Goal: Transaction & Acquisition: Book appointment/travel/reservation

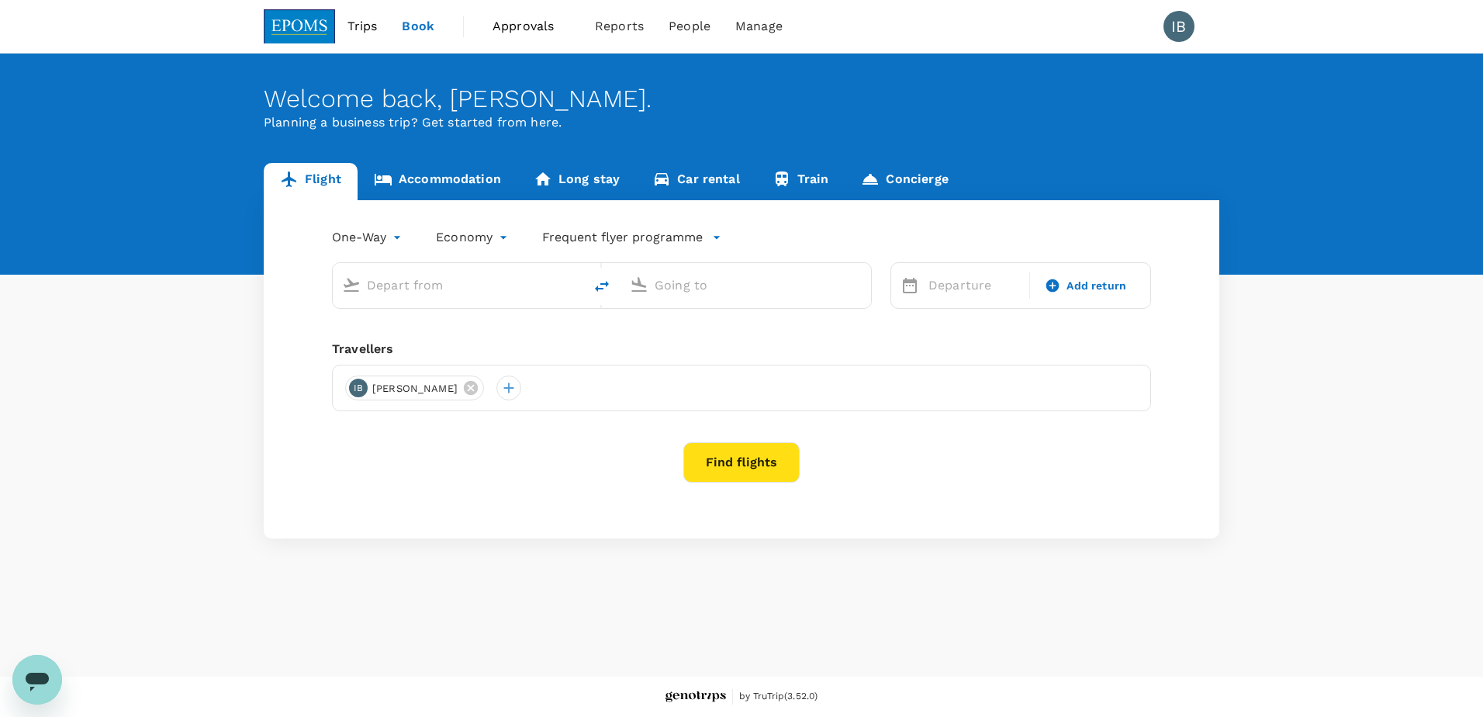
type input "roundtrip"
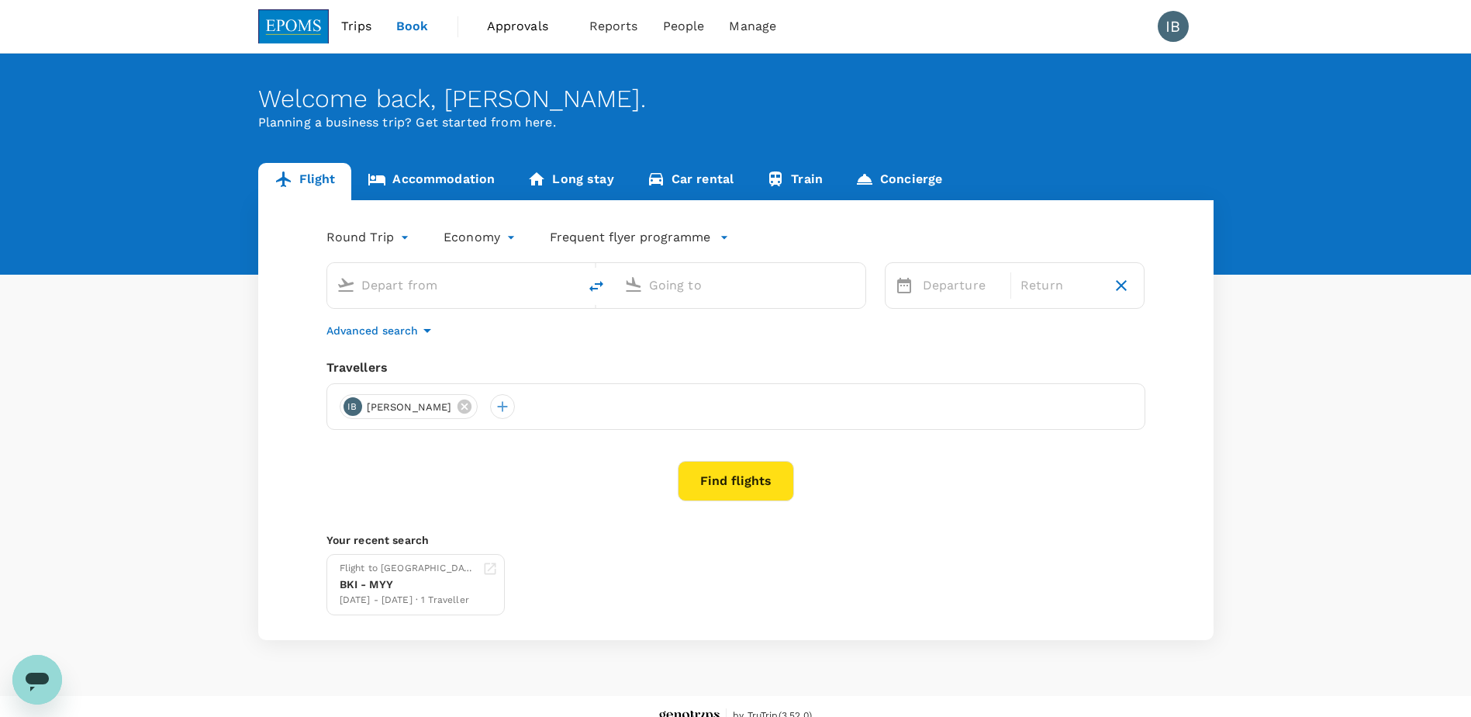
type input "Kuching Intl (KCH)"
type input "Kota Kinabalu Intl (BKI)"
click at [482, 292] on input "Kuching Intl (KCH)" at bounding box center [453, 285] width 184 height 24
click at [311, 181] on link "Flight" at bounding box center [305, 181] width 94 height 37
click at [406, 290] on input "Kuching Intl (KCH)" at bounding box center [453, 285] width 184 height 24
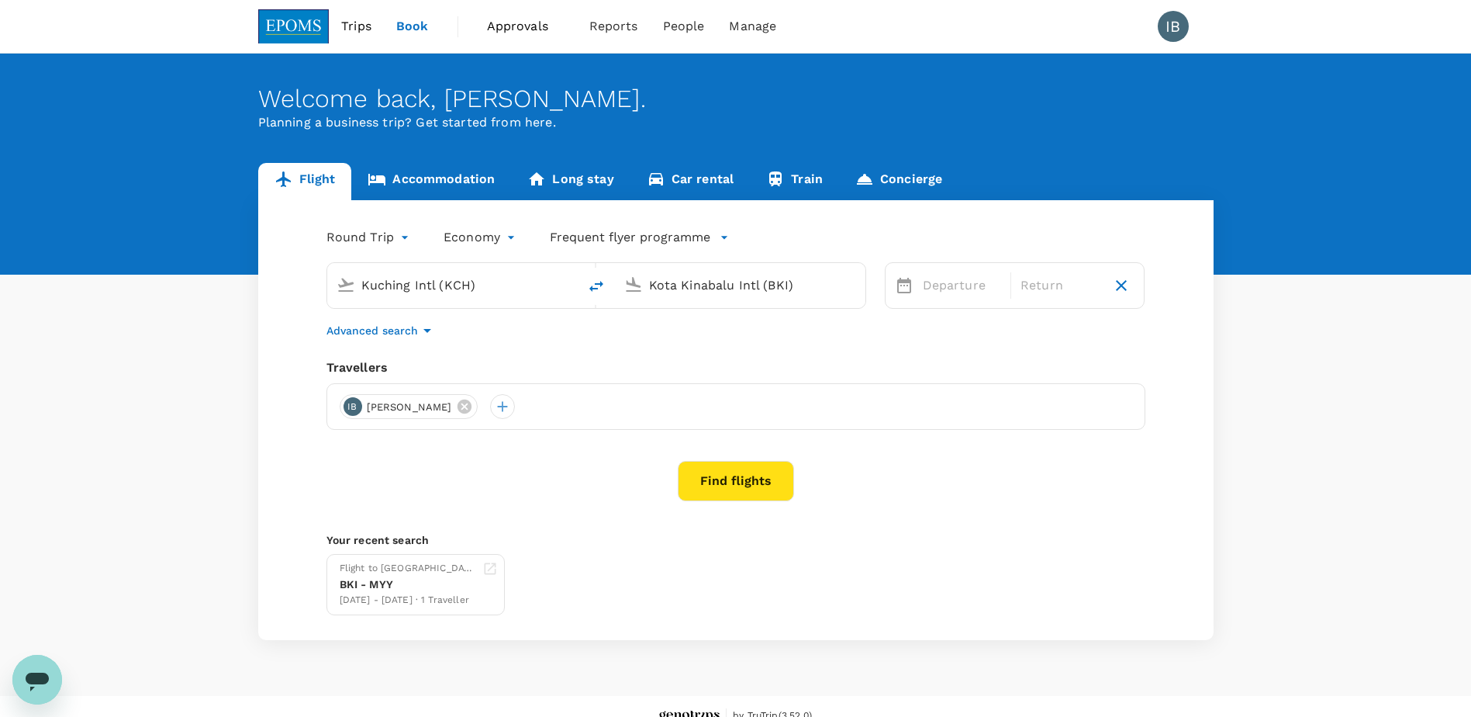
click at [406, 290] on input "Kuching Intl (KCH)" at bounding box center [453, 285] width 184 height 24
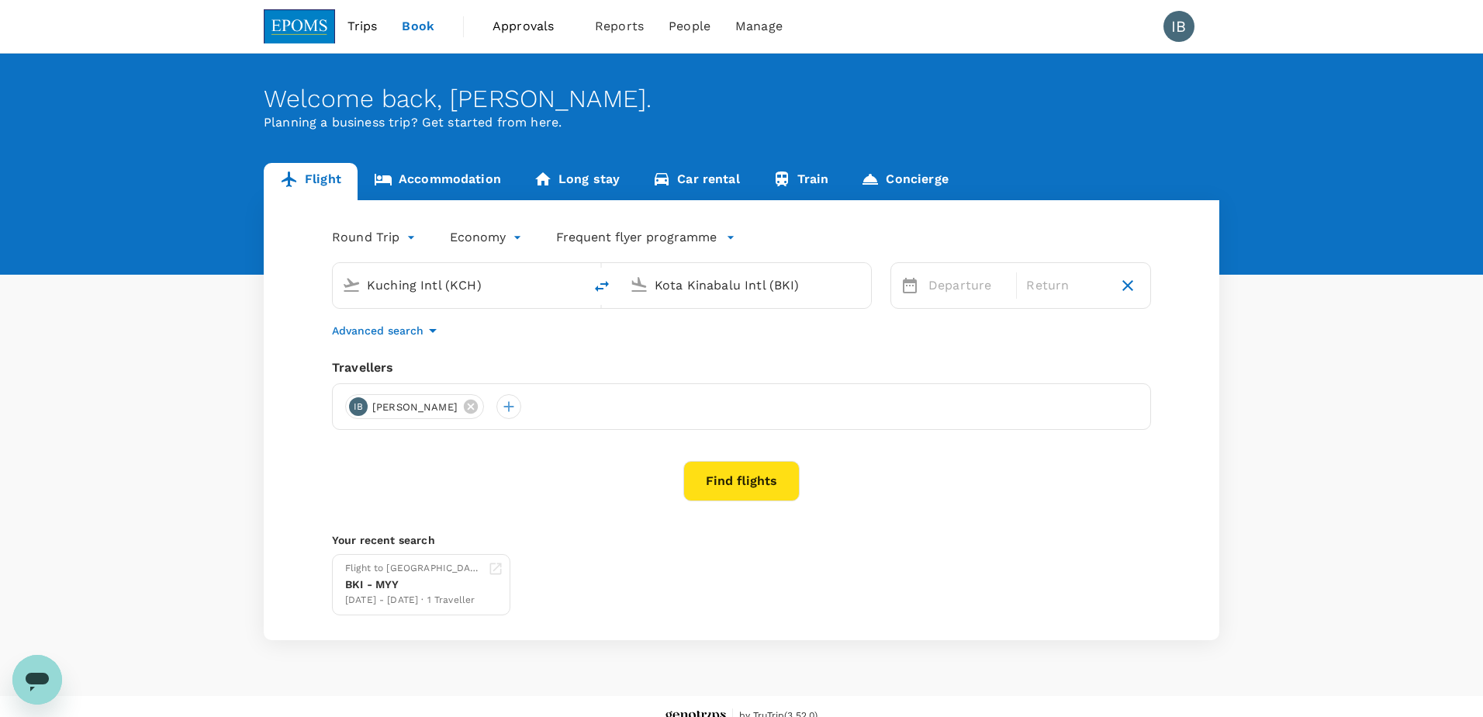
click at [368, 243] on body "Trips Book Approvals 0 Reports People Manage IB Welcome back , IRENE . Planning…" at bounding box center [741, 368] width 1483 height 736
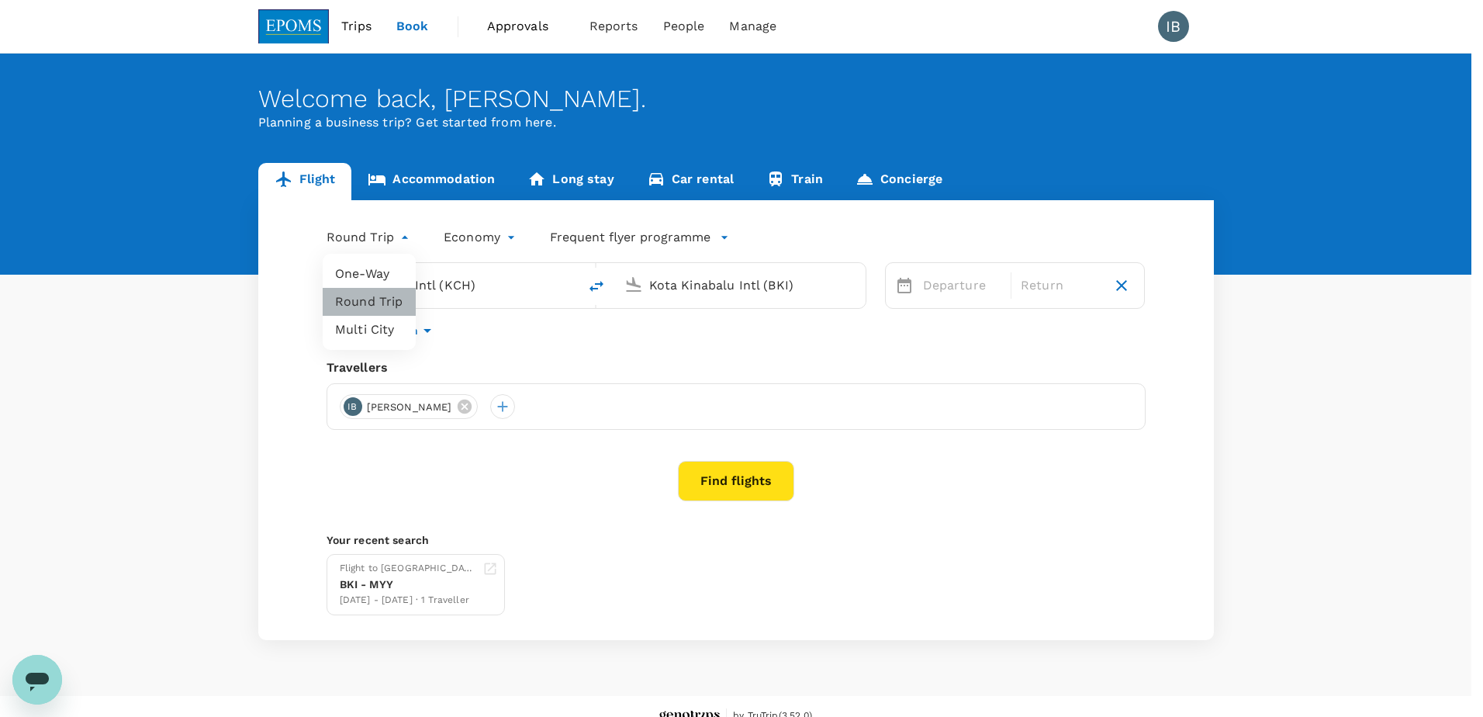
click at [358, 305] on li "Round Trip" at bounding box center [369, 302] width 93 height 28
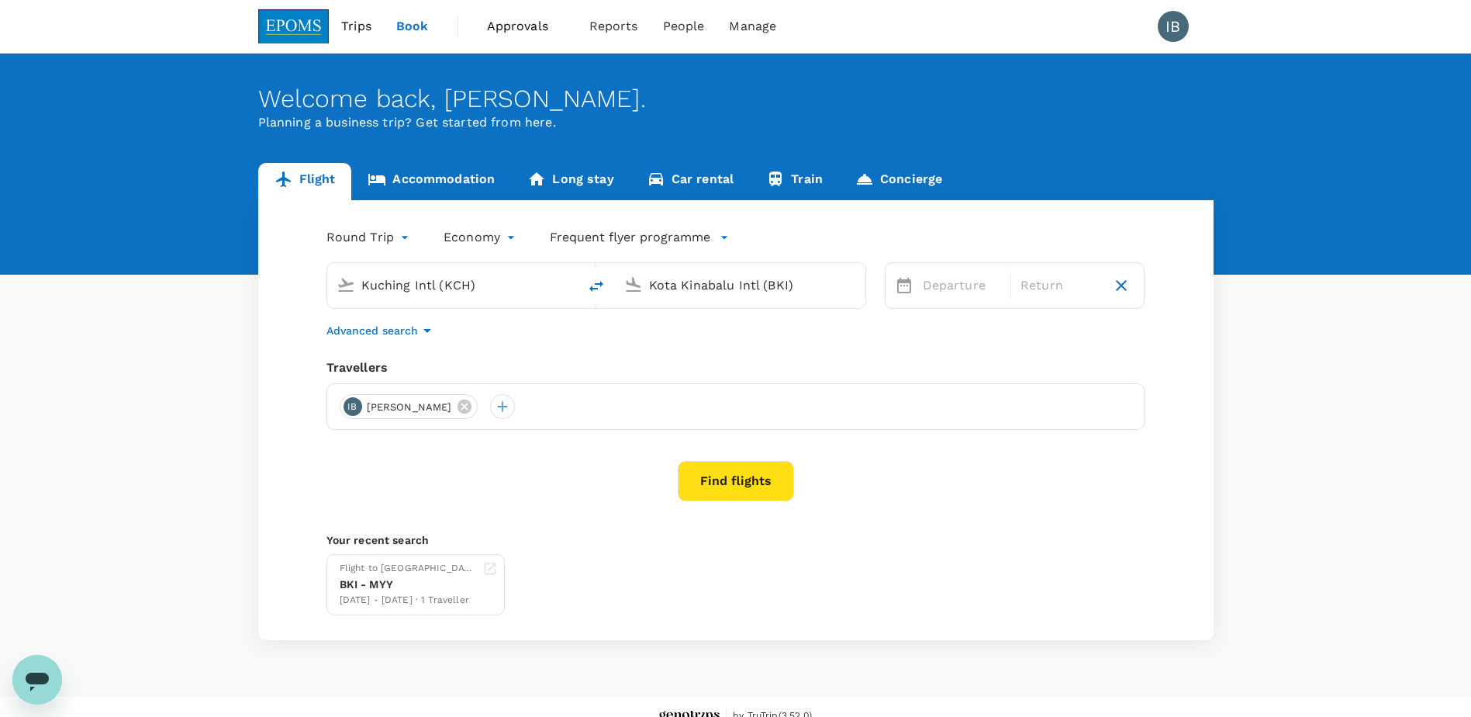
click at [414, 294] on input "Kuching Intl (KCH)" at bounding box center [453, 285] width 184 height 24
click at [414, 348] on p "Kota Kinabalu Intl" at bounding box center [478, 346] width 276 height 16
type input "Kota Kinabalu Intl (BKI)"
click at [683, 289] on input "Kota Kinabalu Intl (BKI)" at bounding box center [741, 285] width 184 height 24
click at [681, 332] on li "Miri Intl MYY" at bounding box center [753, 345] width 357 height 33
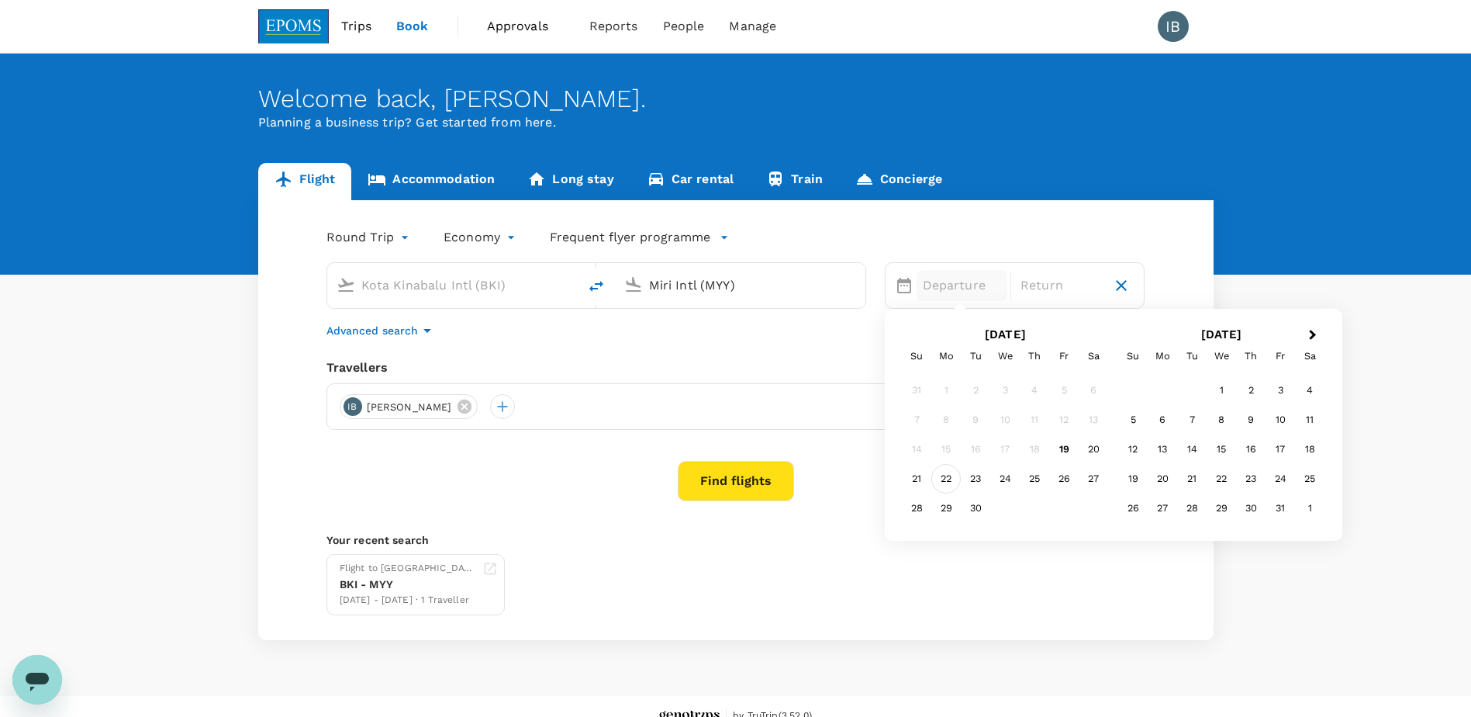
type input "Miri Intl (MYY)"
click at [947, 479] on div "22" at bounding box center [946, 478] width 29 height 29
click at [1008, 478] on div "24" at bounding box center [1005, 478] width 29 height 29
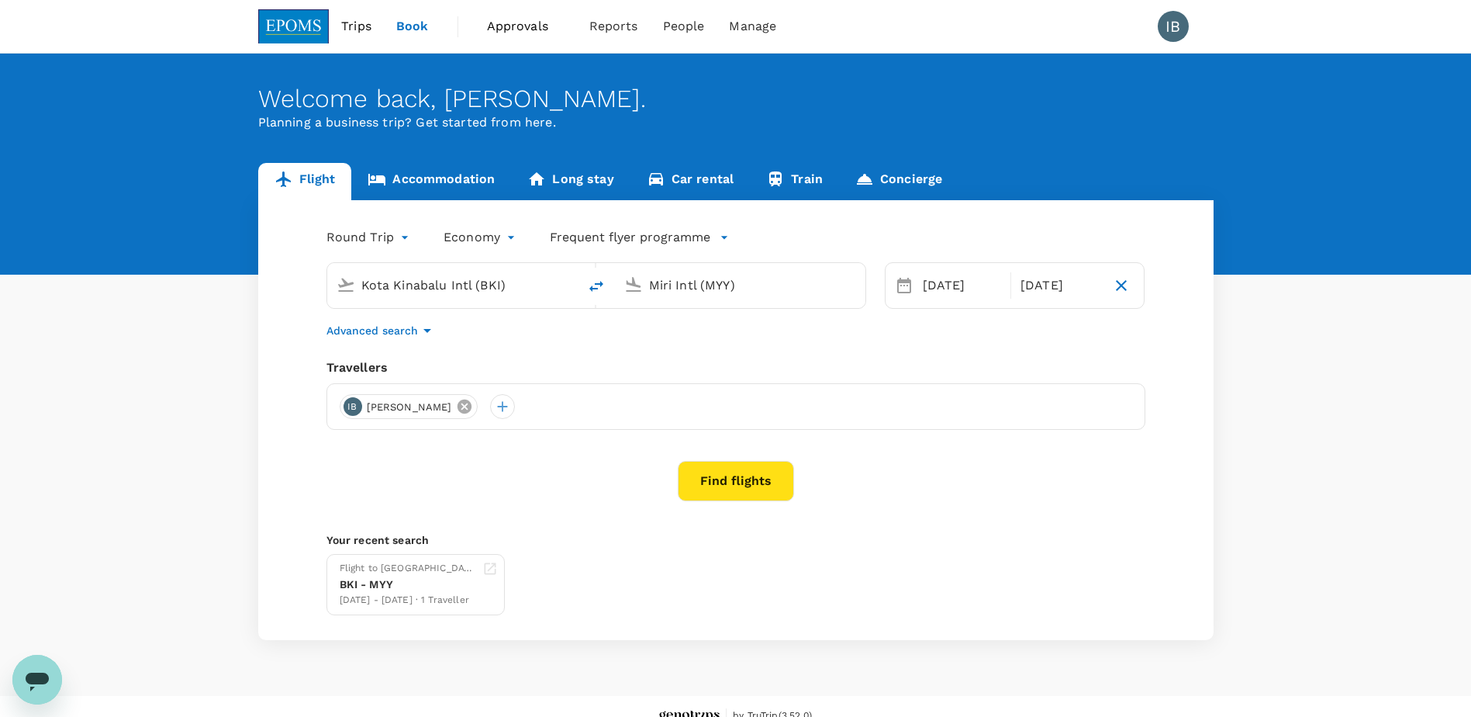
click at [473, 406] on icon at bounding box center [464, 406] width 17 height 17
click at [351, 408] on div at bounding box center [352, 406] width 25 height 25
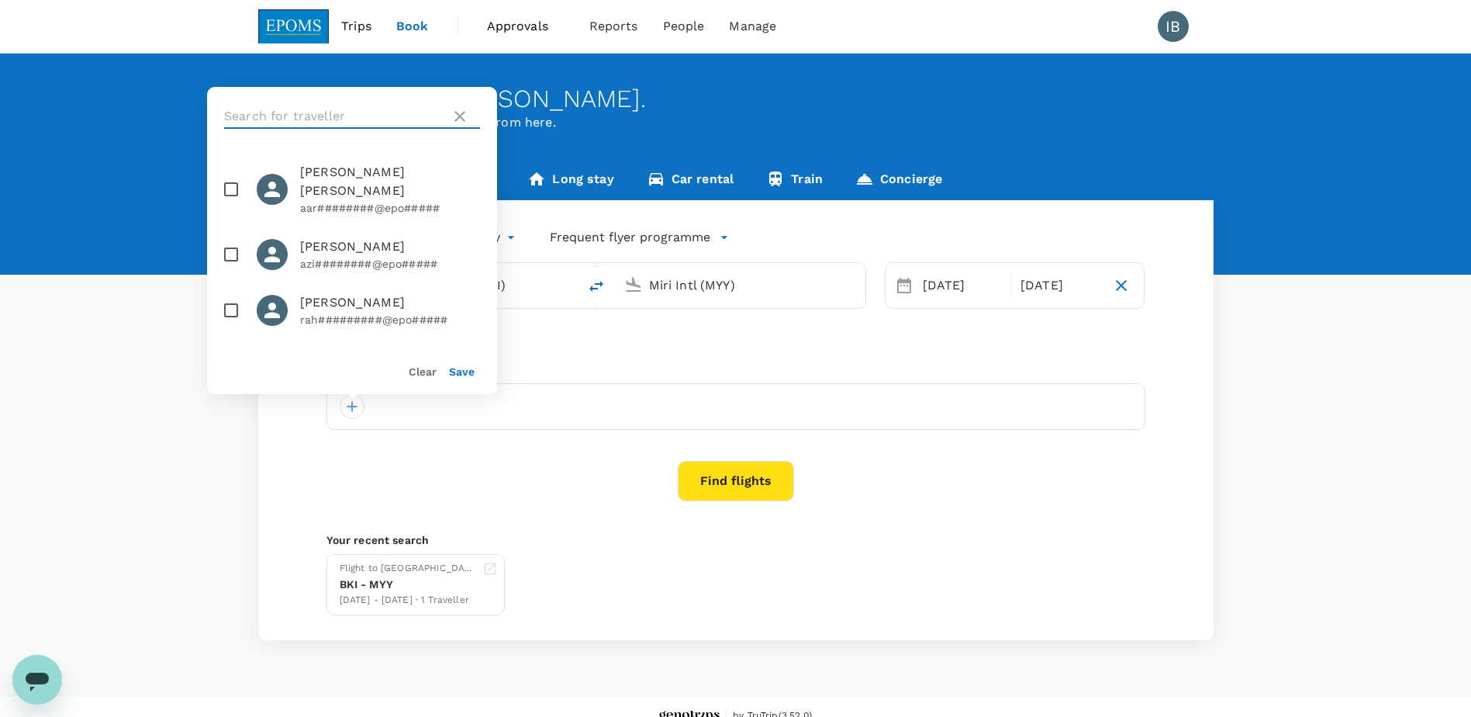
click at [294, 119] on input "text" at bounding box center [334, 116] width 220 height 25
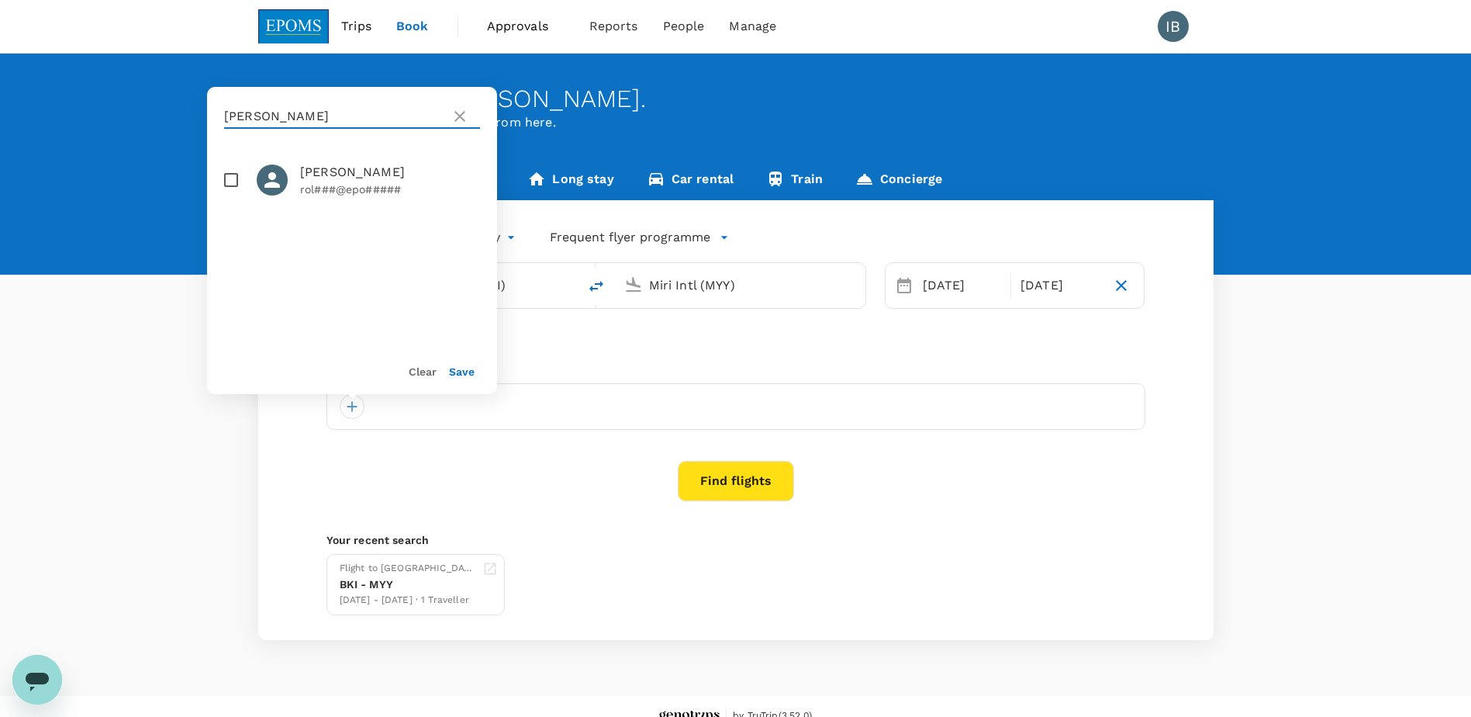
type input "roland"
click at [231, 179] on input "checkbox" at bounding box center [231, 180] width 33 height 33
checkbox input "true"
click at [459, 372] on button "Save" at bounding box center [462, 371] width 26 height 12
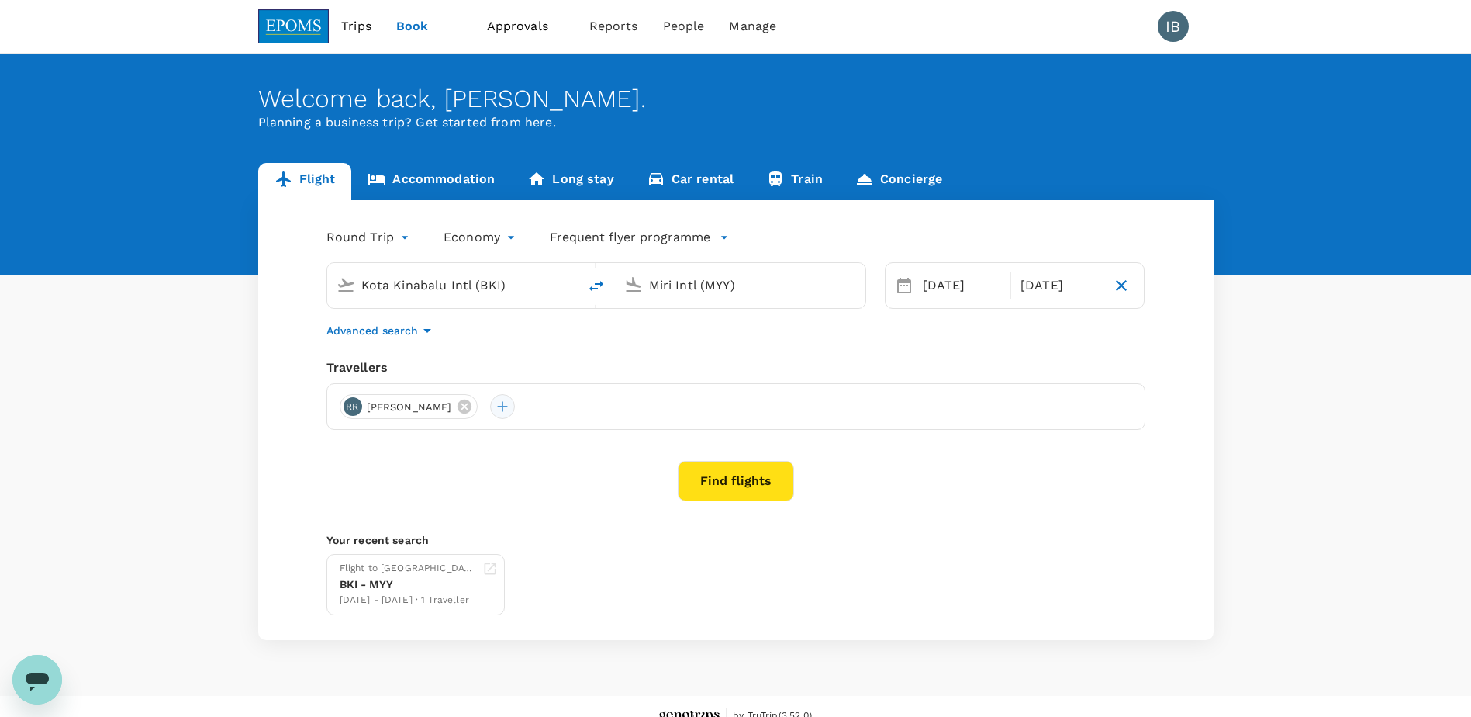
click at [511, 399] on div at bounding box center [502, 406] width 25 height 25
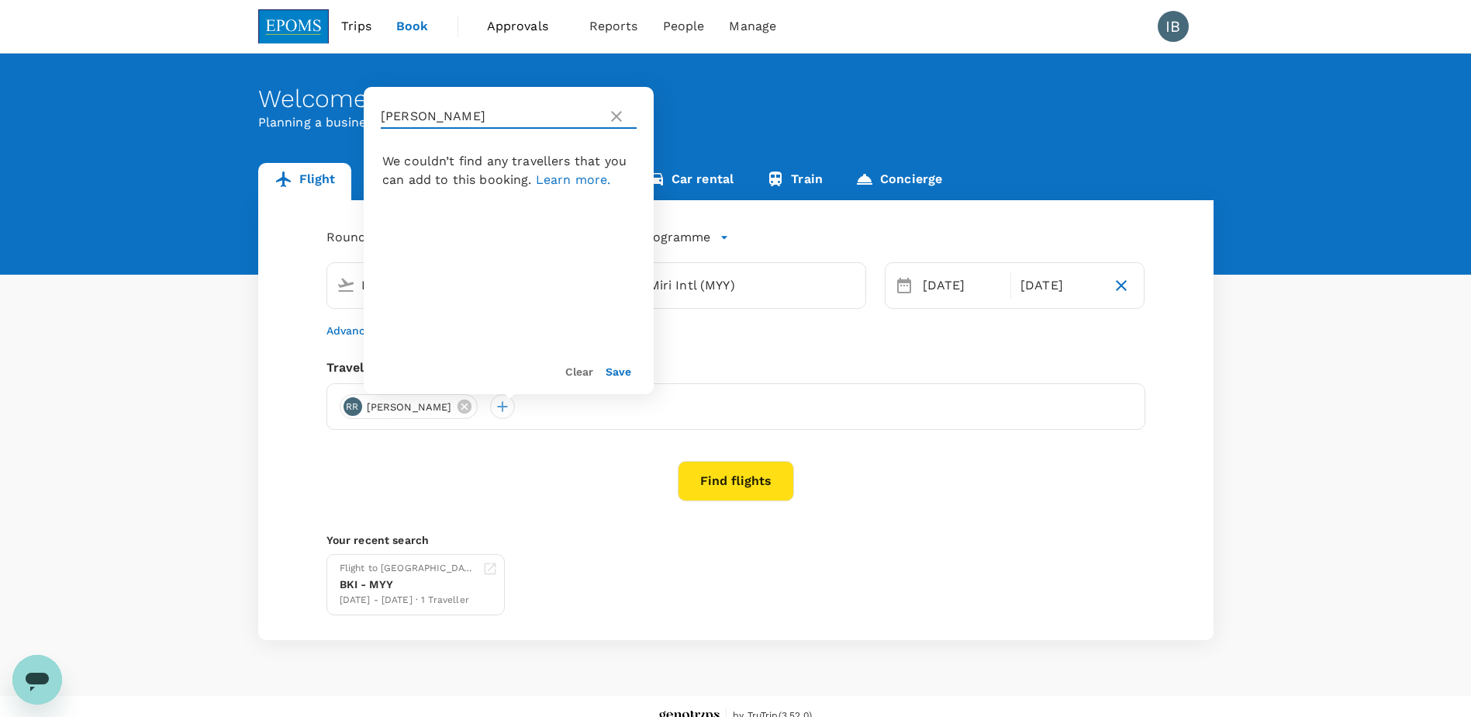
drag, startPoint x: 421, startPoint y: 113, endPoint x: 367, endPoint y: 115, distance: 54.3
click at [367, 115] on div "roland" at bounding box center [509, 116] width 290 height 59
type input "anderson"
click at [395, 190] on input "checkbox" at bounding box center [388, 189] width 33 height 33
checkbox input "true"
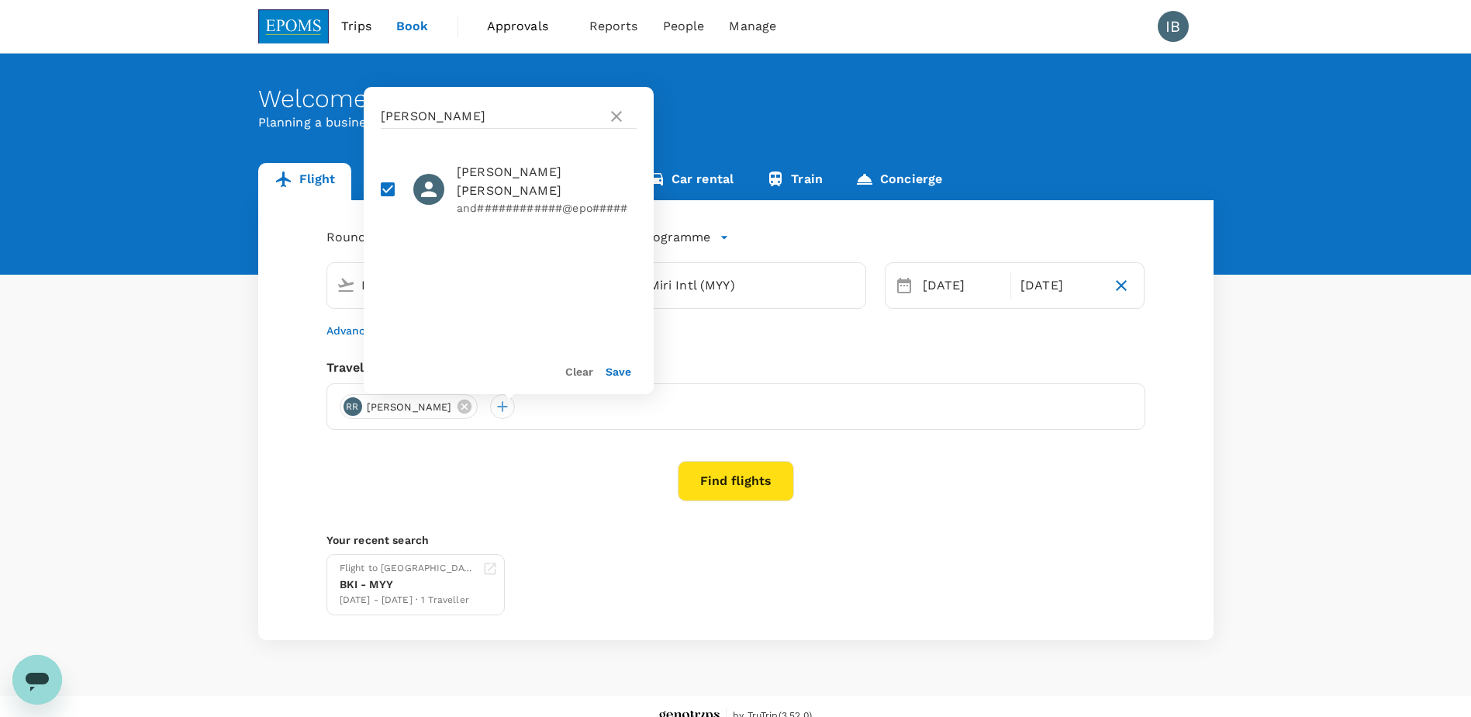
click at [620, 379] on div "Save" at bounding box center [612, 364] width 38 height 31
click at [621, 375] on button "Save" at bounding box center [619, 371] width 26 height 12
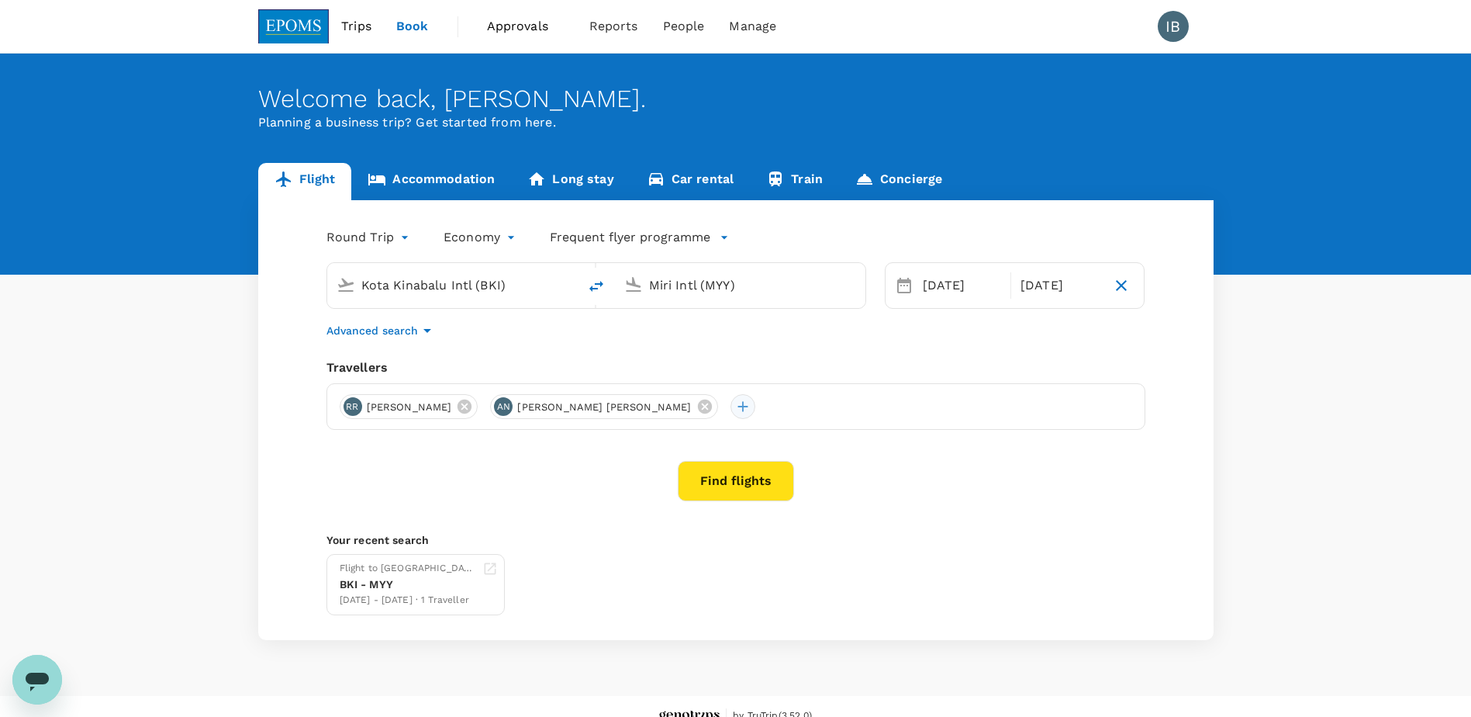
click at [731, 405] on div at bounding box center [743, 406] width 25 height 25
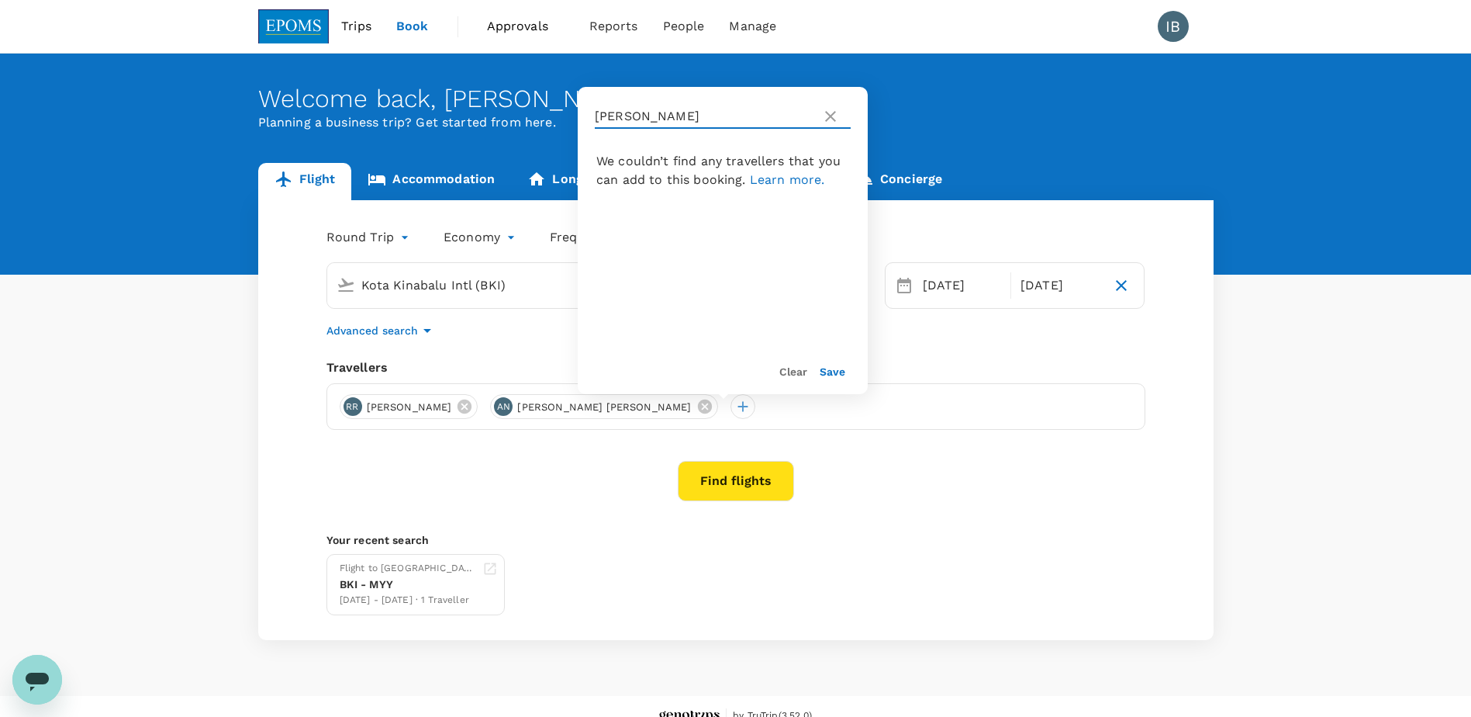
drag, startPoint x: 641, startPoint y: 116, endPoint x: 572, endPoint y: 114, distance: 68.3
click at [572, 114] on div "Welcome back , IRENE . Planning a business trip? Get started from here. Flight …" at bounding box center [735, 347] width 1471 height 586
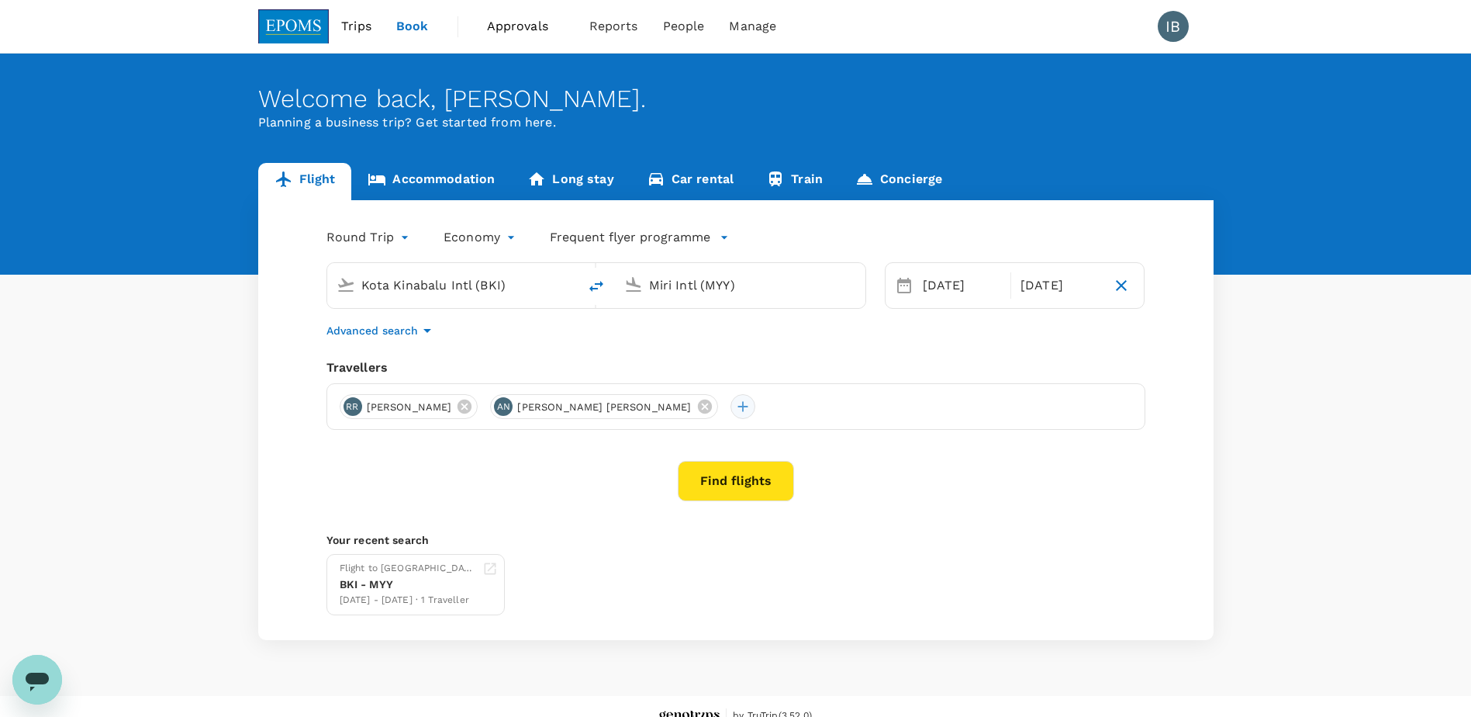
click at [731, 404] on div at bounding box center [743, 406] width 25 height 25
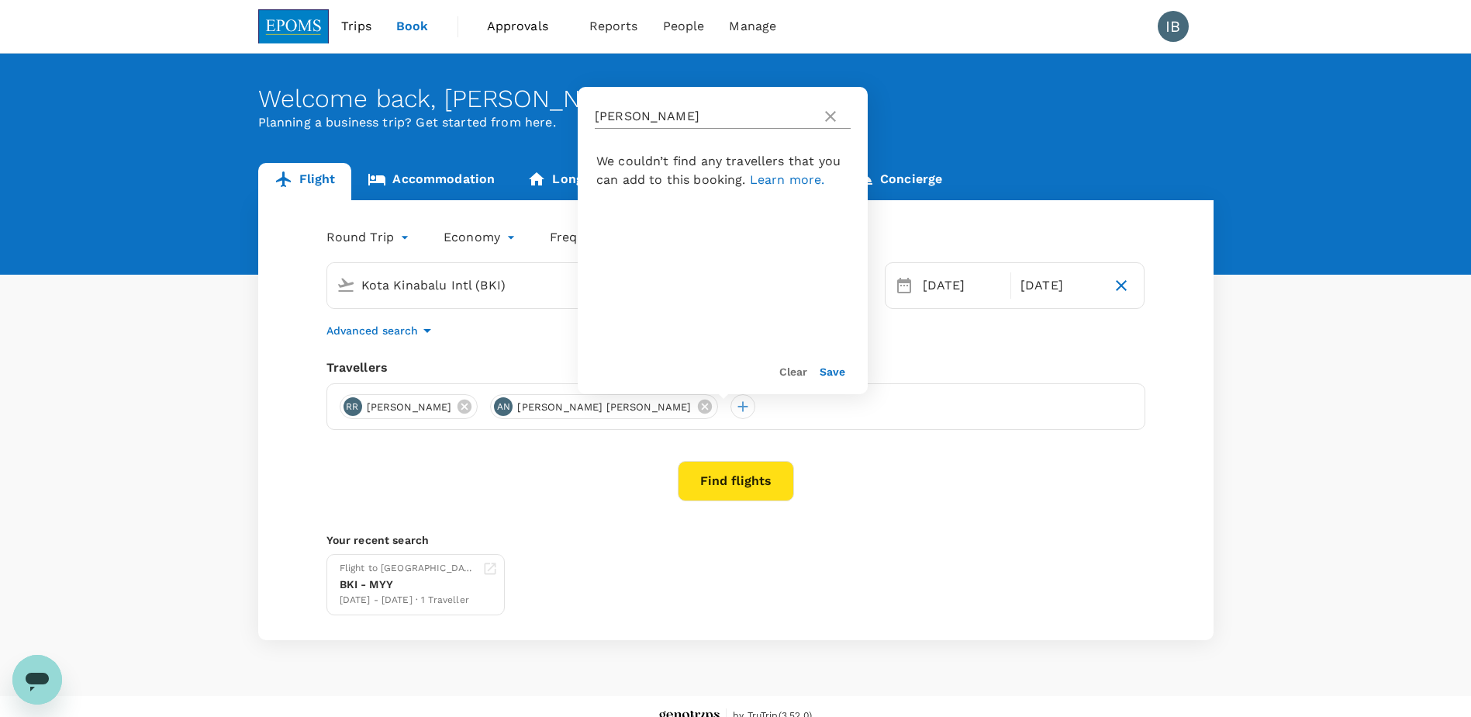
click at [834, 116] on icon at bounding box center [830, 116] width 19 height 19
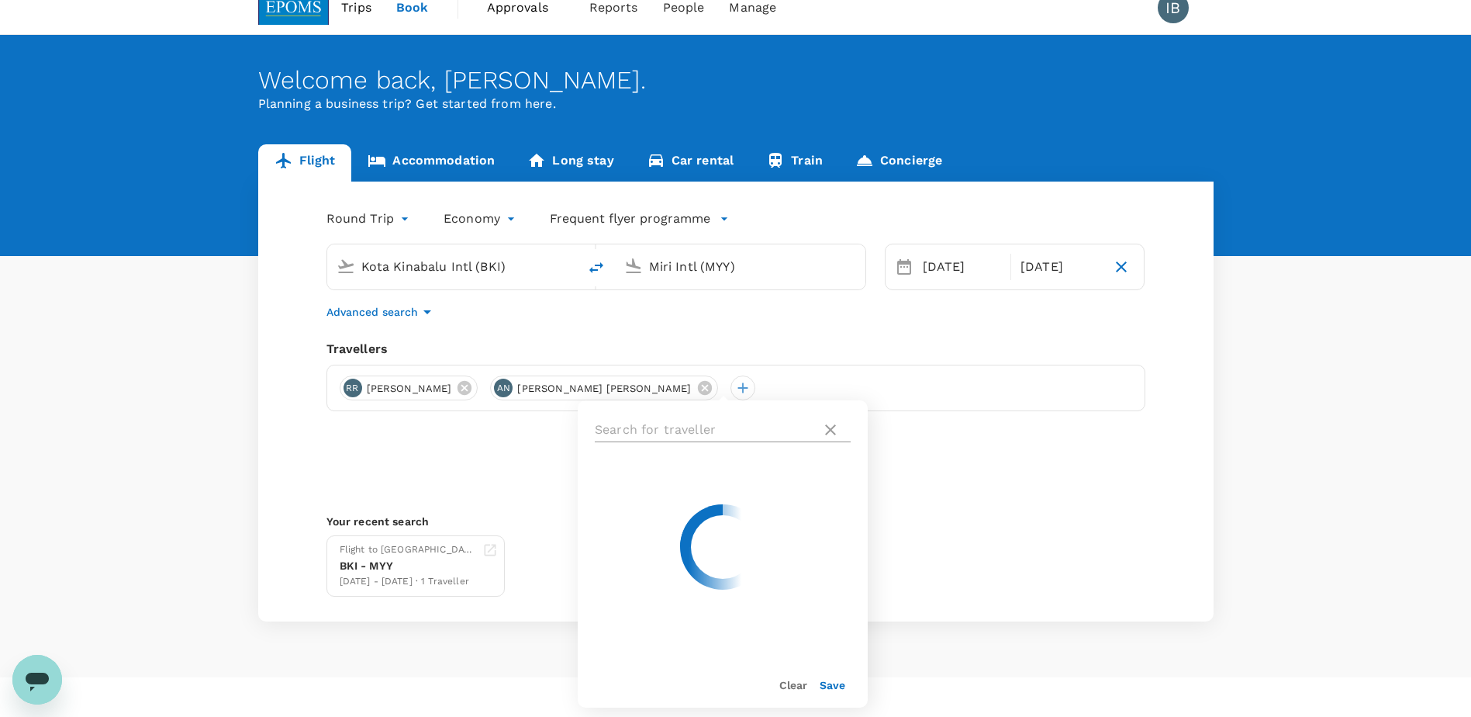
scroll to position [19, 0]
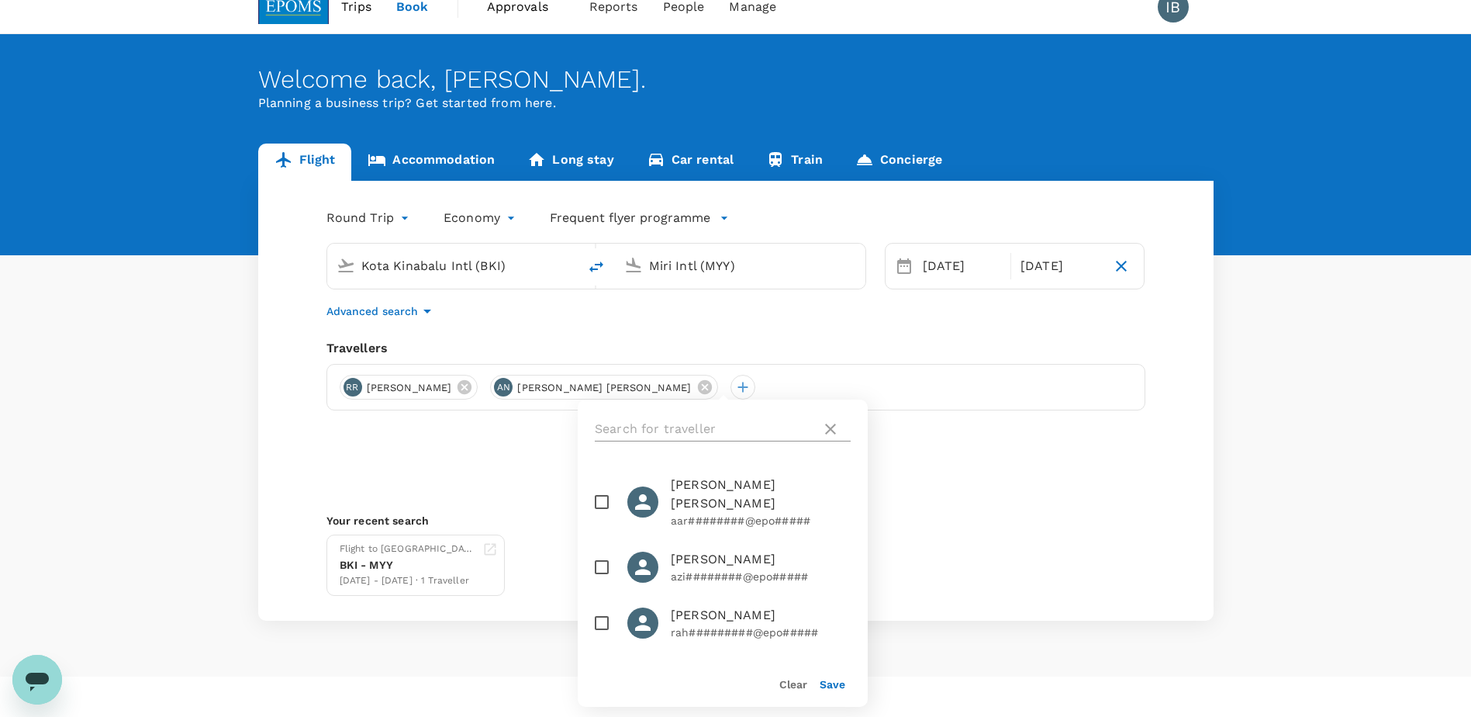
click at [727, 427] on input "text" at bounding box center [705, 429] width 220 height 25
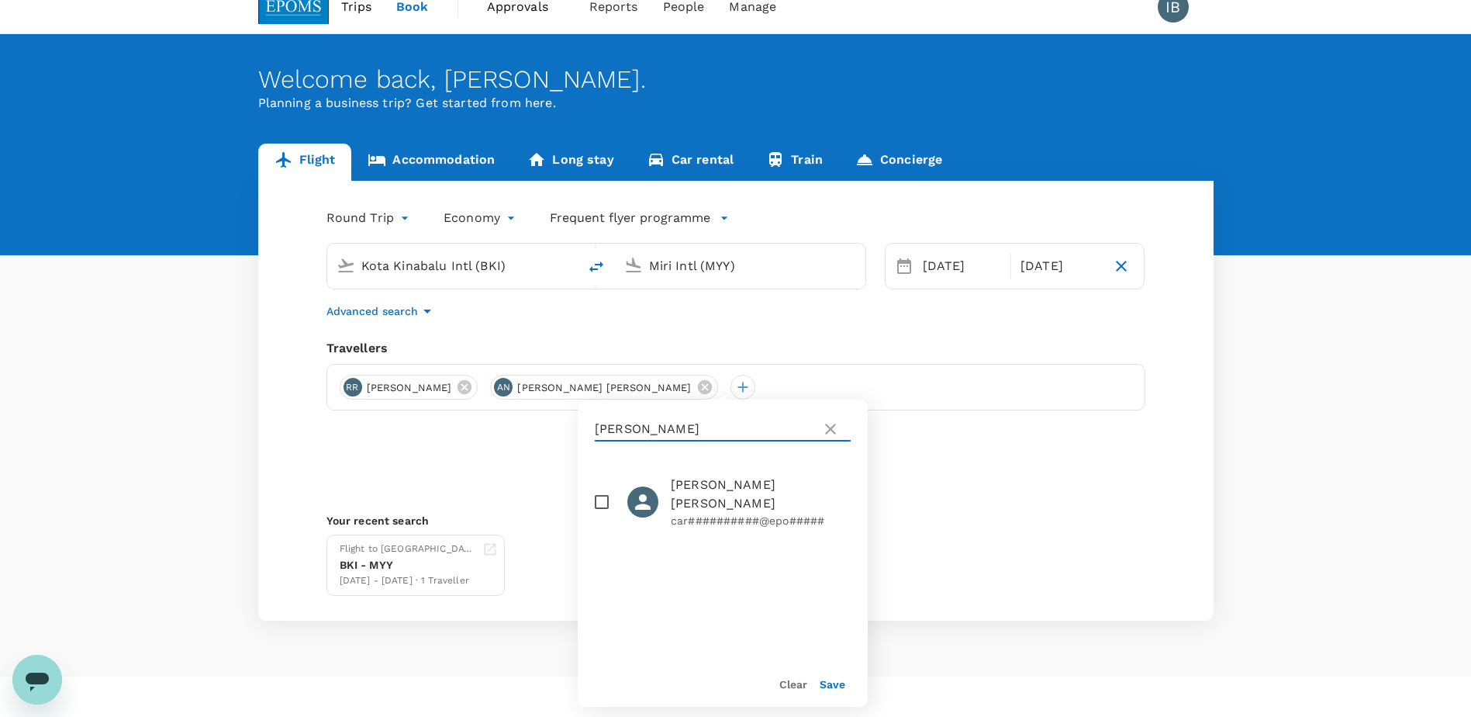
type input "carl cal"
click at [612, 498] on input "checkbox" at bounding box center [602, 502] width 33 height 33
checkbox input "true"
click at [837, 688] on button "Save" at bounding box center [833, 684] width 26 height 12
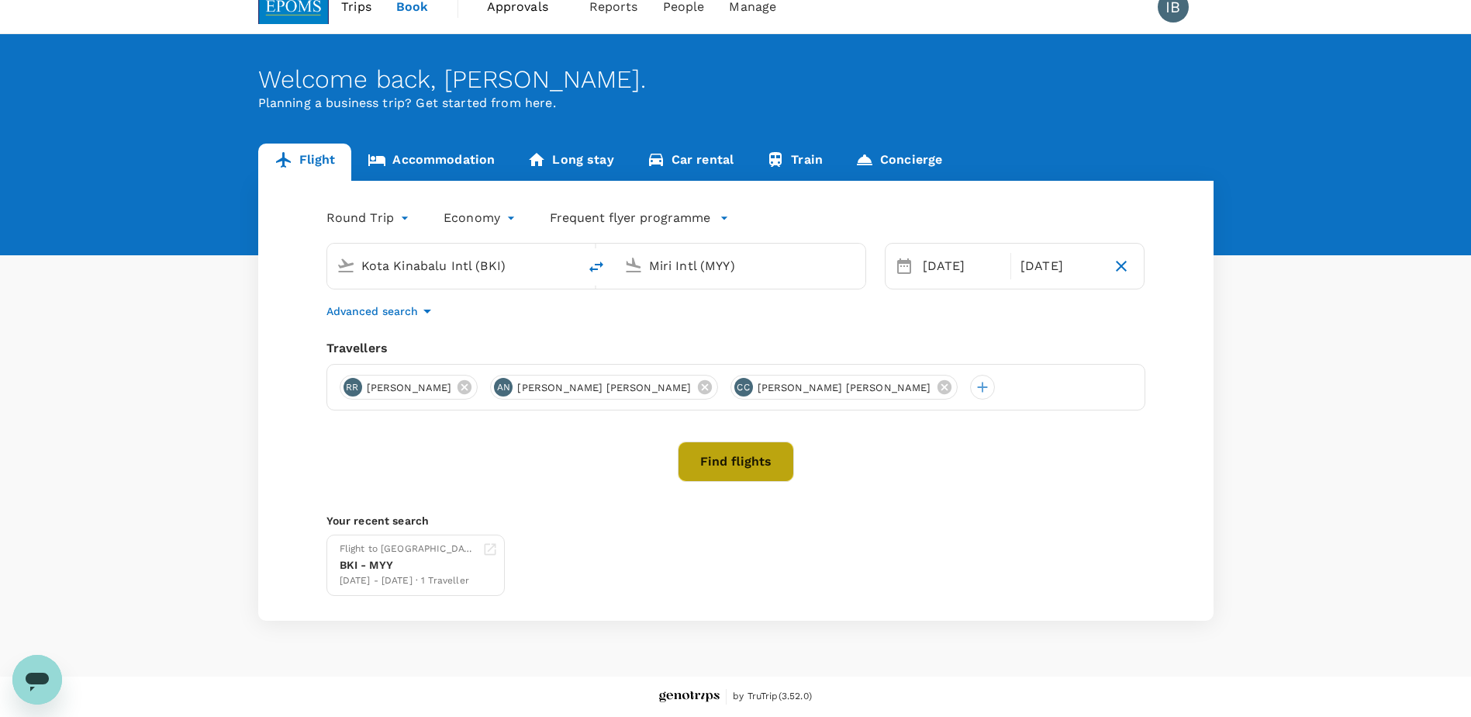
click at [743, 462] on button "Find flights" at bounding box center [736, 461] width 116 height 40
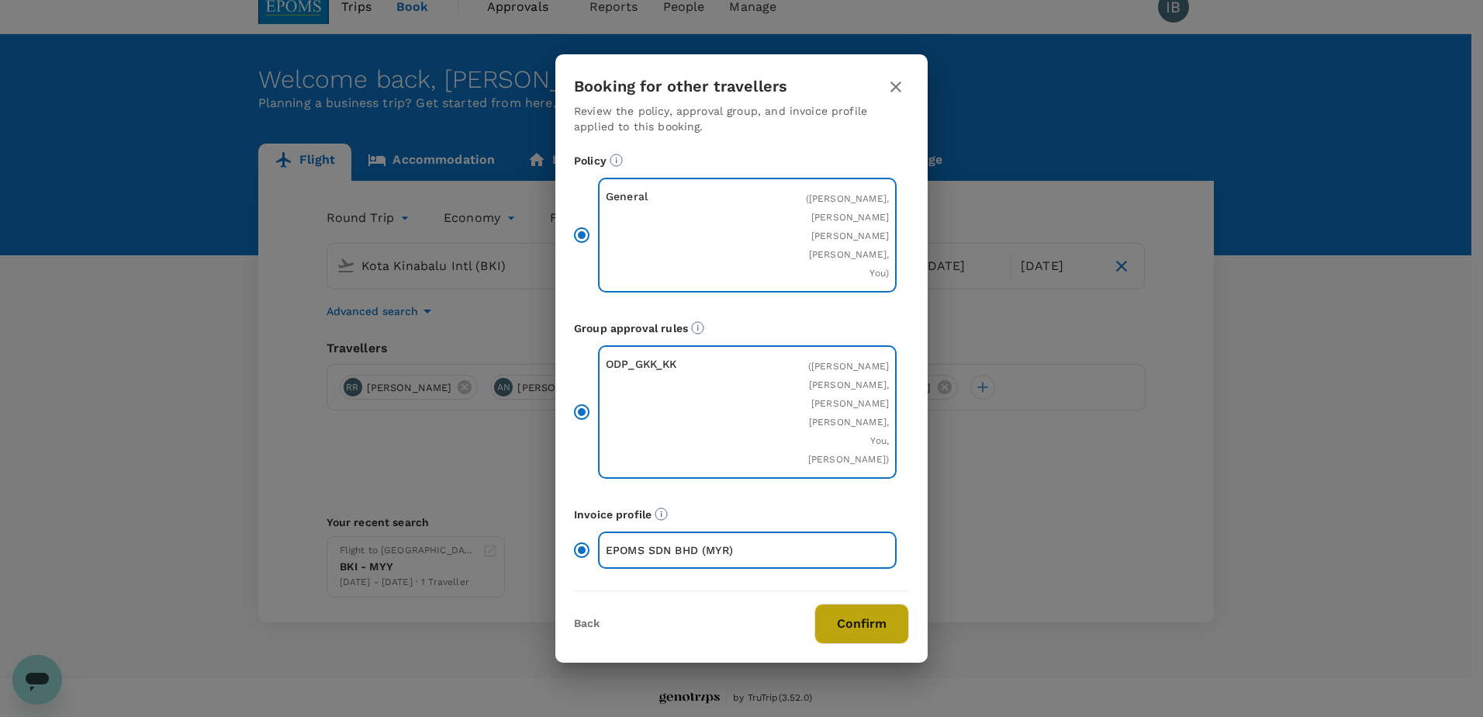
click at [868, 630] on button "Confirm" at bounding box center [861, 623] width 95 height 40
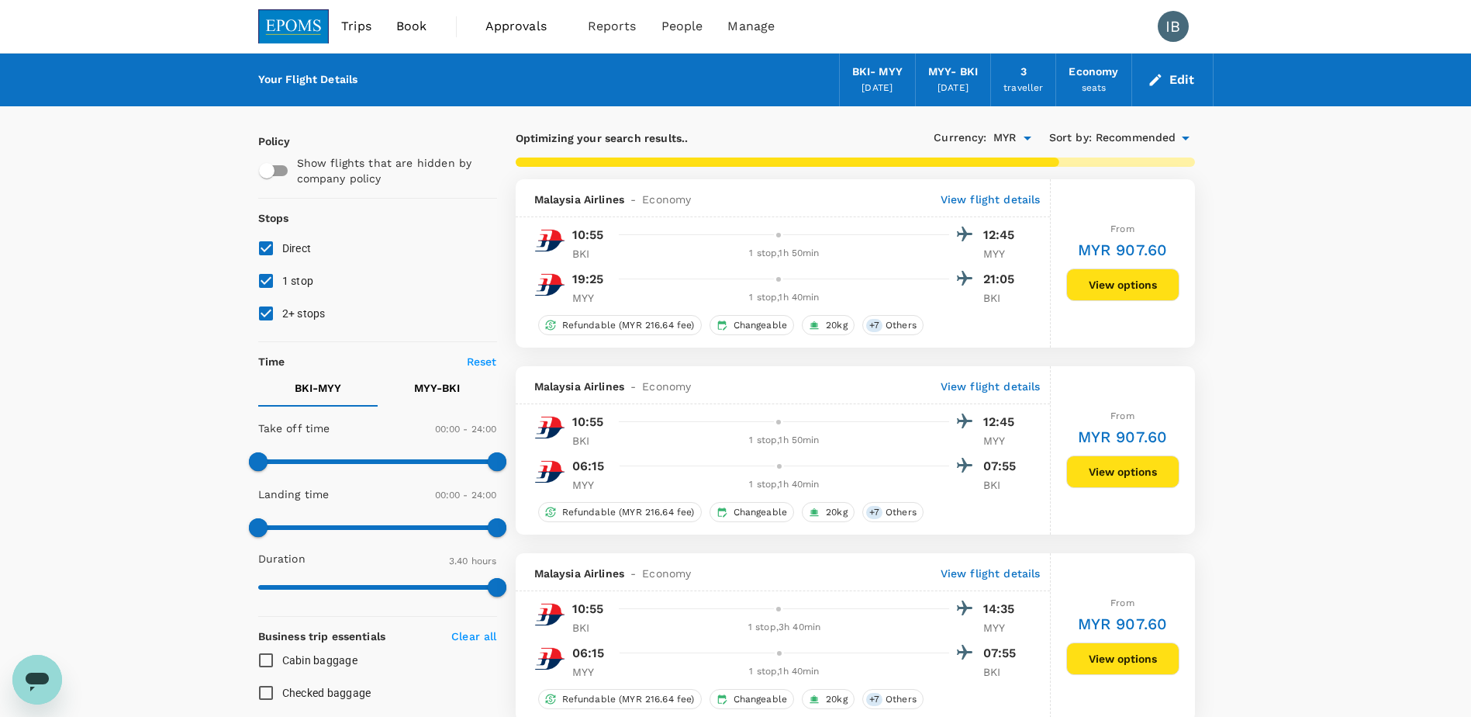
type input "650"
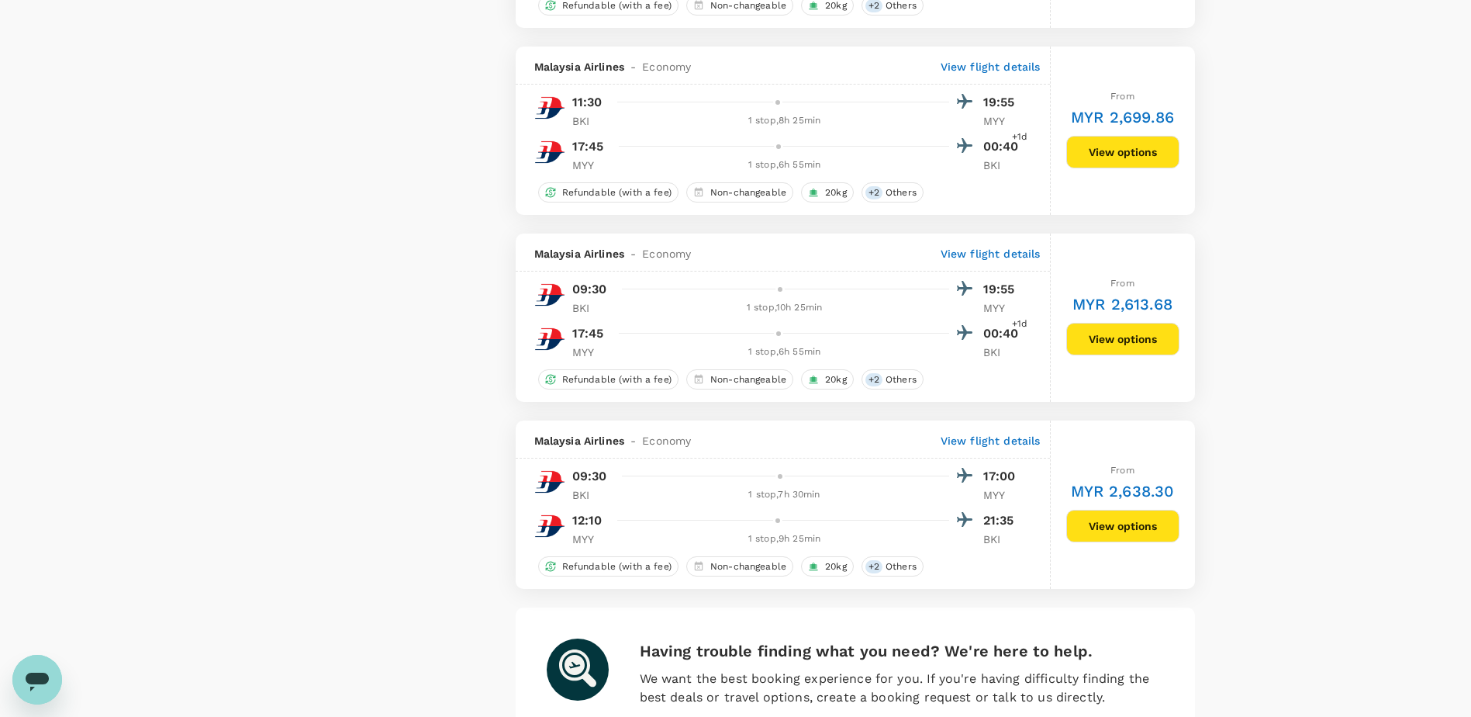
scroll to position [3520, 0]
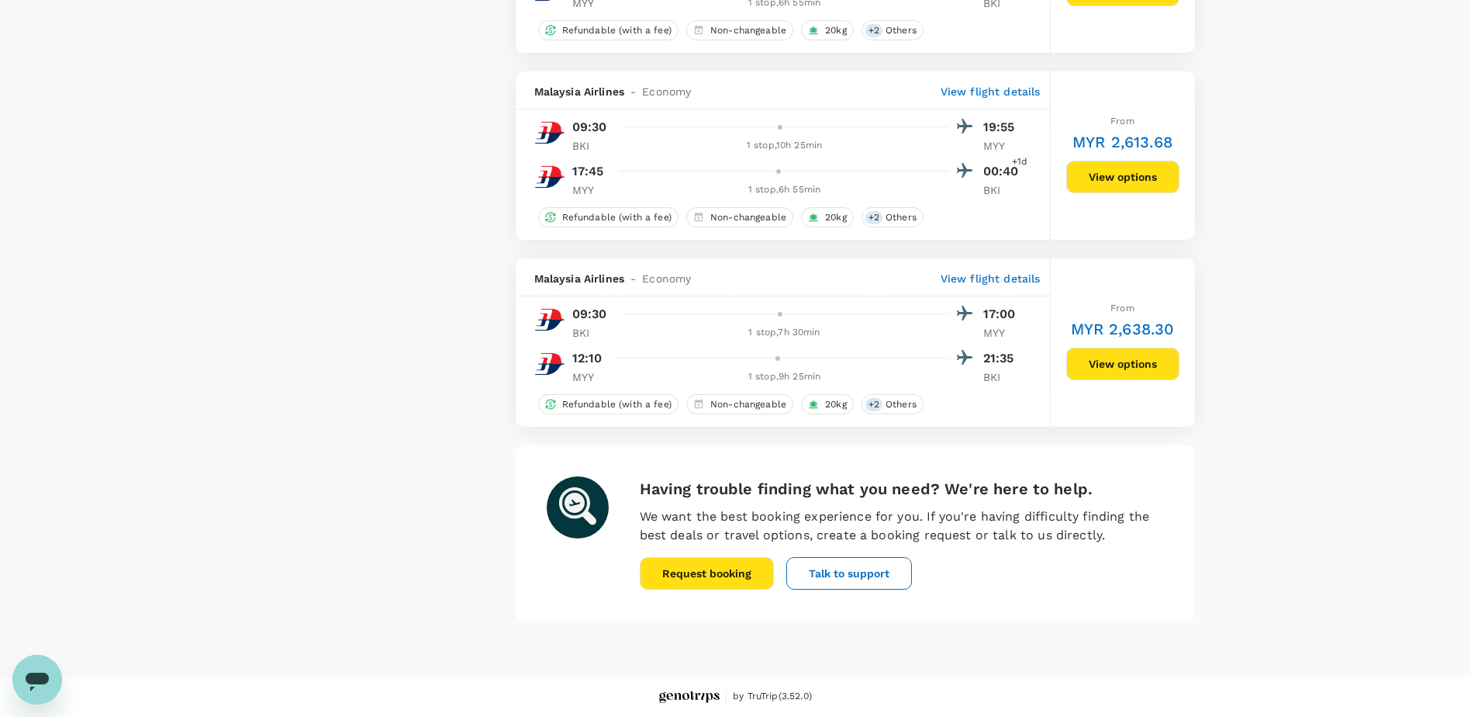
checkbox input "false"
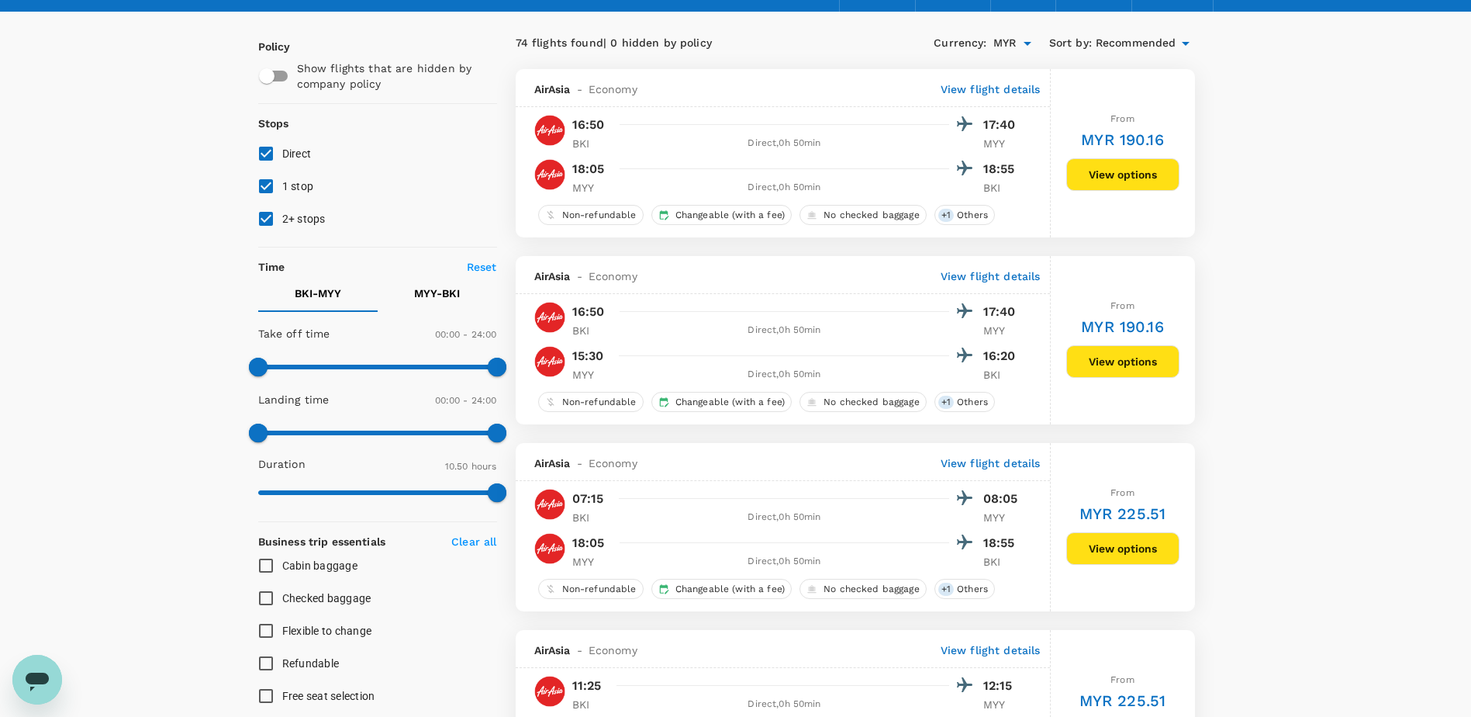
scroll to position [23, 0]
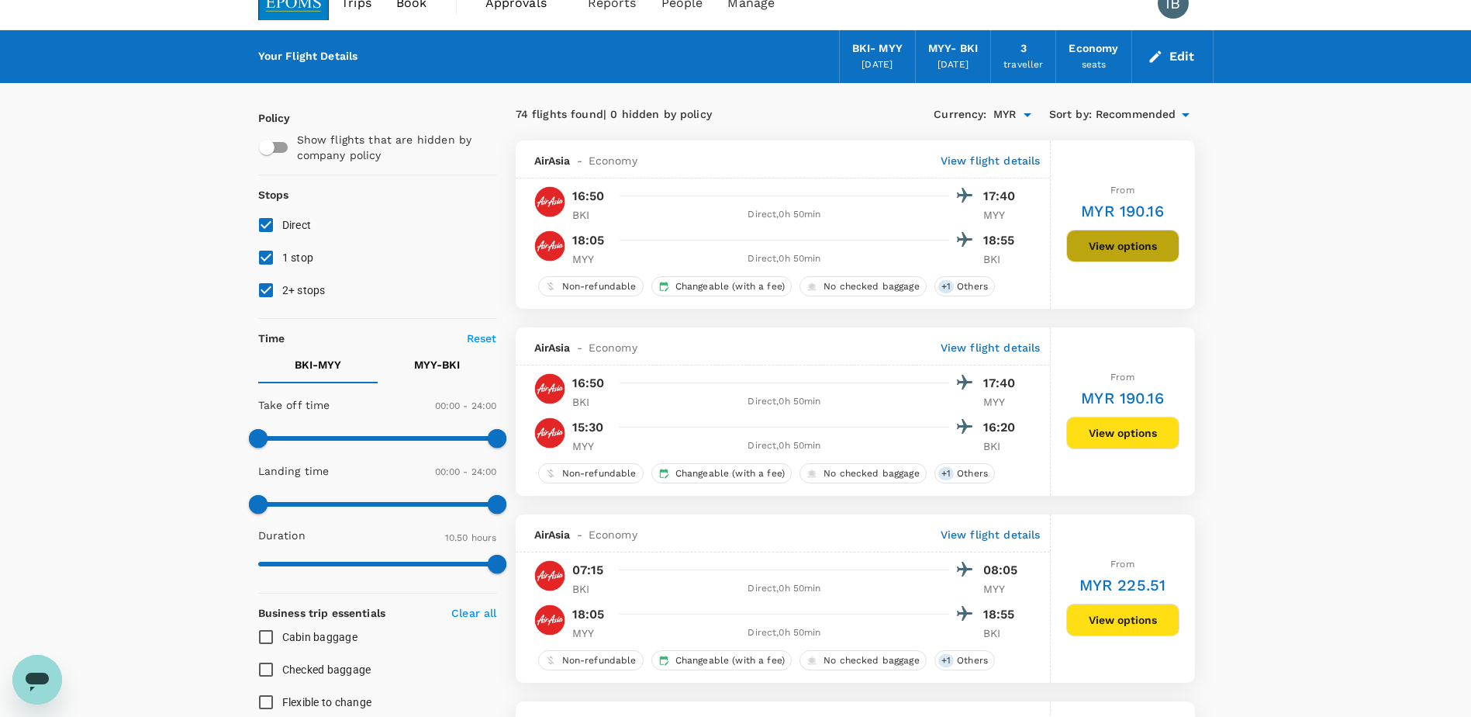
click at [1129, 251] on button "View options" at bounding box center [1123, 246] width 113 height 33
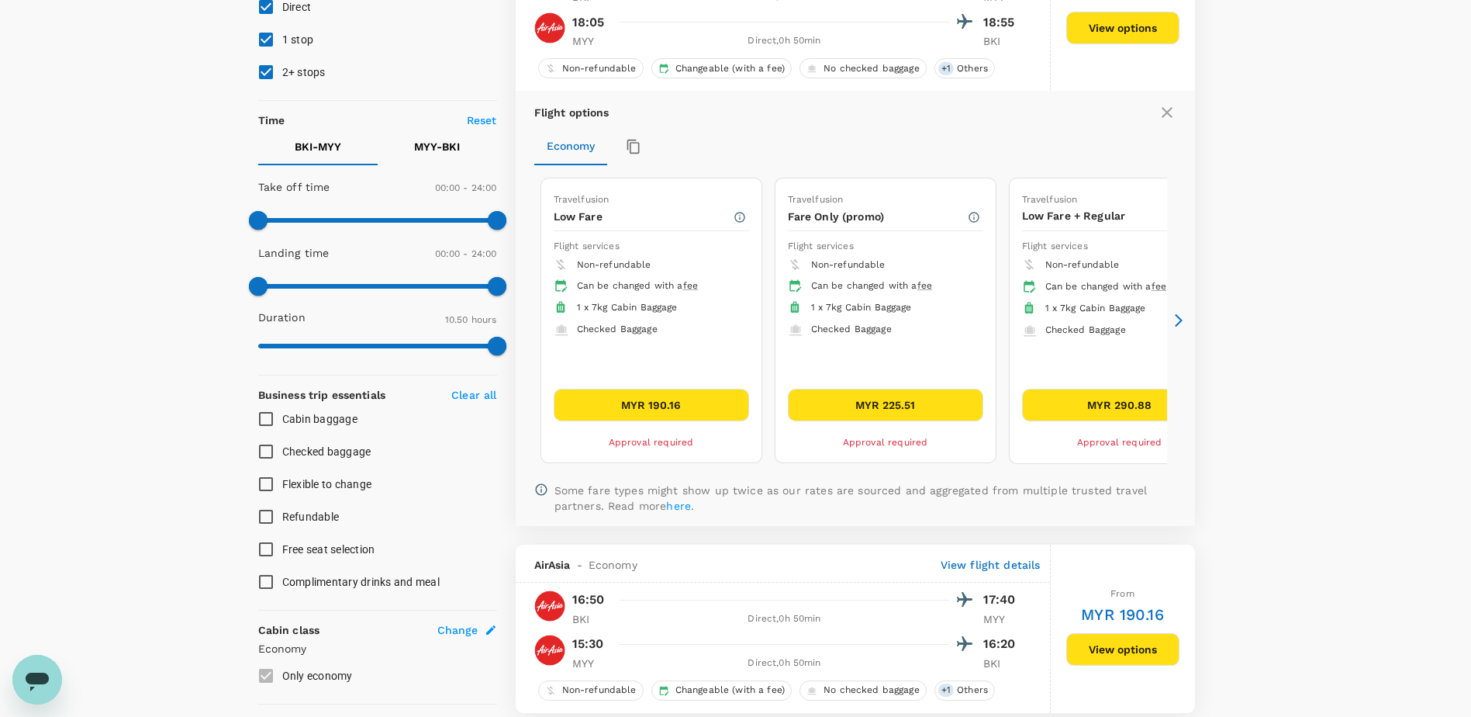
scroll to position [319, 0]
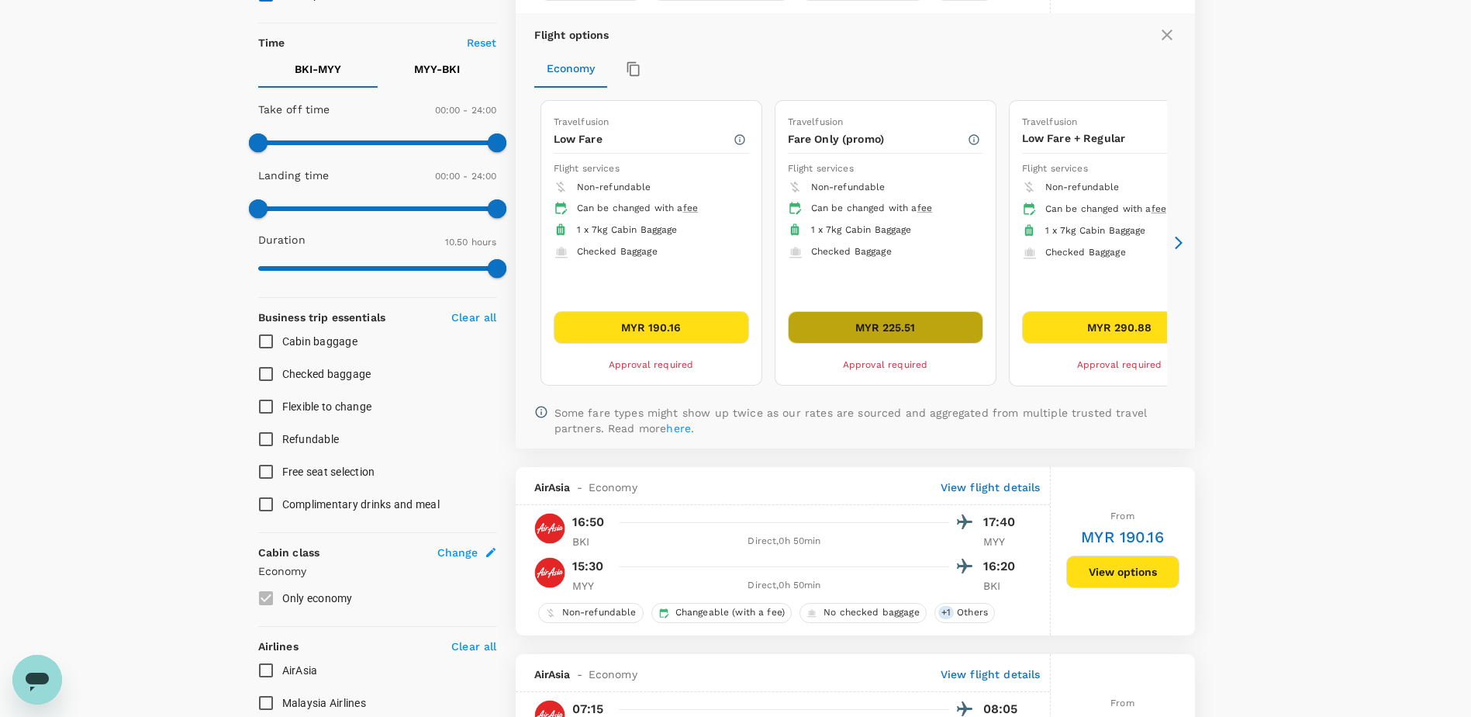
click at [888, 334] on button "MYR 225.51" at bounding box center [885, 327] width 195 height 33
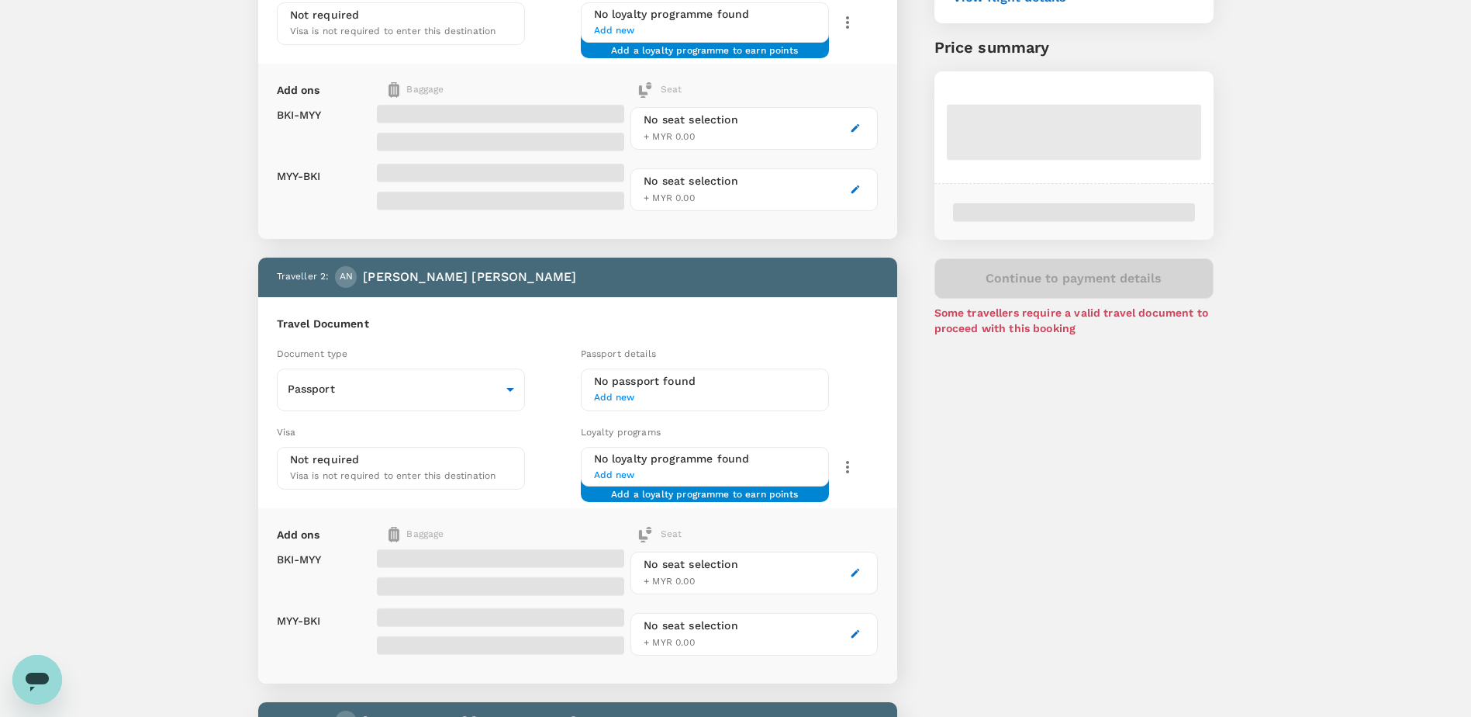
scroll to position [310, 0]
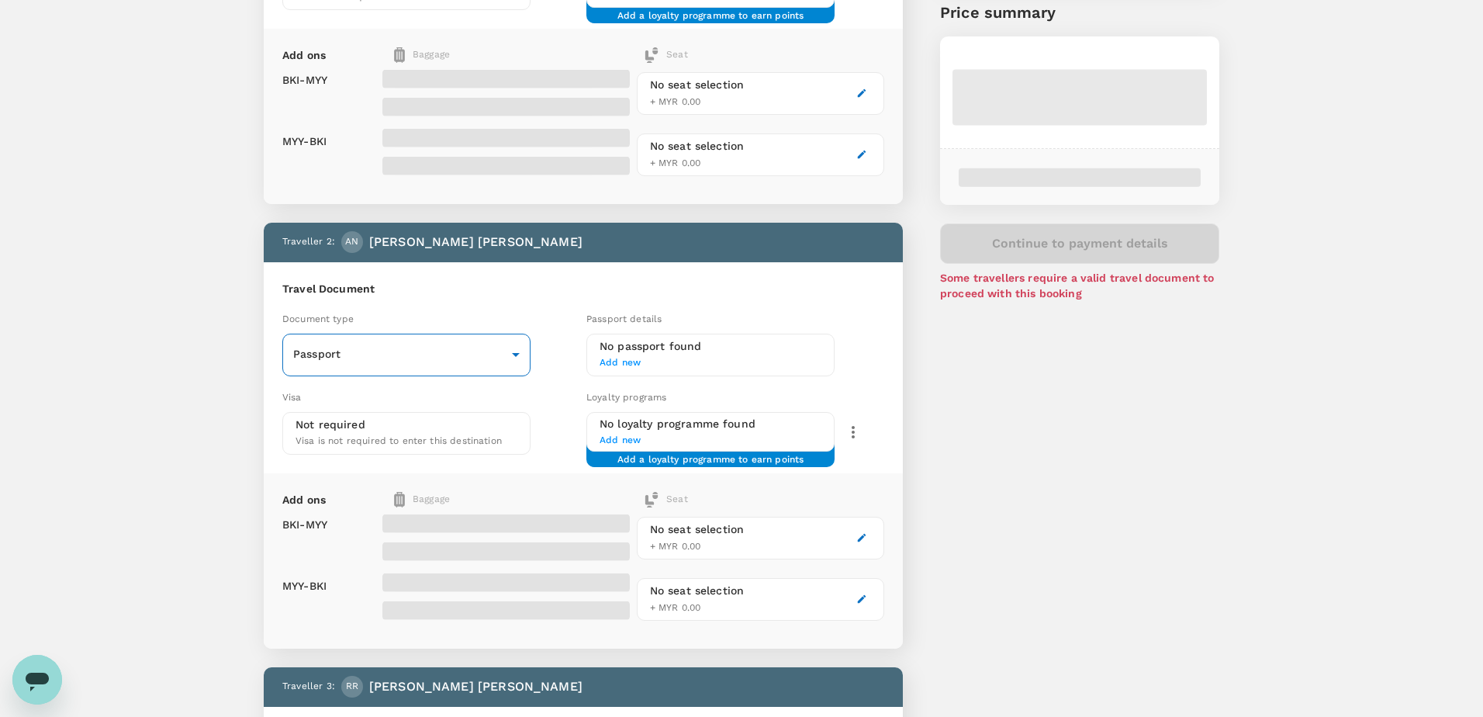
click at [511, 361] on body "Back to flight results Flight review Traveller(s) Traveller 1 : CC CARL CALVIN …" at bounding box center [741, 489] width 1483 height 1599
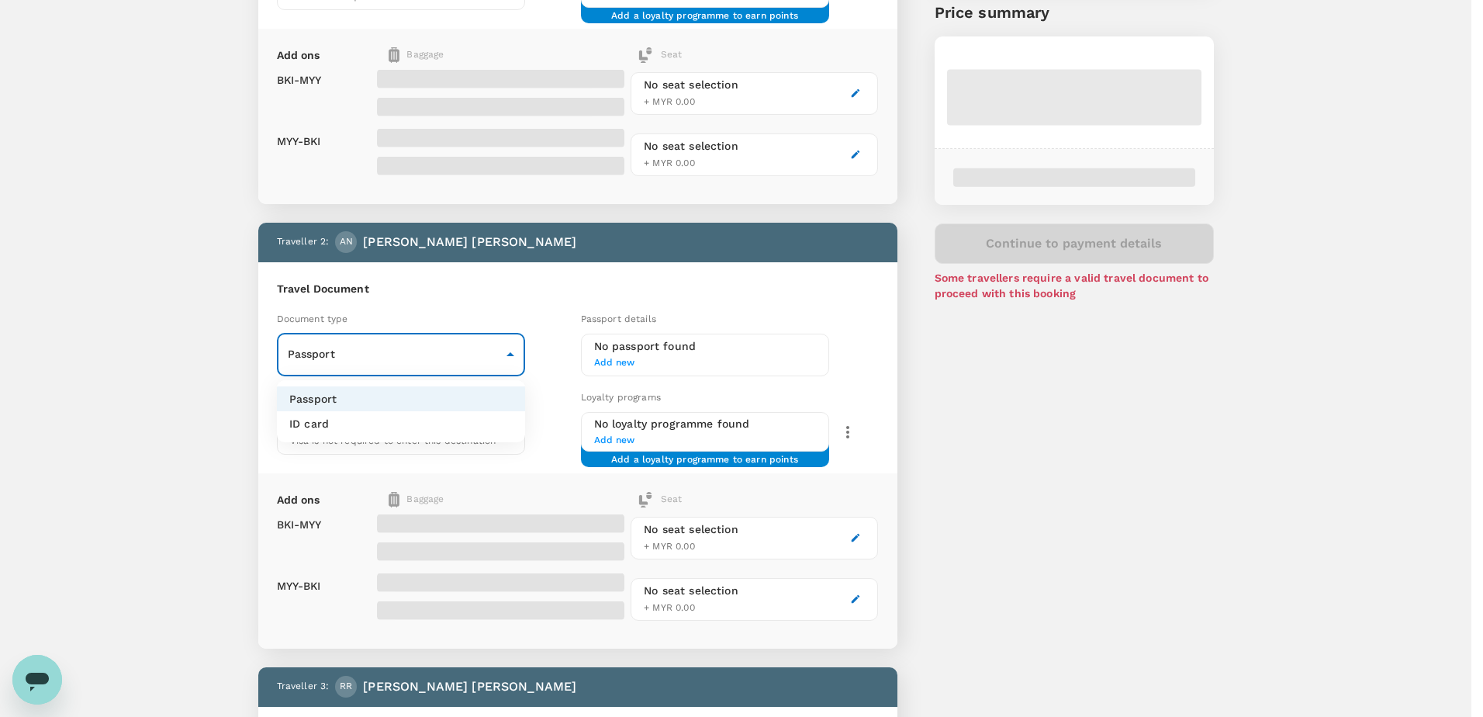
click at [338, 425] on li "ID card" at bounding box center [401, 423] width 248 height 25
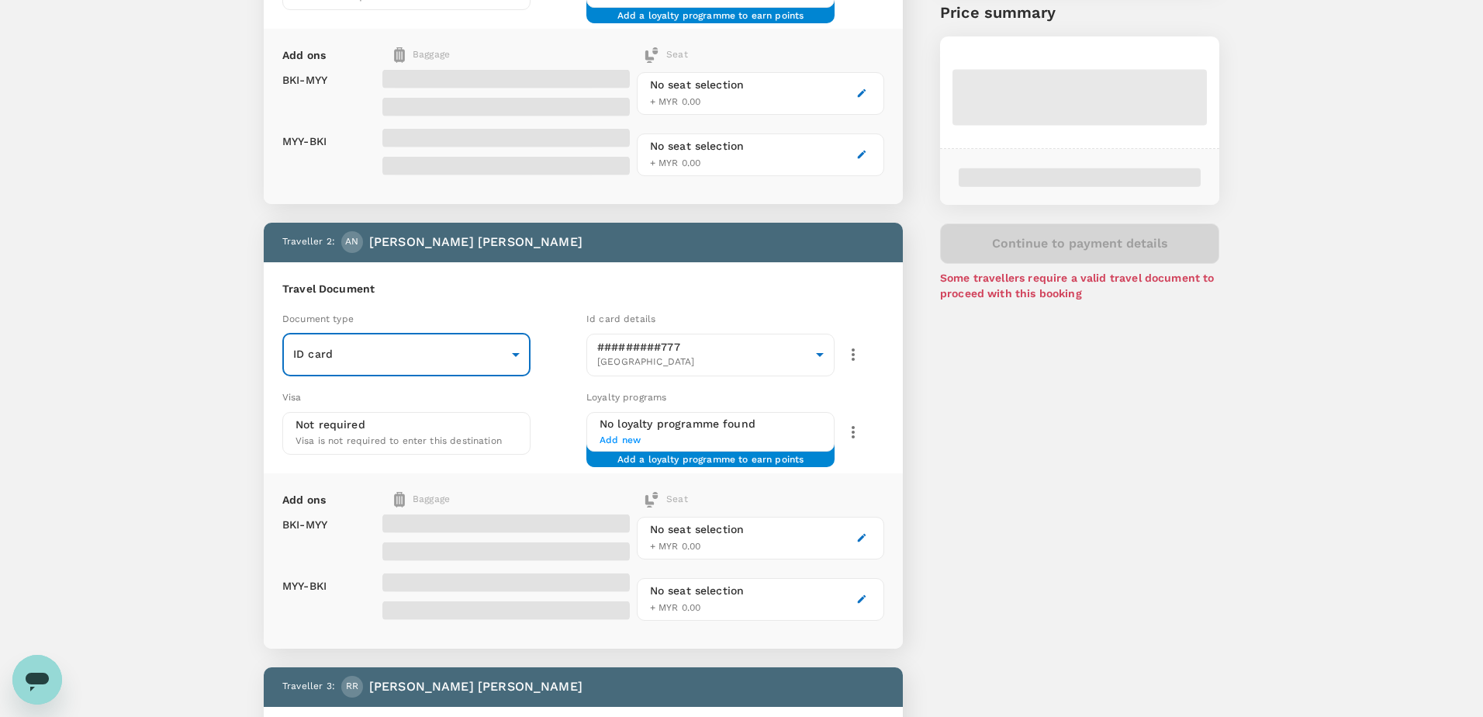
type input "Id card"
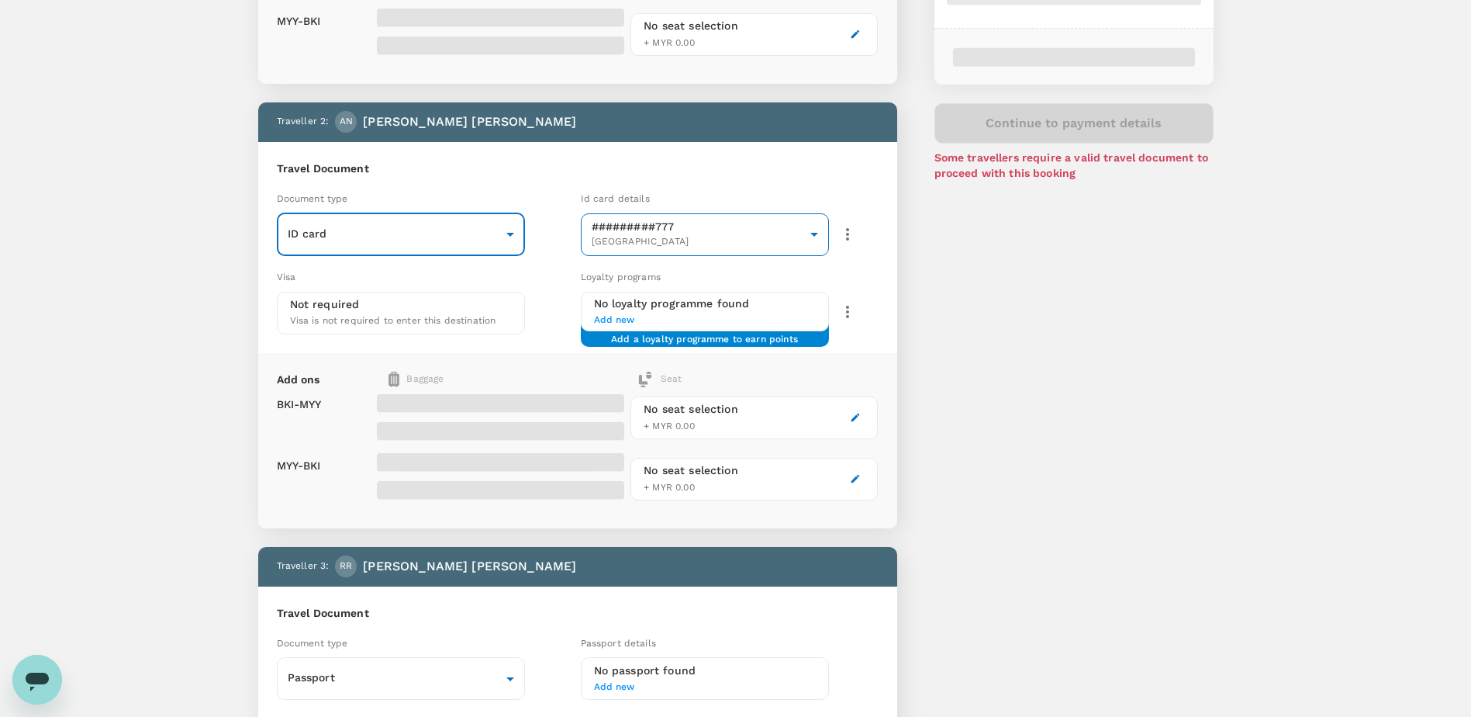
scroll to position [465, 0]
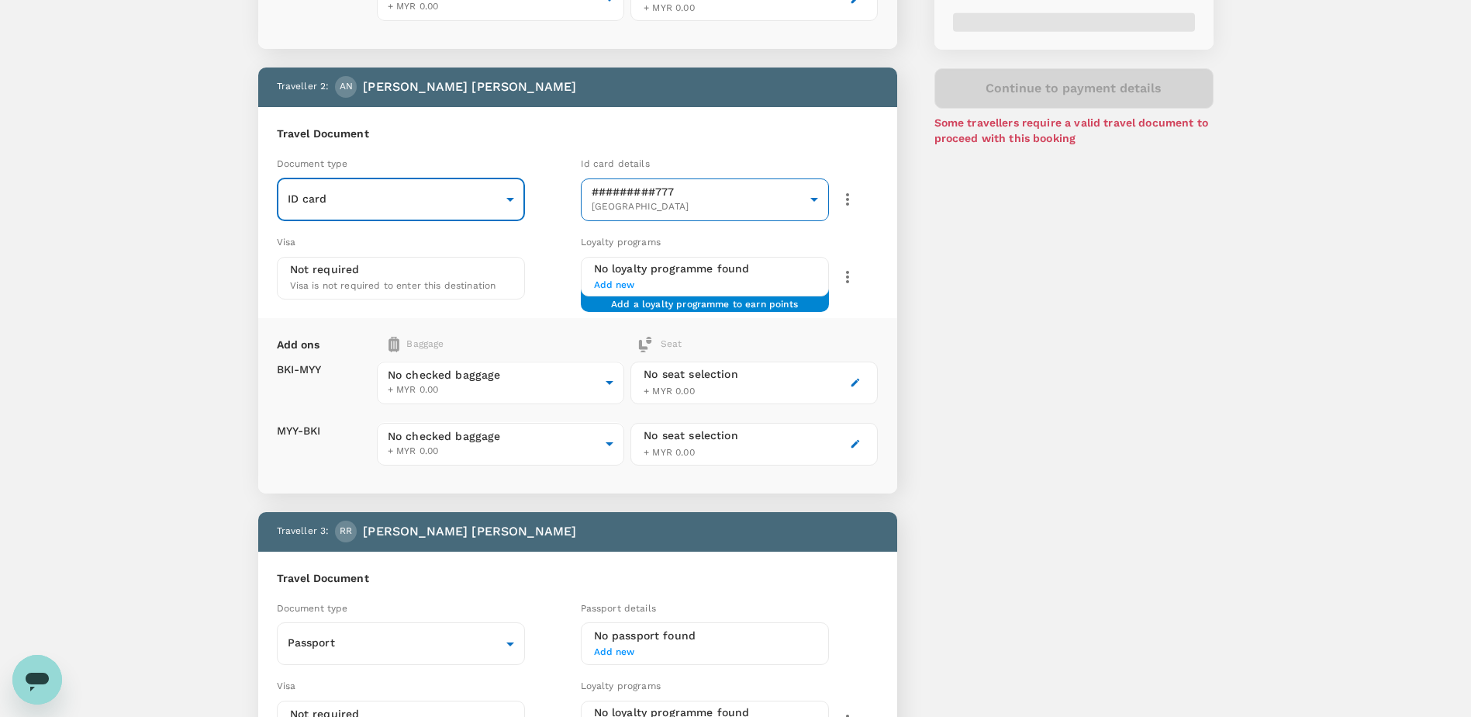
click at [815, 201] on body "Back to flight results Flight review Traveller(s) Traveller 1 : CC CARL CALVIN …" at bounding box center [735, 334] width 1471 height 1599
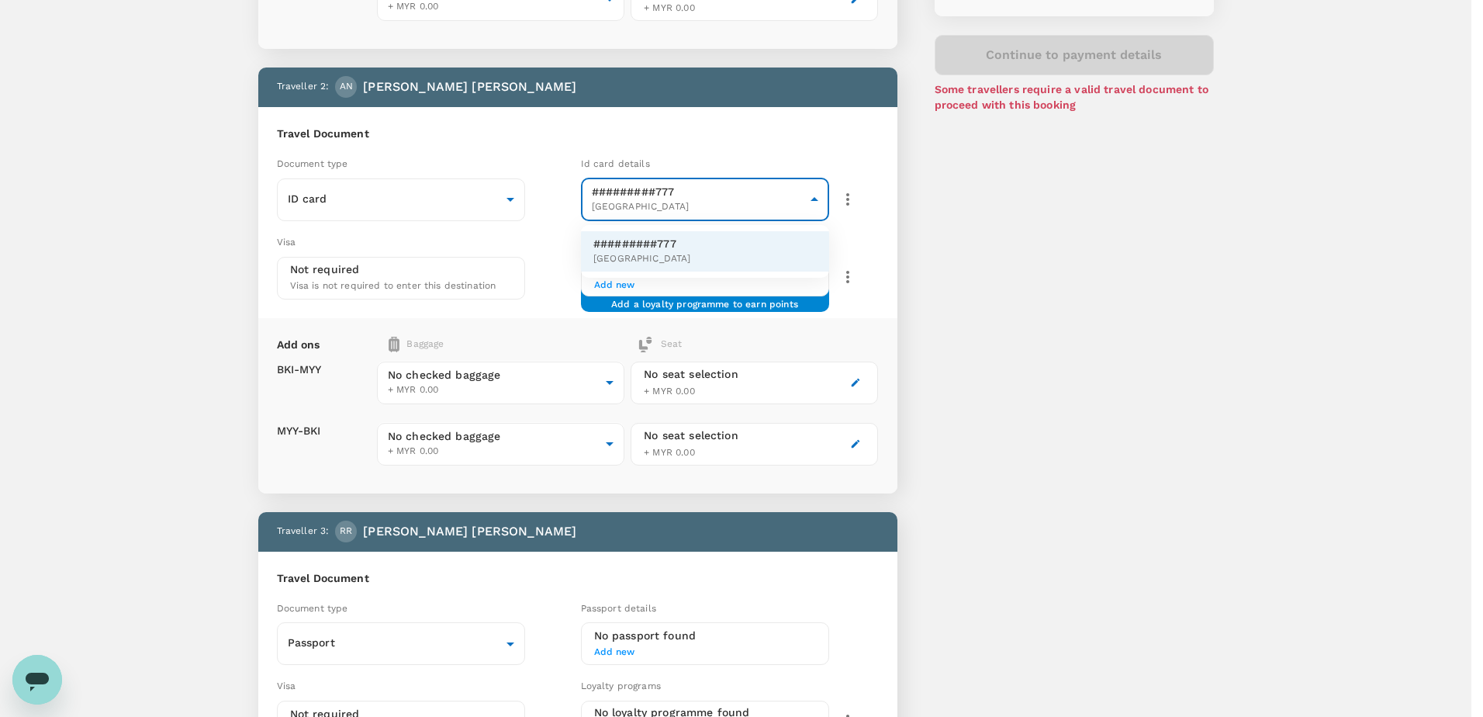
click at [815, 201] on div at bounding box center [741, 358] width 1483 height 717
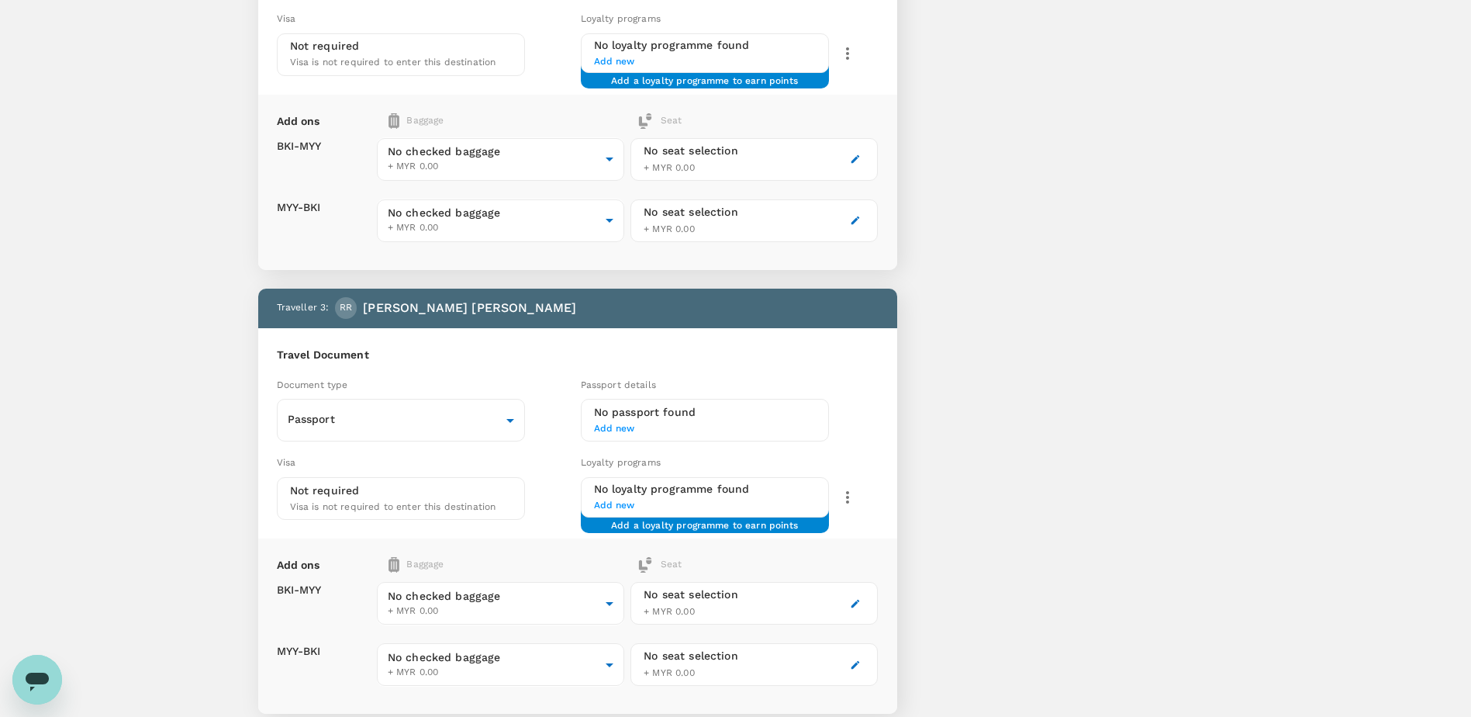
scroll to position [728, 0]
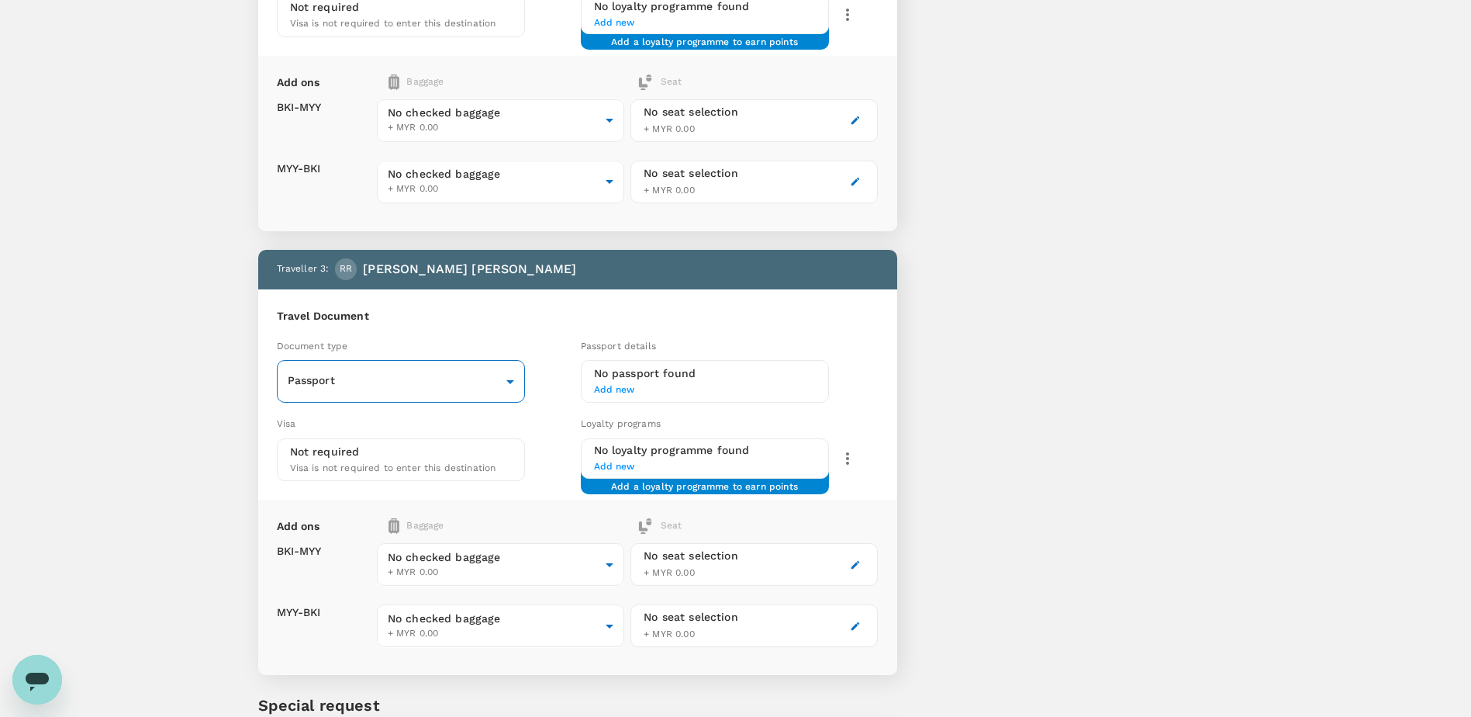
click at [508, 381] on body "Back to flight results Flight review Traveller(s) Traveller 1 : CC CARL CALVIN …" at bounding box center [735, 71] width 1471 height 1599
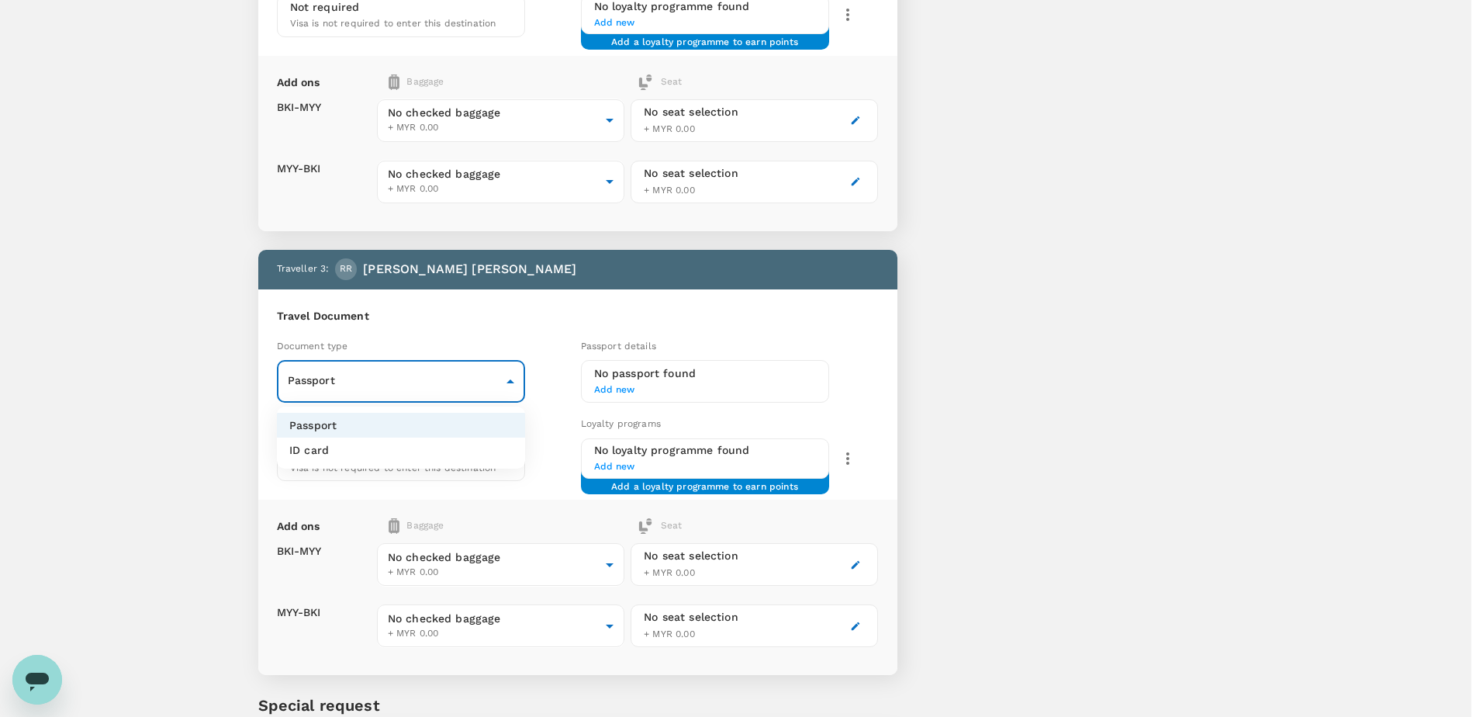
click at [383, 454] on li "ID card" at bounding box center [401, 449] width 248 height 25
type input "Id card"
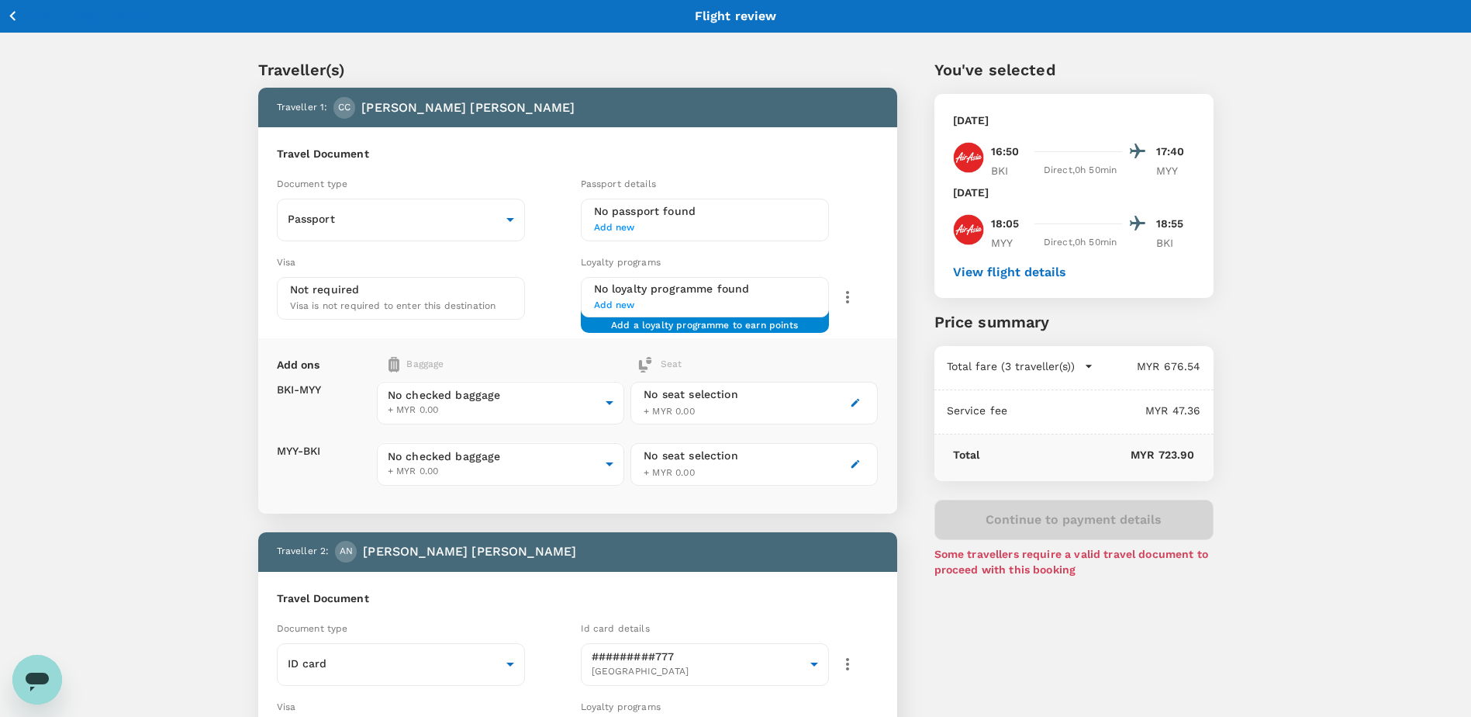
scroll to position [0, 0]
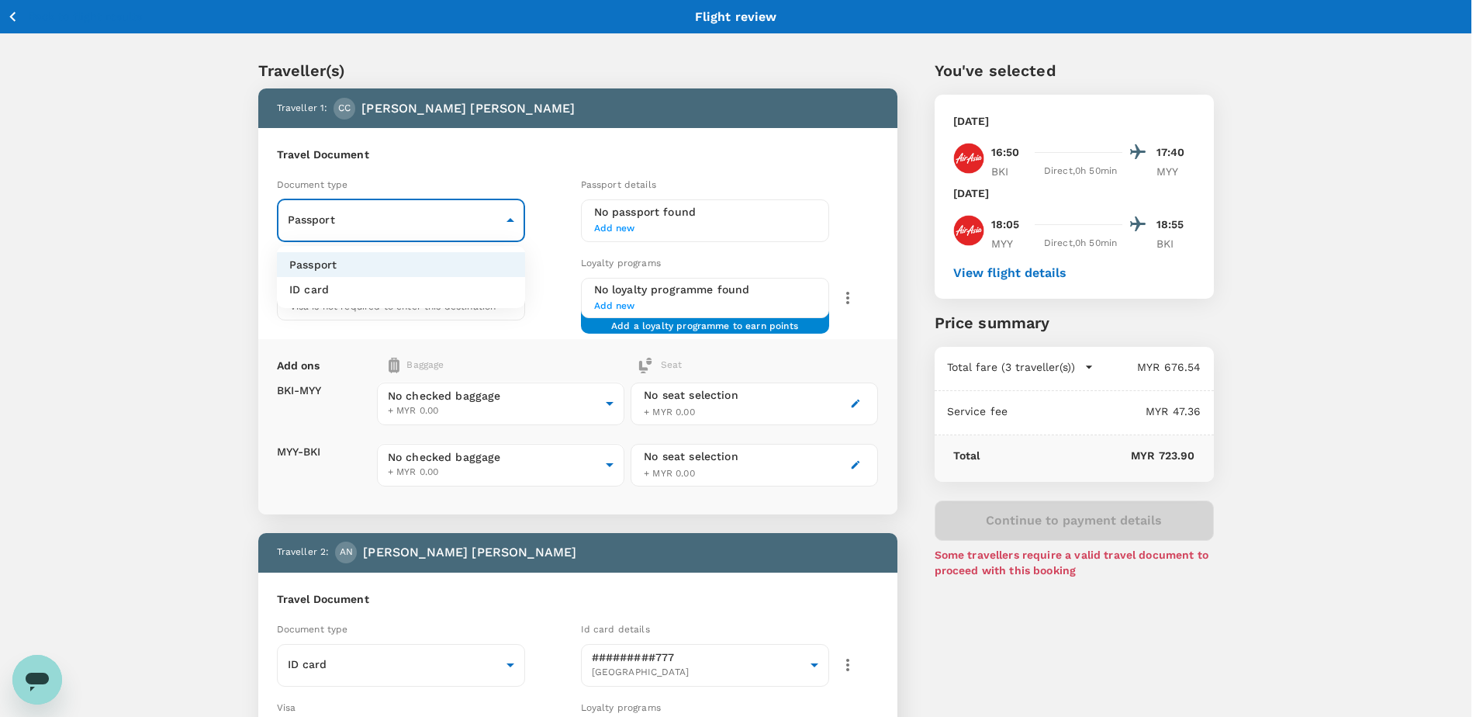
click at [382, 295] on li "ID card" at bounding box center [401, 289] width 248 height 25
type input "Id card"
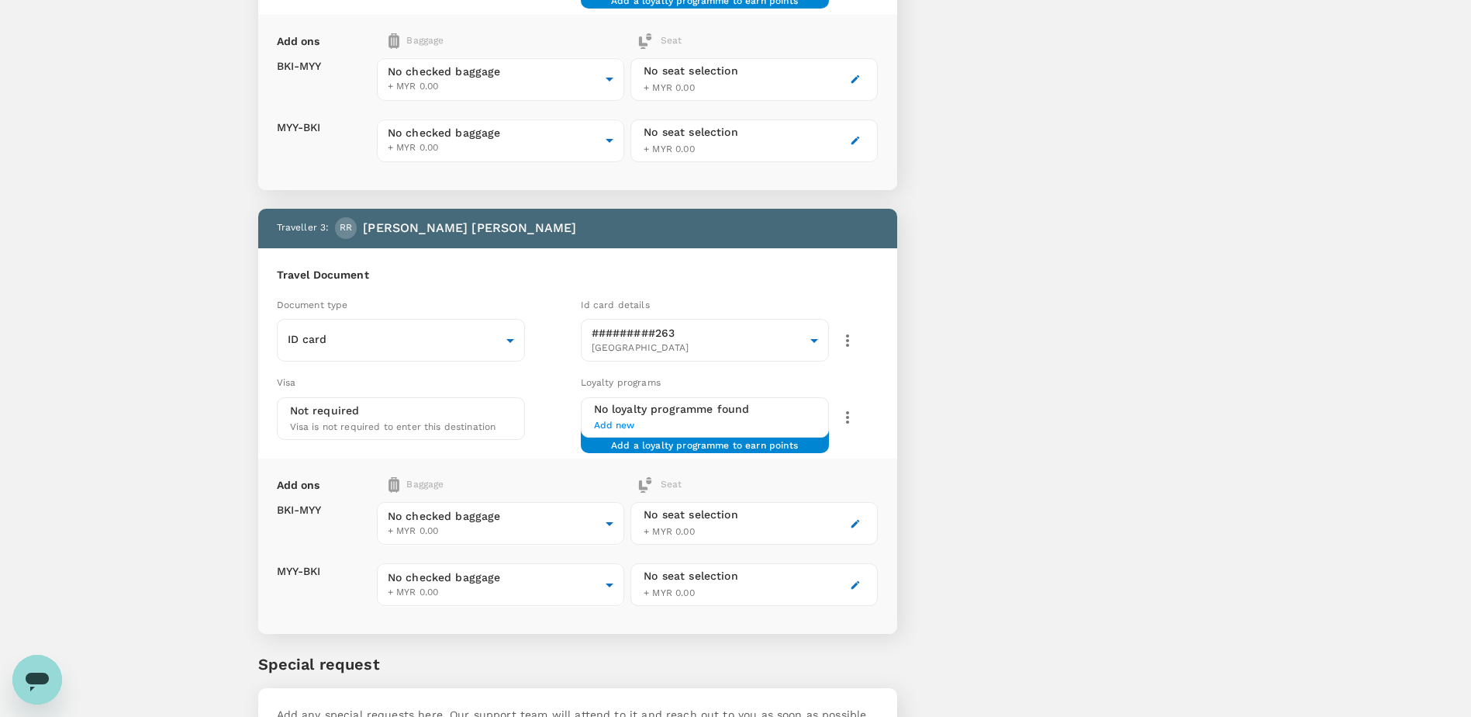
scroll to position [883, 0]
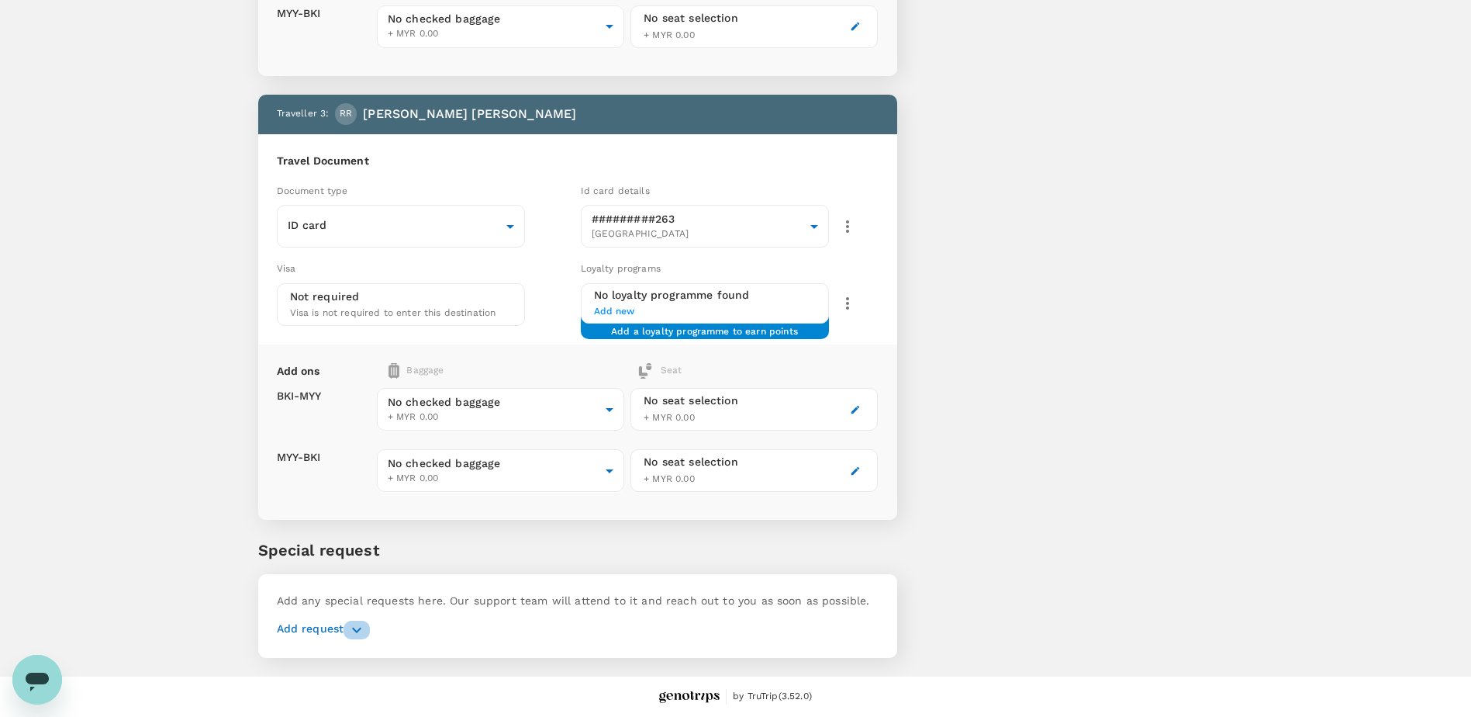
click at [352, 632] on icon "button" at bounding box center [357, 630] width 19 height 19
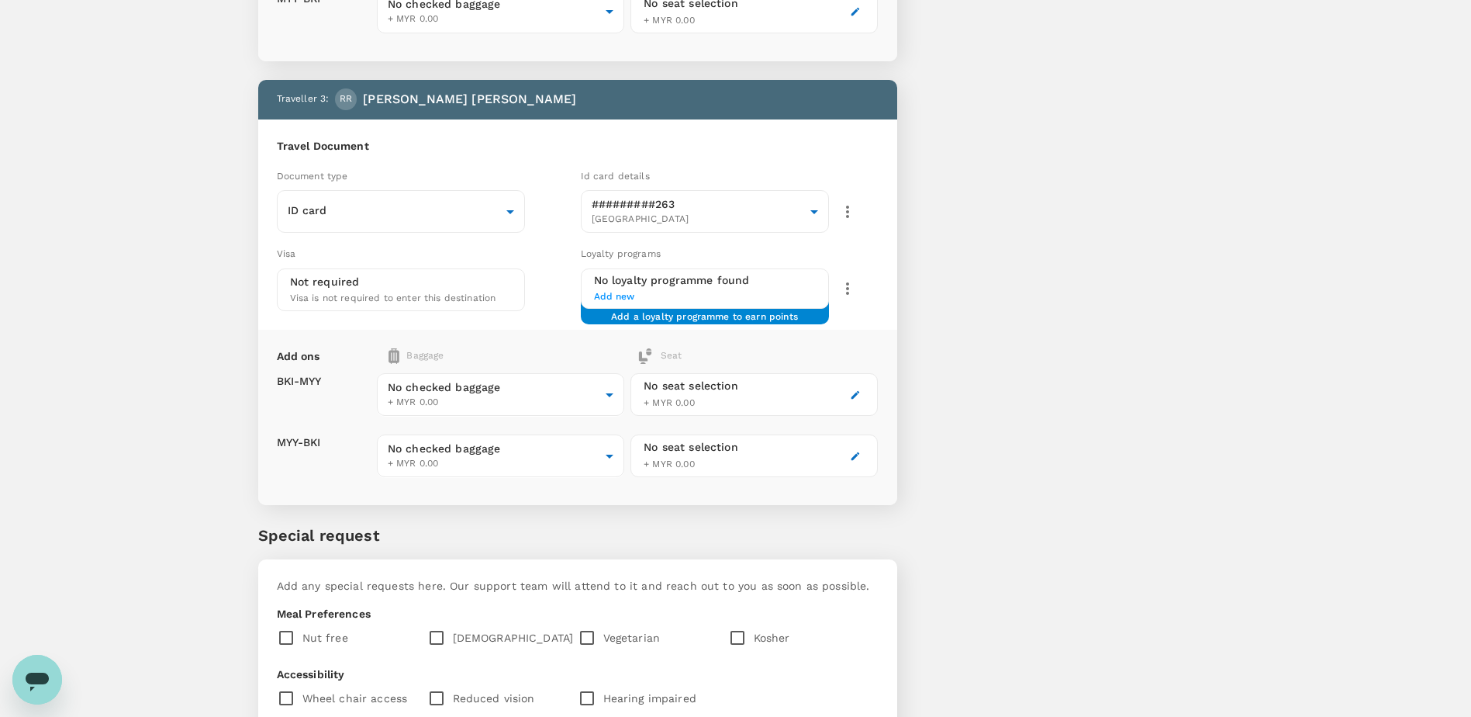
scroll to position [665, 0]
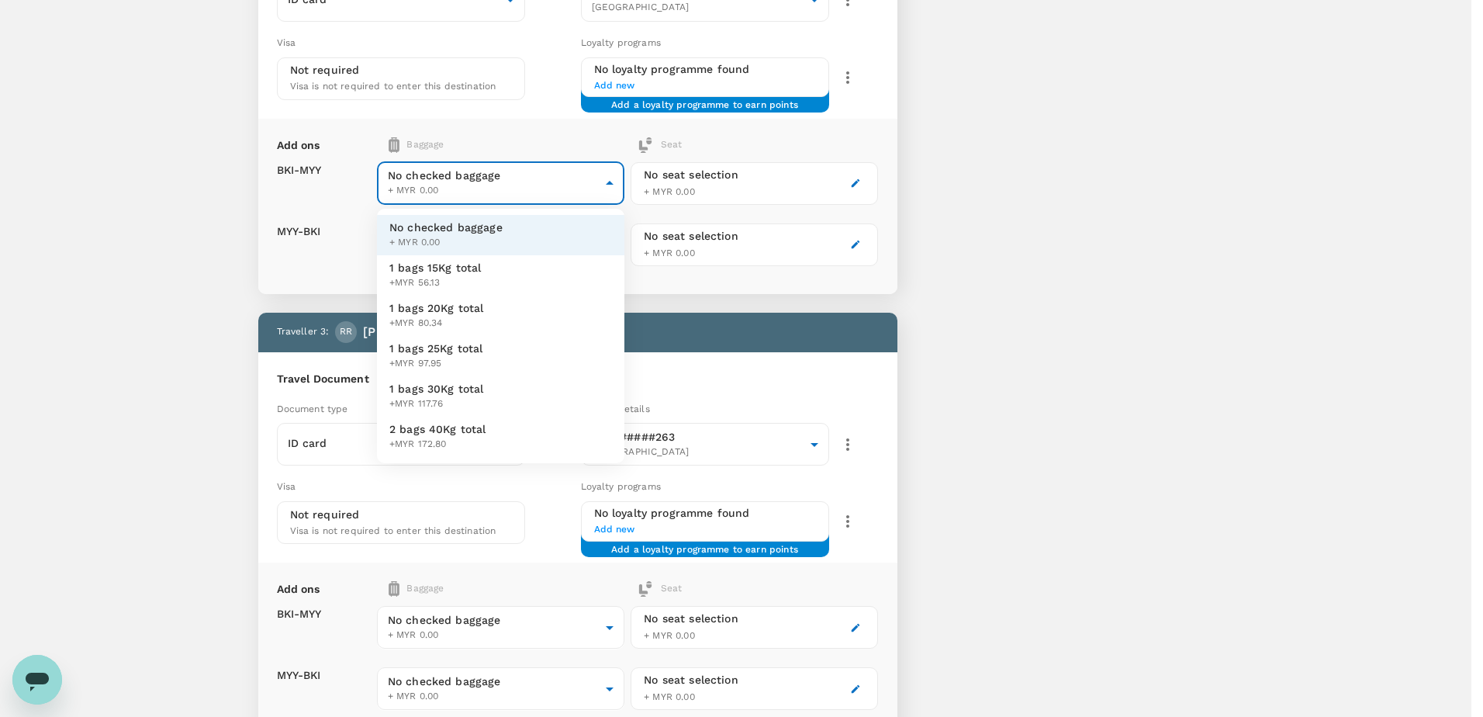
click at [613, 179] on body "Back to flight results Flight review Traveller(s) Traveller 1 : CC CARL CALVIN …" at bounding box center [741, 258] width 1483 height 1847
click at [613, 179] on div at bounding box center [741, 358] width 1483 height 717
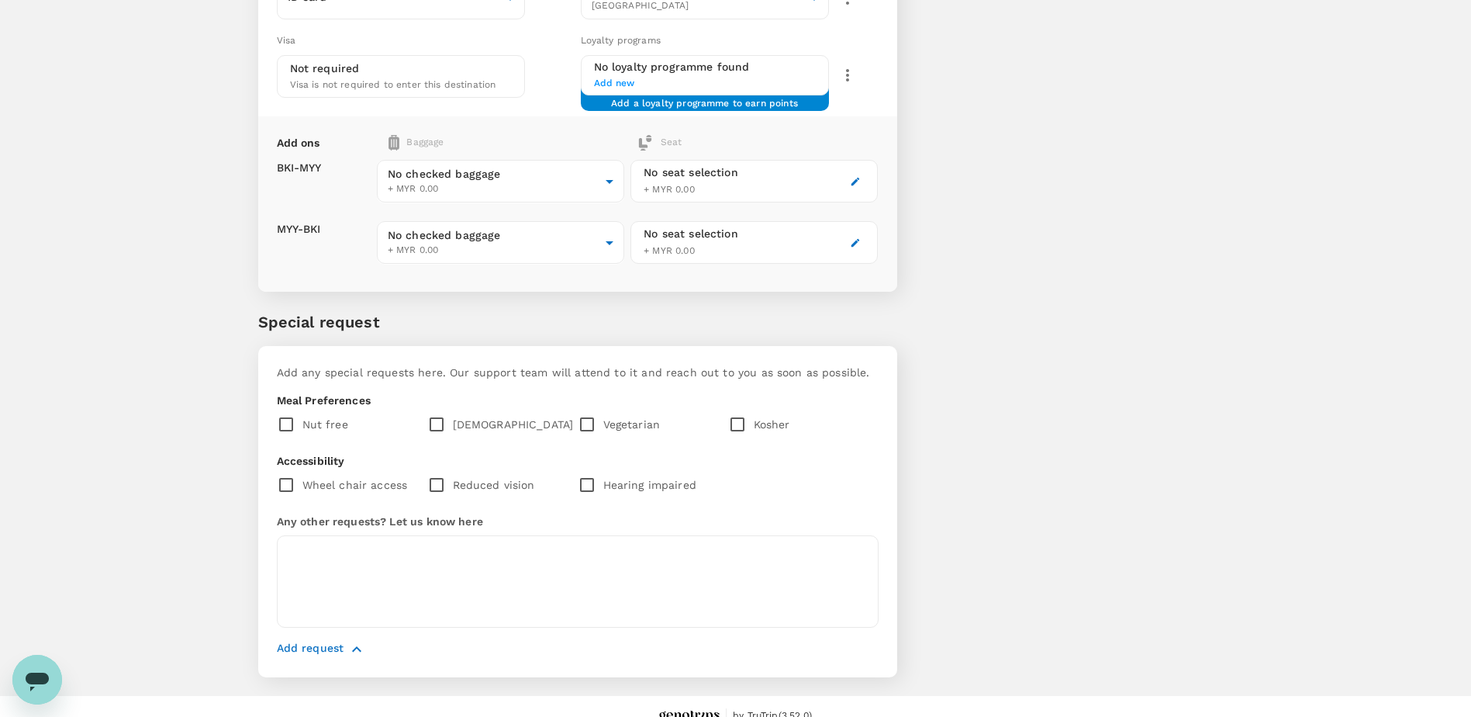
scroll to position [1130, 0]
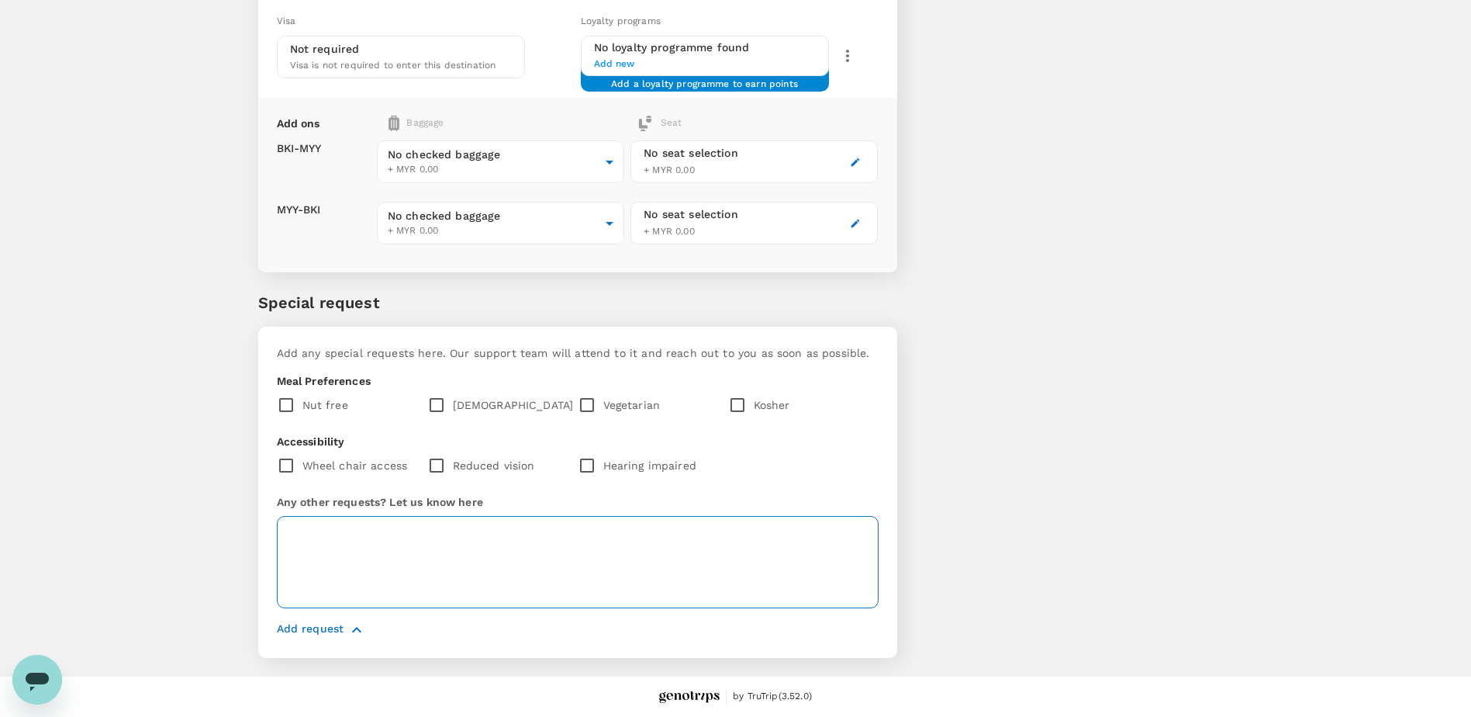
click at [431, 543] on textarea at bounding box center [578, 562] width 602 height 92
click at [444, 534] on textarea "PLEASE INCLUDE MEAL" at bounding box center [578, 562] width 602 height 92
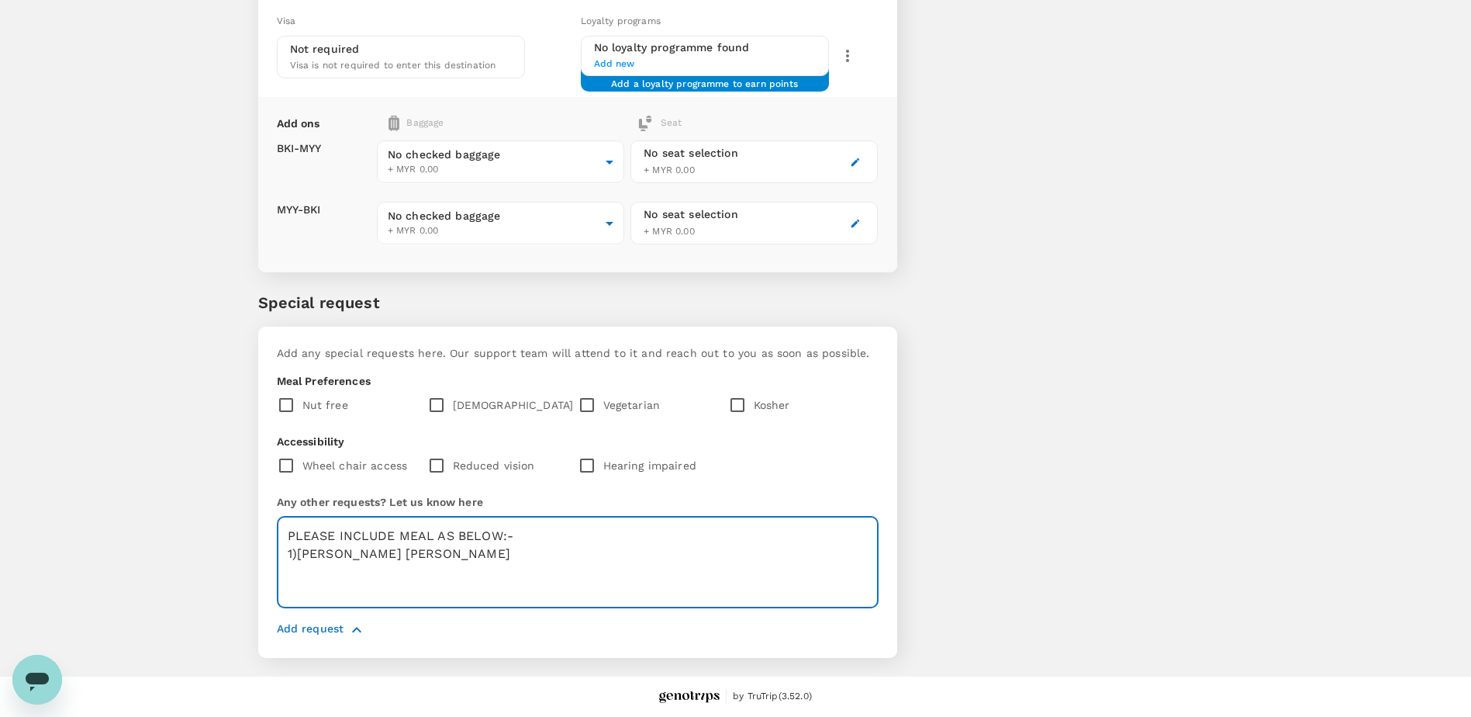
click at [641, 559] on textarea "PLEASE INCLUDE MEAL AS BELOW:- 1)ROLAND RICHARD- CHICKEN WONTON NOODLES" at bounding box center [578, 562] width 602 height 92
click at [314, 572] on textarea "PLEASE INCLUDE MEAL AS BELOW:- 1)ROLAND RICHARD- CHICKEN WONTON NOODLES 2)" at bounding box center [578, 562] width 602 height 92
click at [319, 583] on textarea "PLEASE INCLUDE MEAL AS BELOW:- 1)ROLAND RICHARD- CHICKEN WONTON NOODLES 2) CARL…" at bounding box center [578, 562] width 602 height 92
click at [458, 569] on textarea "PLEASE INCLUDE MEAL AS BELOW:- 1)ROLAND RICHARD- CHICKEN WONTON NOODLES 2) CARL…" at bounding box center [578, 562] width 602 height 92
click at [645, 562] on textarea "PLEASE INCLUDE MEAL AS BELOW:- 1)ROLAND RICHARD- CHICKEN WONTON NOODLES 2) CARL…" at bounding box center [578, 562] width 602 height 92
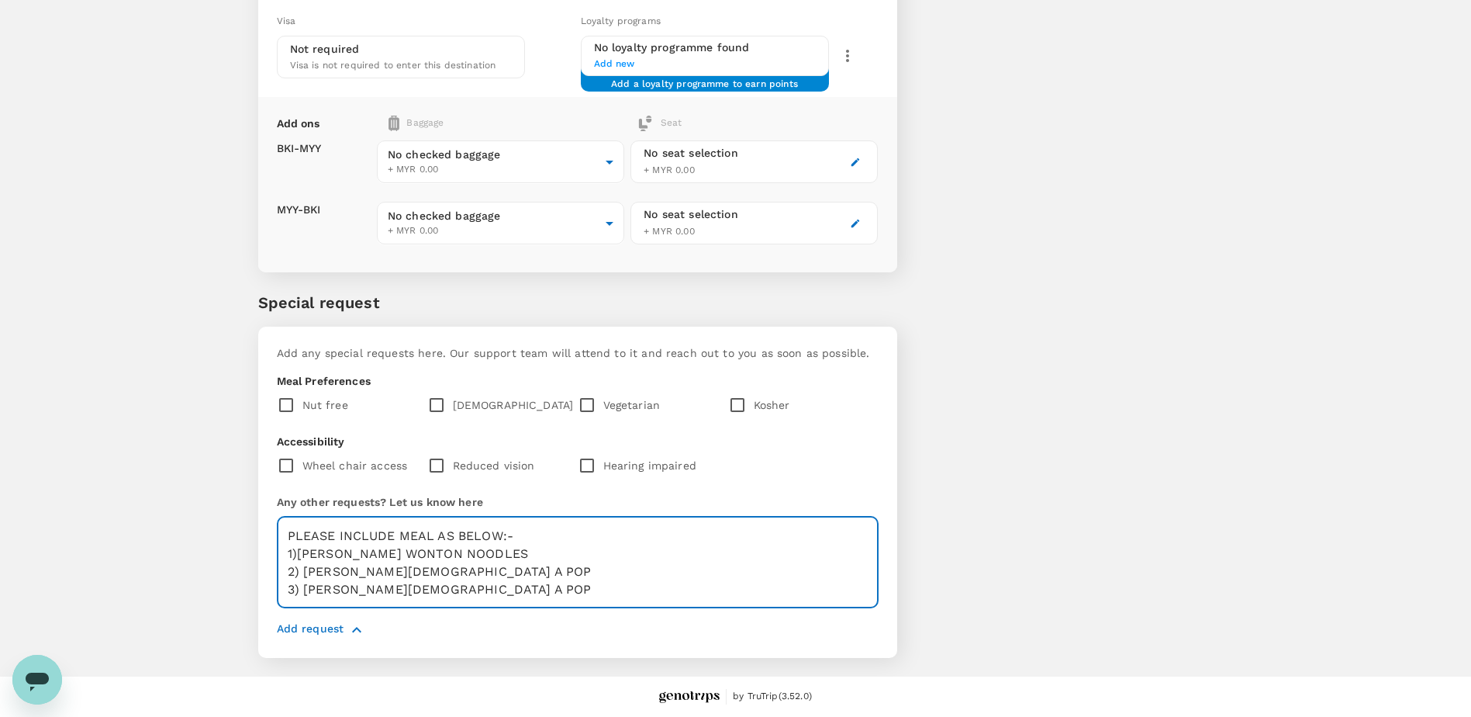
click at [420, 550] on textarea "PLEASE INCLUDE MEAL AS BELOW:- 1)ROLAND RICHARD- CHICKEN WONTON NOODLES 2) CARL…" at bounding box center [578, 562] width 602 height 92
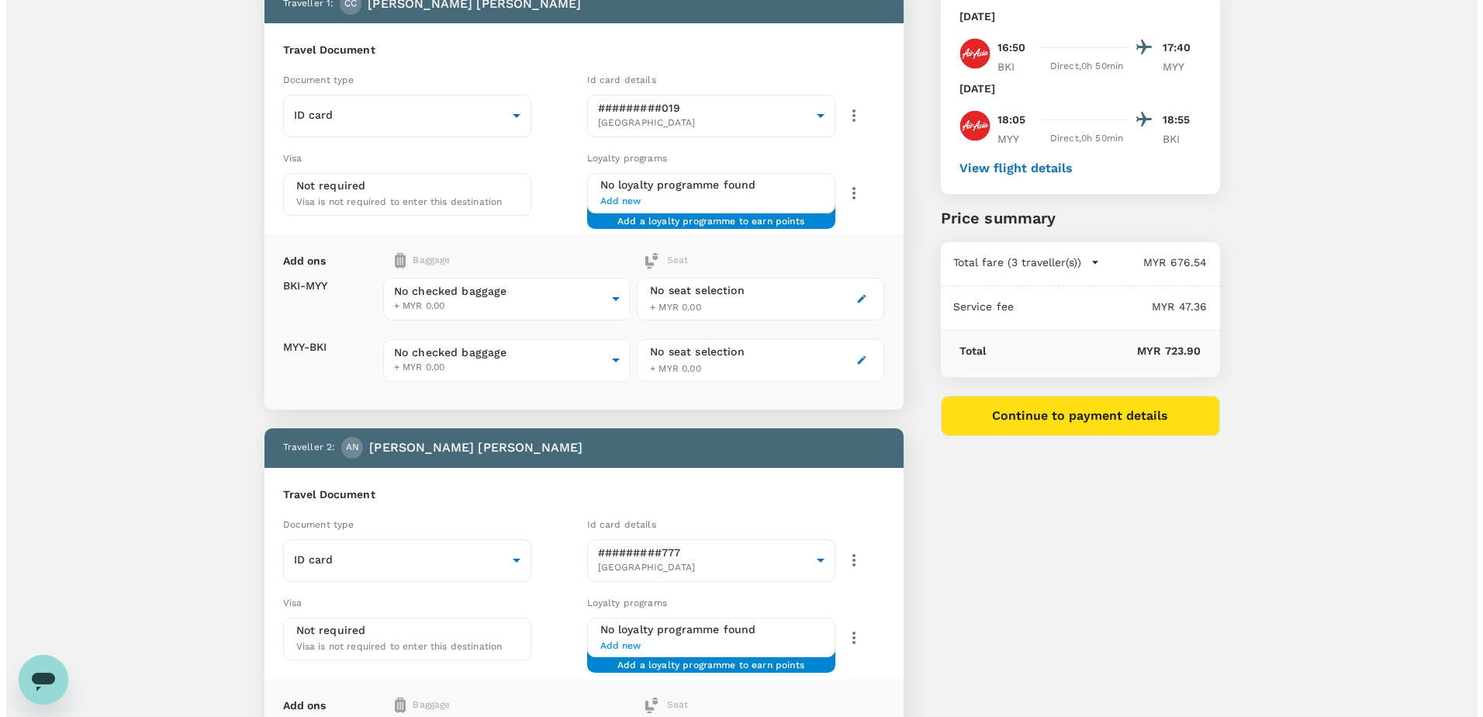
scroll to position [0, 0]
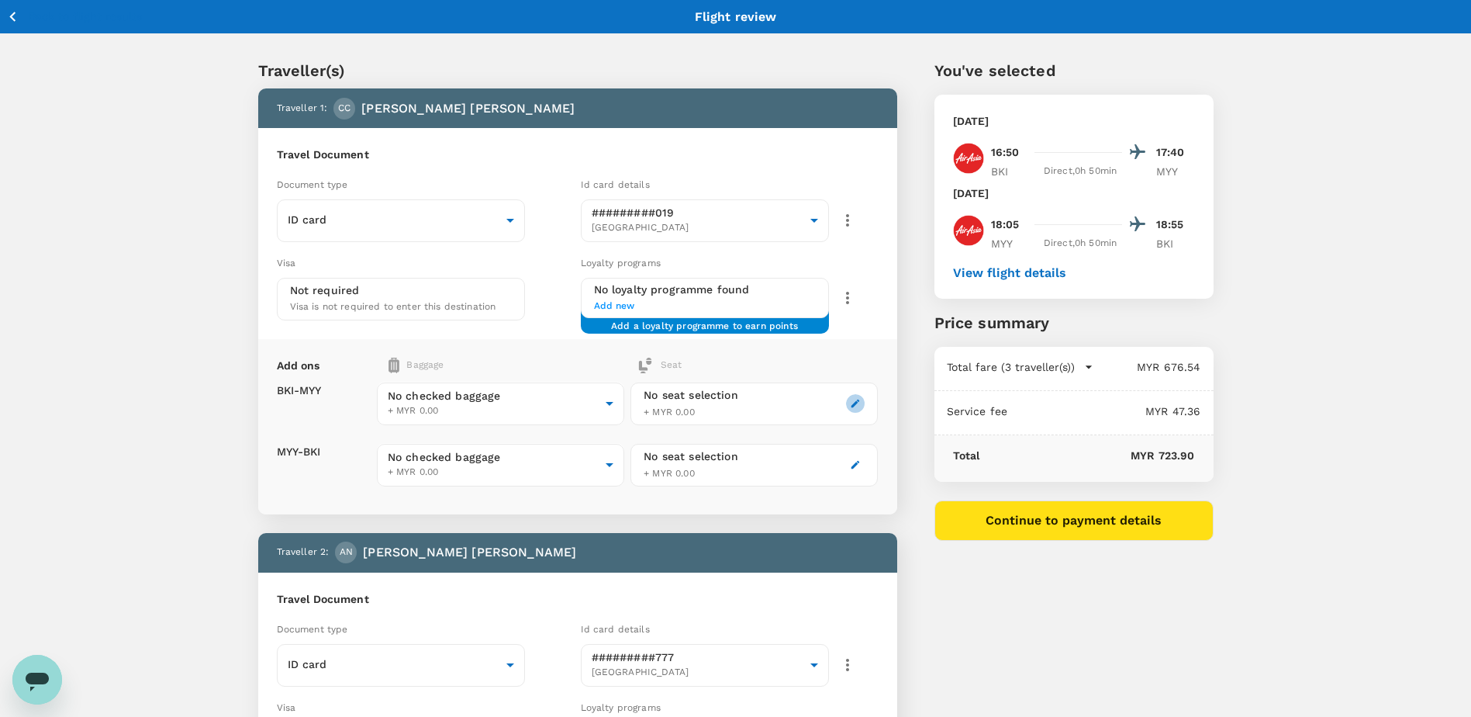
click at [856, 404] on icon "button" at bounding box center [856, 403] width 9 height 9
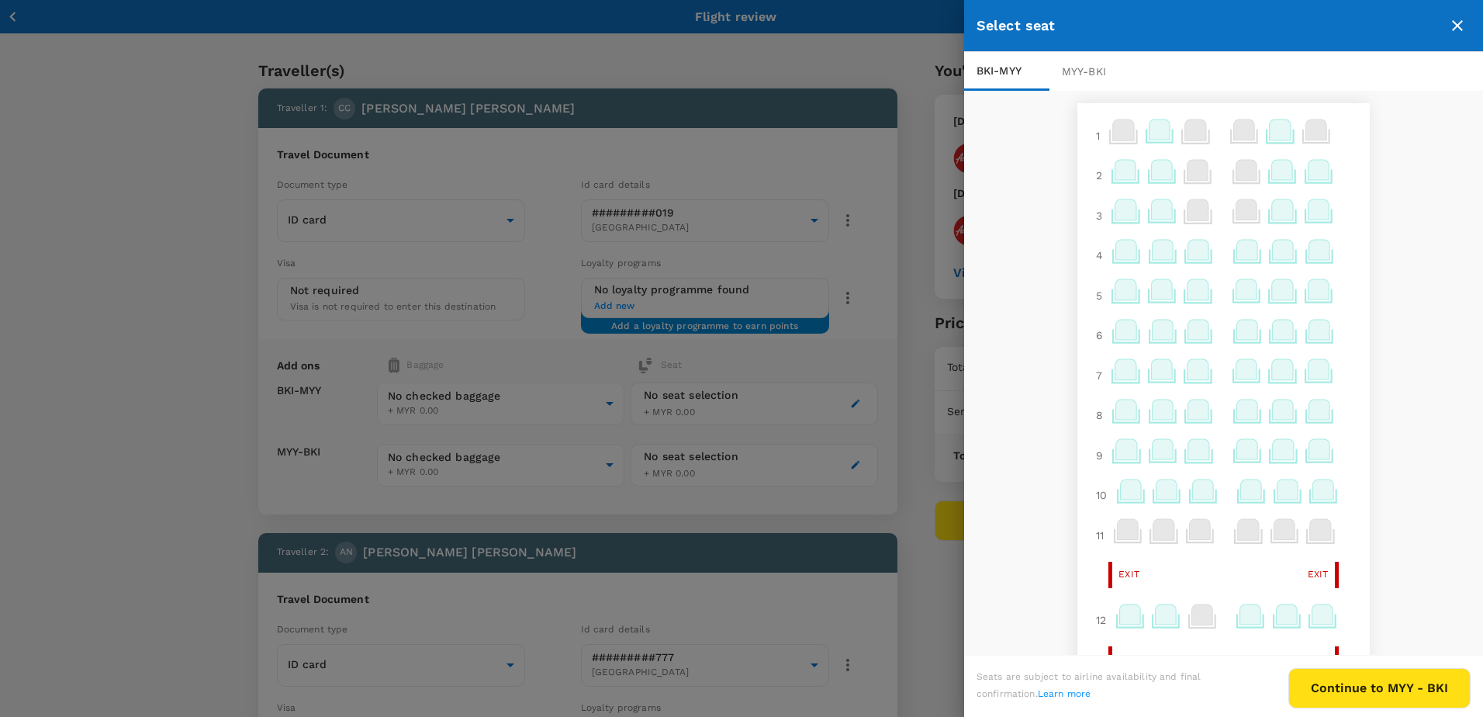
click at [854, 496] on div at bounding box center [741, 358] width 1483 height 717
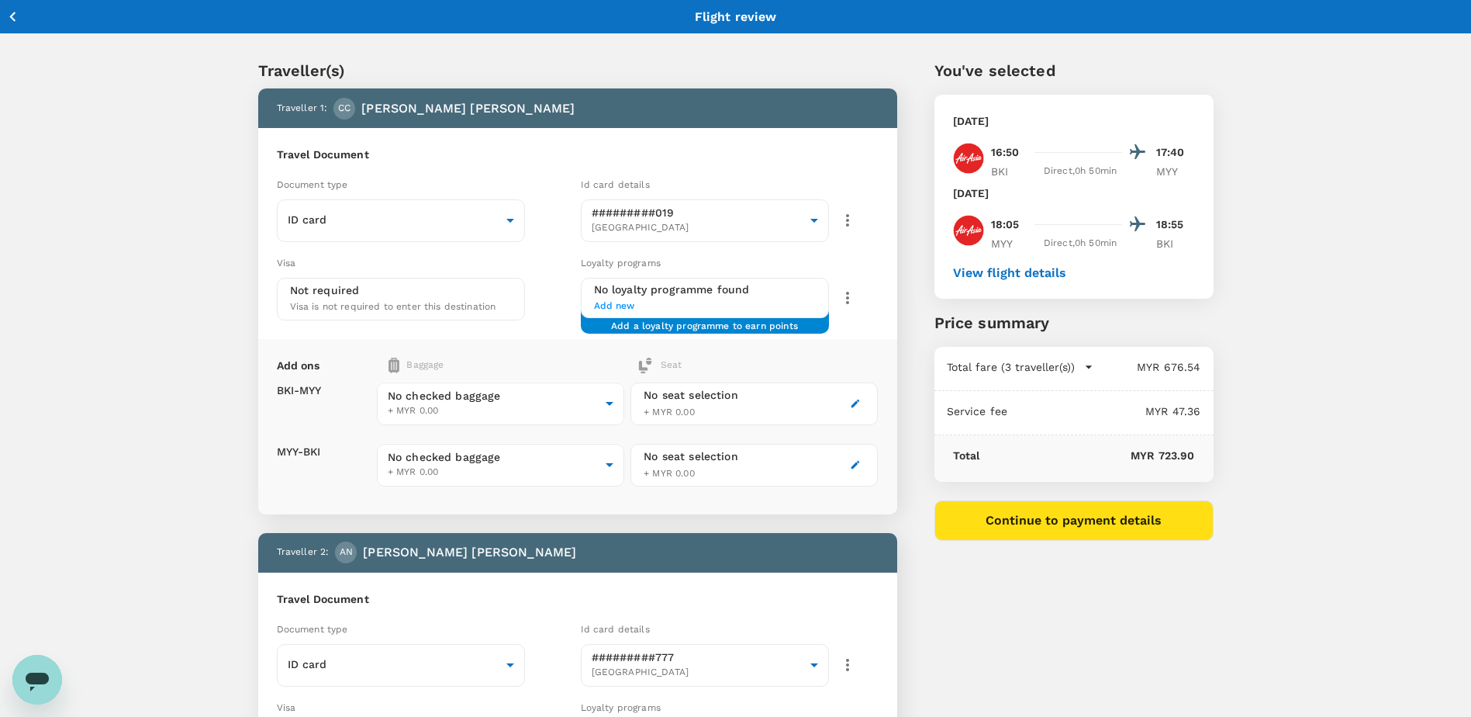
click at [853, 403] on icon "button" at bounding box center [855, 403] width 11 height 11
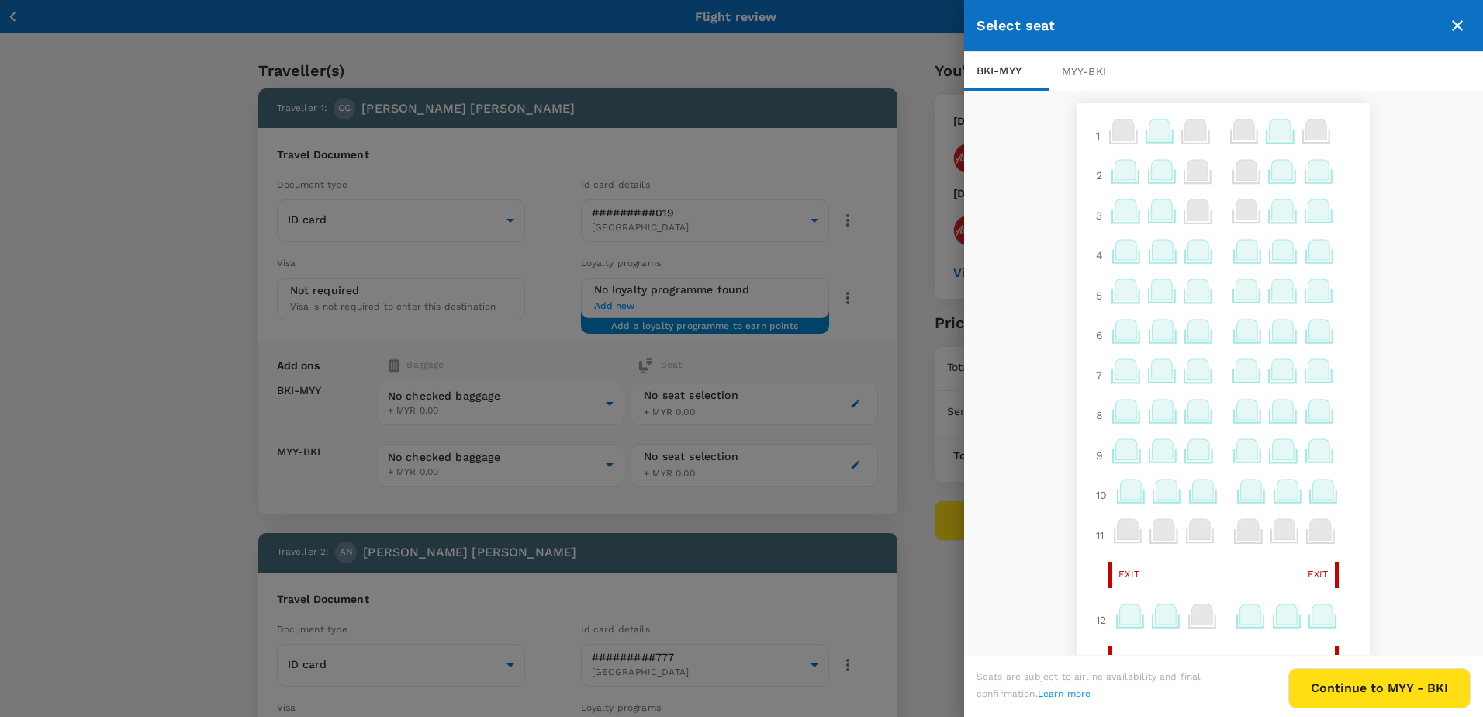
click at [1311, 257] on icon at bounding box center [1319, 250] width 21 height 20
click at [1298, 187] on p "Select" at bounding box center [1297, 188] width 34 height 16
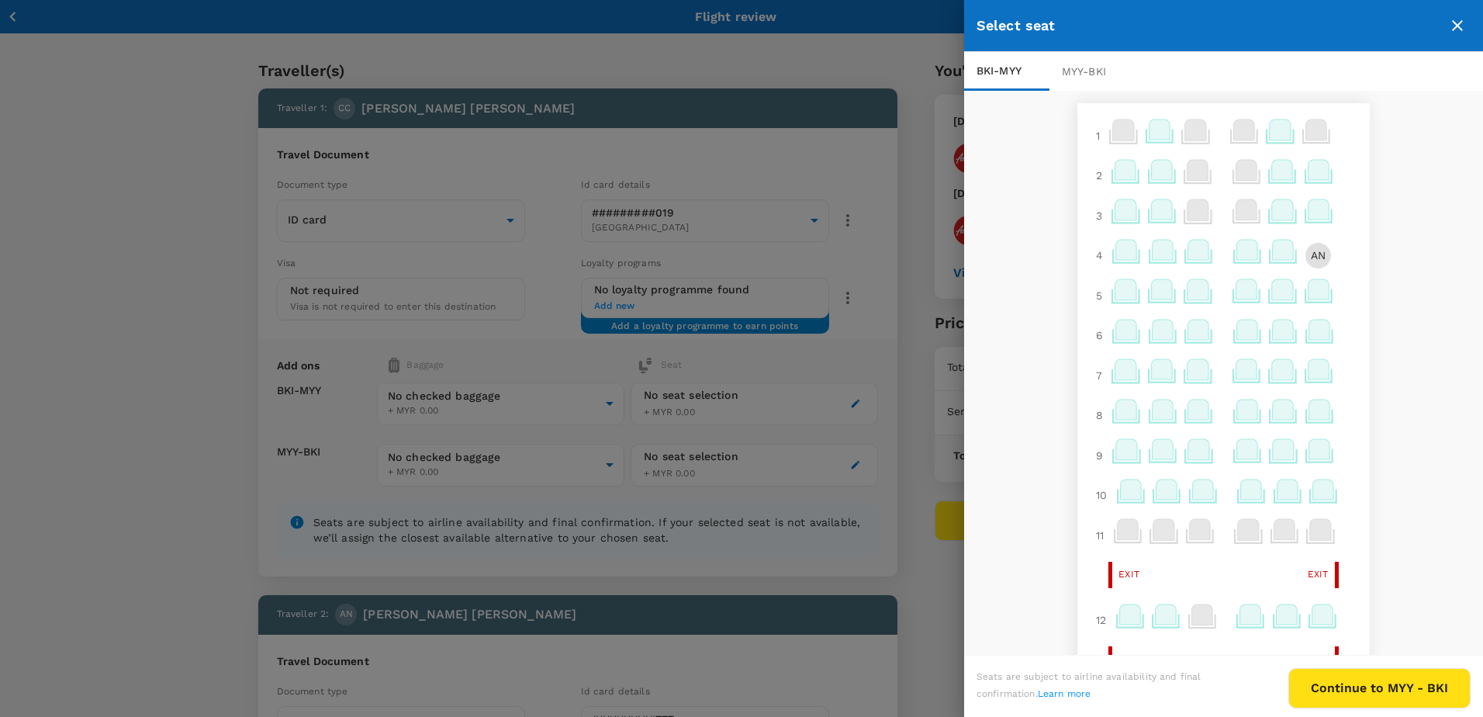
click at [1116, 257] on icon at bounding box center [1126, 250] width 21 height 20
click at [1305, 214] on p "Select" at bounding box center [1322, 216] width 34 height 16
click at [1184, 258] on icon at bounding box center [1194, 250] width 21 height 20
click at [1374, 157] on p "Select" at bounding box center [1391, 160] width 34 height 16
click at [1396, 487] on div "1 2 3 4 RR CC AN 5 6 7 8 9 10 11 Exit Exit 12 Exit Exit 14 15 16 17 18 19 20 21…" at bounding box center [1223, 374] width 519 height 566
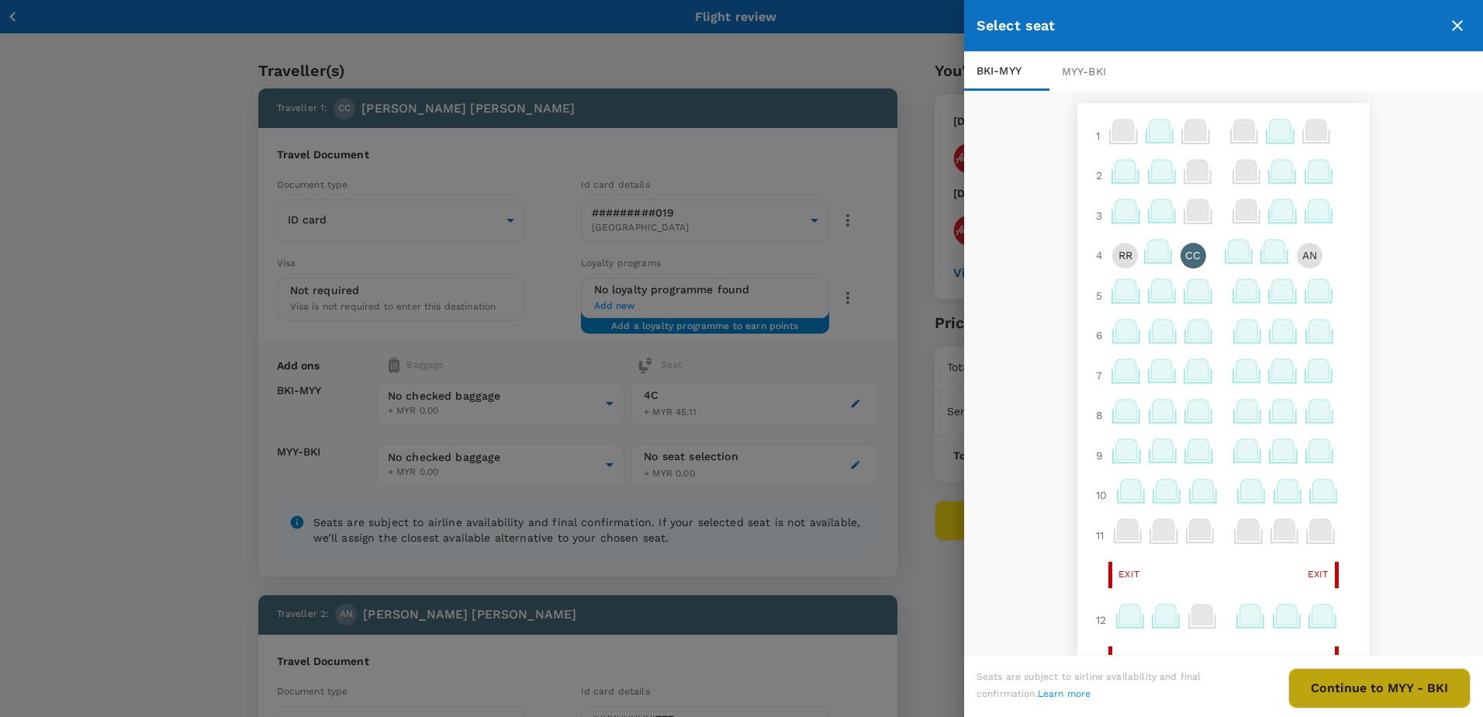
click at [1367, 688] on button "Continue to MYY - BKI" at bounding box center [1379, 688] width 182 height 40
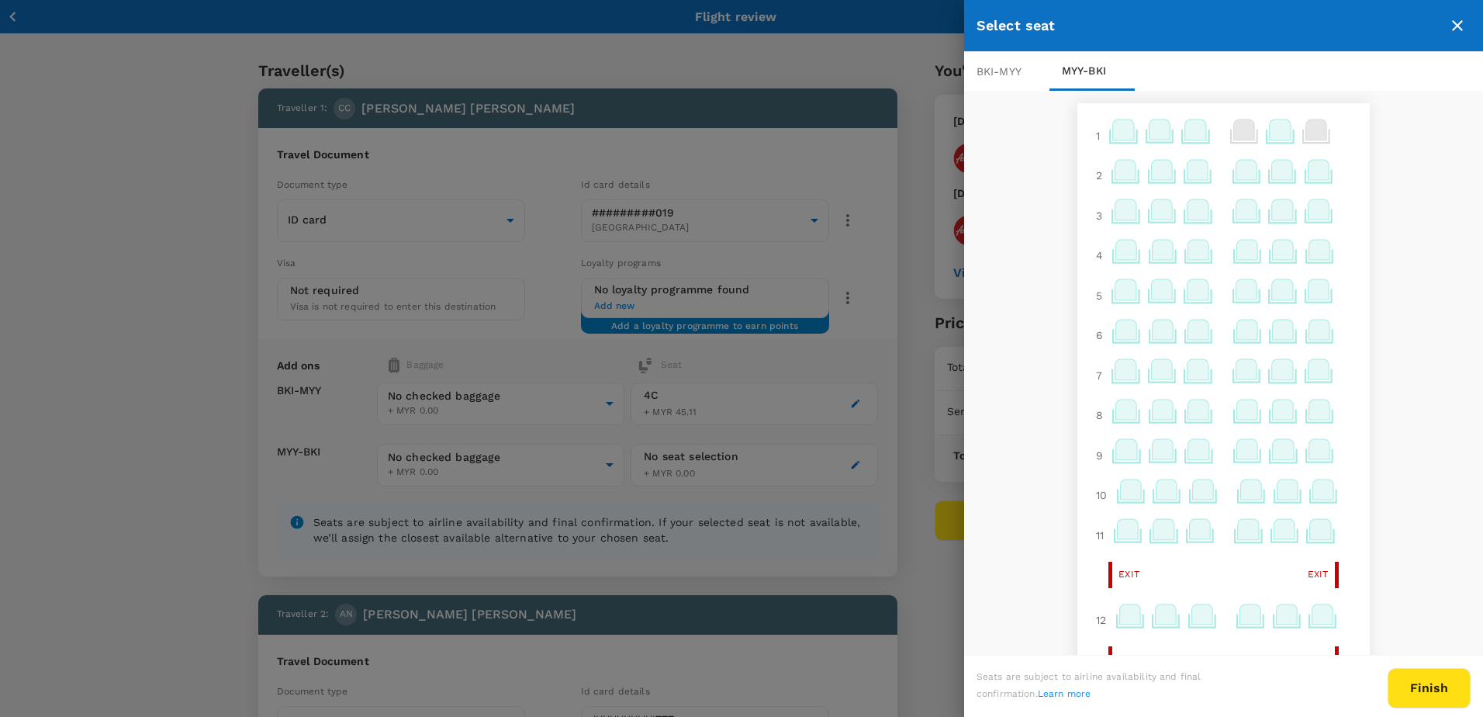
click at [1118, 170] on icon at bounding box center [1125, 170] width 21 height 20
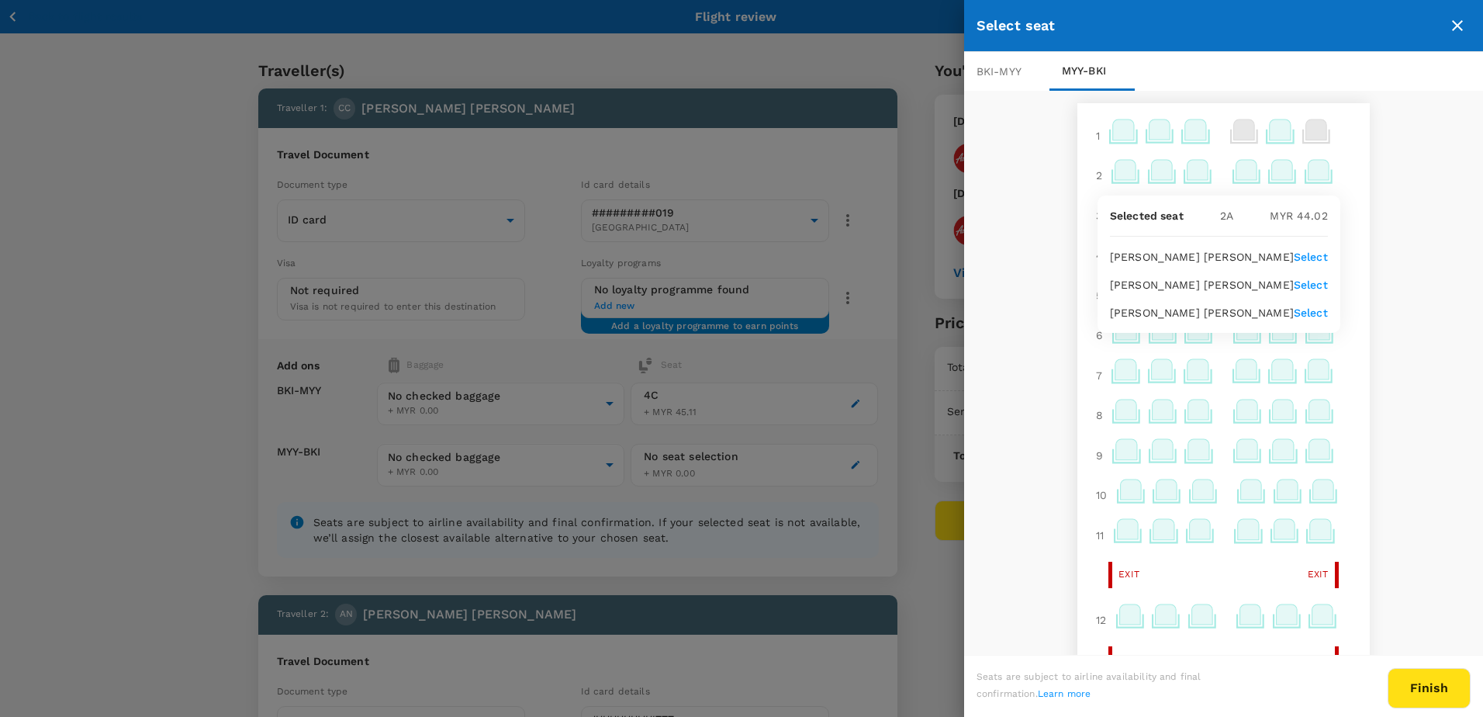
click at [1302, 288] on p "Select" at bounding box center [1311, 285] width 34 height 16
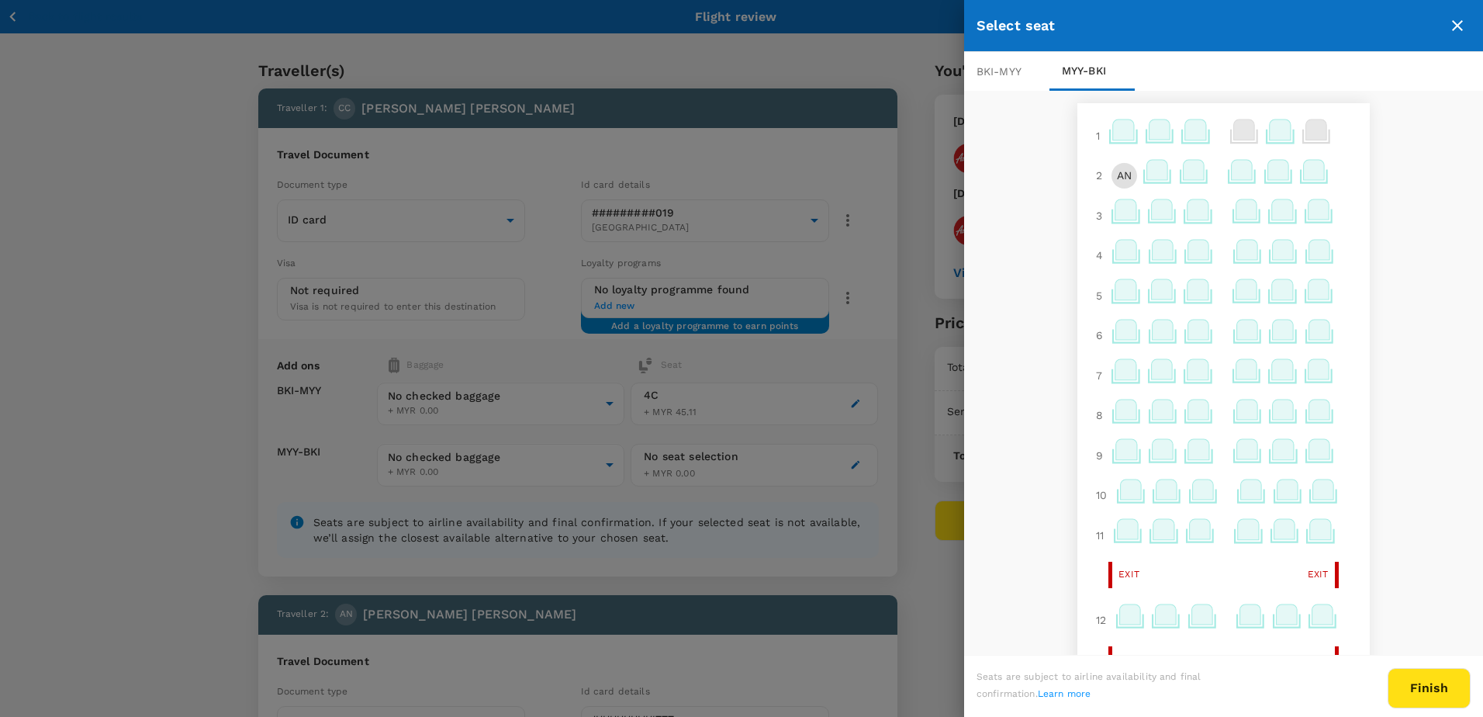
click at [1306, 169] on icon at bounding box center [1314, 170] width 21 height 20
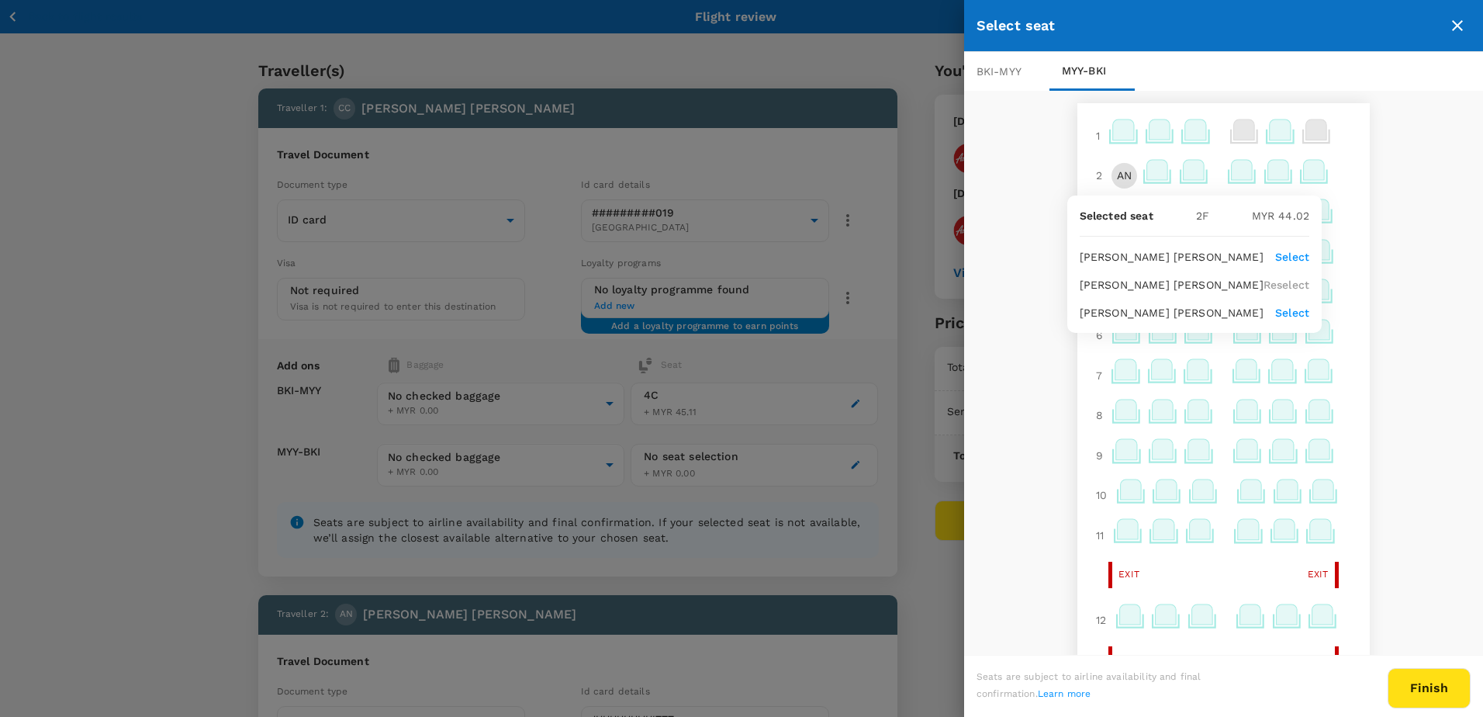
click at [1287, 311] on p "Select" at bounding box center [1292, 313] width 34 height 16
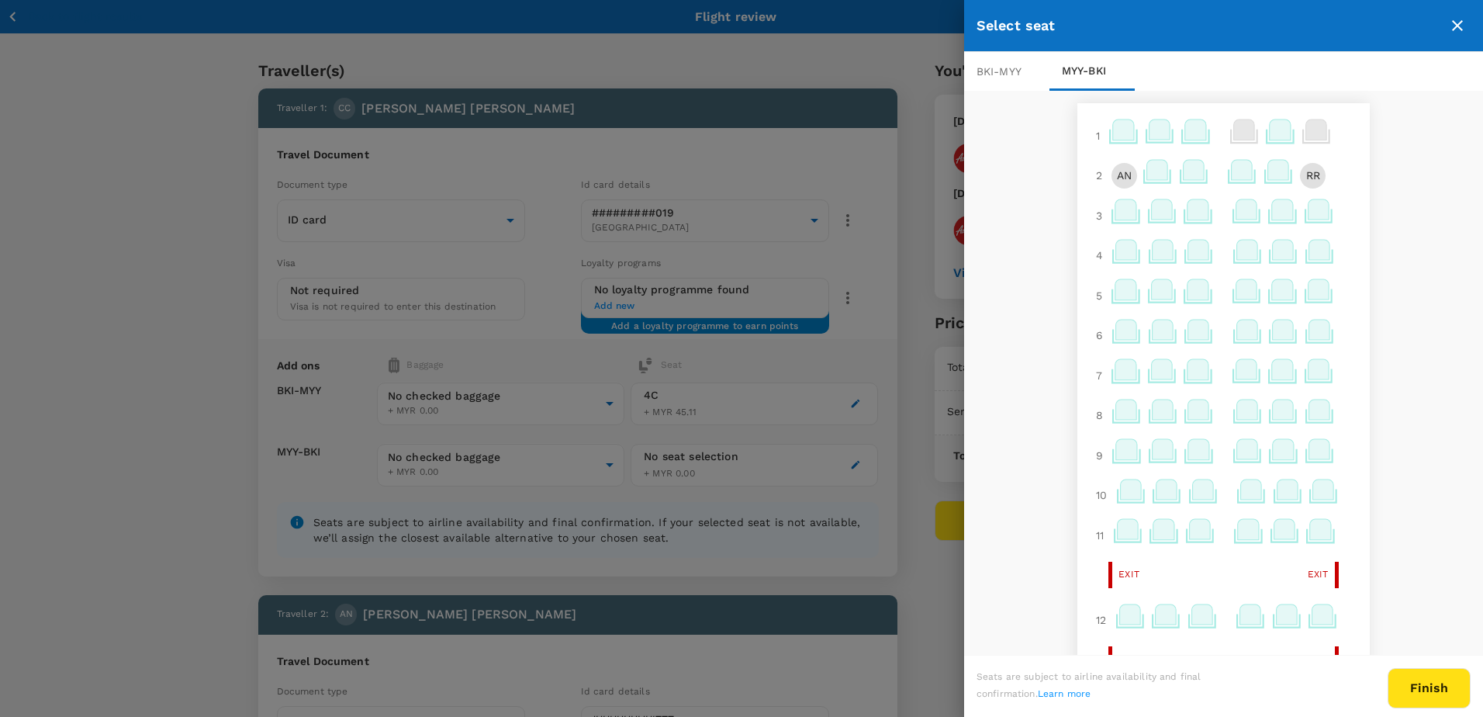
click at [1186, 175] on icon at bounding box center [1194, 170] width 21 height 20
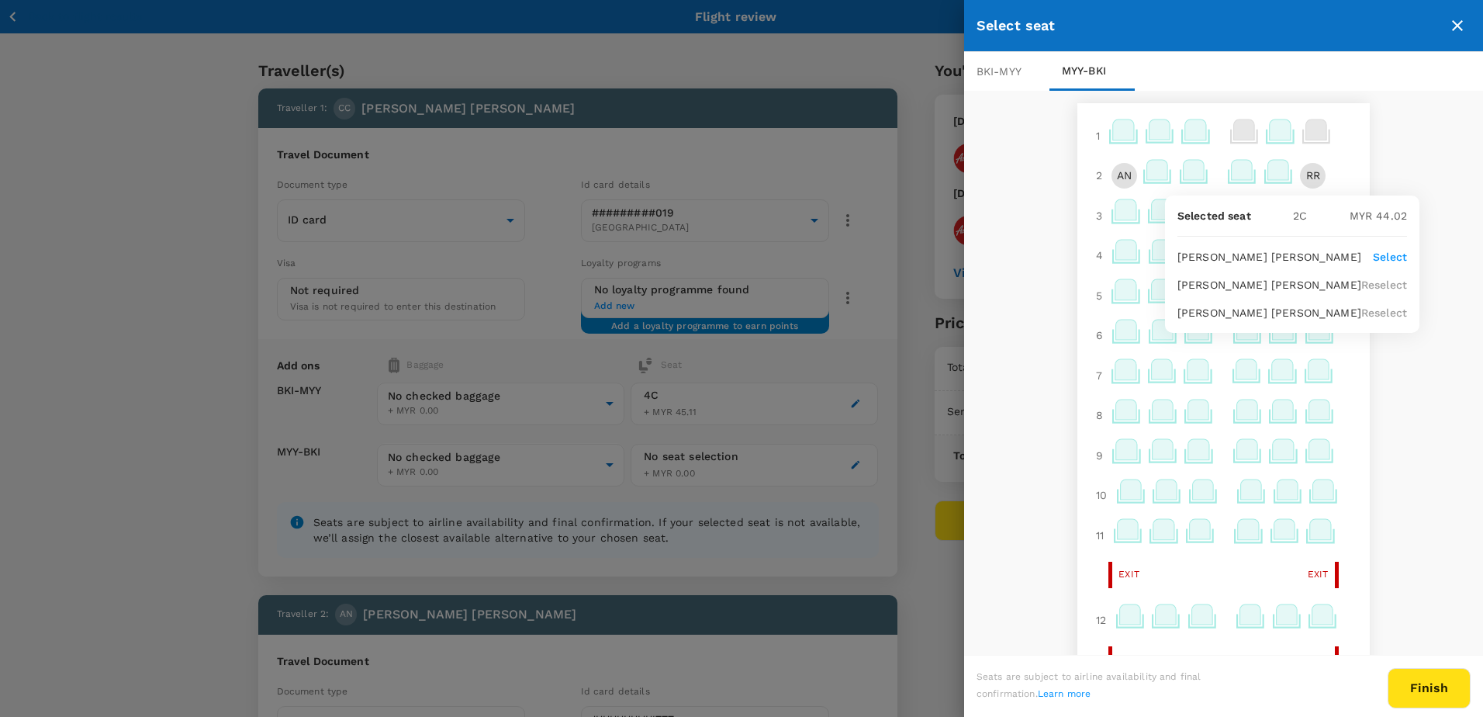
click at [1373, 253] on p "Select" at bounding box center [1390, 257] width 34 height 16
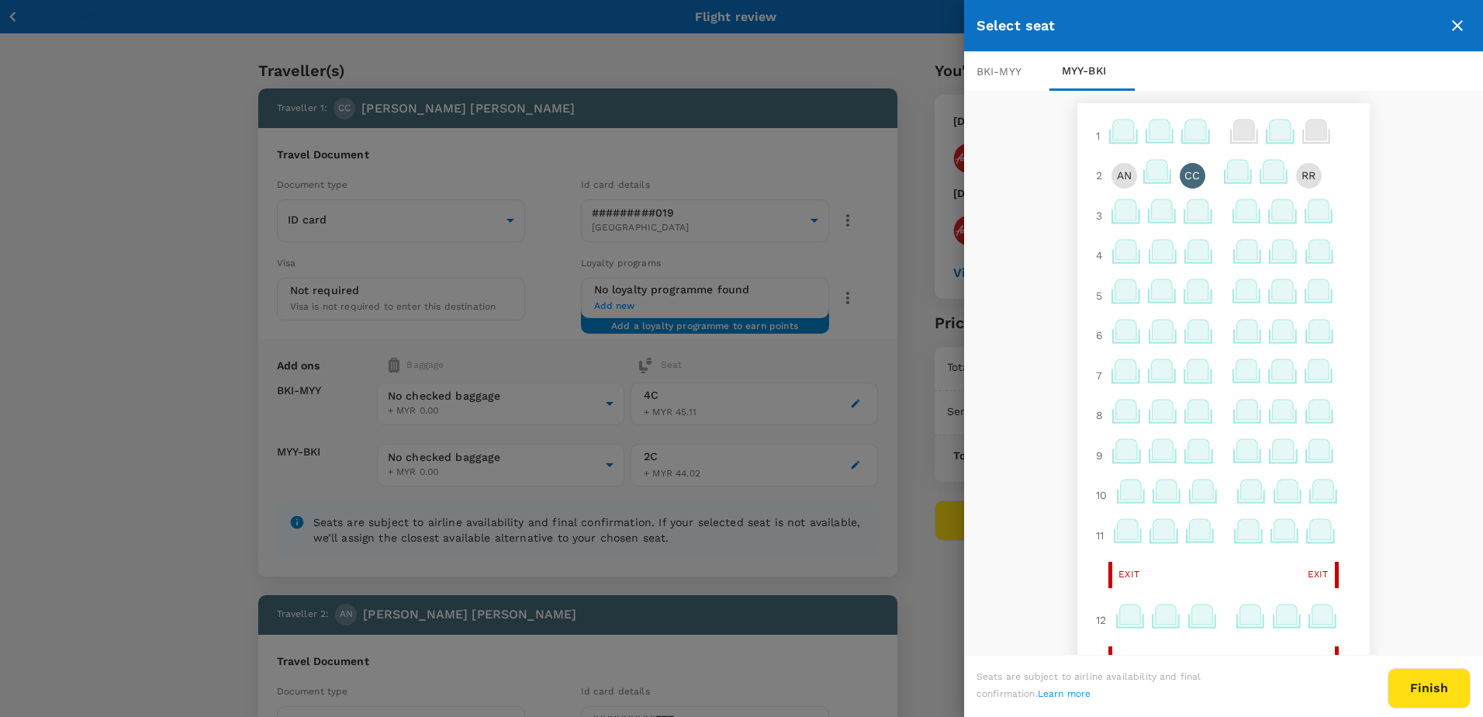
click at [1425, 693] on button "Finish" at bounding box center [1429, 688] width 83 height 40
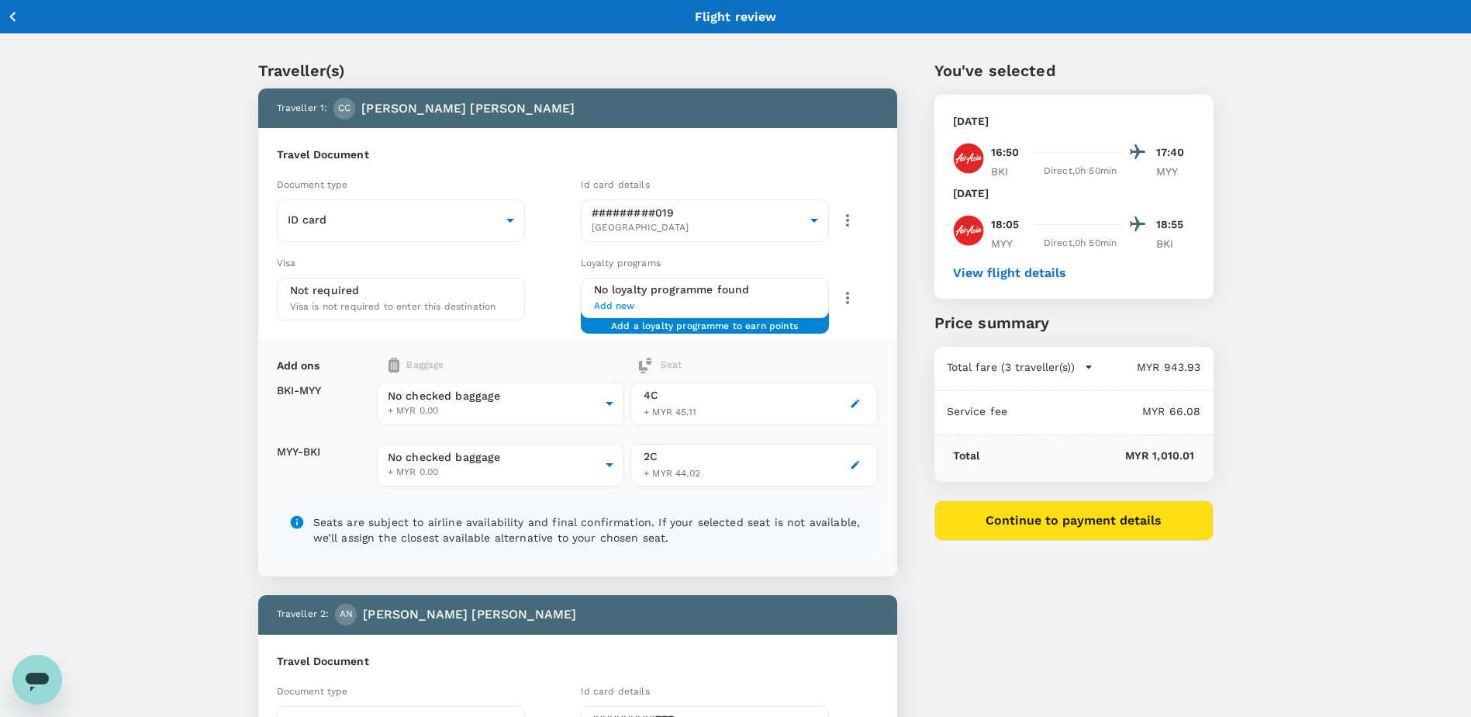
click at [858, 406] on icon "button" at bounding box center [855, 403] width 11 height 11
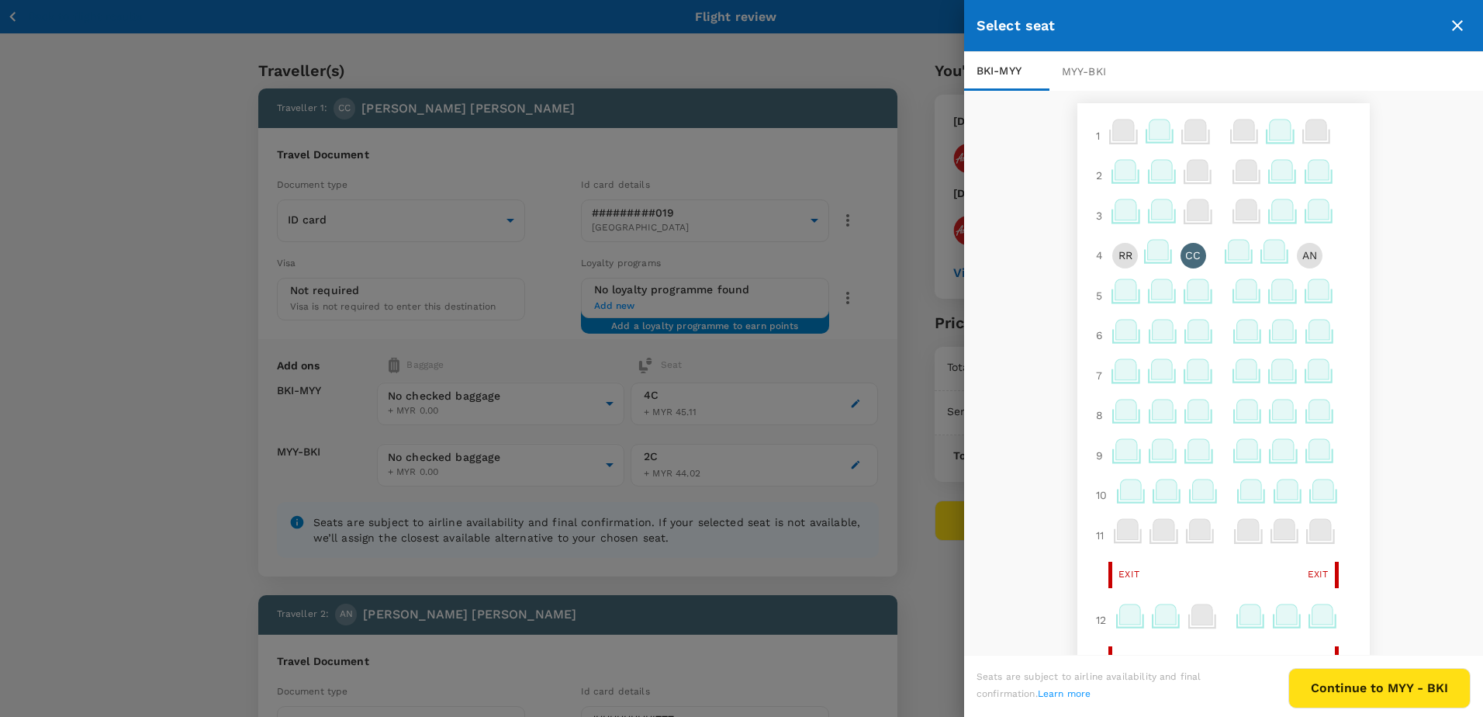
click at [857, 406] on div at bounding box center [741, 358] width 1483 height 717
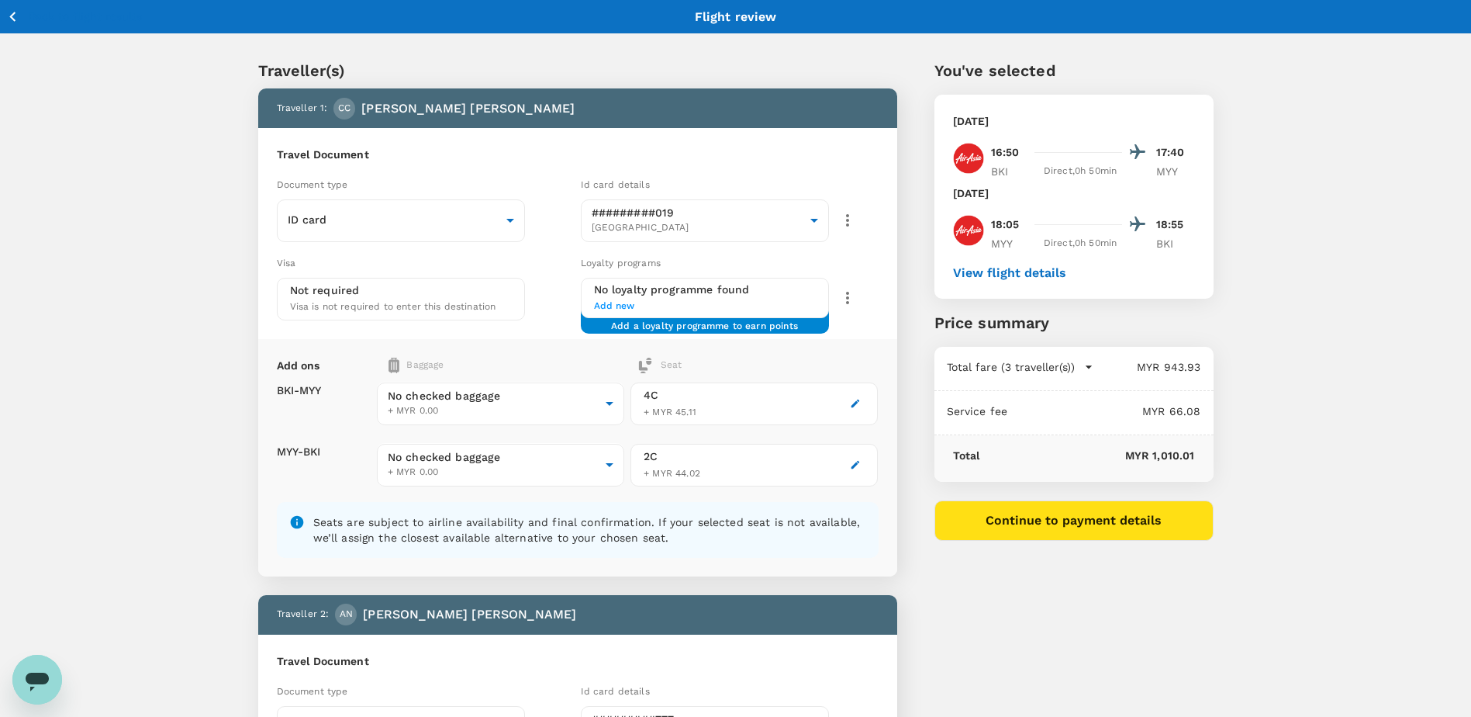
click at [856, 467] on icon "button" at bounding box center [855, 464] width 11 height 11
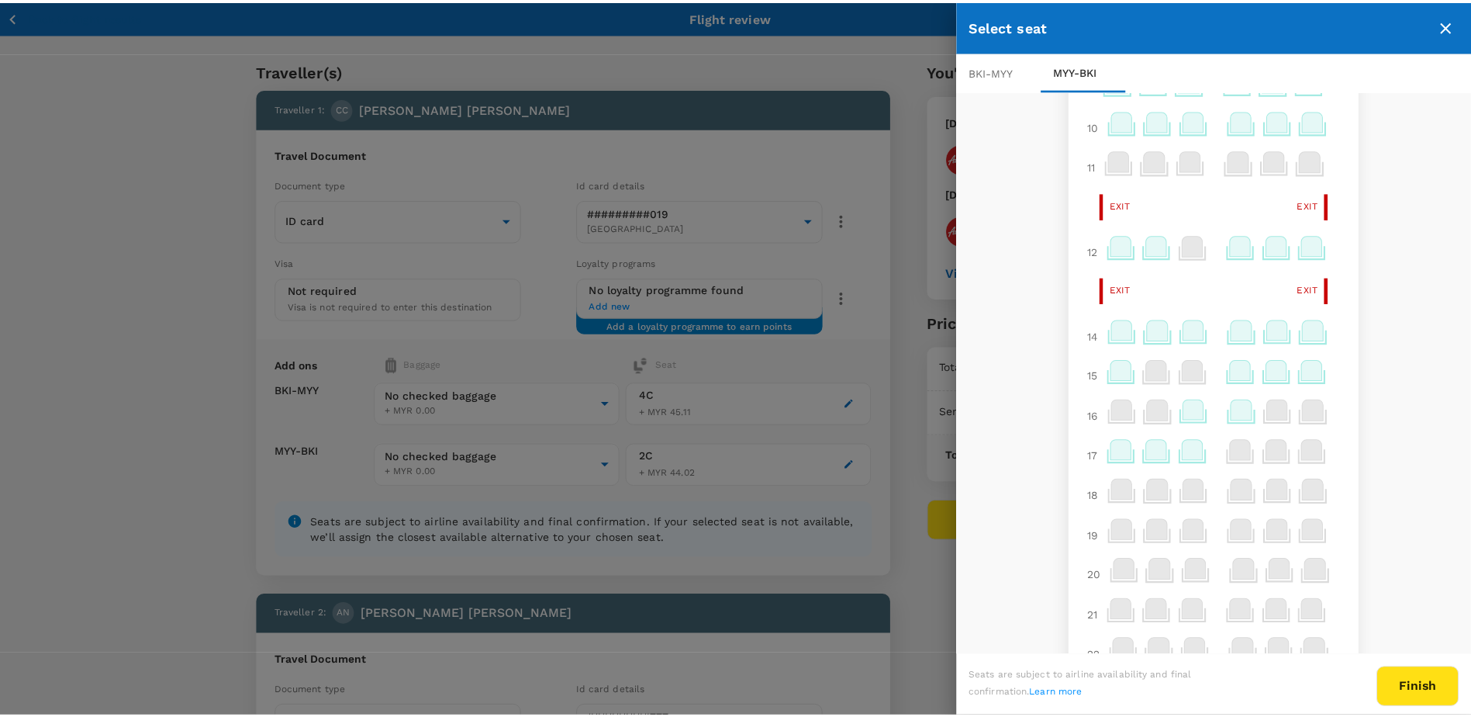
scroll to position [347, 0]
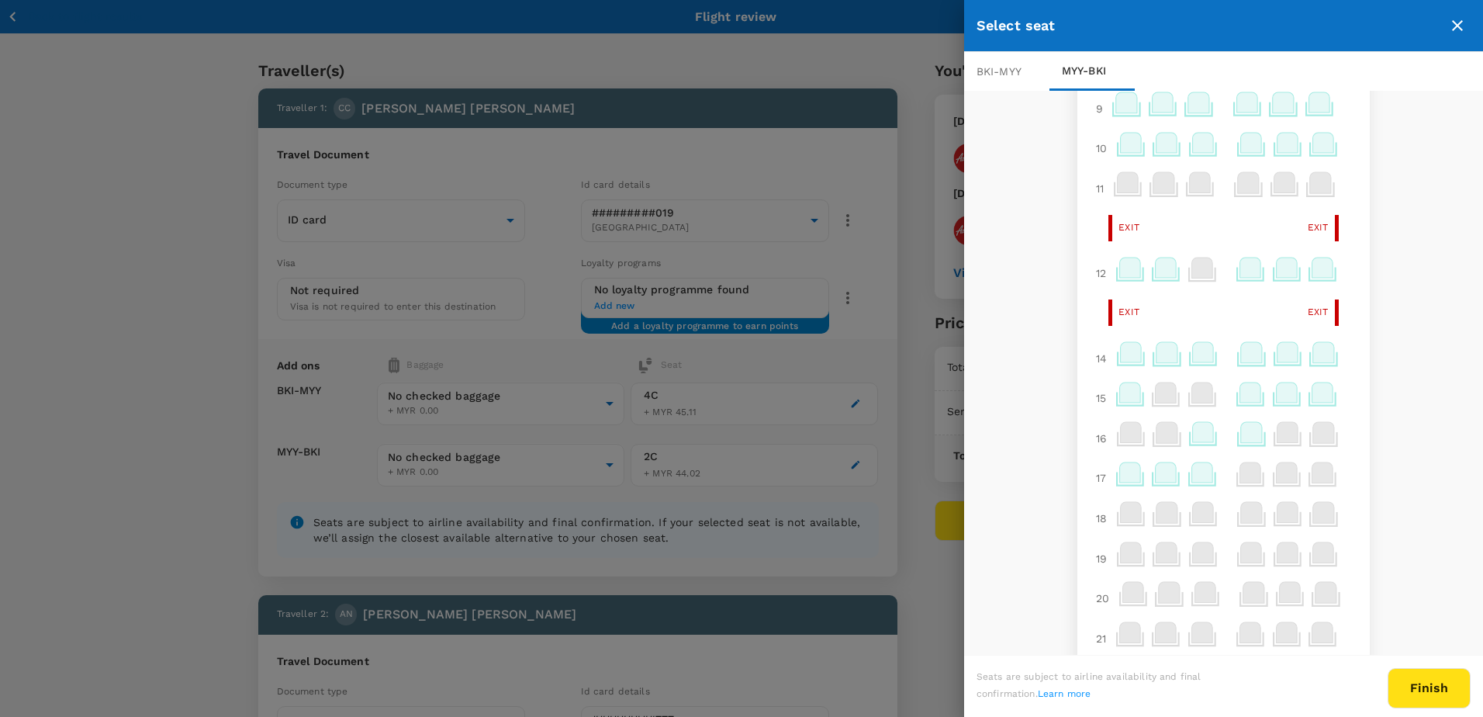
click at [1453, 23] on icon "close" at bounding box center [1457, 25] width 19 height 19
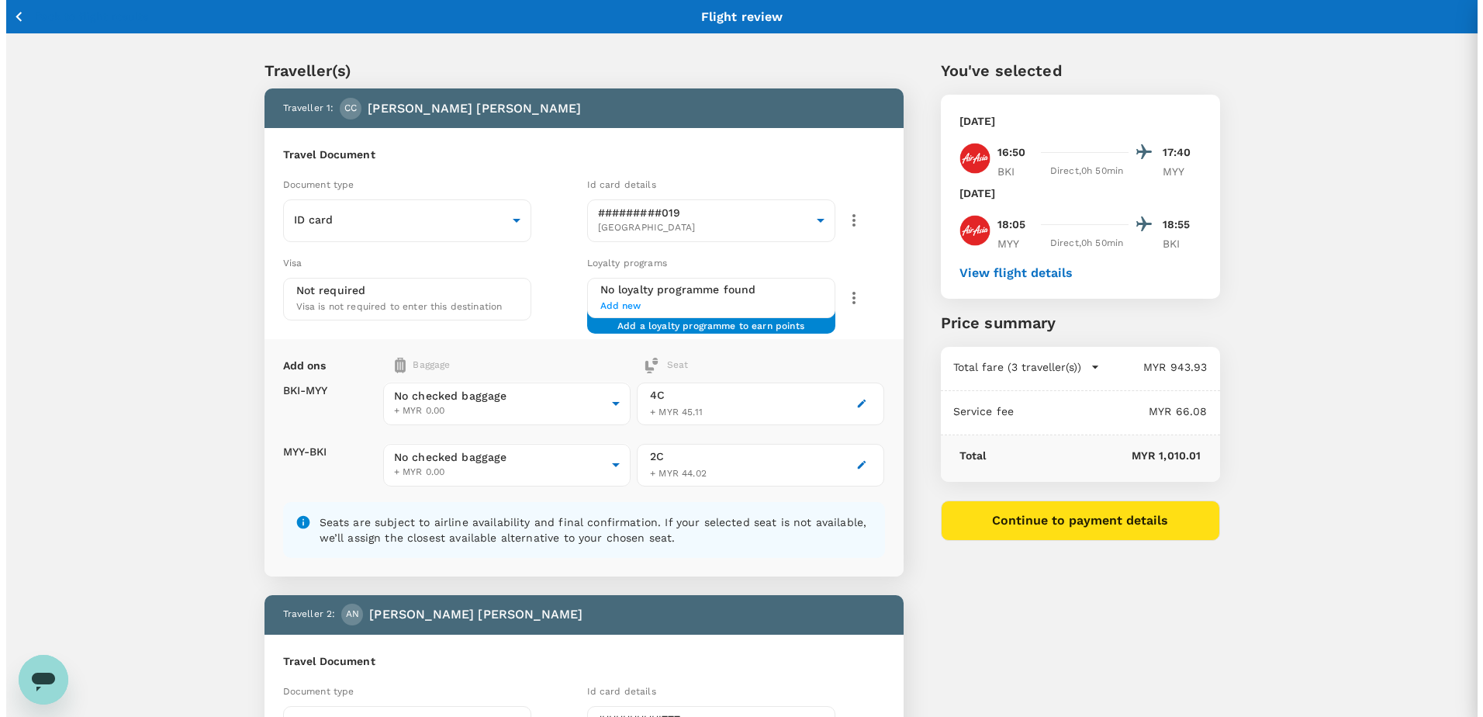
scroll to position [0, 0]
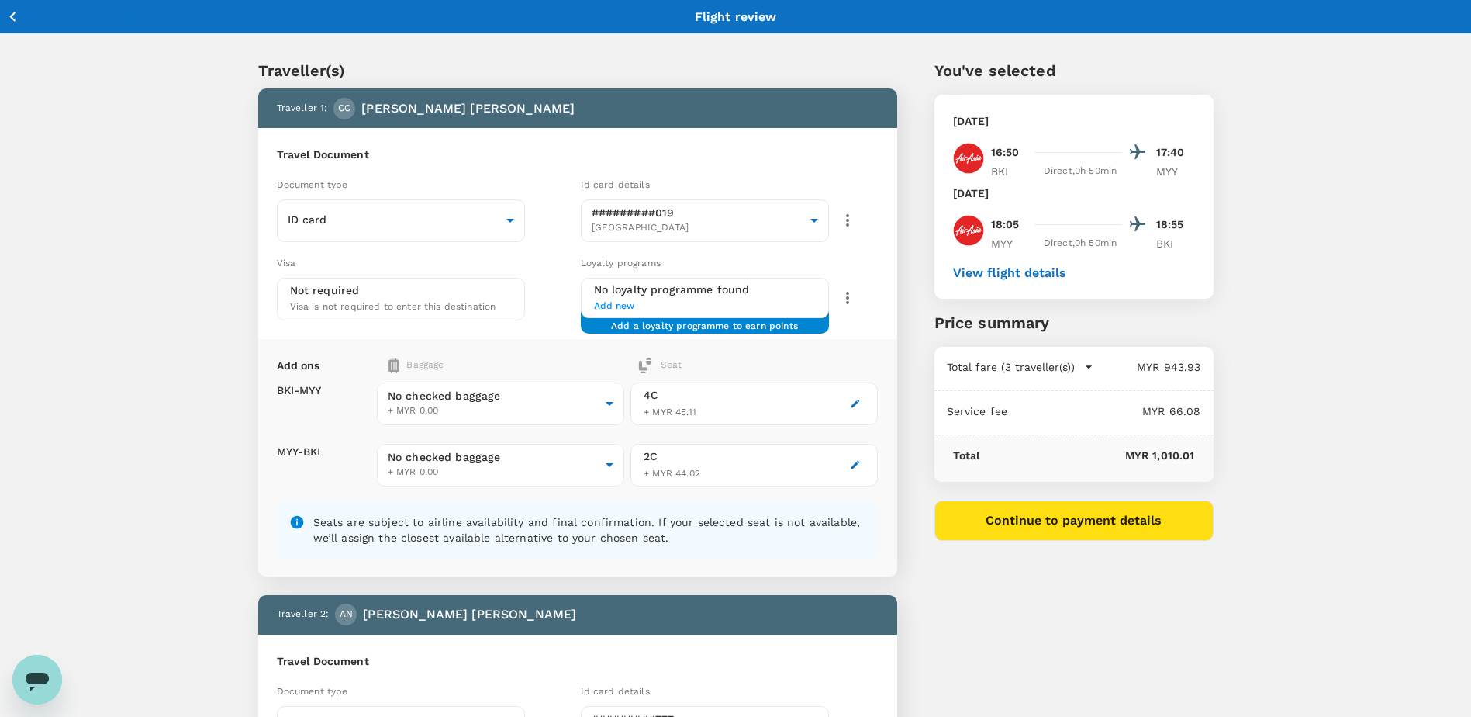
click at [853, 401] on icon "button" at bounding box center [855, 403] width 11 height 11
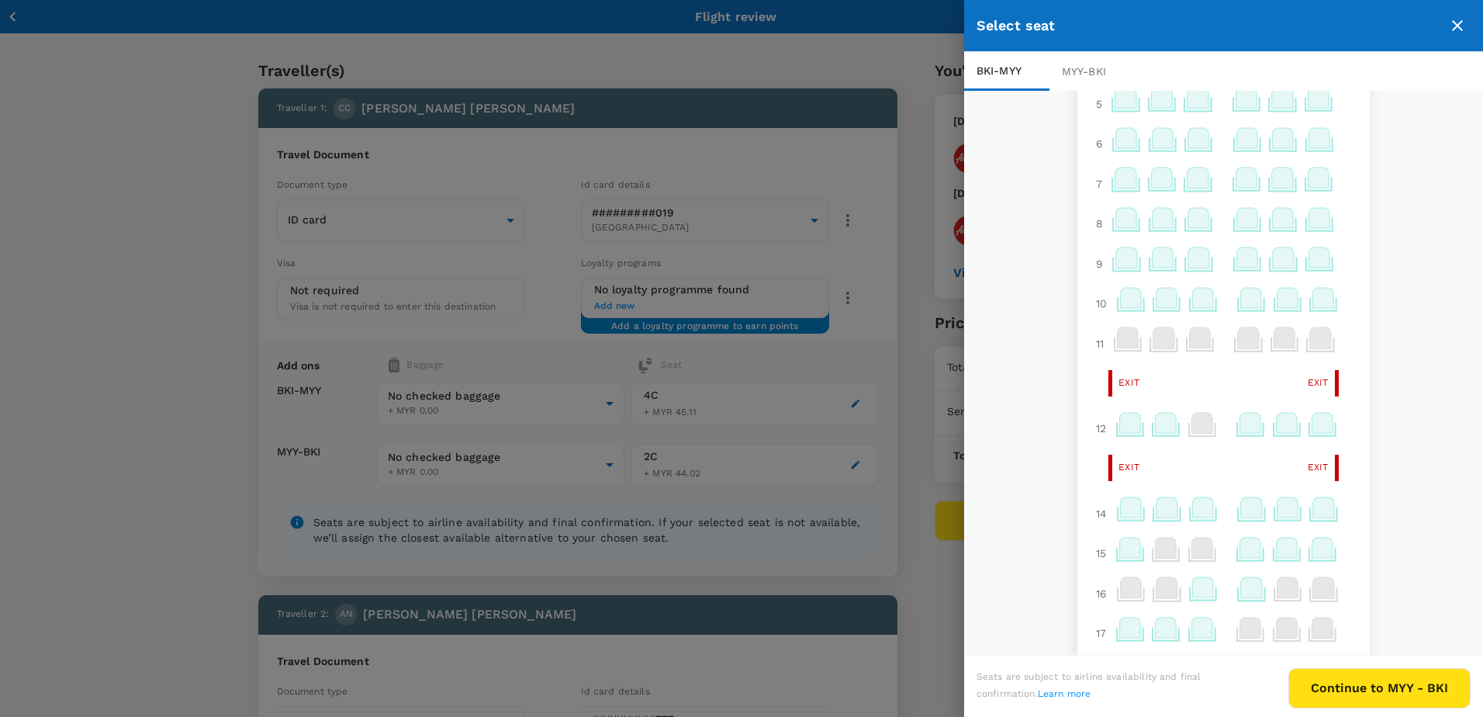
scroll to position [155, 0]
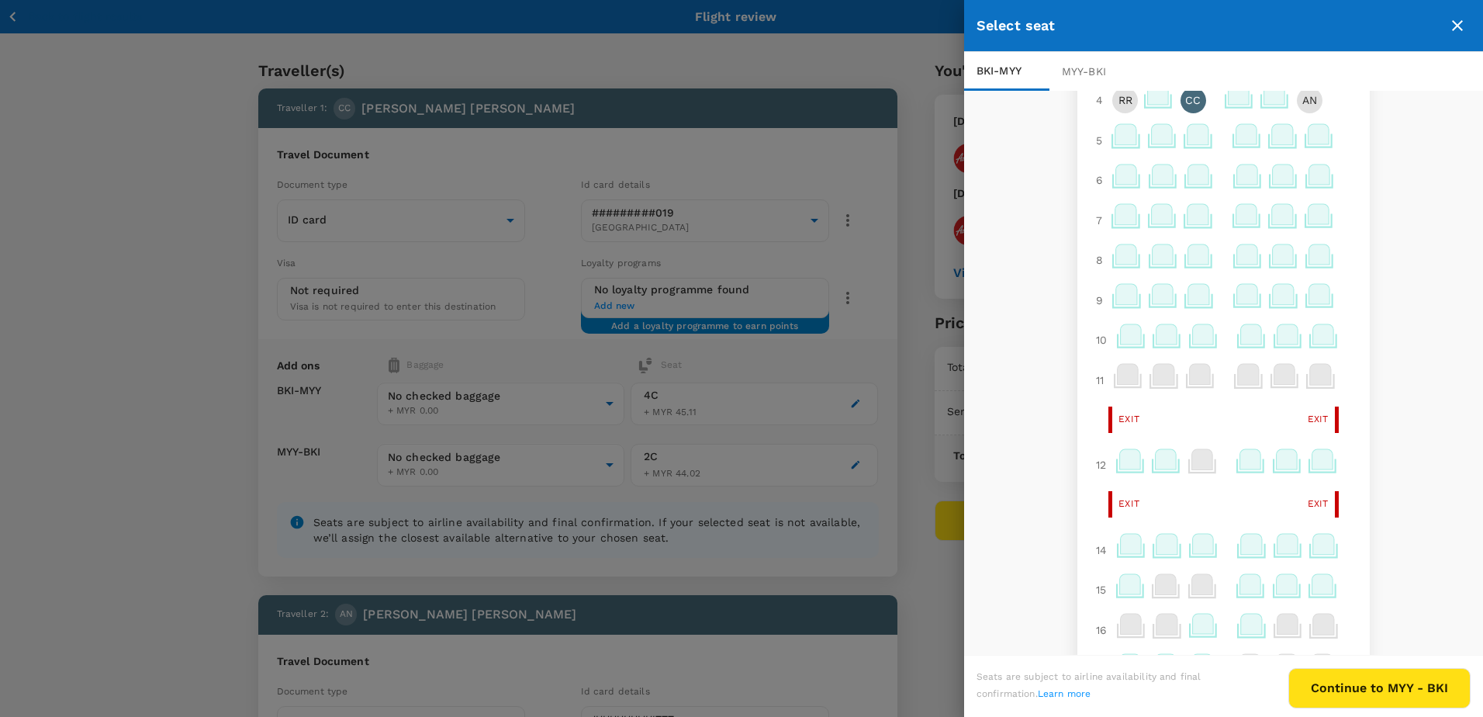
click at [1189, 297] on icon at bounding box center [1198, 294] width 21 height 20
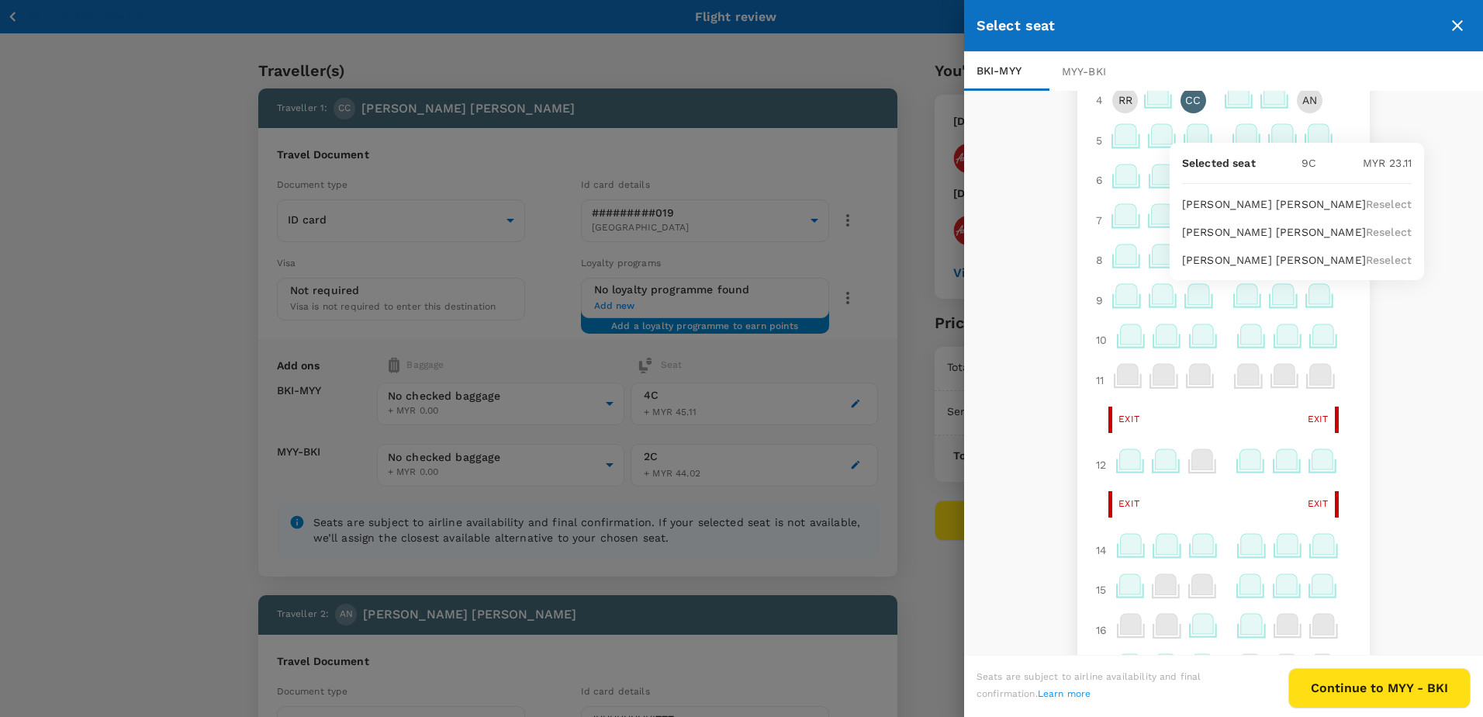
click at [1366, 202] on p "Reselect" at bounding box center [1389, 204] width 46 height 16
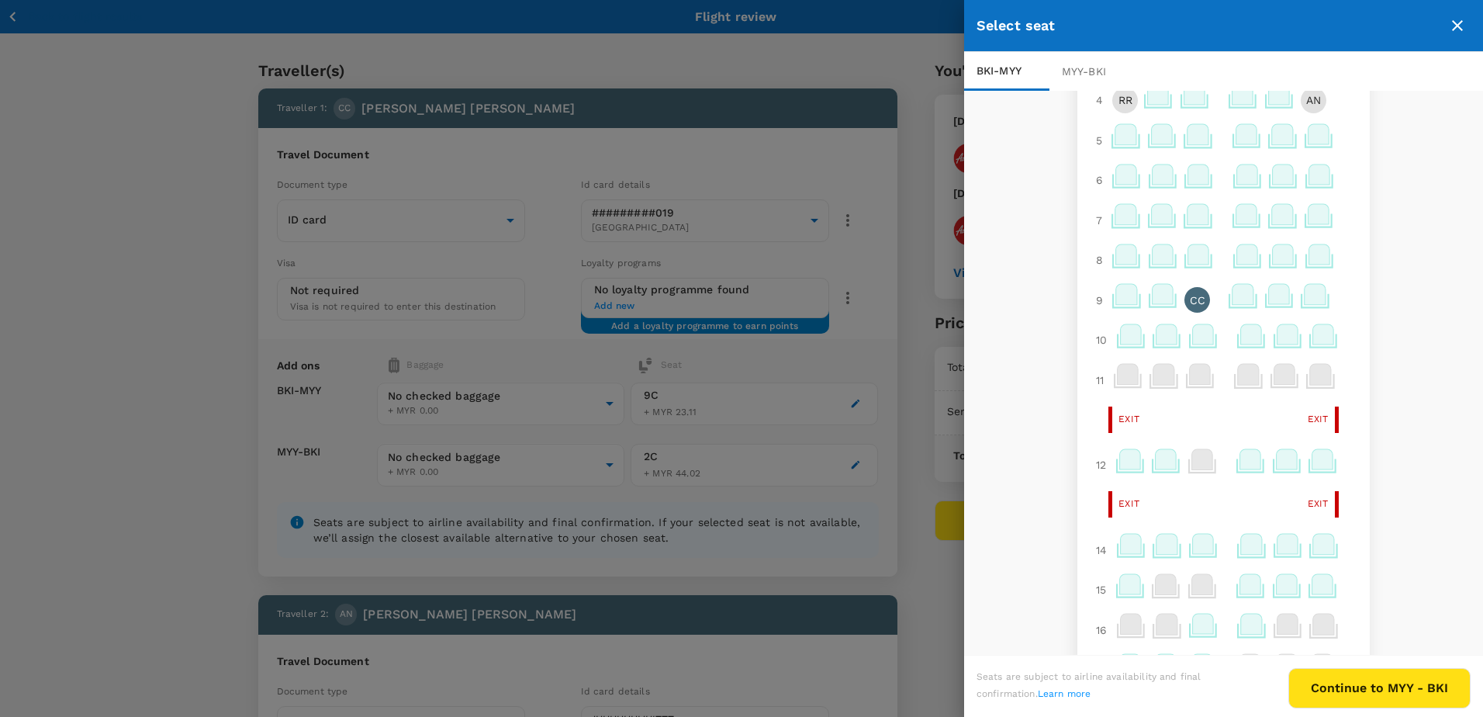
click at [1116, 299] on icon at bounding box center [1126, 294] width 21 height 20
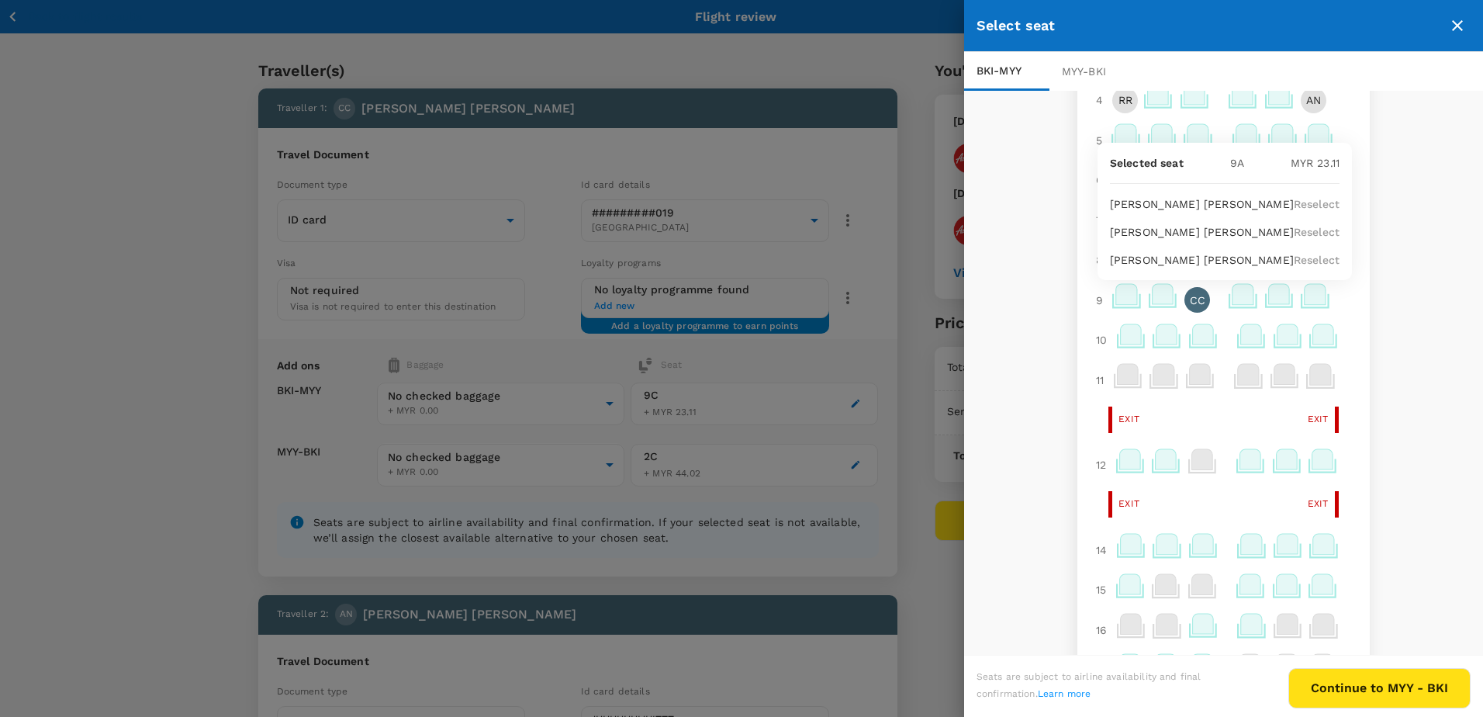
click at [1297, 233] on p "Reselect" at bounding box center [1317, 232] width 46 height 16
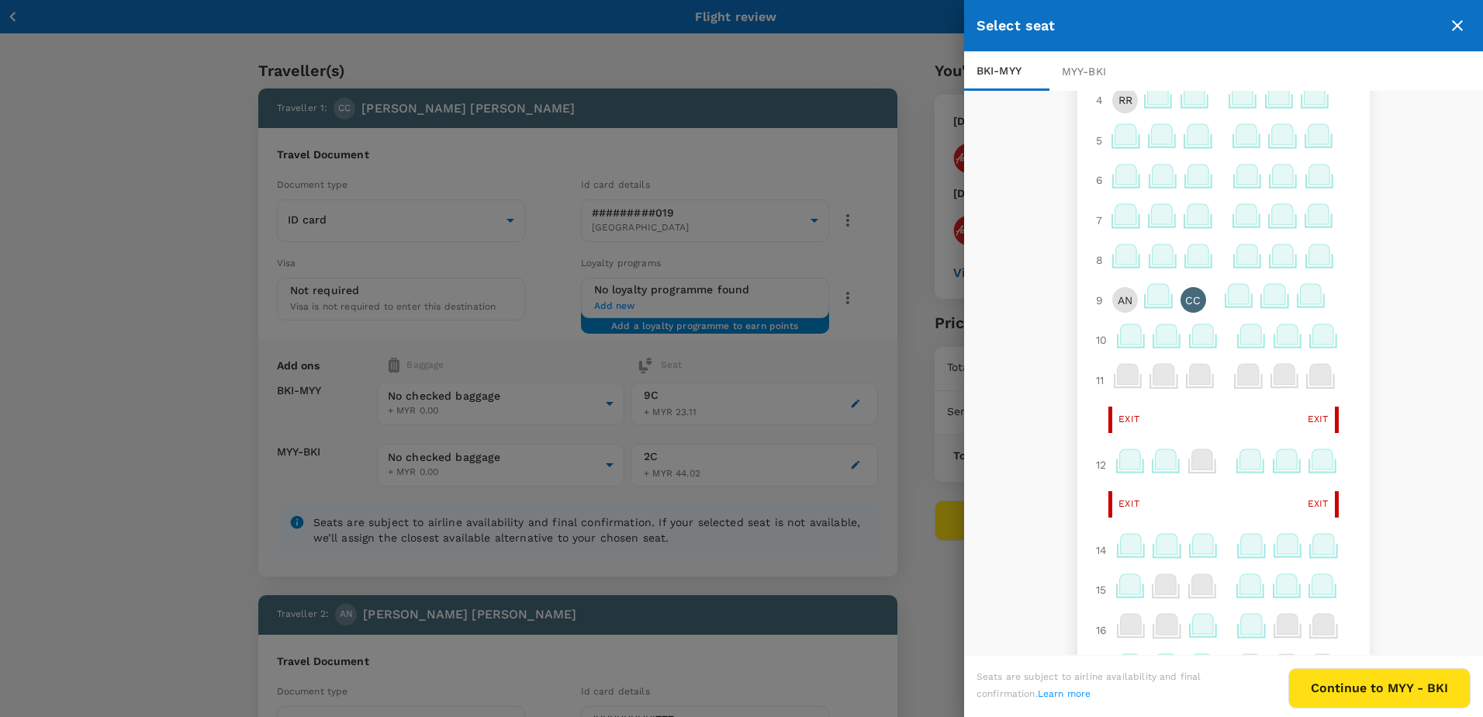
click at [1301, 299] on icon at bounding box center [1311, 294] width 21 height 20
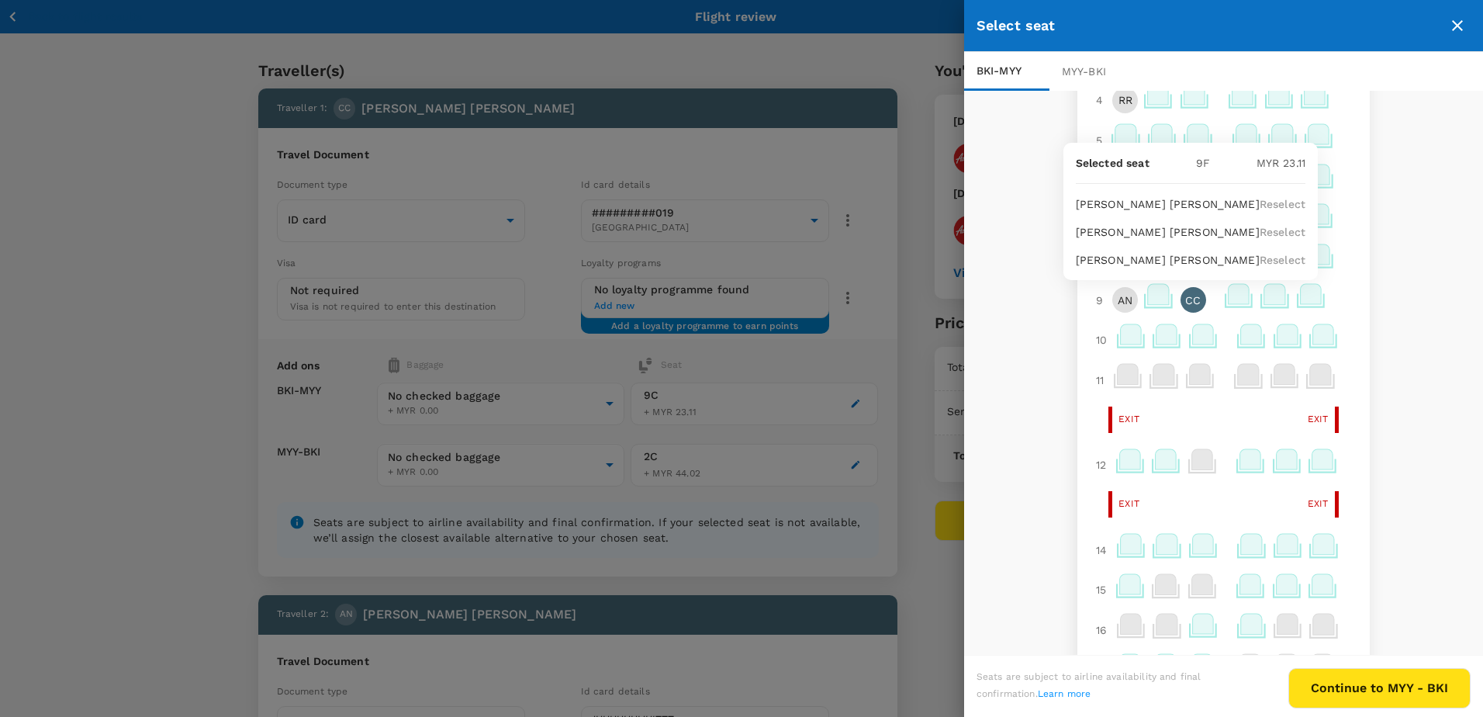
click at [1281, 261] on p "Reselect" at bounding box center [1283, 260] width 46 height 16
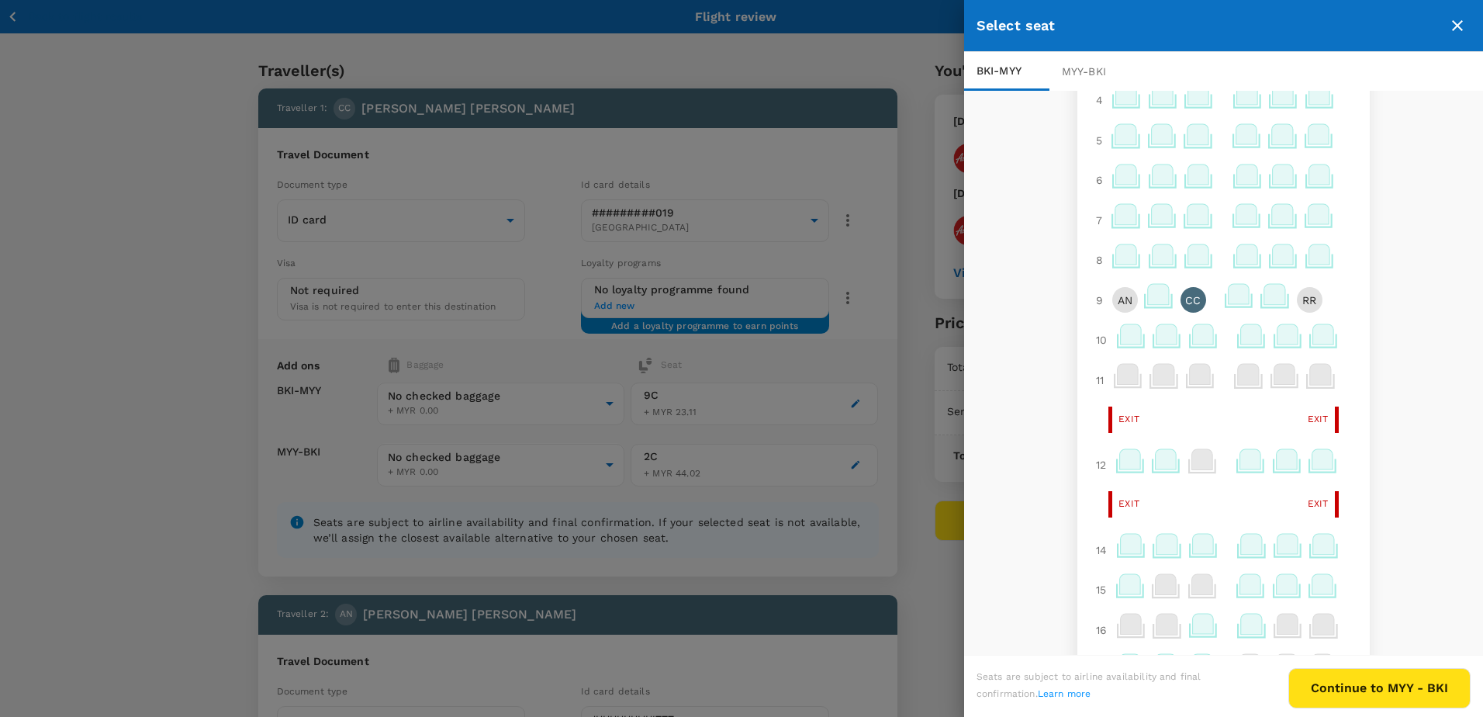
click at [1362, 292] on div "1 2 3 4 5 6 7 8 9 AN CC RR 10 11 Exit Exit 12 Exit Exit 14 15 16 17 18 19 20 21…" at bounding box center [1223, 374] width 519 height 566
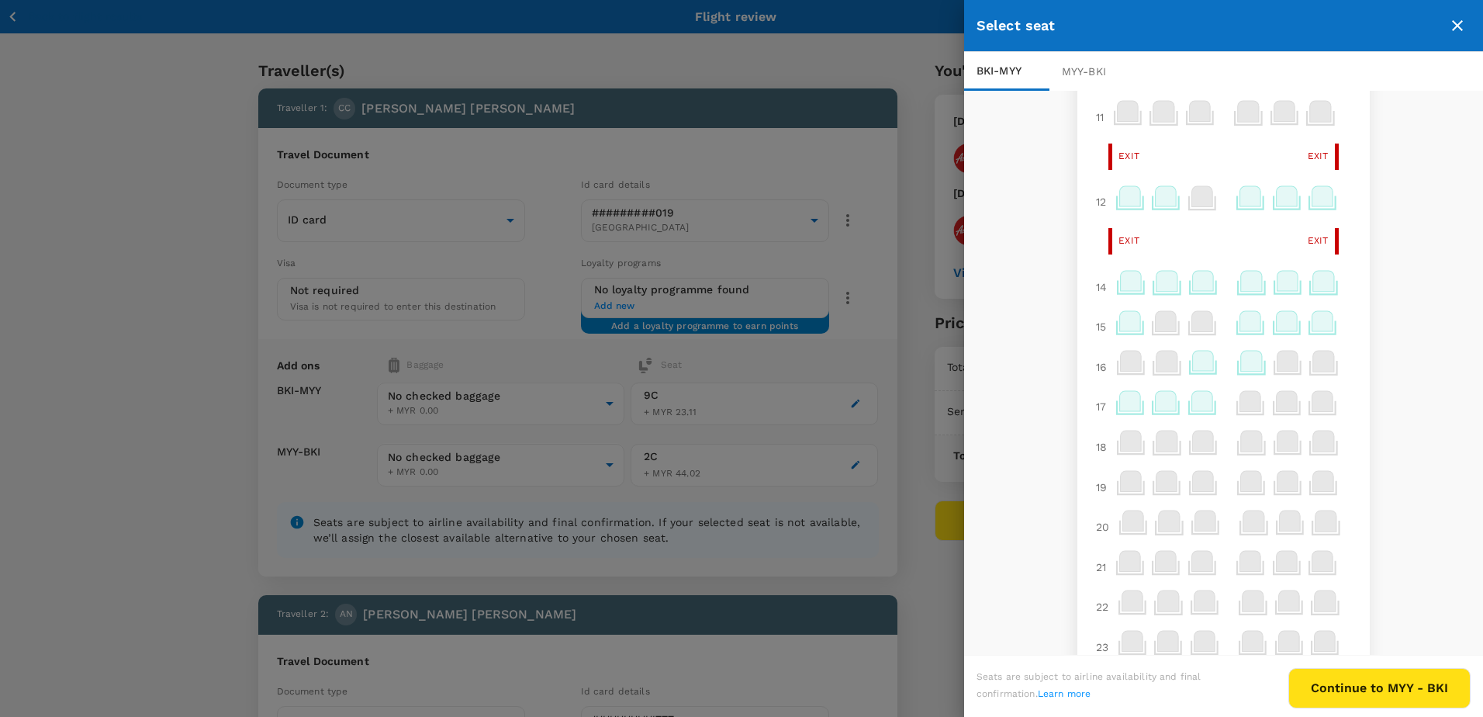
scroll to position [543, 0]
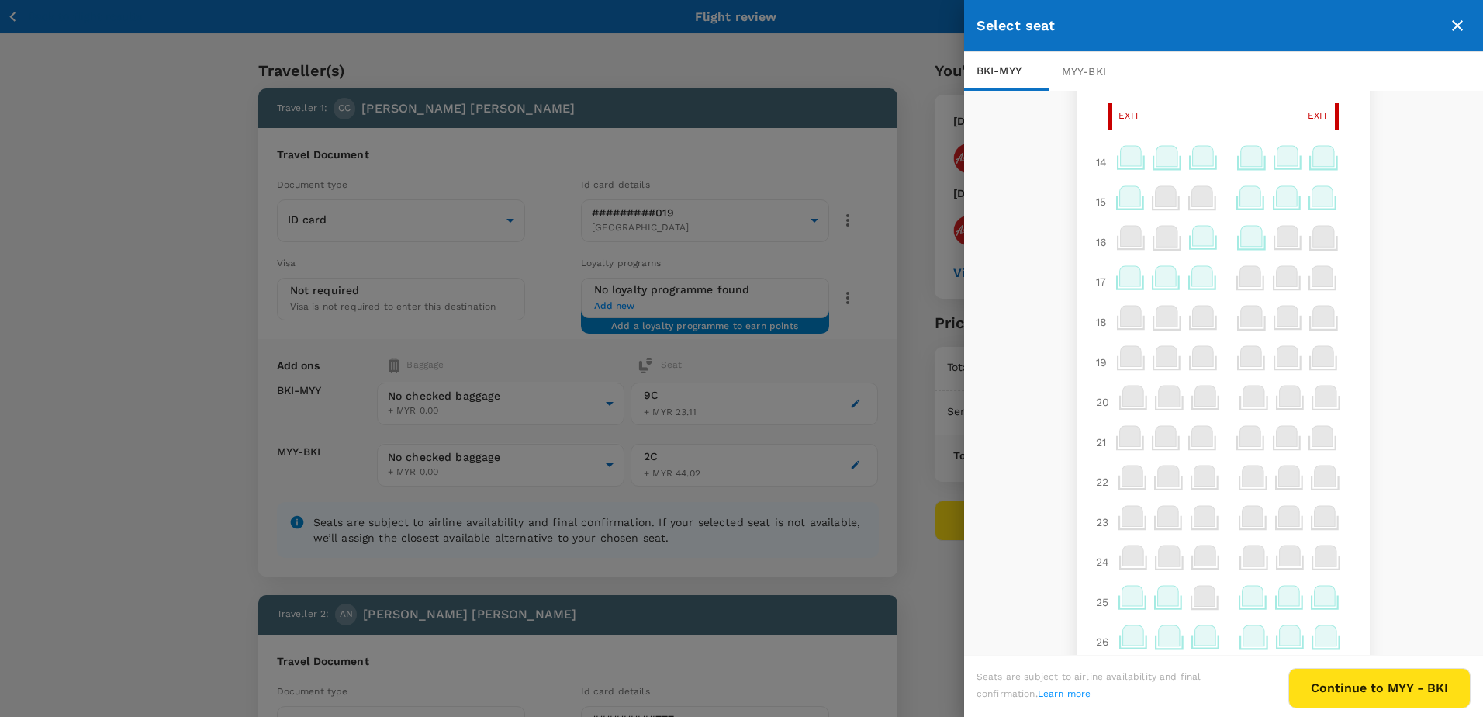
click at [1364, 685] on button "Continue to MYY - BKI" at bounding box center [1379, 688] width 182 height 40
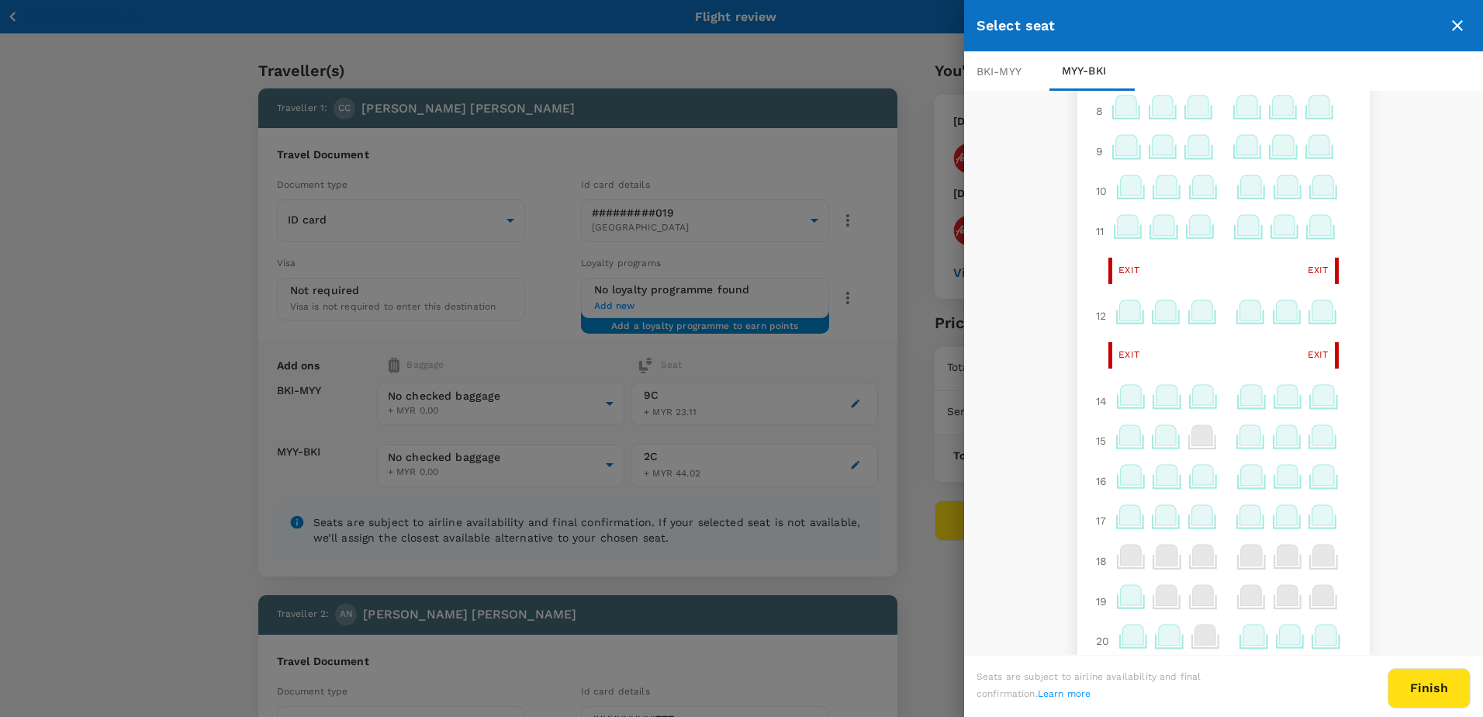
scroll to position [269, 0]
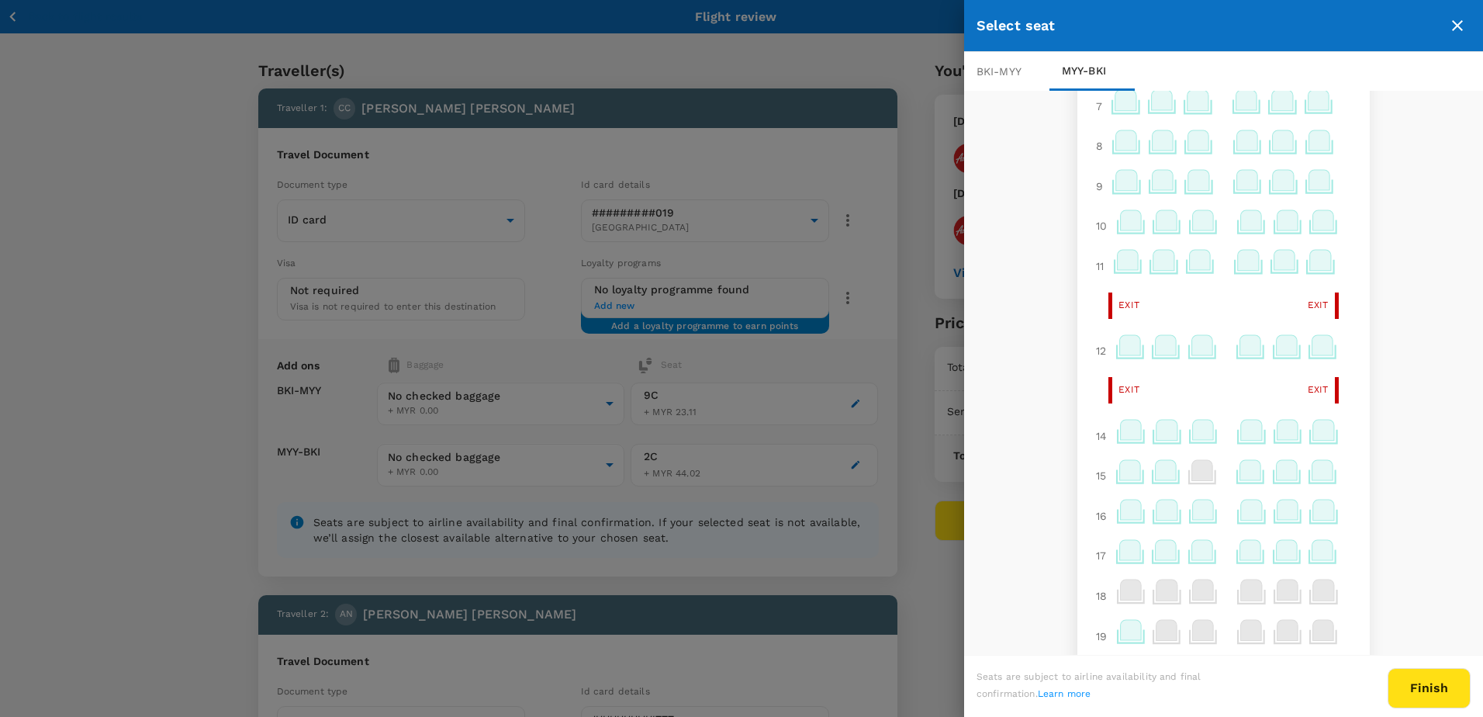
click at [1122, 268] on icon at bounding box center [1127, 260] width 21 height 20
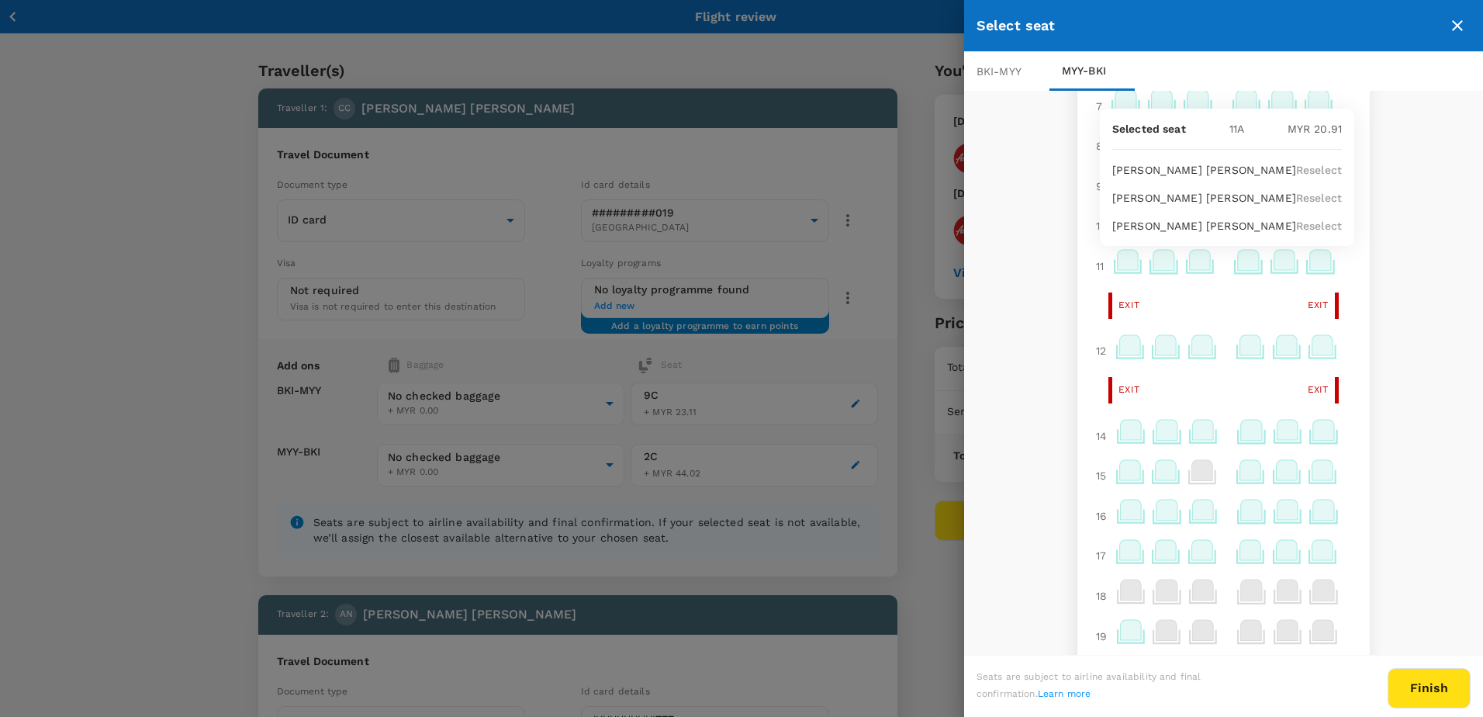
click at [1300, 197] on p "Reselect" at bounding box center [1319, 198] width 46 height 16
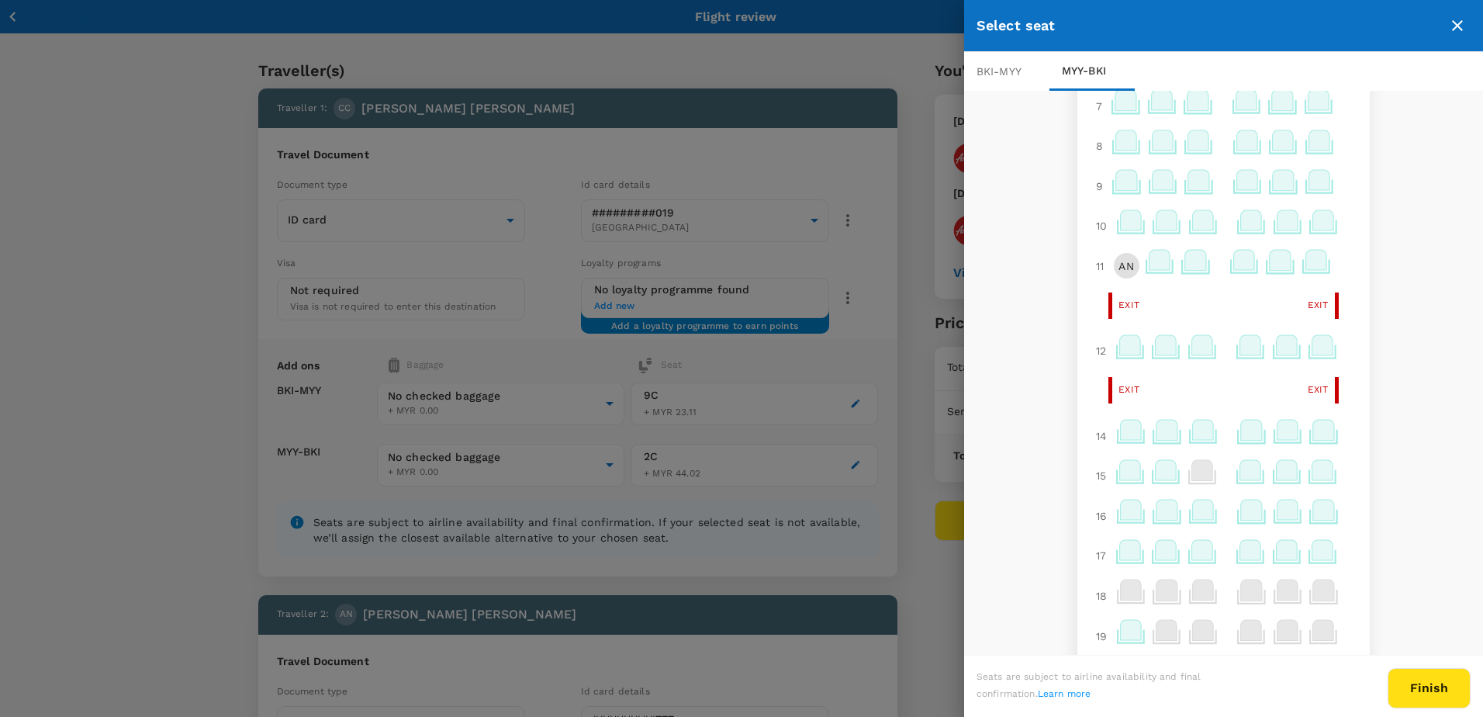
click at [1187, 268] on icon at bounding box center [1195, 260] width 21 height 20
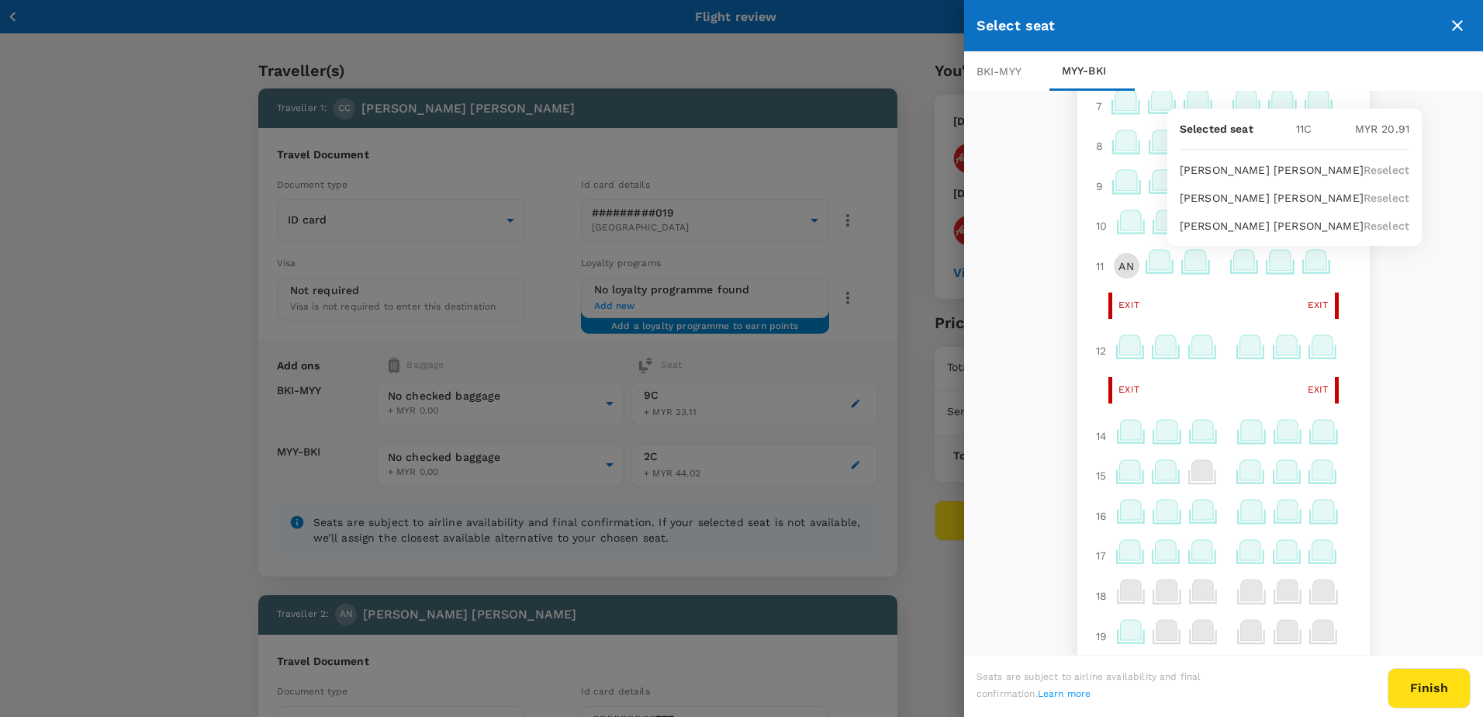
click at [1364, 169] on p "Reselect" at bounding box center [1387, 170] width 46 height 16
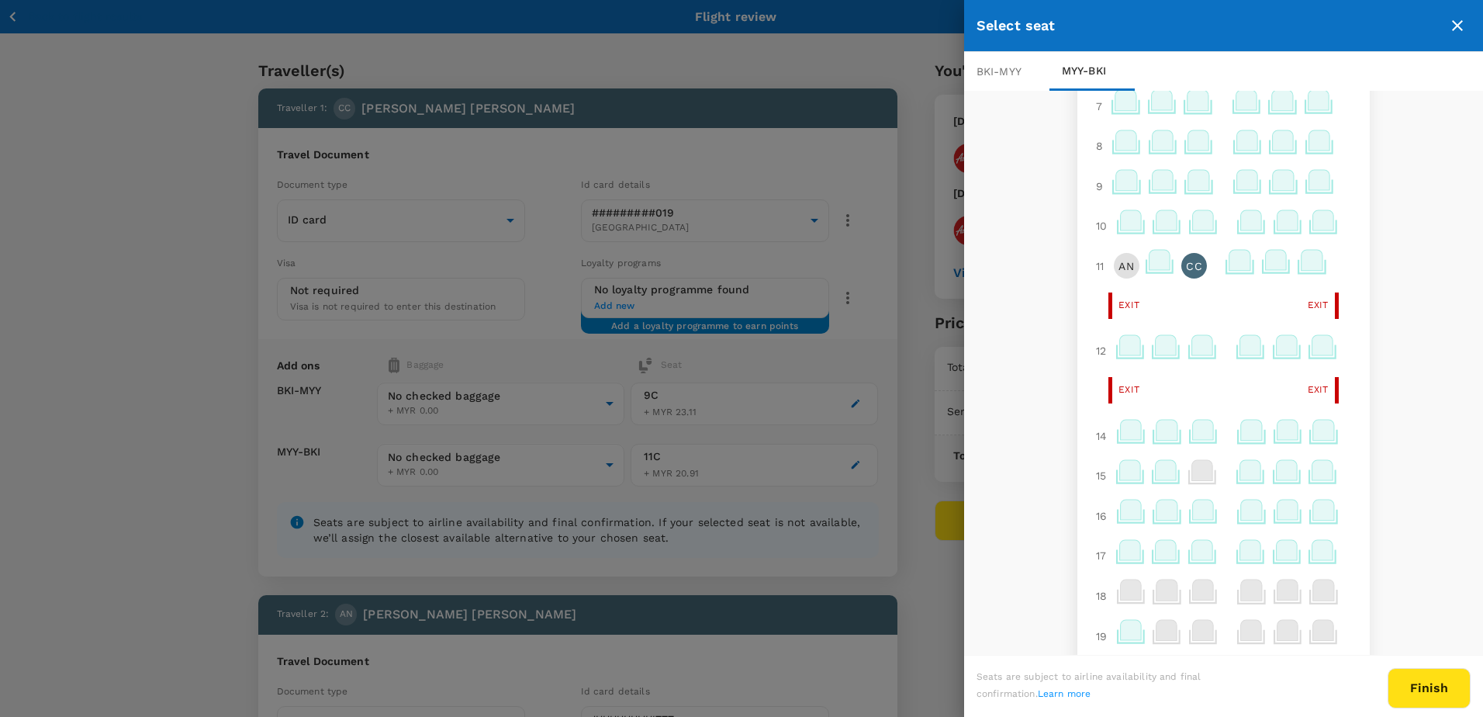
click at [1302, 261] on icon at bounding box center [1312, 260] width 21 height 20
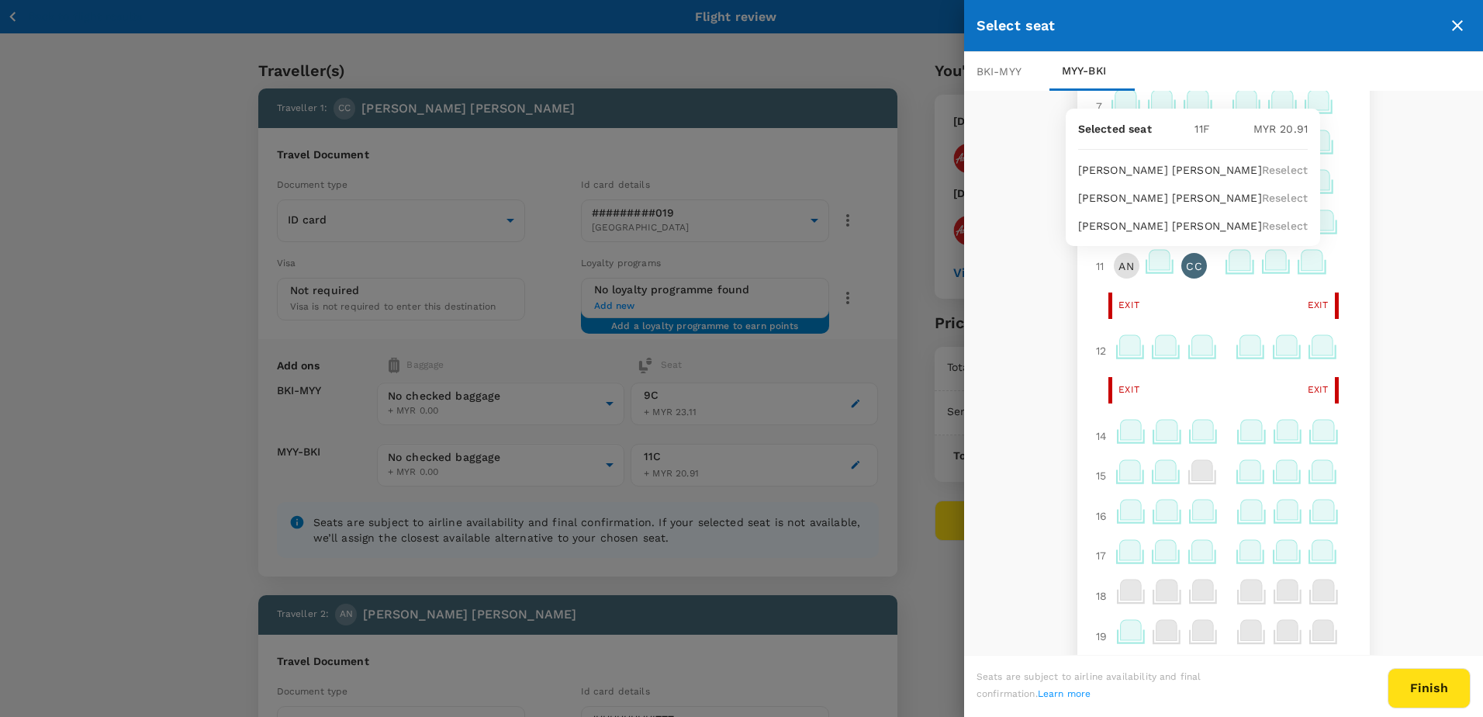
click at [1276, 224] on p "Reselect" at bounding box center [1285, 226] width 46 height 16
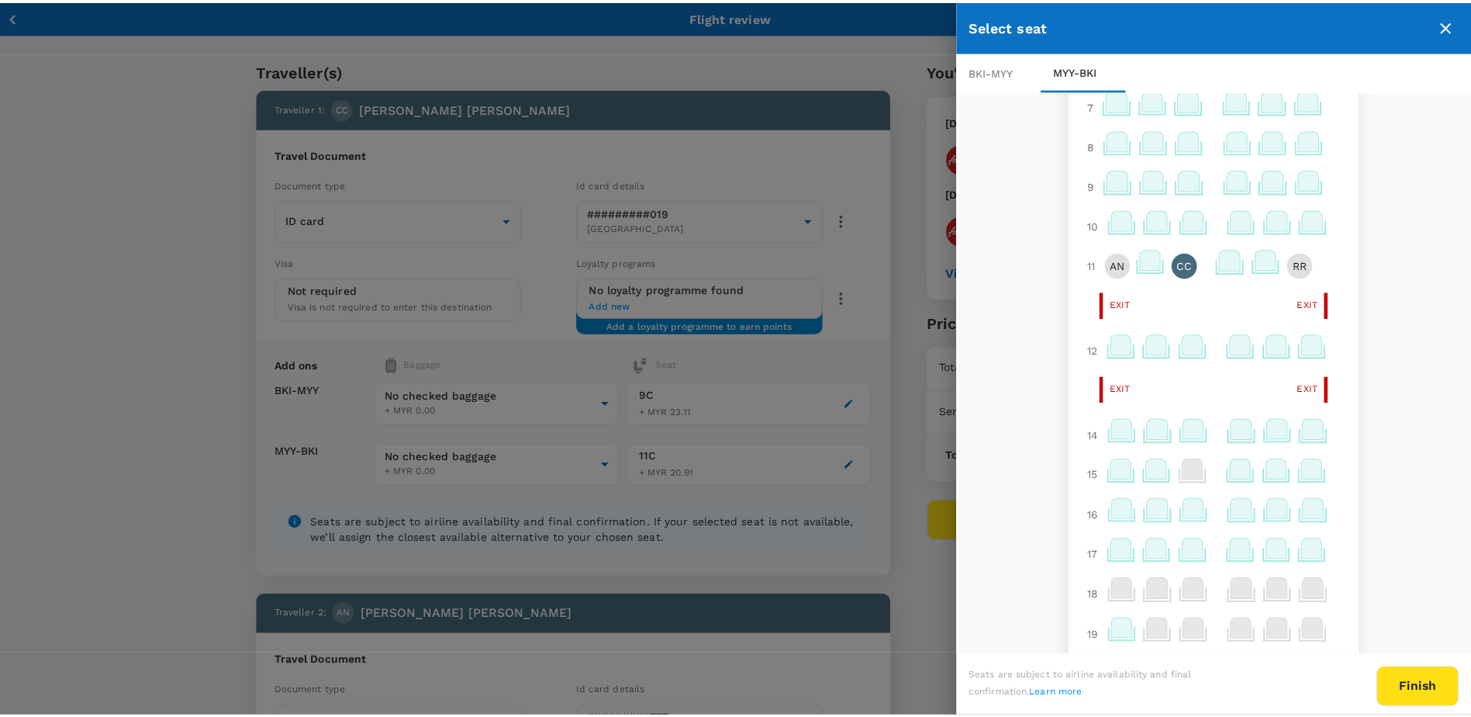
scroll to position [579, 0]
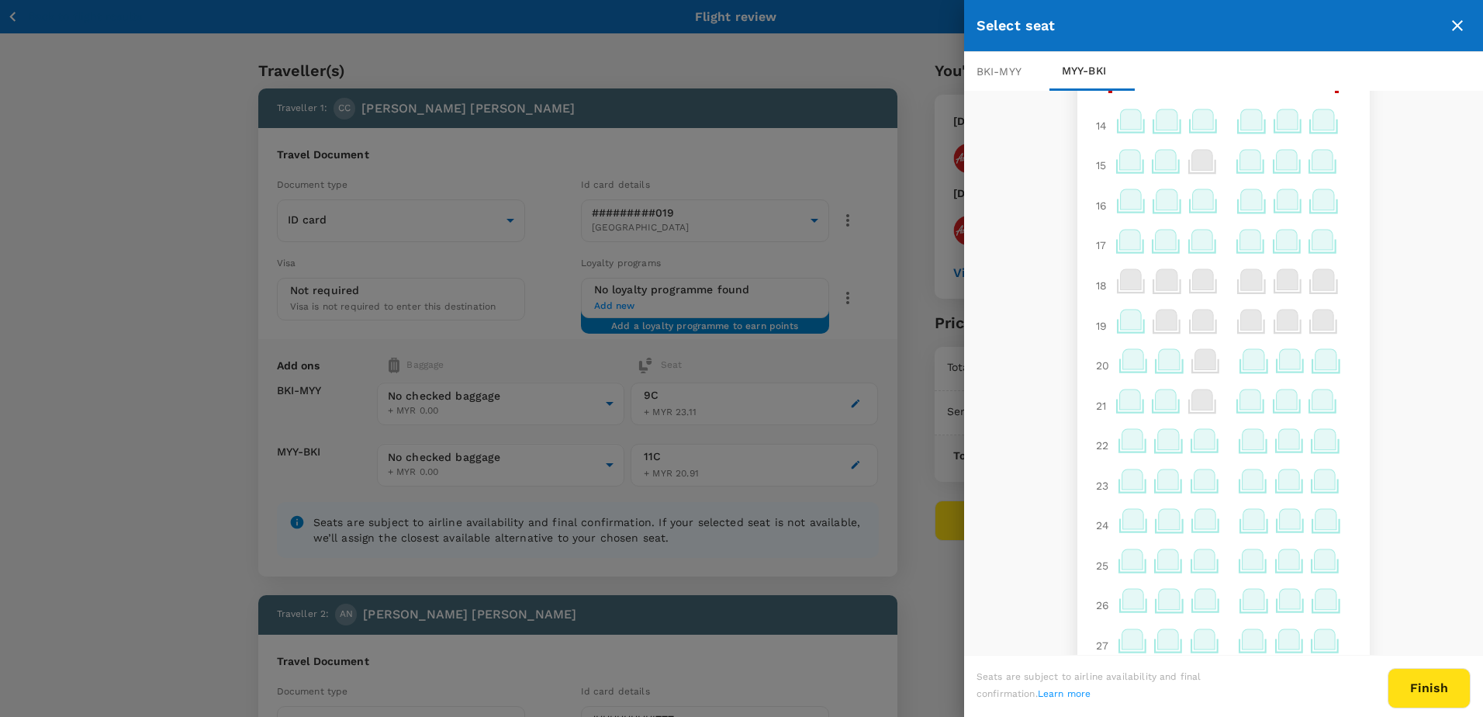
click at [1422, 690] on button "Finish" at bounding box center [1429, 688] width 83 height 40
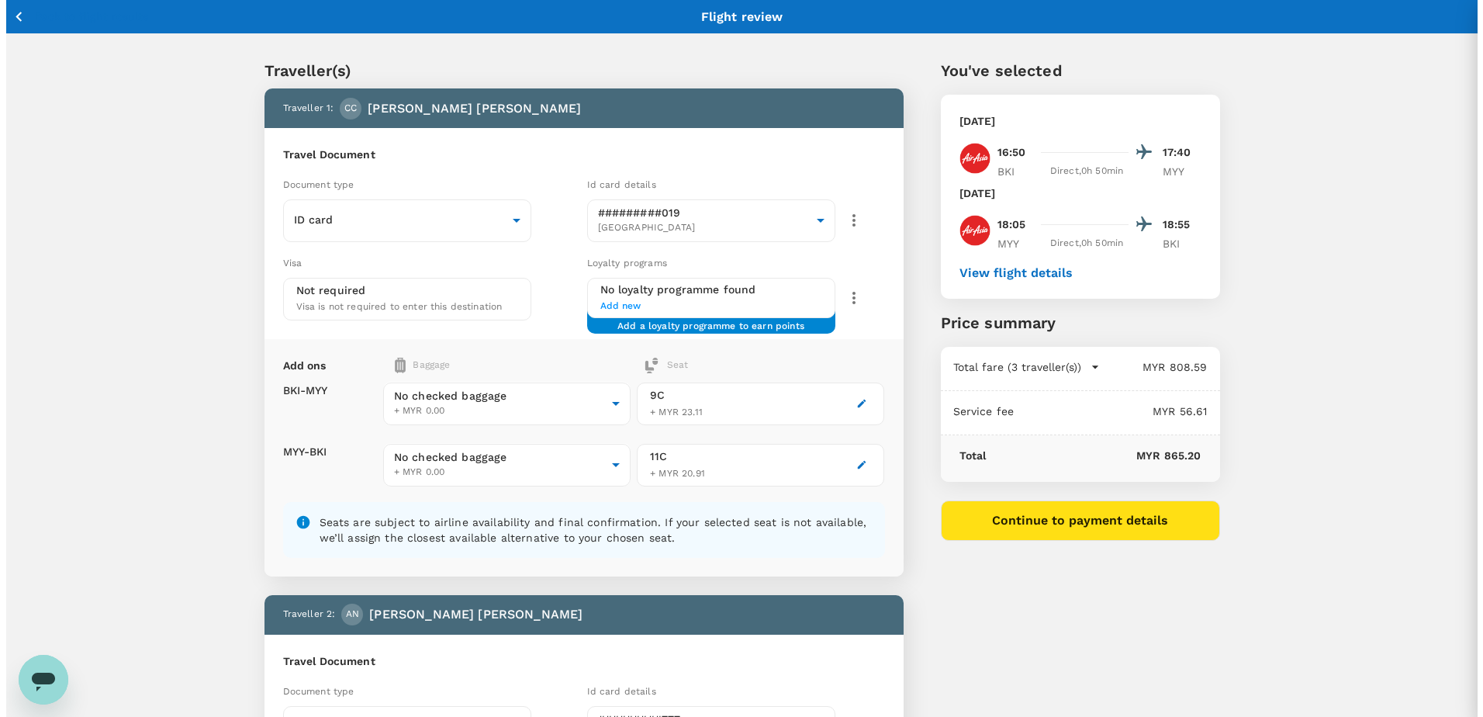
scroll to position [0, 0]
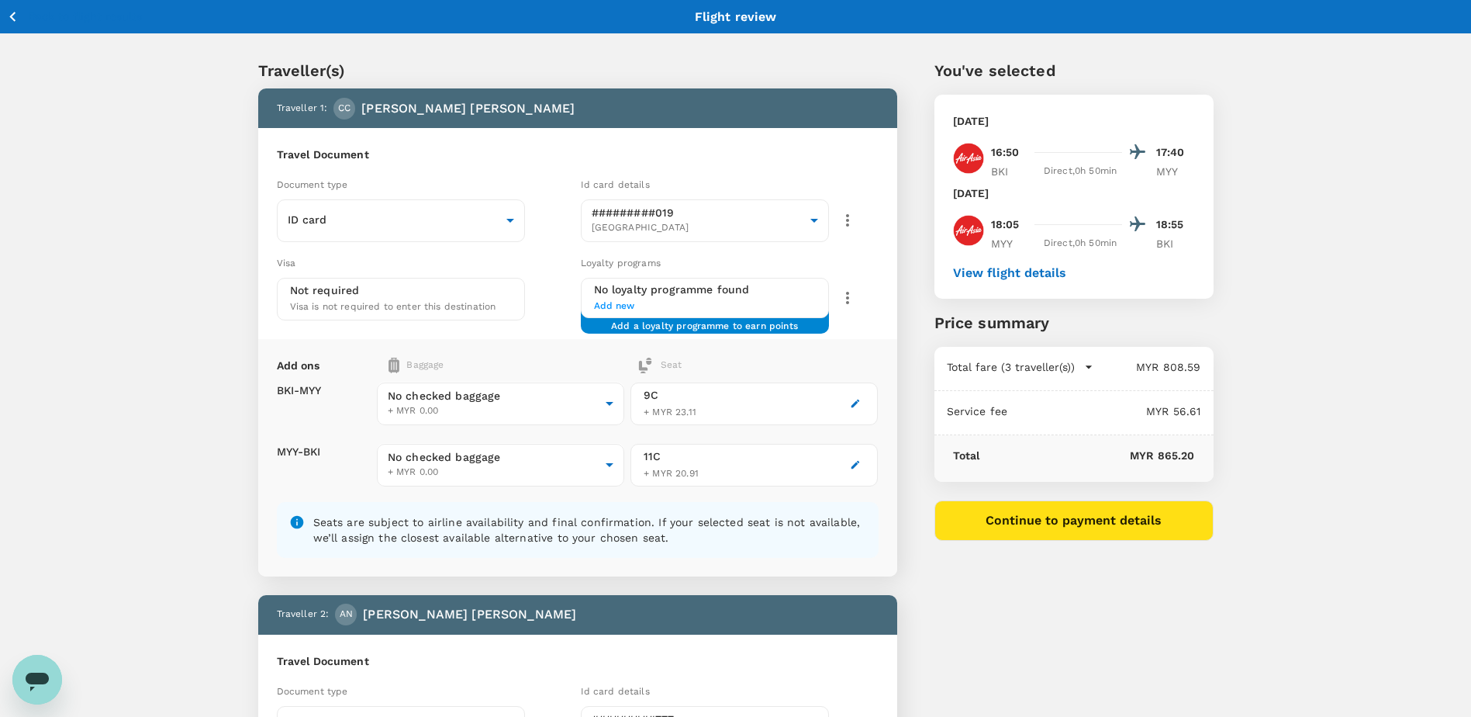
click at [852, 405] on icon "button" at bounding box center [855, 403] width 11 height 11
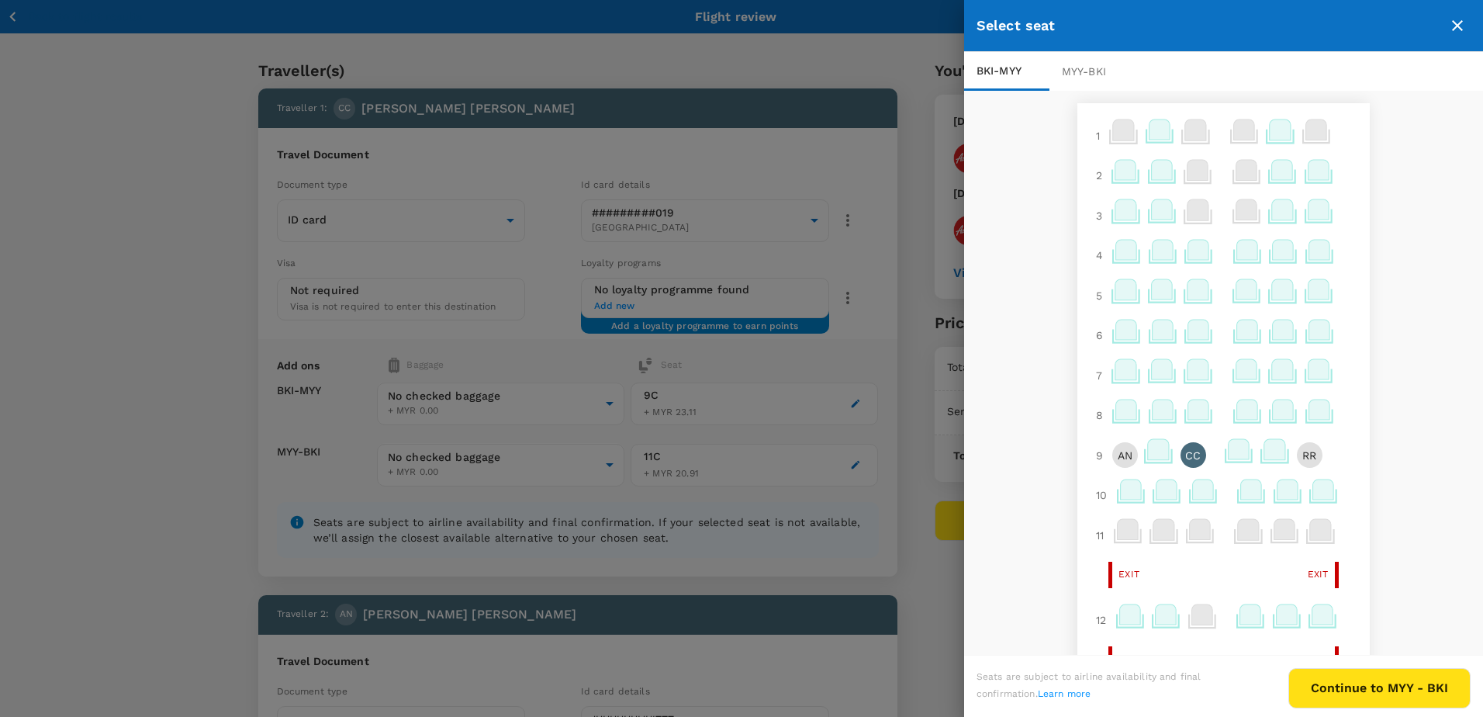
click at [1119, 291] on icon at bounding box center [1125, 289] width 21 height 20
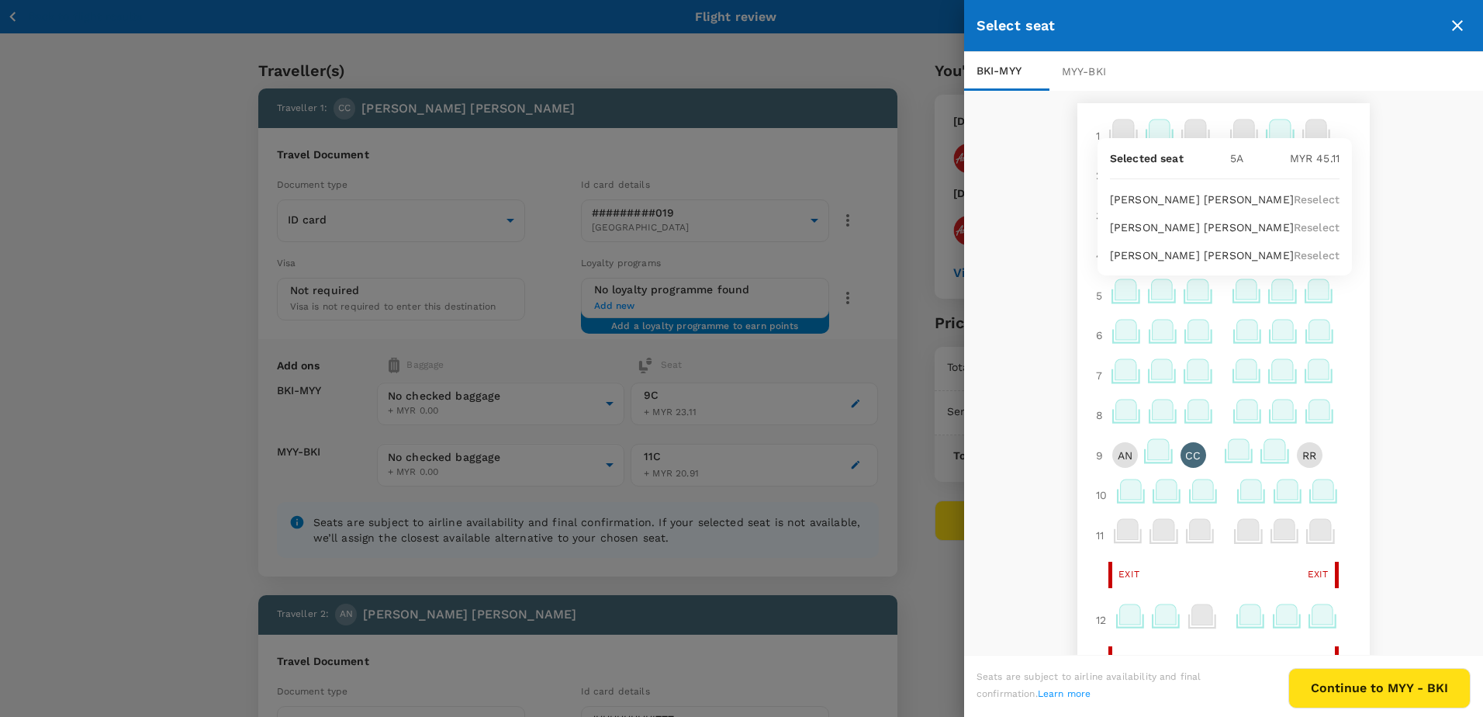
click at [1294, 227] on p "Reselect" at bounding box center [1317, 228] width 46 height 16
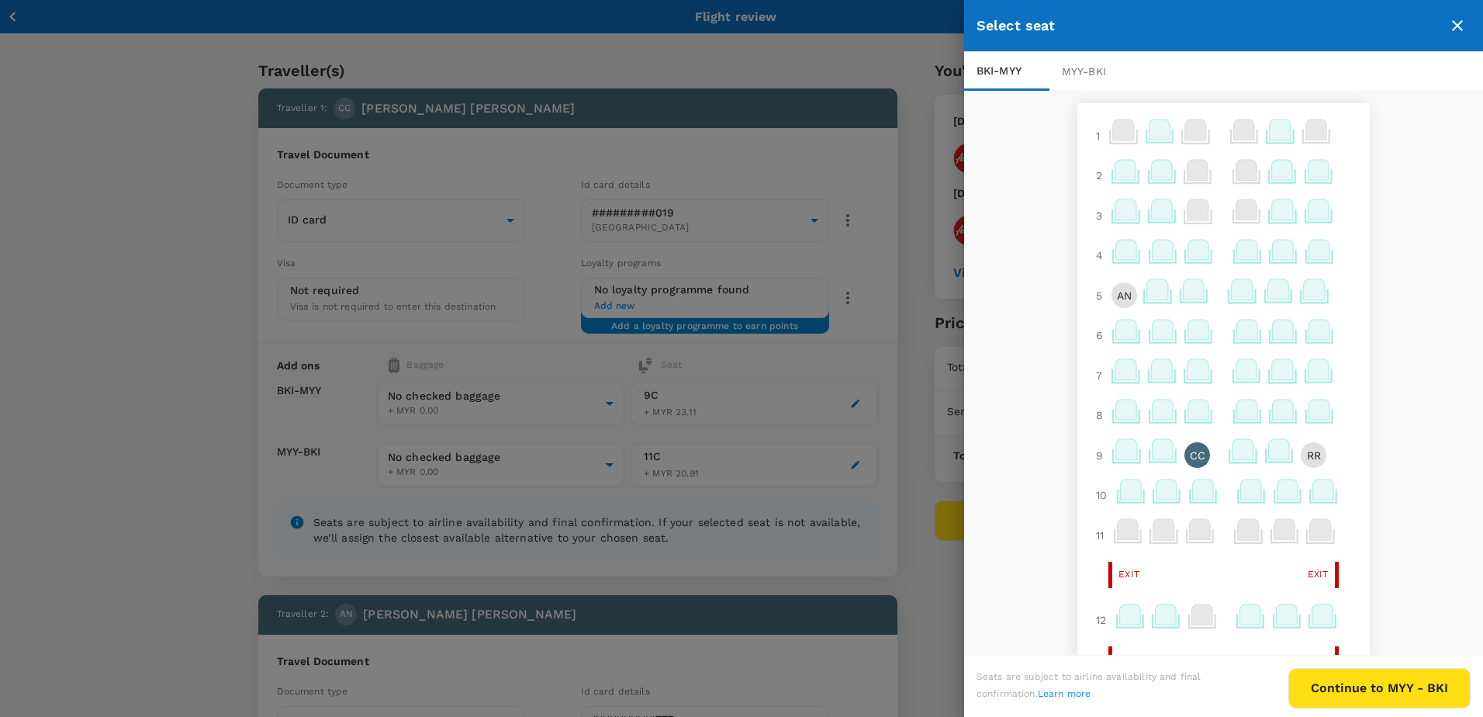
click at [1186, 291] on icon at bounding box center [1194, 289] width 21 height 20
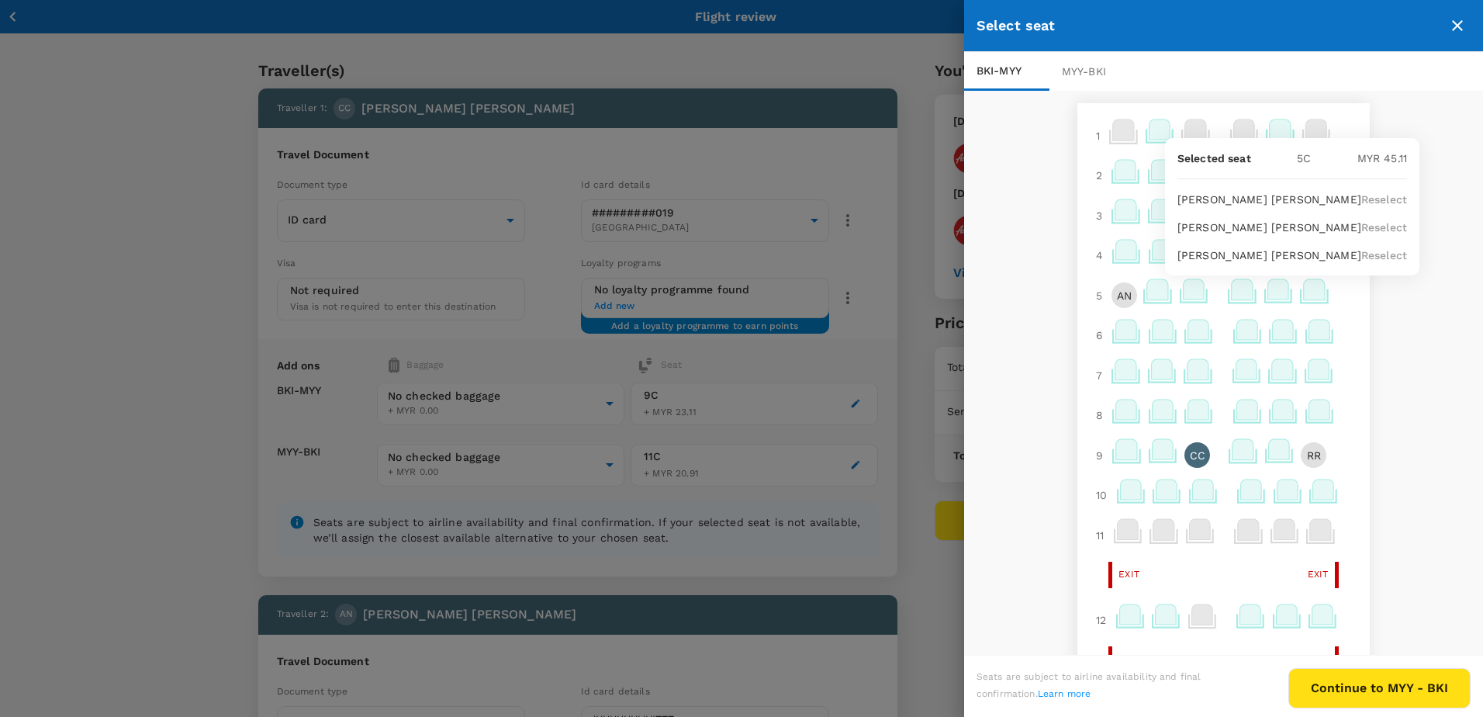
click at [1362, 200] on p "Reselect" at bounding box center [1384, 200] width 46 height 16
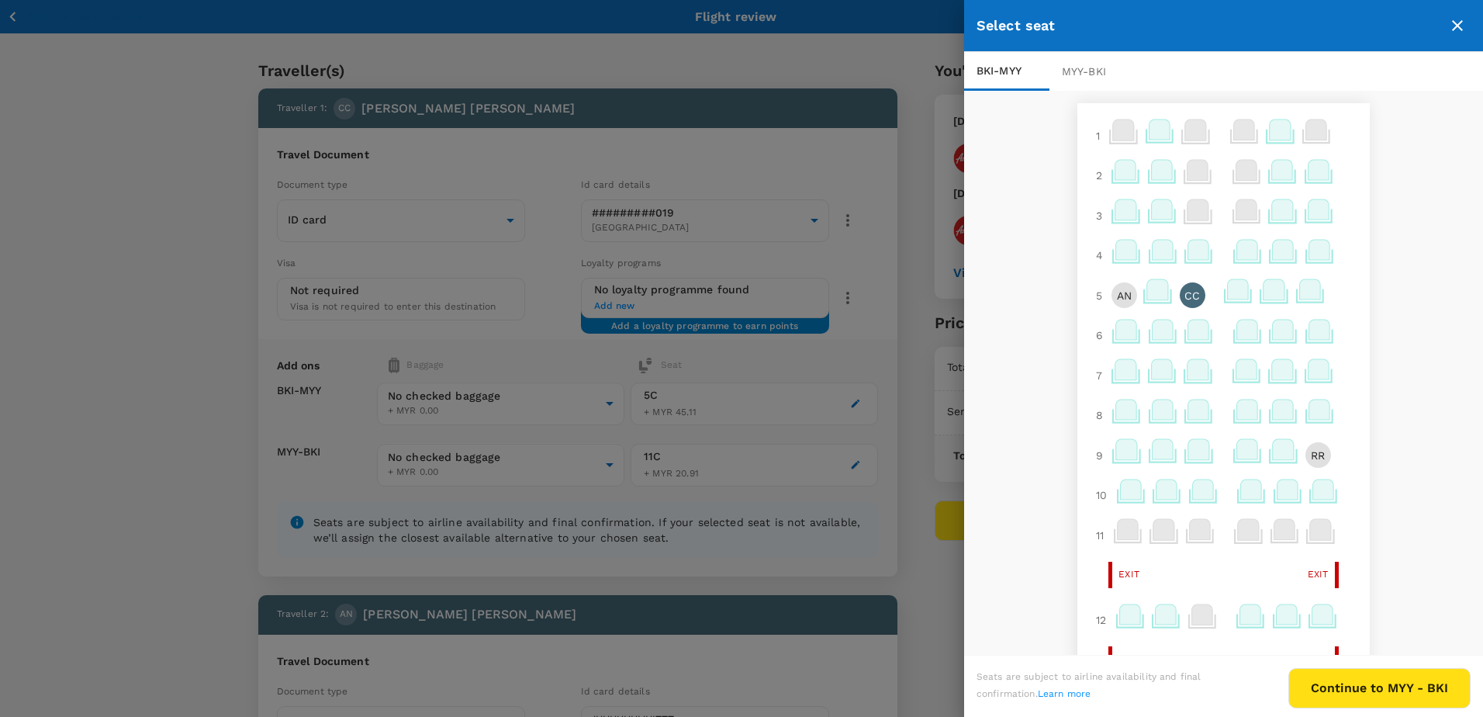
click at [1311, 288] on icon at bounding box center [1311, 293] width 30 height 30
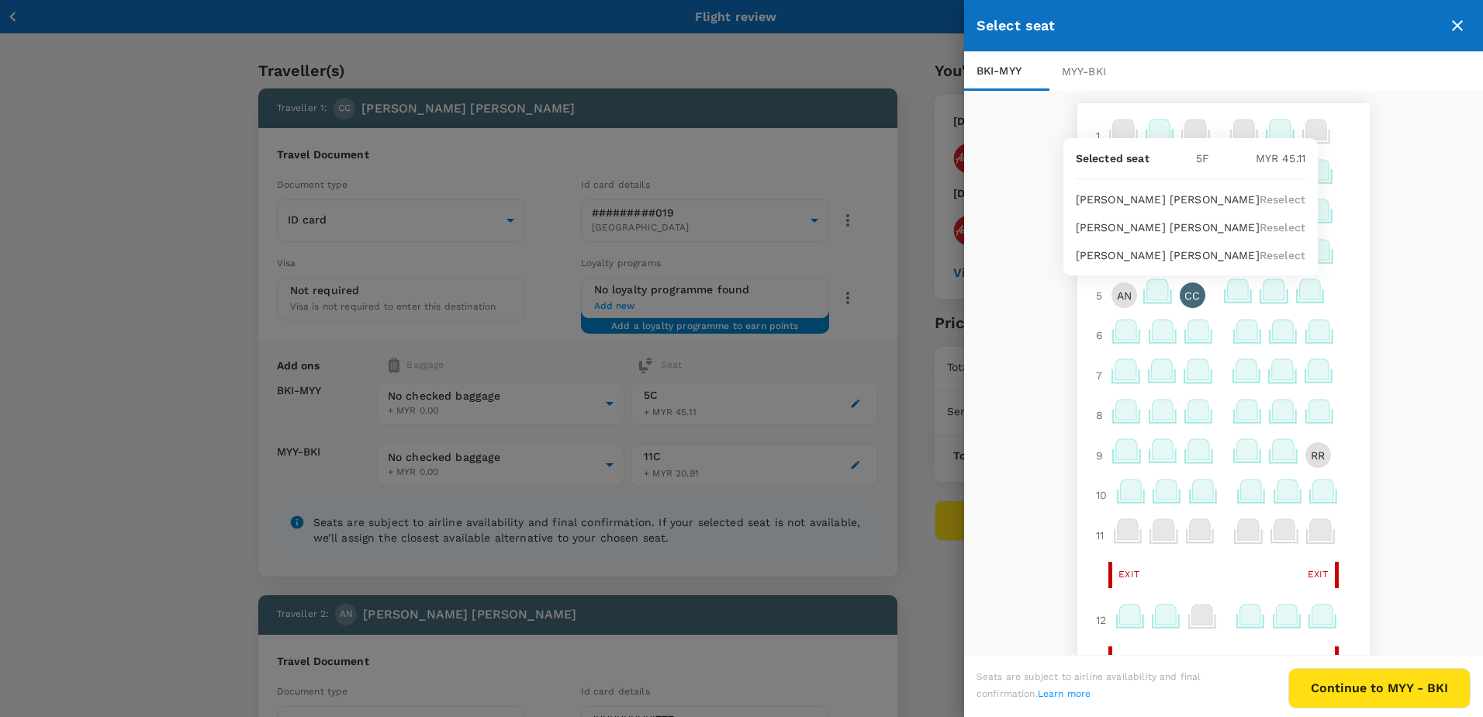
click at [1291, 257] on p "Reselect" at bounding box center [1283, 255] width 46 height 16
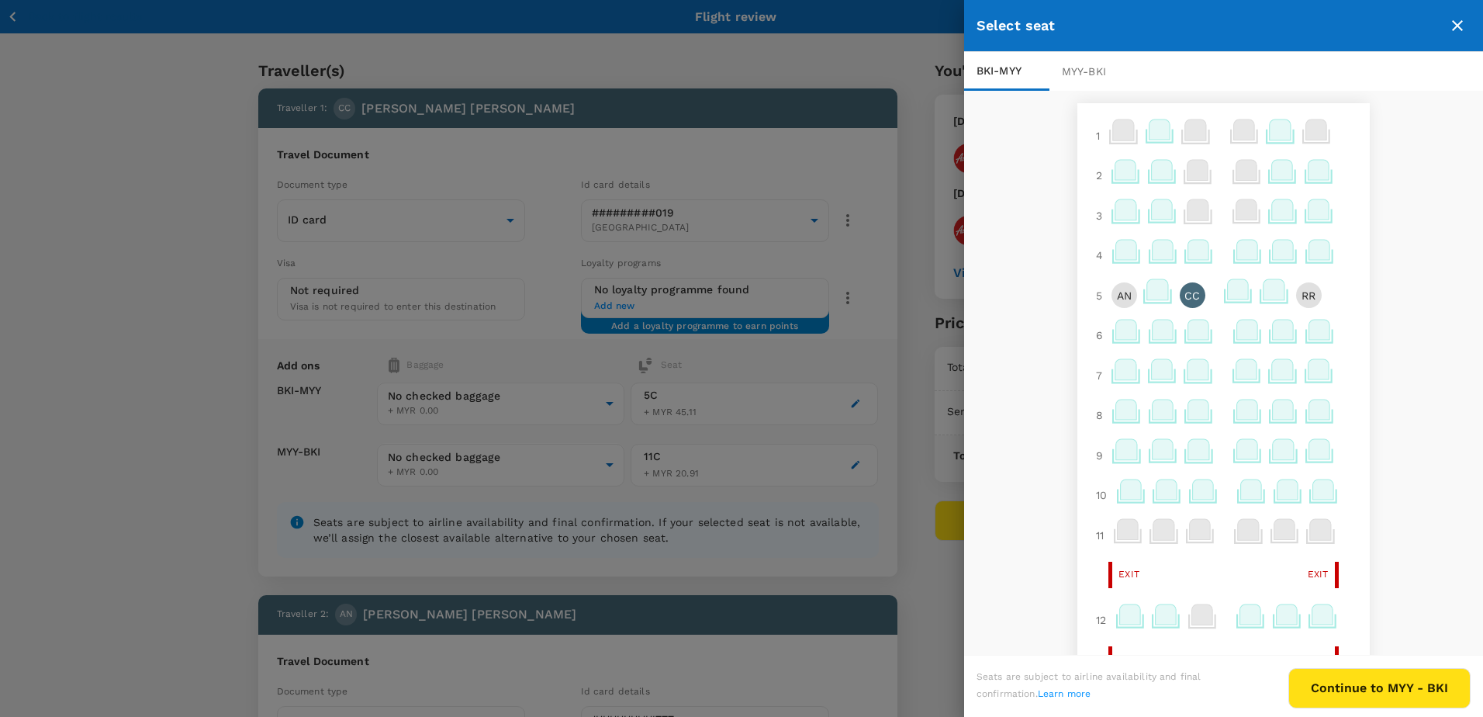
click at [1338, 697] on button "Continue to MYY - BKI" at bounding box center [1379, 688] width 182 height 40
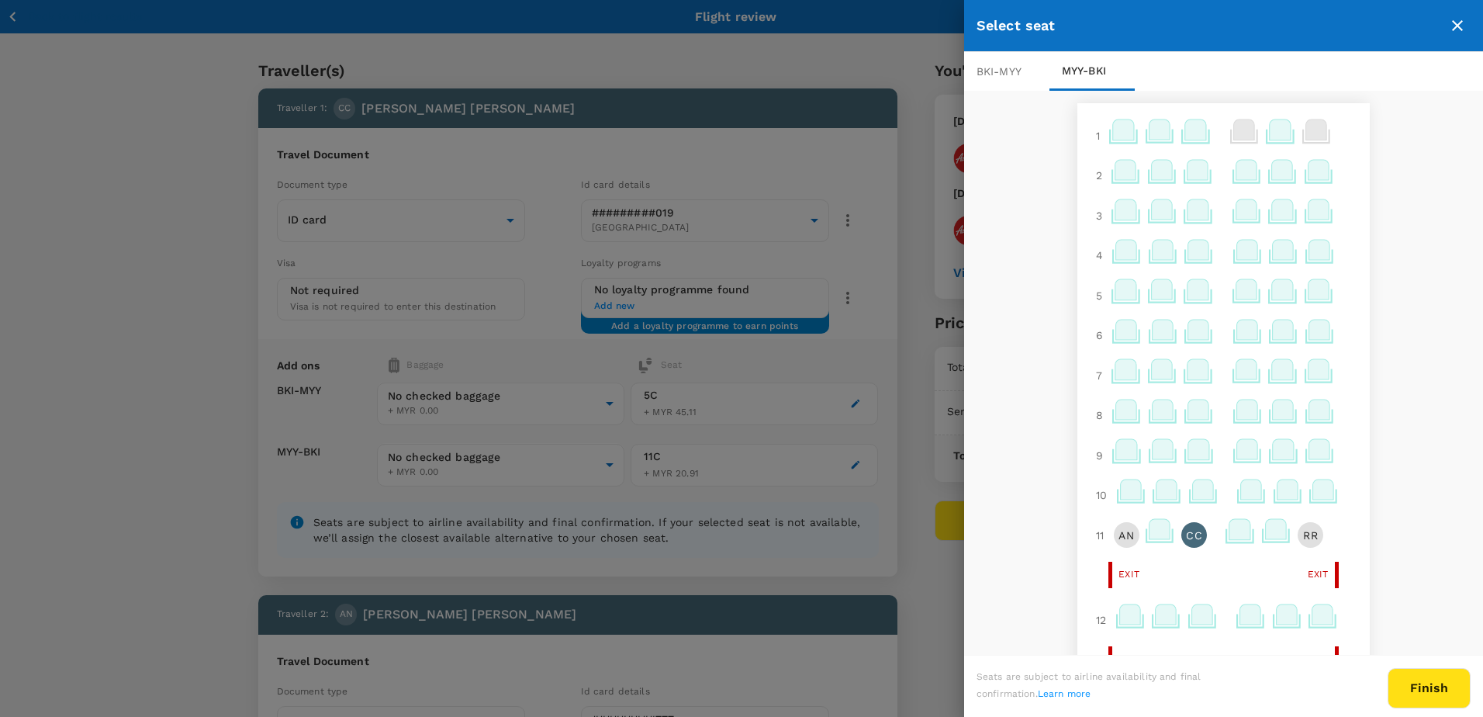
click at [1115, 175] on icon at bounding box center [1125, 170] width 21 height 20
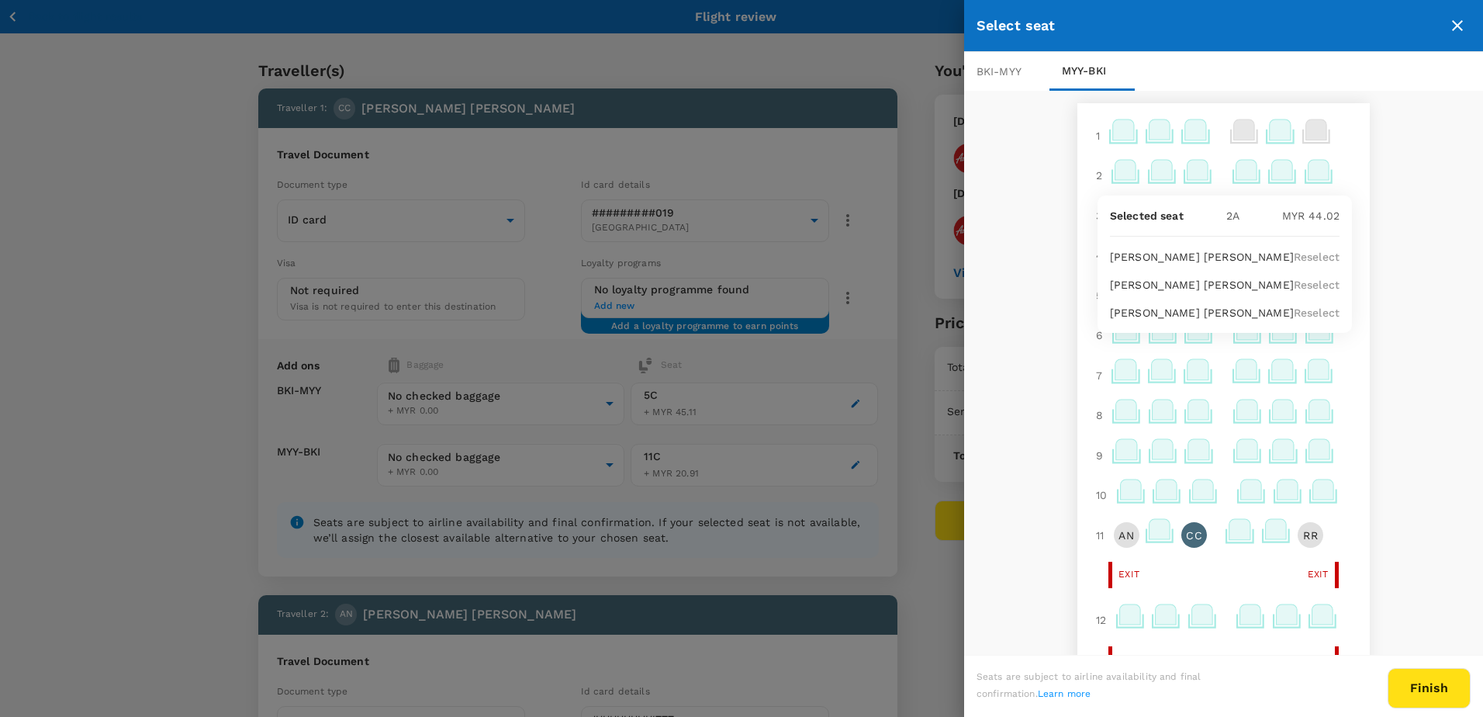
click at [1299, 285] on p "Reselect" at bounding box center [1317, 285] width 46 height 16
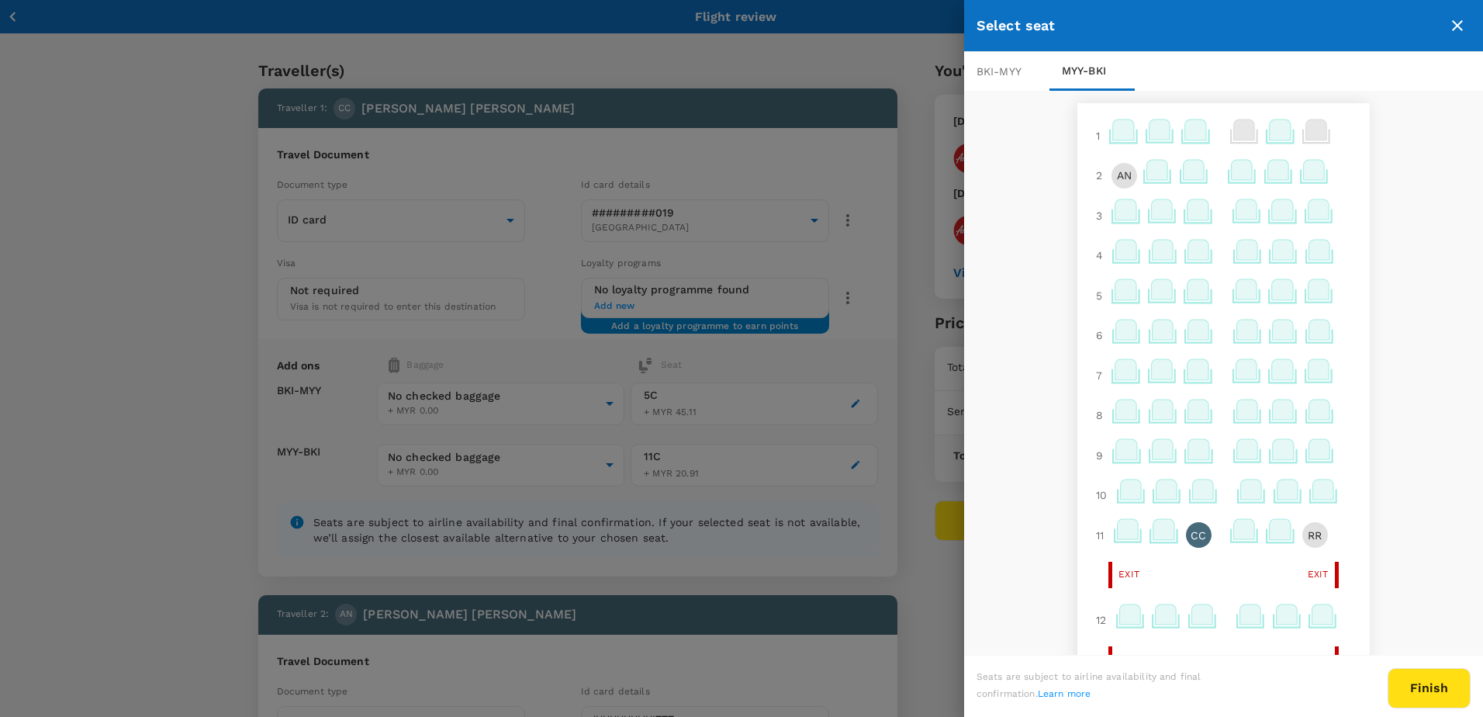
click at [1184, 174] on icon at bounding box center [1194, 170] width 21 height 20
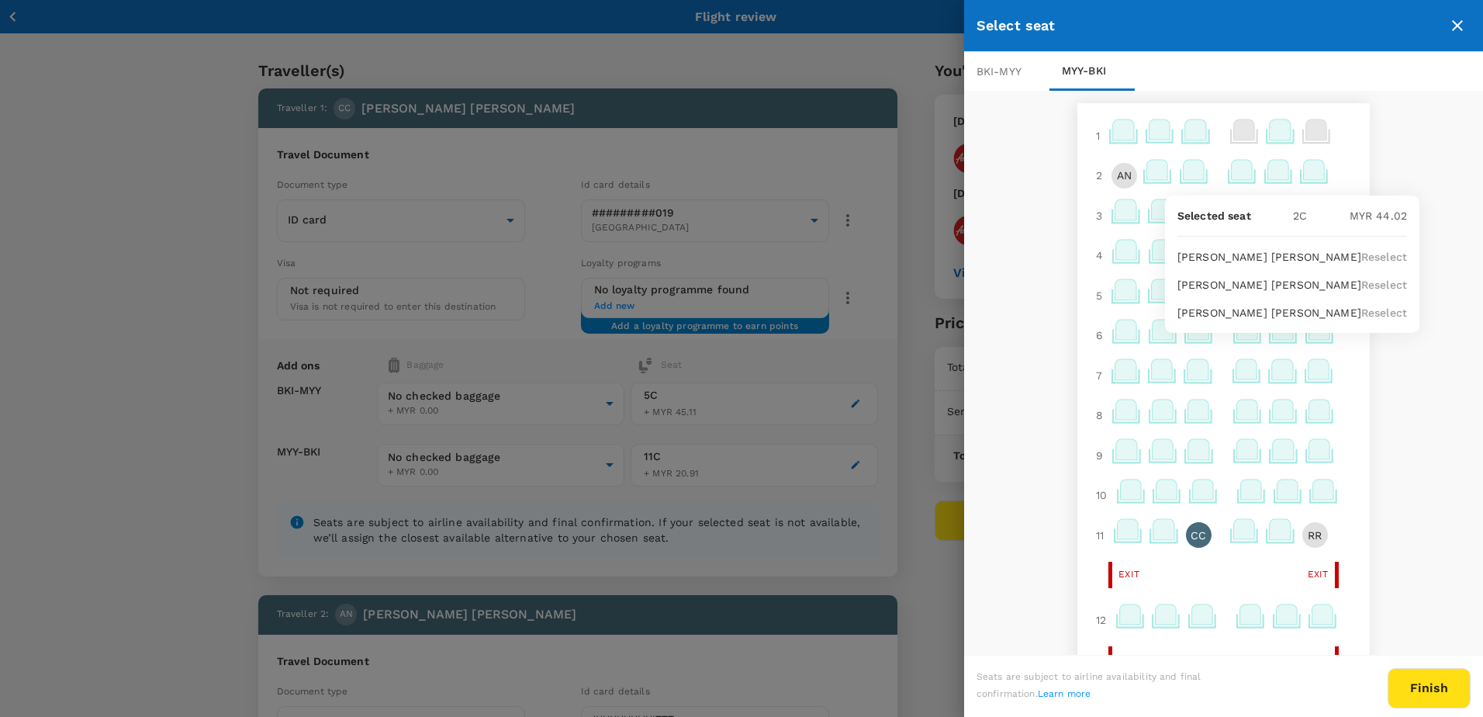
click at [1372, 254] on p "Reselect" at bounding box center [1384, 257] width 46 height 16
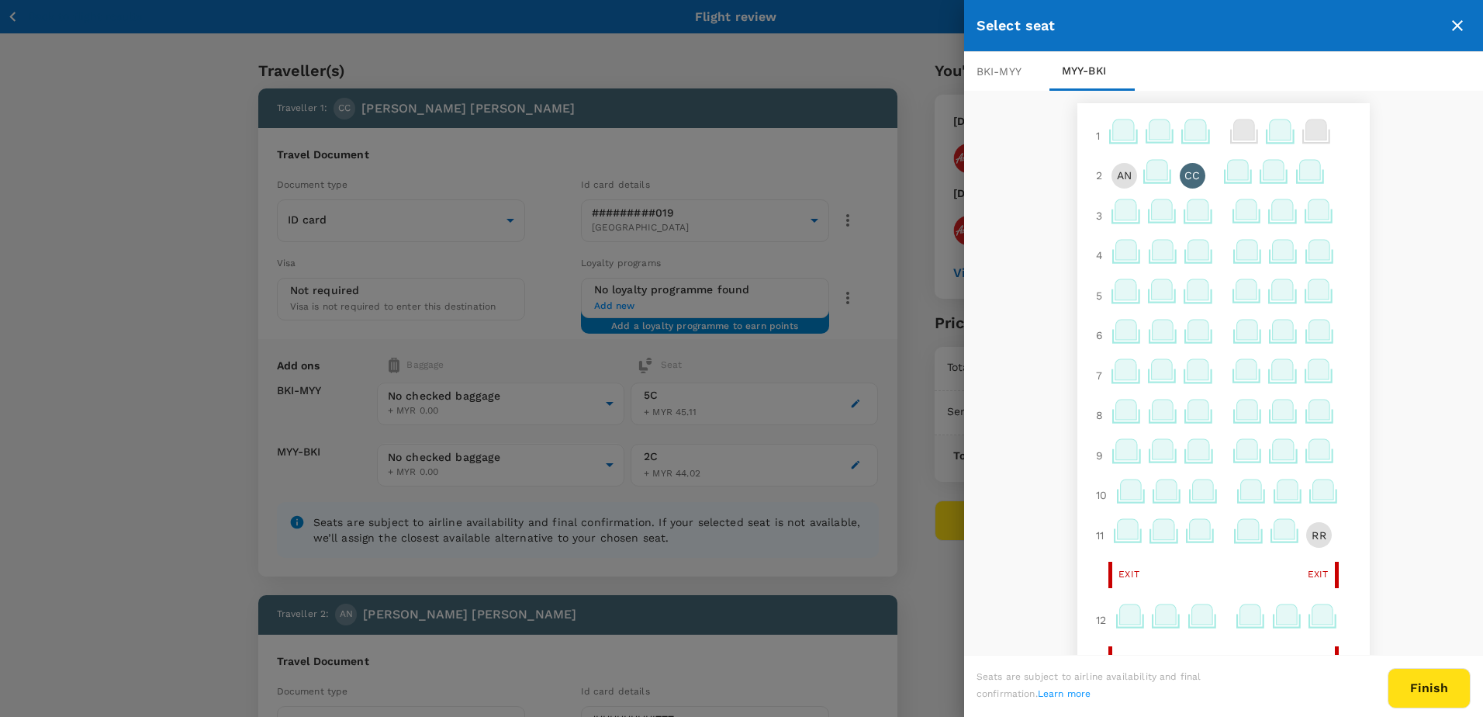
click at [1300, 176] on icon at bounding box center [1310, 170] width 21 height 20
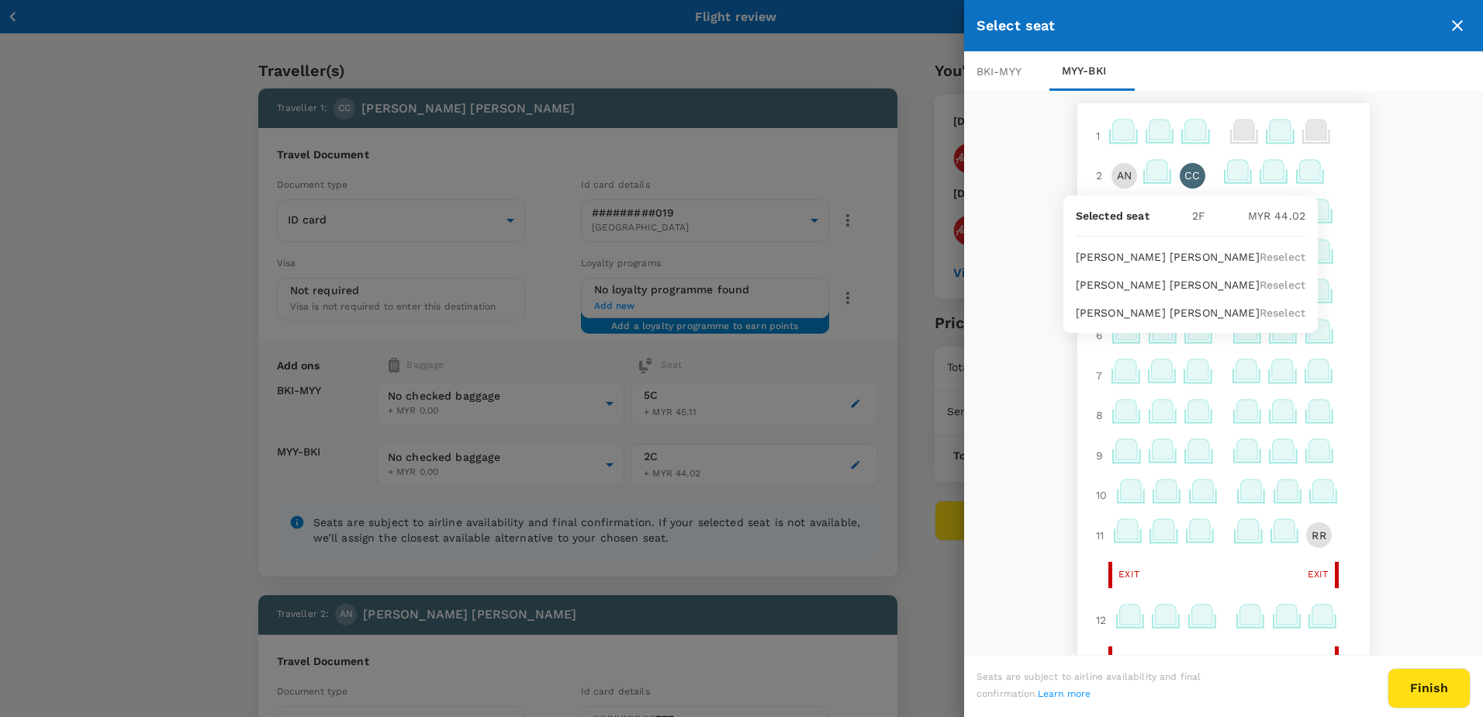
click at [1282, 313] on p "Reselect" at bounding box center [1283, 313] width 46 height 16
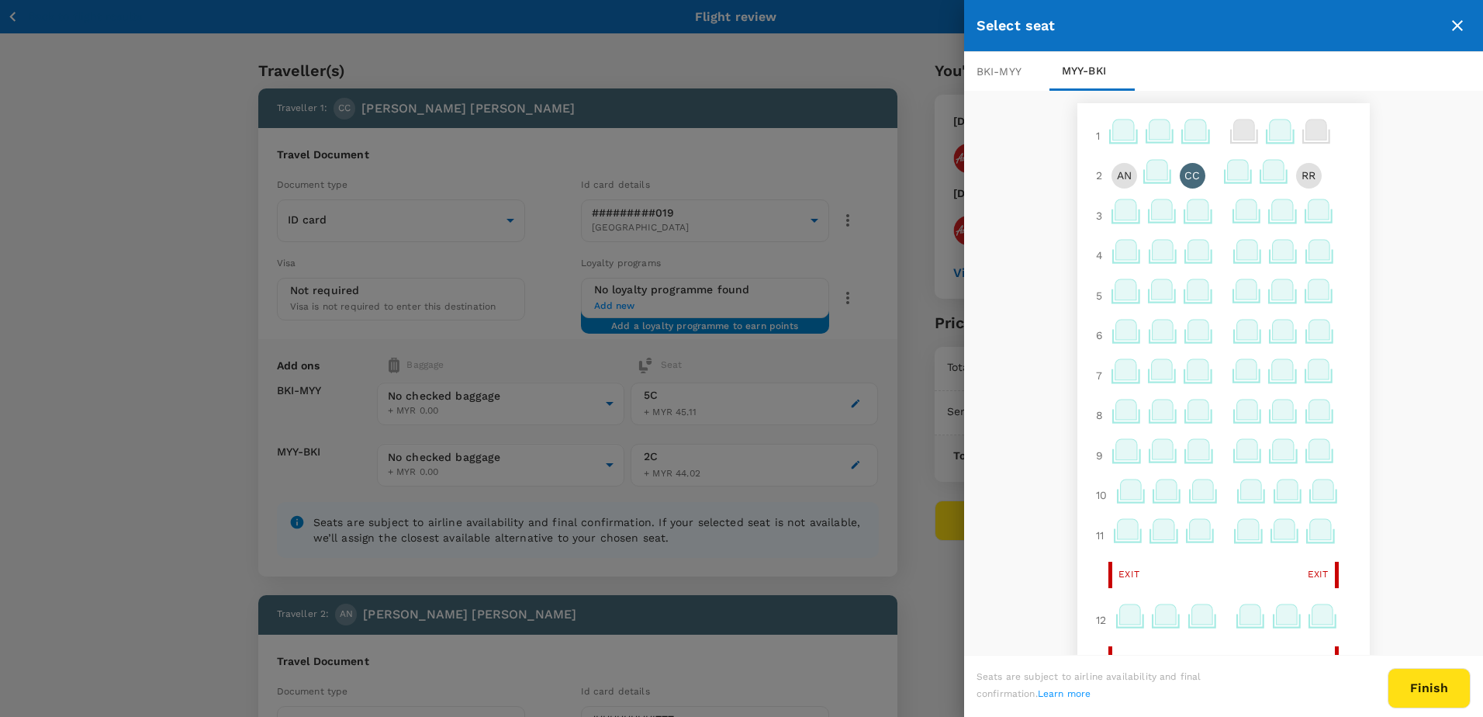
click at [1437, 693] on button "Finish" at bounding box center [1429, 688] width 83 height 40
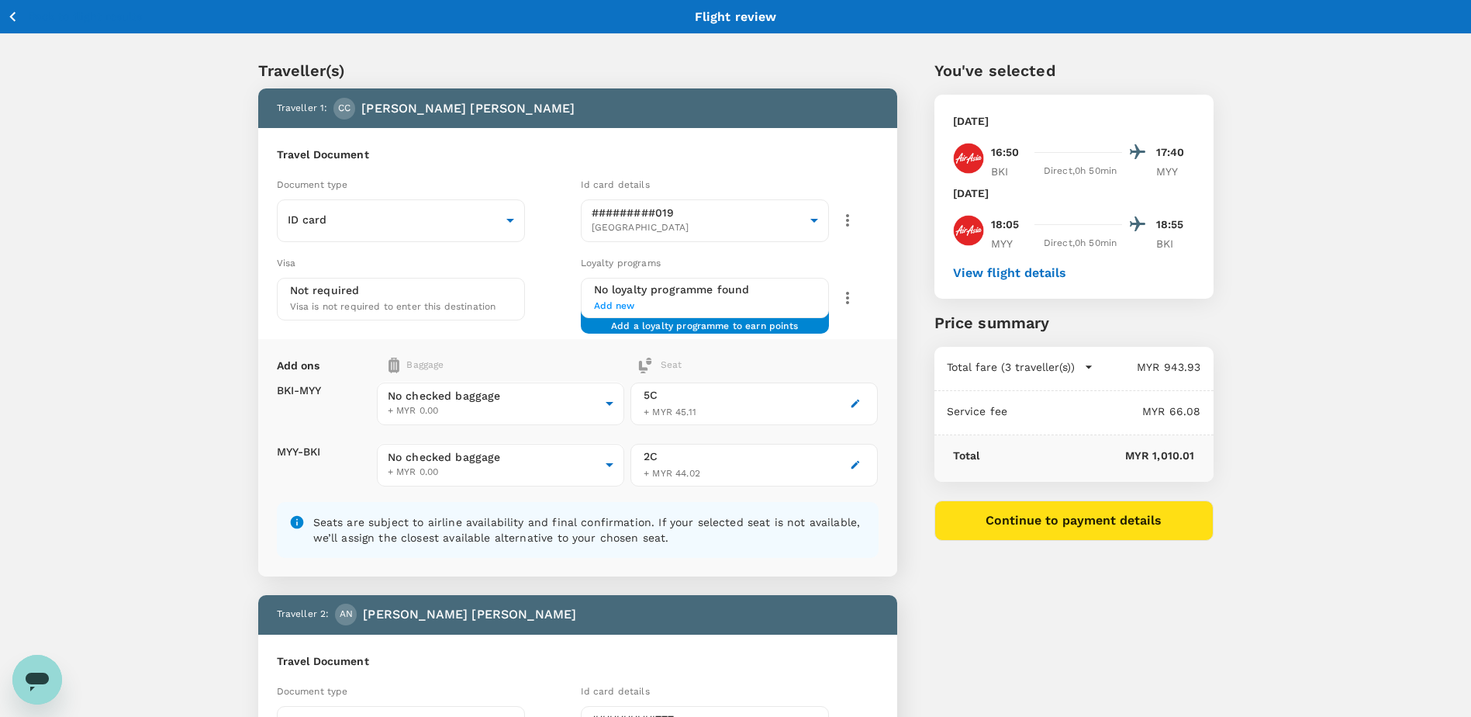
click at [857, 465] on icon "button" at bounding box center [856, 465] width 9 height 9
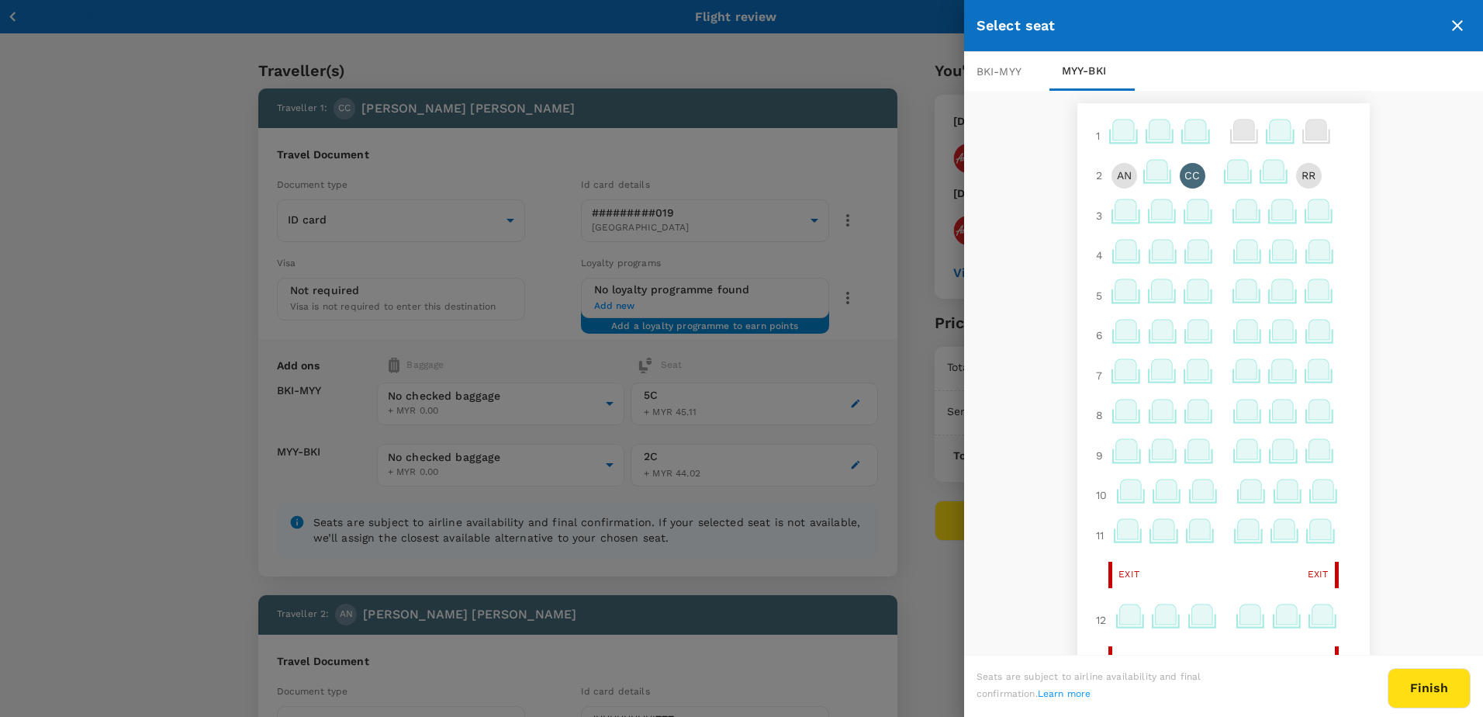
click at [1116, 337] on icon at bounding box center [1126, 330] width 21 height 20
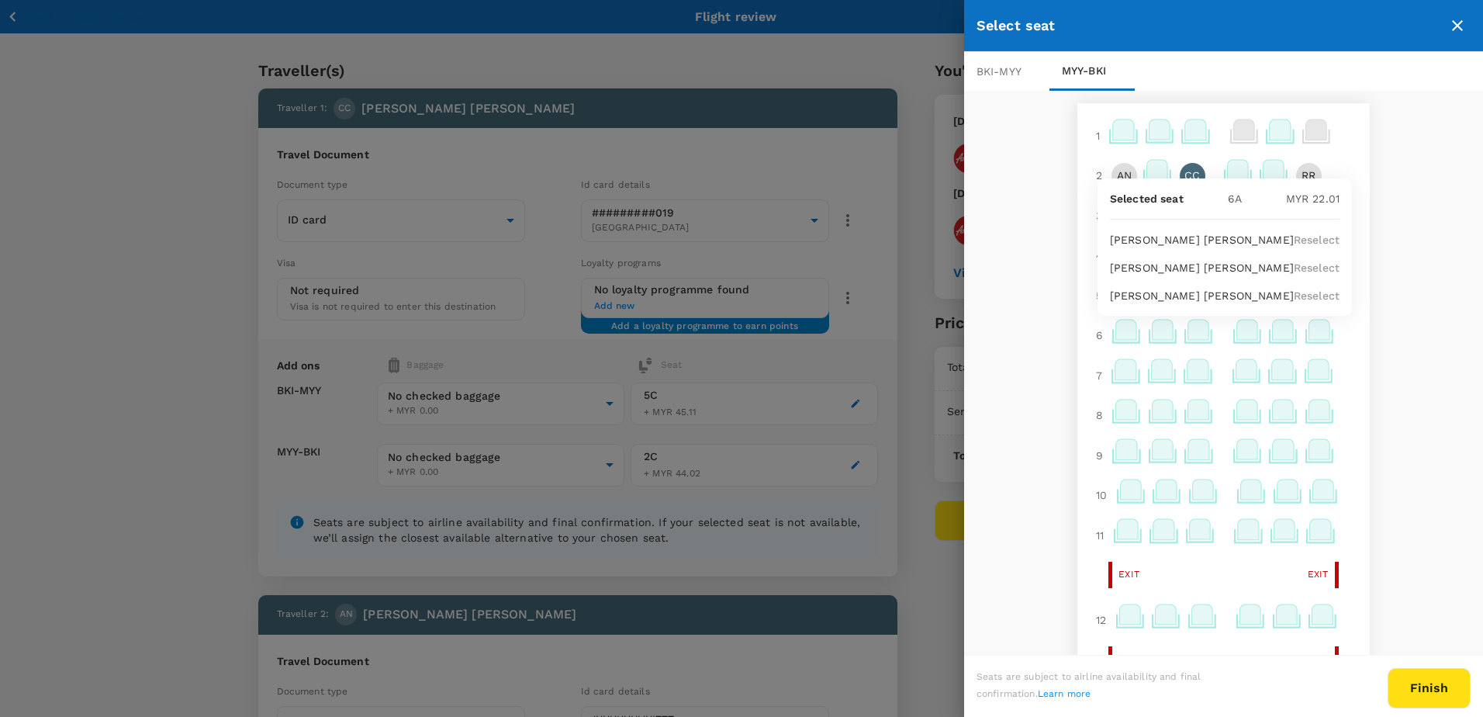
click at [1294, 268] on p "Reselect" at bounding box center [1317, 268] width 46 height 16
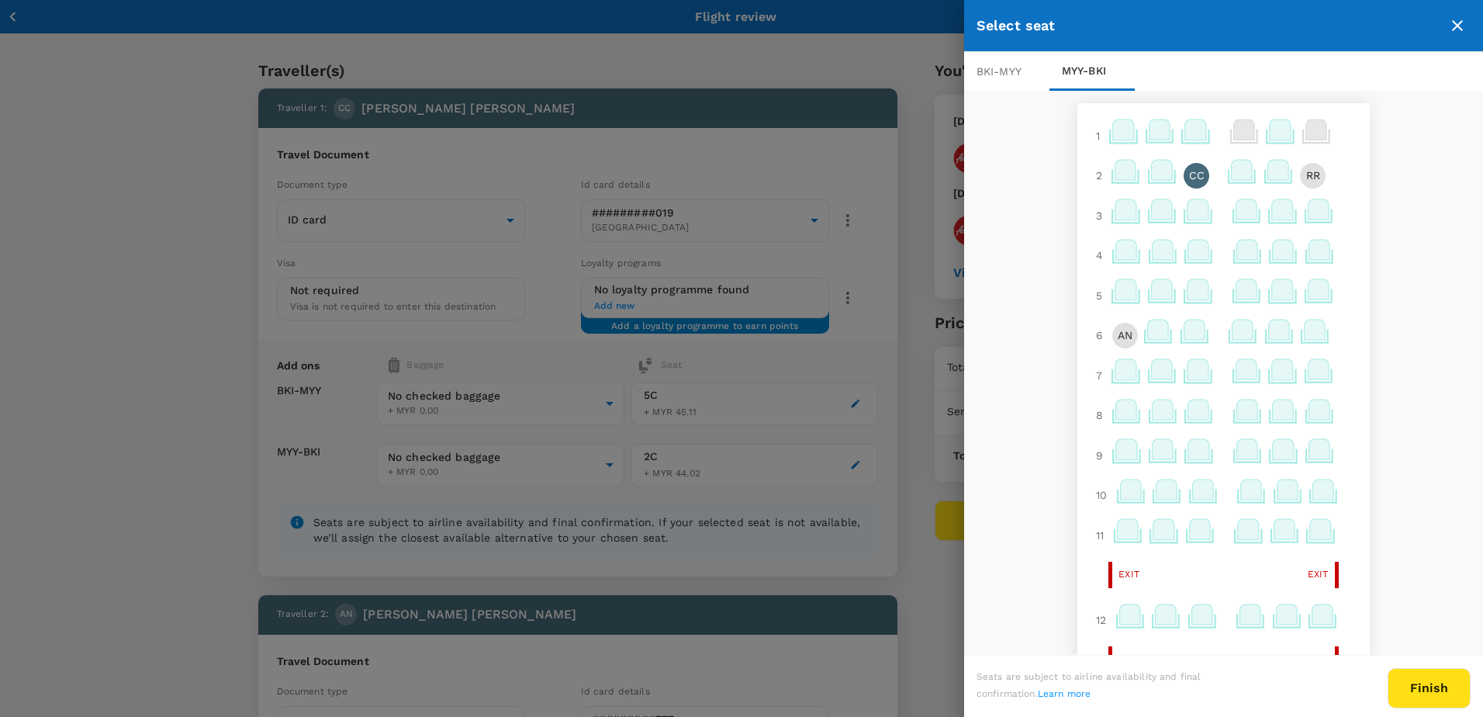
click at [1190, 335] on icon at bounding box center [1194, 330] width 21 height 20
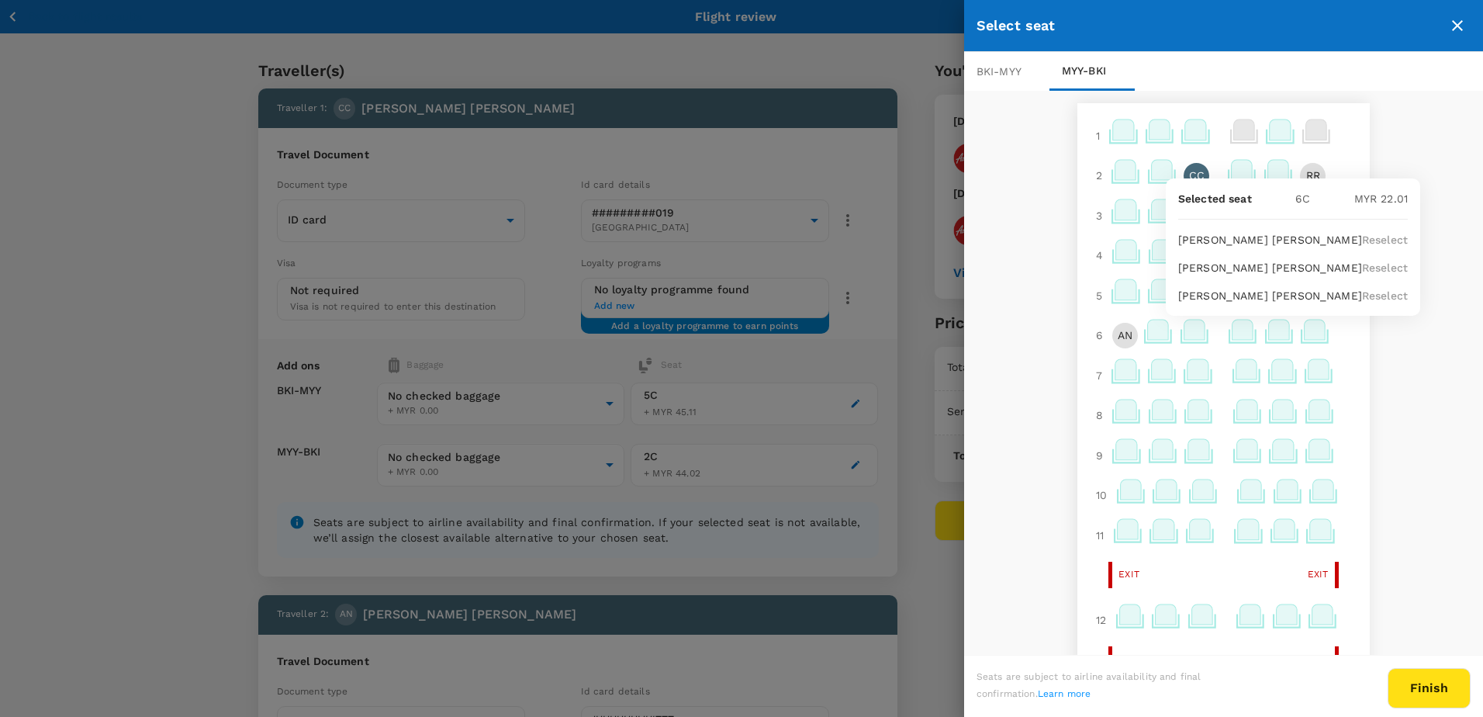
click at [1364, 268] on p "Reselect" at bounding box center [1385, 268] width 46 height 16
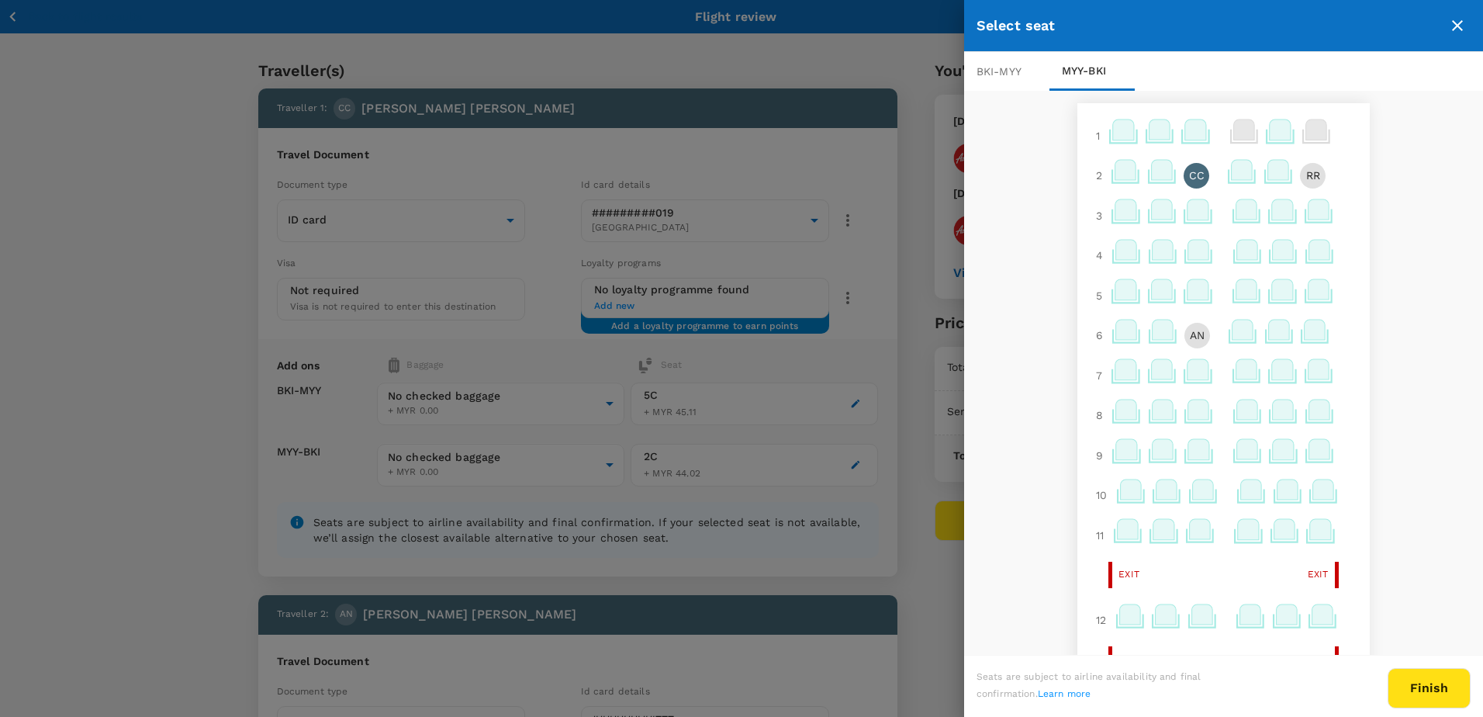
click at [1116, 334] on icon at bounding box center [1126, 330] width 21 height 20
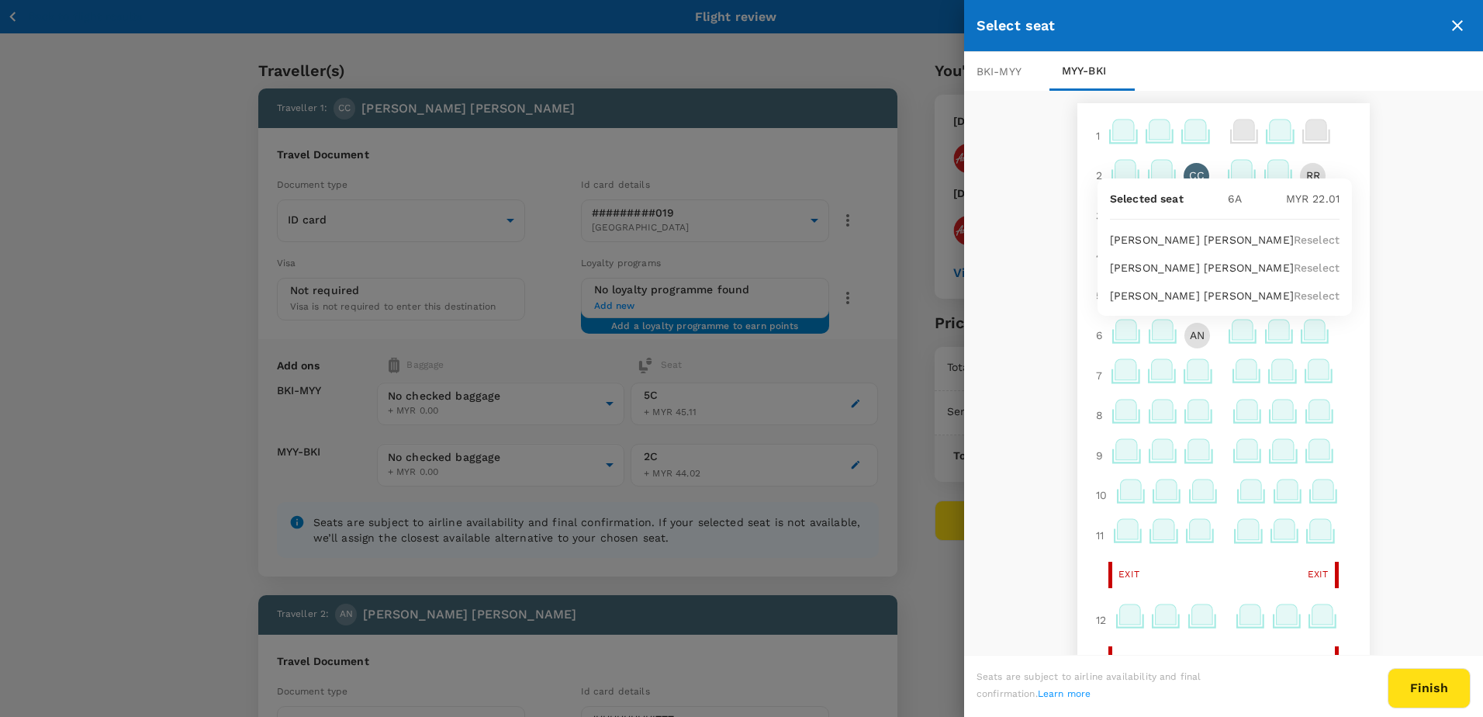
click at [1300, 269] on p "Reselect" at bounding box center [1317, 268] width 46 height 16
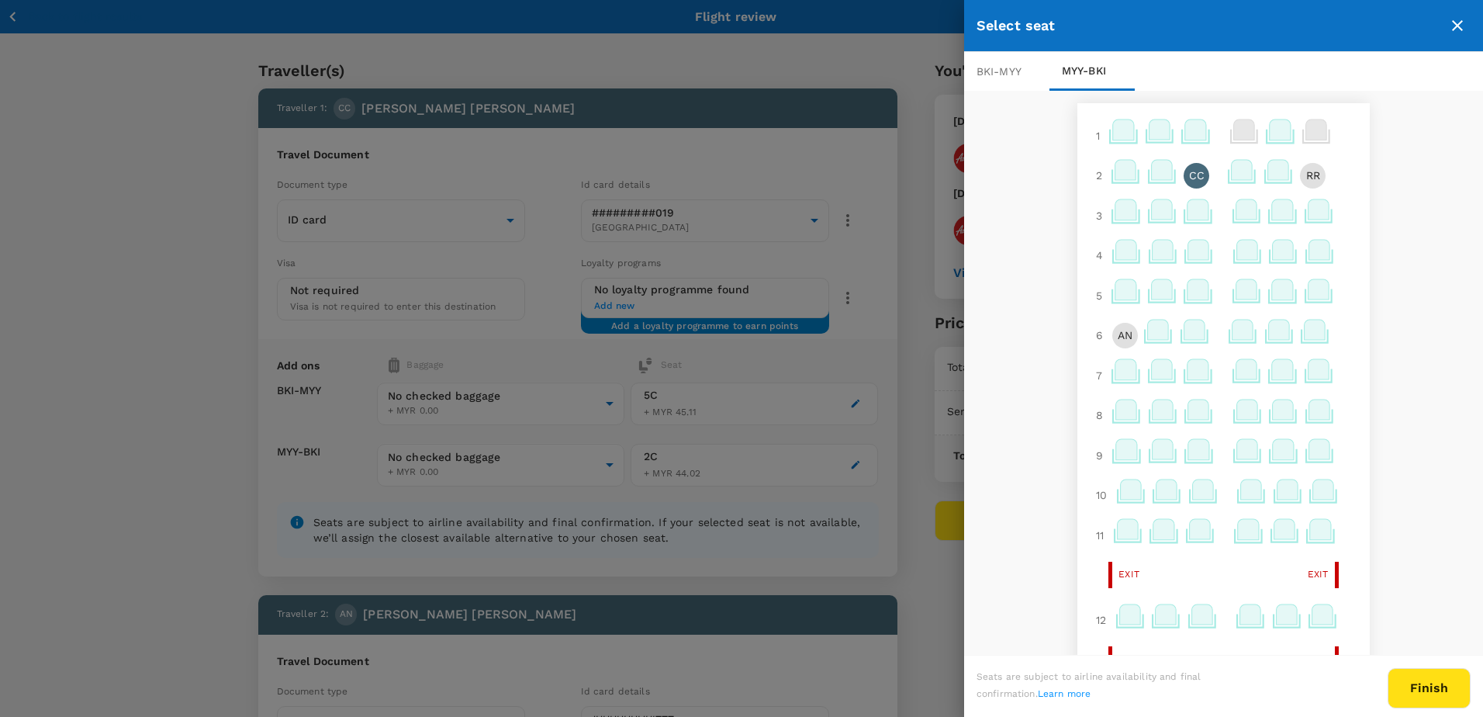
click at [1190, 328] on icon at bounding box center [1194, 330] width 21 height 20
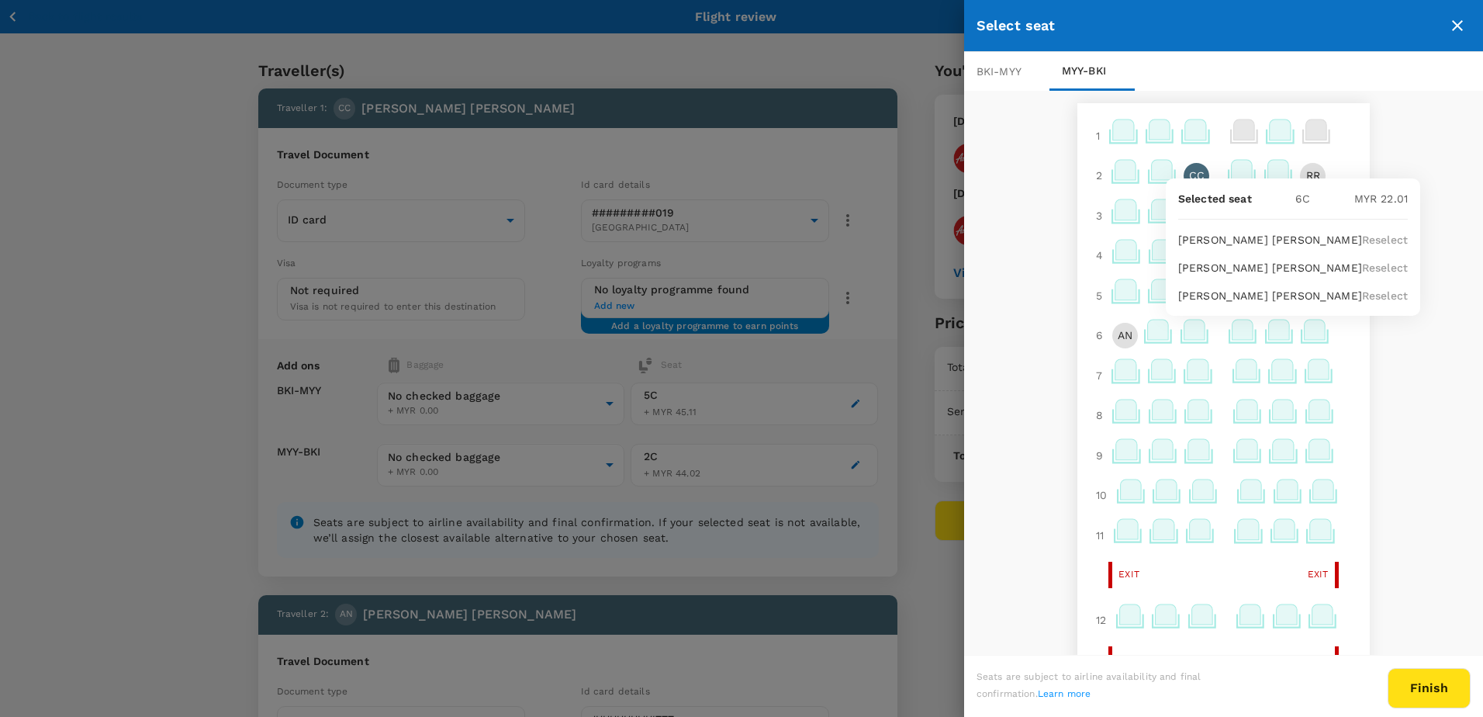
click at [1362, 240] on p "Reselect" at bounding box center [1385, 240] width 46 height 16
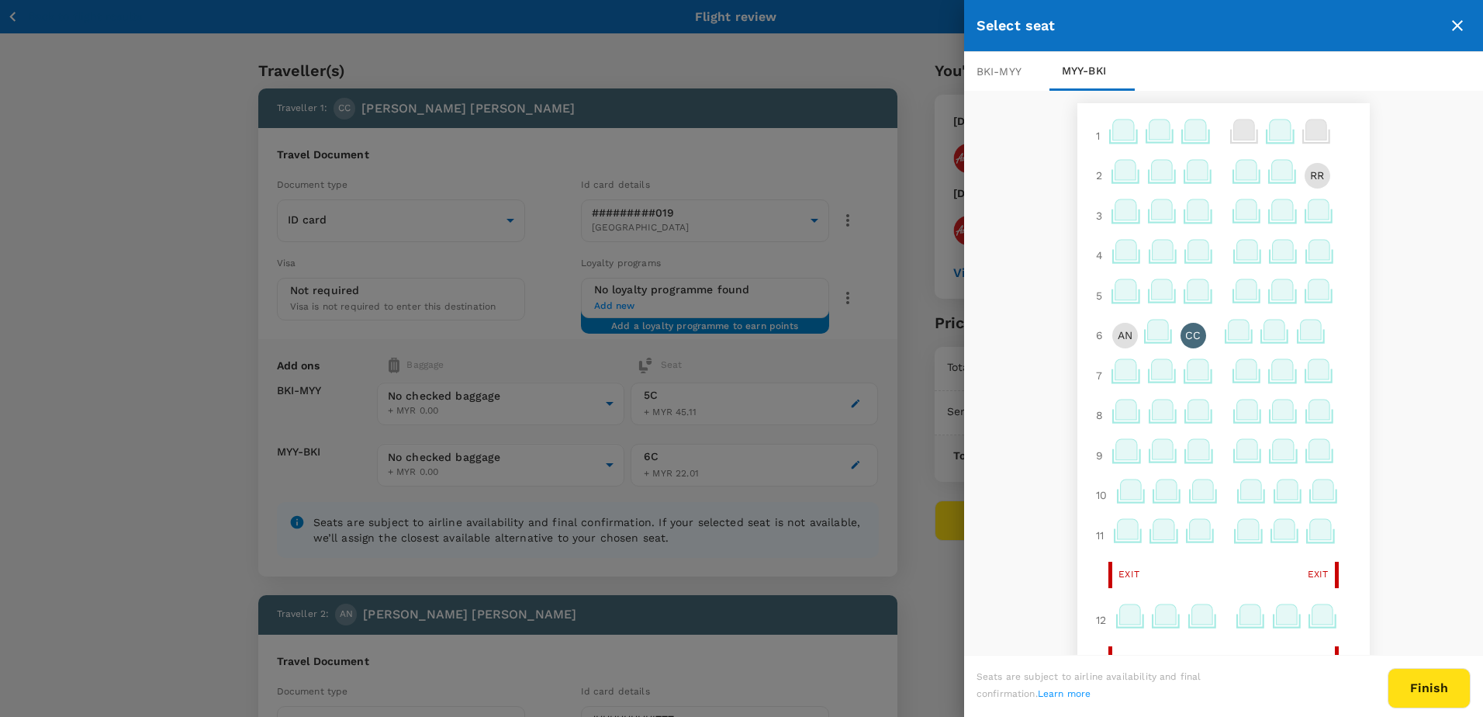
click at [1303, 330] on icon at bounding box center [1311, 330] width 21 height 20
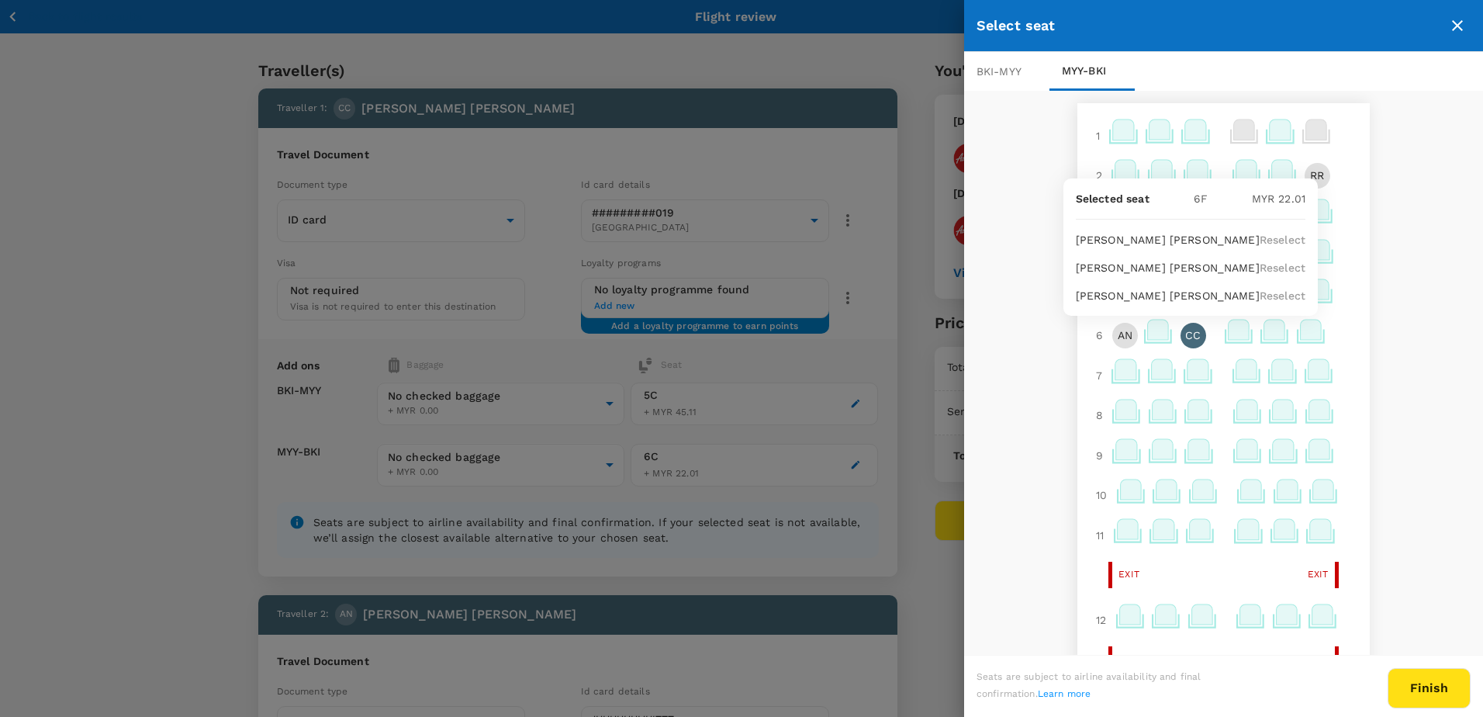
click at [1288, 296] on p "Reselect" at bounding box center [1283, 296] width 46 height 16
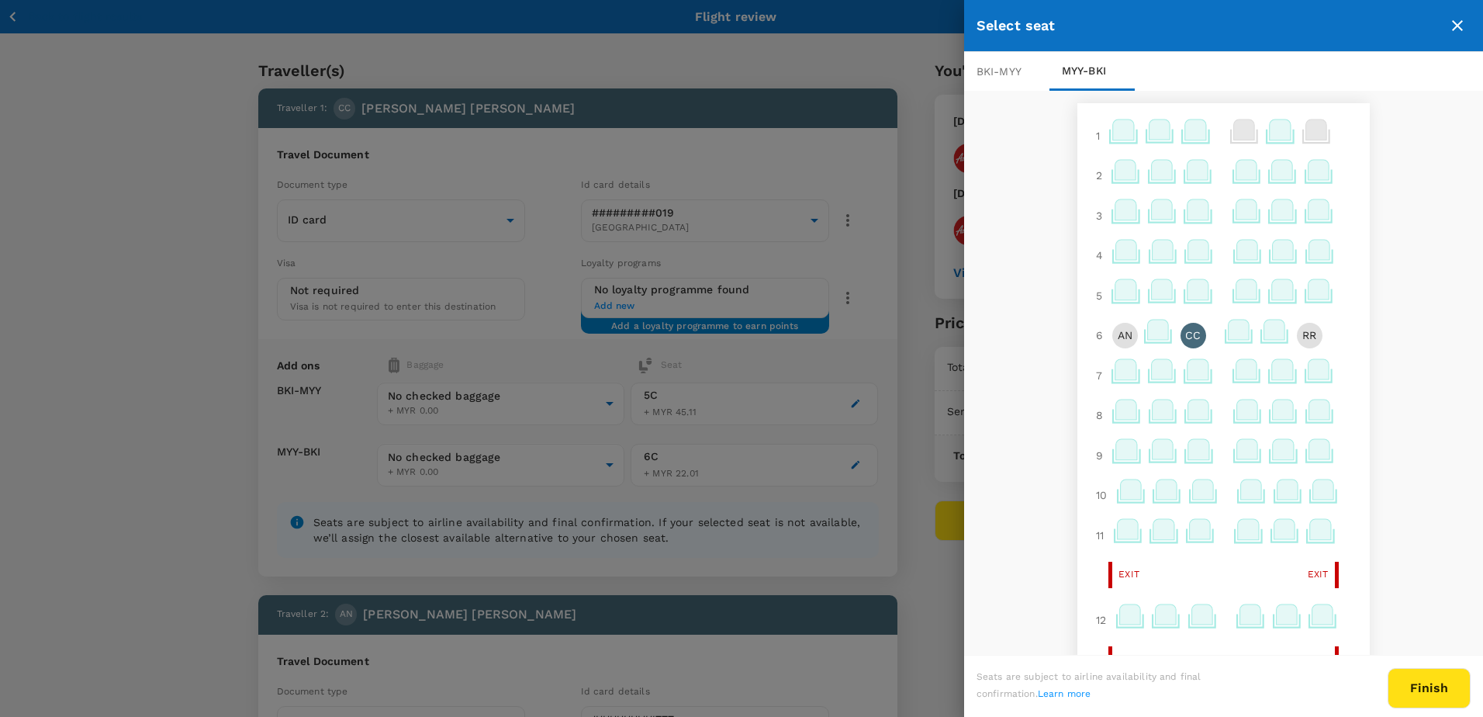
click at [1423, 690] on button "Finish" at bounding box center [1429, 688] width 83 height 40
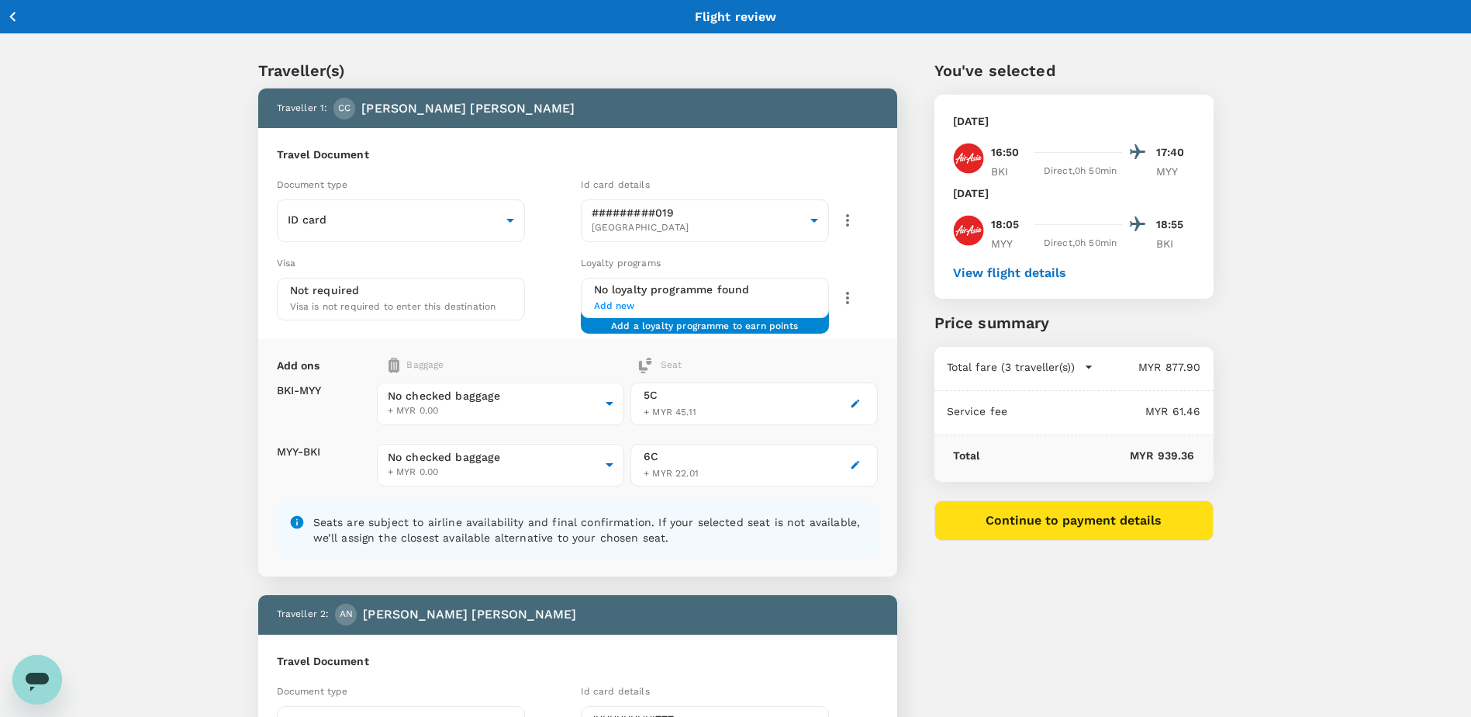
click at [857, 403] on icon "button" at bounding box center [856, 403] width 9 height 9
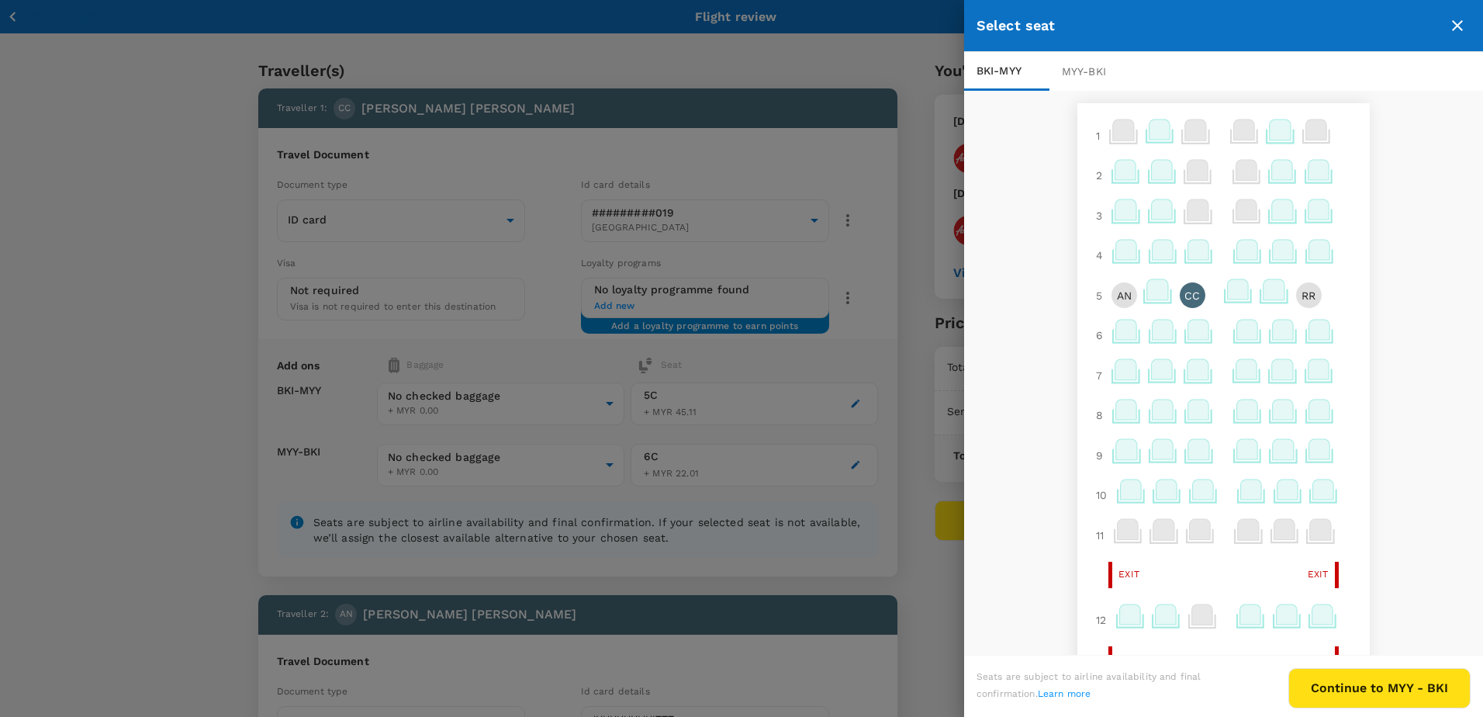
click at [1116, 333] on icon at bounding box center [1126, 330] width 21 height 20
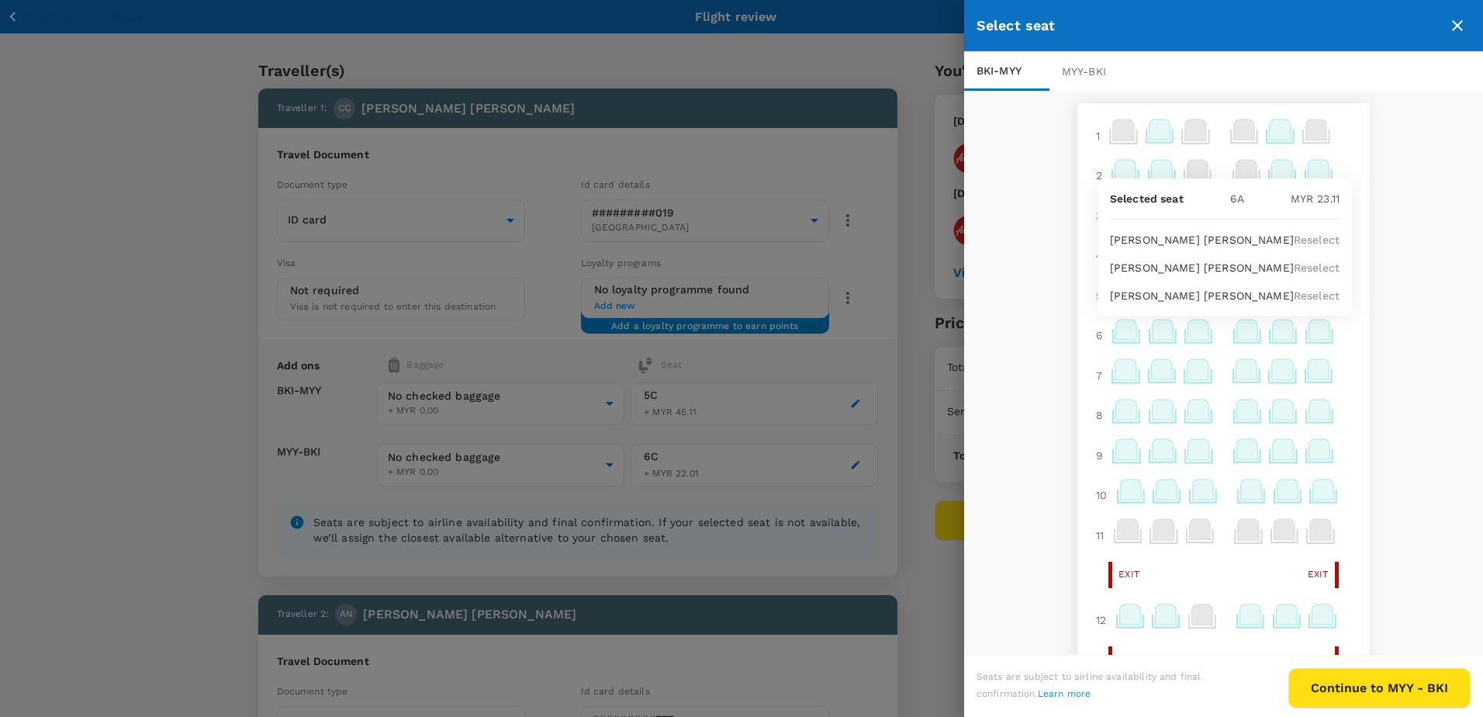
click at [1305, 295] on p "Reselect" at bounding box center [1317, 296] width 46 height 16
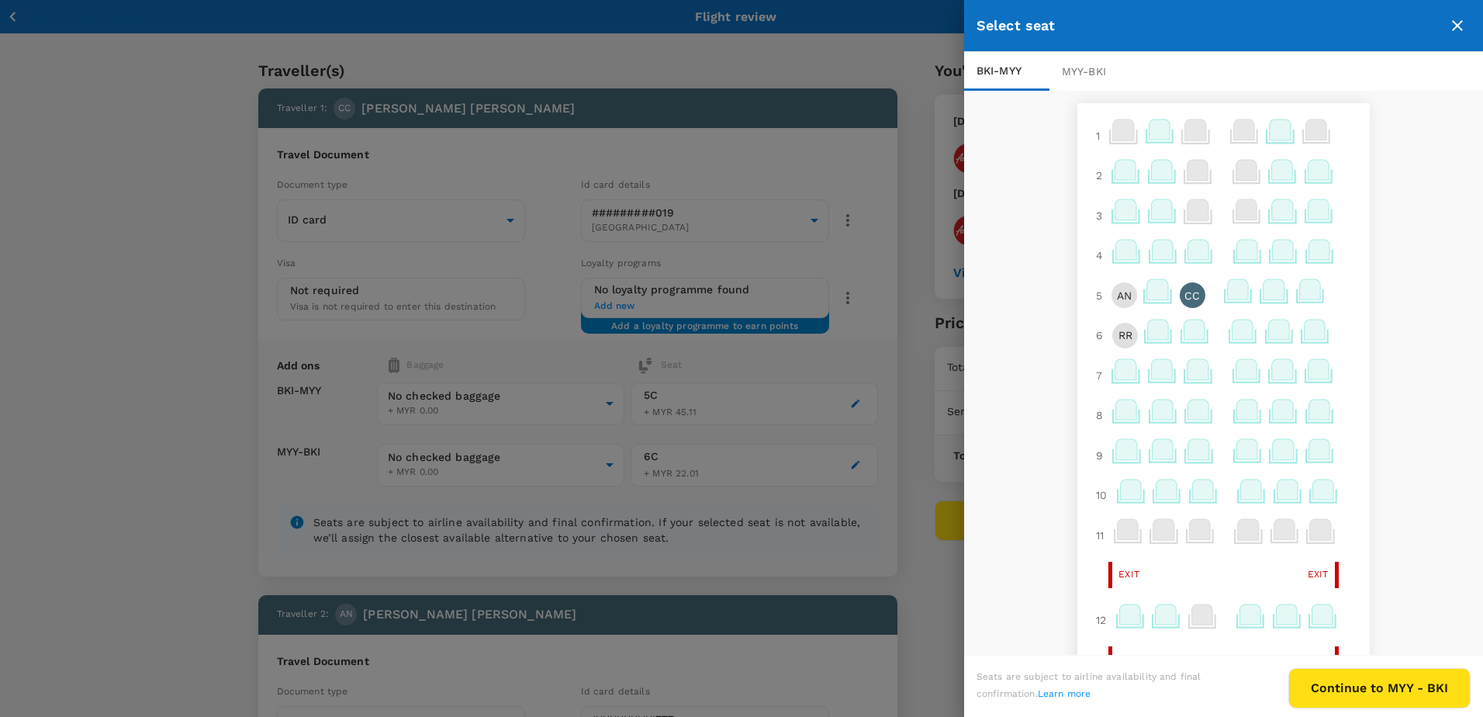
click at [1184, 333] on icon at bounding box center [1194, 330] width 21 height 20
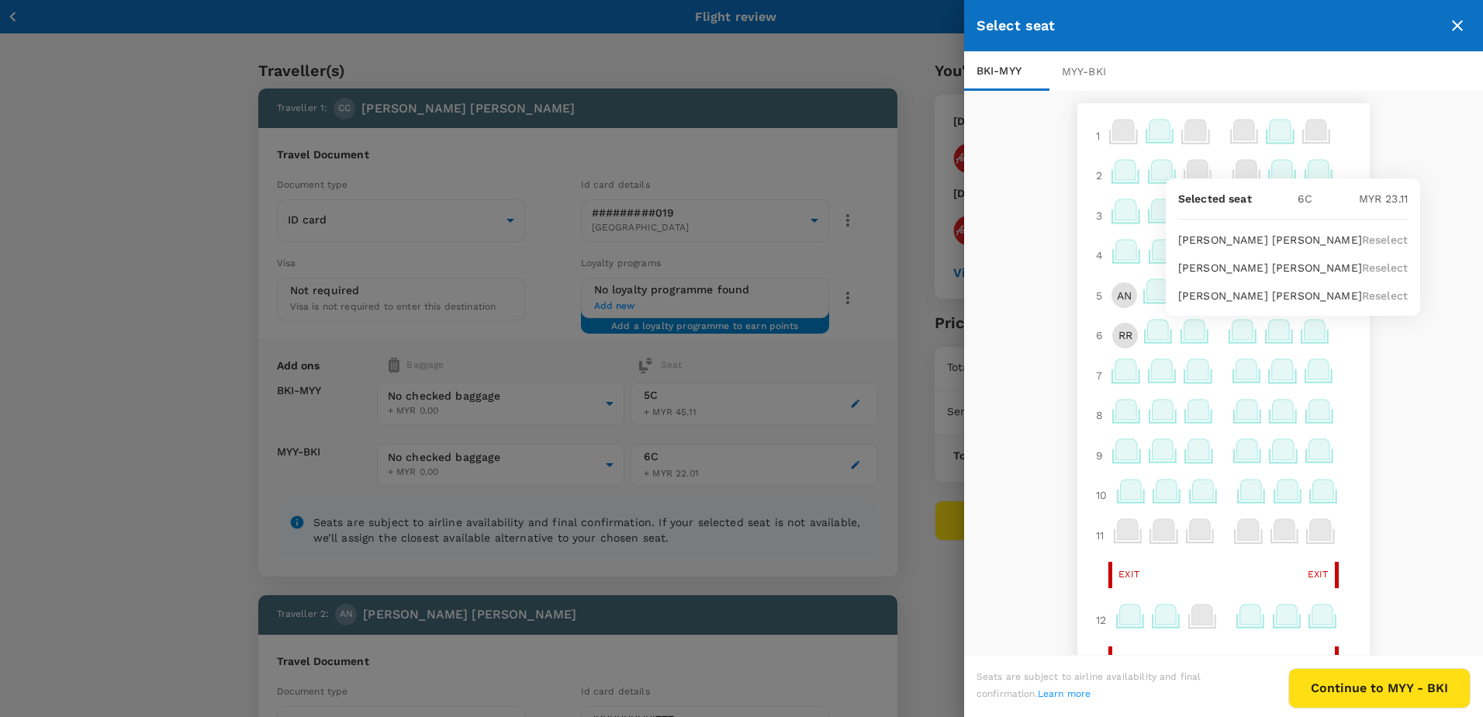
click at [1372, 268] on p "Reselect" at bounding box center [1385, 268] width 46 height 16
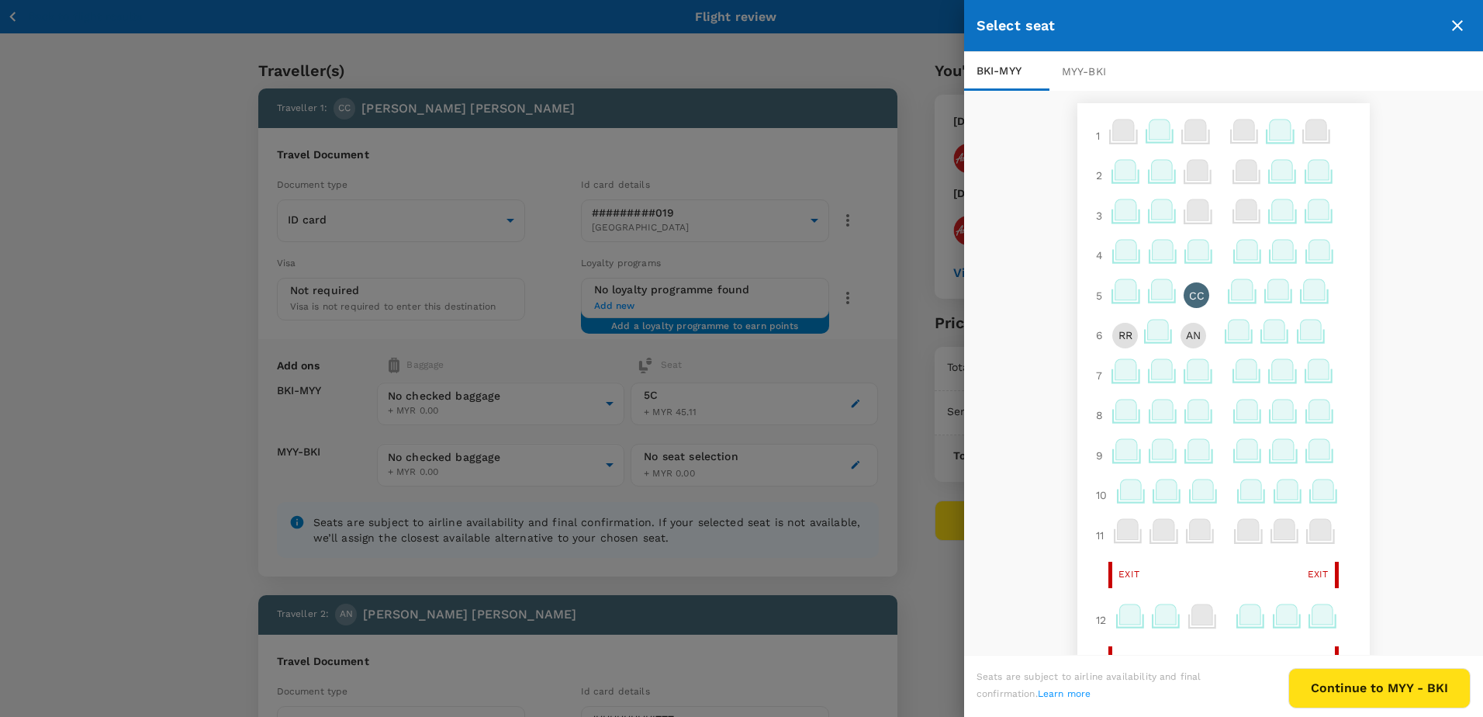
click at [1229, 333] on icon at bounding box center [1239, 330] width 21 height 20
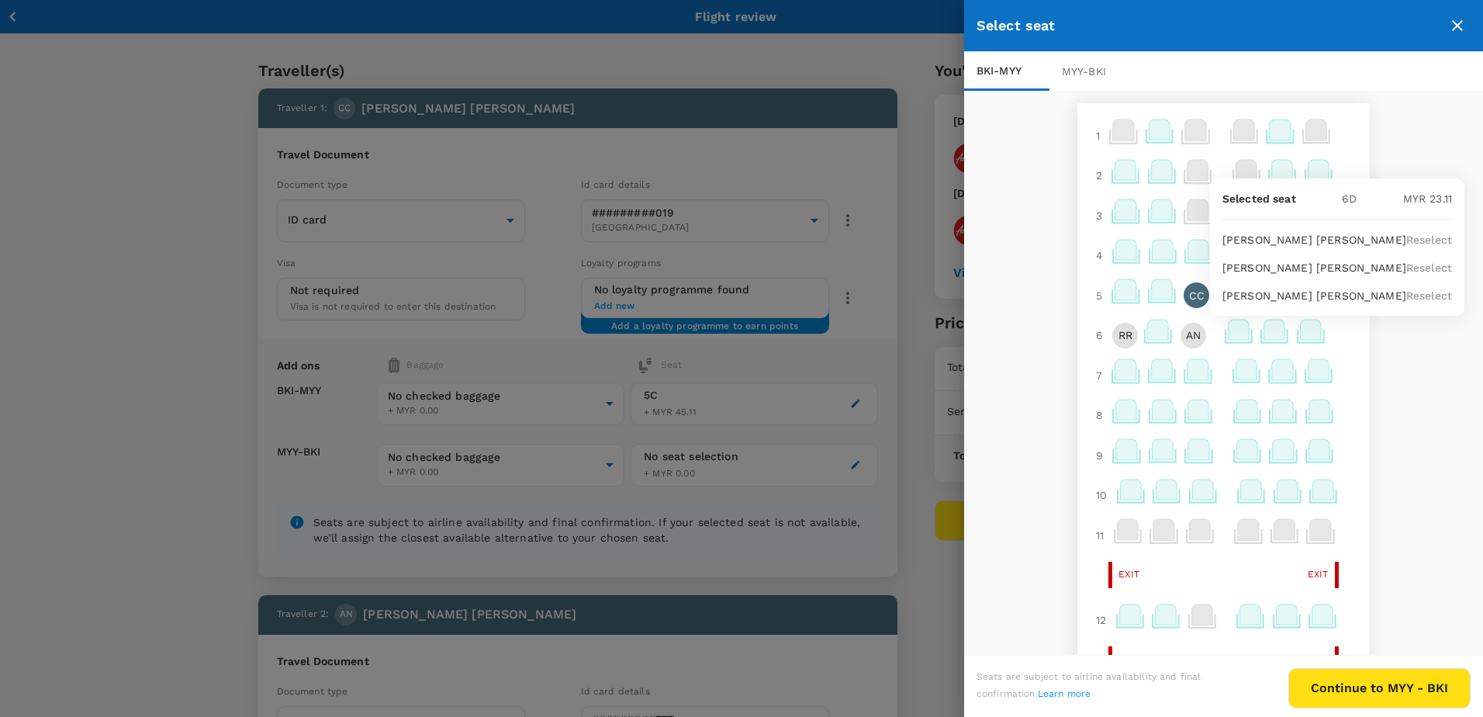
click at [1408, 240] on p "Reselect" at bounding box center [1429, 240] width 46 height 16
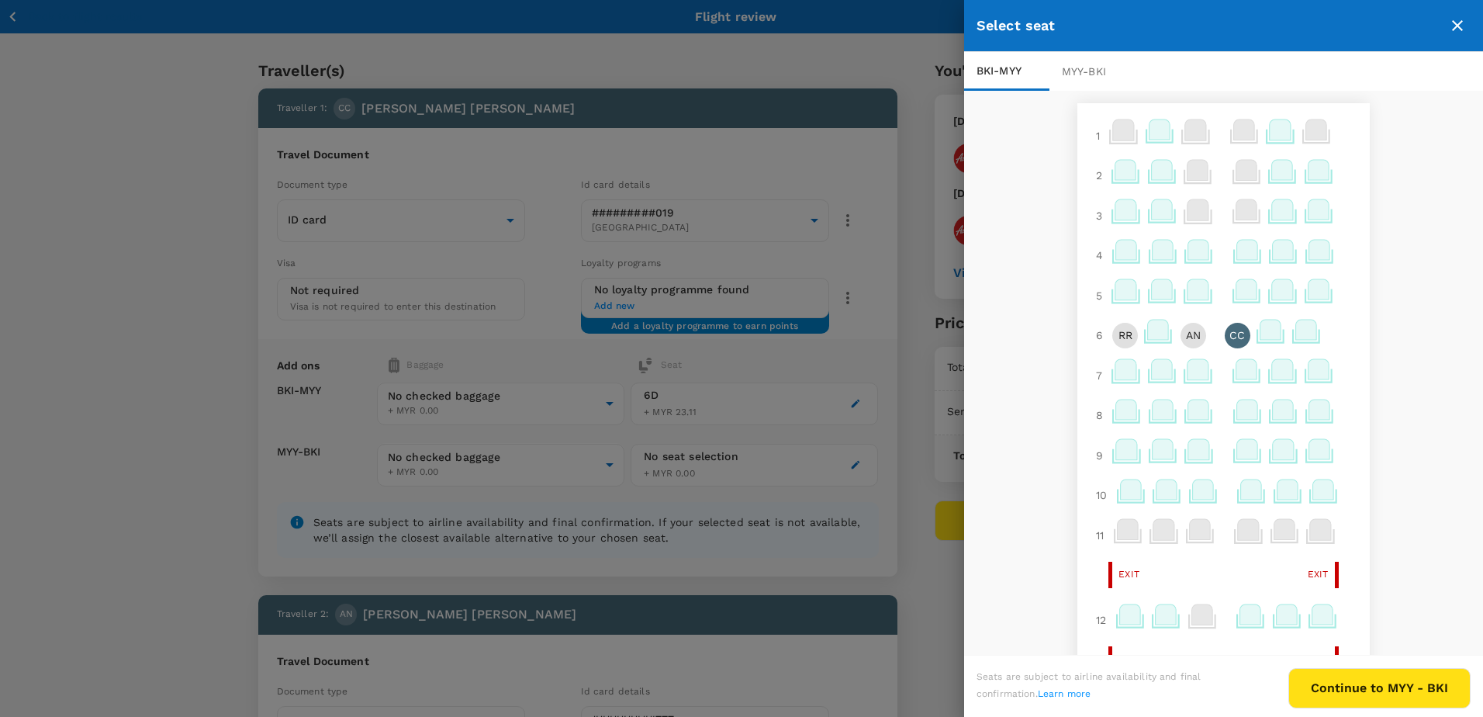
click at [1296, 335] on icon at bounding box center [1306, 330] width 21 height 20
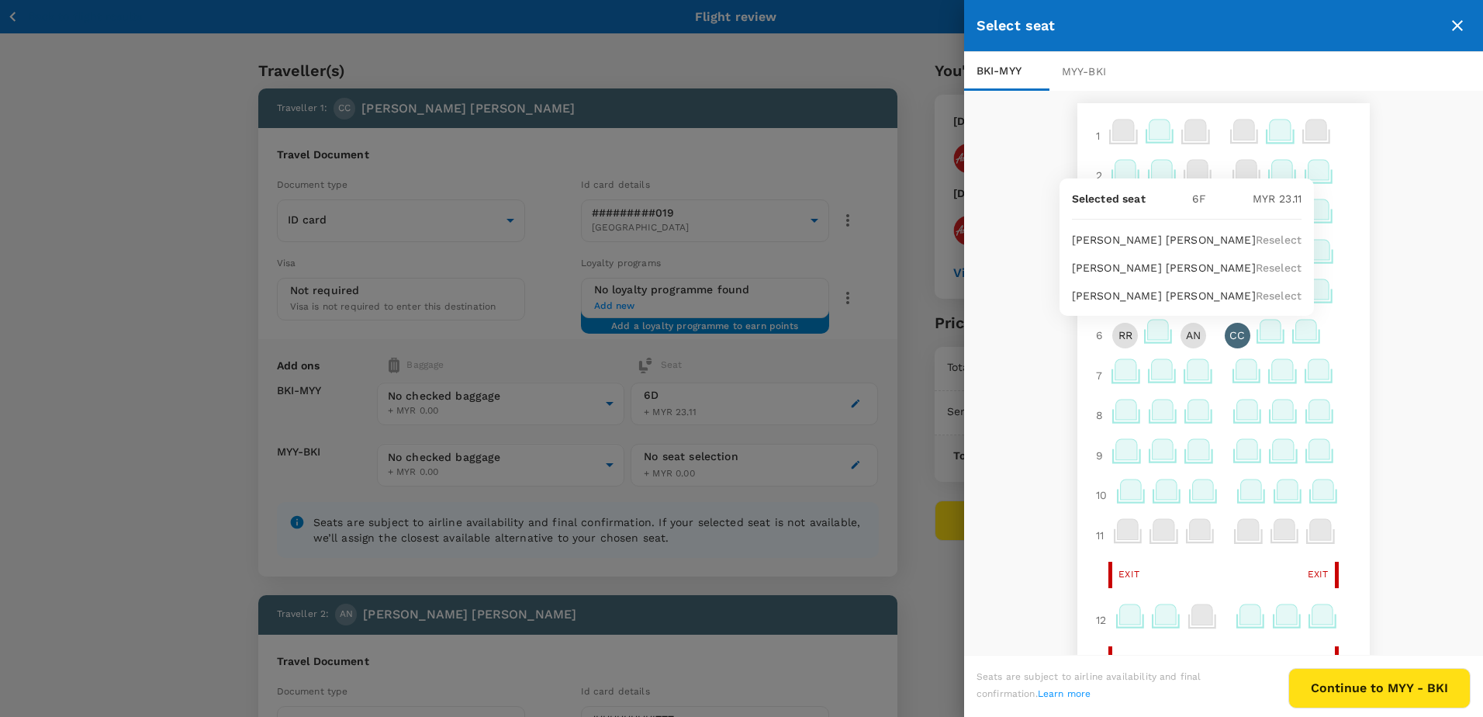
click at [1289, 266] on p "Reselect" at bounding box center [1279, 268] width 46 height 16
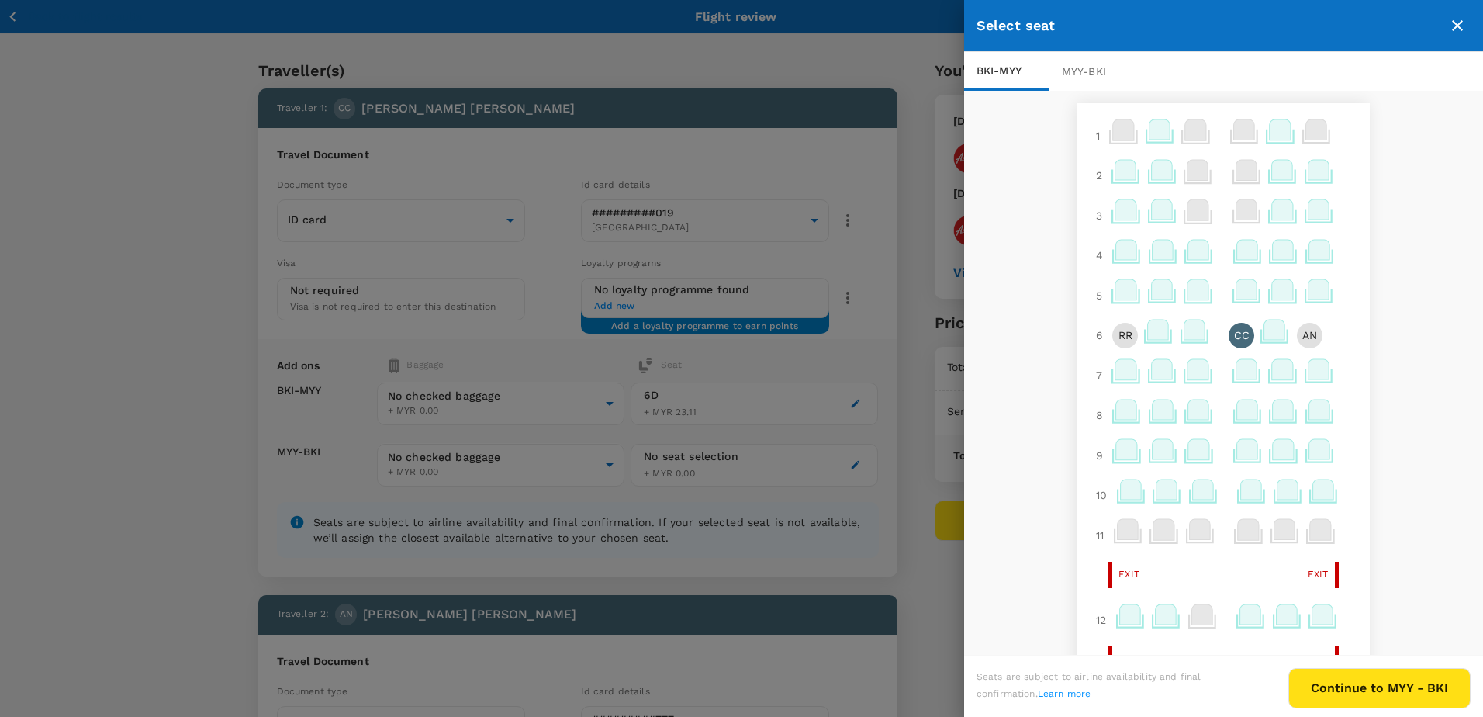
click at [1350, 693] on button "Continue to MYY - BKI" at bounding box center [1379, 688] width 182 height 40
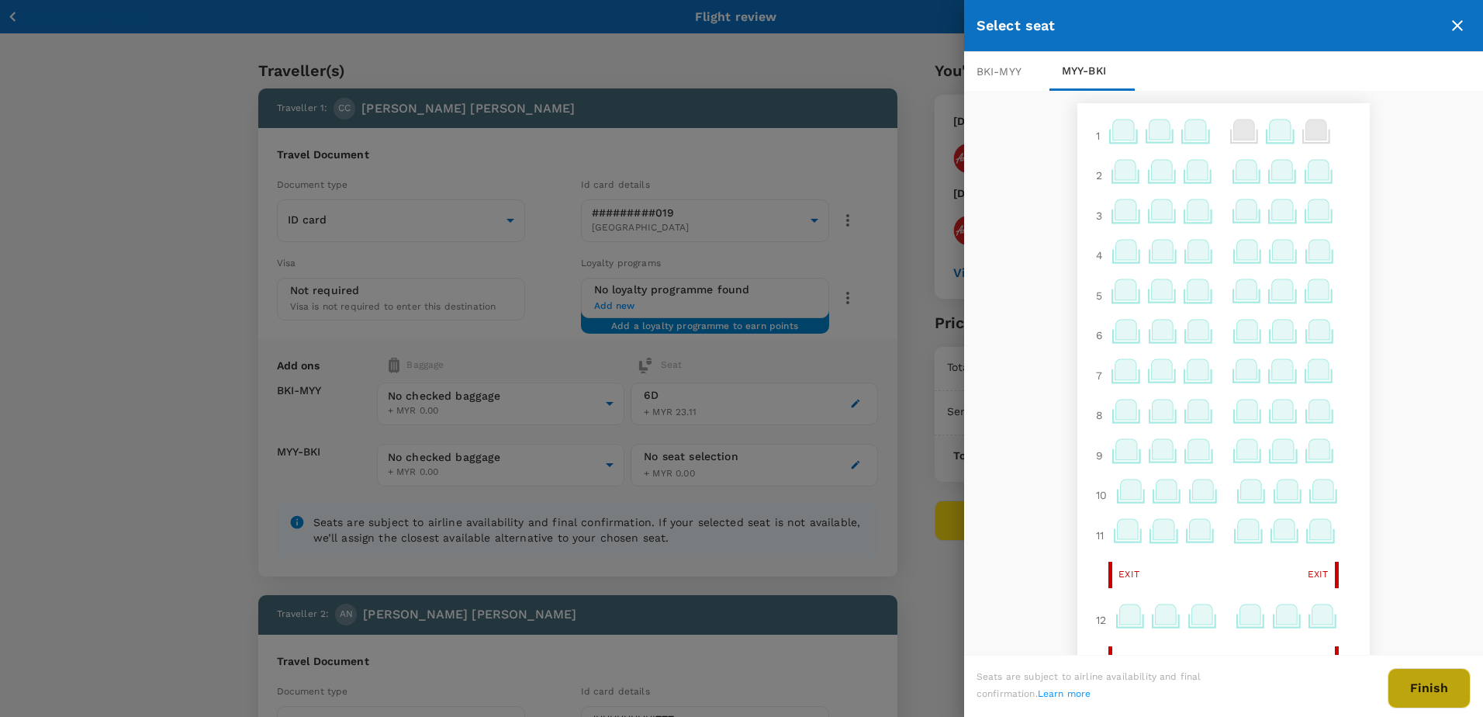
click at [1436, 686] on button "Finish" at bounding box center [1429, 688] width 83 height 40
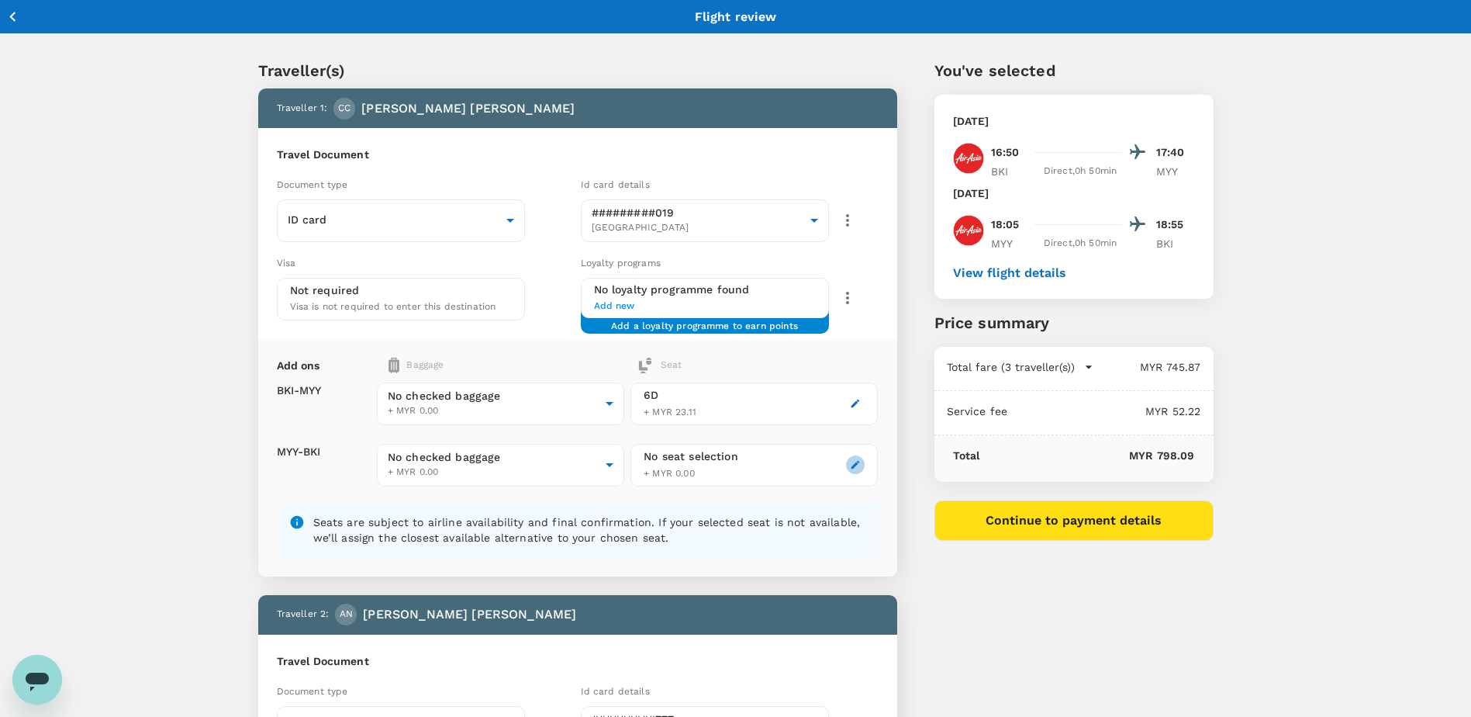
click at [859, 462] on icon "button" at bounding box center [856, 465] width 9 height 9
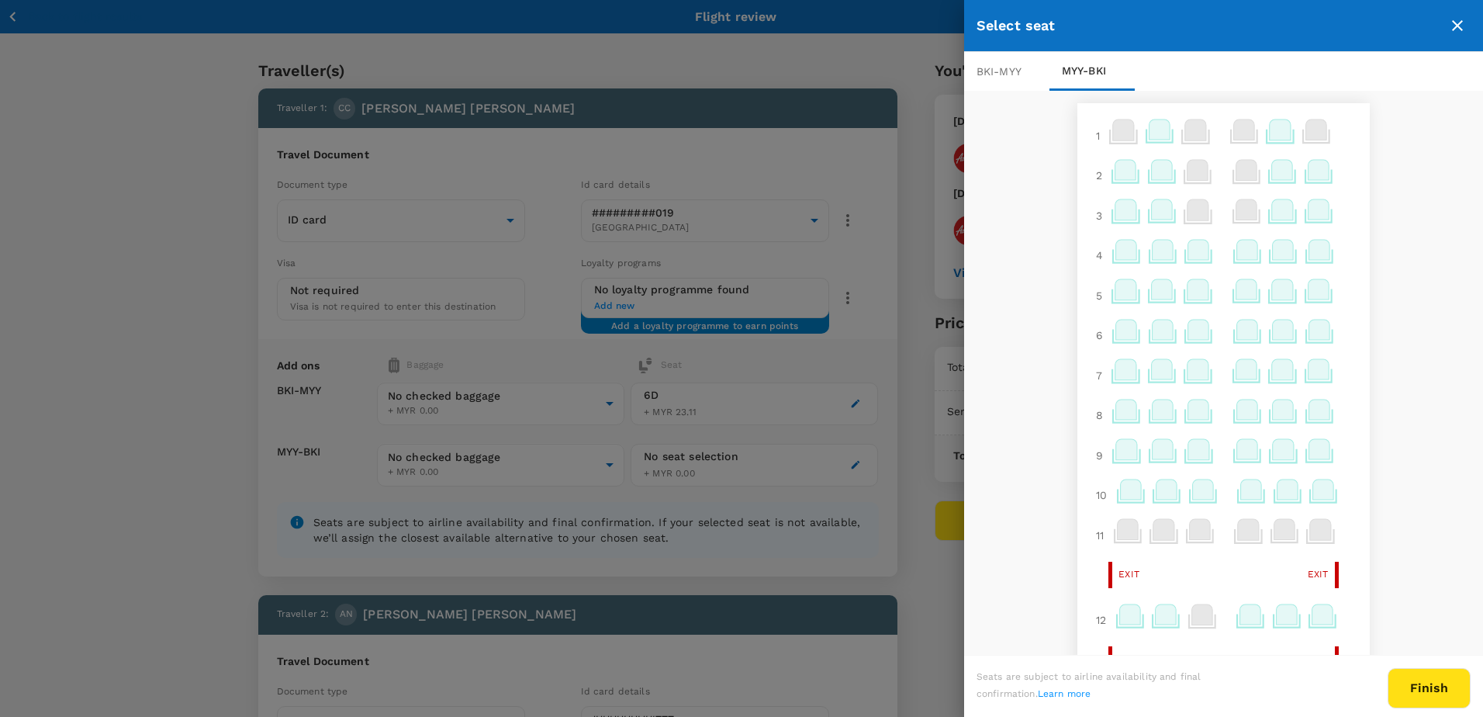
click at [1116, 329] on icon at bounding box center [1126, 330] width 21 height 20
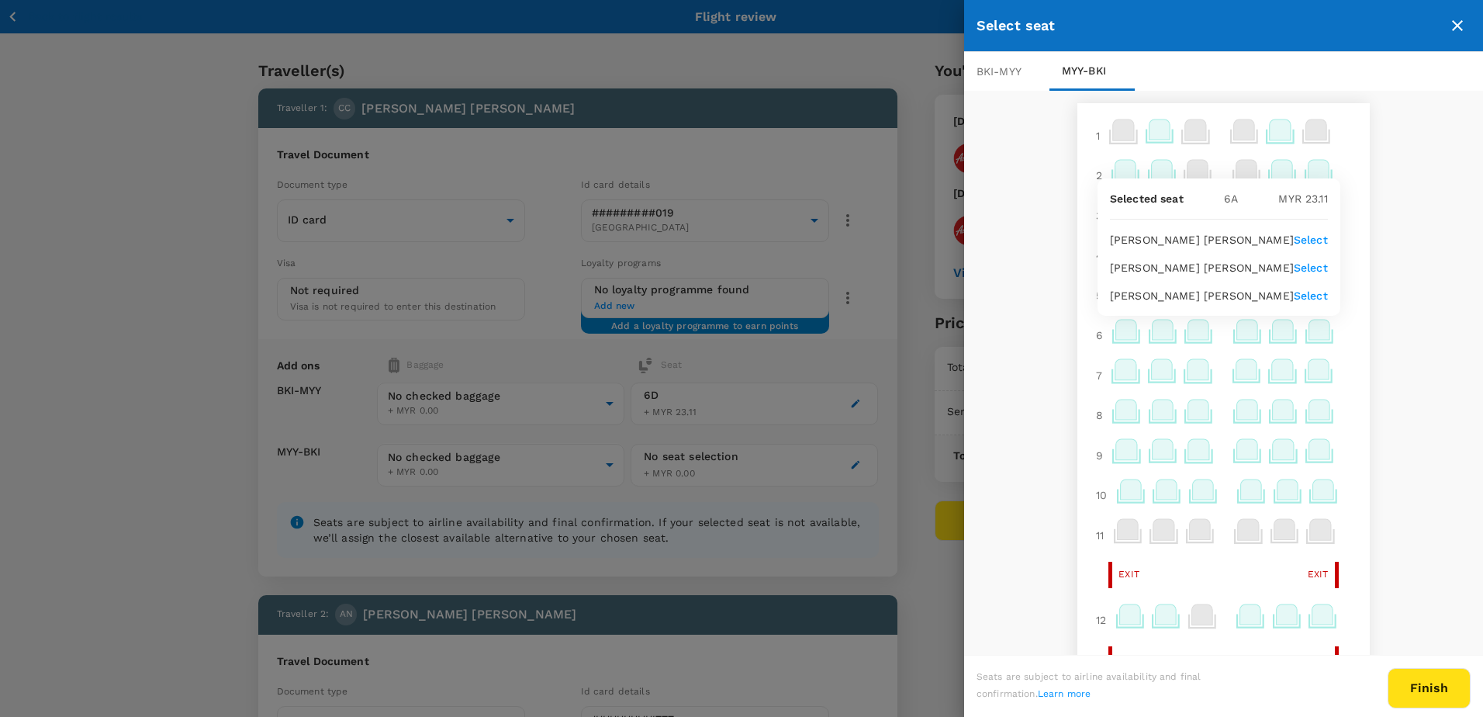
click at [1311, 299] on p "Select" at bounding box center [1311, 296] width 34 height 16
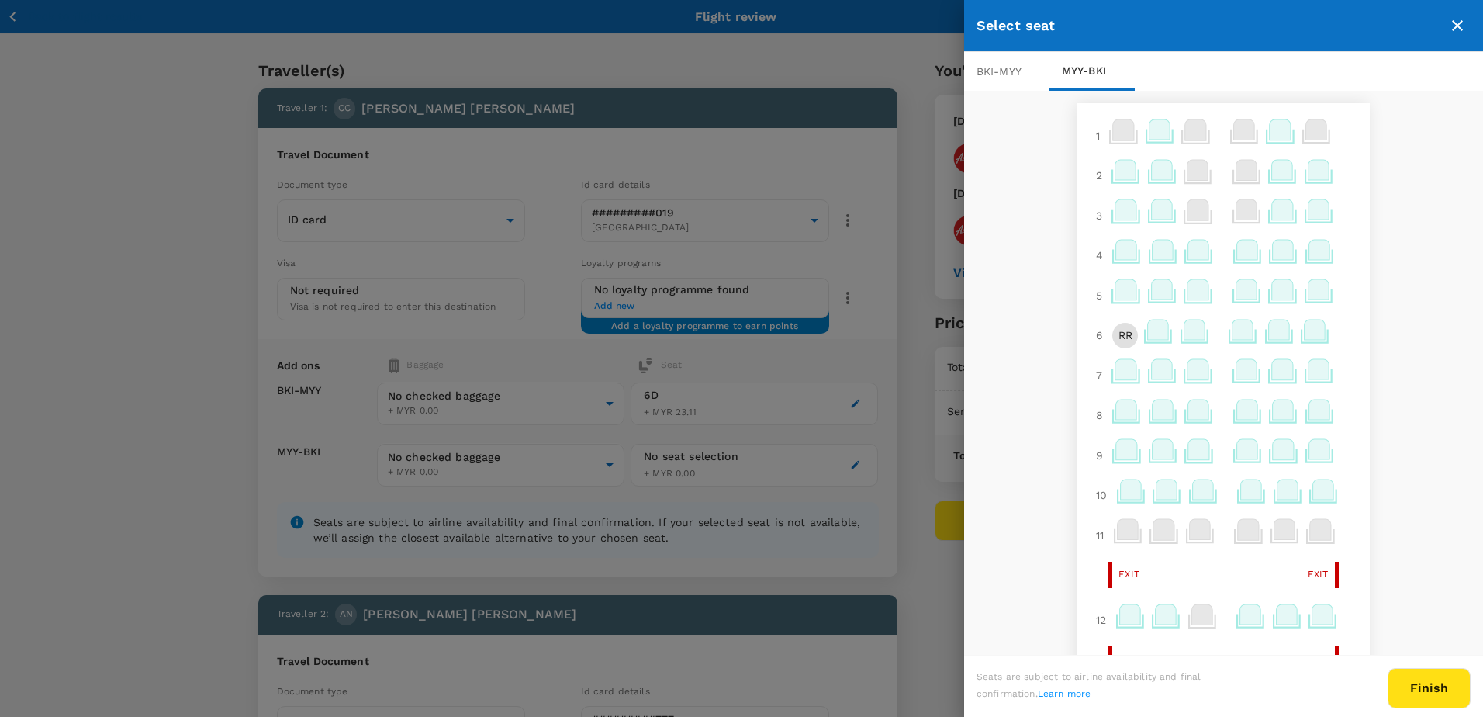
click at [1184, 337] on icon at bounding box center [1194, 330] width 21 height 20
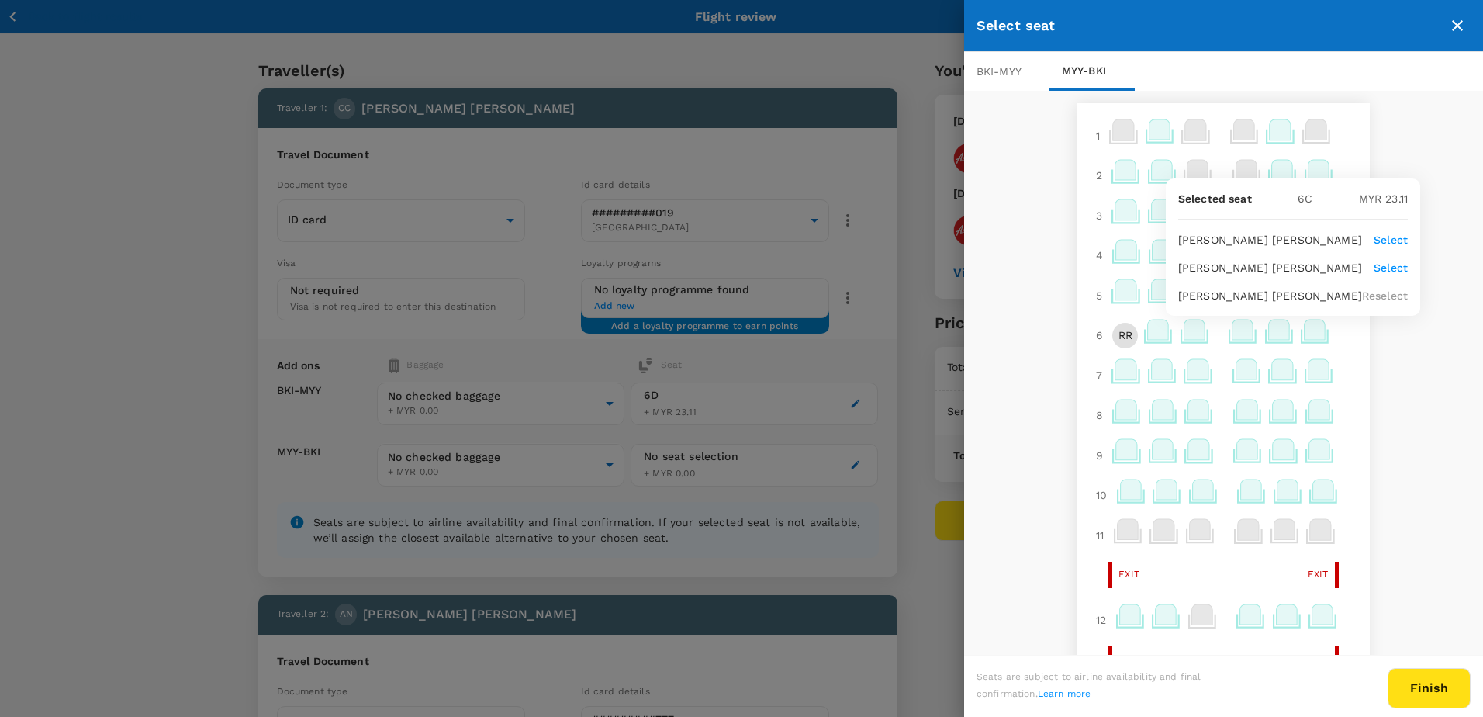
click at [1374, 243] on p "Select" at bounding box center [1391, 240] width 34 height 16
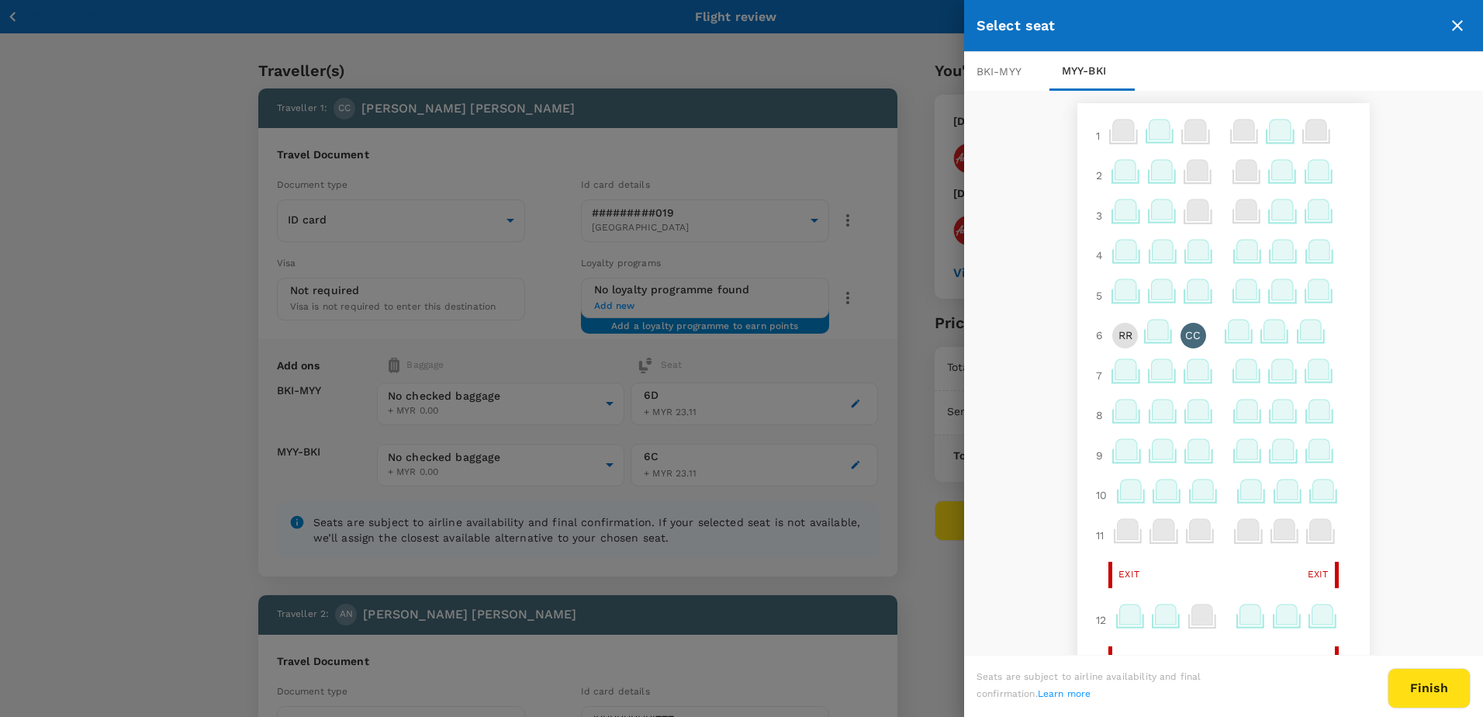
click at [1301, 331] on icon at bounding box center [1311, 330] width 21 height 20
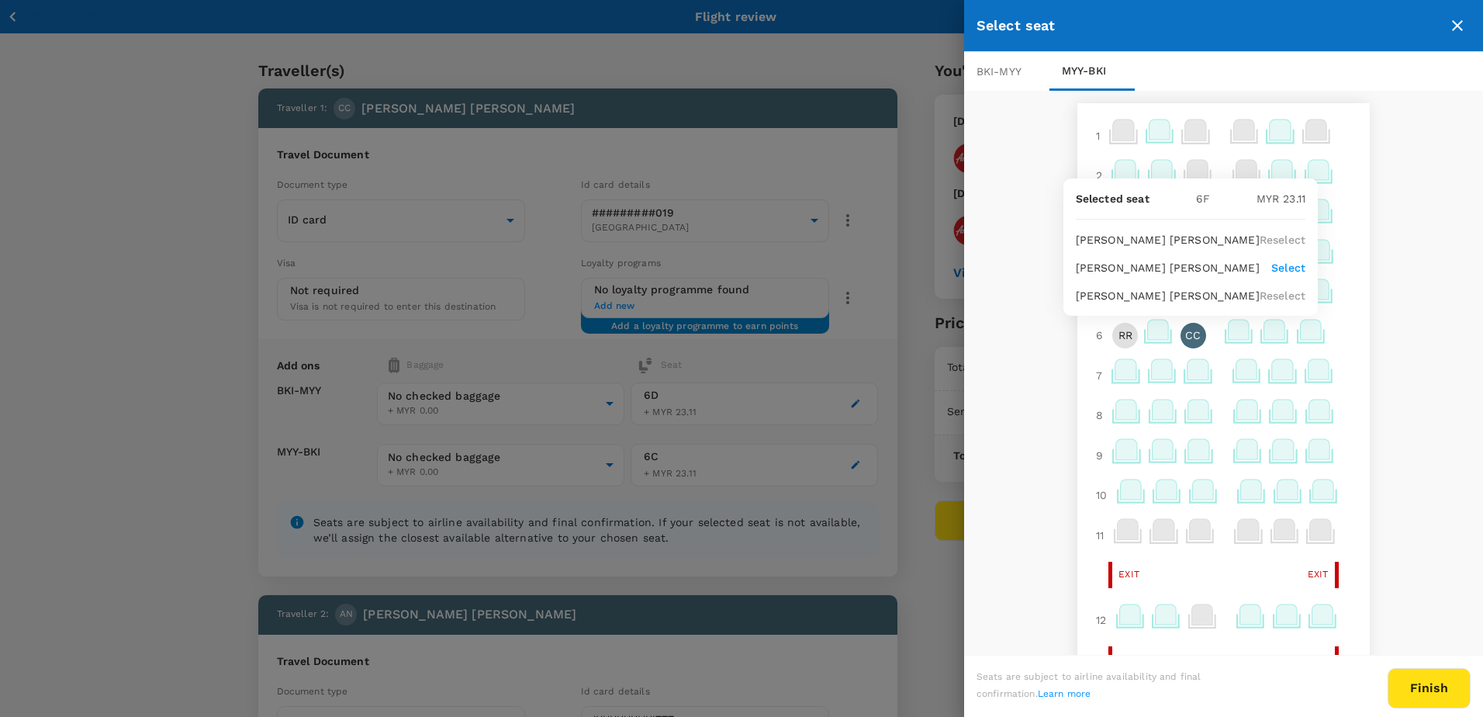
click at [1277, 267] on p "Select" at bounding box center [1288, 268] width 34 height 16
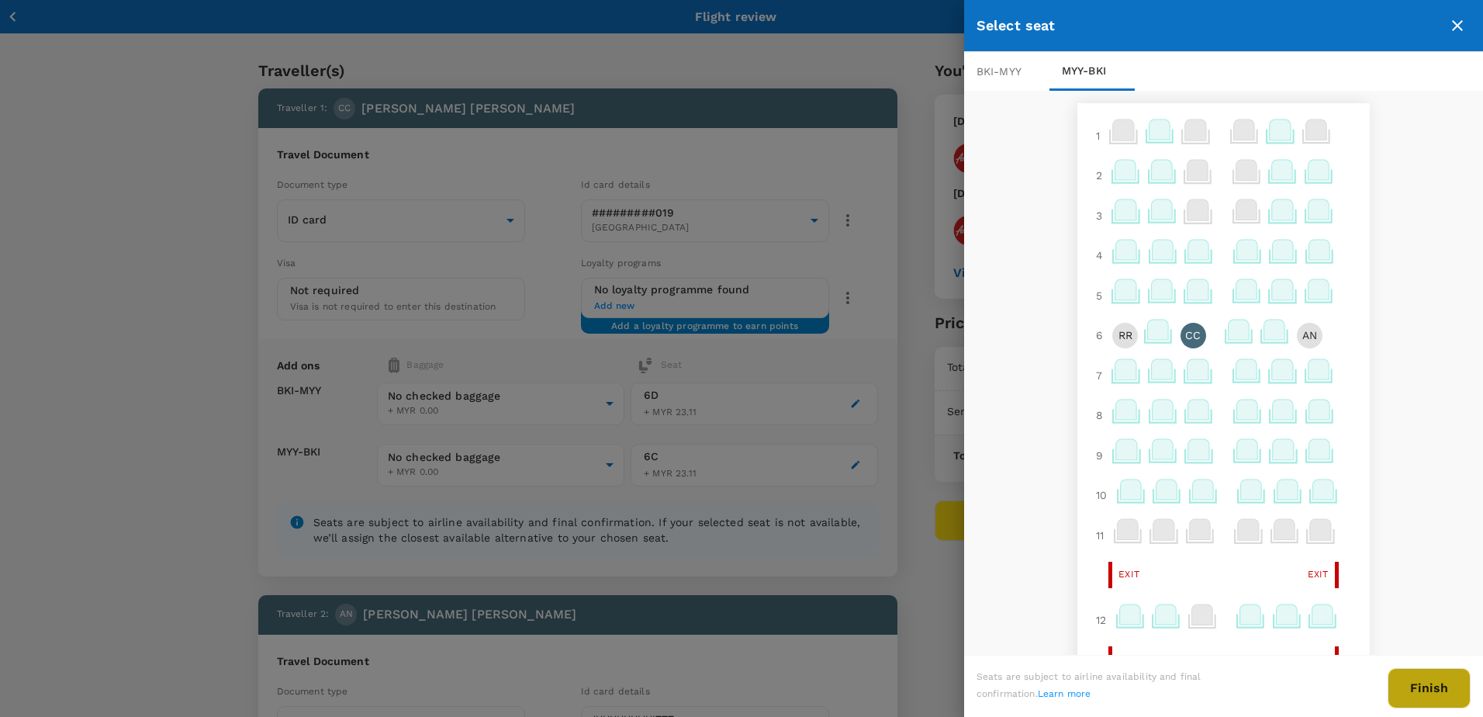
click at [1425, 697] on button "Finish" at bounding box center [1429, 688] width 83 height 40
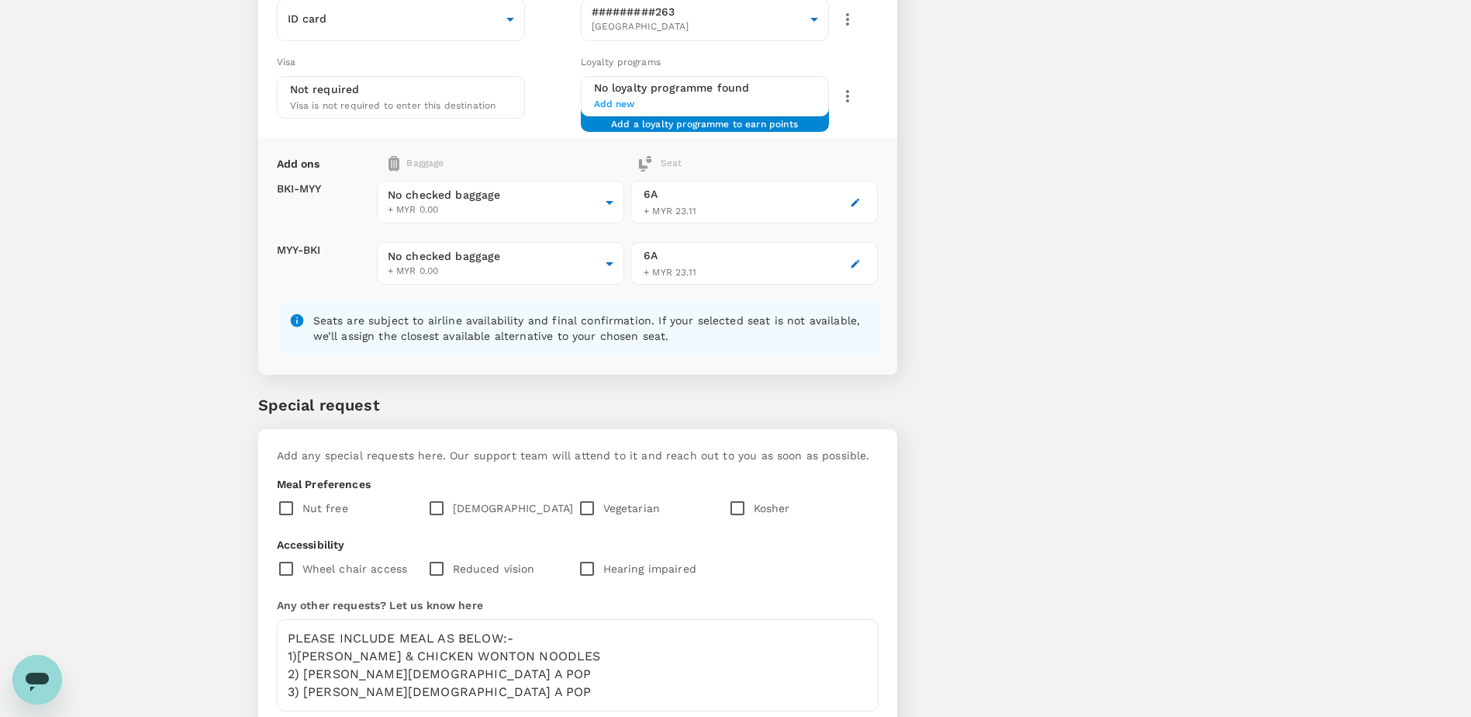
scroll to position [1241, 0]
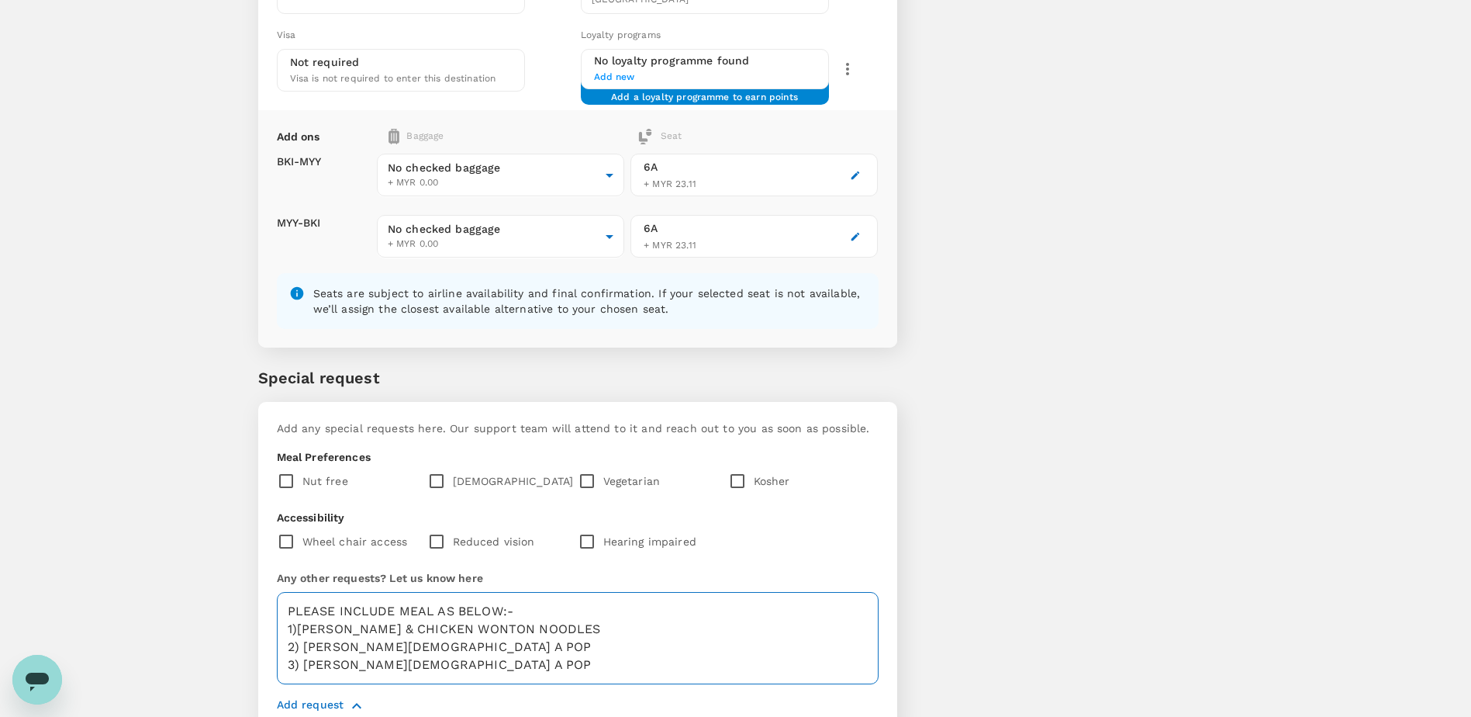
click at [301, 631] on textarea "PLEASE INCLUDE MEAL AS BELOW:- 1)ROLAND RICHARD- PRAWN & CHICKEN WONTON NOODLES…" at bounding box center [578, 638] width 602 height 92
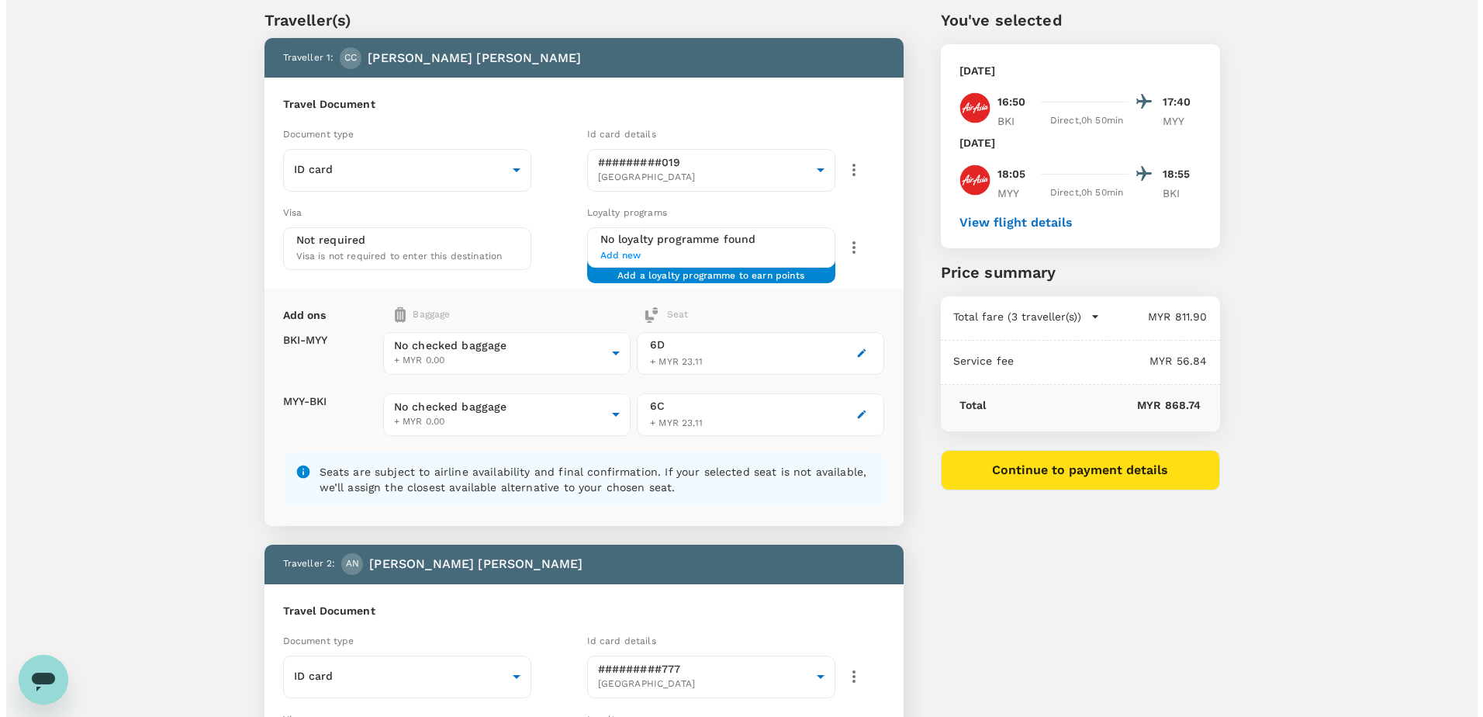
scroll to position [0, 0]
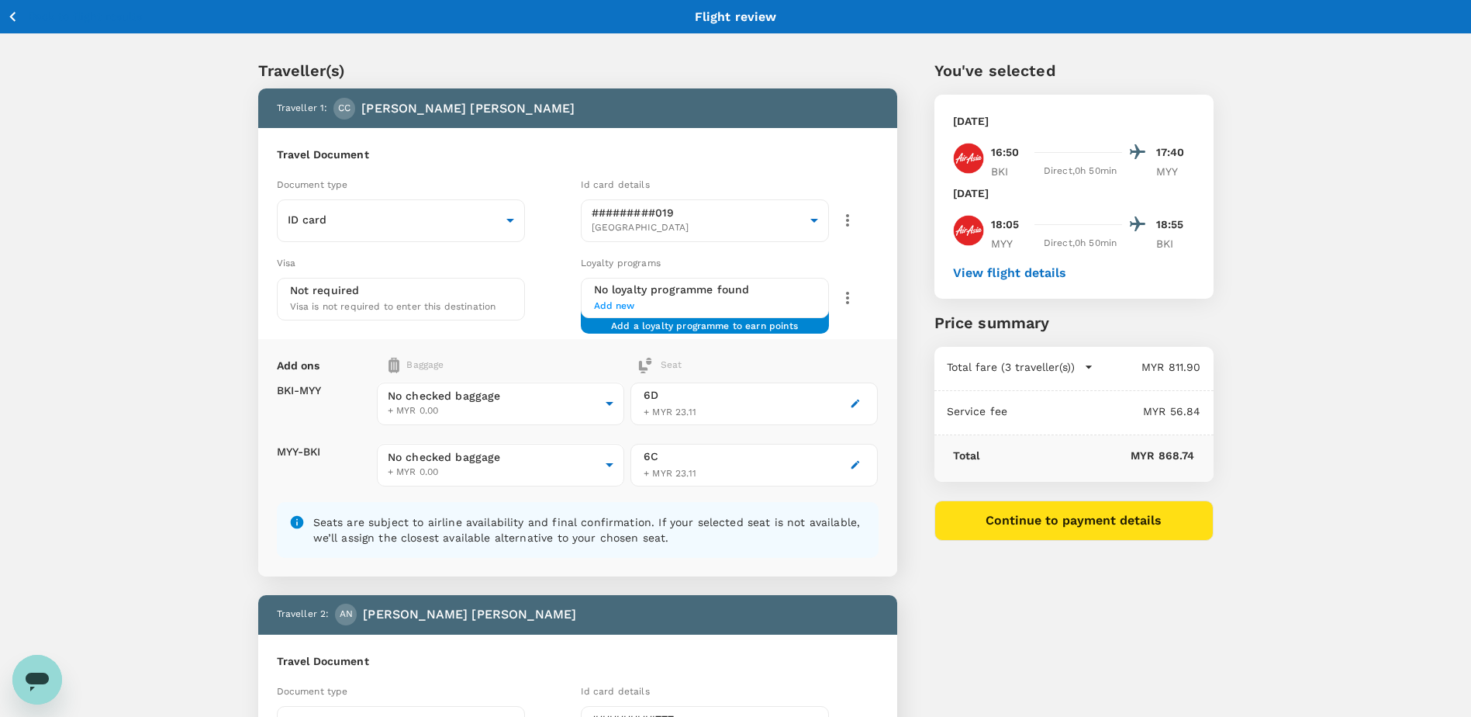
type textarea "PLEASE INCLUDE MEAL AS BELOW :- 1) ROLAND RICHARD- PRAWN & CHICKEN WONTON NOODL…"
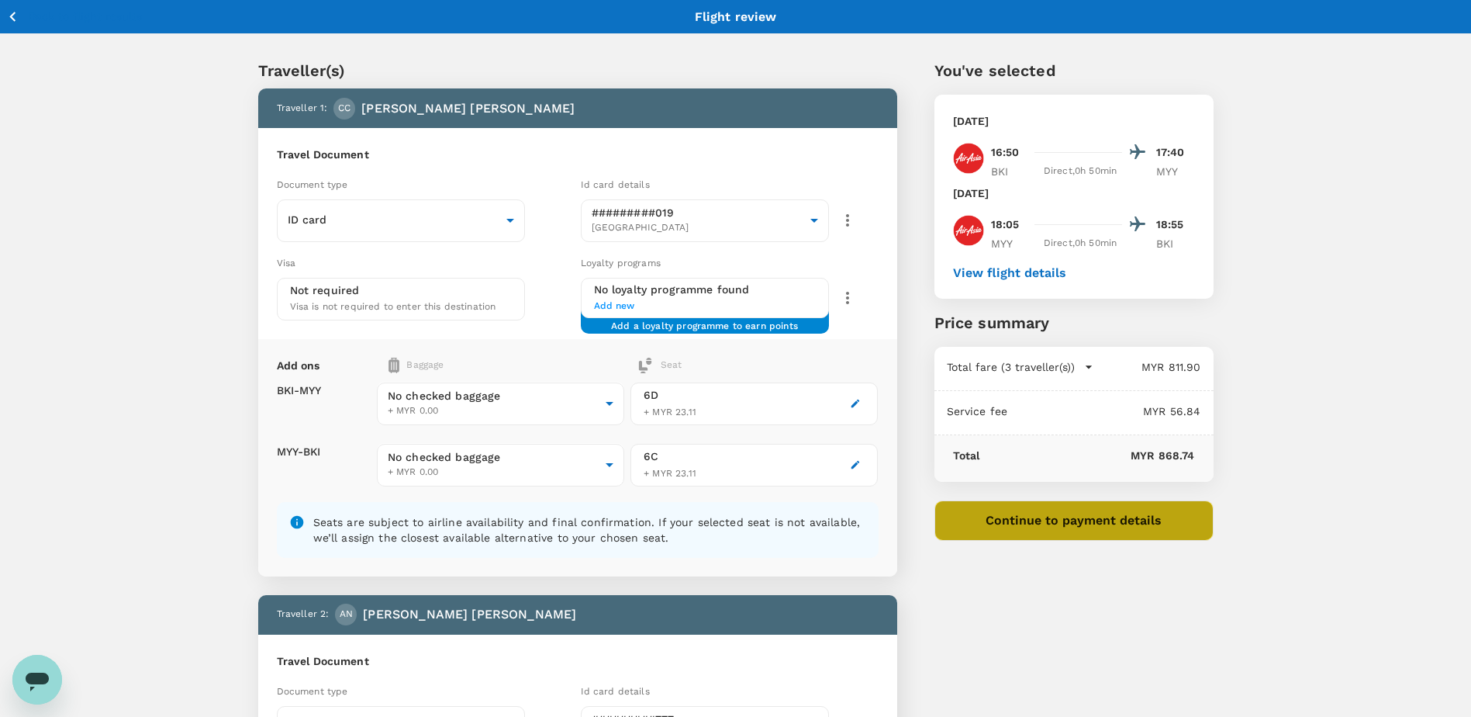
click at [1096, 527] on button "Continue to payment details" at bounding box center [1074, 520] width 279 height 40
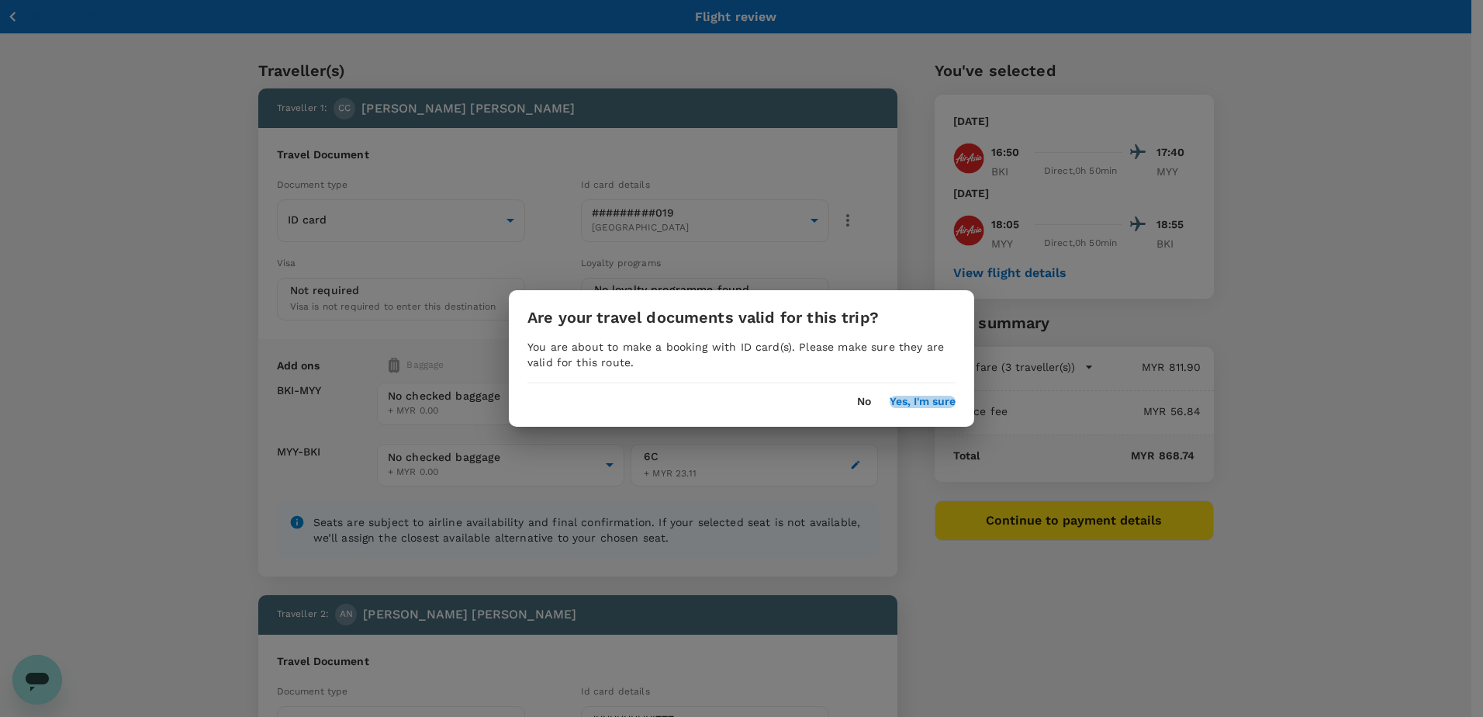
click at [918, 399] on button "Yes, I'm sure" at bounding box center [923, 402] width 66 height 12
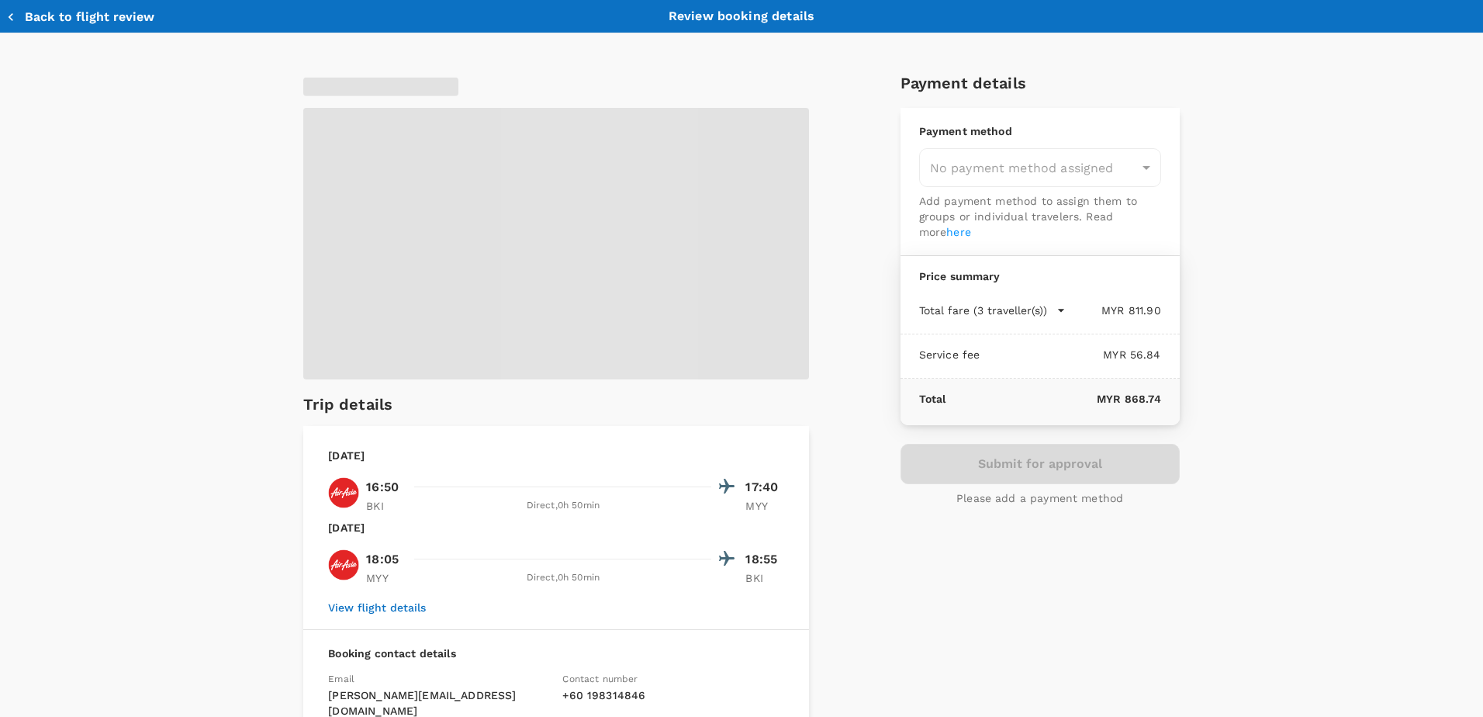
type input "9ea61a02-274a-4f65-9d5b-ca51ac7b2cfc"
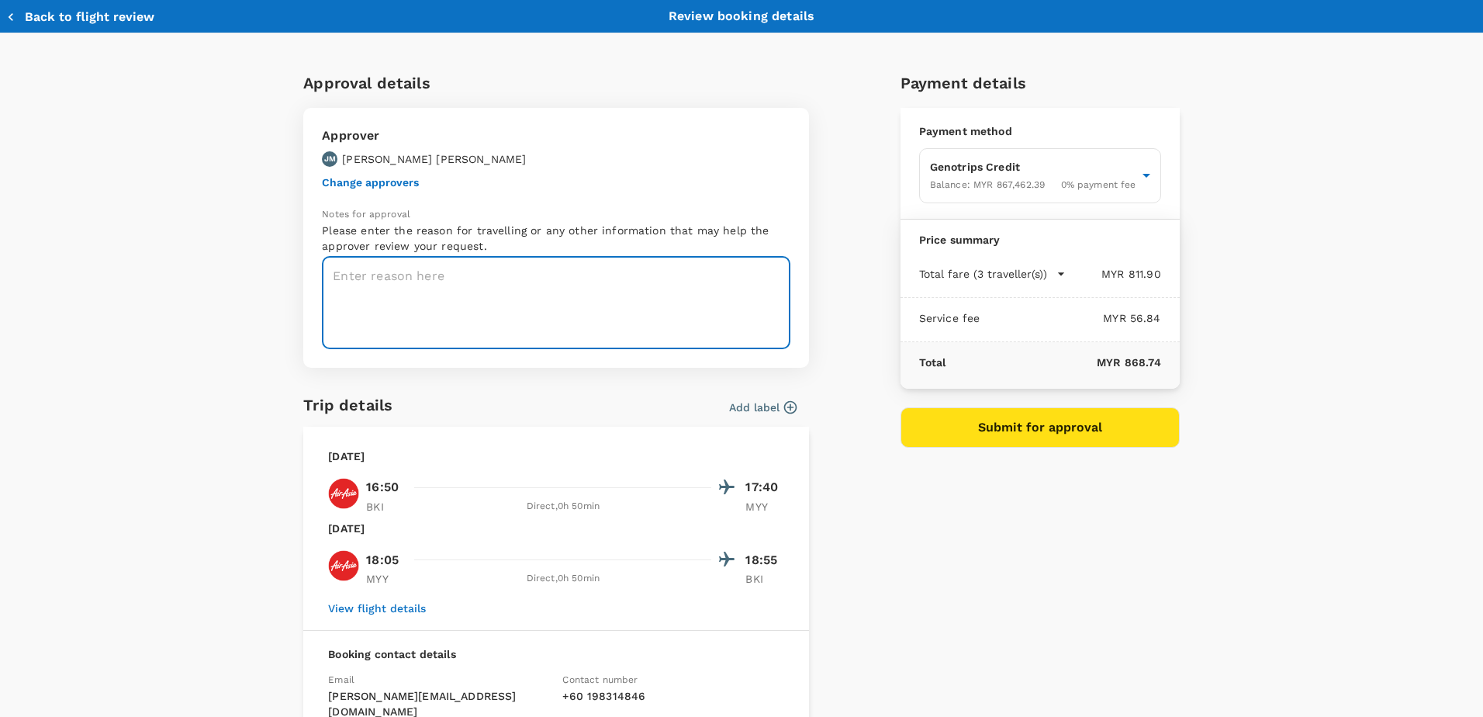
click at [342, 274] on textarea at bounding box center [556, 303] width 469 height 92
click at [512, 325] on textarea "ATTENDING AGT NON-CONFINED CPACE AT SMTC MIRI ON 23-24 SEPT" at bounding box center [556, 303] width 469 height 92
click at [763, 278] on textarea "ATTENDING AGT NON-CONFINED CPACE AT SMTC MIRI ON 23-24 SEPT" at bounding box center [556, 303] width 469 height 92
paste textarea "TAF-042-25_AGT TRAINING AT SMTC MIRI ON 23-24 SEPT"
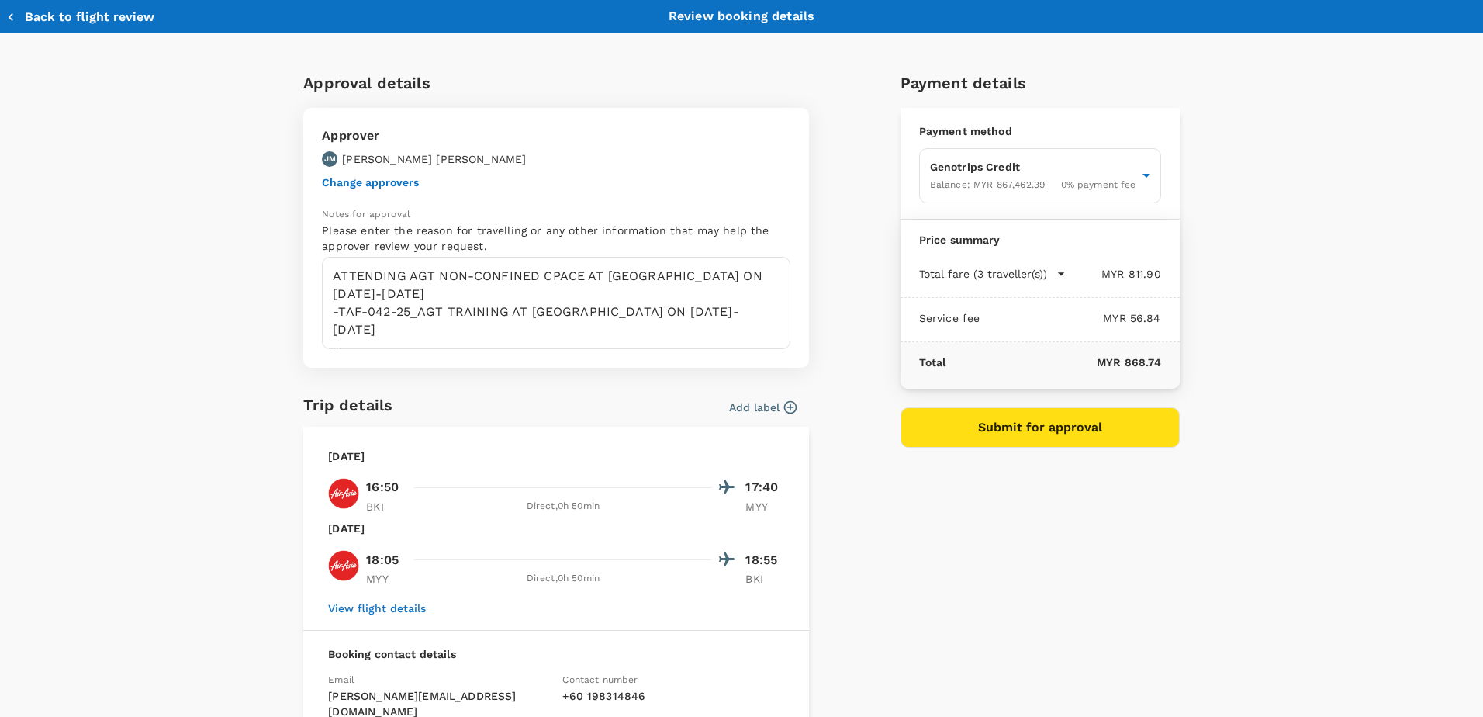
drag, startPoint x: 855, startPoint y: 663, endPoint x: 780, endPoint y: 640, distance: 78.8
click at [855, 663] on div "Approval details Approver JM JOHAR MOHD YUSOF Change approvers Notes for approv…" at bounding box center [735, 470] width 888 height 825
click at [354, 312] on textarea "ATTENDING AGT NON-CONFINED CPACE AT SMTC MIRI ON 23-24 SEPT. -TAF-042-25_AGT TR…" at bounding box center [556, 303] width 469 height 92
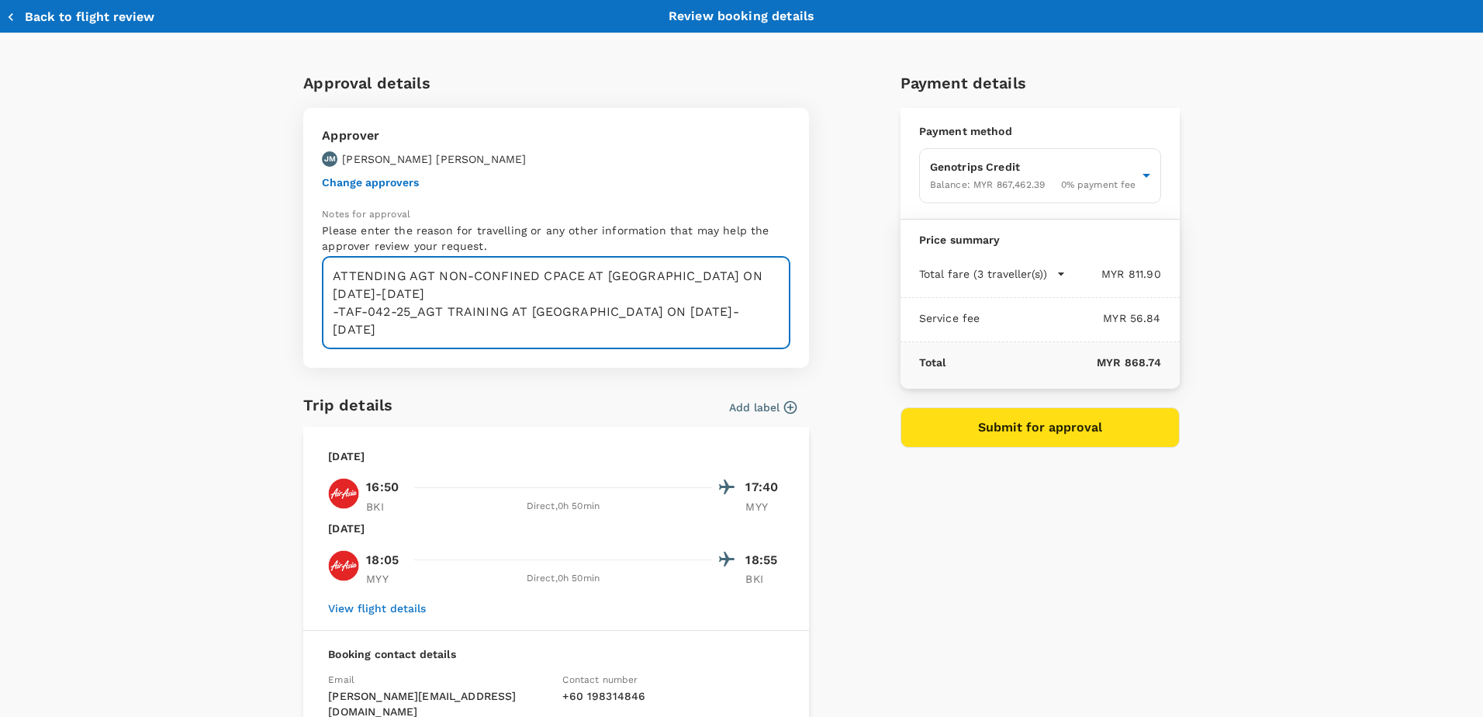
paste textarea "TRF-059-25_AGT Training at SMTC MIRI on 23 &24 Sept"
click at [630, 315] on textarea "ATTENDING AGT NON-CONFINED CPACE AT SMTC MIRI ON 23-24 SEPT. -TAF-042-25_AGT TR…" at bounding box center [556, 303] width 469 height 92
click at [627, 316] on textarea "ATTENDING AGT NON-CONFINED CPACE AT SMTC MIRI ON 23-24 SEPT. -TAF-042-25_AGT TR…" at bounding box center [556, 303] width 469 height 92
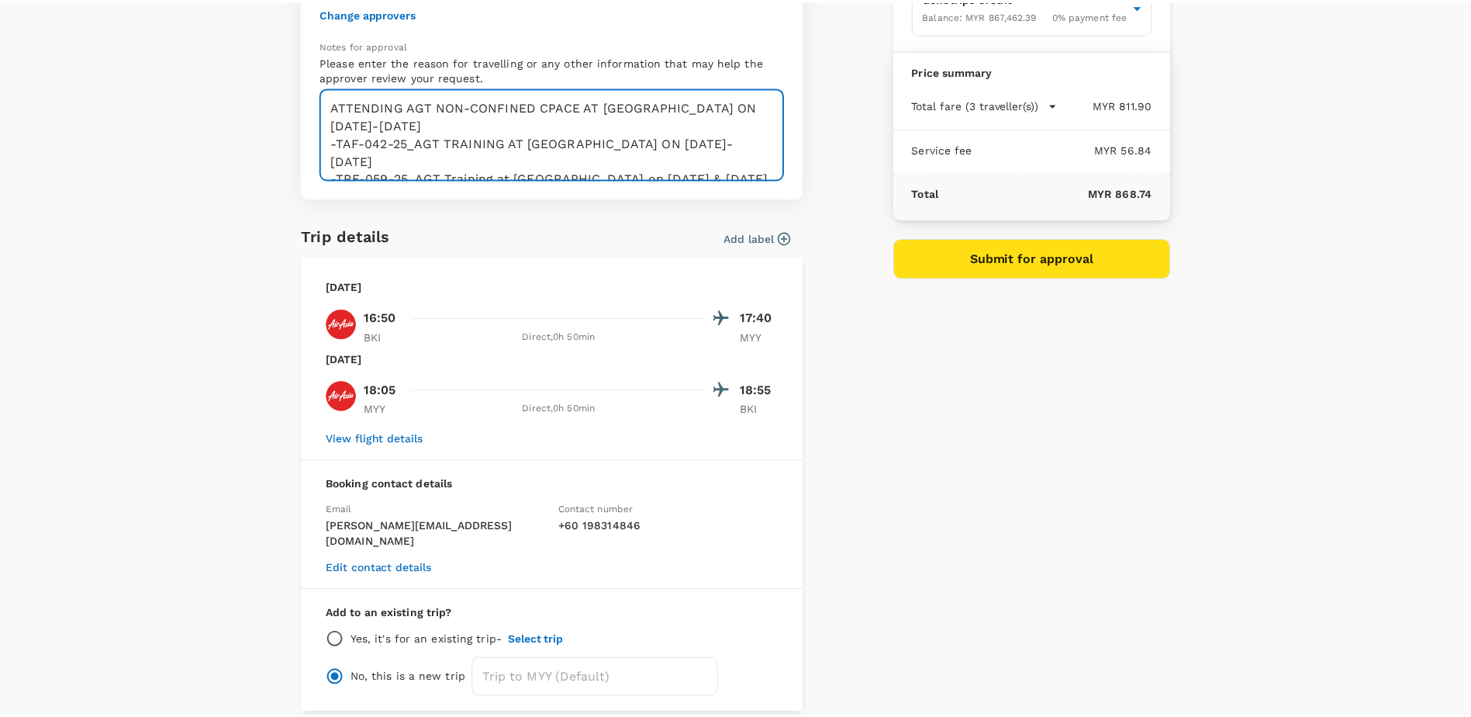
scroll to position [221, 0]
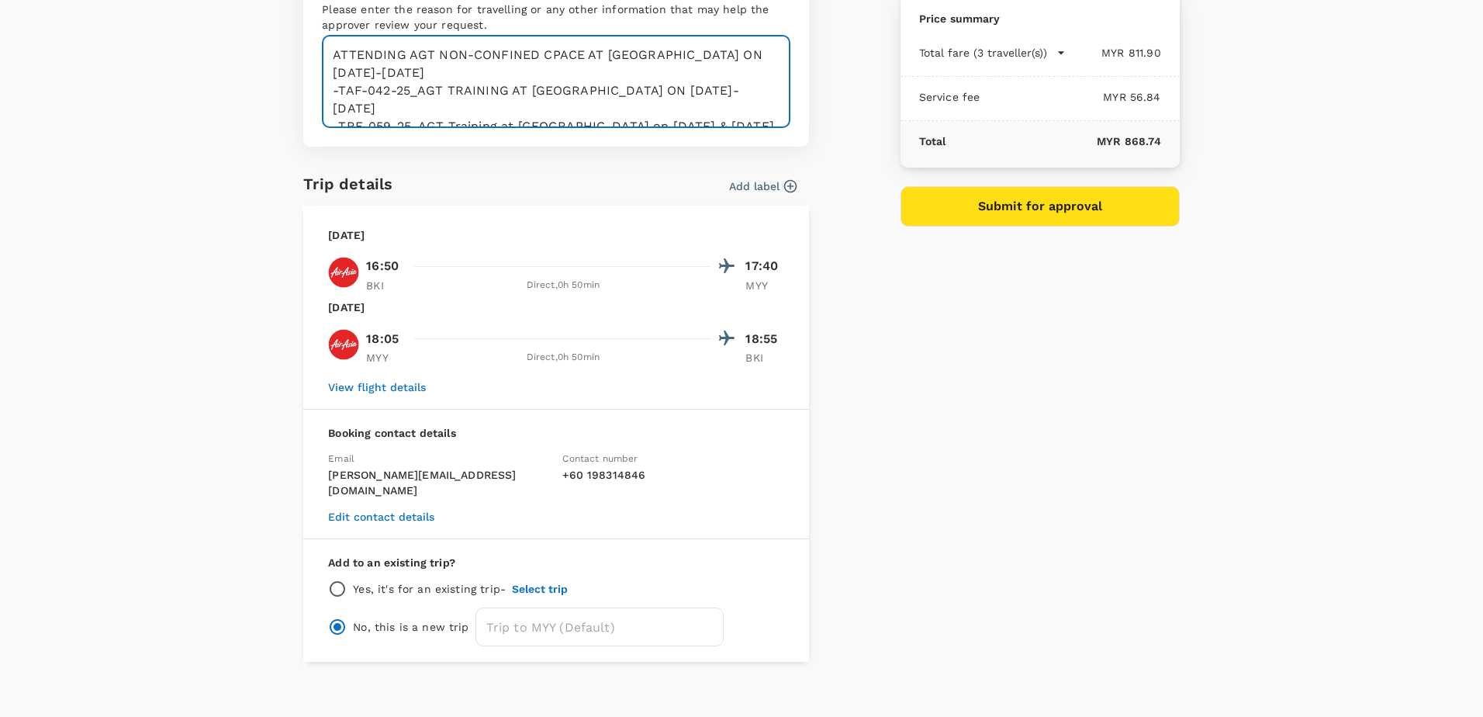
type textarea "ATTENDING AGT NON-CONFINED CPACE AT SMTC MIRI ON 23-24 SEPT. -TAF-042-25_AGT TR…"
click at [1023, 206] on button "Submit for approval" at bounding box center [1040, 206] width 279 height 40
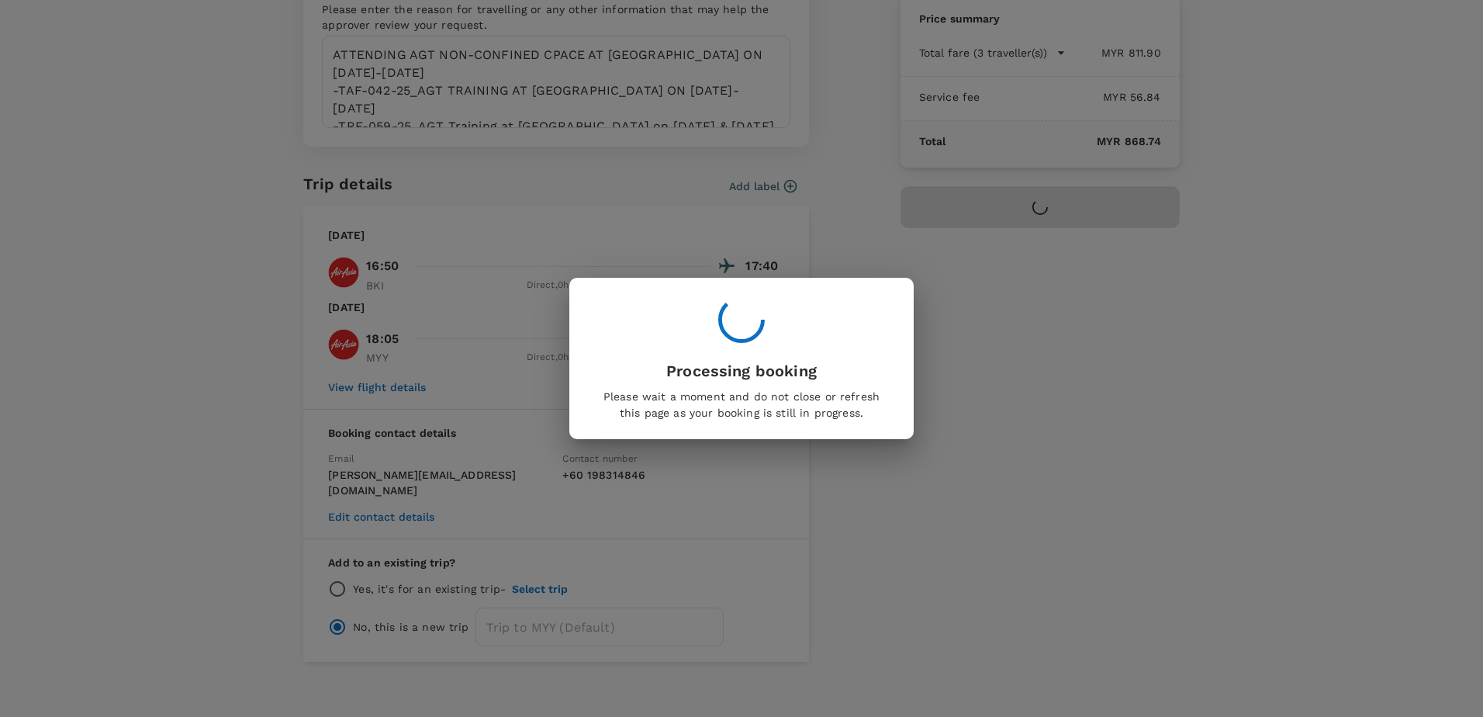
drag, startPoint x: 683, startPoint y: 88, endPoint x: 330, endPoint y: 52, distance: 354.8
click at [375, 66] on div "Processing booking Please wait a moment and do not close or refresh this page a…" at bounding box center [741, 358] width 1483 height 717
drag, startPoint x: 319, startPoint y: 50, endPoint x: 636, endPoint y: 129, distance: 327.0
click at [636, 129] on div "Processing booking Please wait a moment and do not close or refresh this page a…" at bounding box center [741, 358] width 1483 height 717
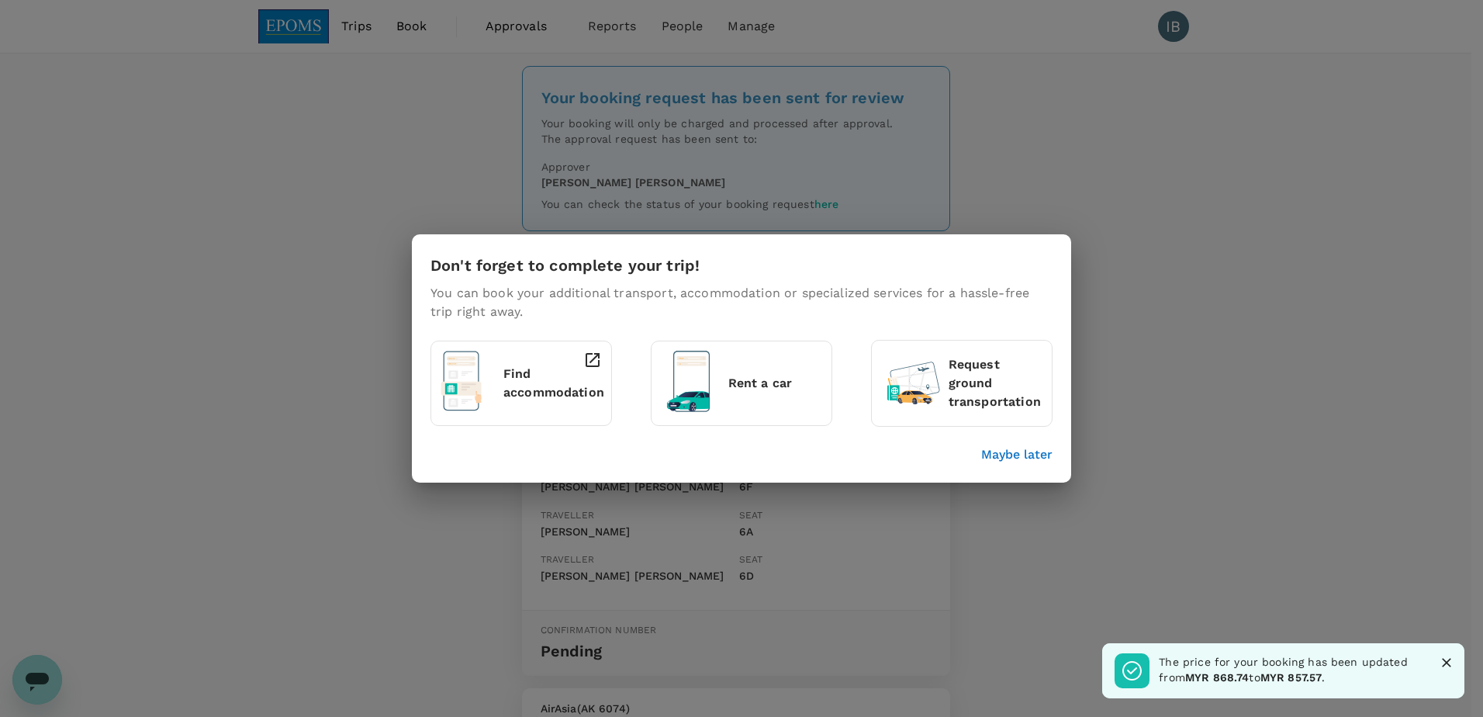
click at [570, 372] on p "Find accommodation" at bounding box center [553, 383] width 101 height 37
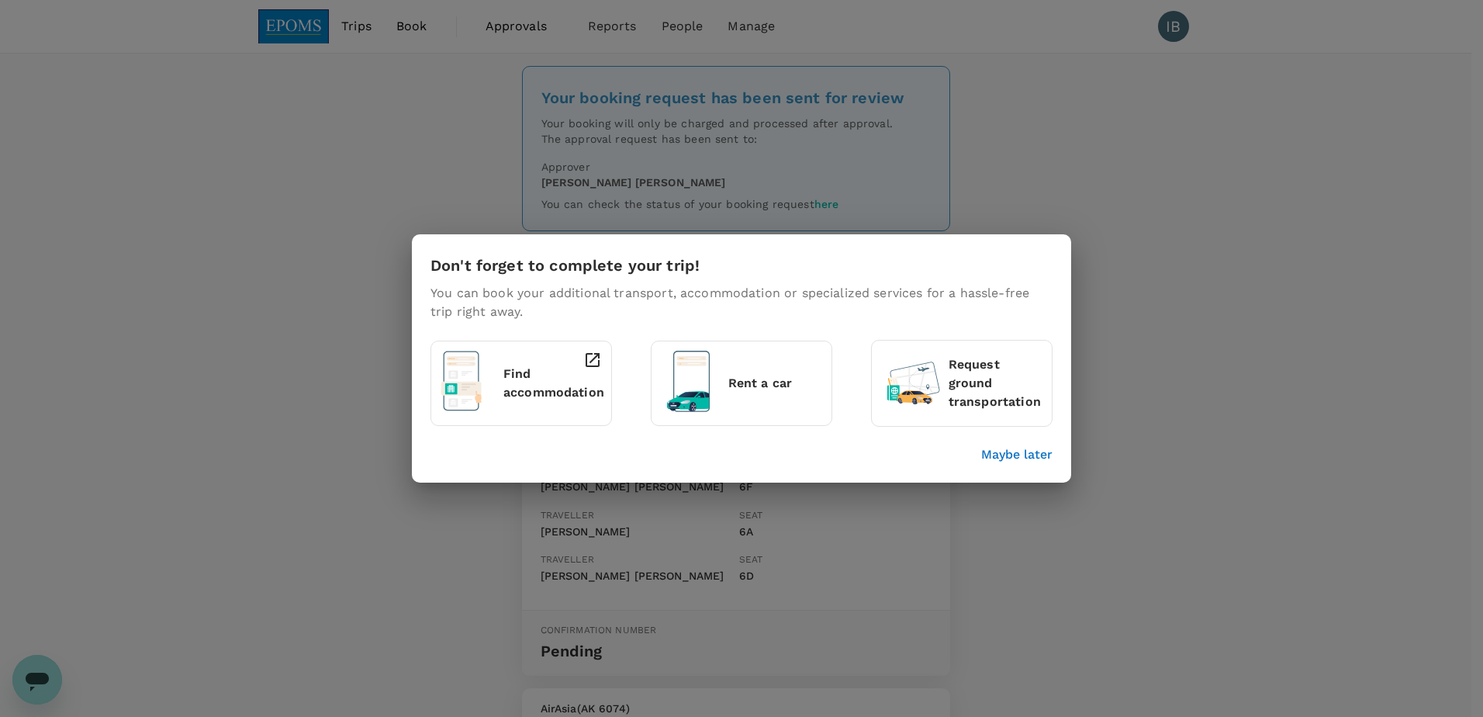
click at [1017, 456] on p "Maybe later" at bounding box center [1016, 454] width 71 height 19
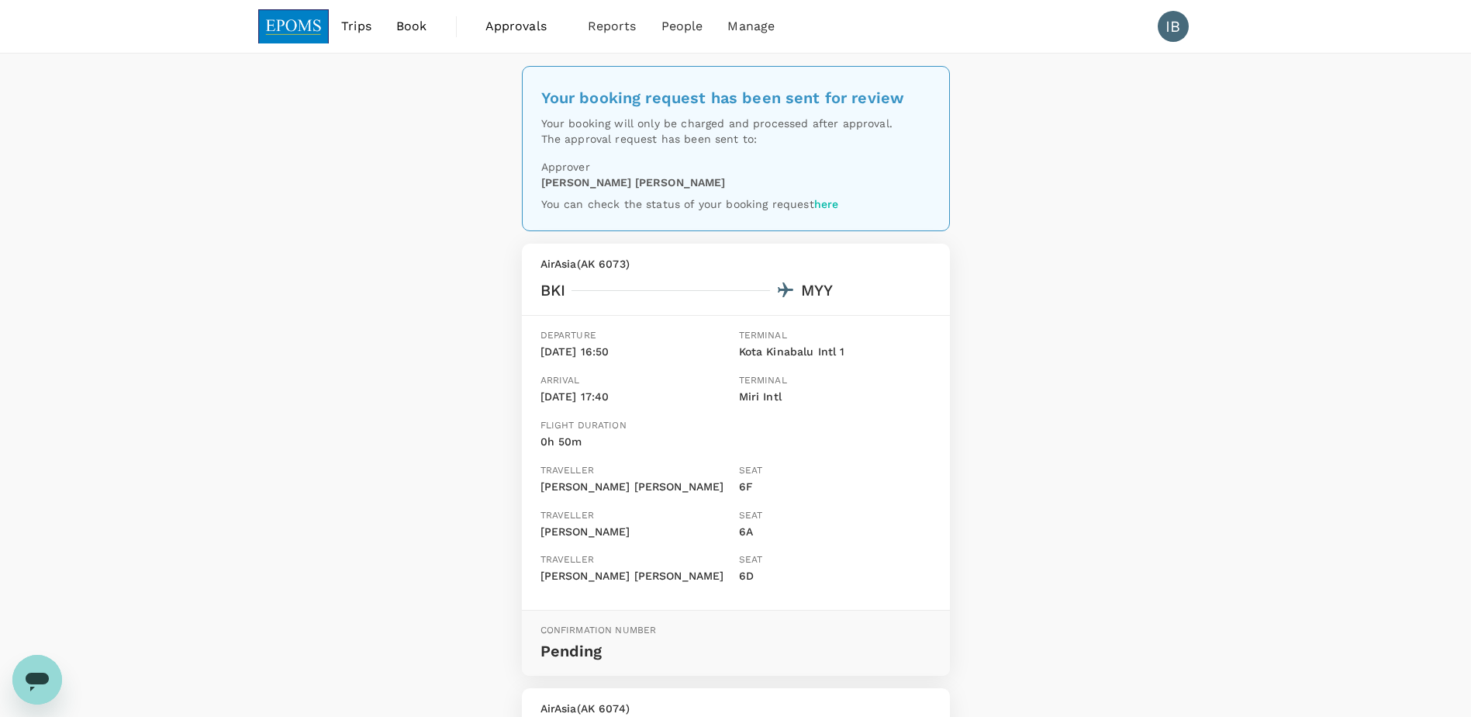
click at [361, 25] on span "Trips" at bounding box center [356, 26] width 30 height 19
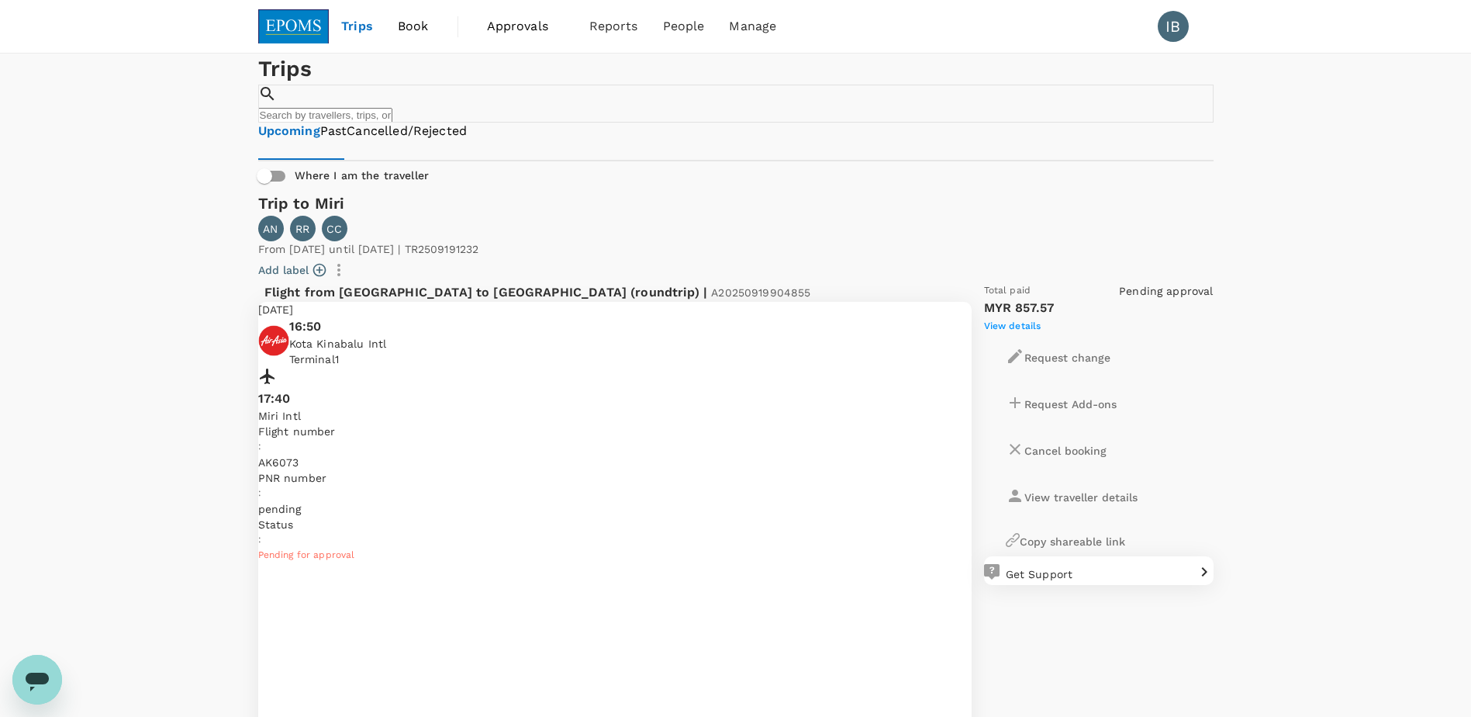
click at [411, 26] on span "Book" at bounding box center [413, 26] width 31 height 19
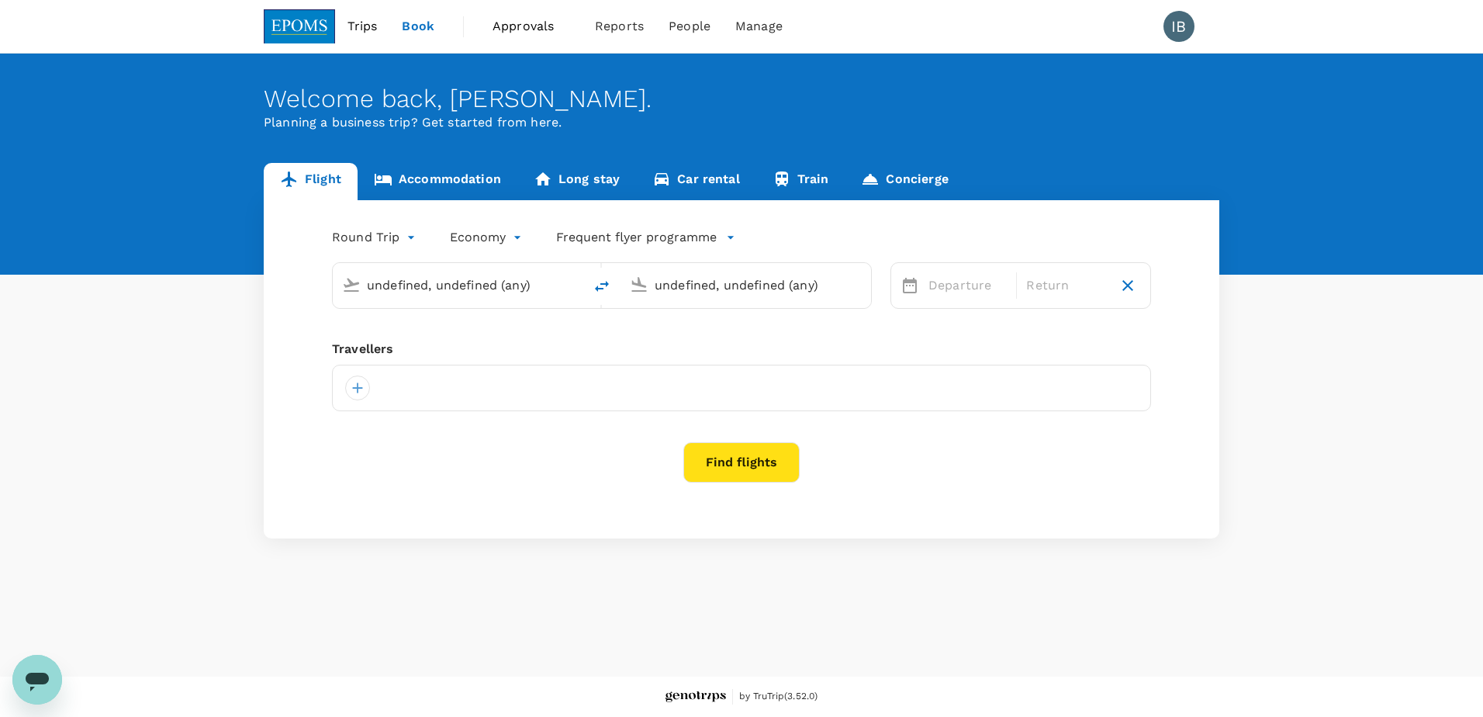
type input "Kota Kinabalu Intl (BKI)"
type input "Miri Intl (MYY)"
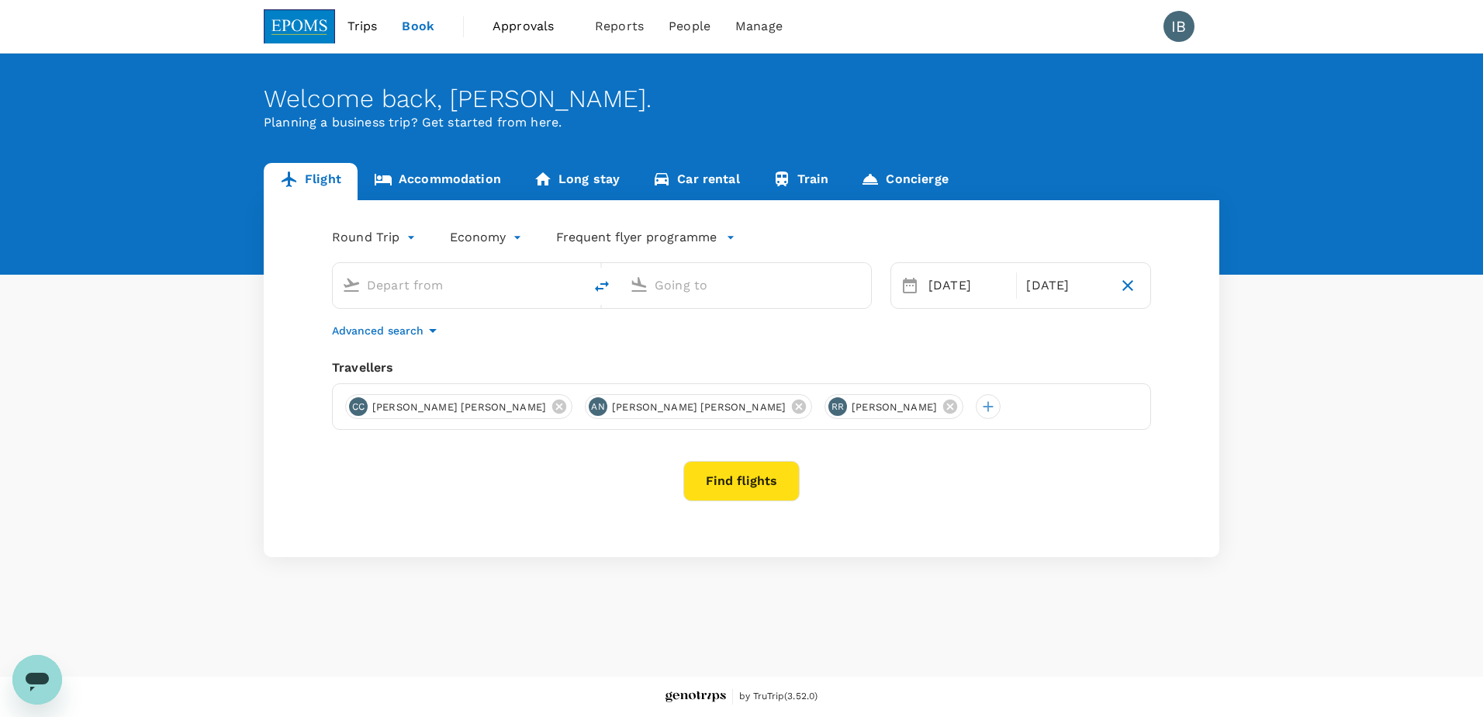
type input "Kota Kinabalu Intl (BKI)"
type input "Miri Intl (MYY)"
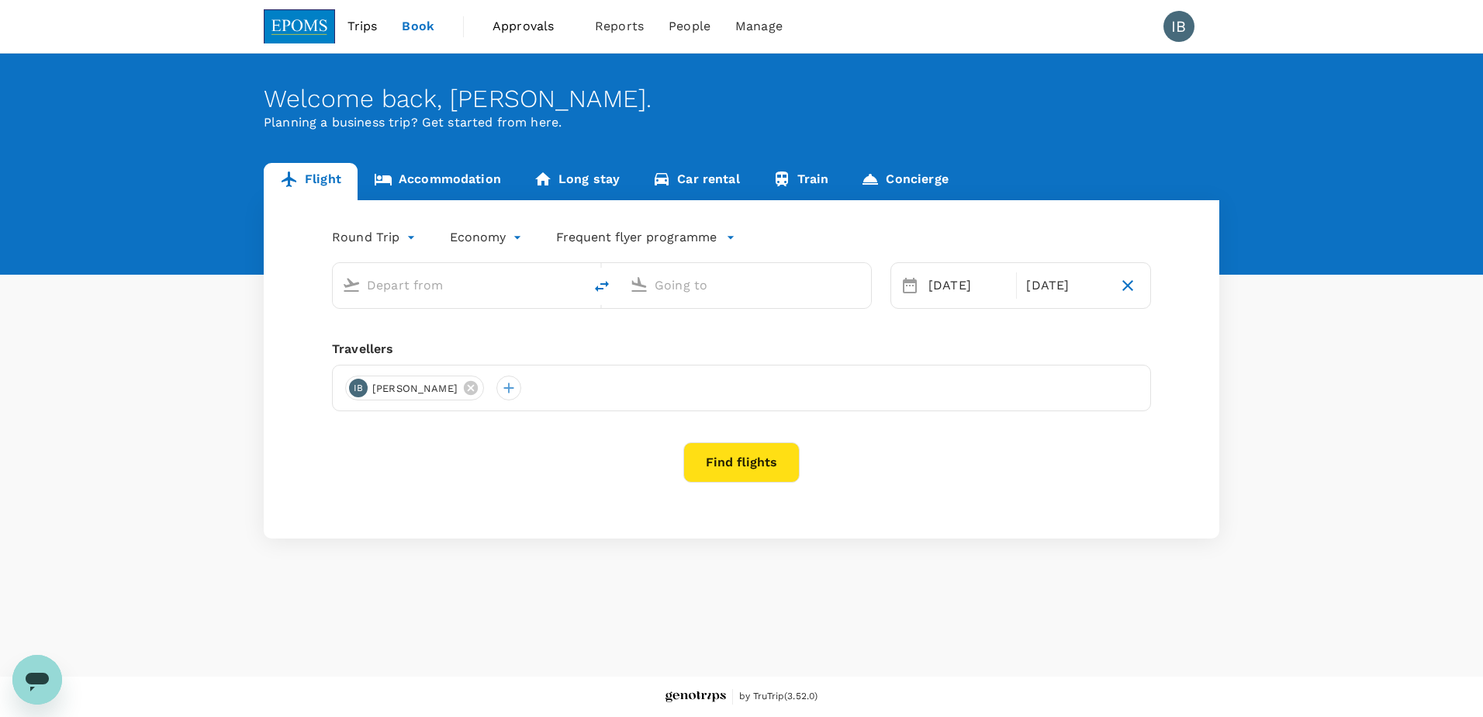
type input "Kota Kinabalu Intl (BKI)"
type input "Miri Intl (MYY)"
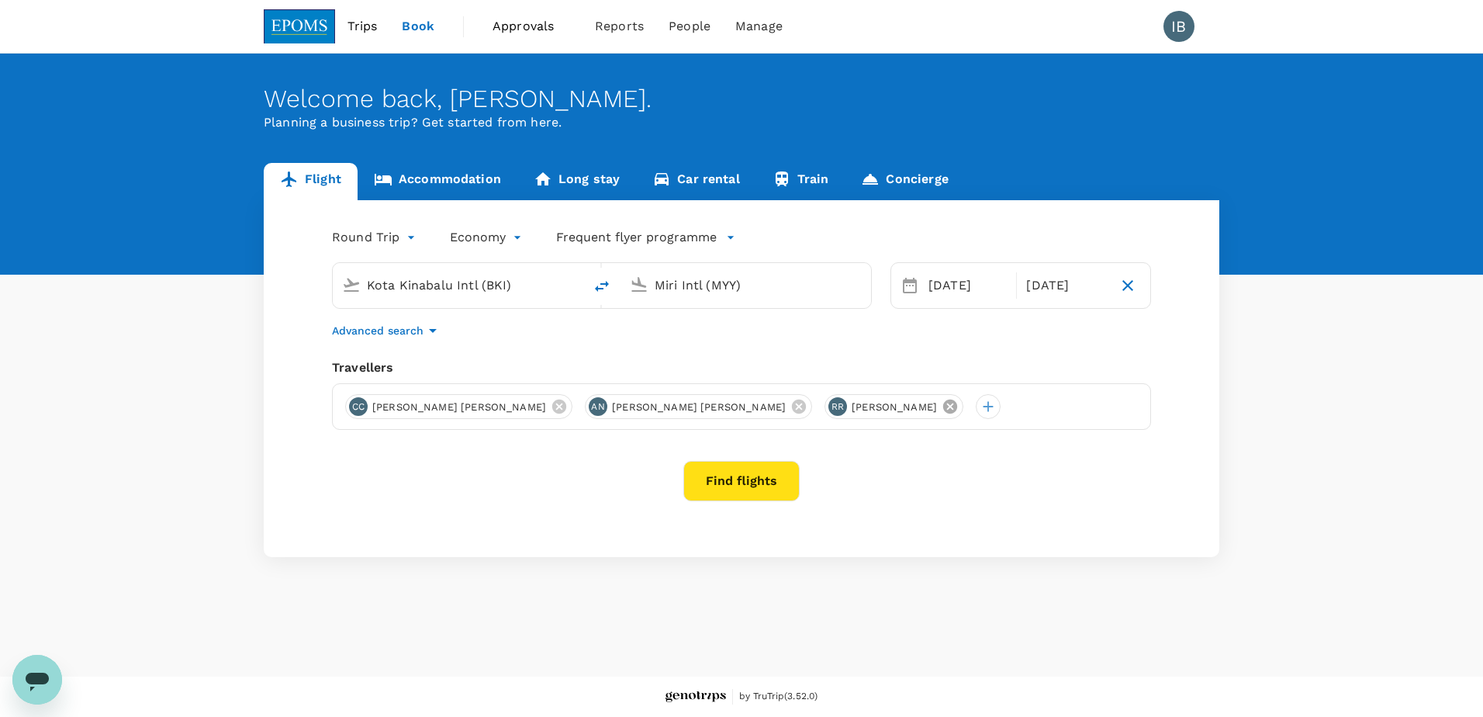
click at [943, 406] on icon at bounding box center [950, 406] width 14 height 14
click at [790, 407] on icon at bounding box center [798, 406] width 17 height 17
click at [552, 408] on icon at bounding box center [559, 406] width 14 height 14
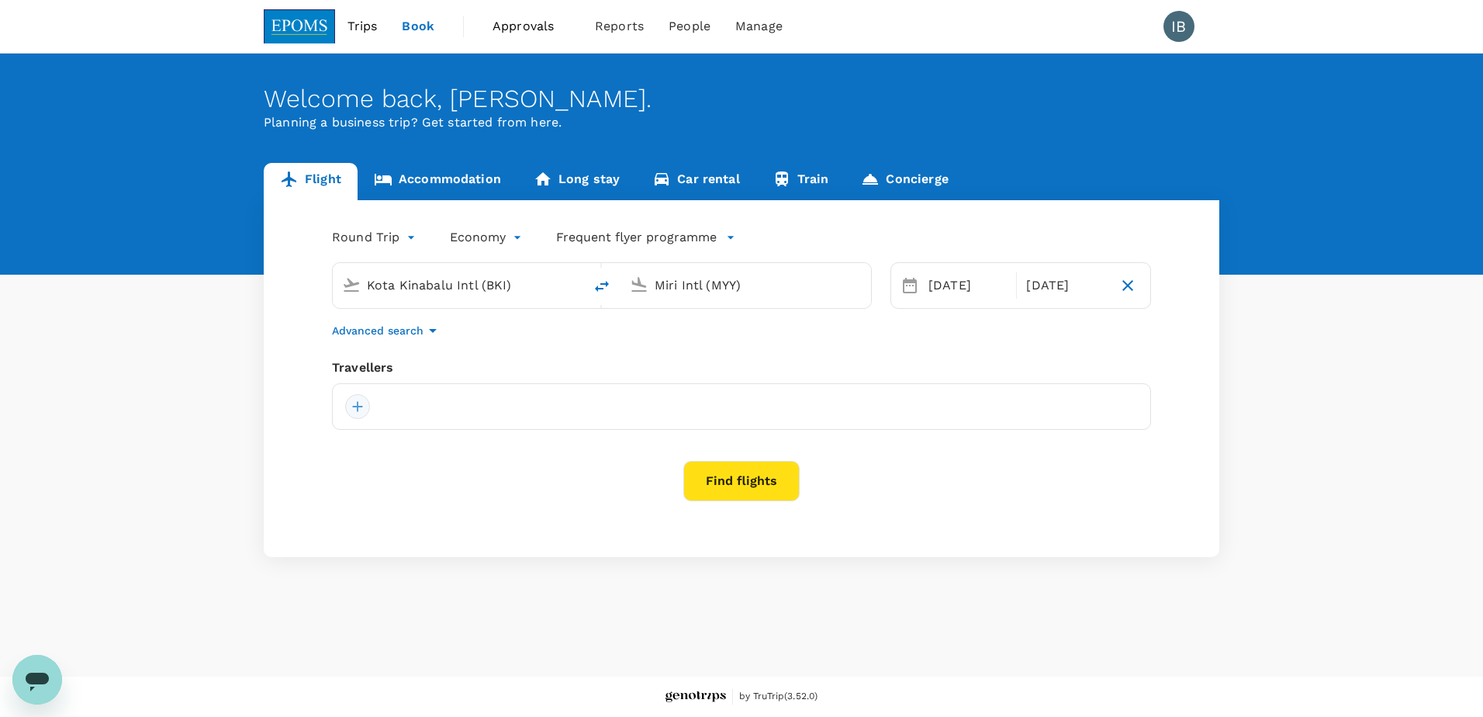
click at [361, 408] on div at bounding box center [357, 406] width 25 height 25
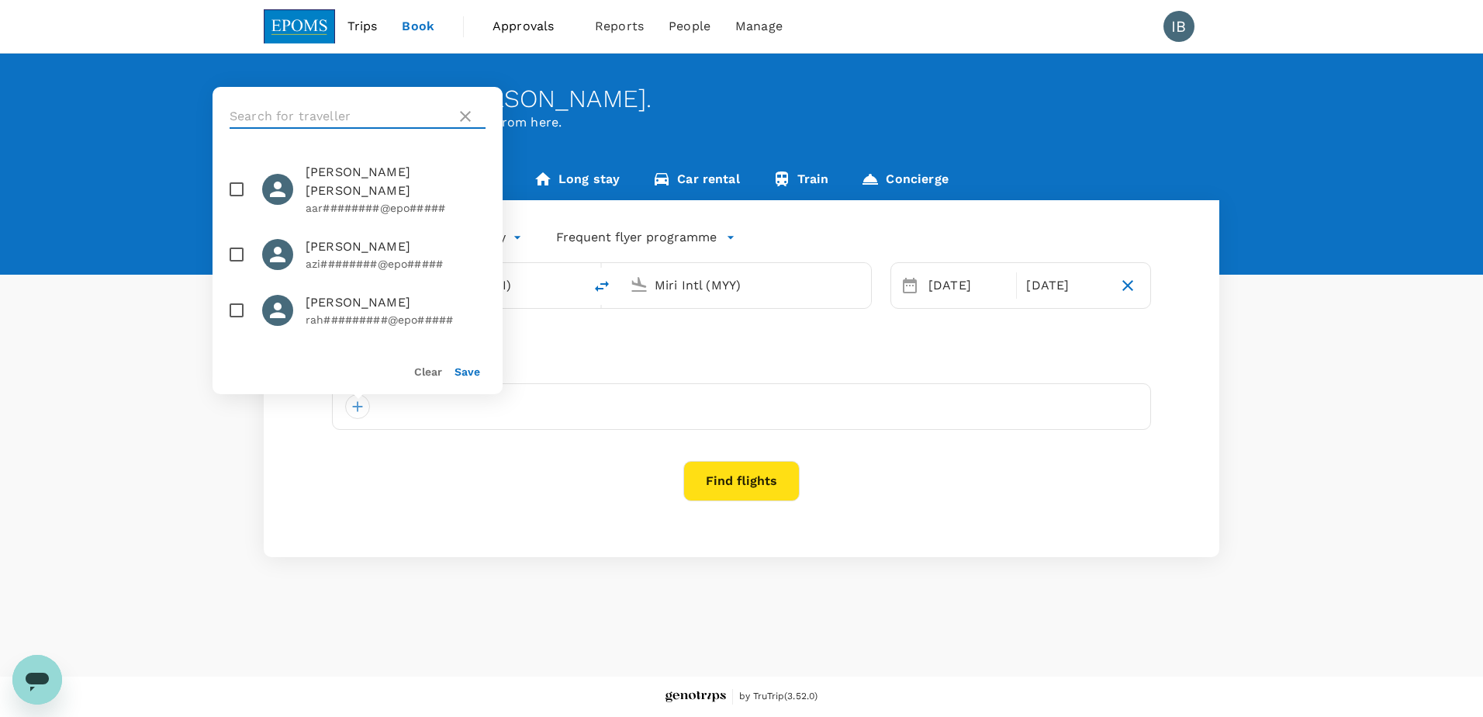
click at [313, 112] on input "text" at bounding box center [340, 116] width 220 height 25
type input "wilson"
click at [235, 238] on input "checkbox" at bounding box center [236, 254] width 33 height 33
checkbox input "true"
click at [469, 373] on button "Save" at bounding box center [468, 371] width 26 height 12
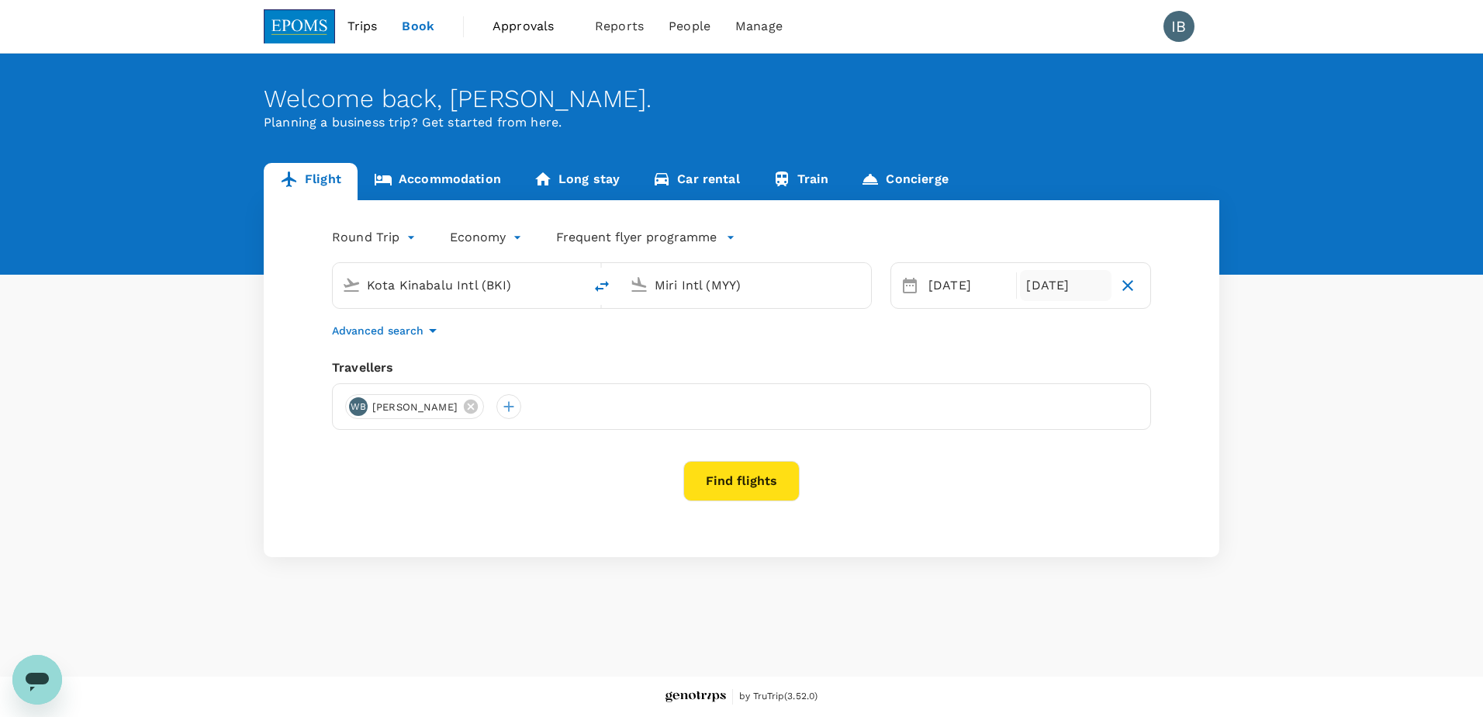
click at [1071, 289] on div "[DATE]" at bounding box center [1065, 285] width 91 height 31
click at [1039, 478] on div "25" at bounding box center [1039, 478] width 29 height 29
click at [740, 480] on button "Find flights" at bounding box center [741, 481] width 116 height 40
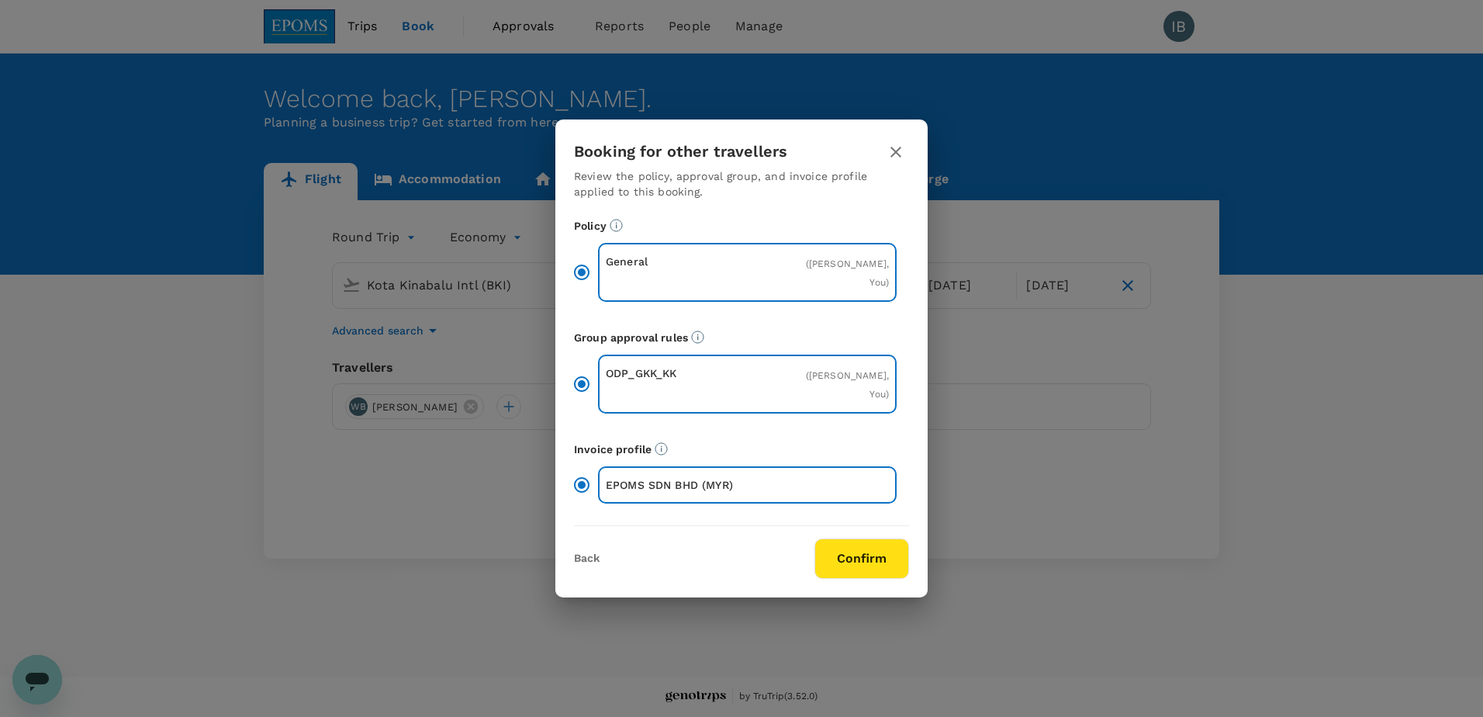
click at [854, 560] on button "Confirm" at bounding box center [861, 558] width 95 height 40
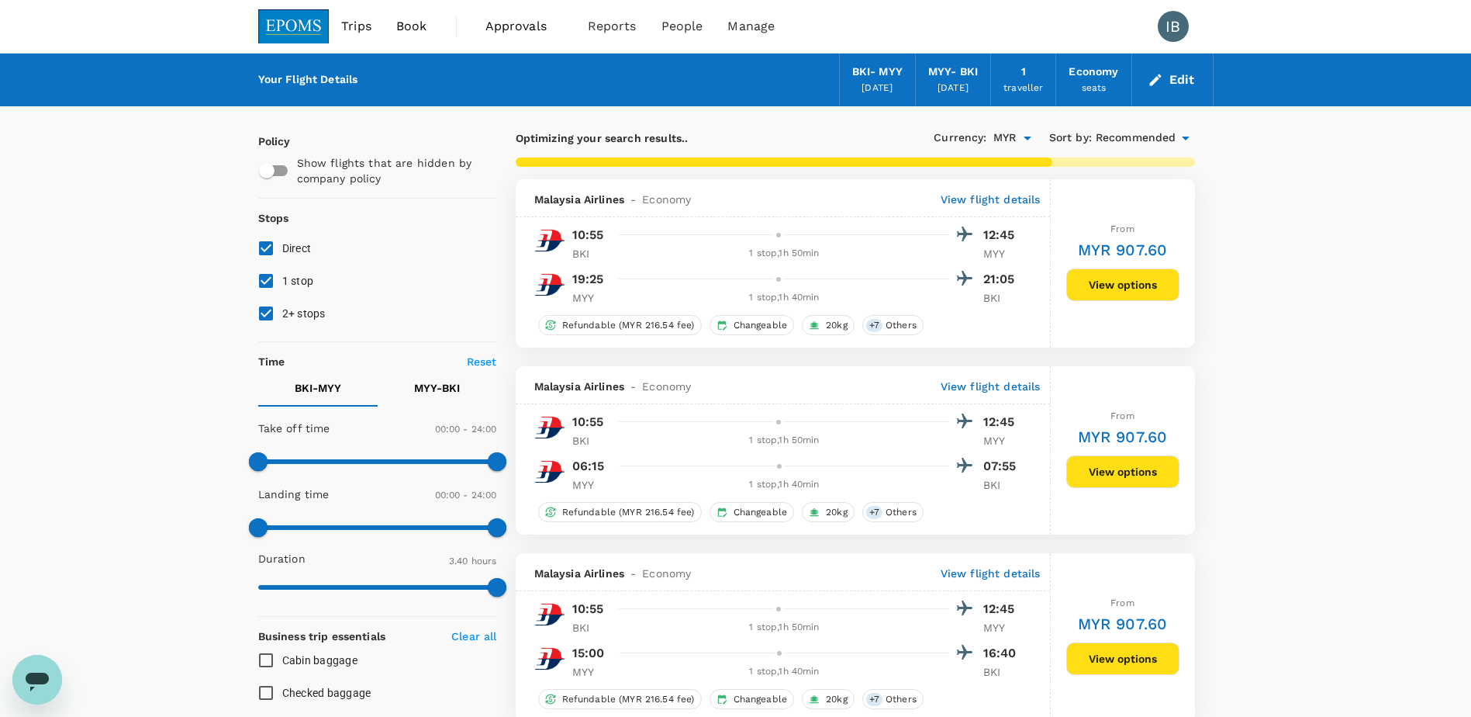
type input "610"
checkbox input "false"
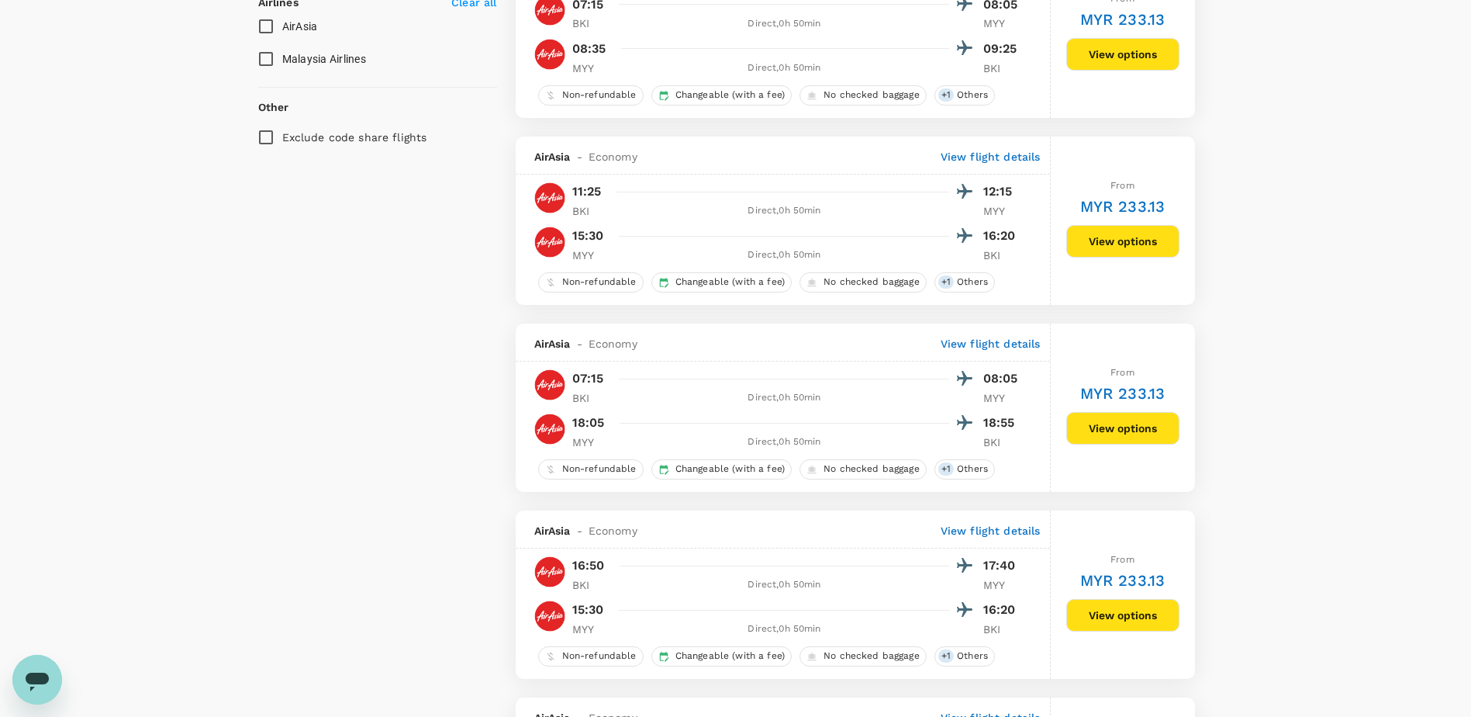
scroll to position [1008, 0]
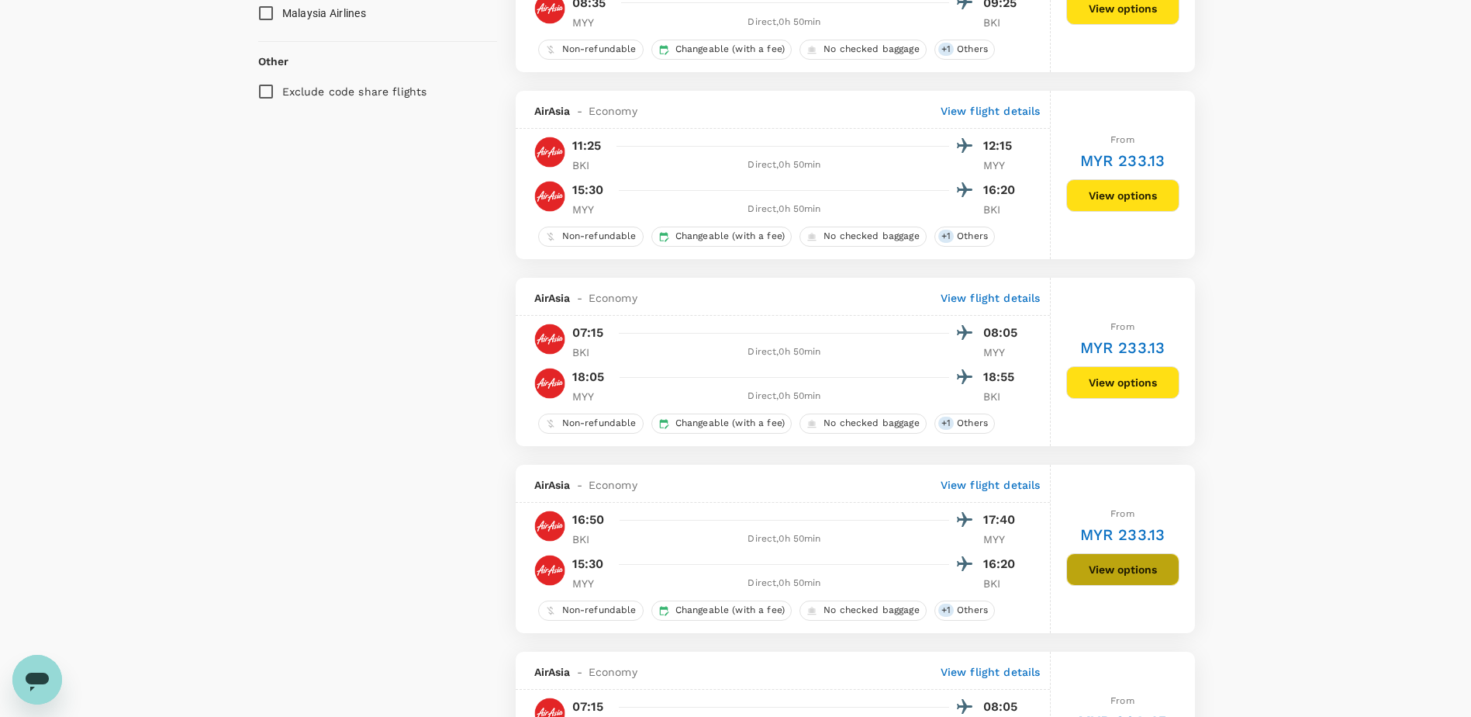
click at [1114, 569] on button "View options" at bounding box center [1123, 569] width 113 height 33
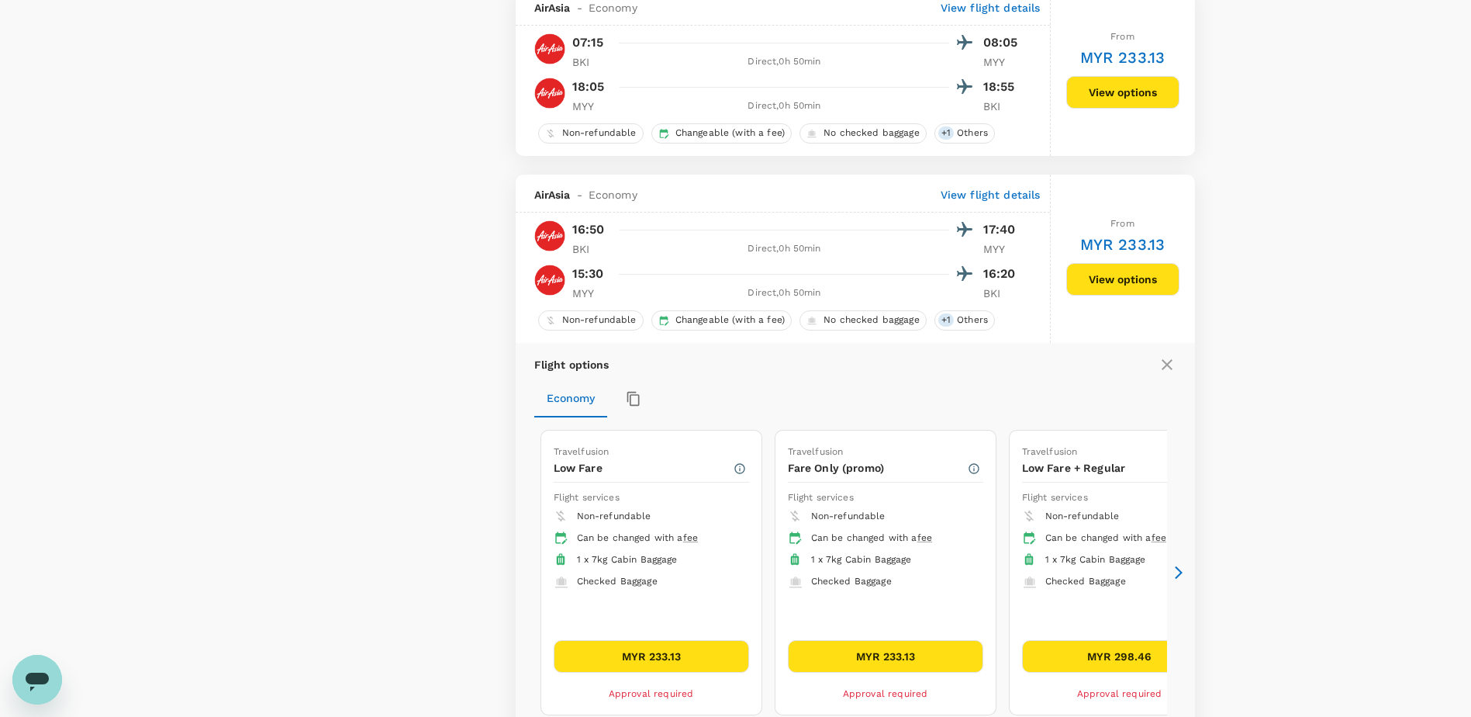
scroll to position [1473, 0]
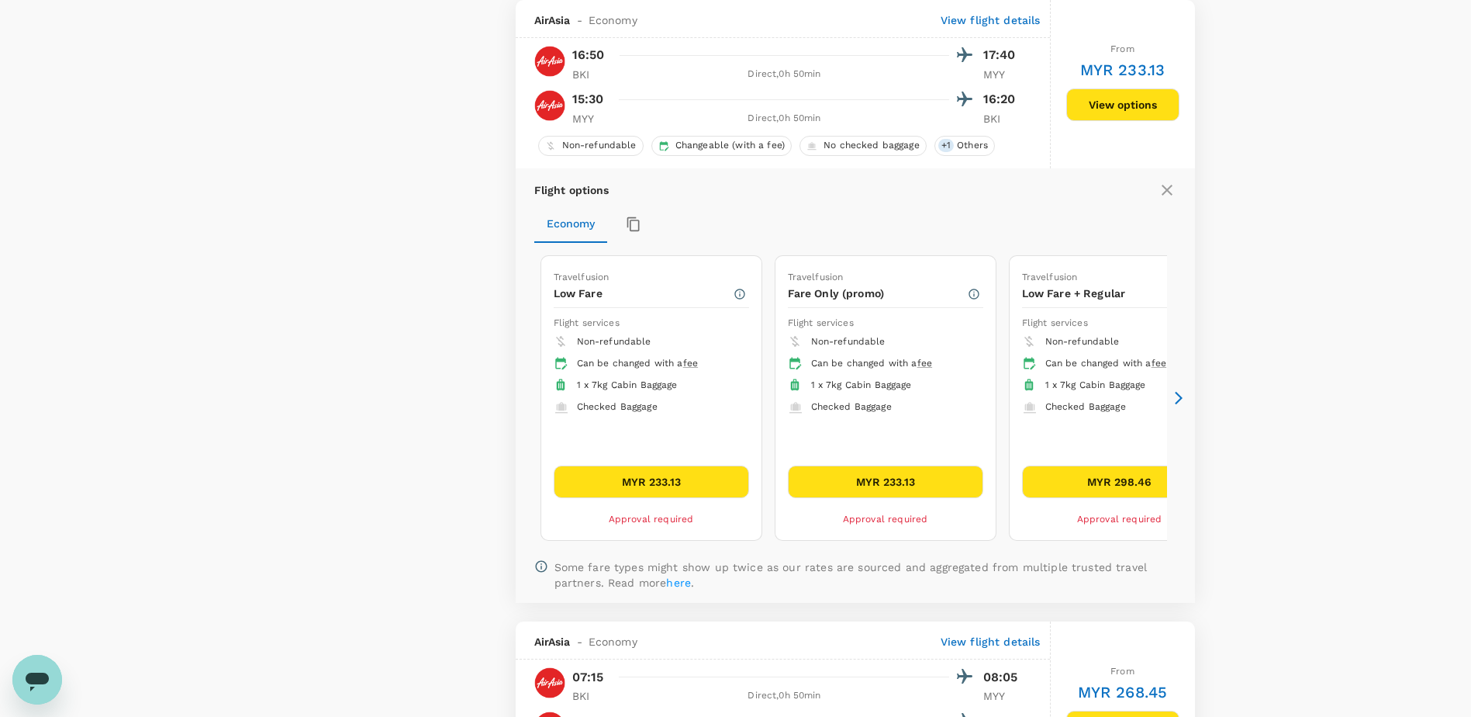
click at [1184, 397] on icon at bounding box center [1179, 398] width 16 height 16
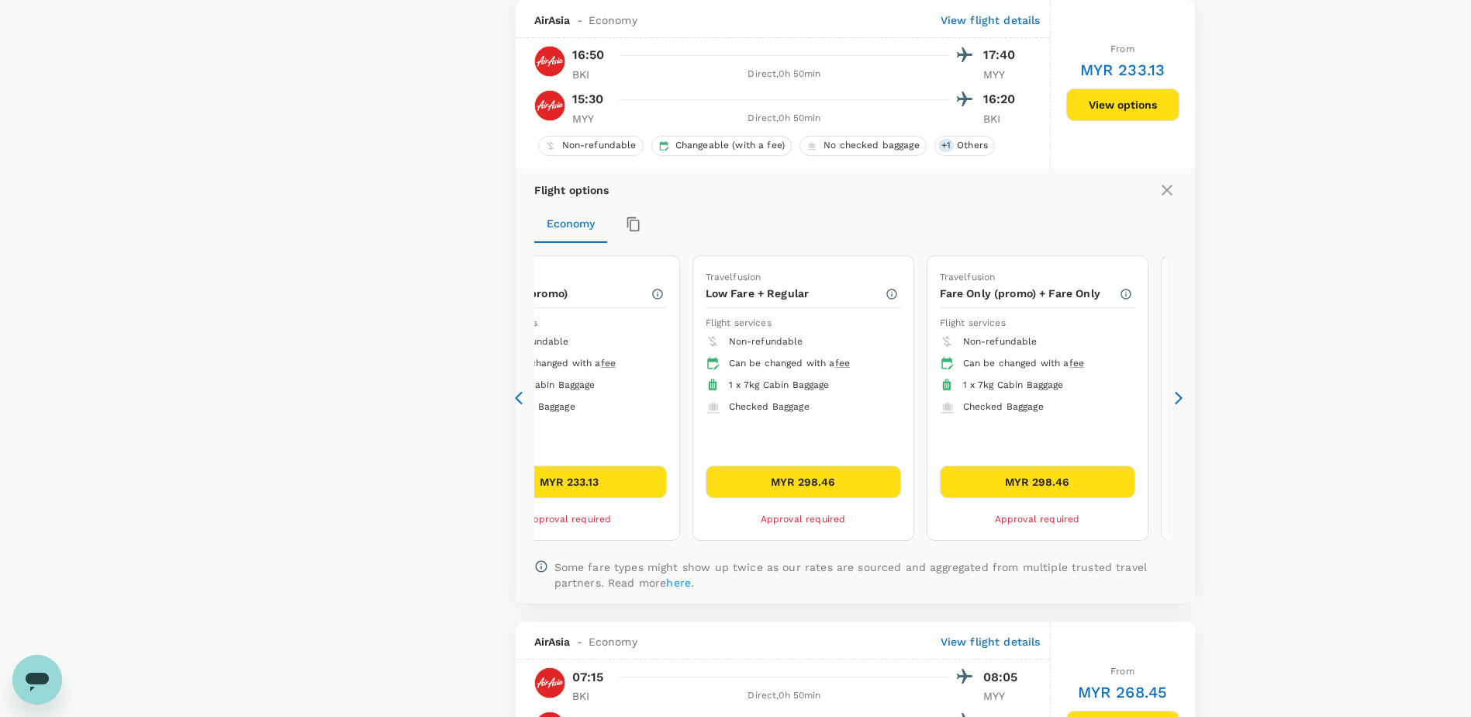
drag, startPoint x: 1184, startPoint y: 398, endPoint x: 1264, endPoint y: 403, distance: 80.9
click at [603, 488] on button "MYR 233.13" at bounding box center [569, 481] width 195 height 33
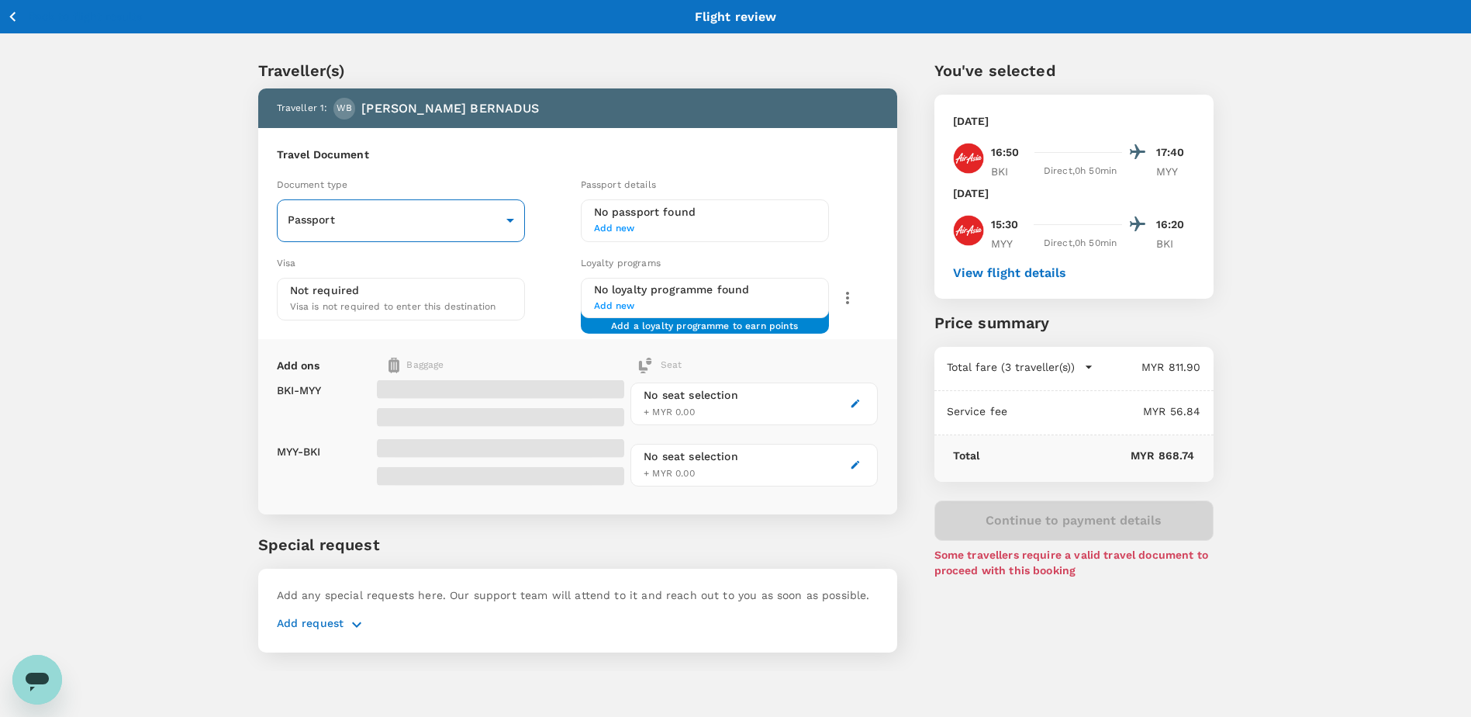
click at [511, 220] on body "Back to flight results Flight review Traveller(s) Traveller 1 : WB WILSON BERNA…" at bounding box center [735, 378] width 1471 height 757
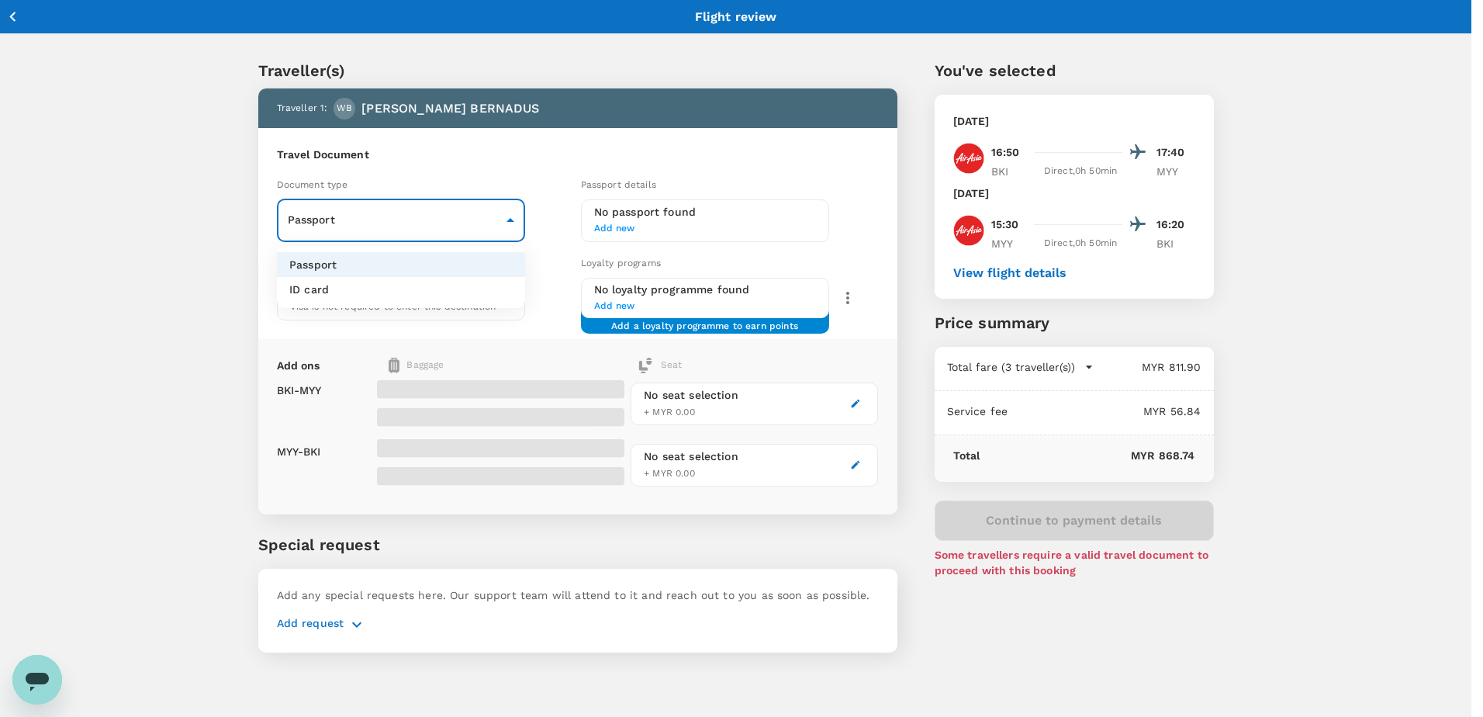
click at [325, 292] on p "ID card" at bounding box center [309, 290] width 40 height 16
type input "Id card"
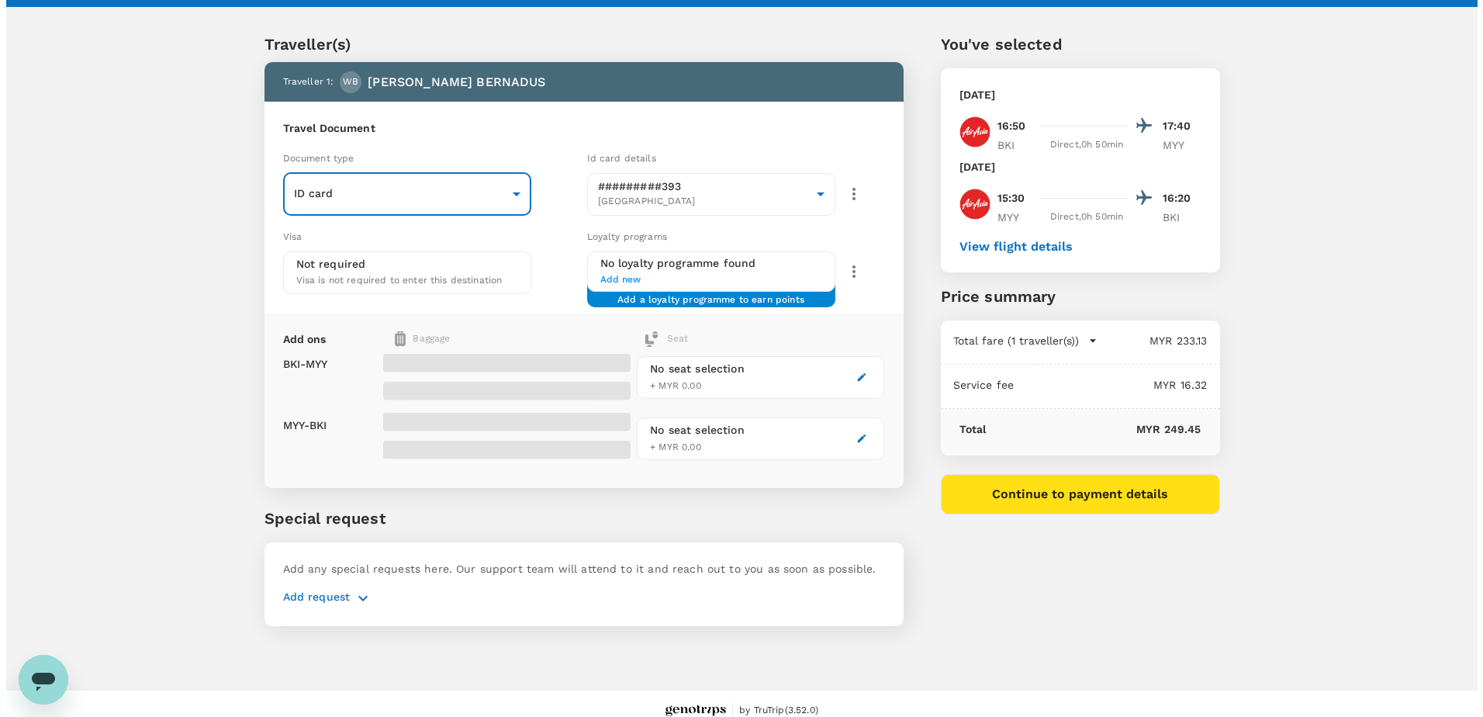
scroll to position [40, 0]
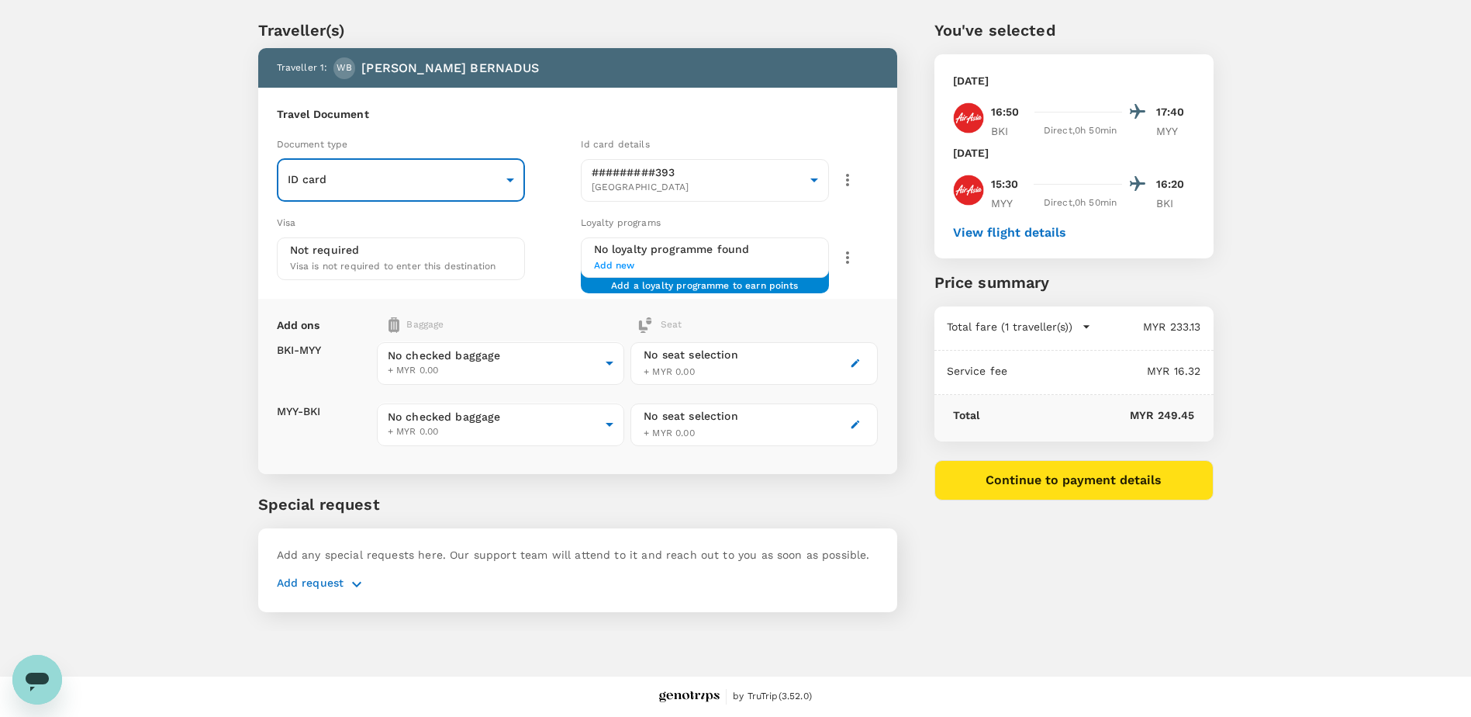
click at [846, 363] on div "No seat selection + MYR 0.00" at bounding box center [754, 363] width 247 height 43
click at [857, 364] on icon "button" at bounding box center [855, 363] width 11 height 11
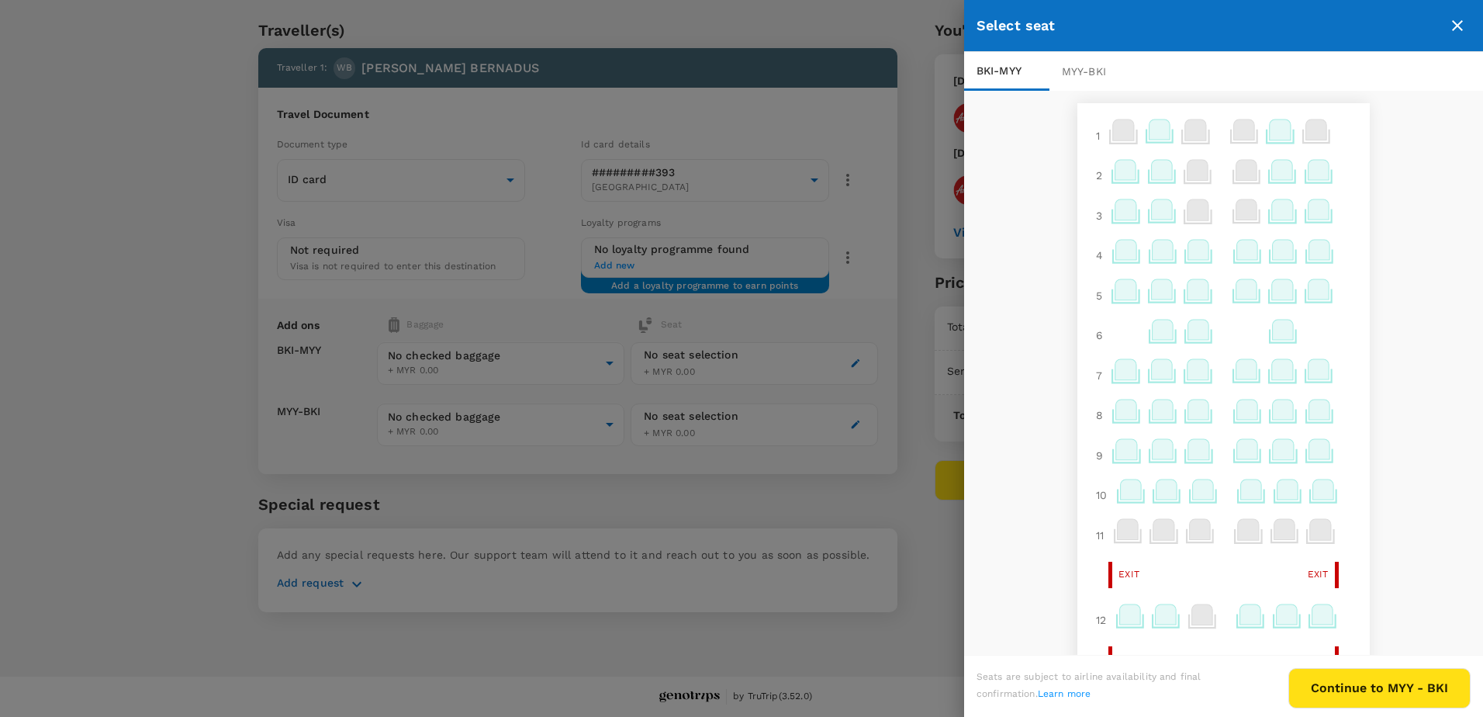
click at [1115, 377] on icon at bounding box center [1125, 369] width 21 height 20
click at [1112, 372] on icon at bounding box center [1127, 373] width 30 height 30
click at [1115, 378] on icon at bounding box center [1125, 369] width 21 height 20
click at [1297, 334] on p "Select" at bounding box center [1301, 335] width 34 height 16
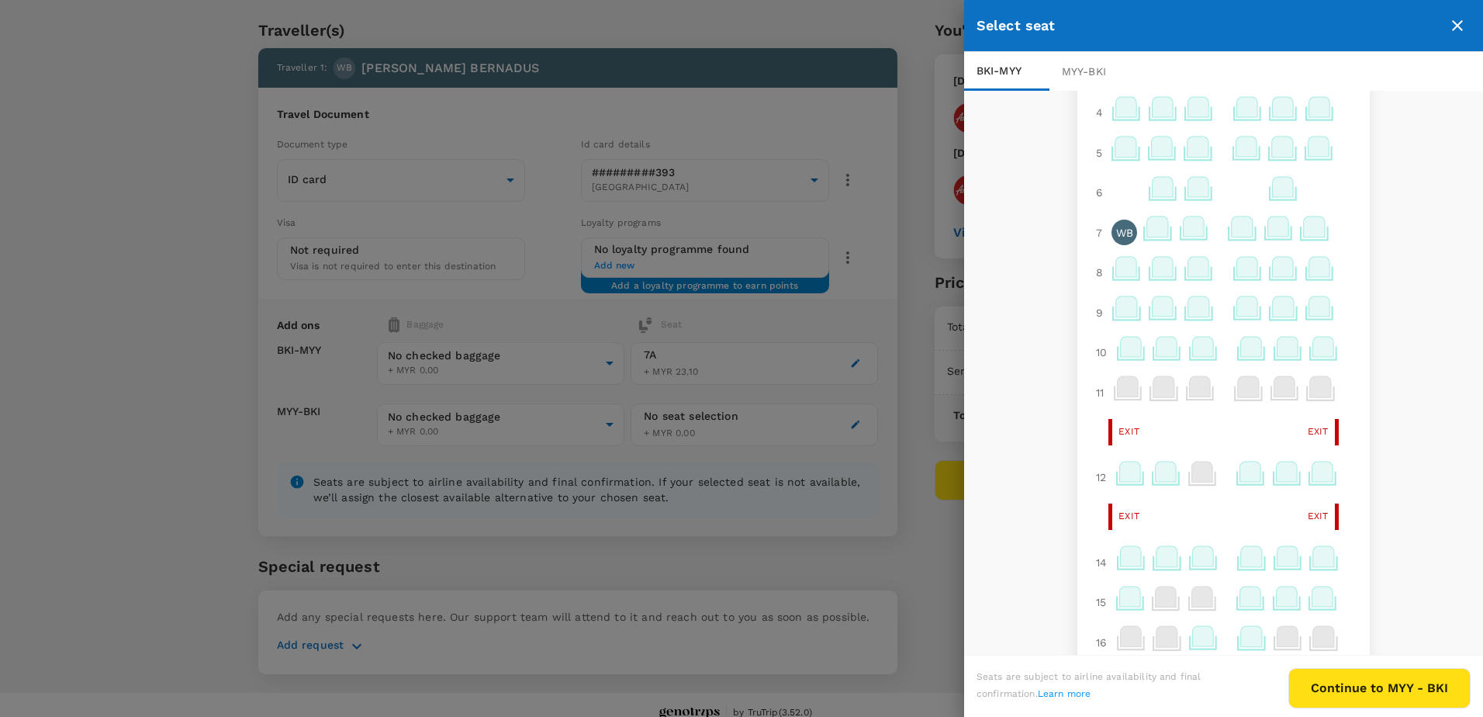
scroll to position [155, 0]
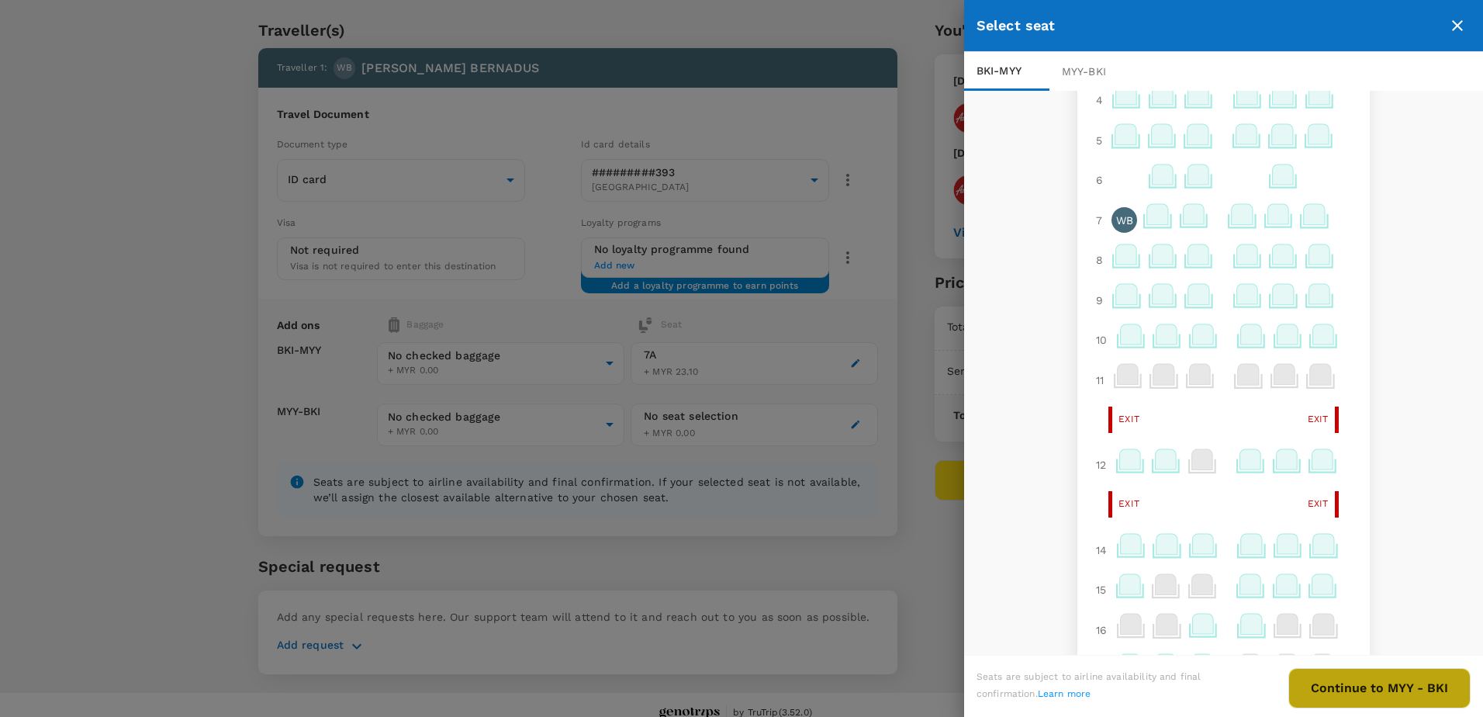
click at [1389, 678] on button "Continue to MYY - BKI" at bounding box center [1379, 688] width 182 height 40
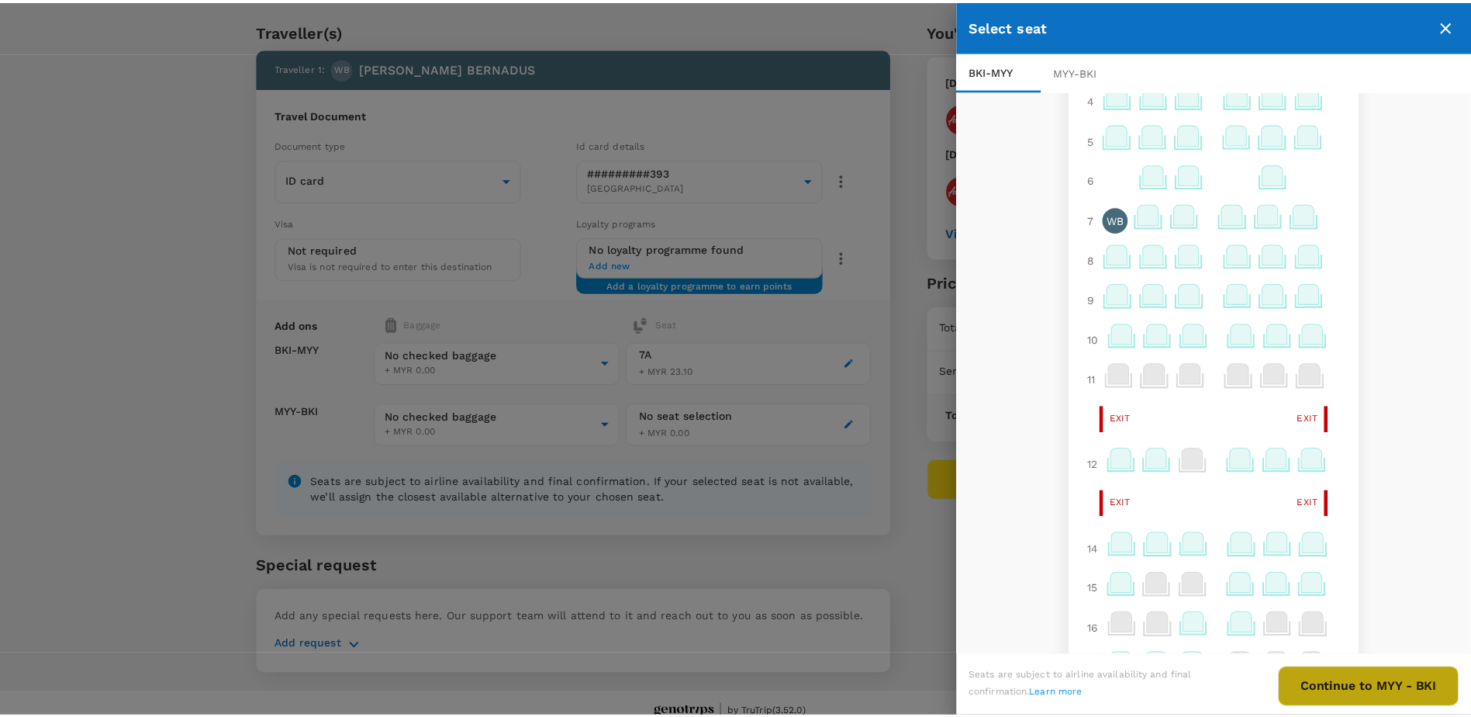
scroll to position [0, 0]
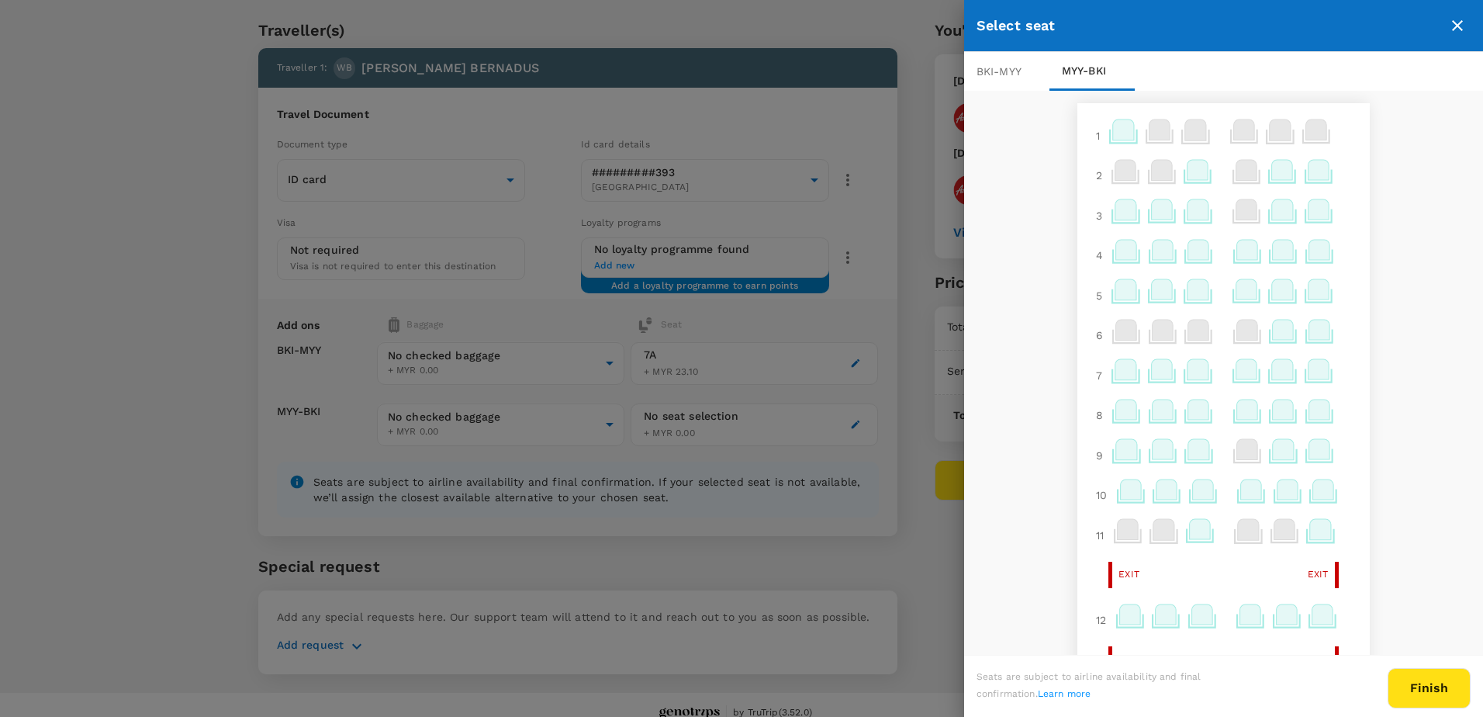
click at [1309, 375] on icon at bounding box center [1319, 369] width 21 height 20
click at [1115, 375] on icon at bounding box center [1125, 369] width 21 height 20
click at [1426, 701] on button "Finish" at bounding box center [1429, 688] width 83 height 40
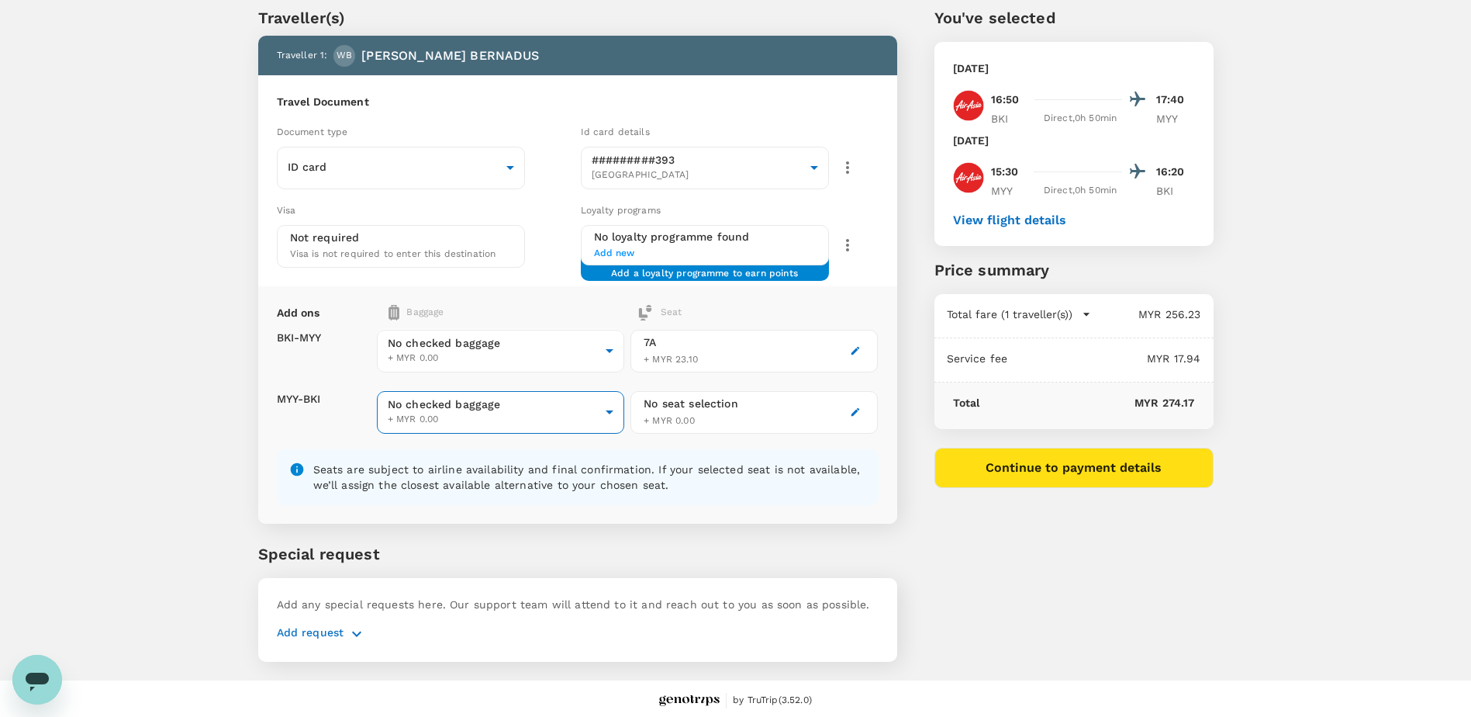
scroll to position [57, 0]
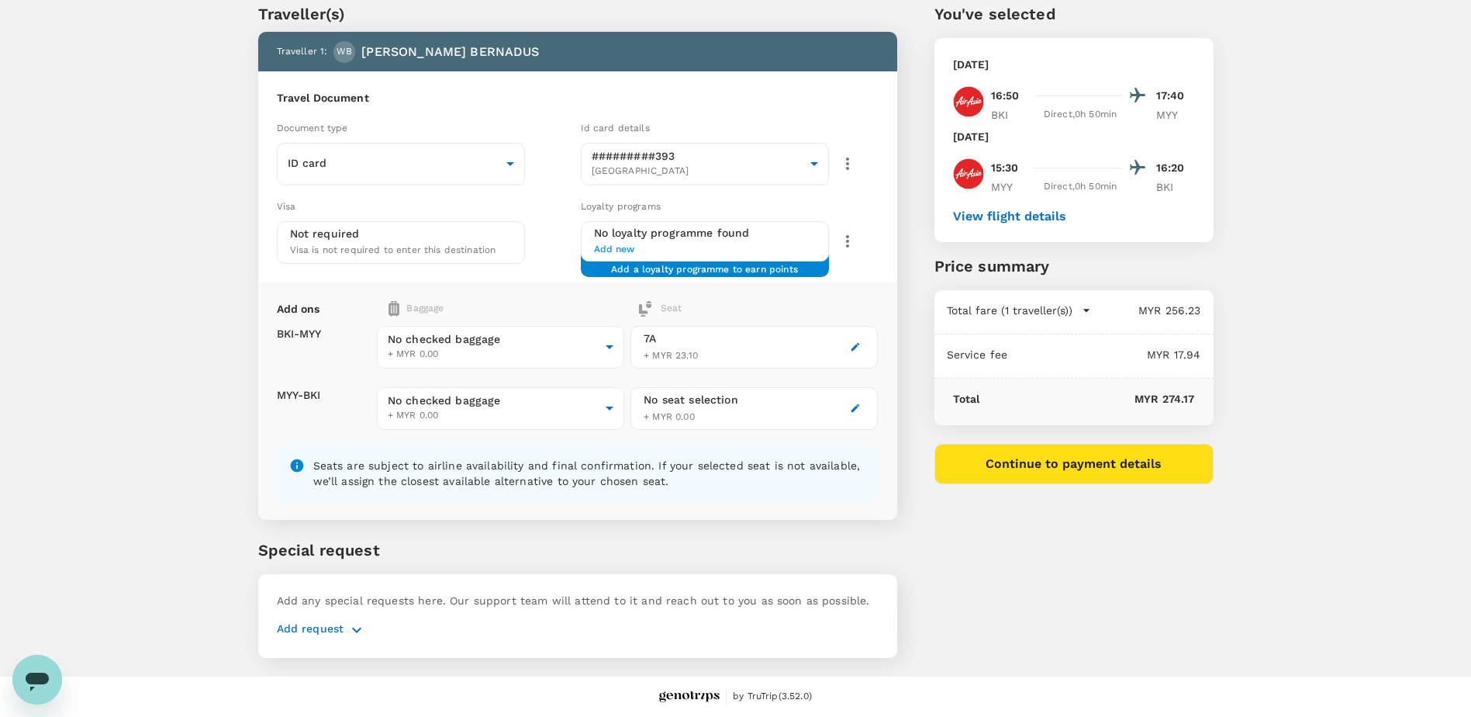
click at [856, 406] on icon "button" at bounding box center [856, 408] width 9 height 9
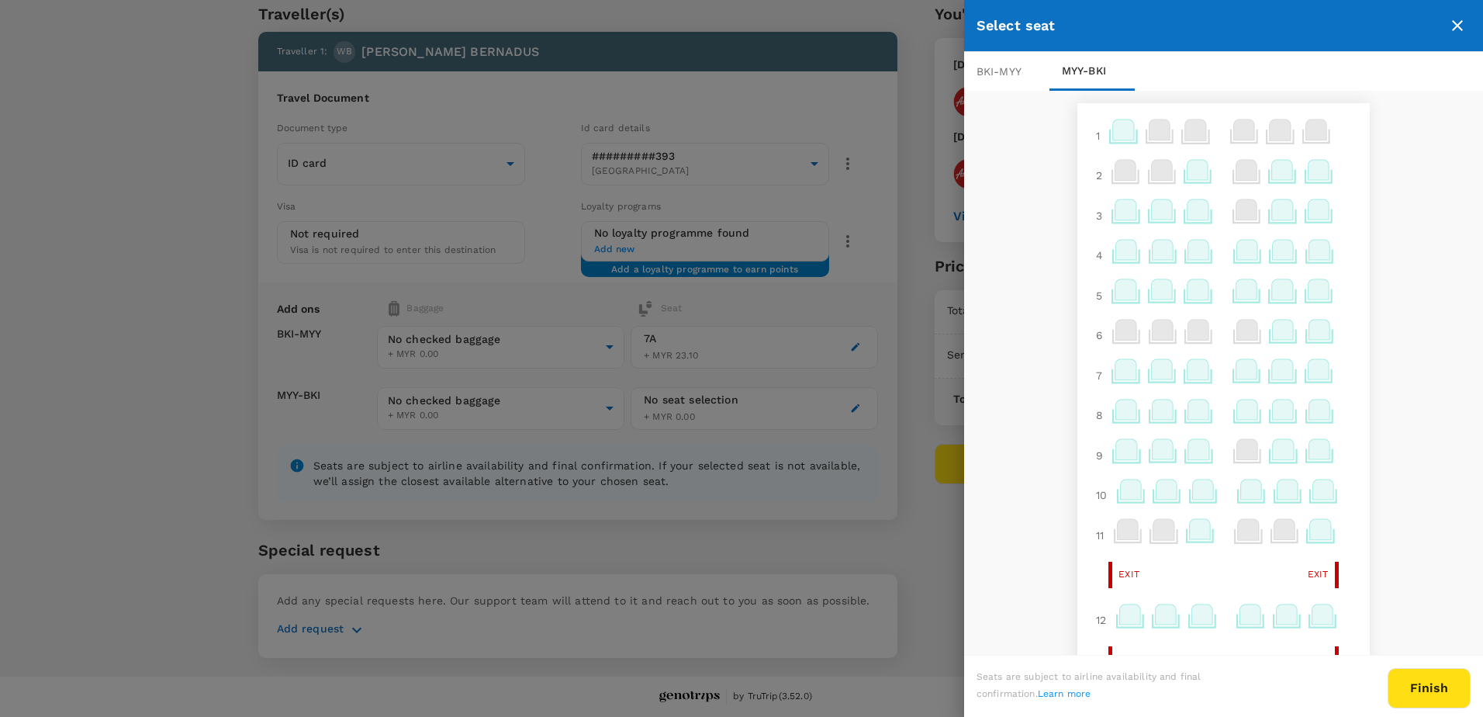
click at [1312, 369] on icon at bounding box center [1319, 369] width 21 height 20
click at [1298, 337] on p "Select" at bounding box center [1297, 335] width 34 height 16
click at [1426, 693] on button "Finish" at bounding box center [1429, 688] width 83 height 40
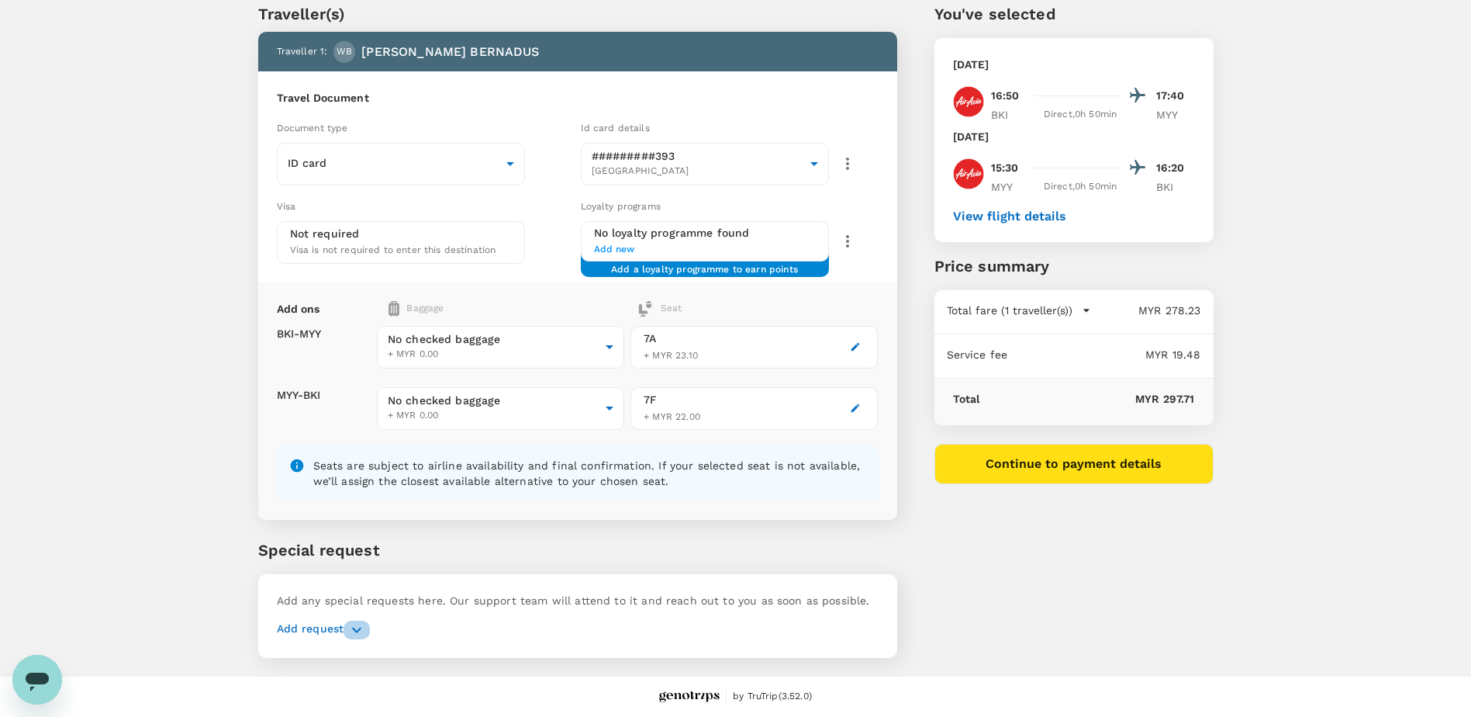
click at [356, 631] on icon "button" at bounding box center [357, 630] width 19 height 19
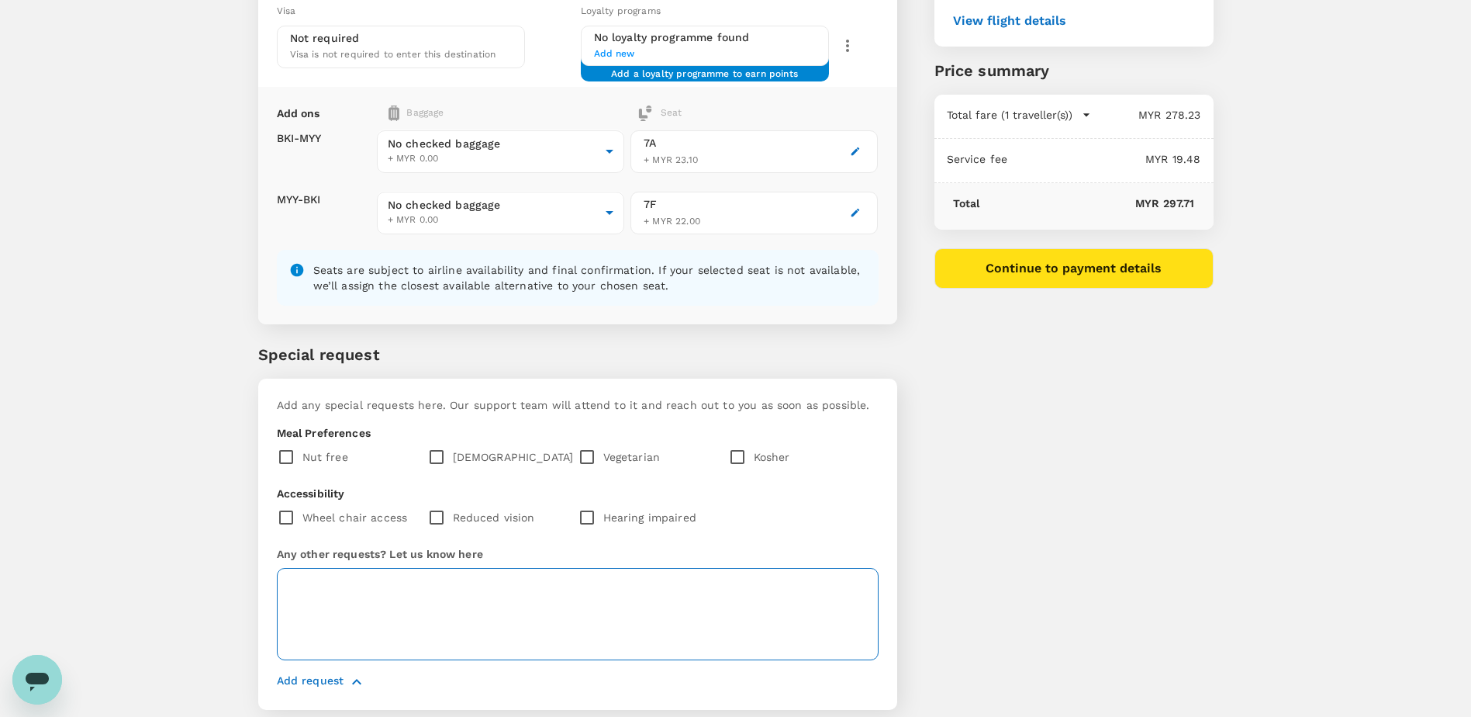
scroll to position [289, 0]
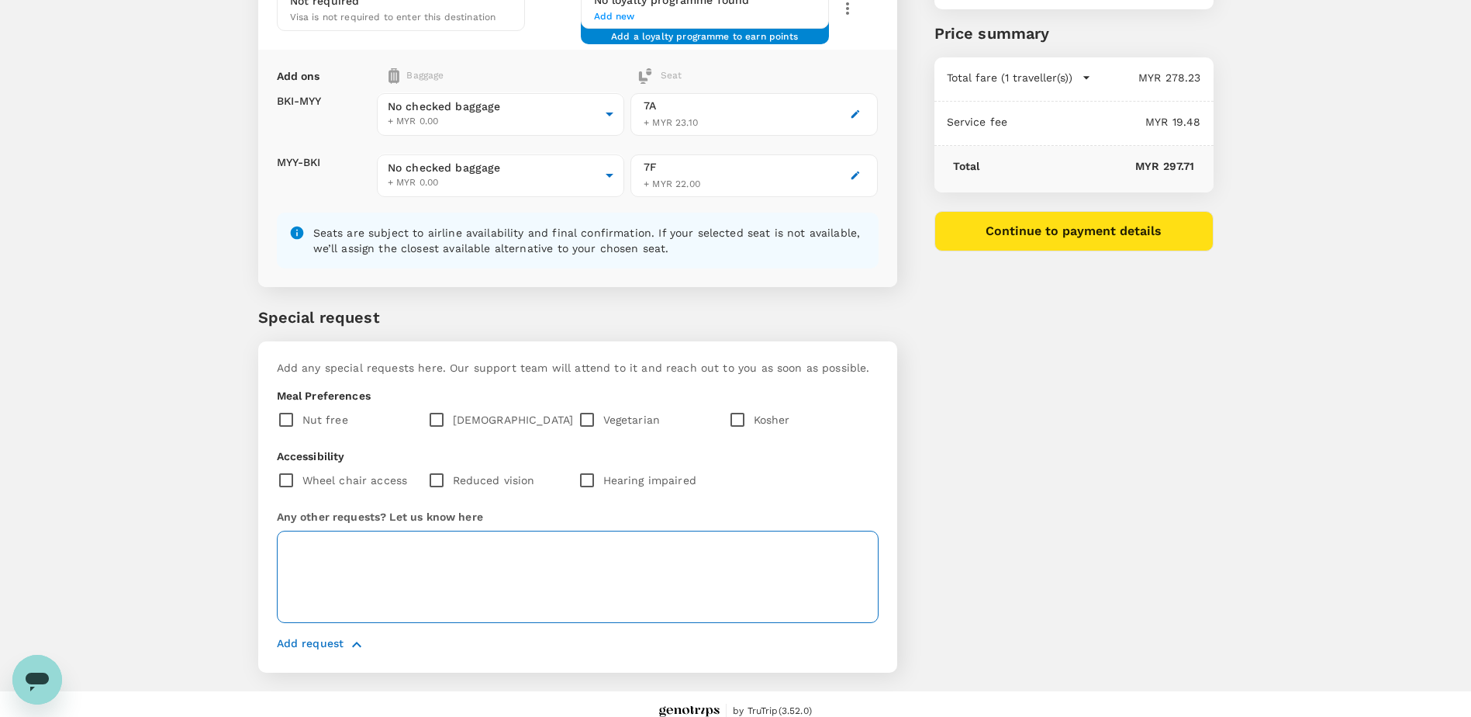
click at [375, 548] on textarea at bounding box center [578, 577] width 602 height 92
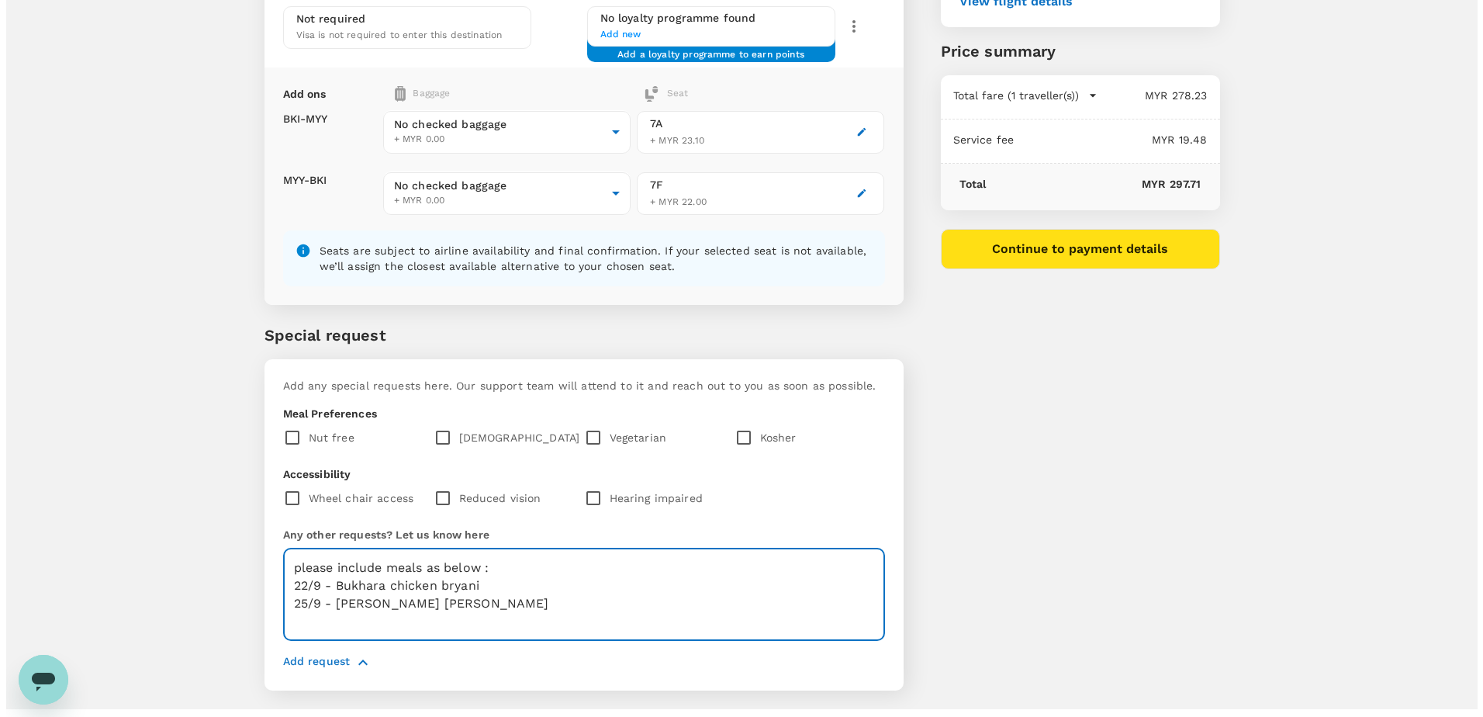
scroll to position [304, 0]
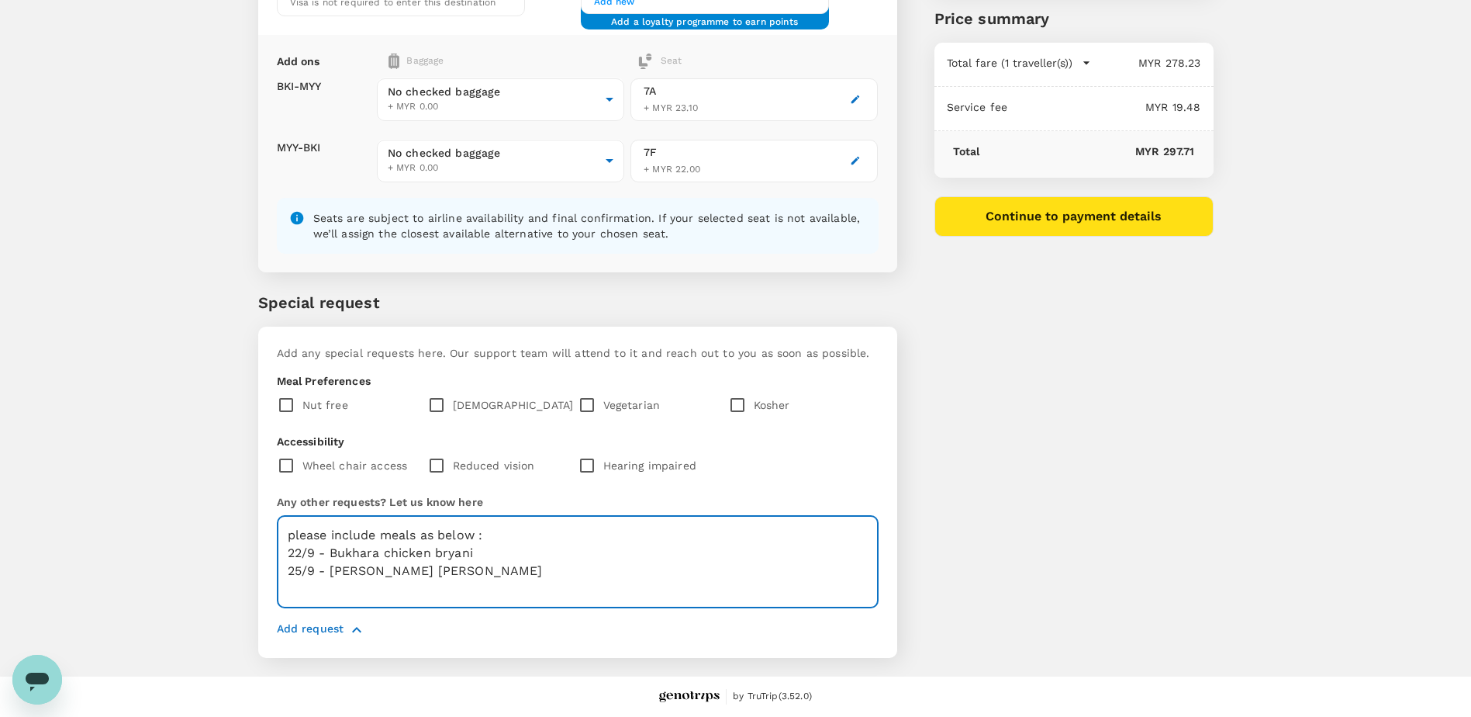
type textarea "please include meals as below : 22/9 - Bukhara chicken bryani 25/9 - Pak Nasser…"
click at [1072, 222] on button "Continue to payment details" at bounding box center [1074, 216] width 279 height 40
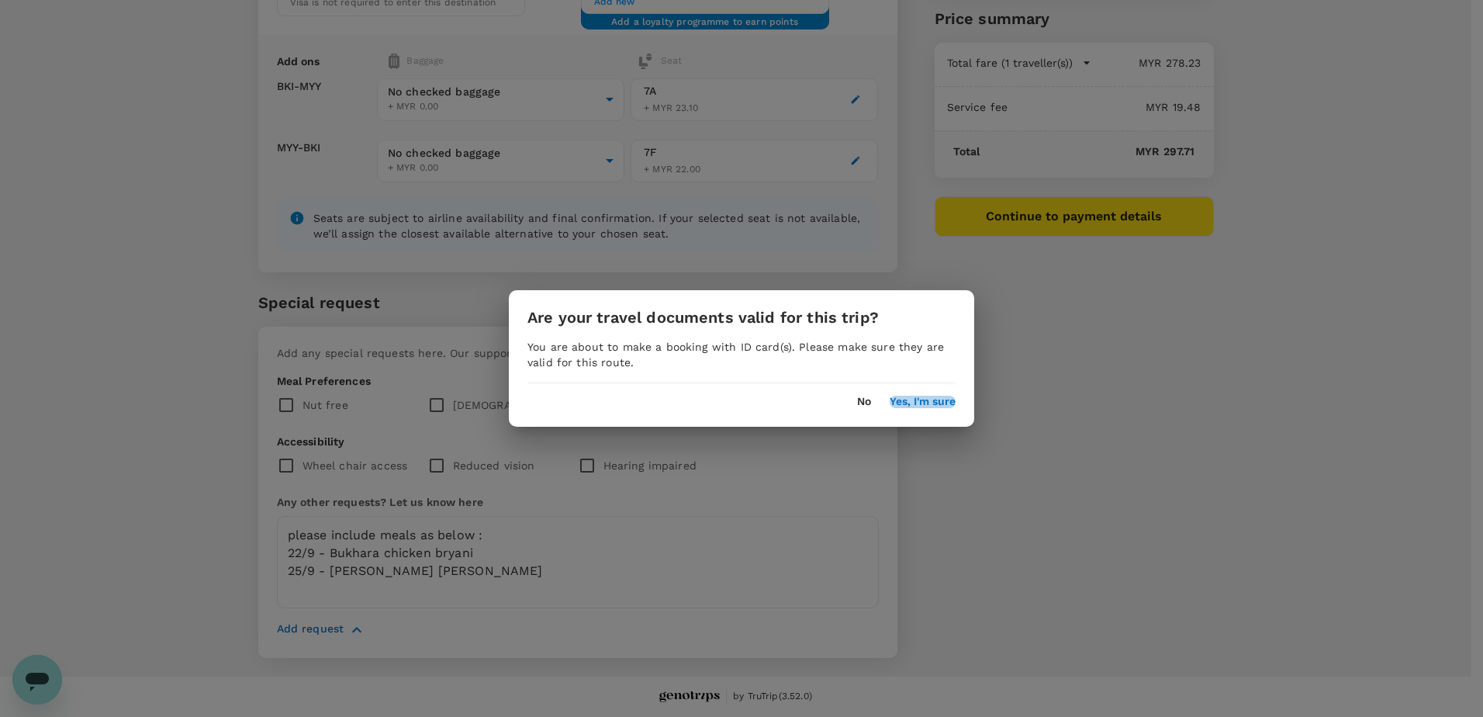
click at [931, 403] on button "Yes, I'm sure" at bounding box center [923, 402] width 66 height 12
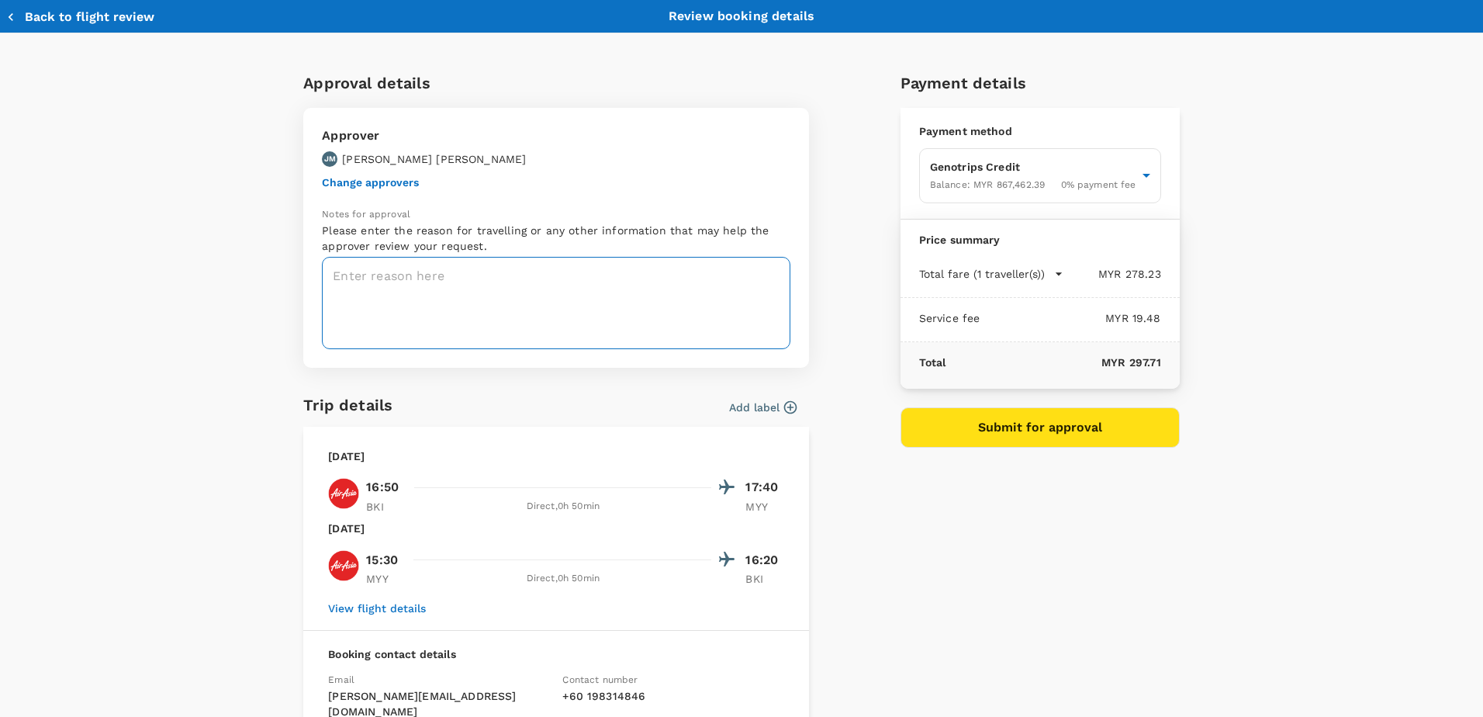
click at [349, 271] on textarea at bounding box center [556, 303] width 469 height 92
type textarea "a"
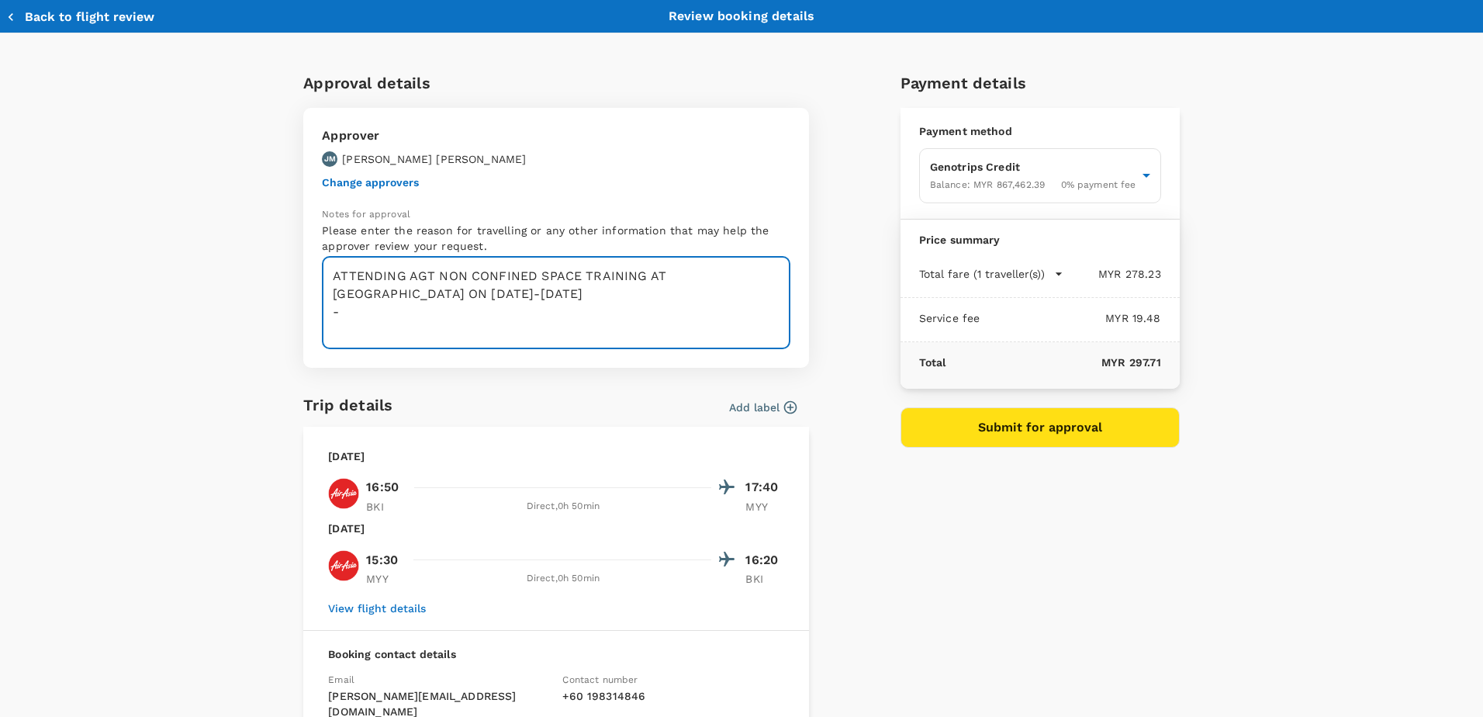
paste textarea "015 4877 3888"
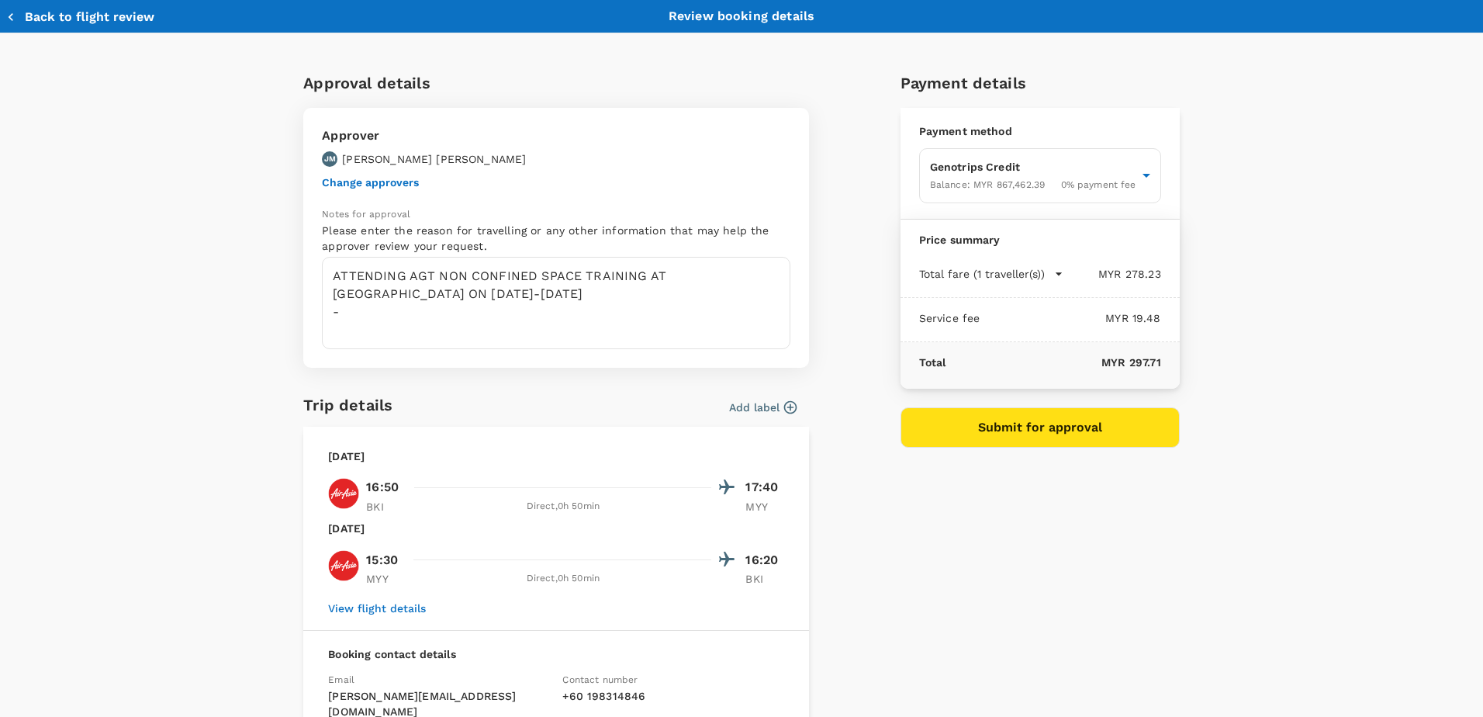
drag, startPoint x: 224, startPoint y: 409, endPoint x: 245, endPoint y: 390, distance: 28.0
click at [224, 407] on div "Approval details Approver JM JOHAR MOHD YUSOF Change approvers Notes for approv…" at bounding box center [741, 493] width 1483 height 920
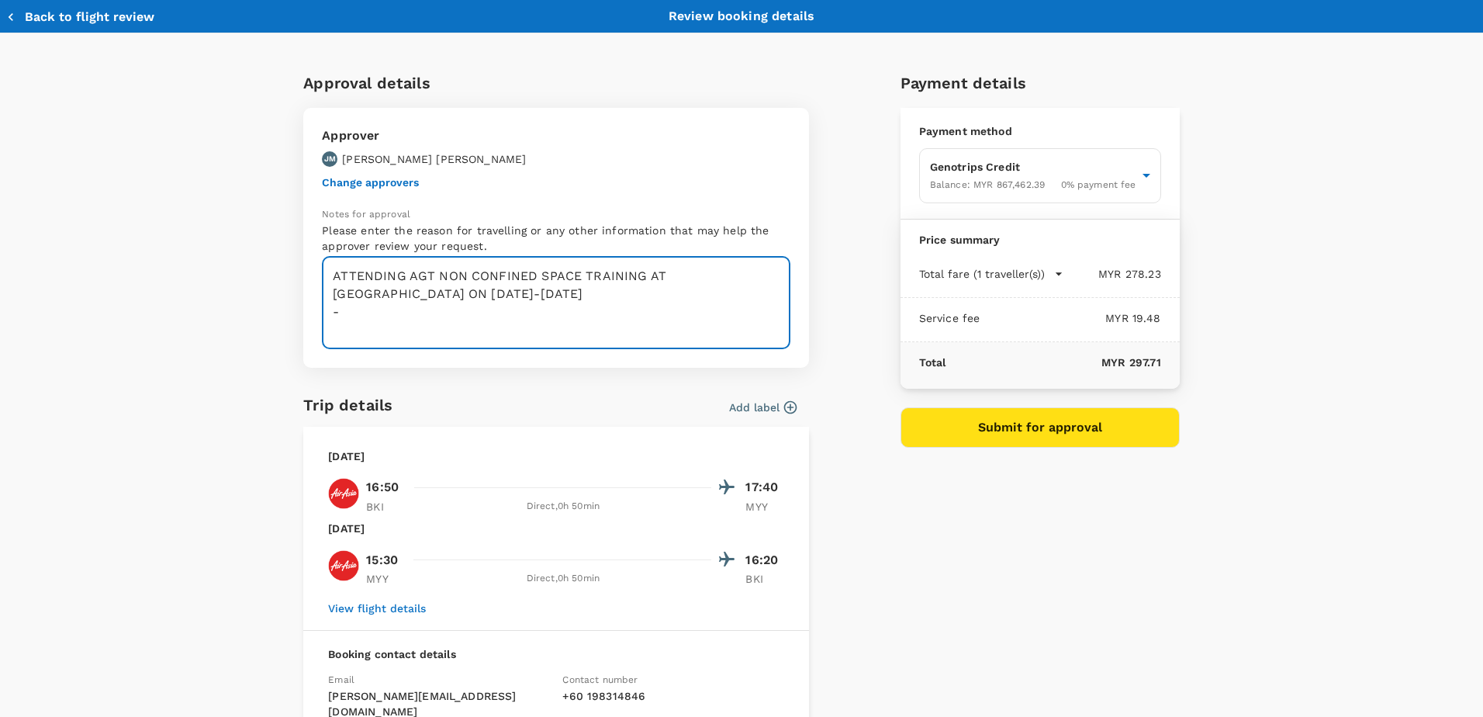
click at [375, 311] on textarea "ATTENDING AGT NON CONFINED SPACE TRAINING AT SMTC MIRI ON 23-24 SEPT -" at bounding box center [556, 303] width 469 height 92
paste textarea "TRF-059-25_AGT Training at SMTC MIRI on 23 &24 Sept"
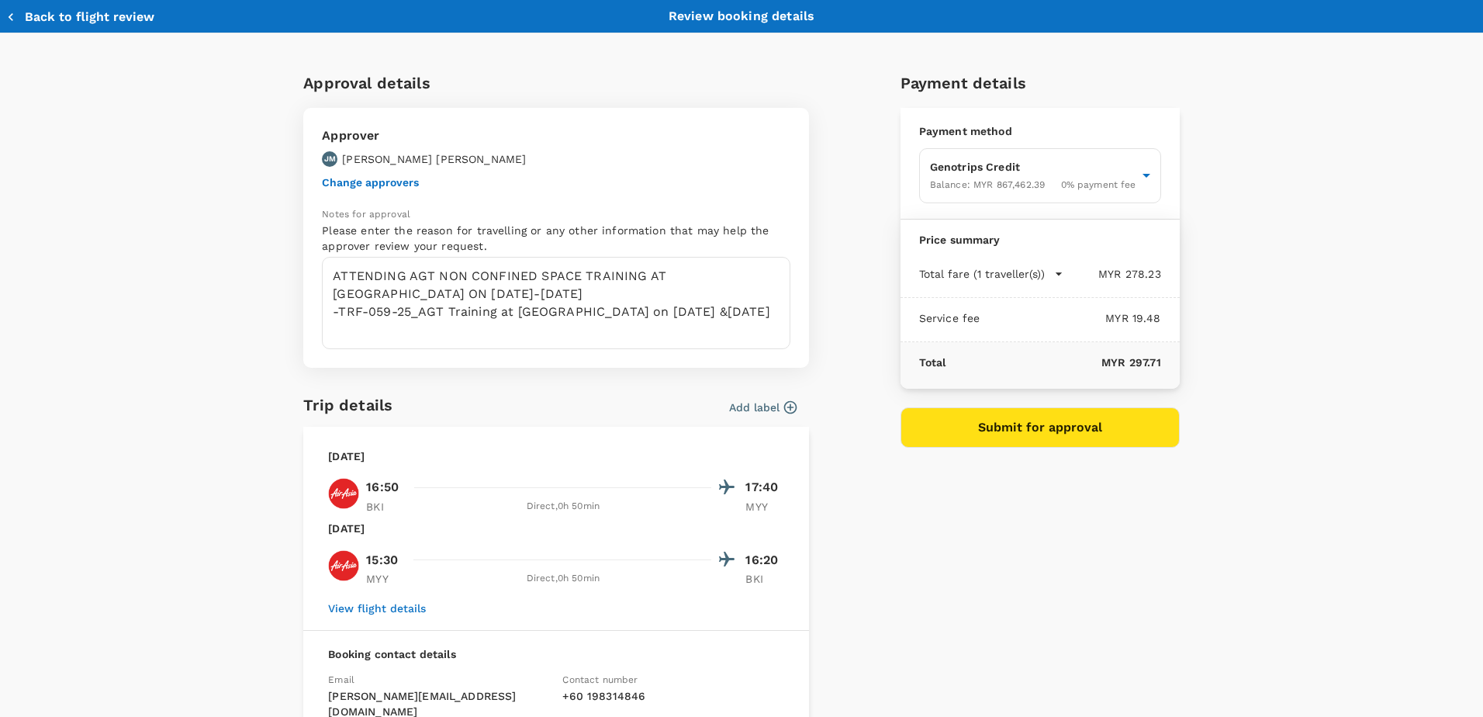
drag, startPoint x: 232, startPoint y: 507, endPoint x: 249, endPoint y: 487, distance: 26.4
click at [232, 507] on div "Approval details Approver JM JOHAR MOHD YUSOF Change approvers Notes for approv…" at bounding box center [741, 493] width 1483 height 920
click at [375, 327] on textarea "ATTENDING AGT NON CONFINED SPACE TRAINING AT SMTC MIRI ON 23-24 SEPT -TRF-059-2…" at bounding box center [556, 303] width 469 height 92
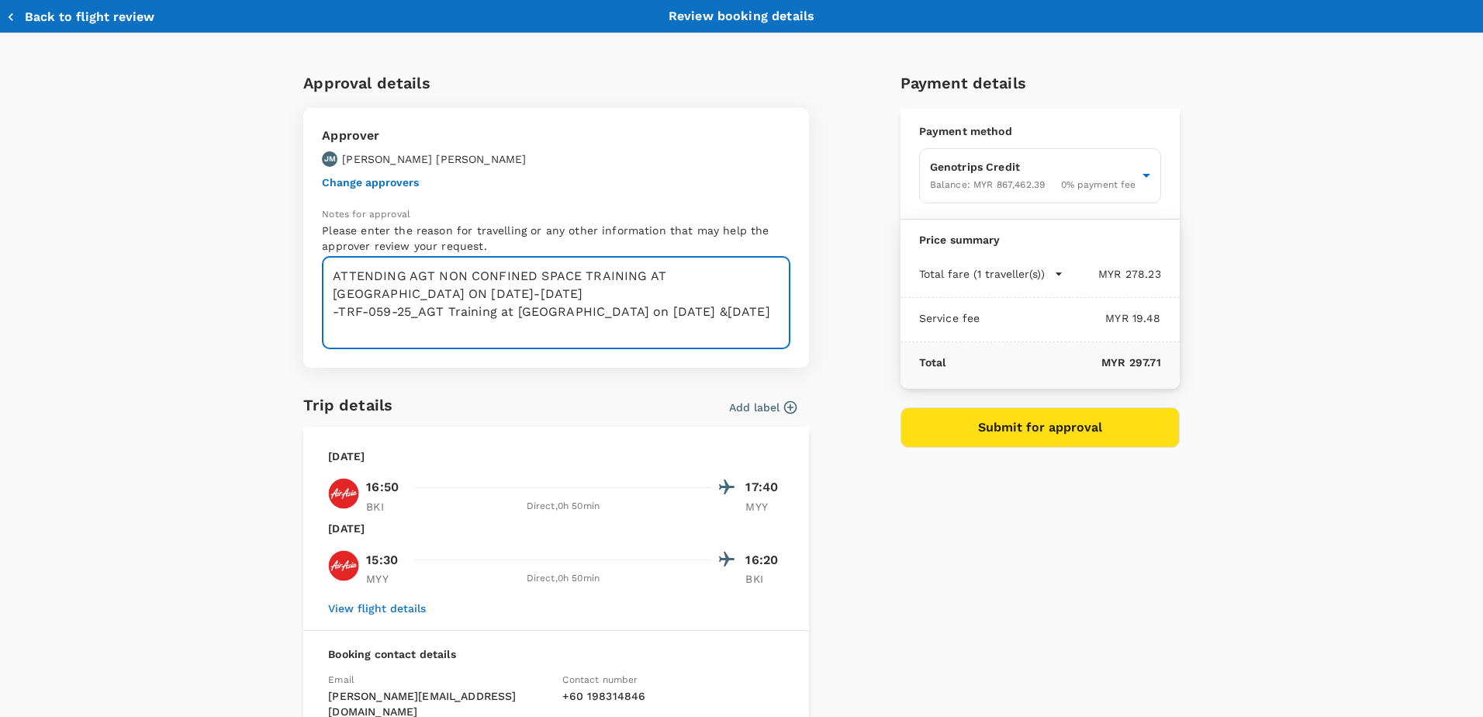
click at [714, 313] on textarea "ATTENDING AGT NON CONFINED SPACE TRAINING AT SMTC MIRI ON 23-24 SEPT -TRF-059-2…" at bounding box center [556, 303] width 469 height 92
paste textarea "TAF-042-25_AGT TRAINING AT SMTC MIRI ON 23-24 SEPT"
type textarea "ATTENDING AGT NON-CONFINED SPACE TRAINING AT SMTC MIRI ON 23-24 SEPT -TRF-059-2…"
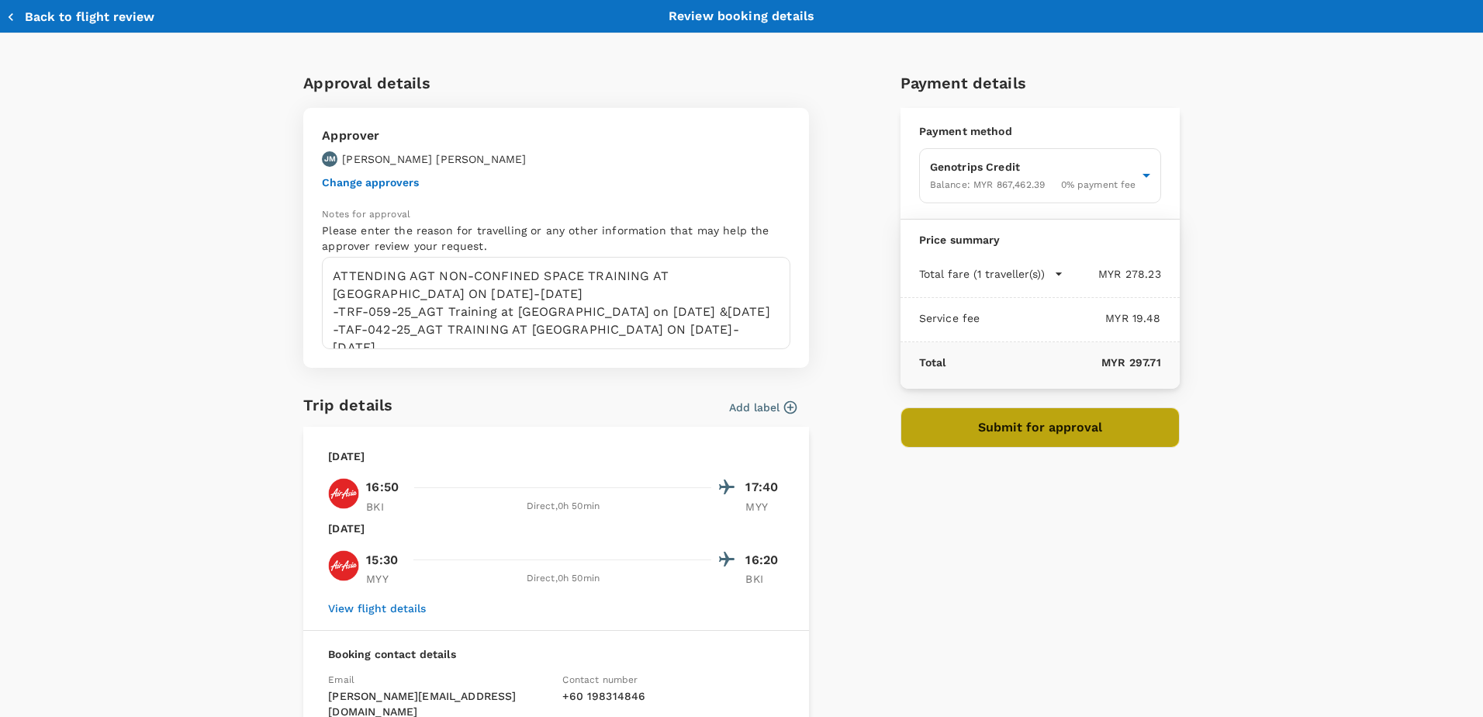
click at [1010, 434] on button "Submit for approval" at bounding box center [1040, 427] width 279 height 40
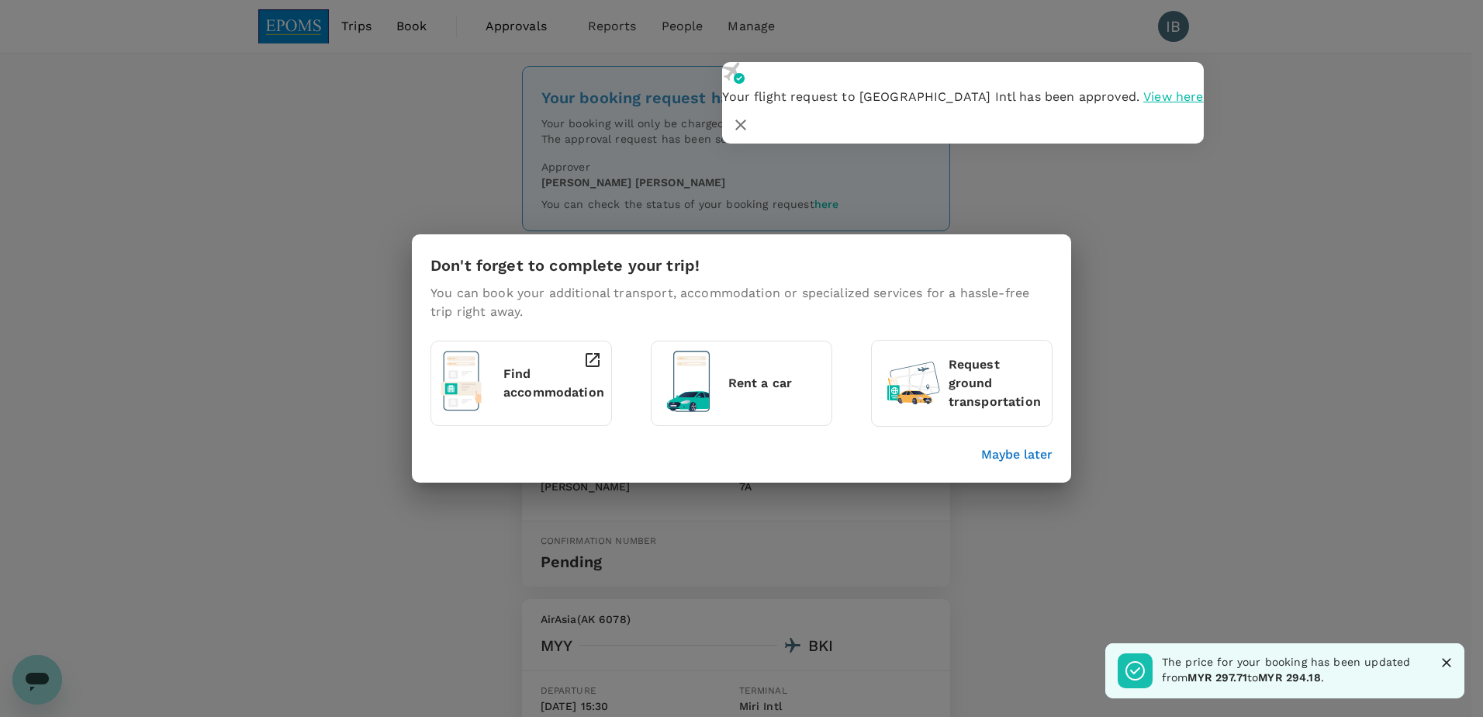
click at [1251, 336] on div "Don't forget to complete your trip! You can book your additional transport, acc…" at bounding box center [741, 358] width 1483 height 717
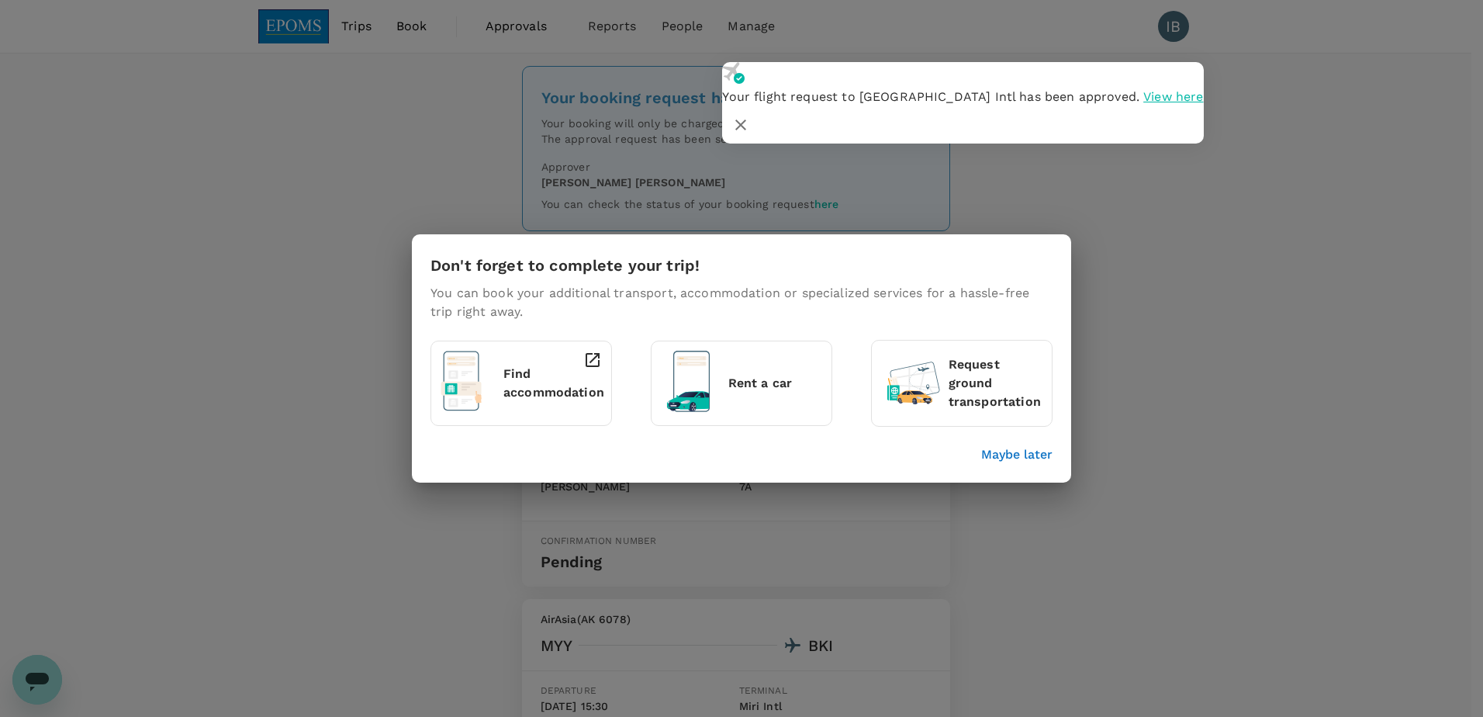
click at [1244, 332] on div "Don't forget to complete your trip! You can book your additional transport, acc…" at bounding box center [741, 358] width 1483 height 717
click at [1023, 454] on p "Maybe later" at bounding box center [1016, 454] width 71 height 19
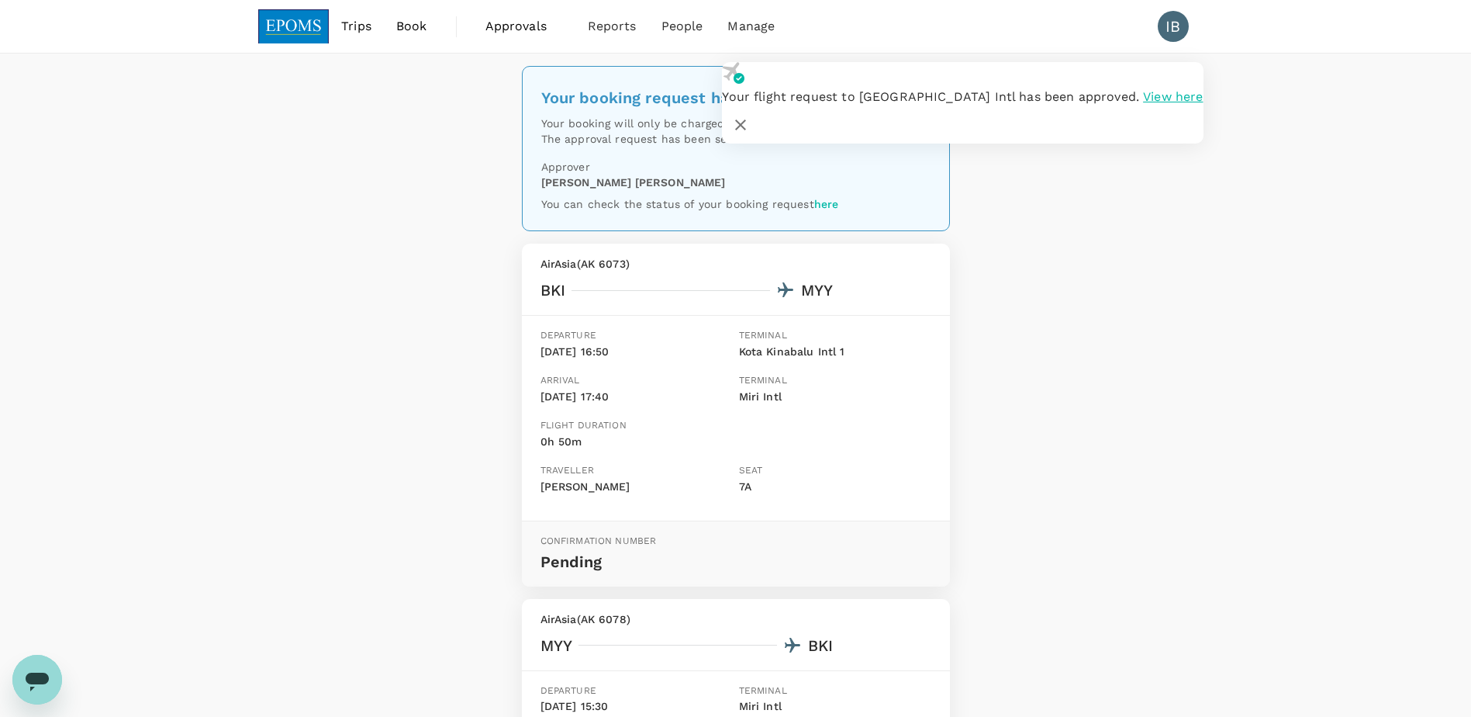
click at [1158, 372] on div "Your booking request has been sent for review Your booking will only be charged…" at bounding box center [735, 549] width 1471 height 990
click at [750, 116] on icon "button" at bounding box center [740, 125] width 19 height 19
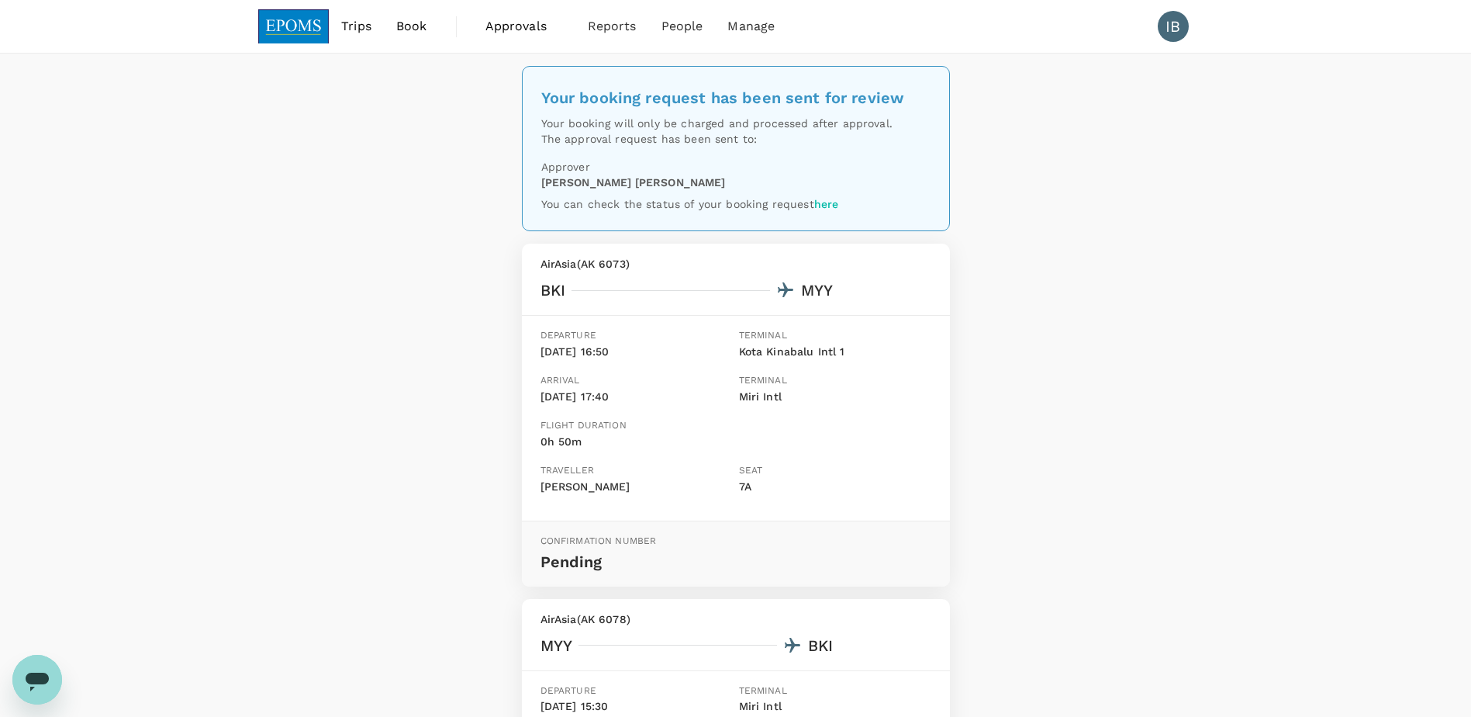
click at [413, 27] on span "Book" at bounding box center [411, 26] width 31 height 19
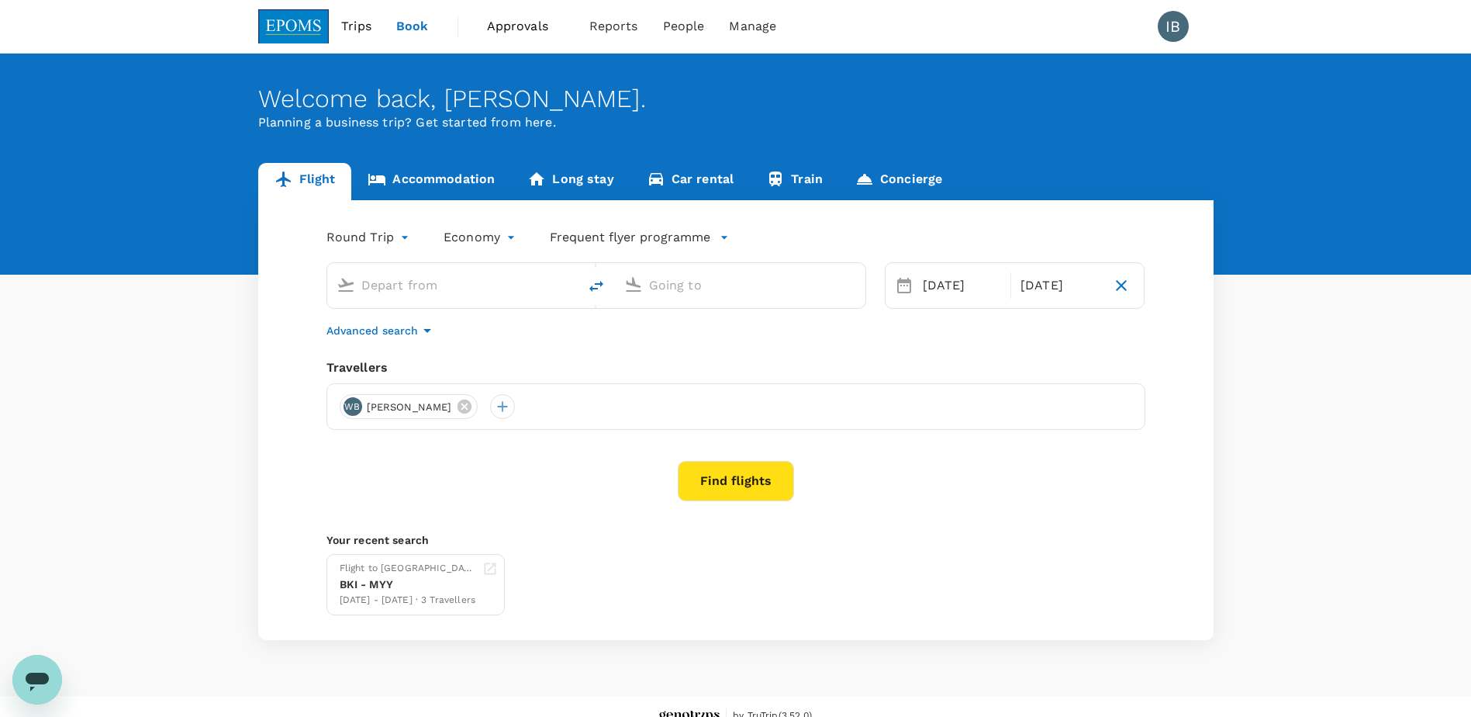
type input "Kota Kinabalu Intl (BKI)"
type input "Miri Intl (MYY)"
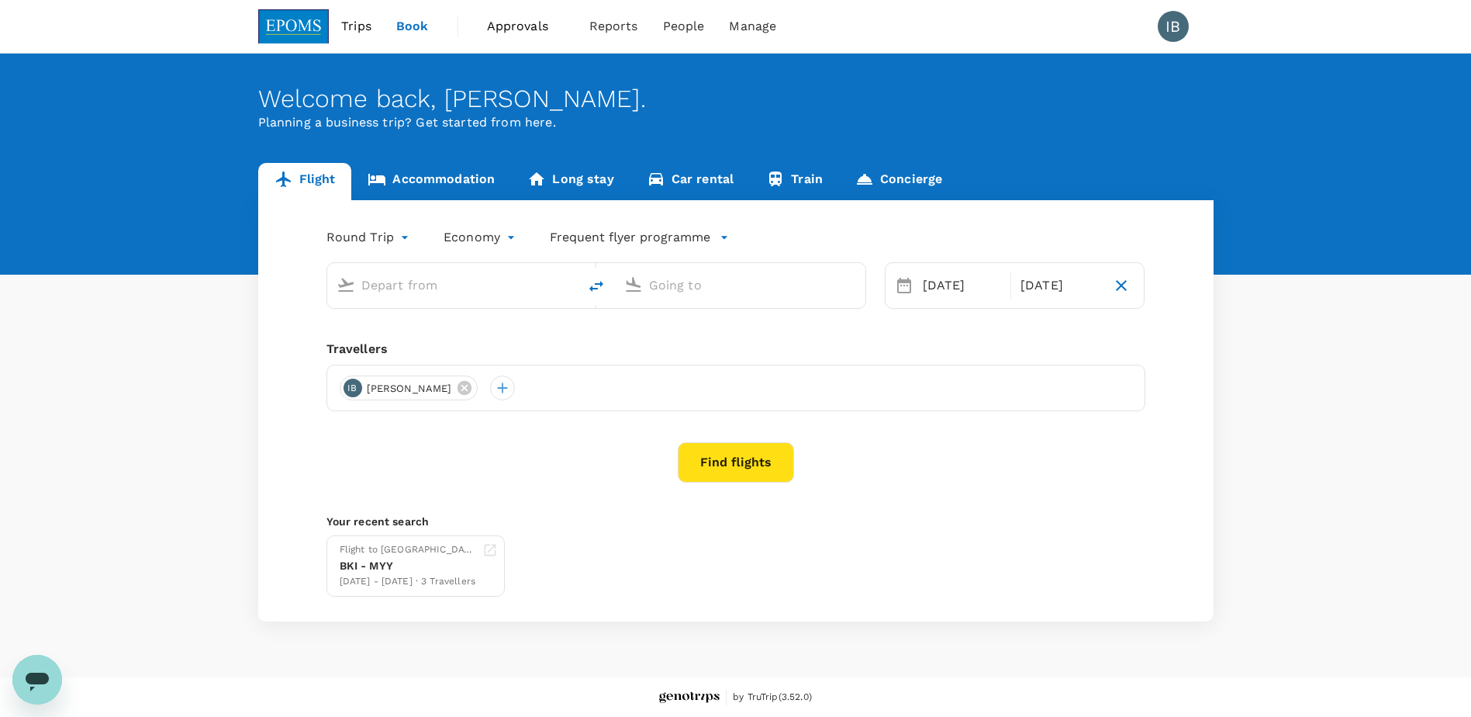
type input "Kota Kinabalu Intl (BKI)"
type input "Miri Intl (MYY)"
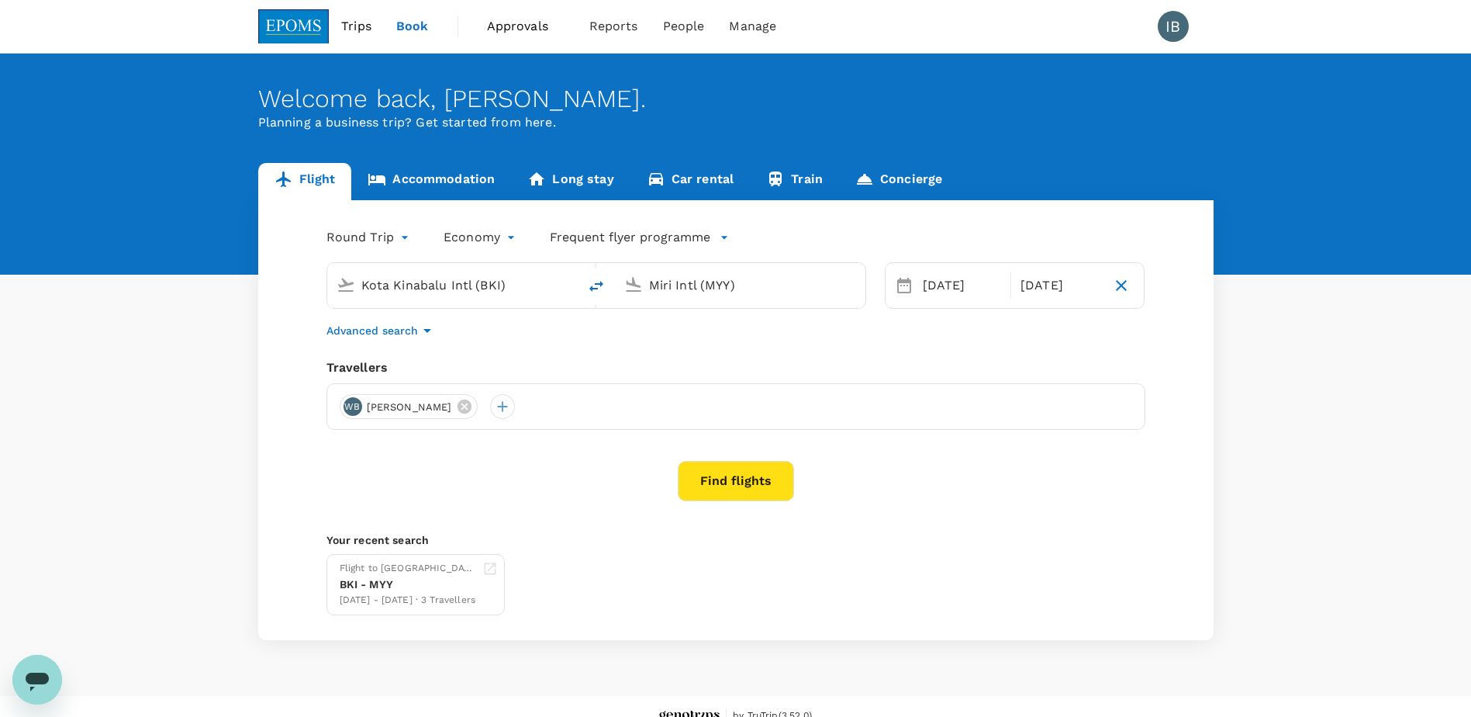
click at [465, 179] on link "Accommodation" at bounding box center [431, 181] width 160 height 37
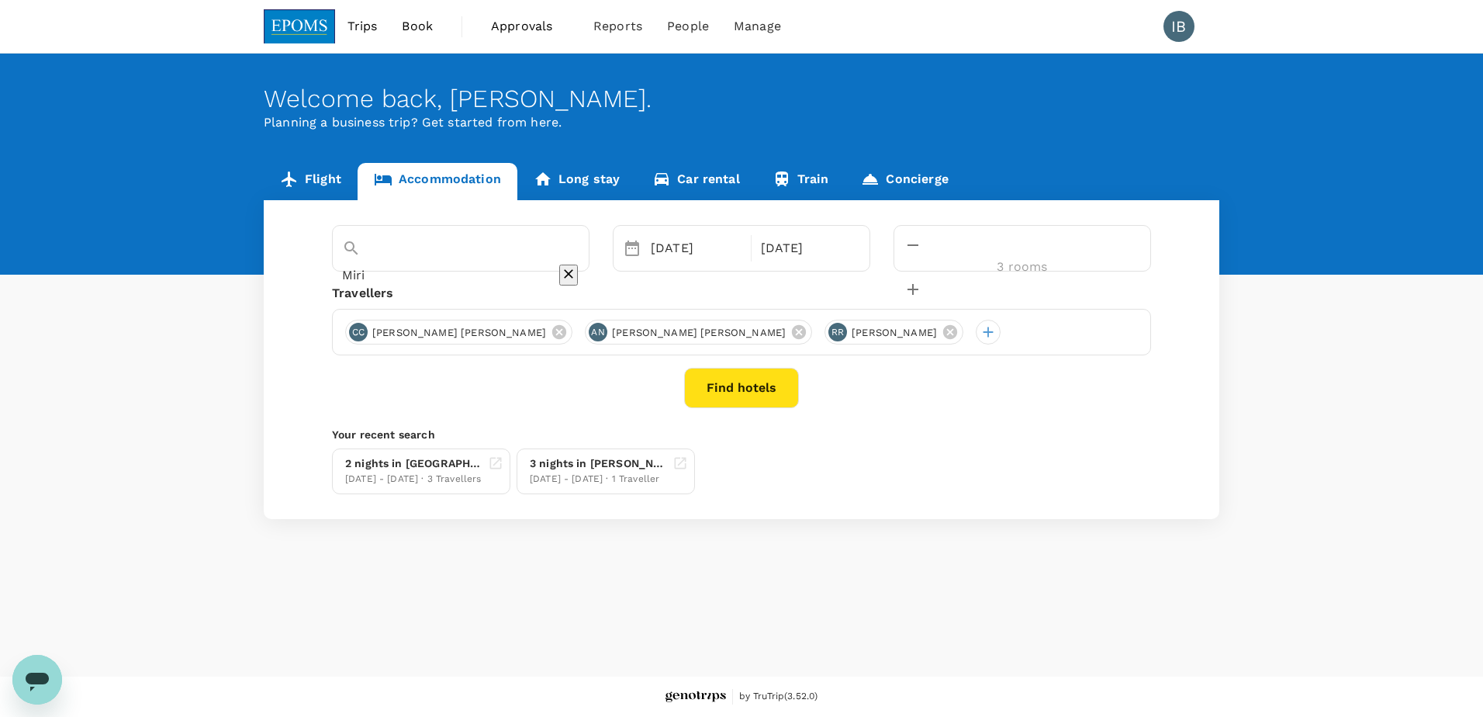
click at [918, 284] on icon "decrease" at bounding box center [913, 289] width 11 height 11
click at [918, 246] on icon "decrease" at bounding box center [913, 245] width 11 height 2
click at [922, 280] on icon "decrease" at bounding box center [913, 289] width 19 height 19
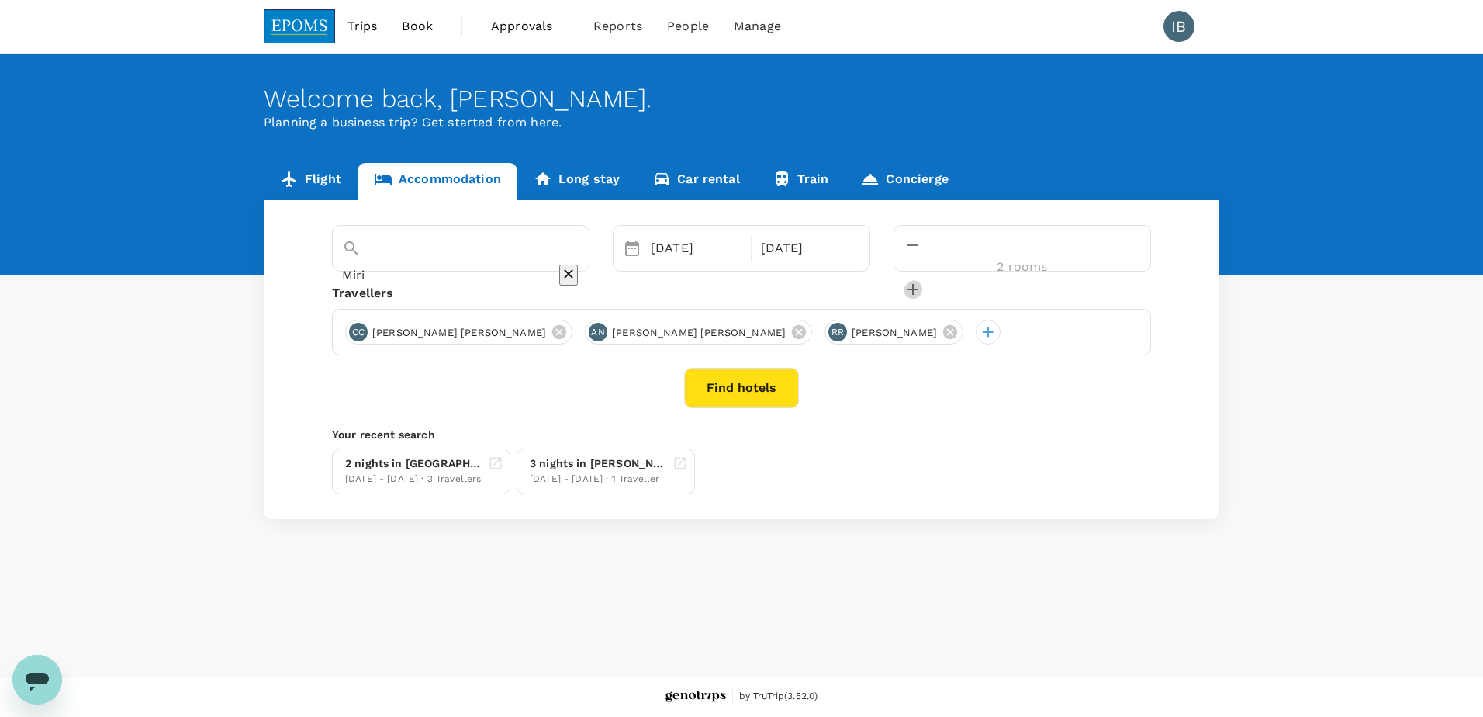
type input "3 rooms"
click at [733, 382] on button "Find hotels" at bounding box center [741, 388] width 115 height 40
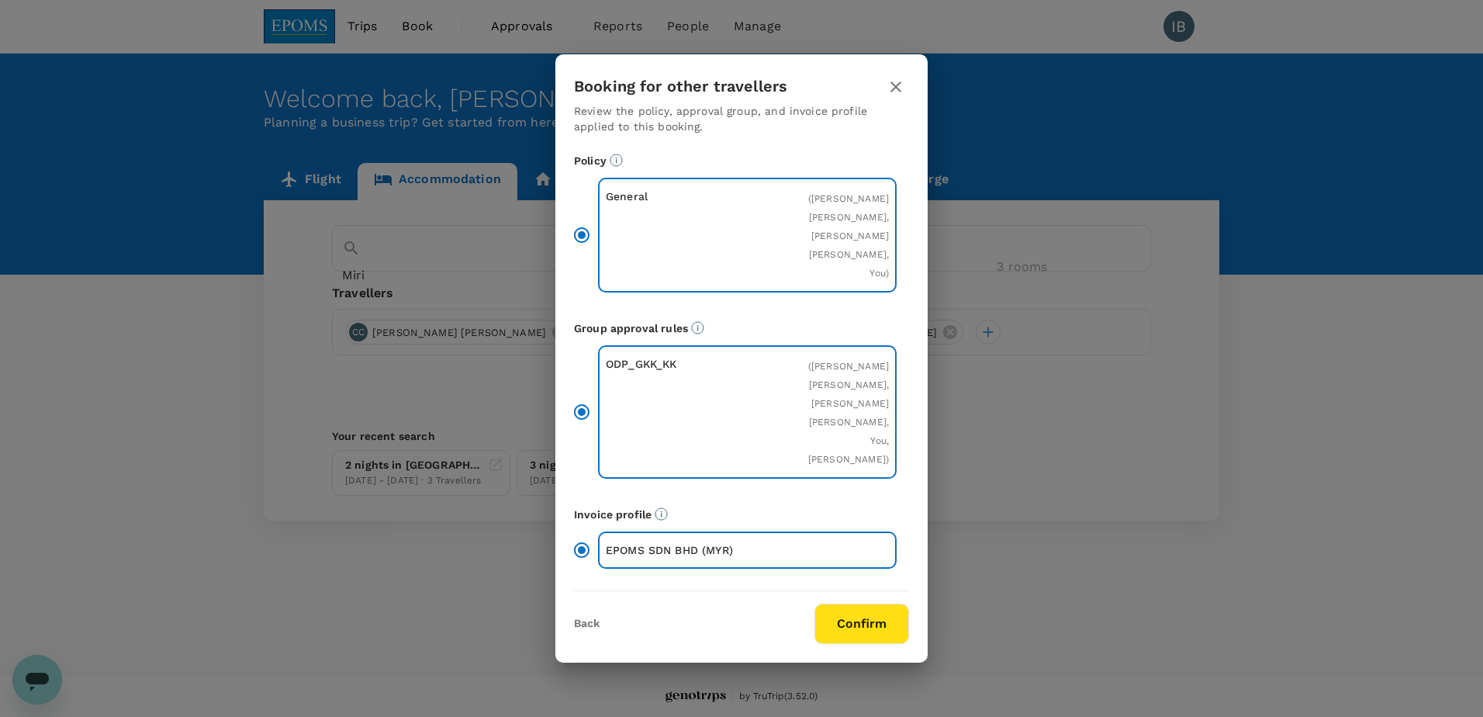
click at [868, 631] on button "Confirm" at bounding box center [861, 623] width 95 height 40
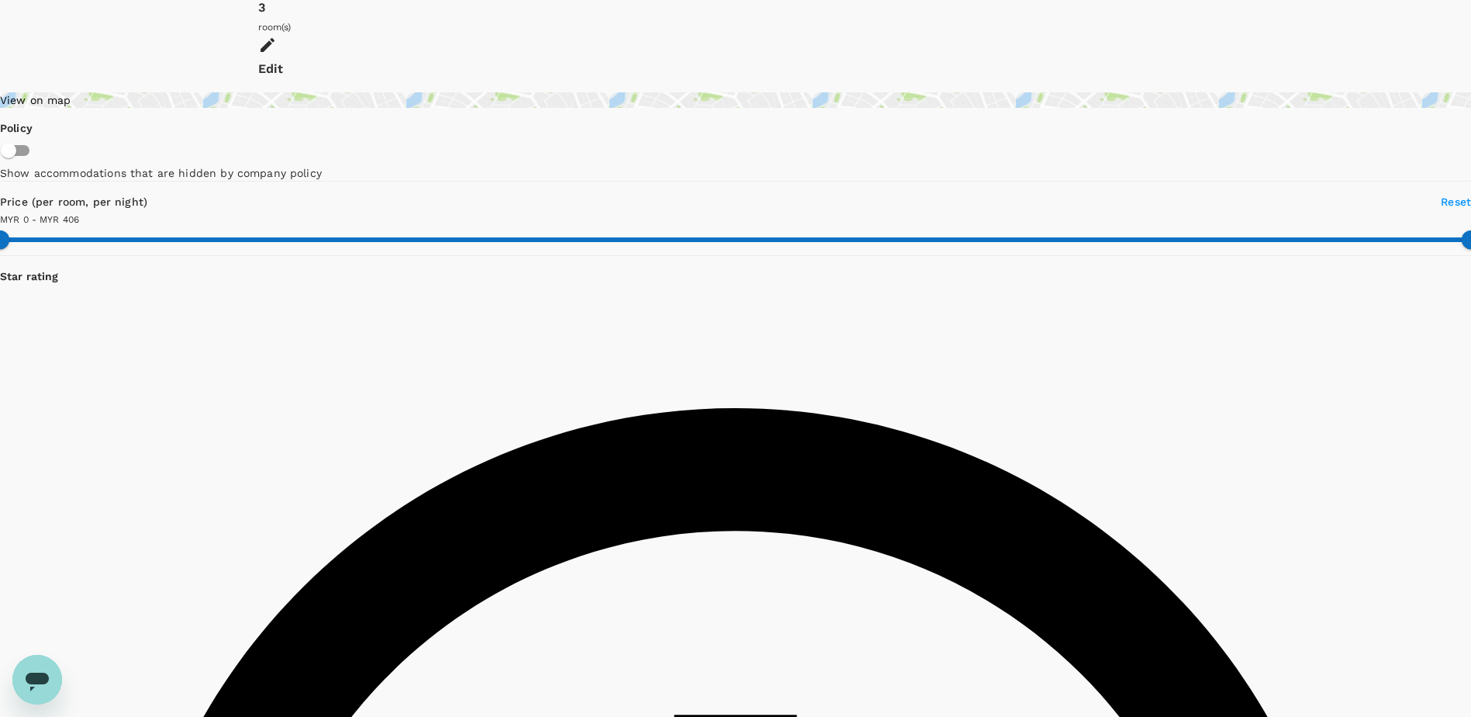
scroll to position [465, 0]
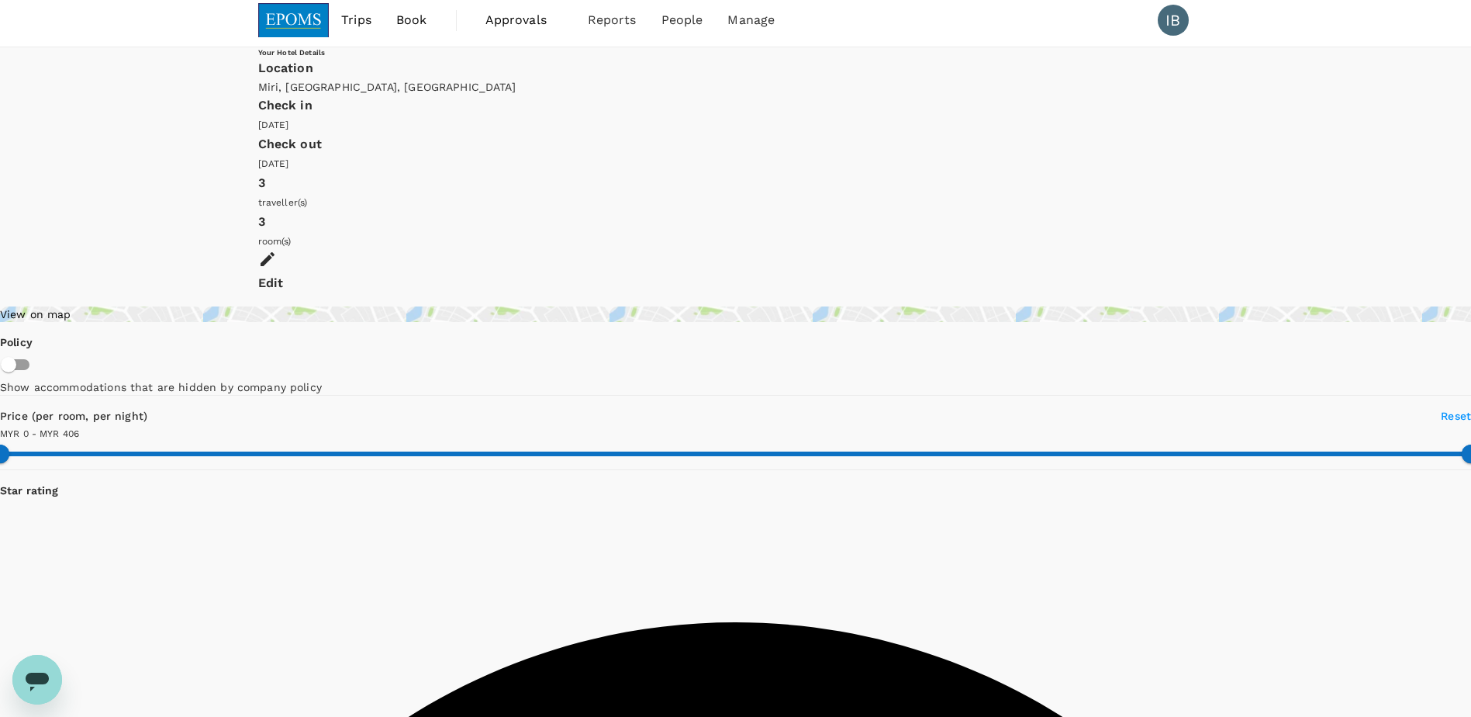
scroll to position [0, 0]
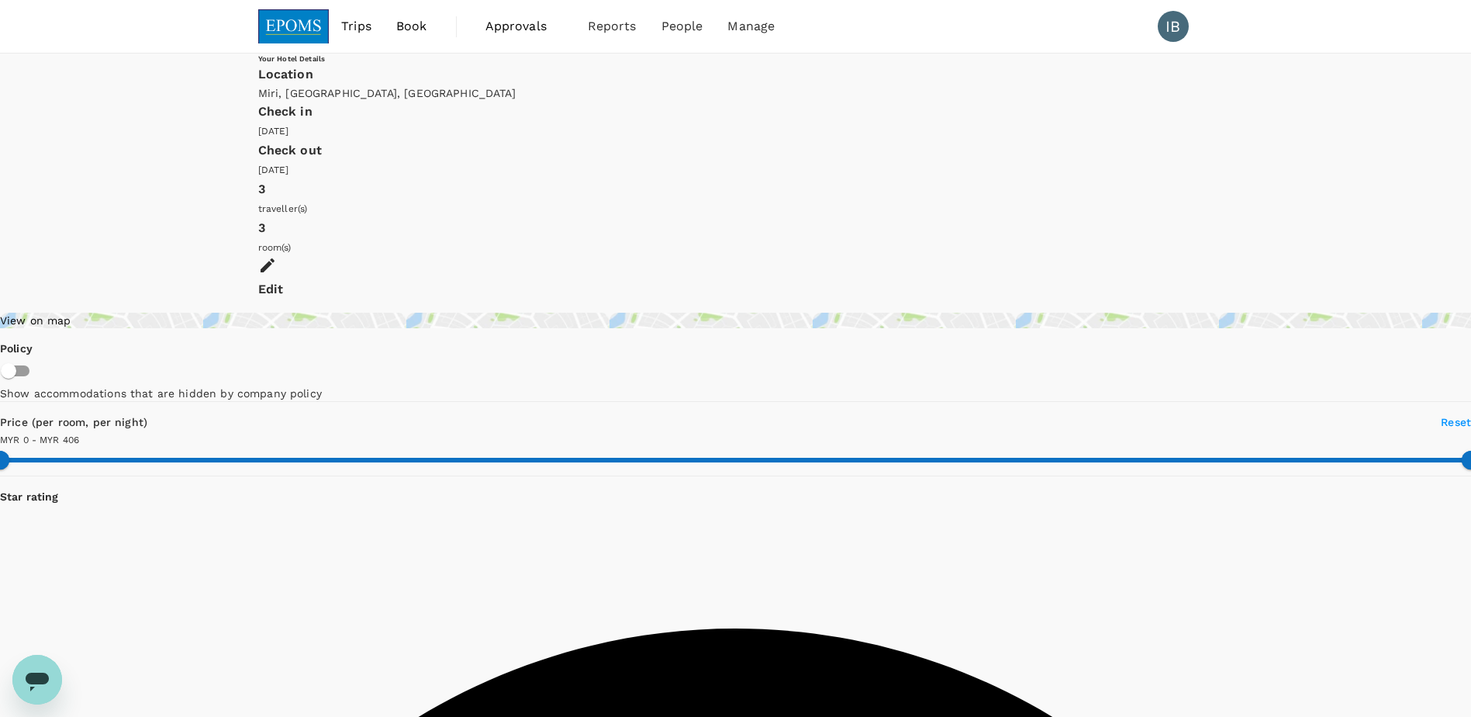
type input "405"
click at [418, 28] on span "Book" at bounding box center [411, 26] width 31 height 19
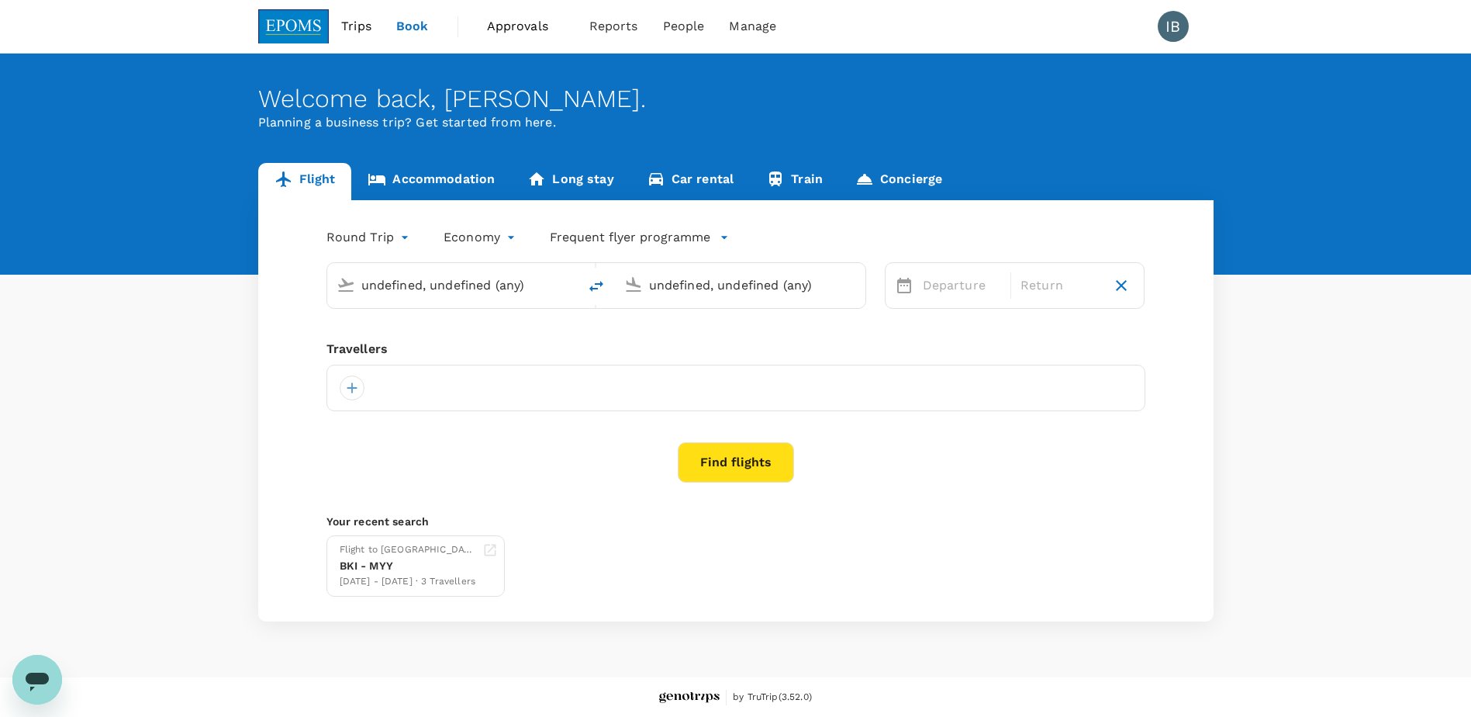
type input "Kota Kinabalu Intl (BKI)"
type input "Miri Intl (MYY)"
type input "Kota Kinabalu Intl (BKI)"
type input "Miri Intl (MYY)"
type input "Kota Kinabalu Intl (BKI)"
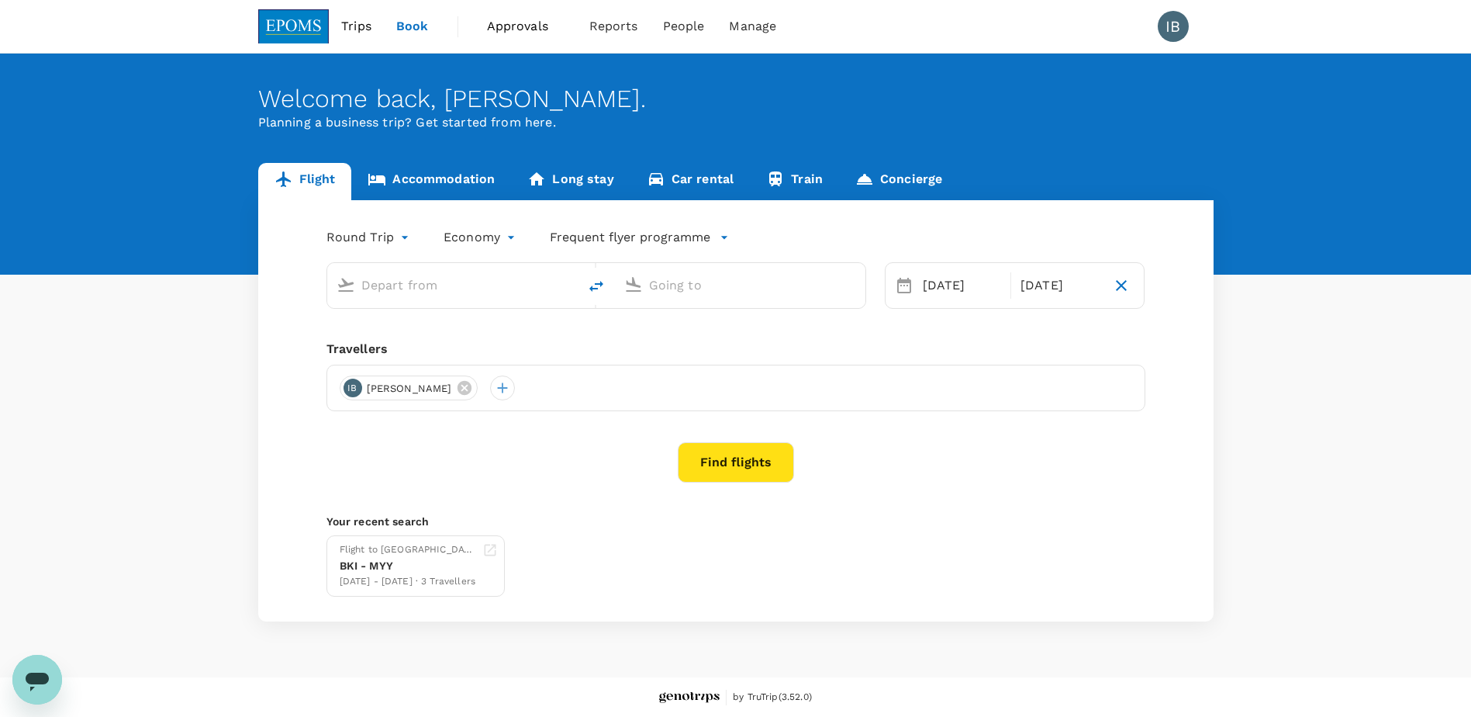
type input "Miri Intl (MYY)"
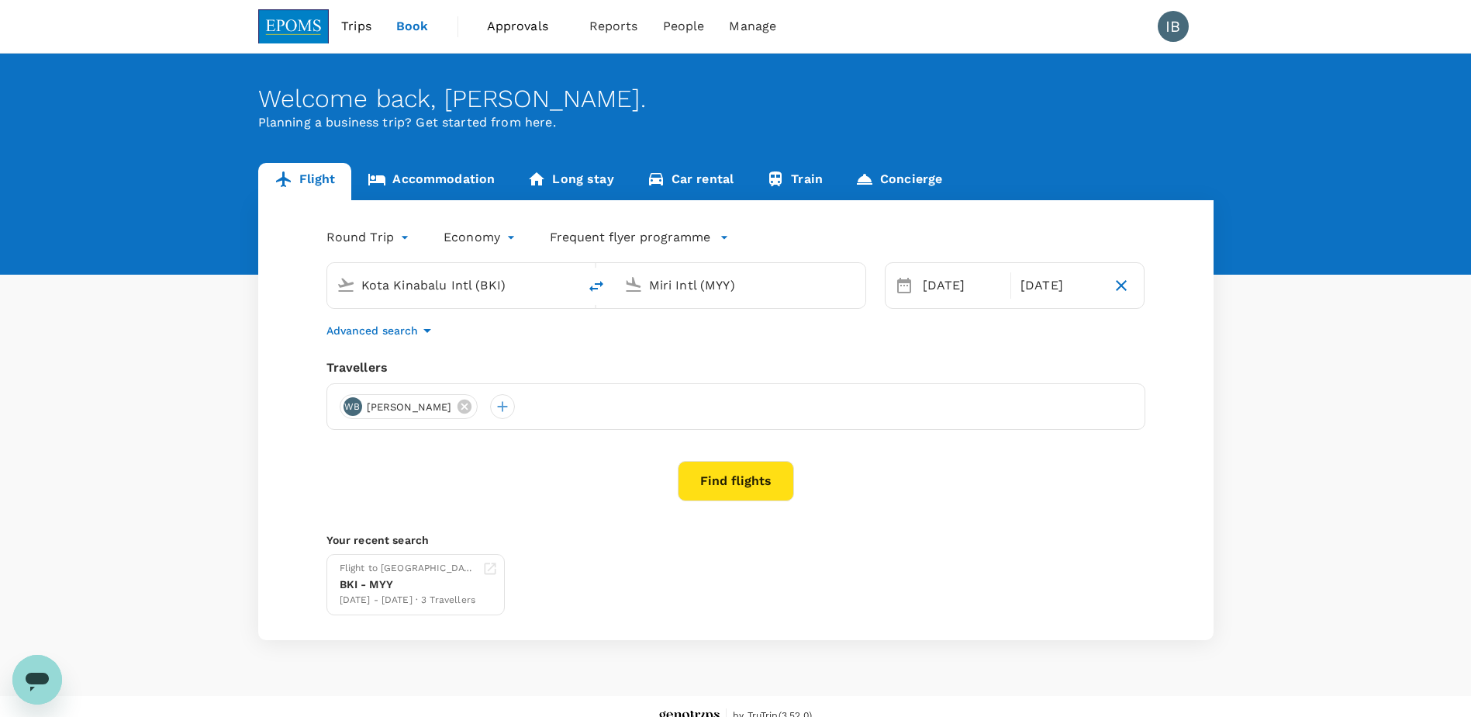
click at [430, 174] on link "Accommodation" at bounding box center [431, 181] width 160 height 37
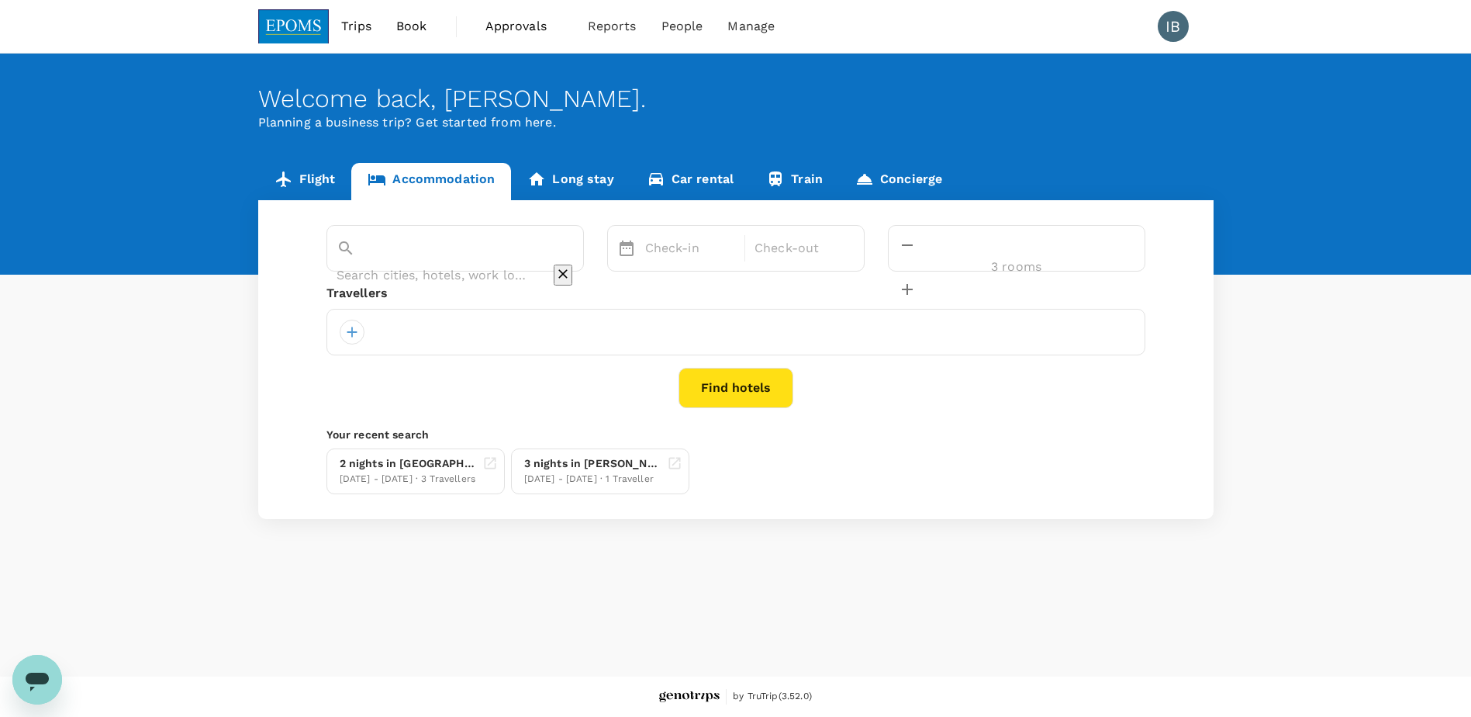
type input "Miri"
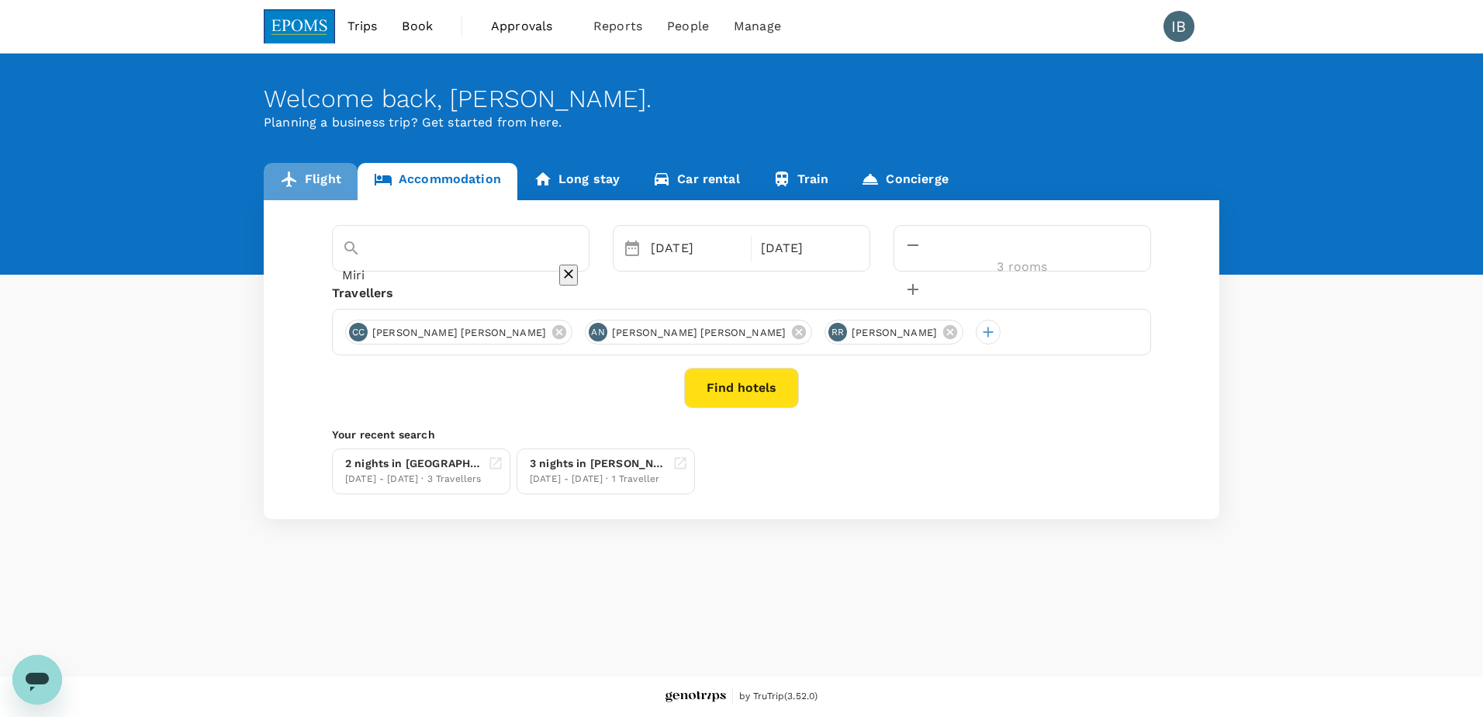
click at [326, 178] on link "Flight" at bounding box center [311, 181] width 94 height 37
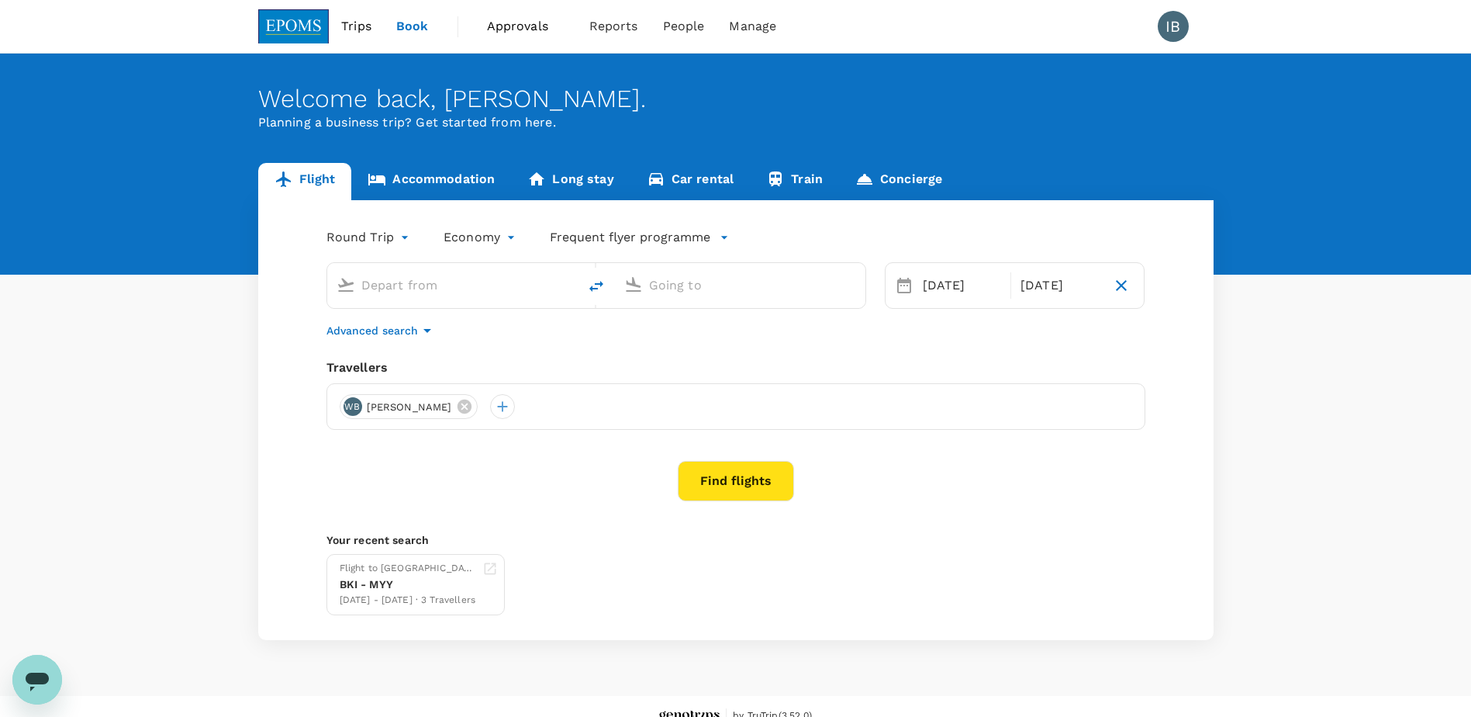
type input "Kota Kinabalu Intl (BKI)"
type input "Miri Intl (MYY)"
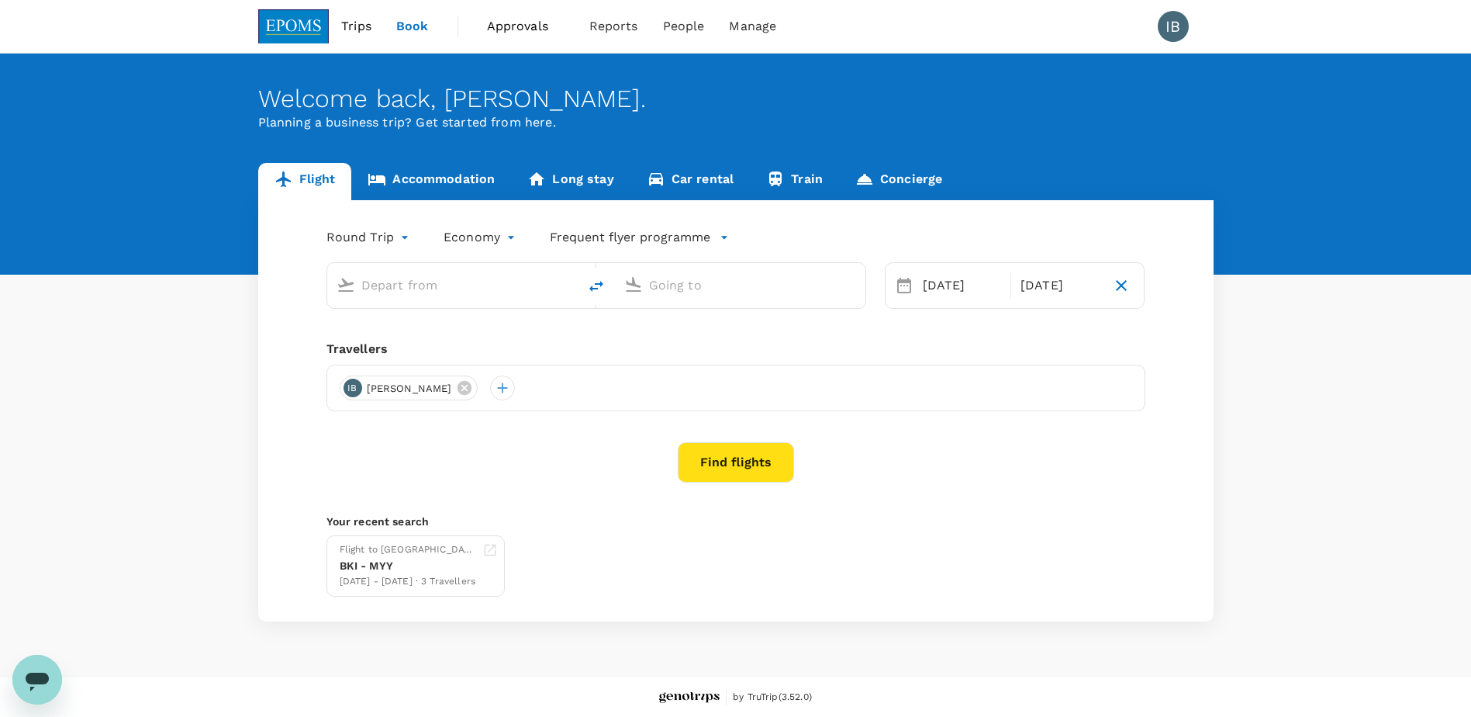
type input "Kota Kinabalu Intl (BKI)"
type input "Miri Intl (MYY)"
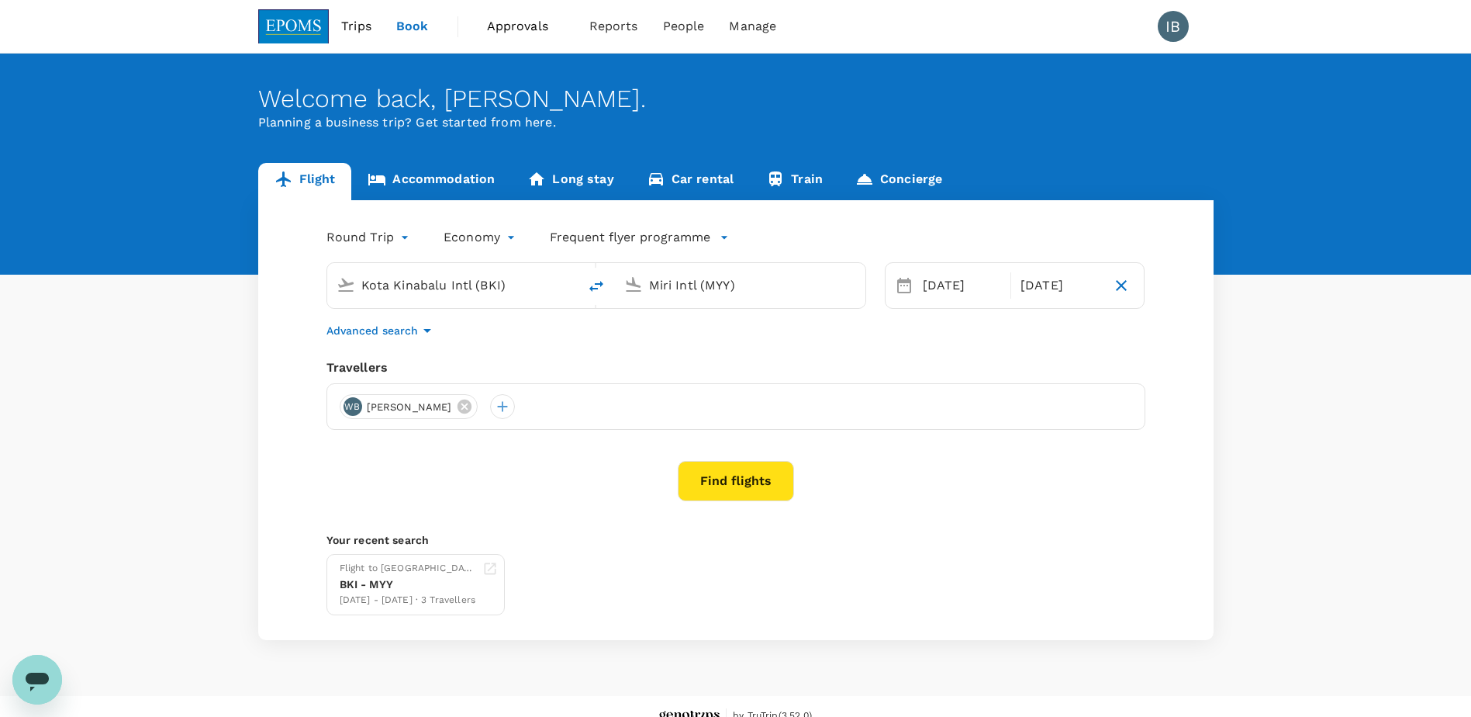
click at [478, 469] on div "Find flights" at bounding box center [736, 481] width 819 height 40
click at [351, 29] on span "Trips" at bounding box center [356, 26] width 30 height 19
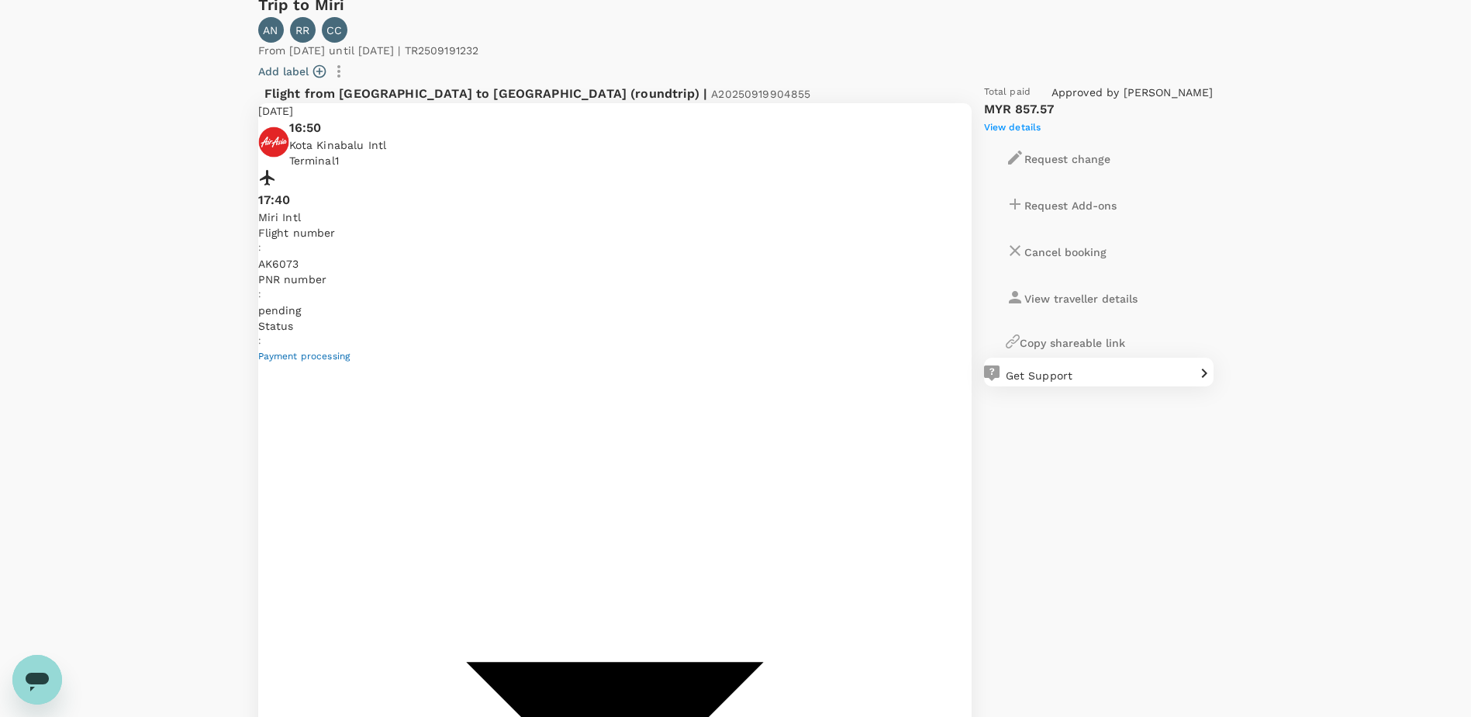
scroll to position [156, 0]
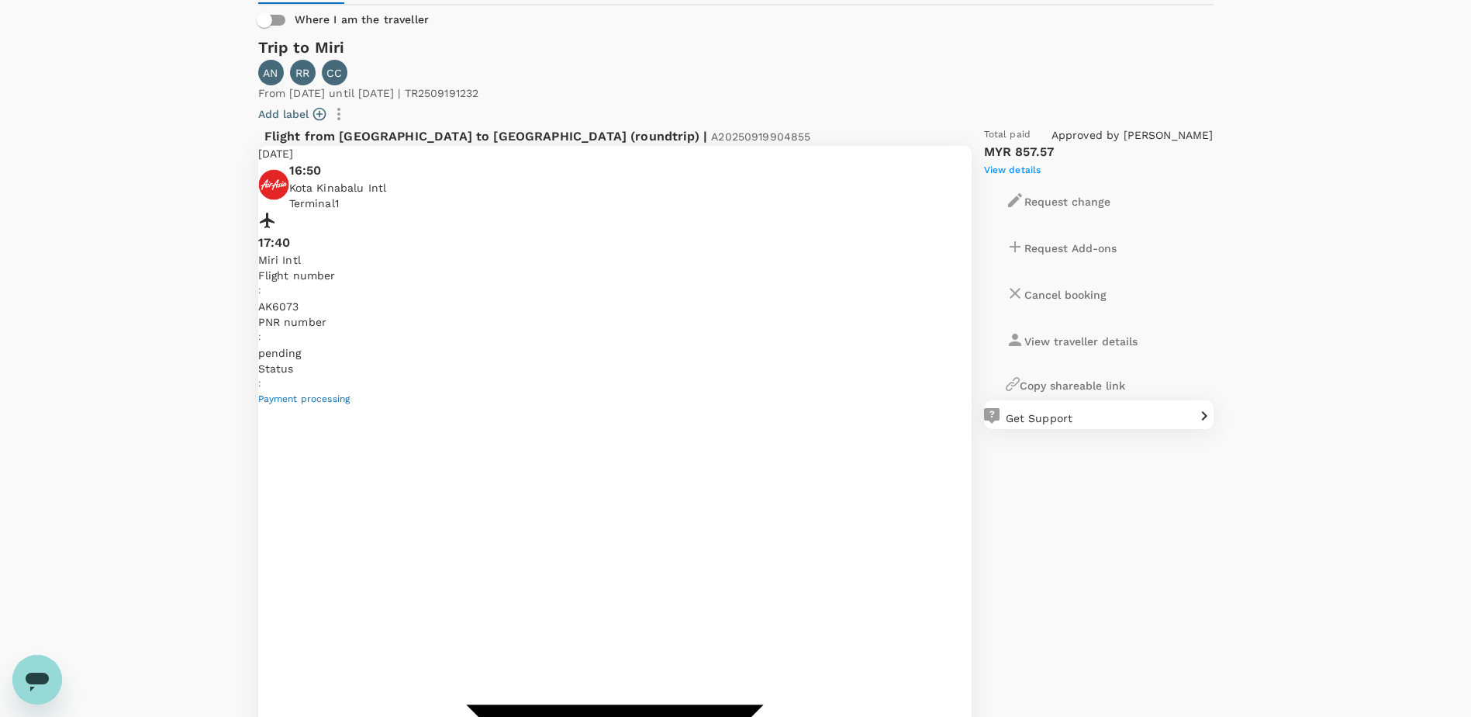
click at [1053, 240] on p "Request Add-ons" at bounding box center [1071, 248] width 92 height 16
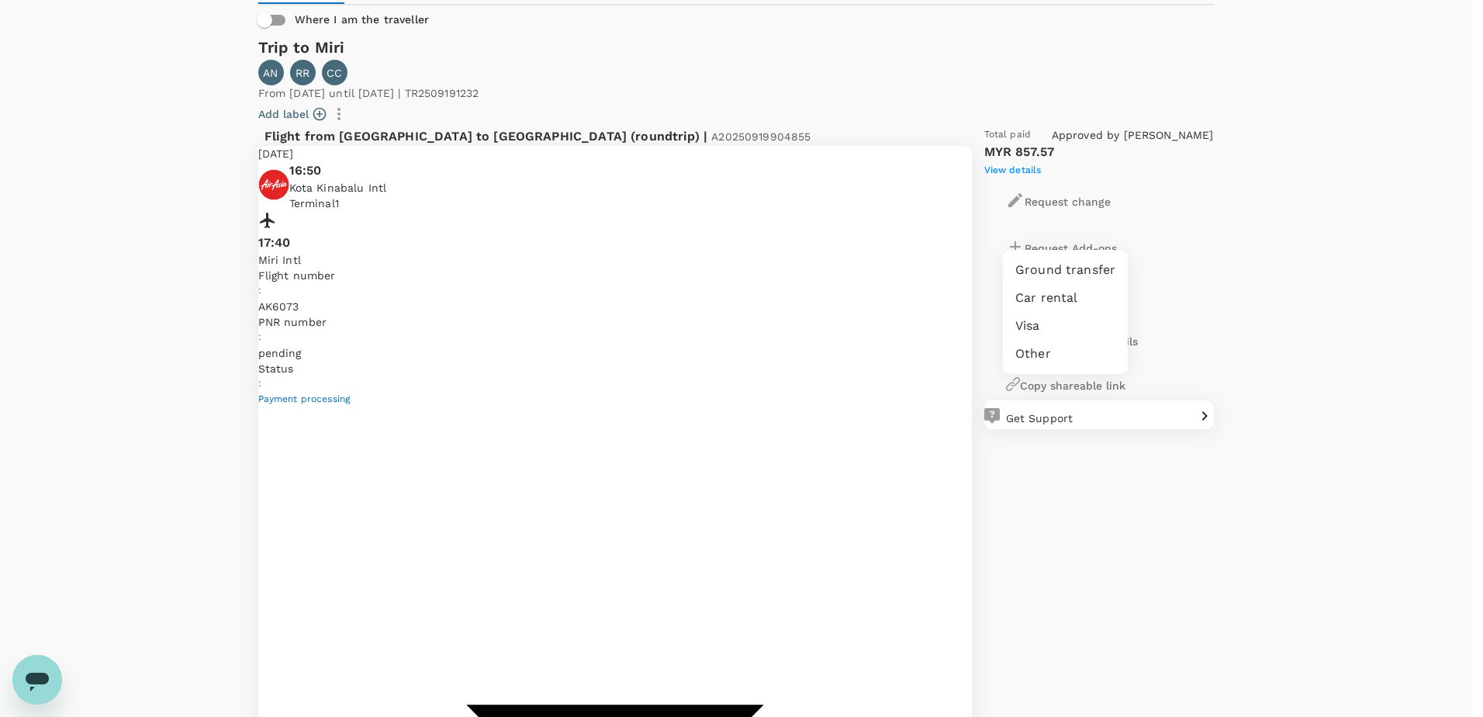
click at [1311, 137] on div at bounding box center [741, 358] width 1483 height 717
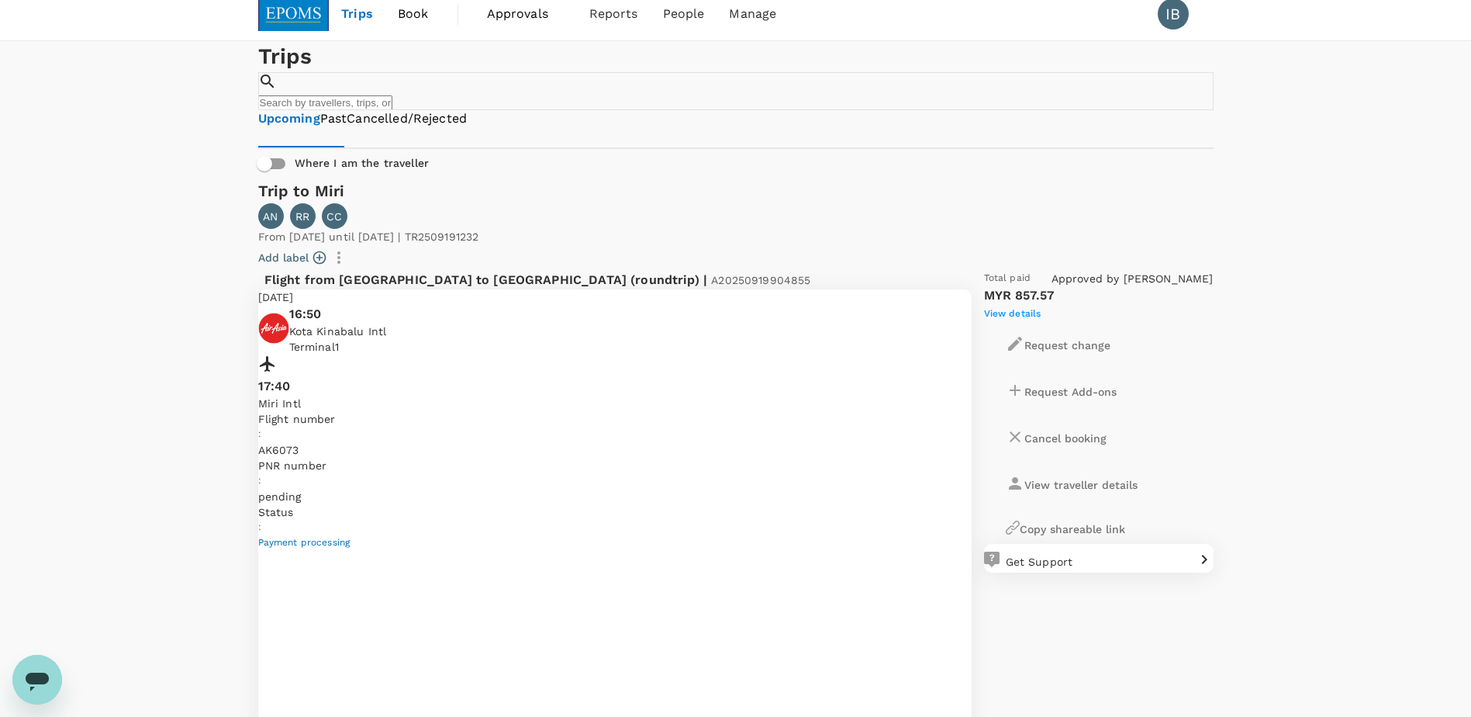
scroll to position [0, 0]
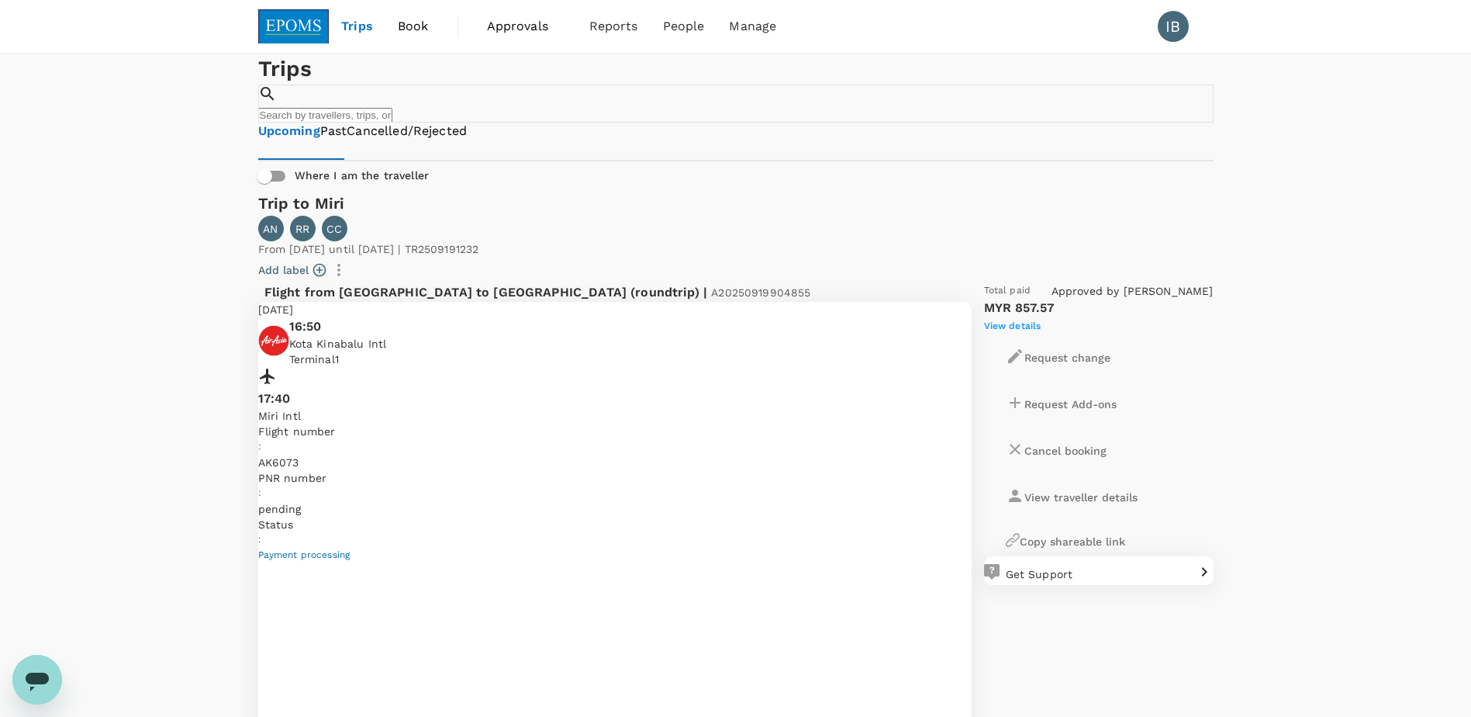
click at [410, 20] on span "Book" at bounding box center [413, 26] width 31 height 19
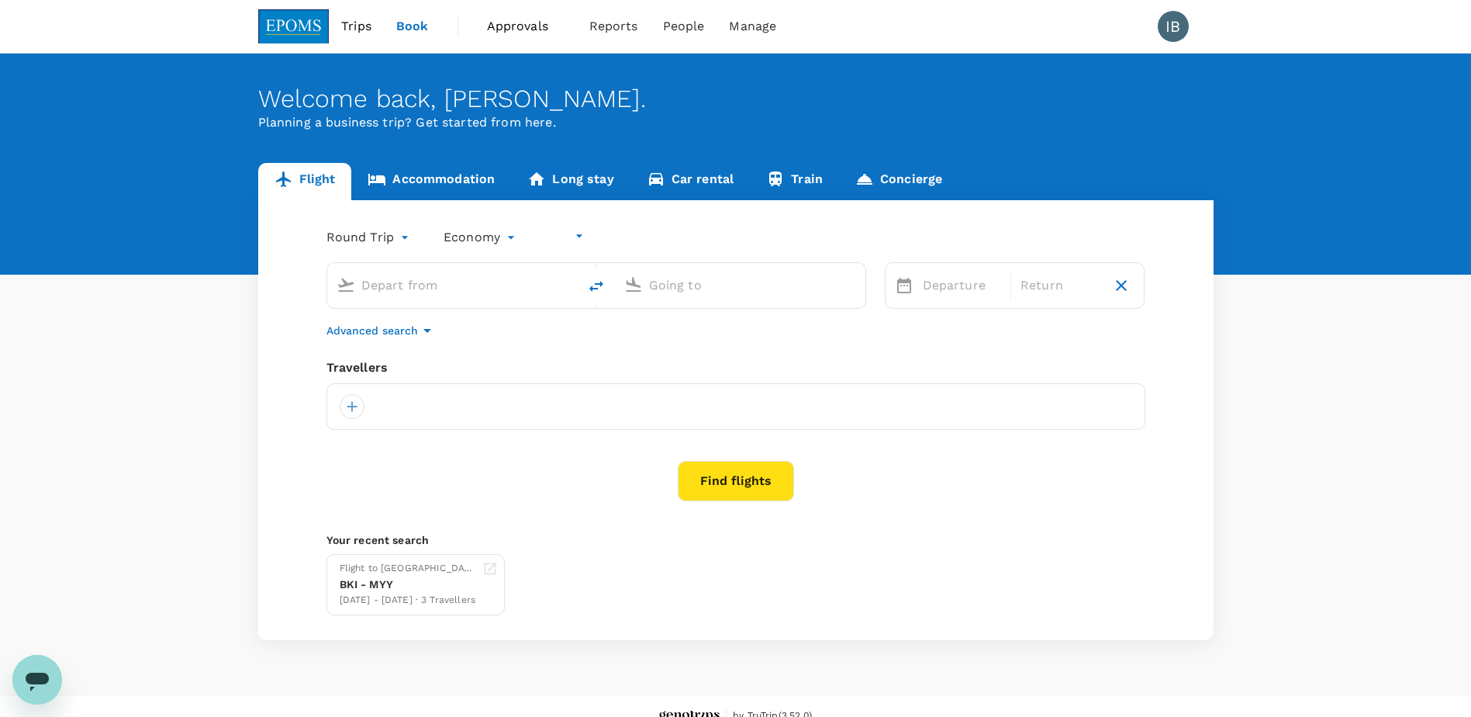
type input "undefined, undefined (any)"
type input "Kota Kinabalu Intl (BKI)"
type input "Miri Intl (MYY)"
click at [357, 26] on span "Trips" at bounding box center [356, 26] width 30 height 19
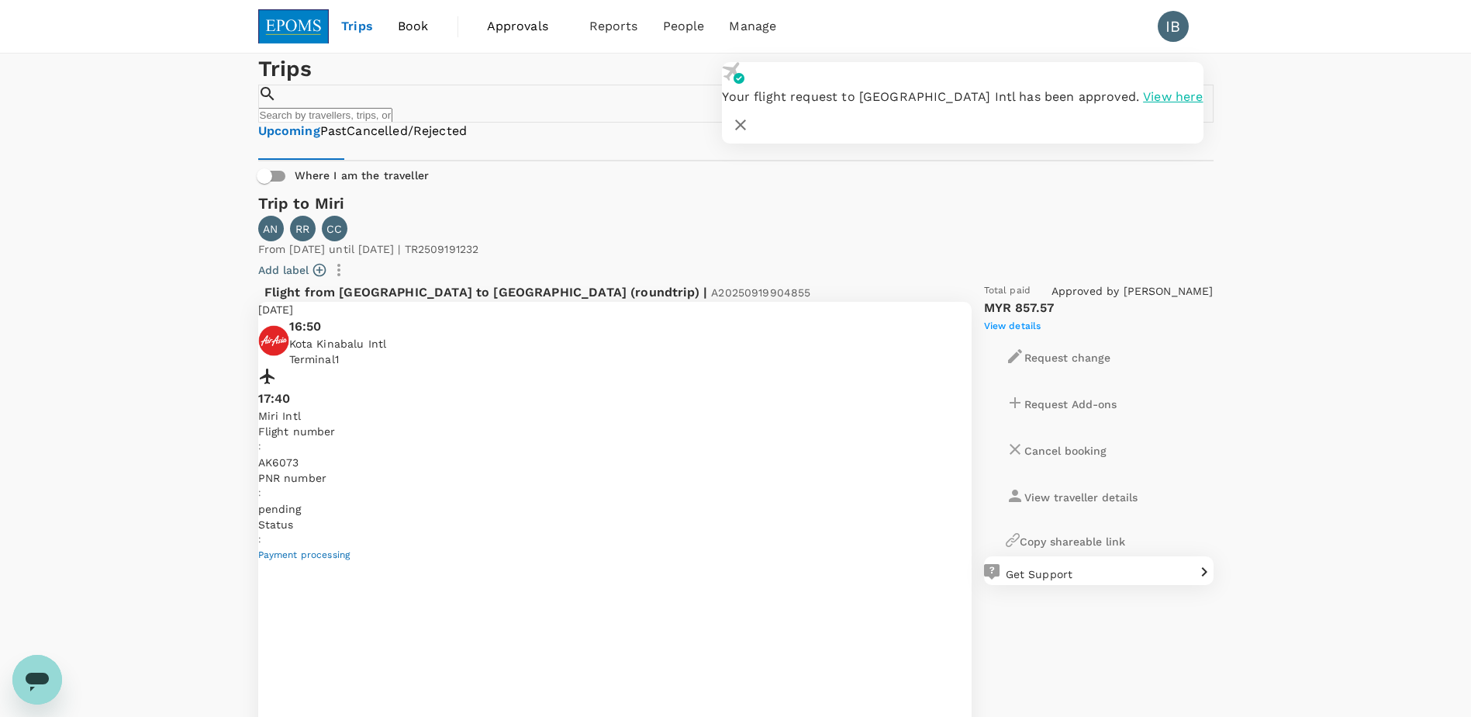
click at [150, 191] on div "Trips ​ ​ Upcoming Past Cancelled/Rejected Where I am the traveller" at bounding box center [735, 122] width 1471 height 137
click at [746, 119] on icon "button" at bounding box center [740, 124] width 11 height 11
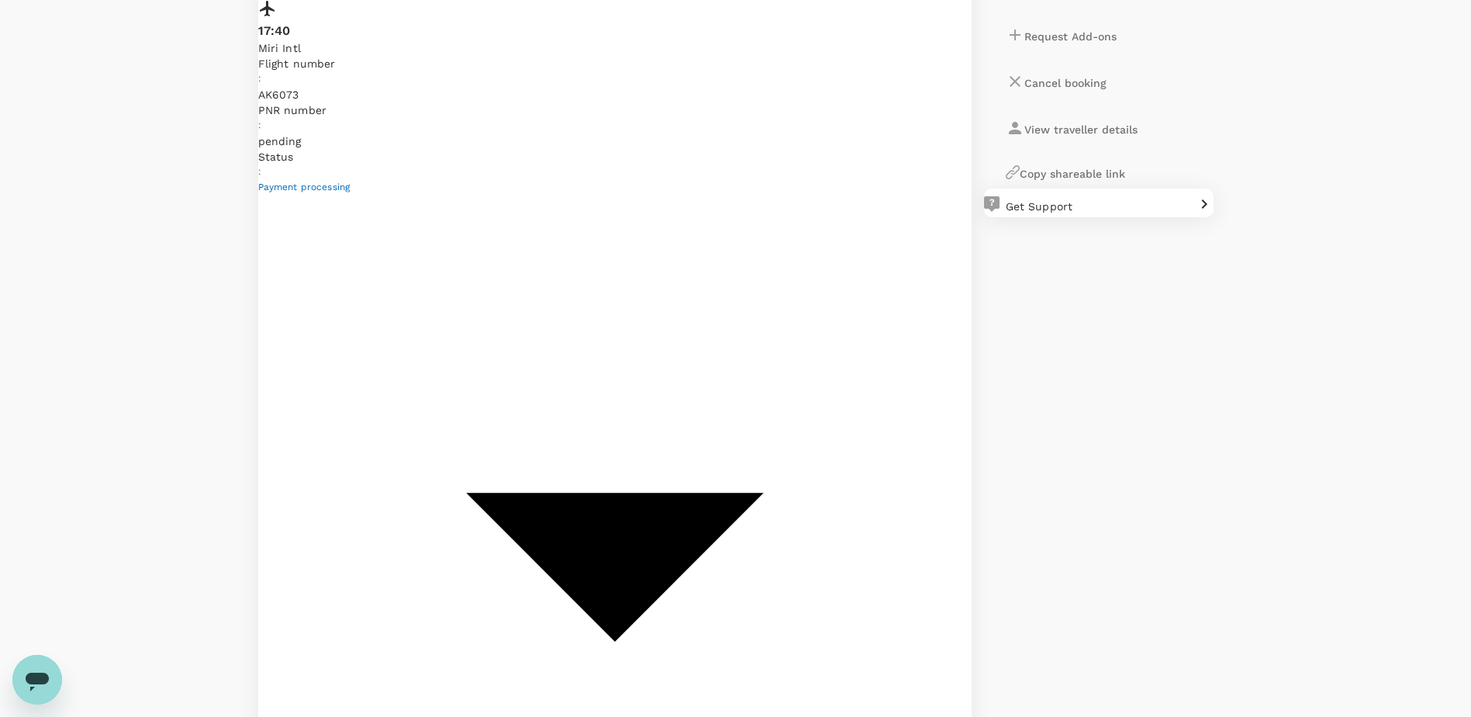
scroll to position [389, 0]
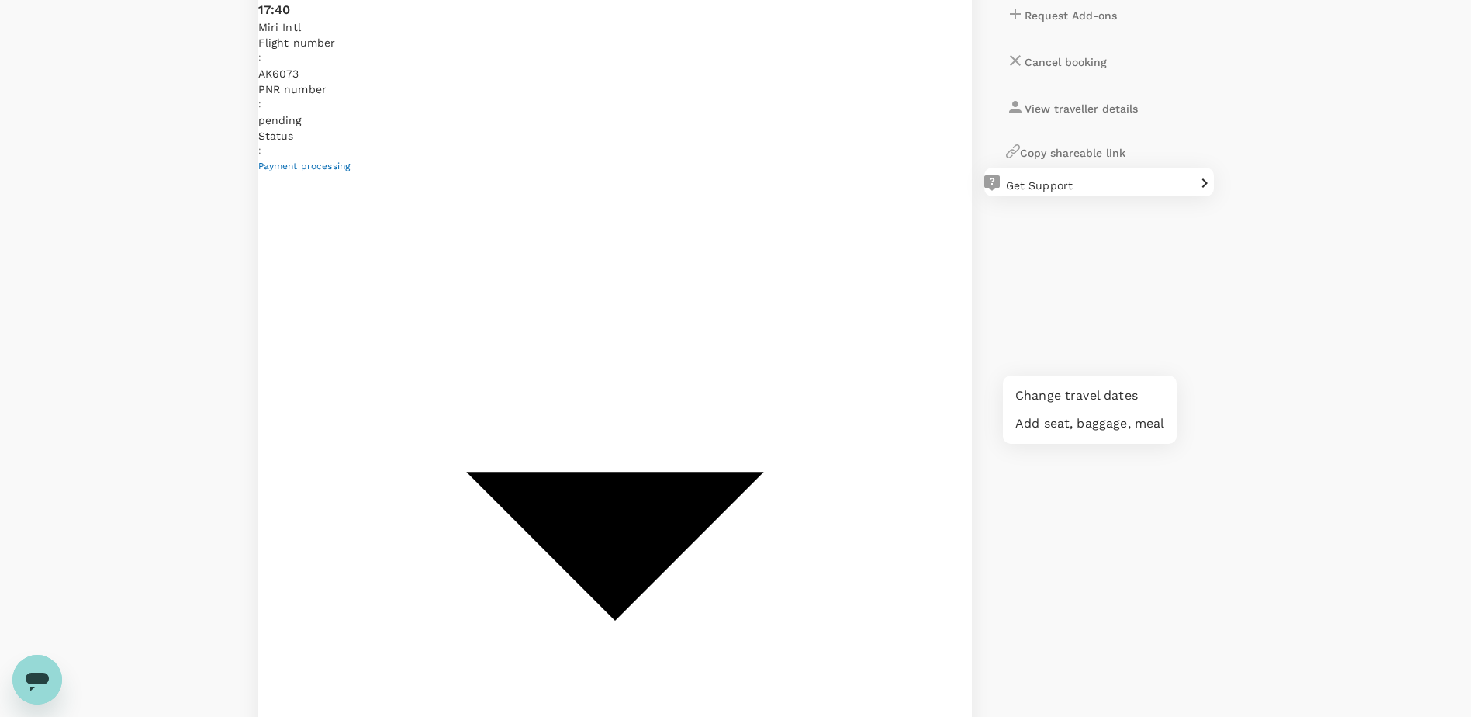
click at [1091, 392] on li "Change travel dates" at bounding box center [1090, 396] width 174 height 28
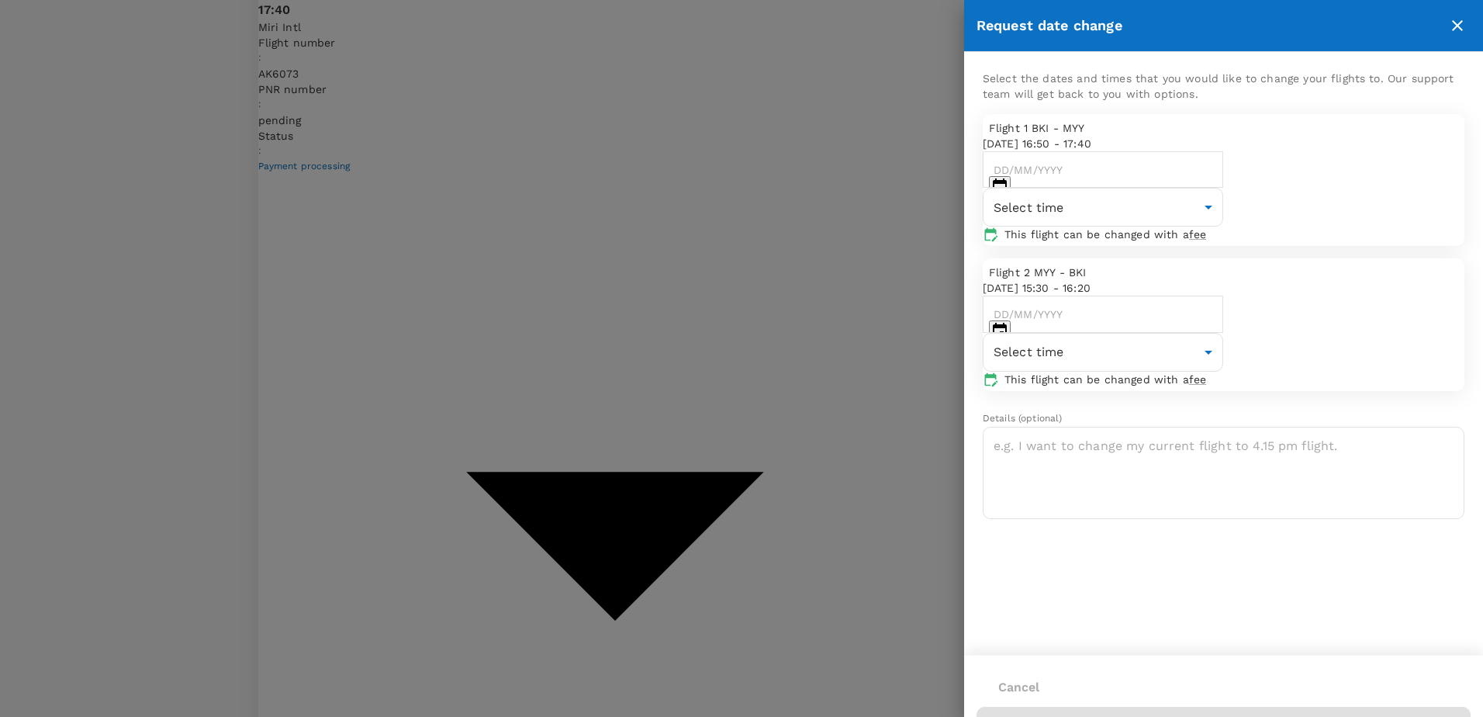
click at [1007, 324] on icon "Choose date" at bounding box center [1000, 331] width 14 height 16
click at [1060, 473] on button "24" at bounding box center [1052, 465] width 15 height 15
type input "24/09/2025"
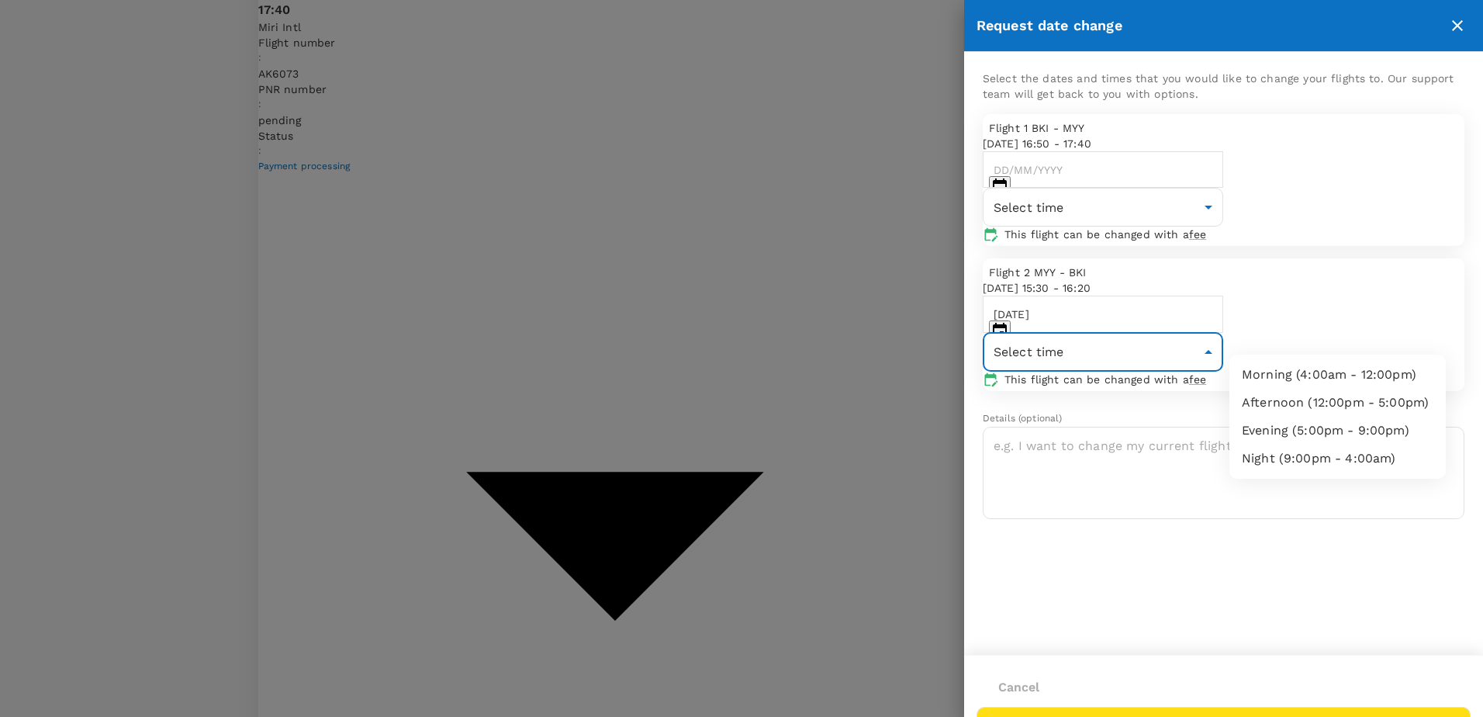
click at [1356, 432] on li "Evening (5:00pm - 9:00pm)" at bounding box center [1337, 431] width 216 height 28
type input "17:00-21:00"
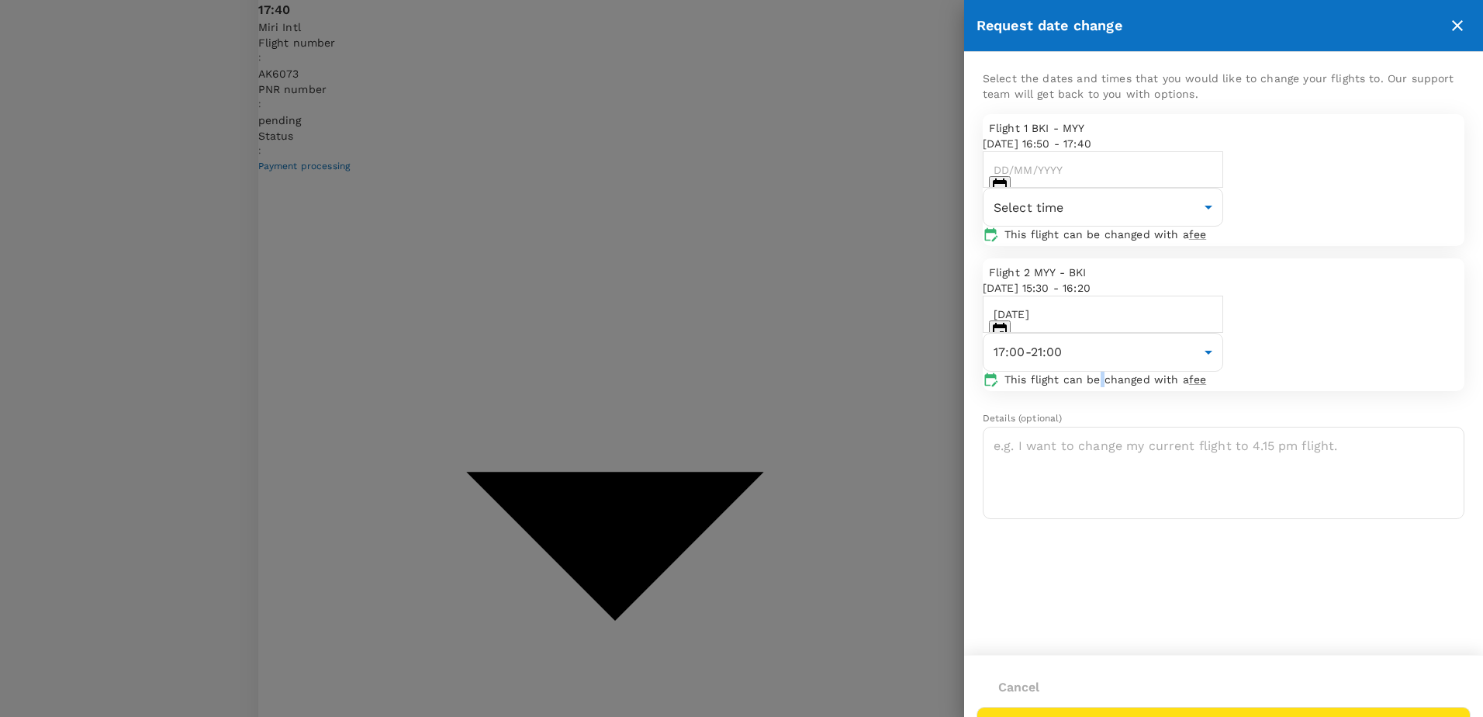
click at [1119, 376] on p "This flight can be changed with a fee" at bounding box center [1234, 380] width 460 height 16
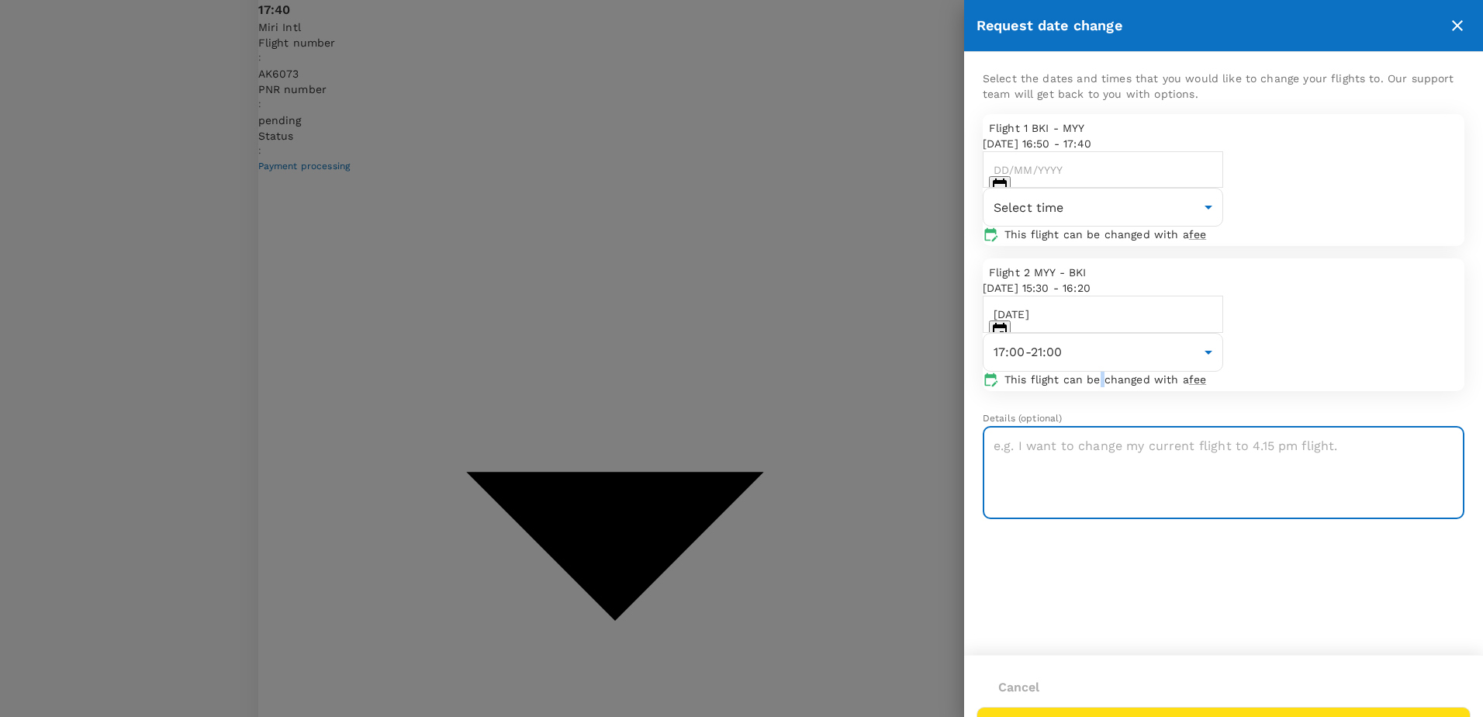
click at [1134, 455] on textarea at bounding box center [1224, 473] width 482 height 92
click at [646, 232] on div at bounding box center [741, 358] width 1483 height 717
click at [1036, 451] on textarea at bounding box center [1224, 473] width 482 height 92
click at [1024, 462] on textarea at bounding box center [1224, 473] width 482 height 92
type textarea "PLEASE CHANGE RETURN FLIGHT MYY-BKI ON 24/9 @ 1805HRS AK 6074"
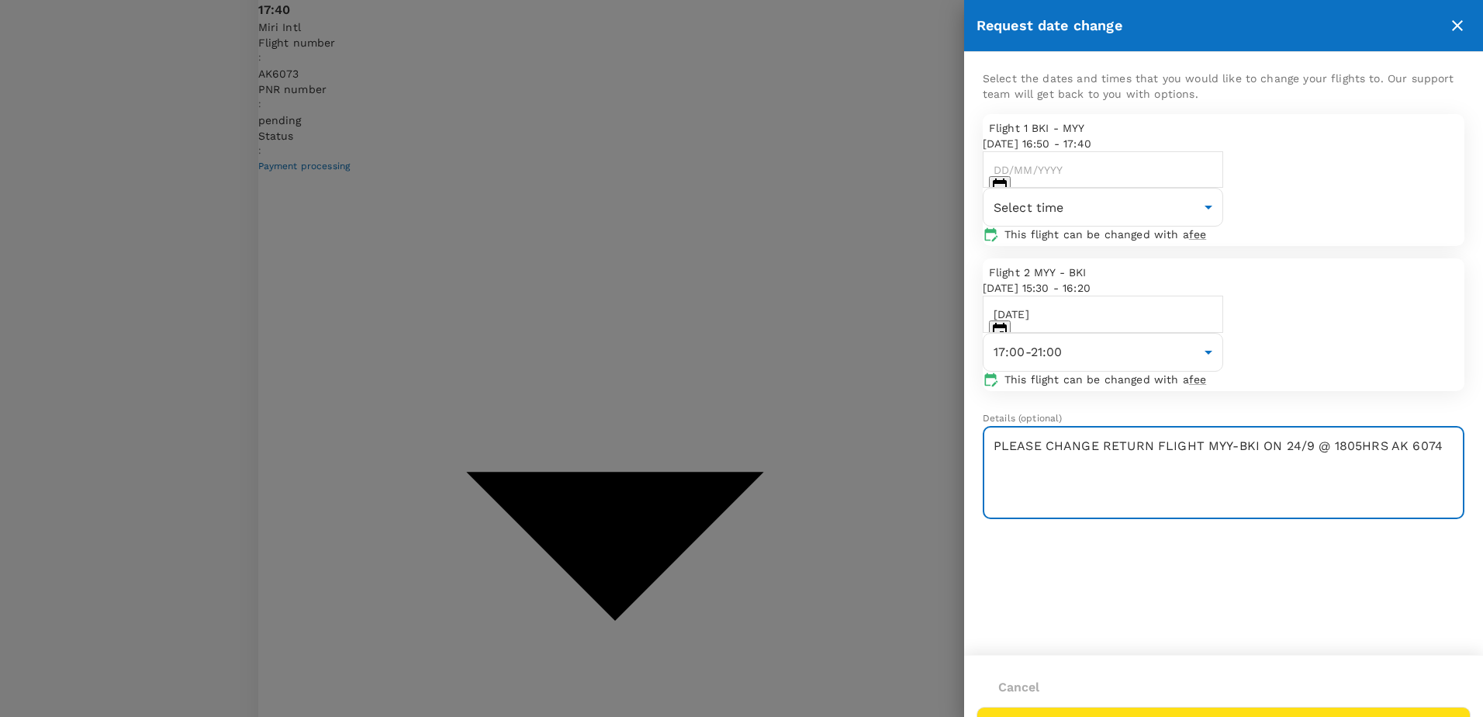
click at [1379, 707] on button "Submit" at bounding box center [1224, 727] width 494 height 40
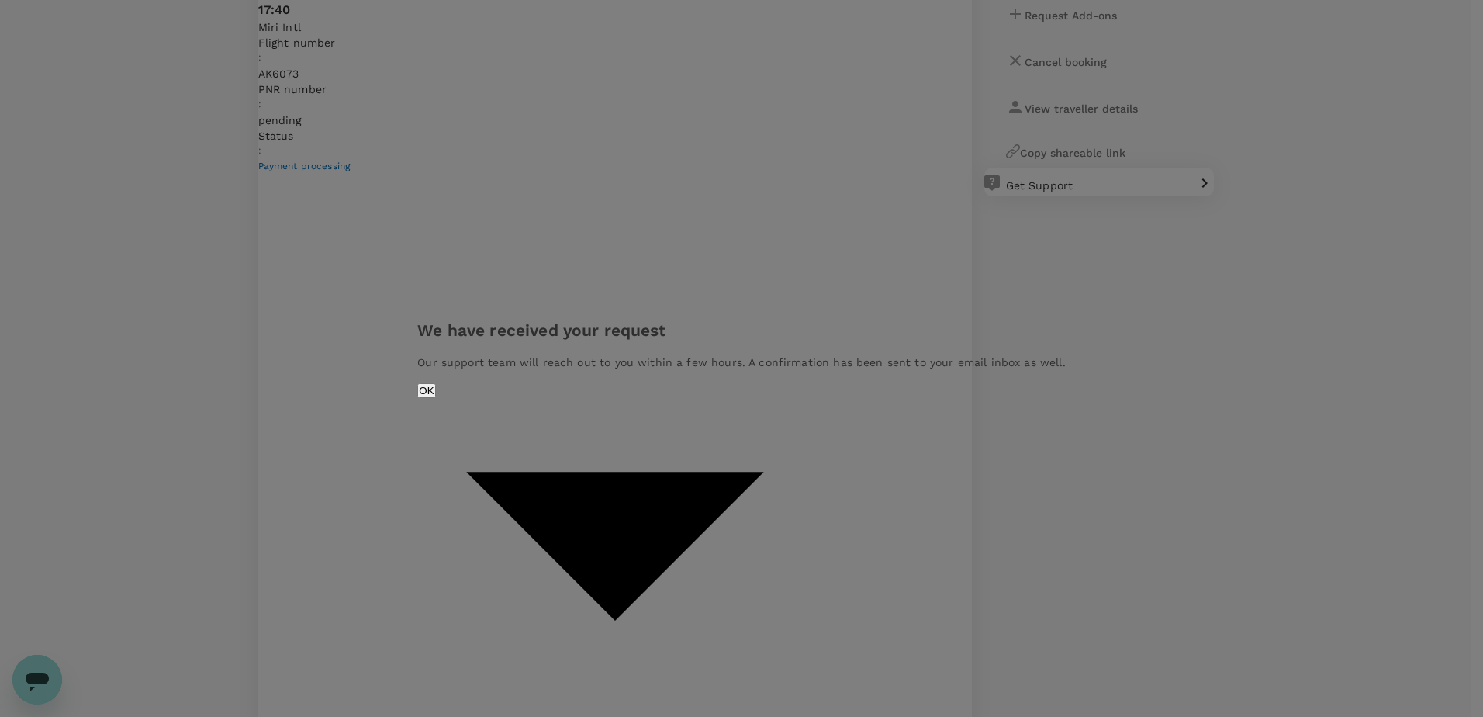
click at [435, 398] on button "OK" at bounding box center [426, 390] width 18 height 15
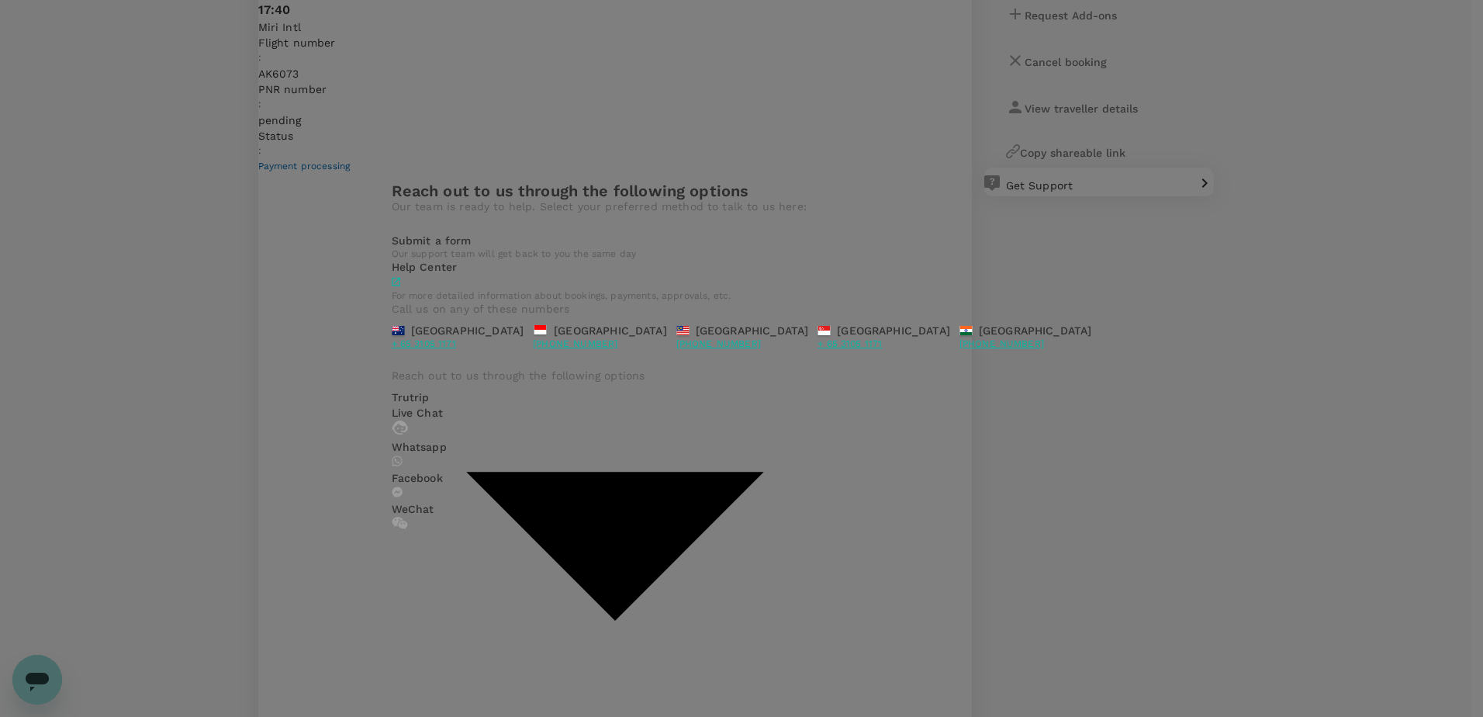
click at [1310, 268] on div "Reach out to us through the following options Our team is ready to help. Select…" at bounding box center [741, 358] width 1483 height 717
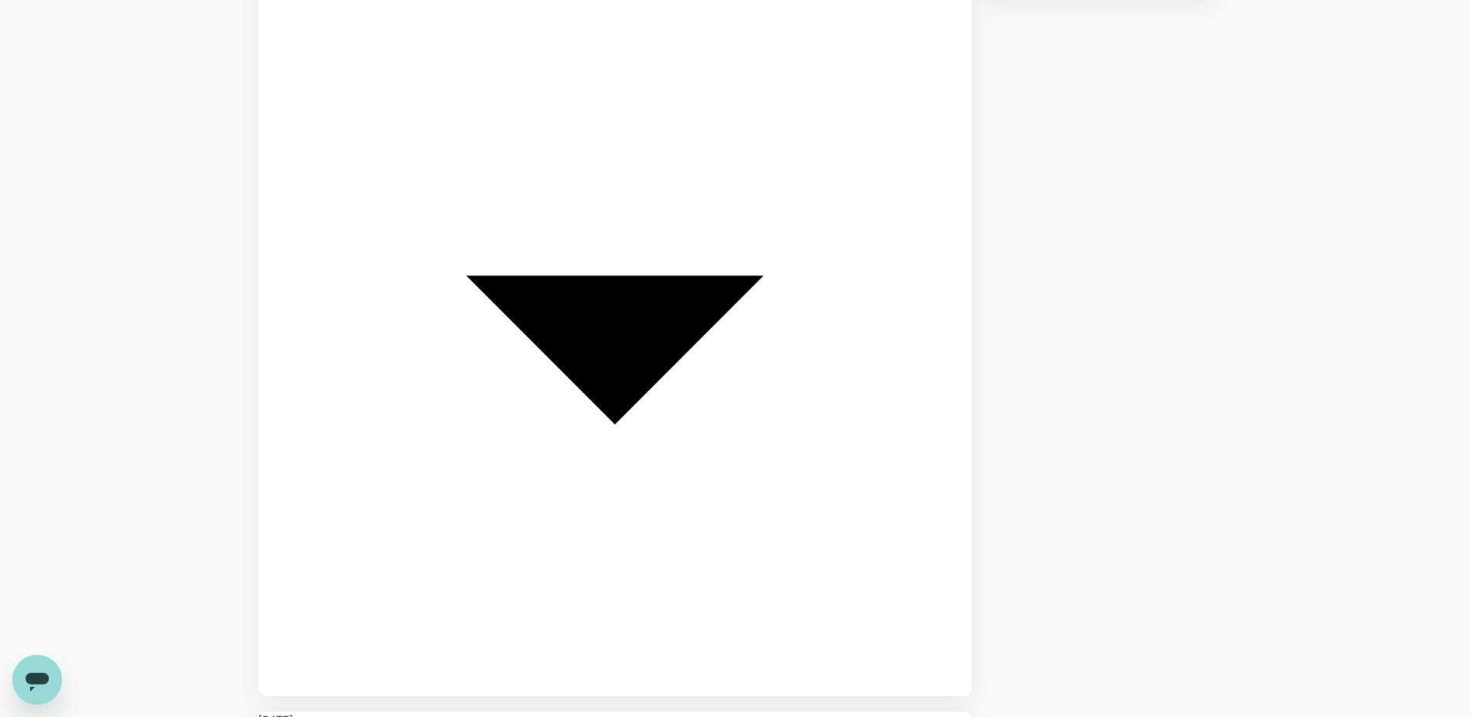
scroll to position [637, 0]
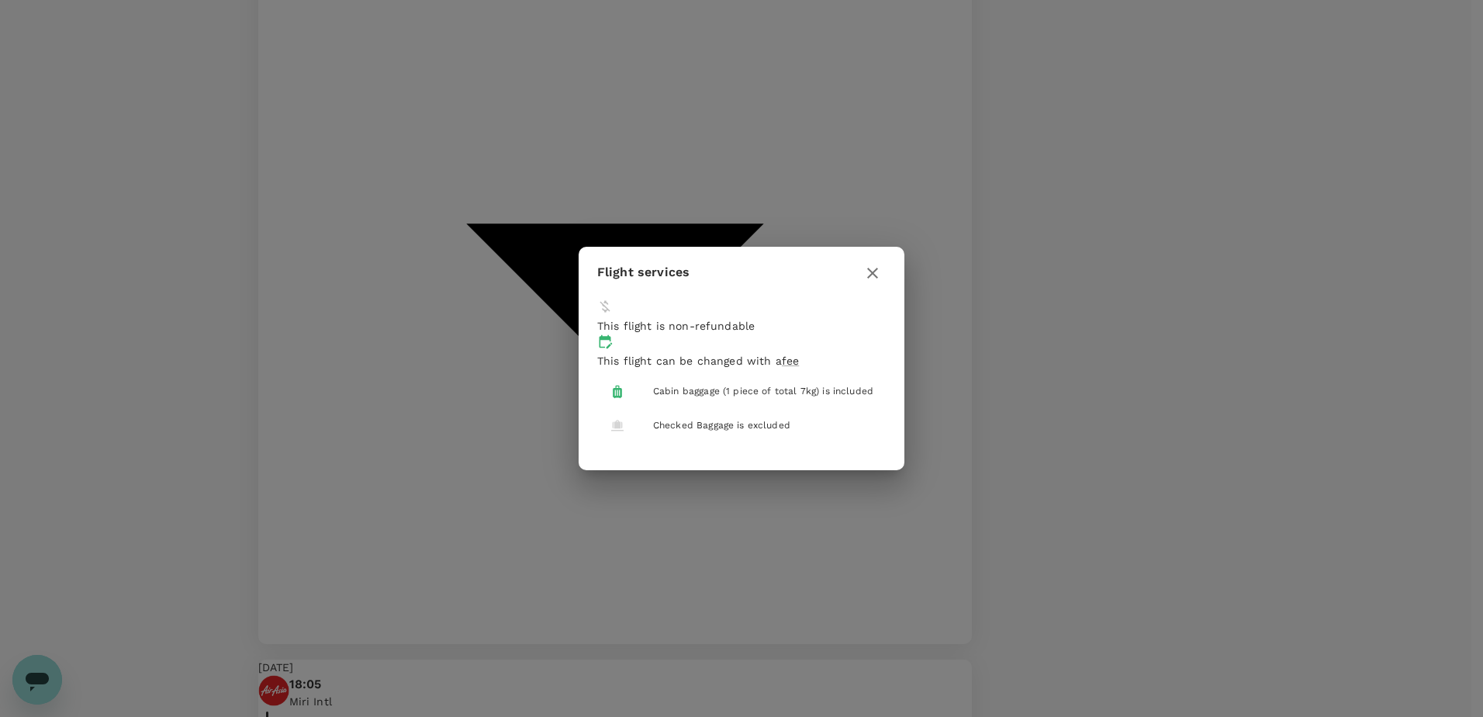
click at [839, 353] on p "This flight can be changed with a fee" at bounding box center [741, 361] width 289 height 16
click at [1182, 547] on div "Flight services This flight is non-refundable This flight can be changed with a…" at bounding box center [741, 358] width 1483 height 717
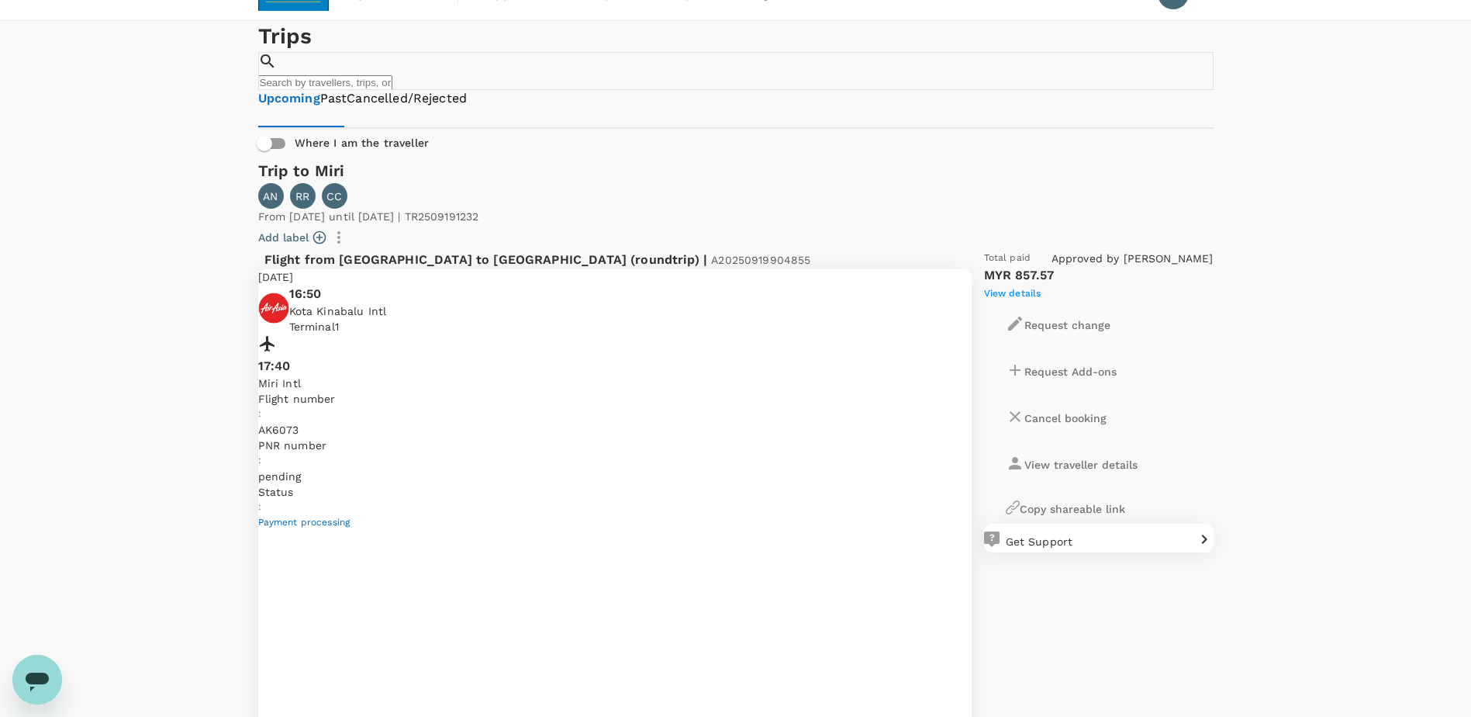
scroll to position [0, 0]
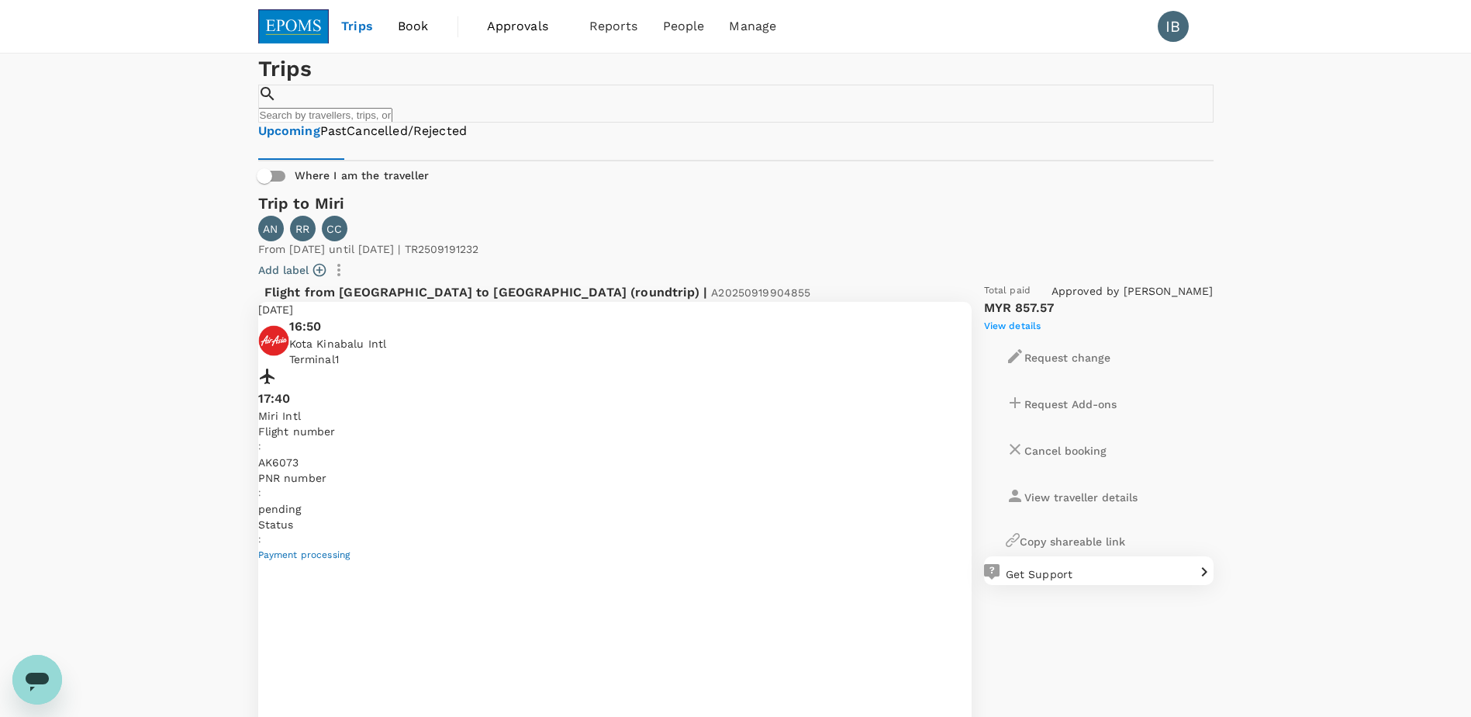
click at [404, 24] on span "Book" at bounding box center [413, 26] width 31 height 19
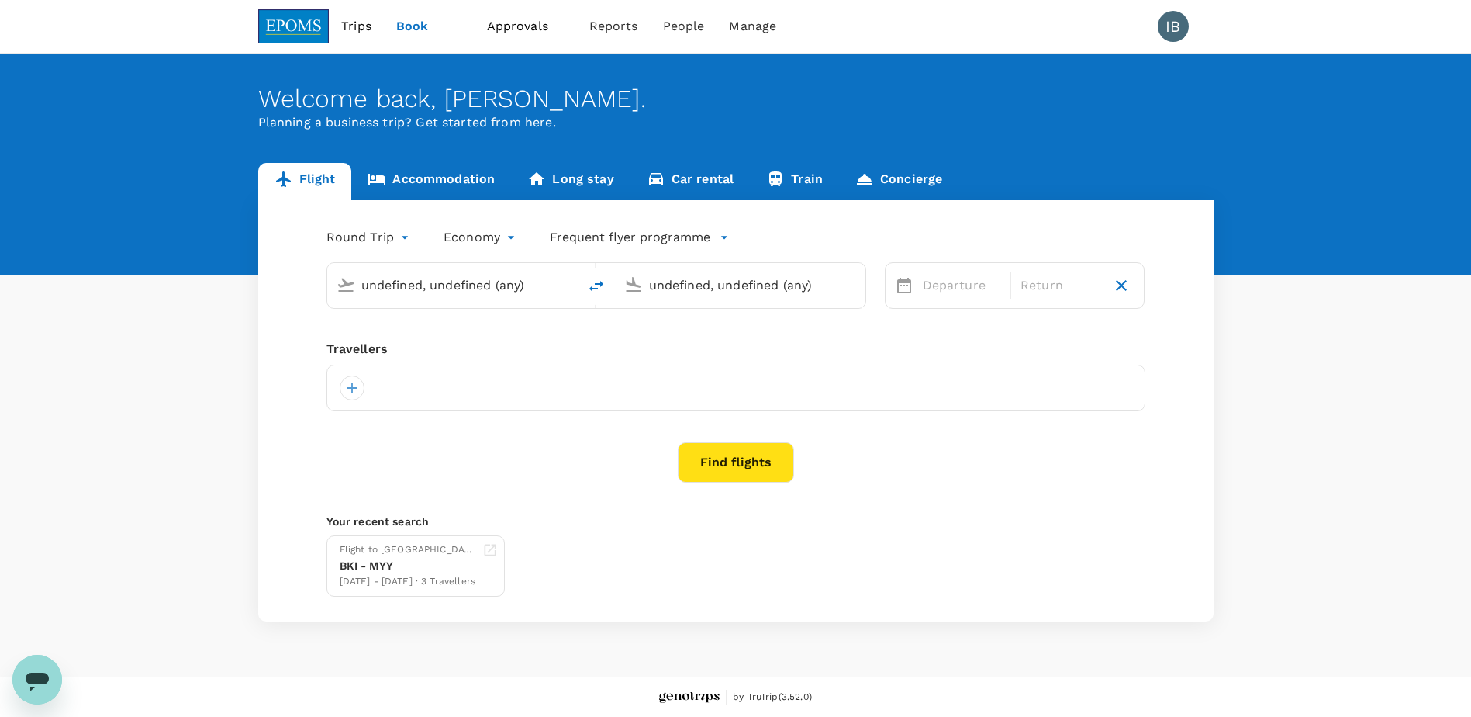
type input "Kota Kinabalu Intl (BKI)"
type input "Miri Intl (MYY)"
type input "Kota Kinabalu Intl (BKI)"
type input "Miri Intl (MYY)"
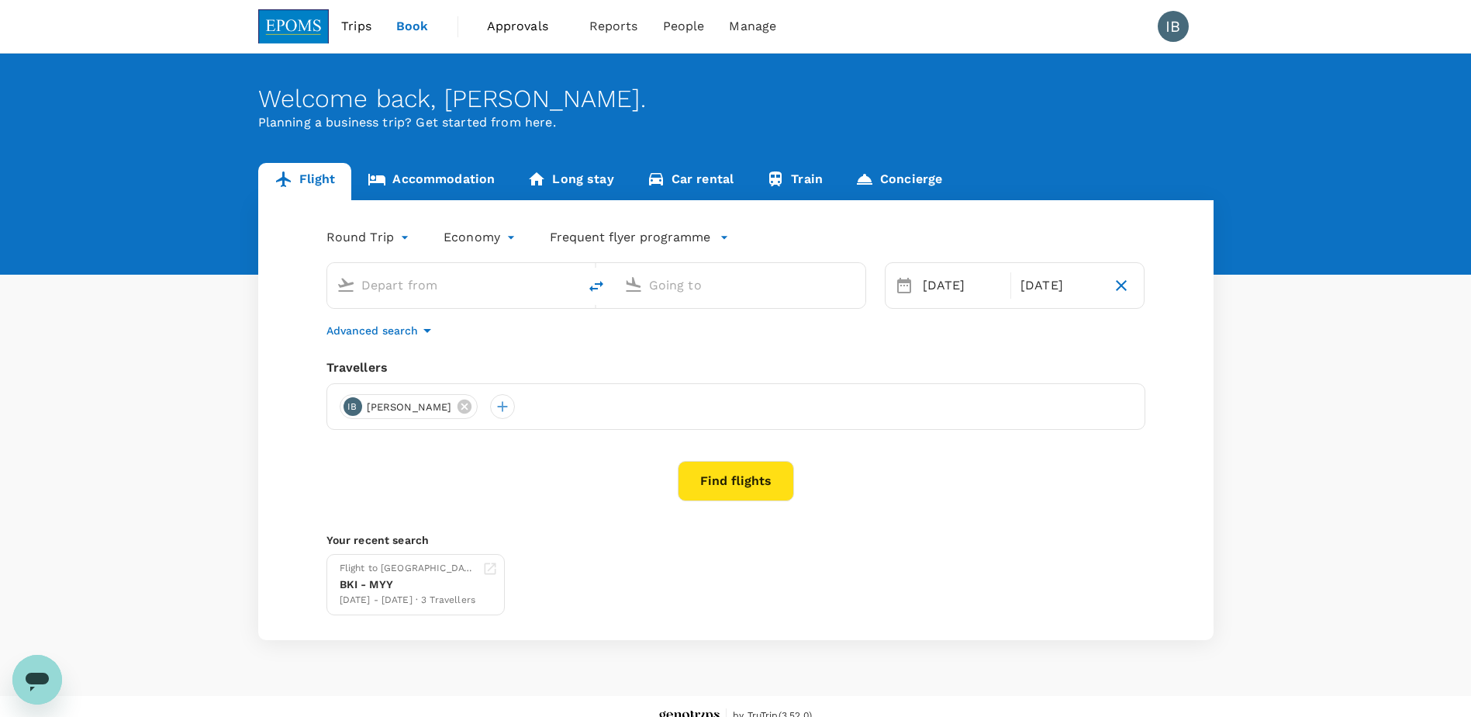
type input "Kota Kinabalu Intl (BKI)"
type input "Miri Intl (MYY)"
click at [711, 485] on button "Find flights" at bounding box center [736, 481] width 116 height 40
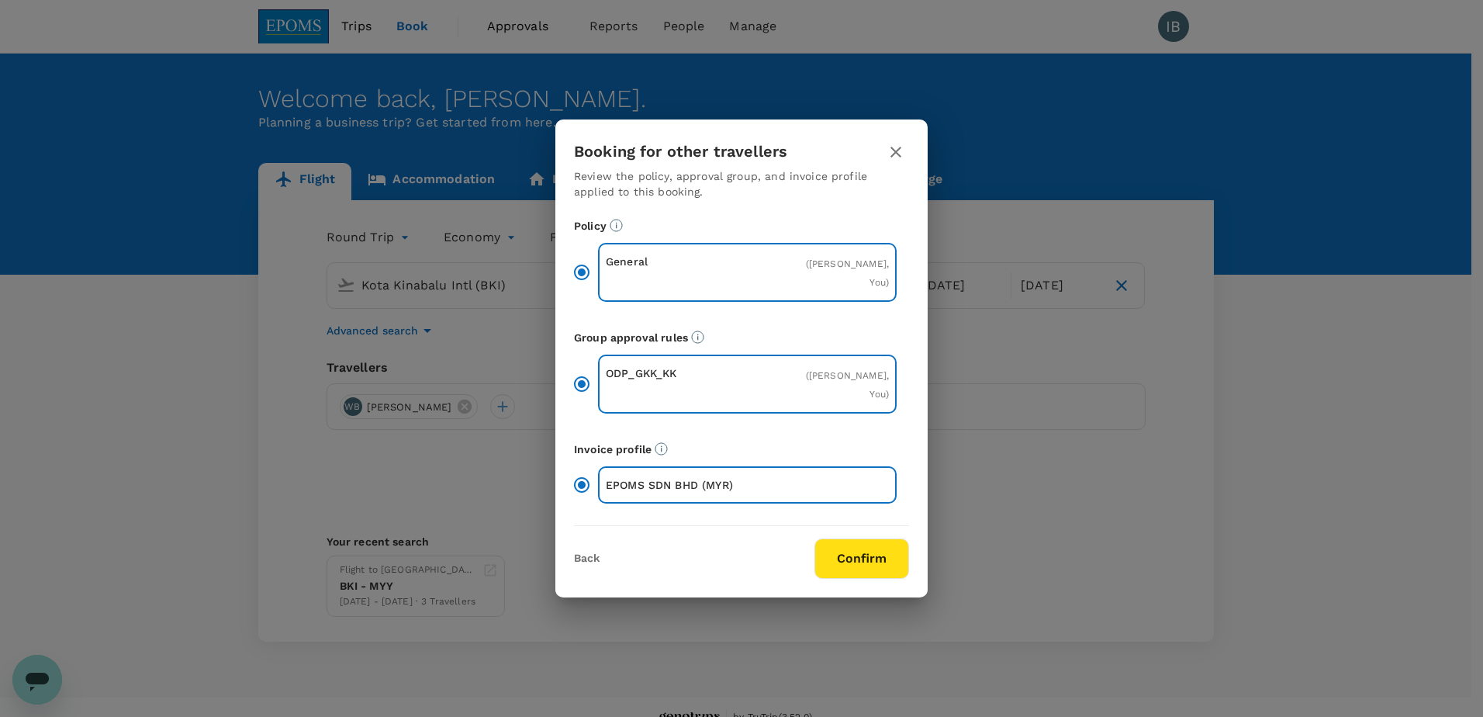
click at [895, 147] on icon "button" at bounding box center [896, 152] width 19 height 19
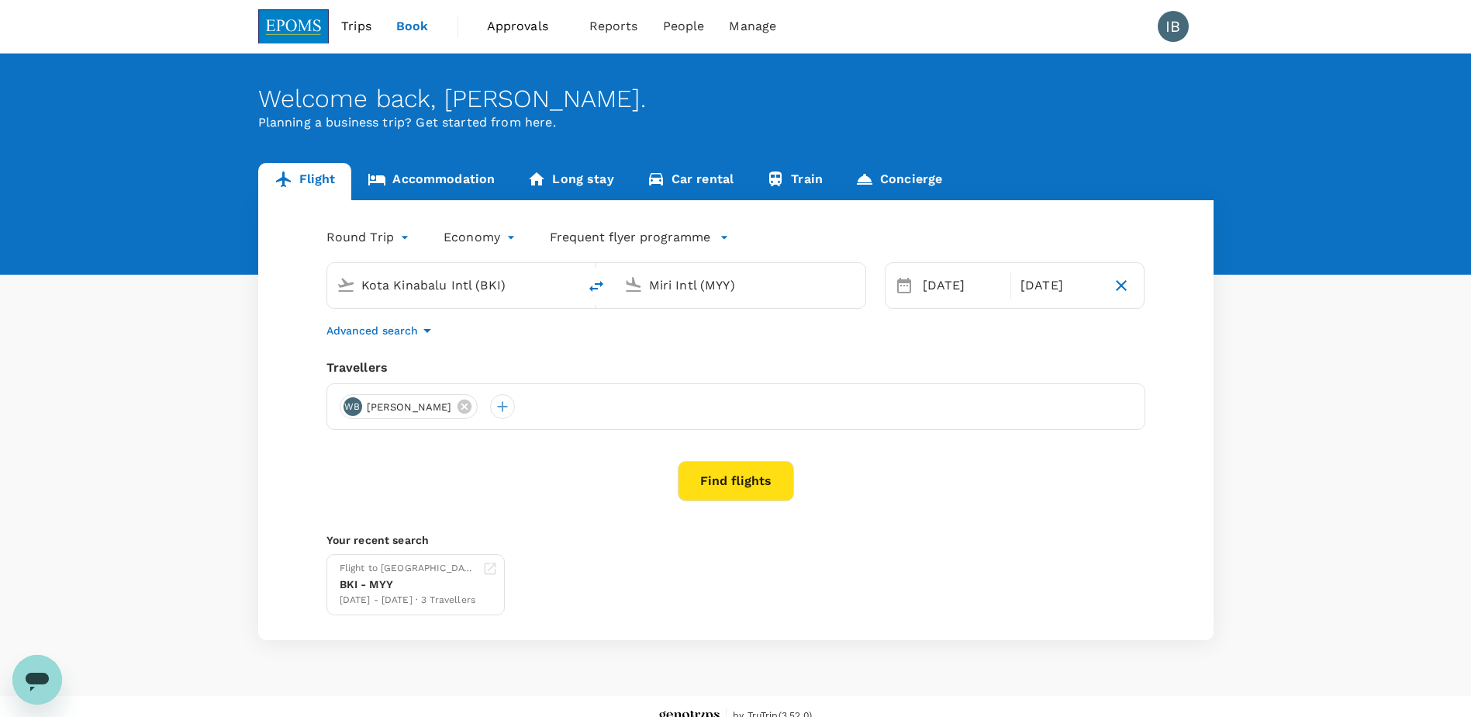
click at [447, 183] on link "Accommodation" at bounding box center [431, 181] width 160 height 37
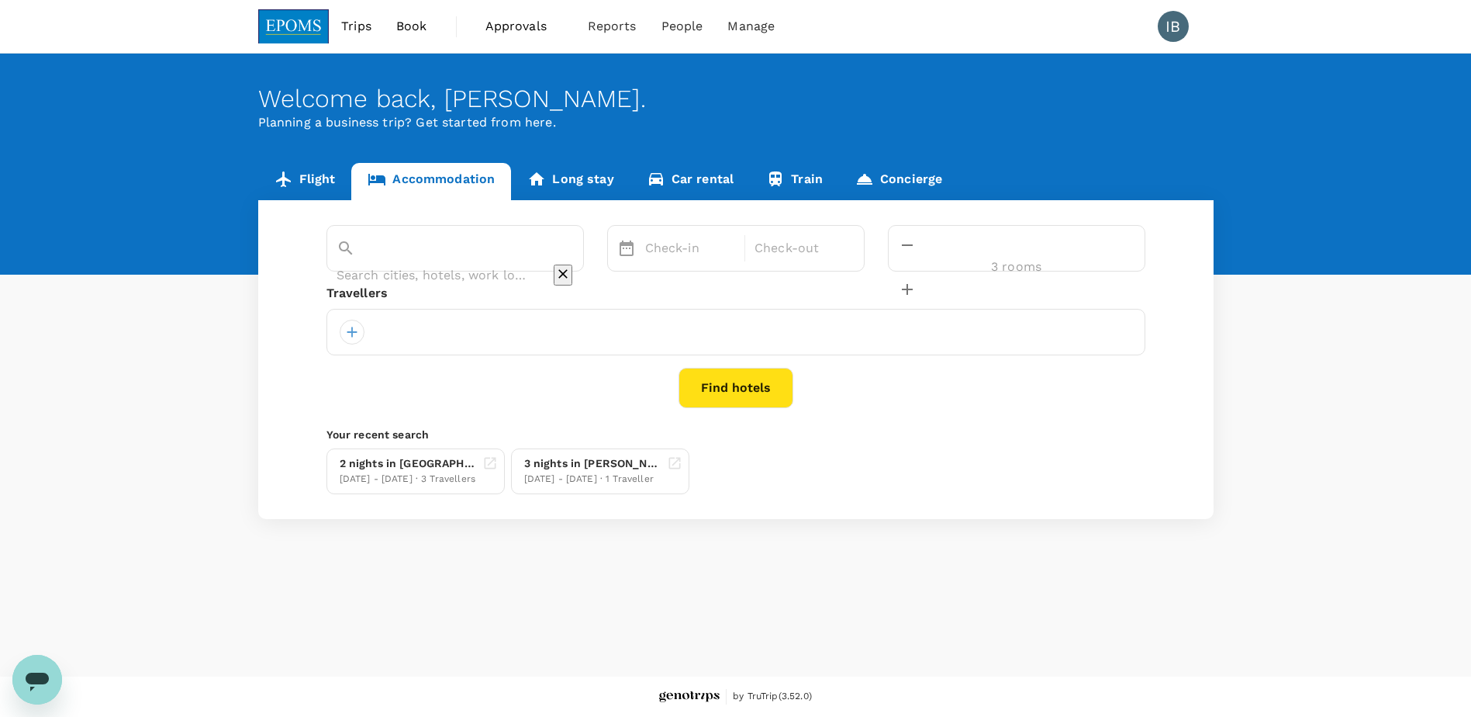
type input "Miri"
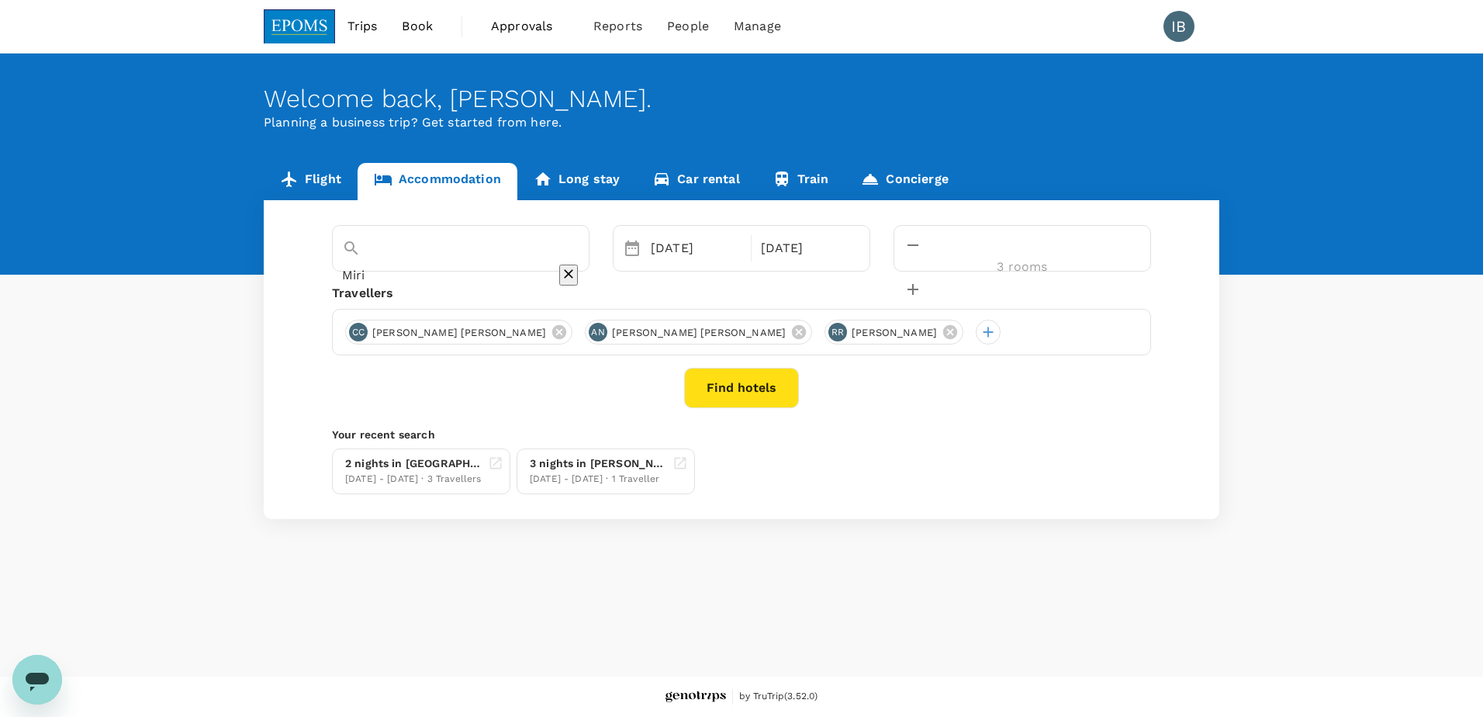
click at [724, 390] on button "Find hotels" at bounding box center [741, 388] width 115 height 40
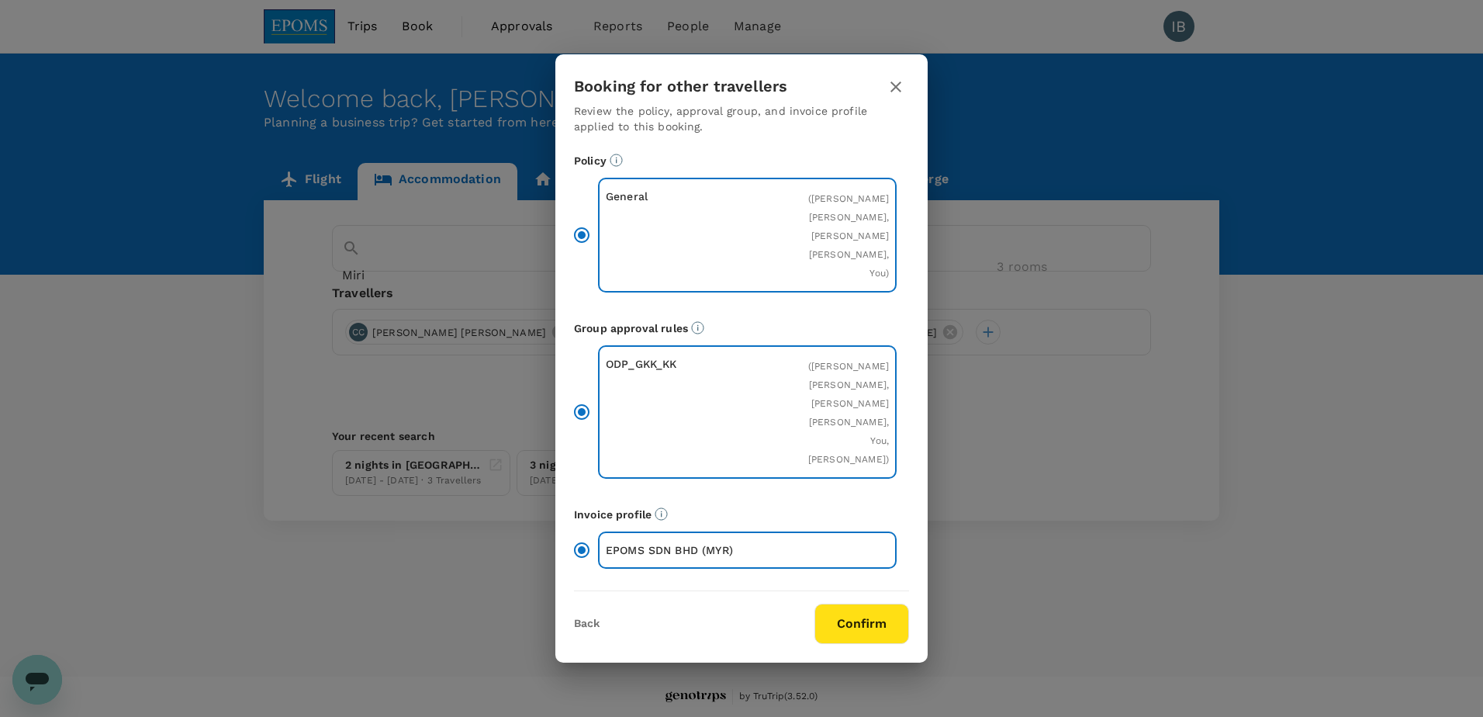
click at [875, 642] on button "Confirm" at bounding box center [861, 623] width 95 height 40
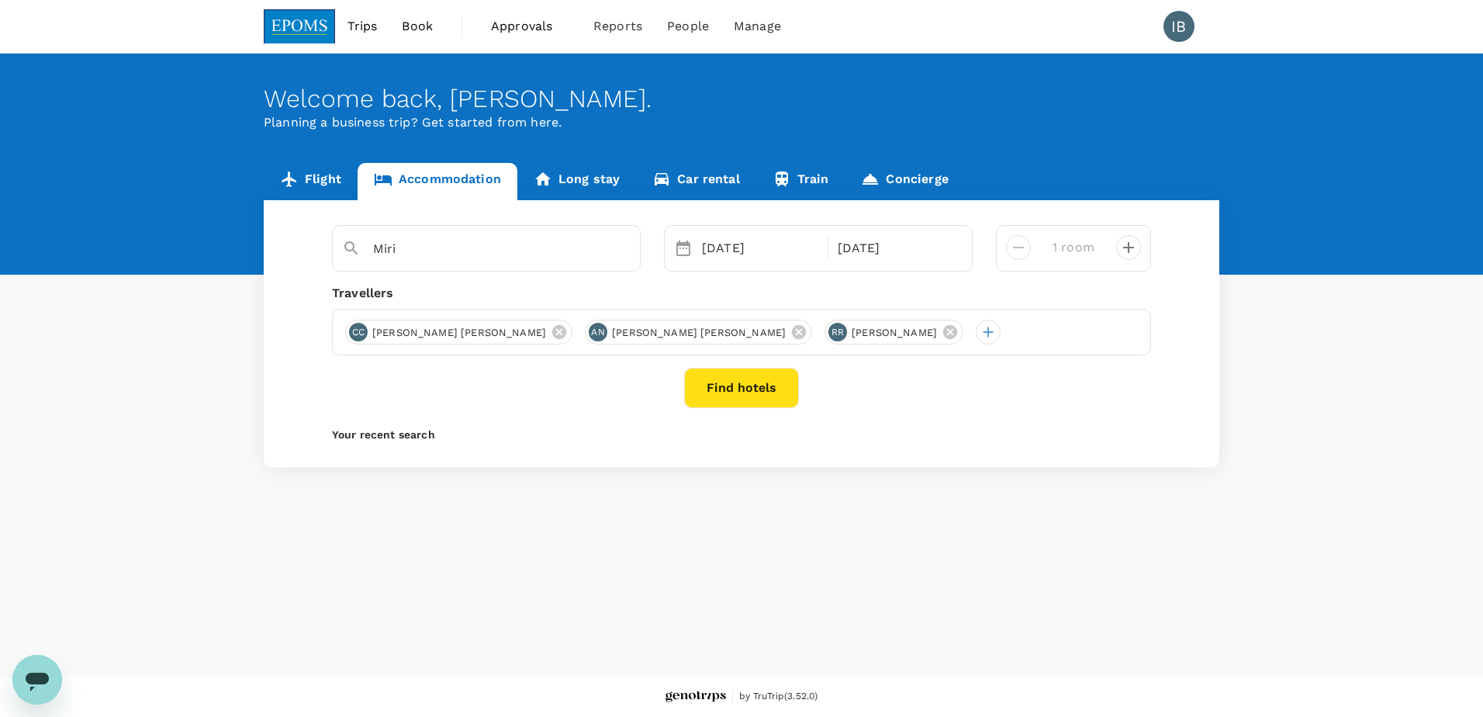
click at [1125, 250] on icon "decrease" at bounding box center [1128, 247] width 19 height 19
click at [1125, 249] on icon "decrease" at bounding box center [1128, 247] width 19 height 19
type input "3 rooms"
click at [745, 392] on button "Find hotels" at bounding box center [741, 388] width 115 height 40
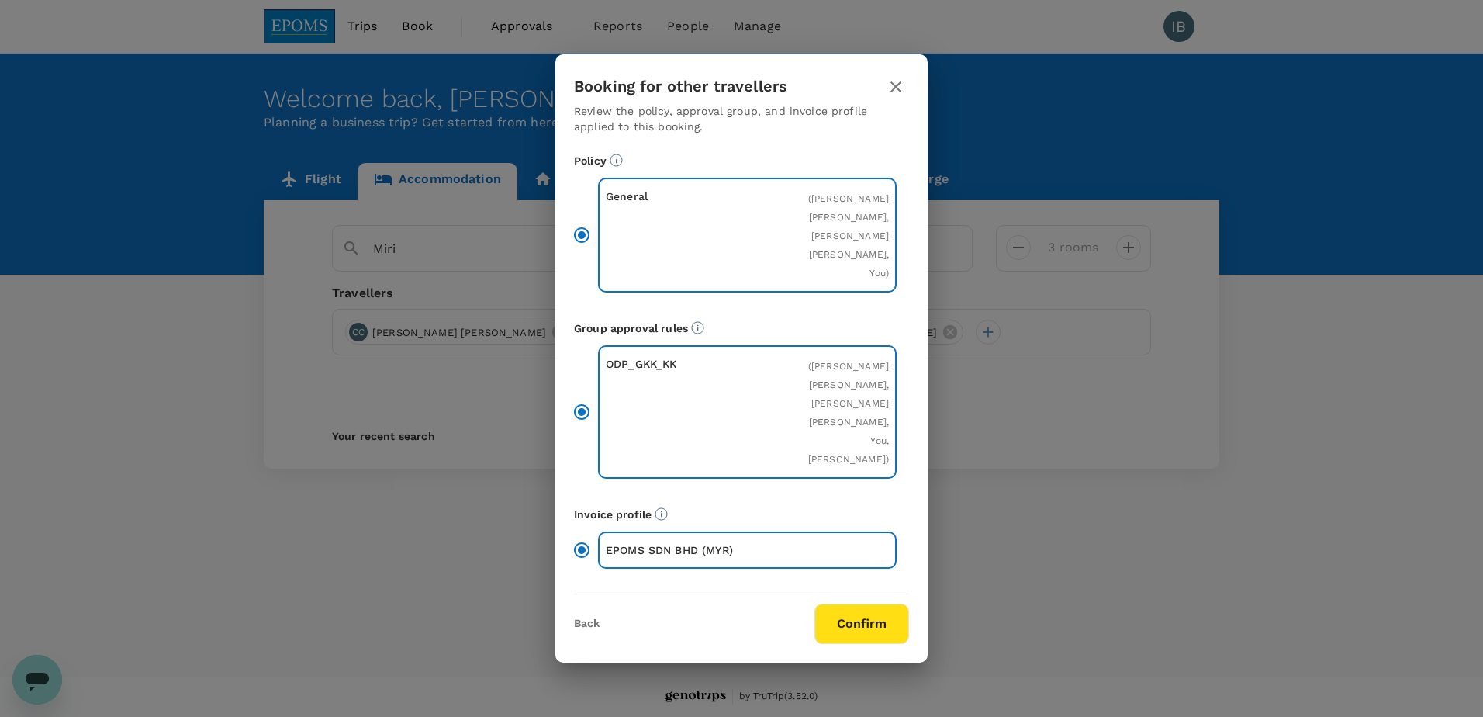
click at [835, 644] on button "Confirm" at bounding box center [861, 623] width 95 height 40
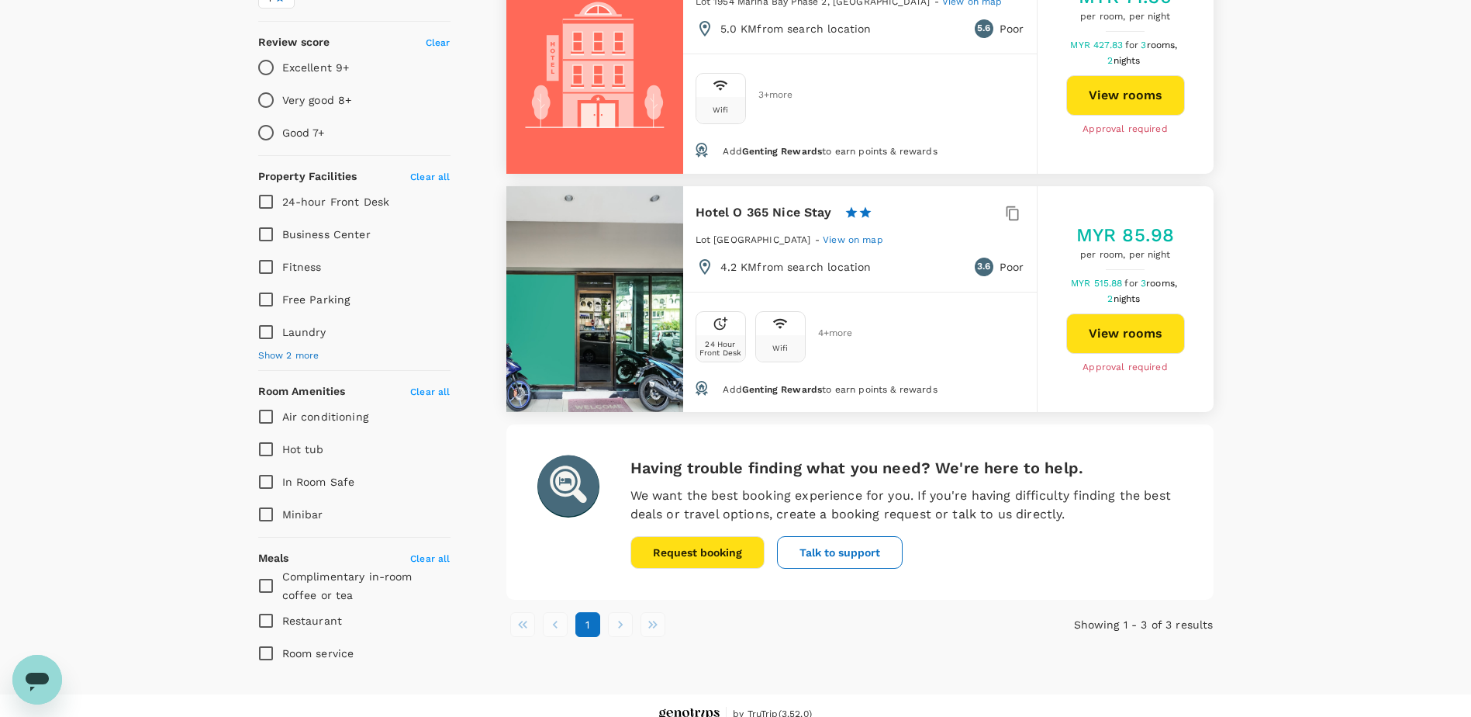
scroll to position [465, 0]
click at [617, 623] on li "pagination navigation" at bounding box center [620, 623] width 33 height 25
click at [549, 625] on li "pagination navigation" at bounding box center [555, 623] width 33 height 25
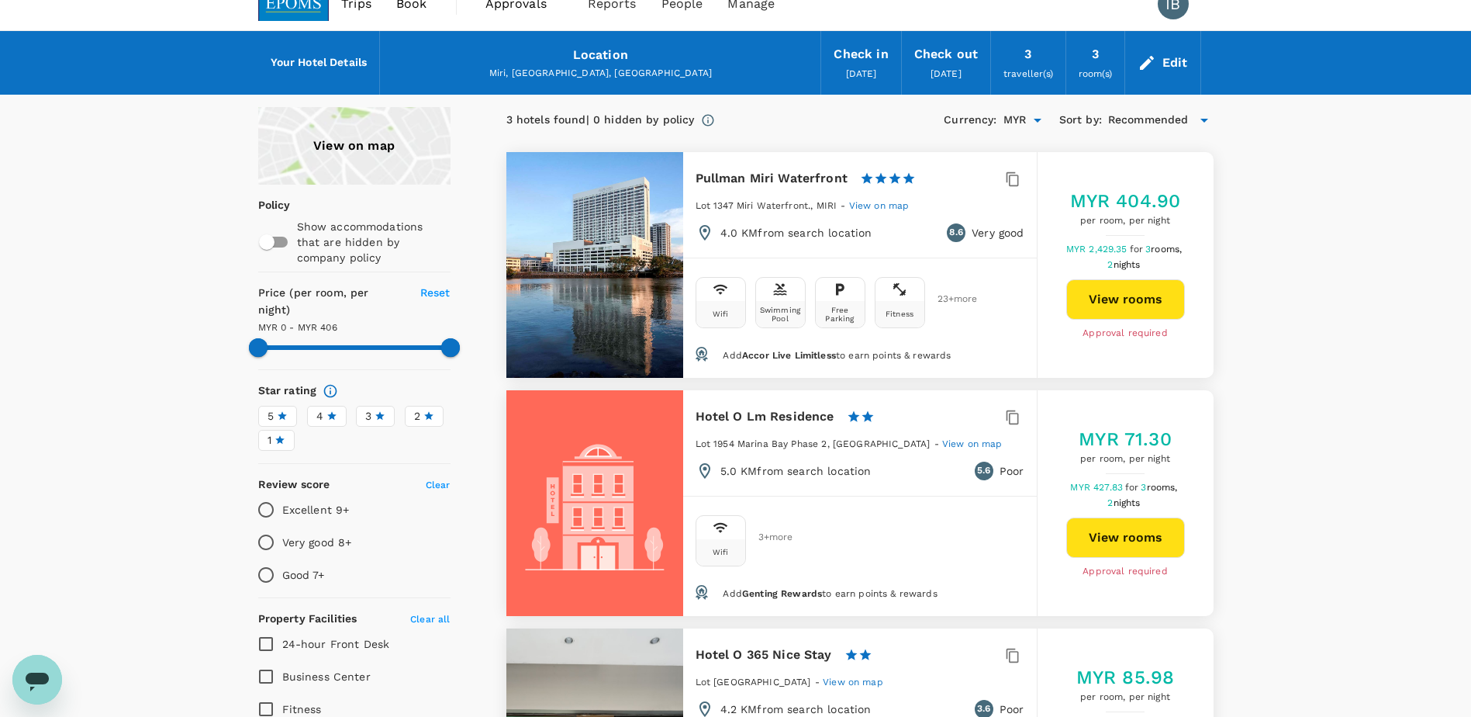
scroll to position [0, 0]
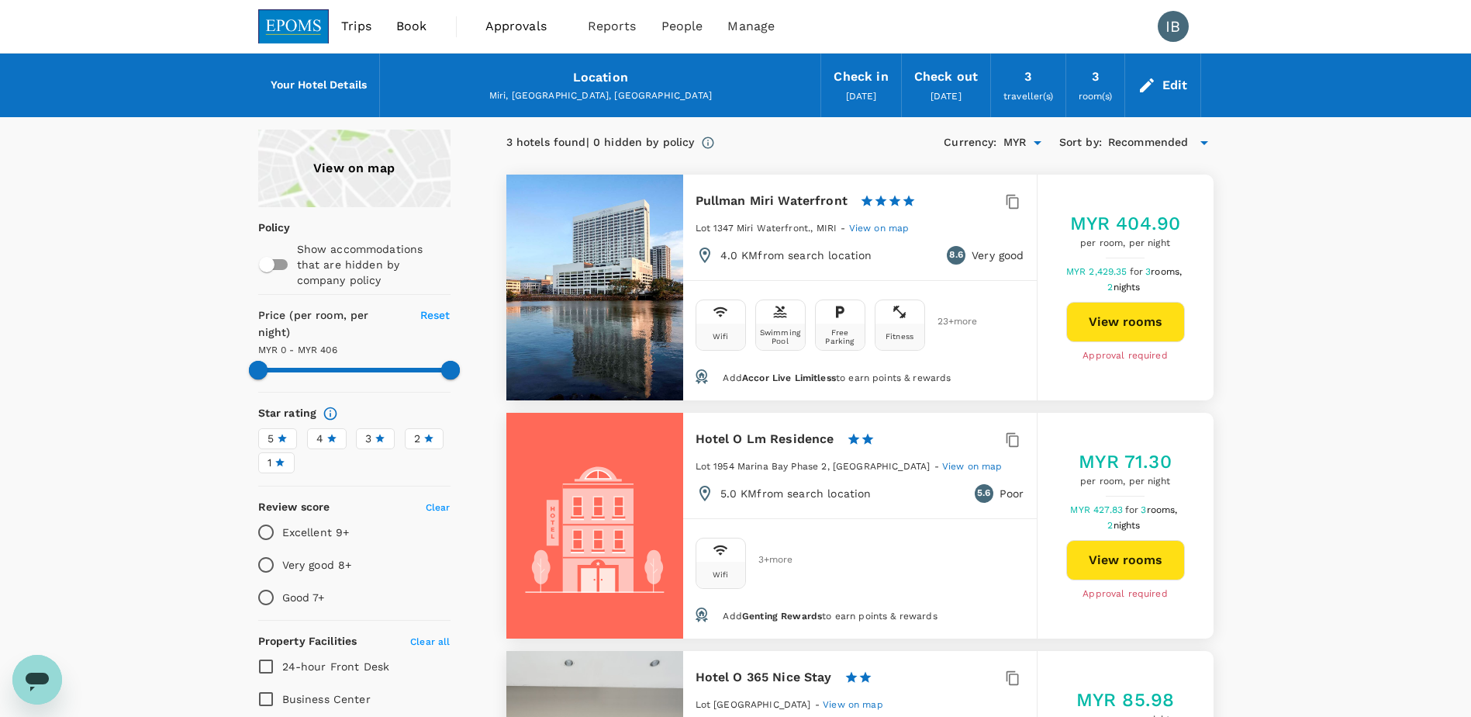
click at [285, 265] on input "checkbox" at bounding box center [267, 264] width 88 height 29
checkbox input "true"
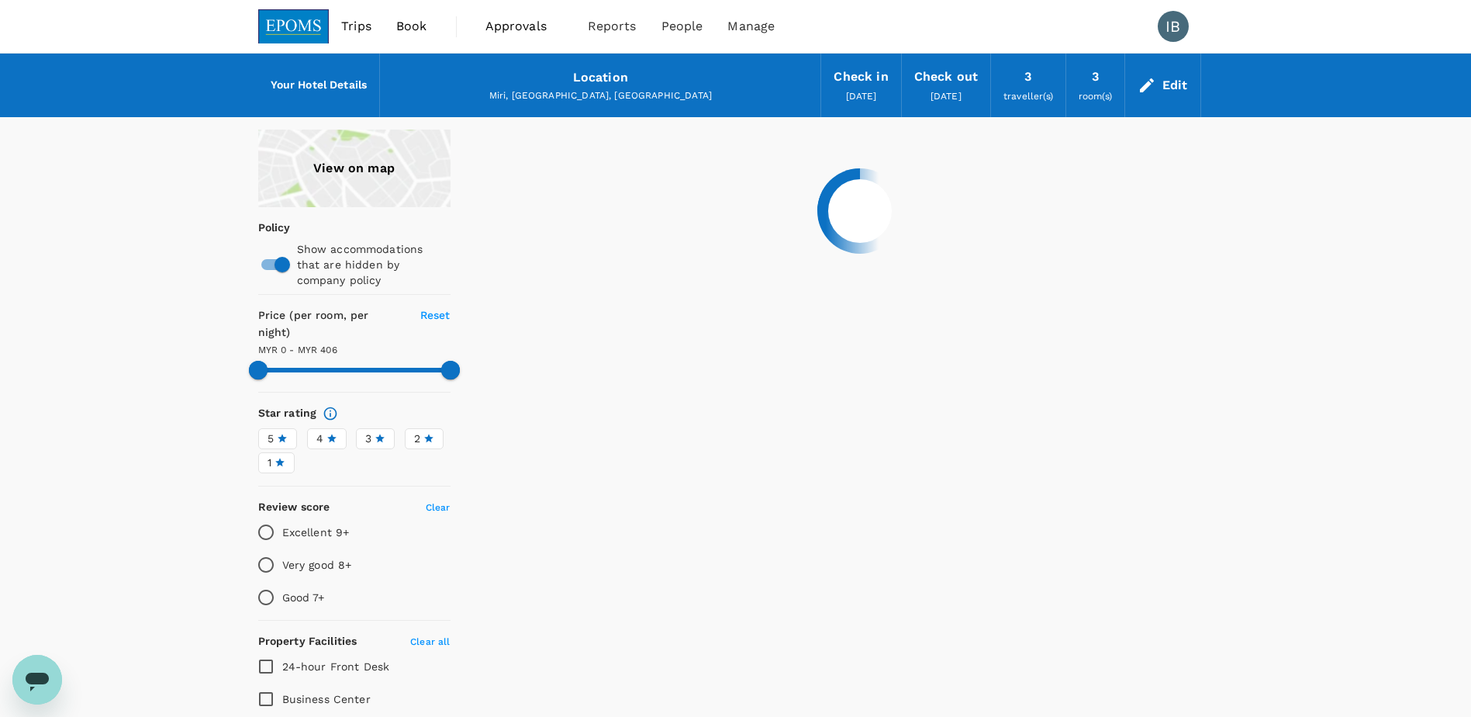
type input "405"
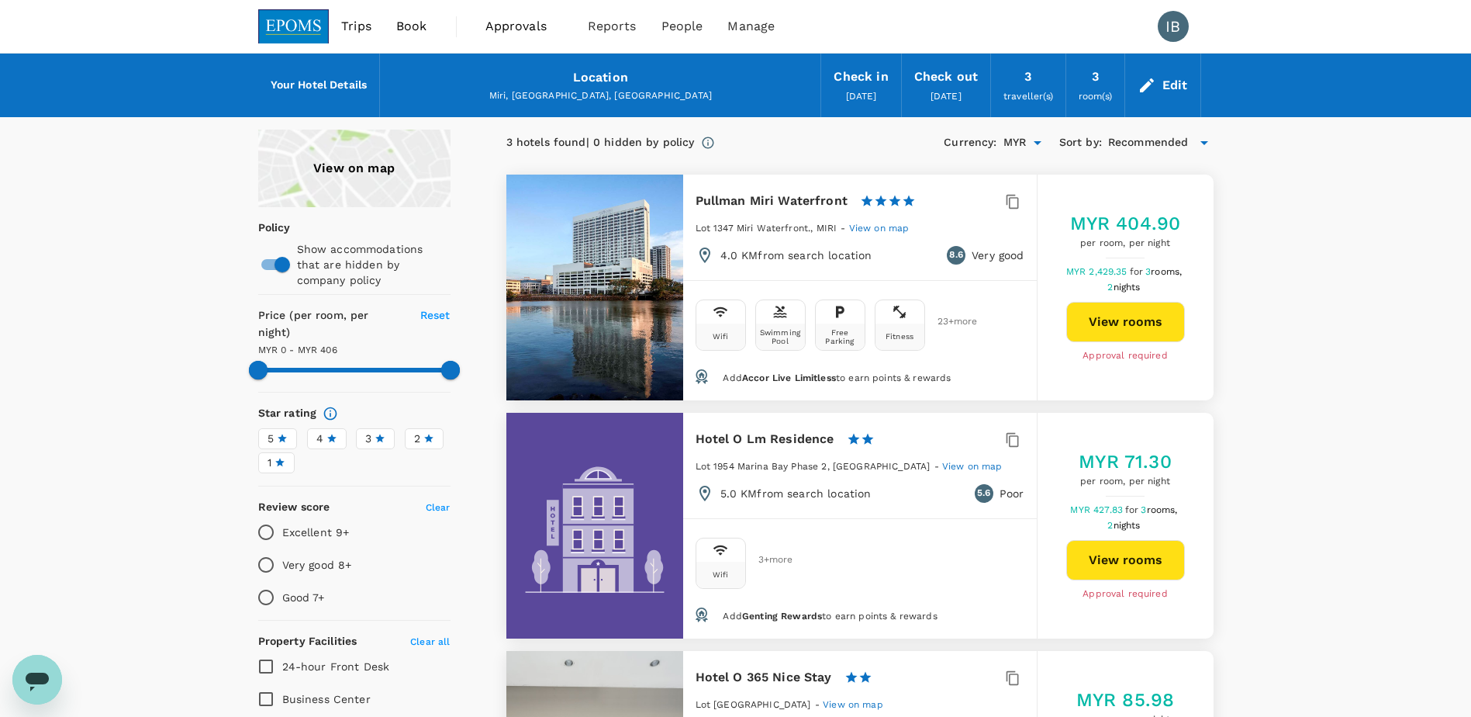
click at [404, 22] on span "Book" at bounding box center [411, 26] width 31 height 19
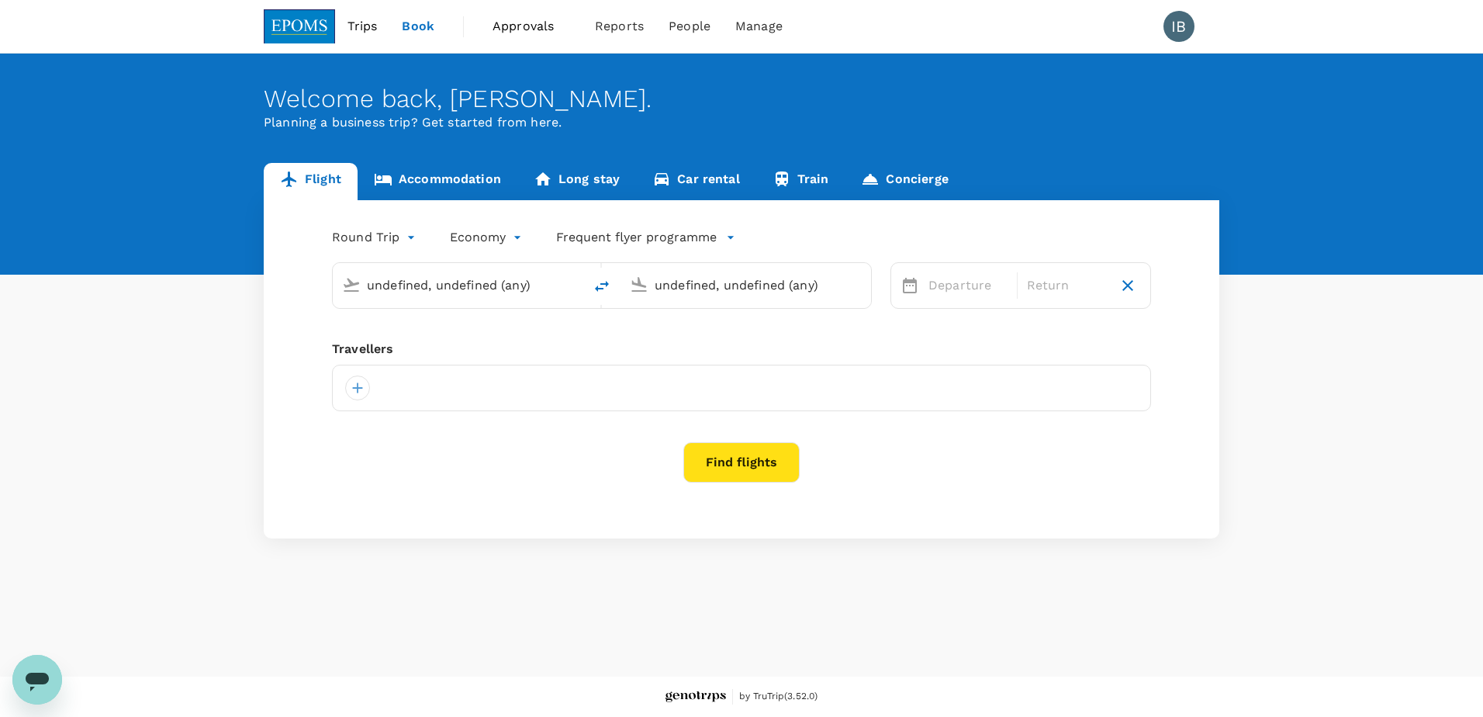
type input "Kota Kinabalu Intl (BKI)"
type input "Miri Intl (MYY)"
type input "Kota Kinabalu Intl (BKI)"
type input "Miri Intl (MYY)"
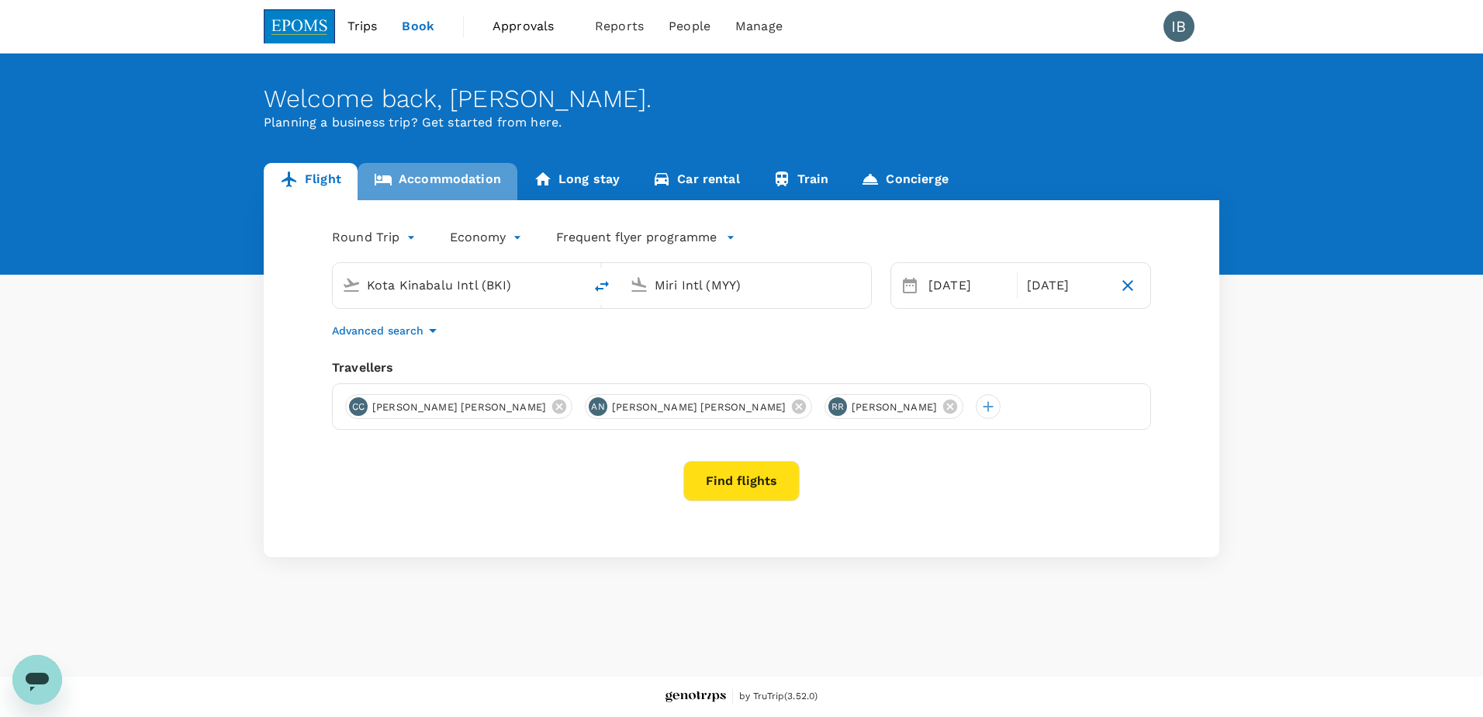
click at [440, 180] on link "Accommodation" at bounding box center [438, 181] width 160 height 37
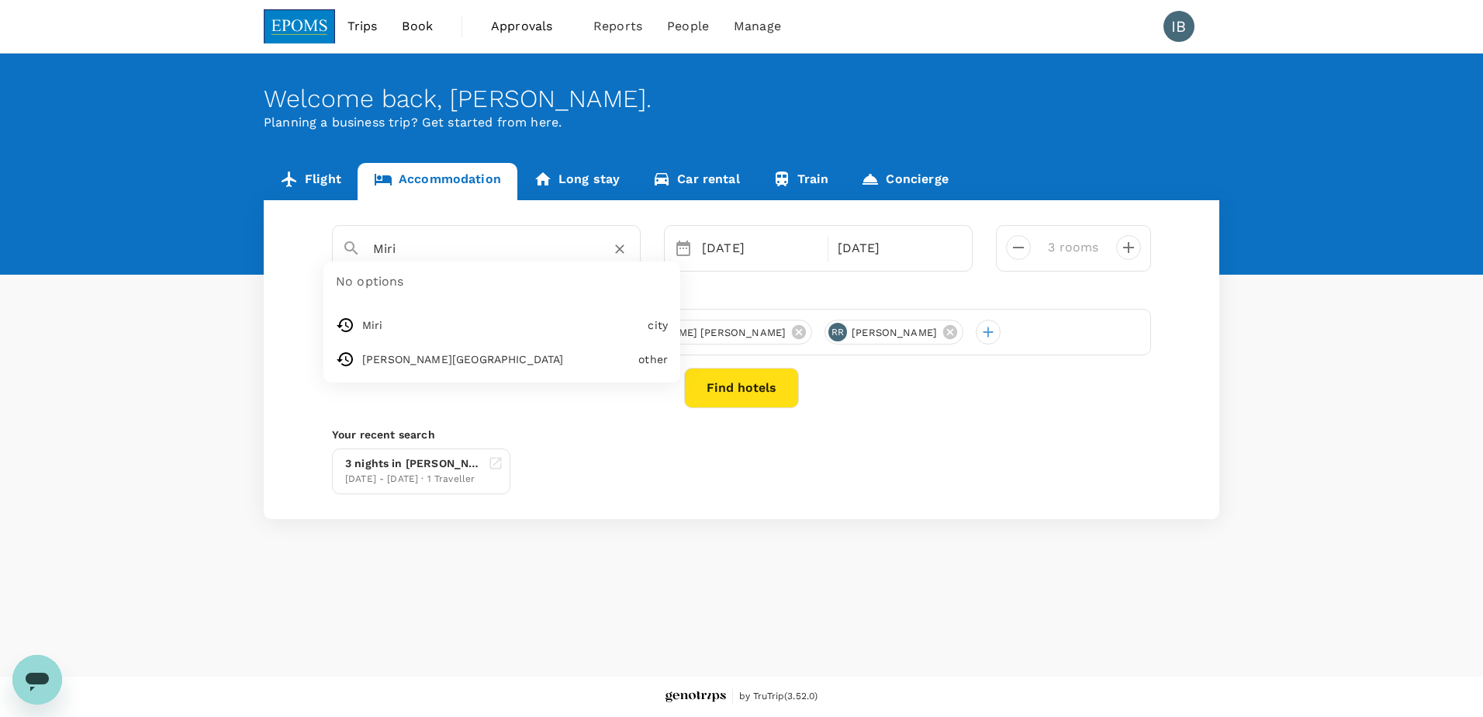
drag, startPoint x: 404, startPoint y: 251, endPoint x: 365, endPoint y: 254, distance: 39.7
click at [365, 254] on div "Miri" at bounding box center [496, 242] width 270 height 37
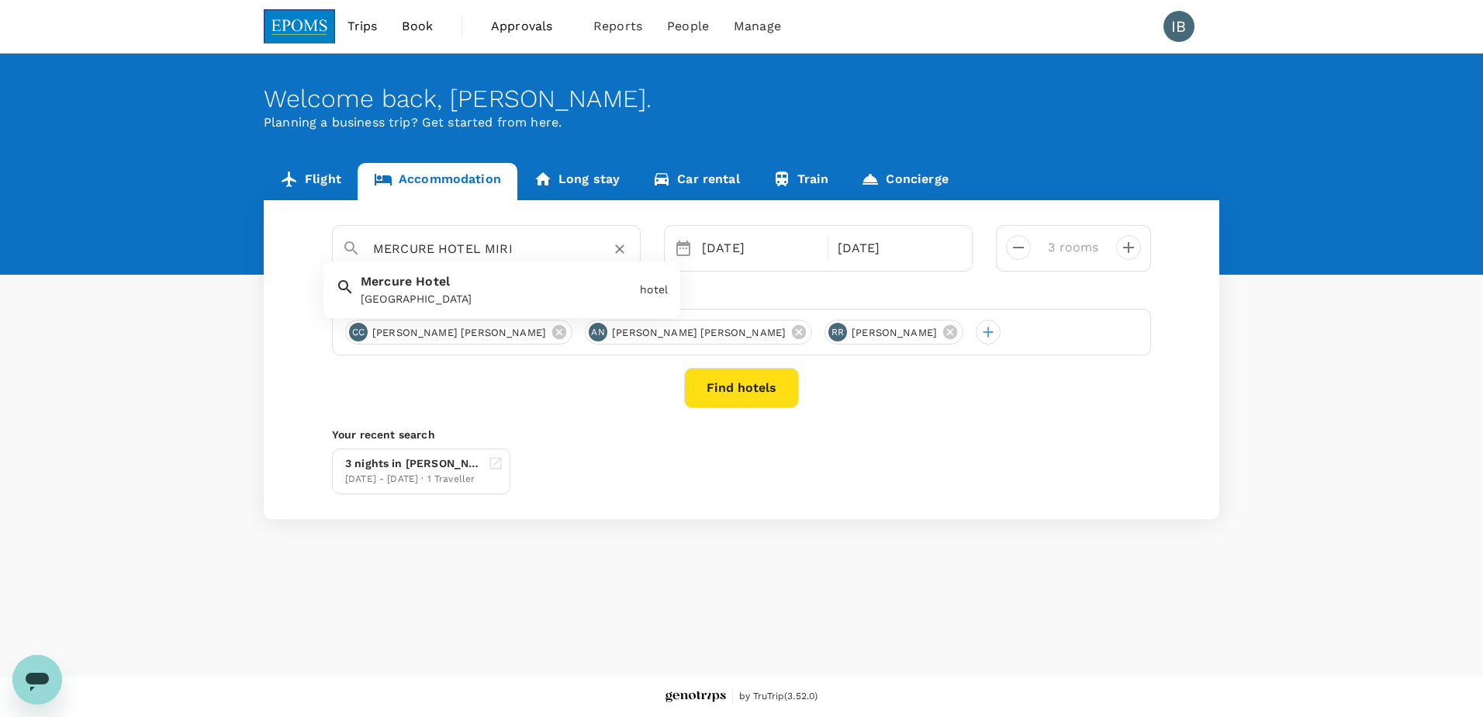
click at [449, 289] on div "[GEOGRAPHIC_DATA]" at bounding box center [493, 286] width 279 height 41
type input "[GEOGRAPHIC_DATA]"
click at [746, 392] on button "Find hotels" at bounding box center [741, 388] width 115 height 40
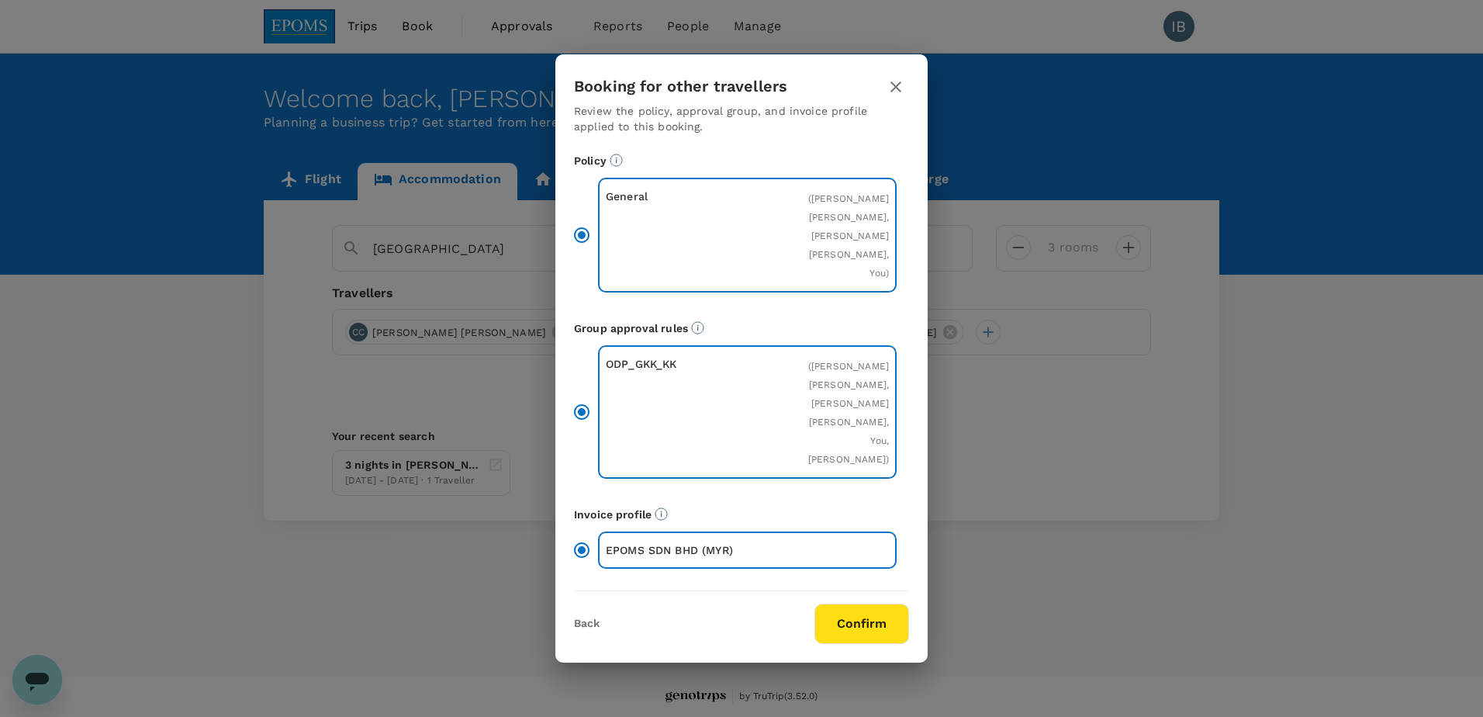
click at [880, 638] on button "Confirm" at bounding box center [861, 623] width 95 height 40
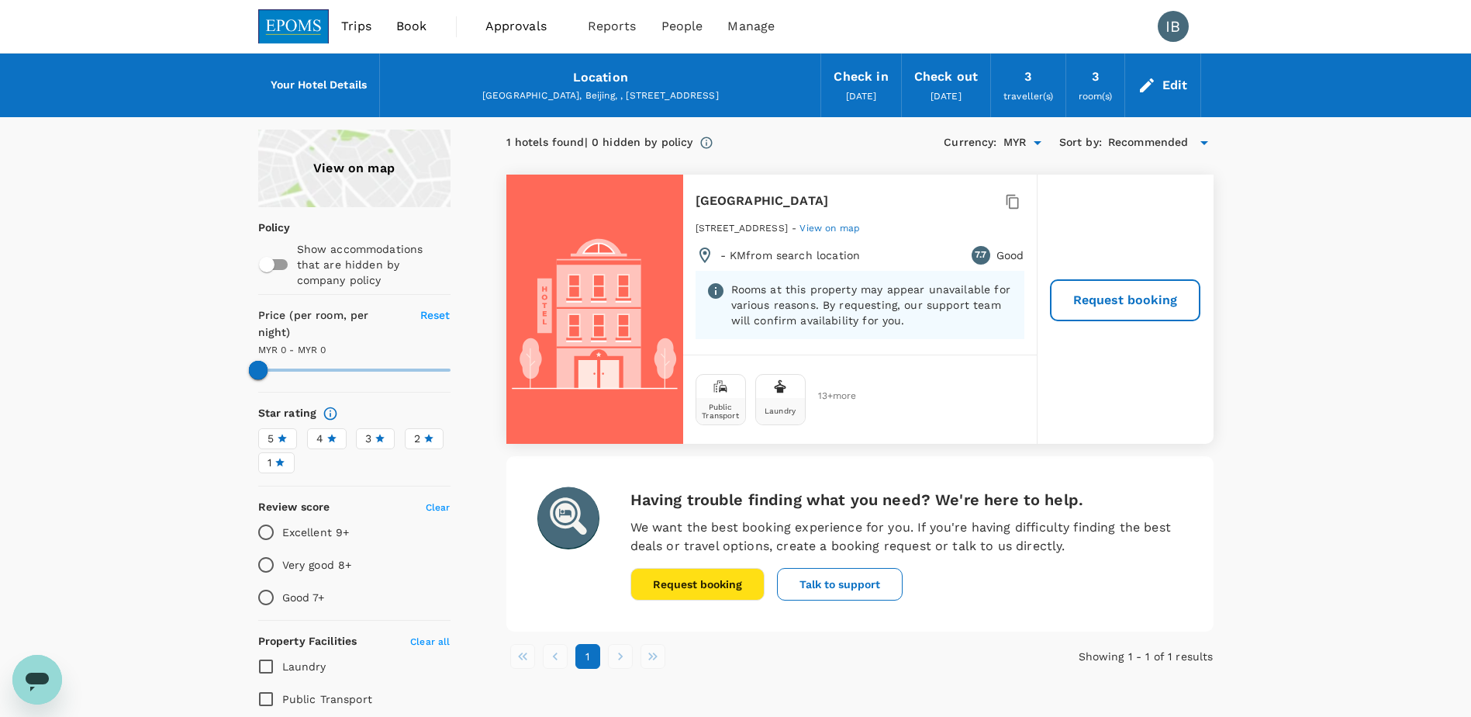
click at [427, 25] on link "Book" at bounding box center [412, 26] width 56 height 53
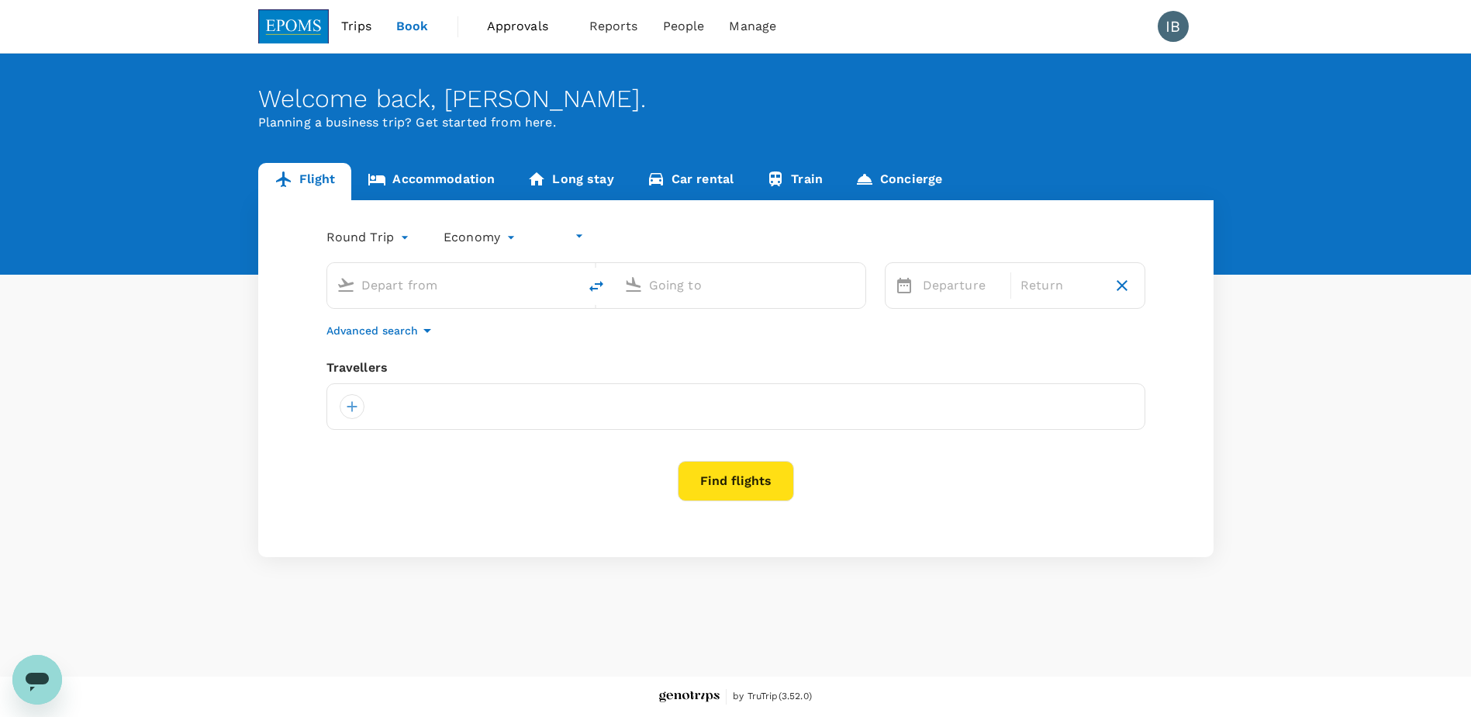
type input "undefined, undefined (any)"
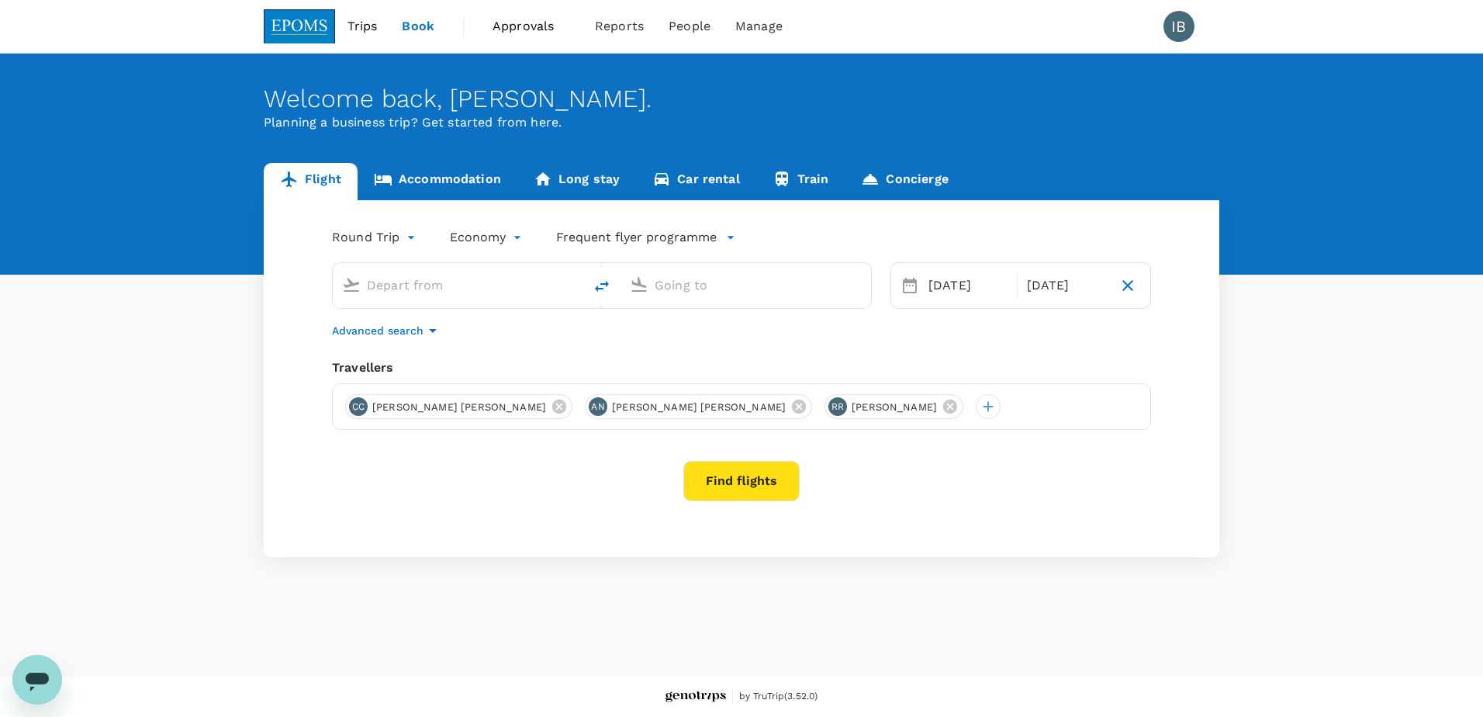
type input "Kota Kinabalu Intl (BKI)"
type input "Miri Intl (MYY)"
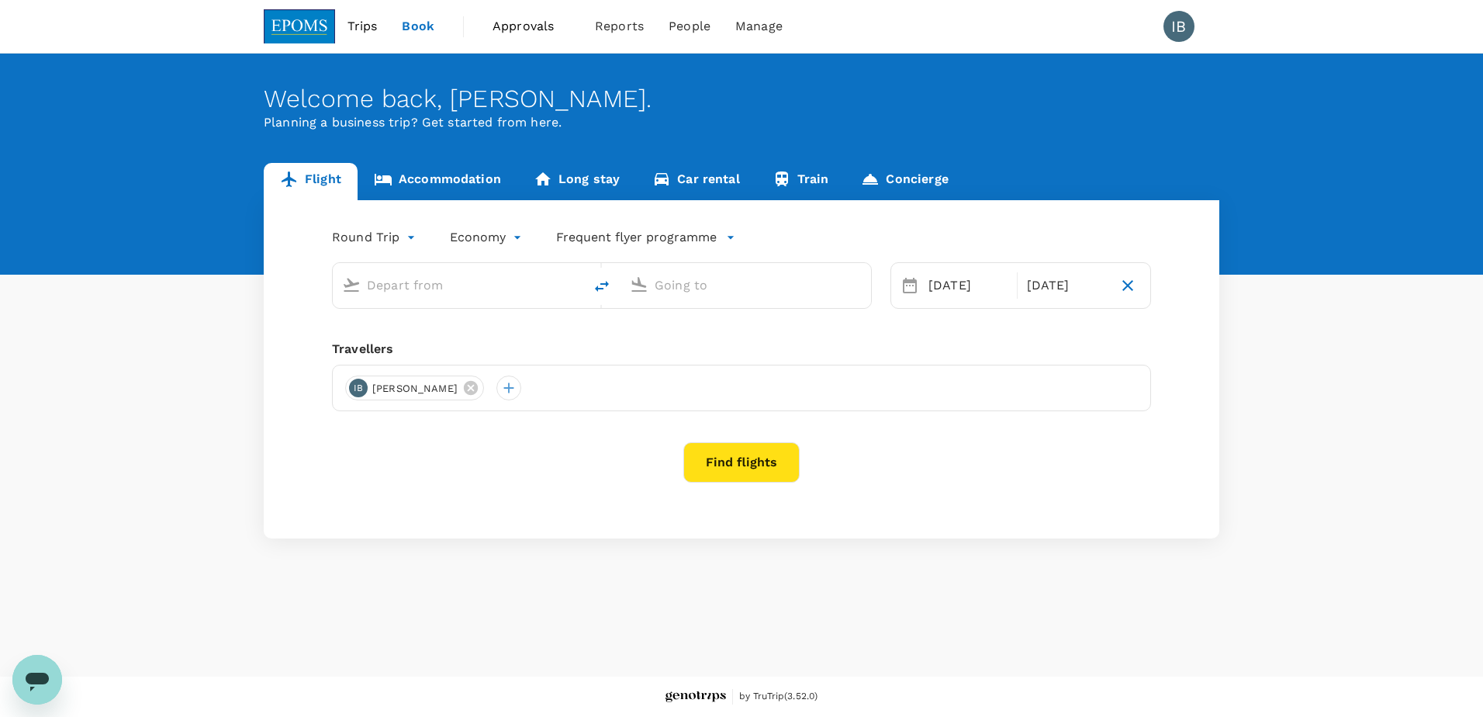
type input "Kota Kinabalu Intl (BKI)"
type input "Miri Intl (MYY)"
click at [434, 179] on link "Accommodation" at bounding box center [438, 181] width 160 height 37
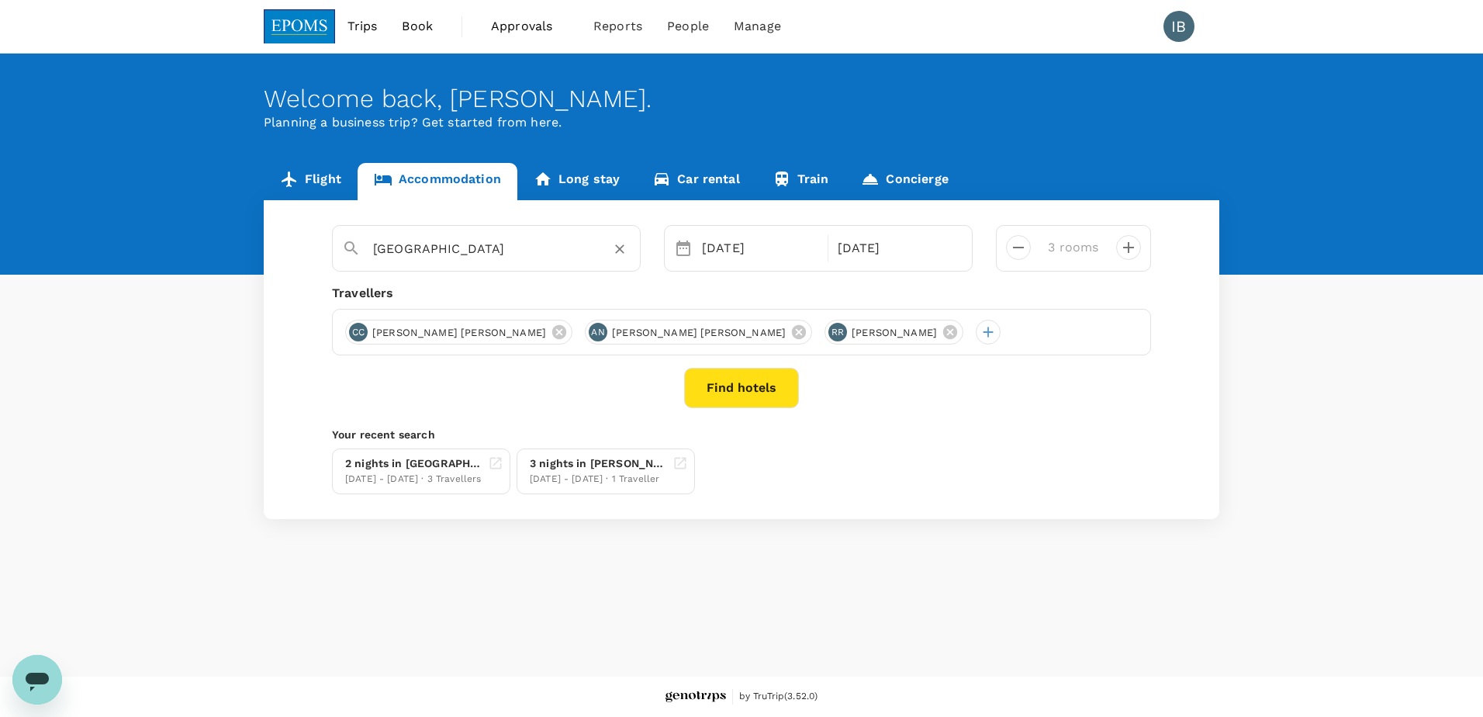
click at [478, 250] on input "[GEOGRAPHIC_DATA]" at bounding box center [480, 249] width 214 height 24
click at [460, 251] on input "Mirigama" at bounding box center [480, 249] width 214 height 24
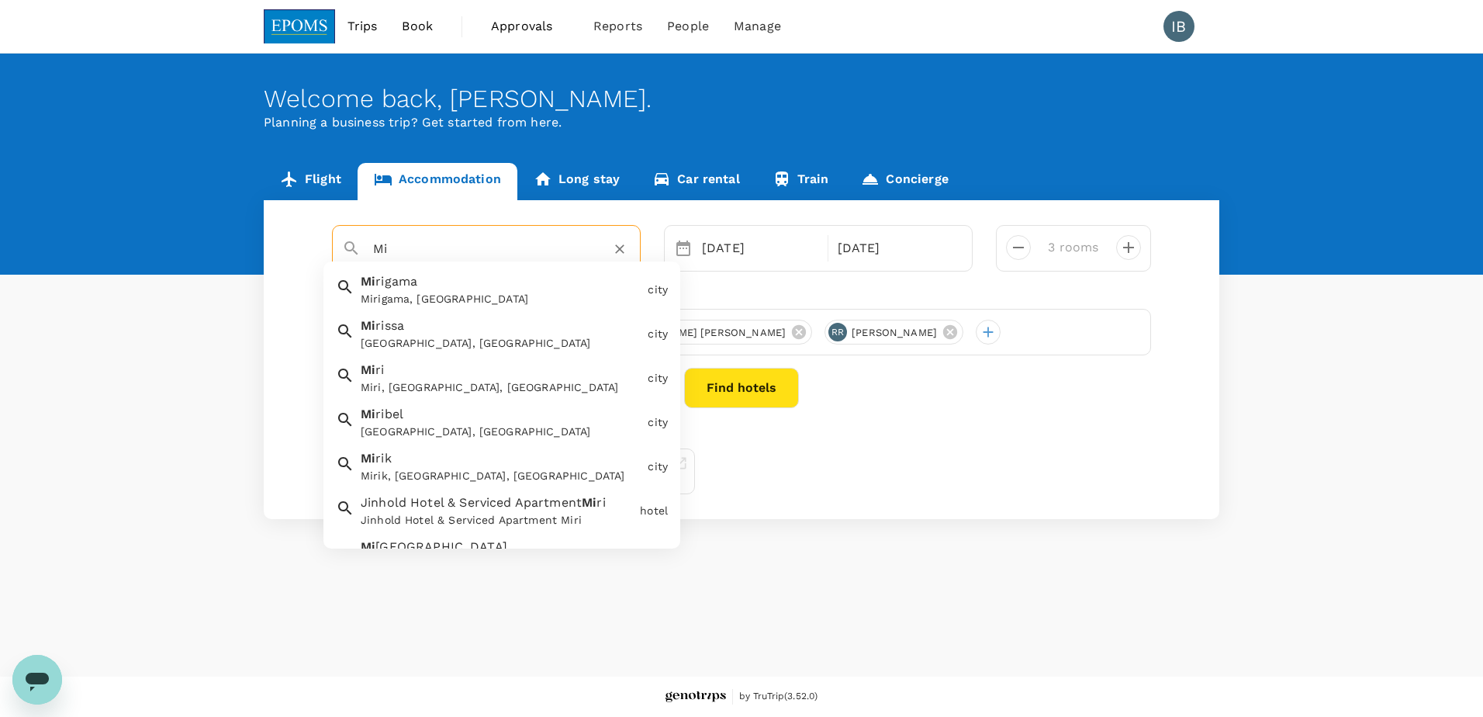
type input "M"
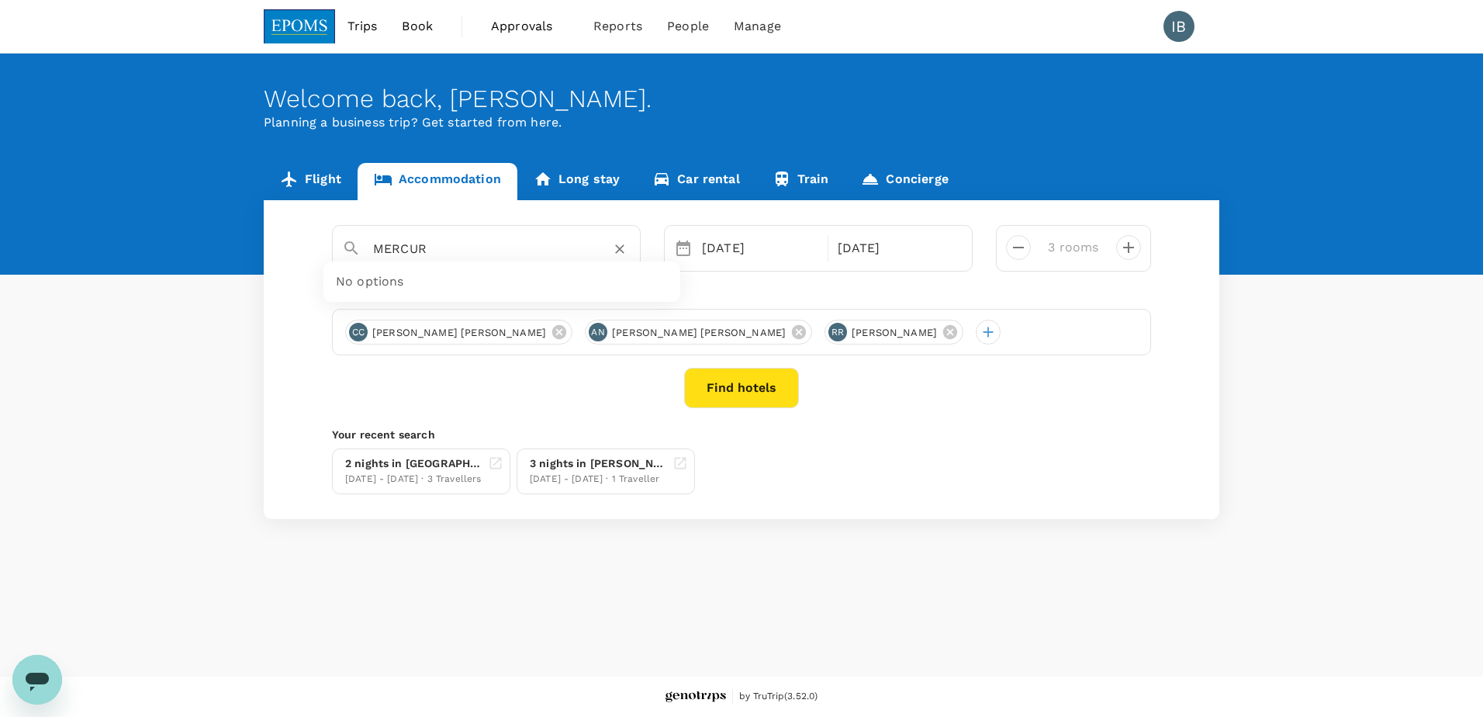
type input "MERCURE"
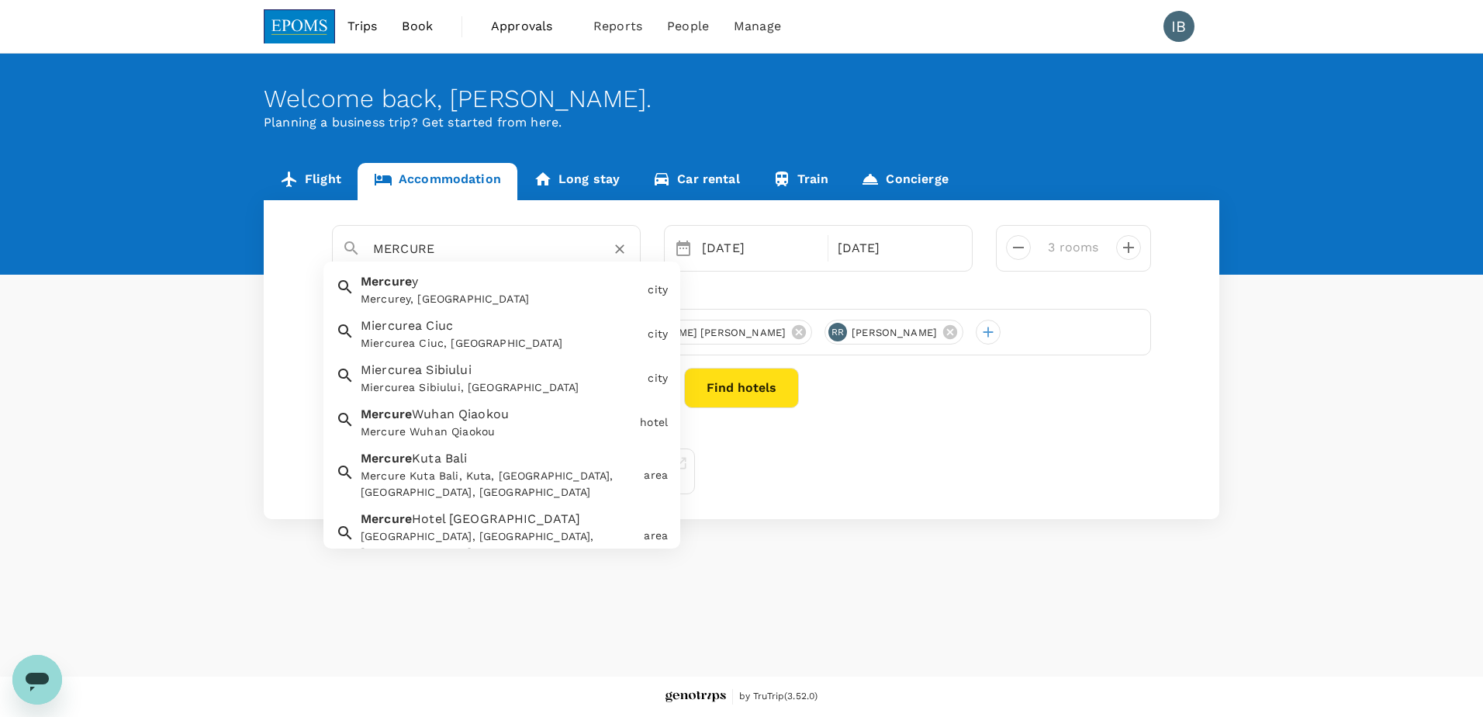
click at [619, 251] on icon "Clear" at bounding box center [619, 249] width 9 height 9
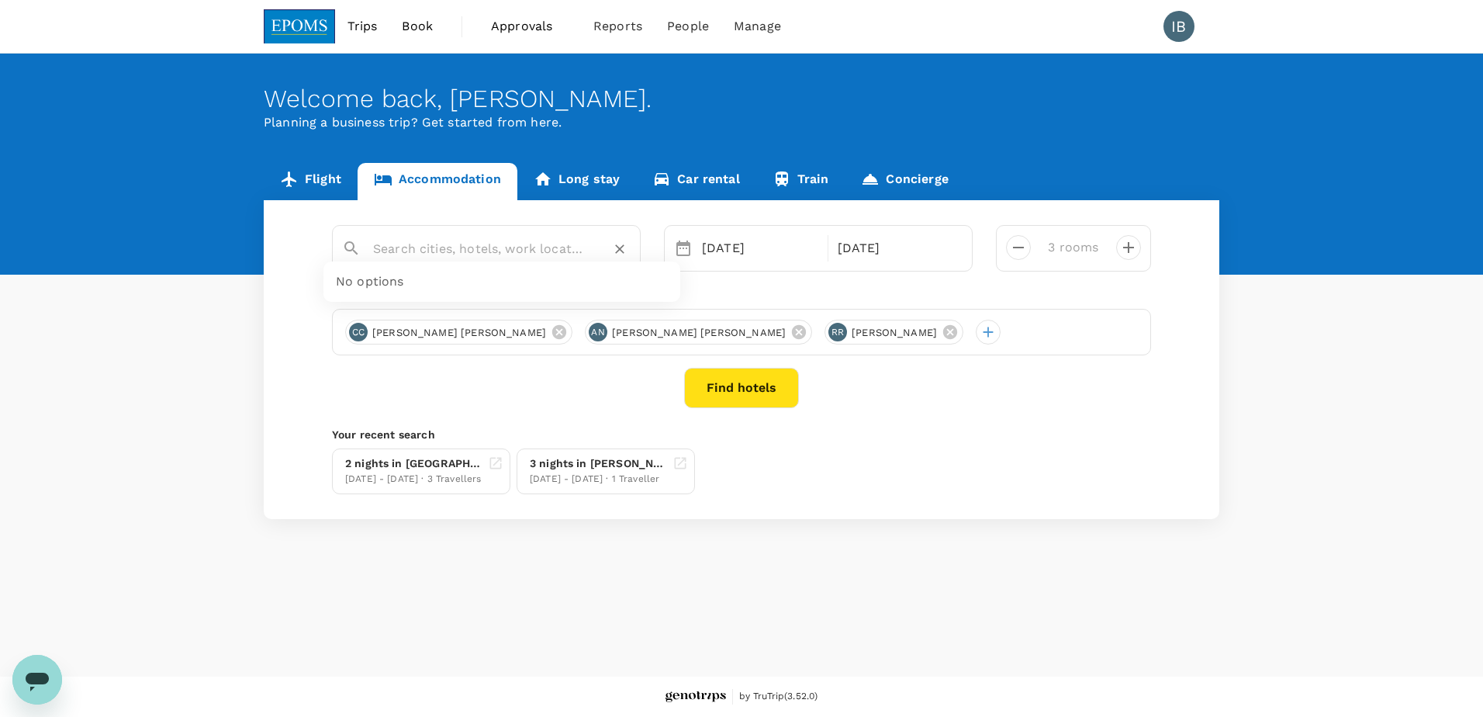
click at [928, 454] on div "2 nights in [GEOGRAPHIC_DATA] [DATE] - [DATE] · 3 Travellers 3 nights in [PERSO…" at bounding box center [738, 468] width 825 height 52
click at [547, 249] on input "text" at bounding box center [480, 249] width 214 height 24
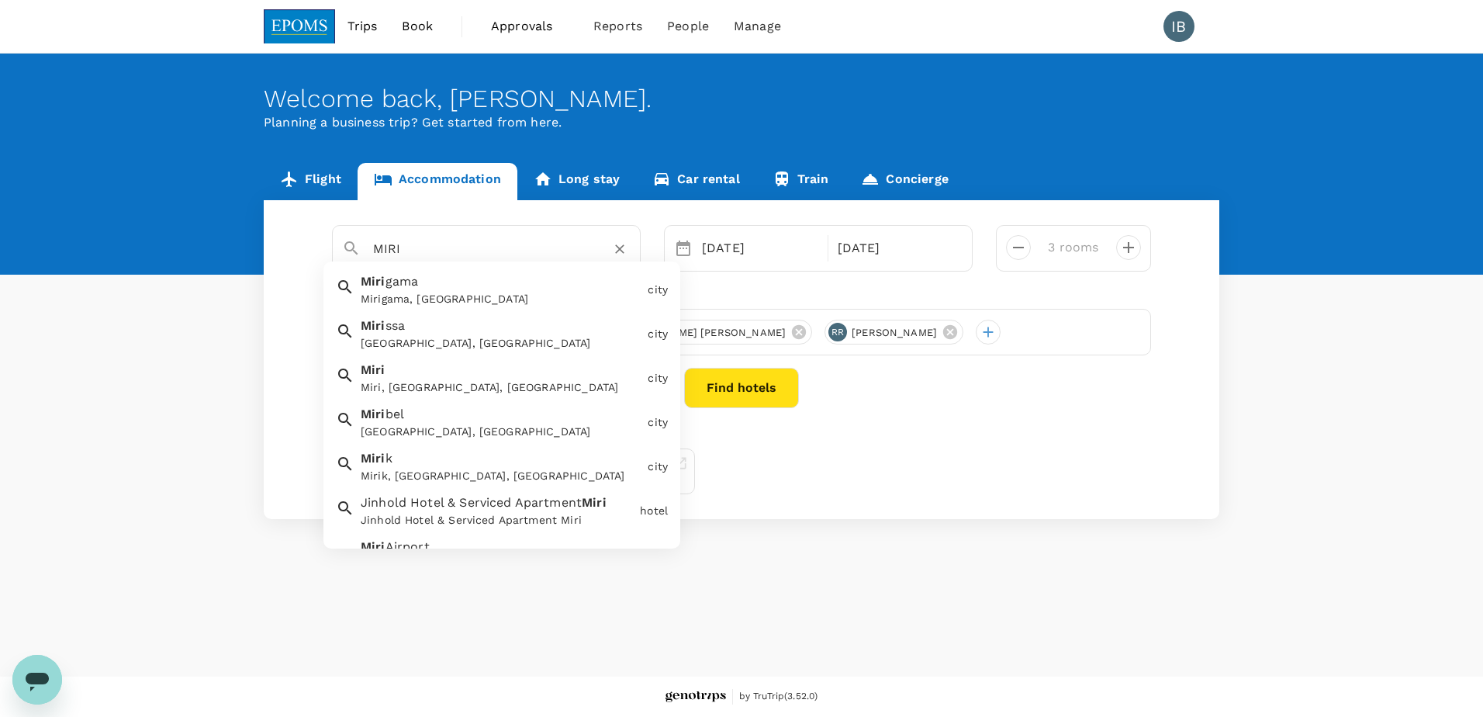
click at [444, 251] on input "MIRI" at bounding box center [480, 249] width 214 height 24
click at [476, 377] on div "[PERSON_NAME], [GEOGRAPHIC_DATA], [GEOGRAPHIC_DATA]" at bounding box center [497, 374] width 287 height 41
type input "Miri"
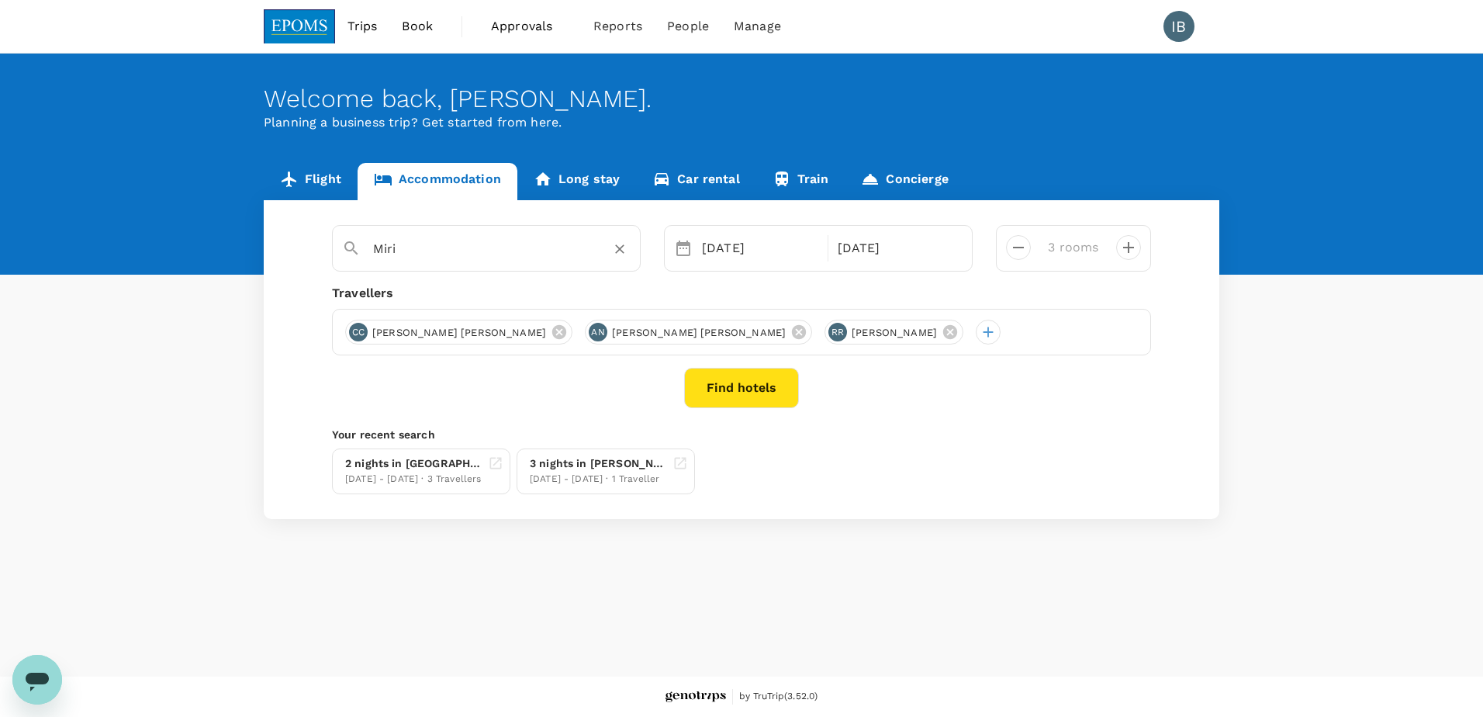
click at [757, 391] on button "Find hotels" at bounding box center [741, 388] width 115 height 40
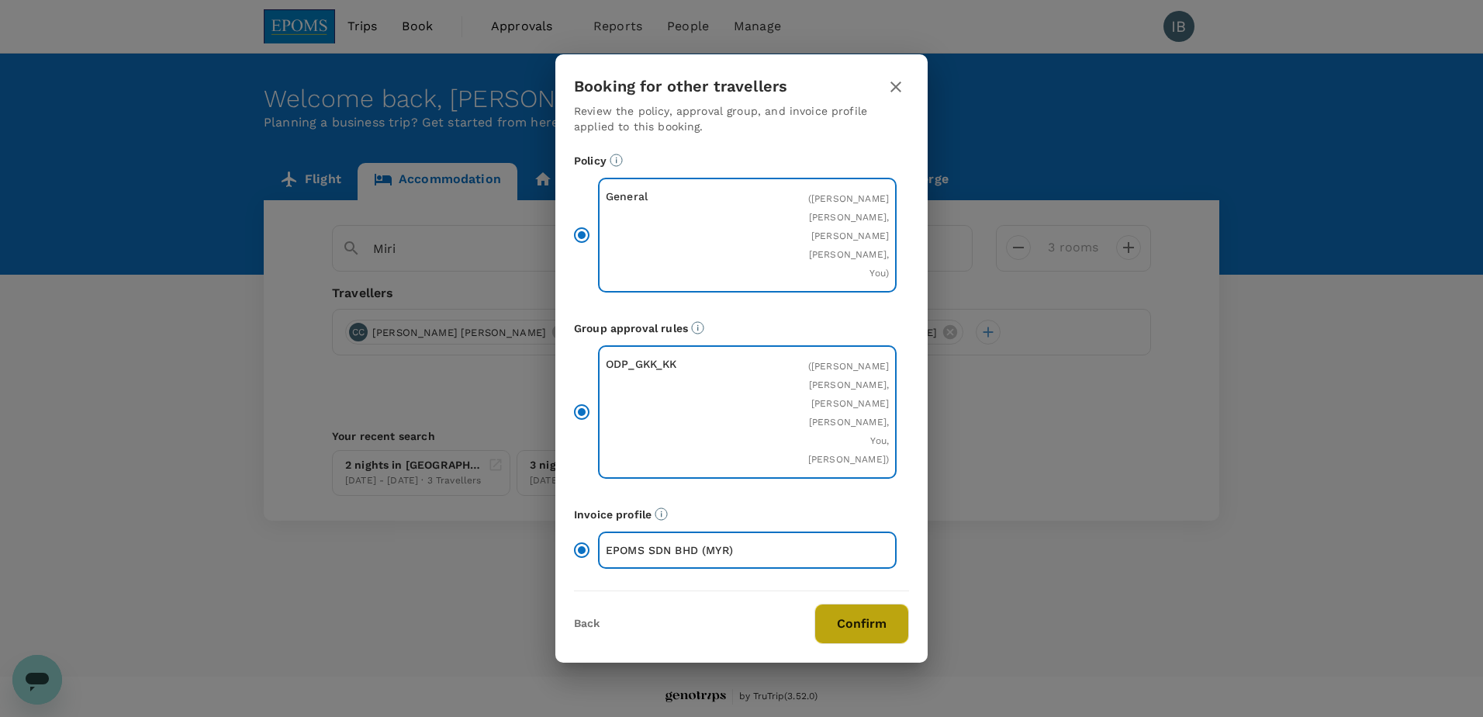
click at [879, 634] on button "Confirm" at bounding box center [861, 623] width 95 height 40
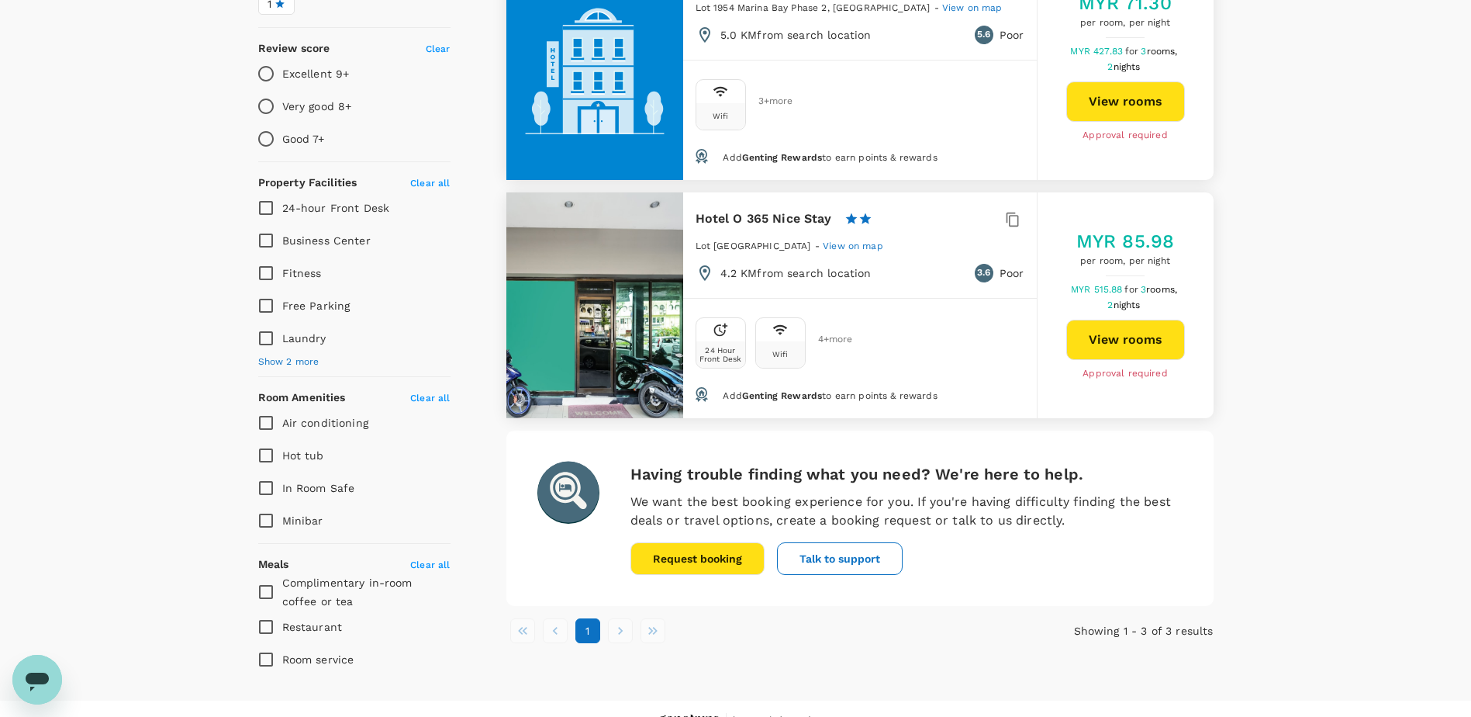
scroll to position [465, 0]
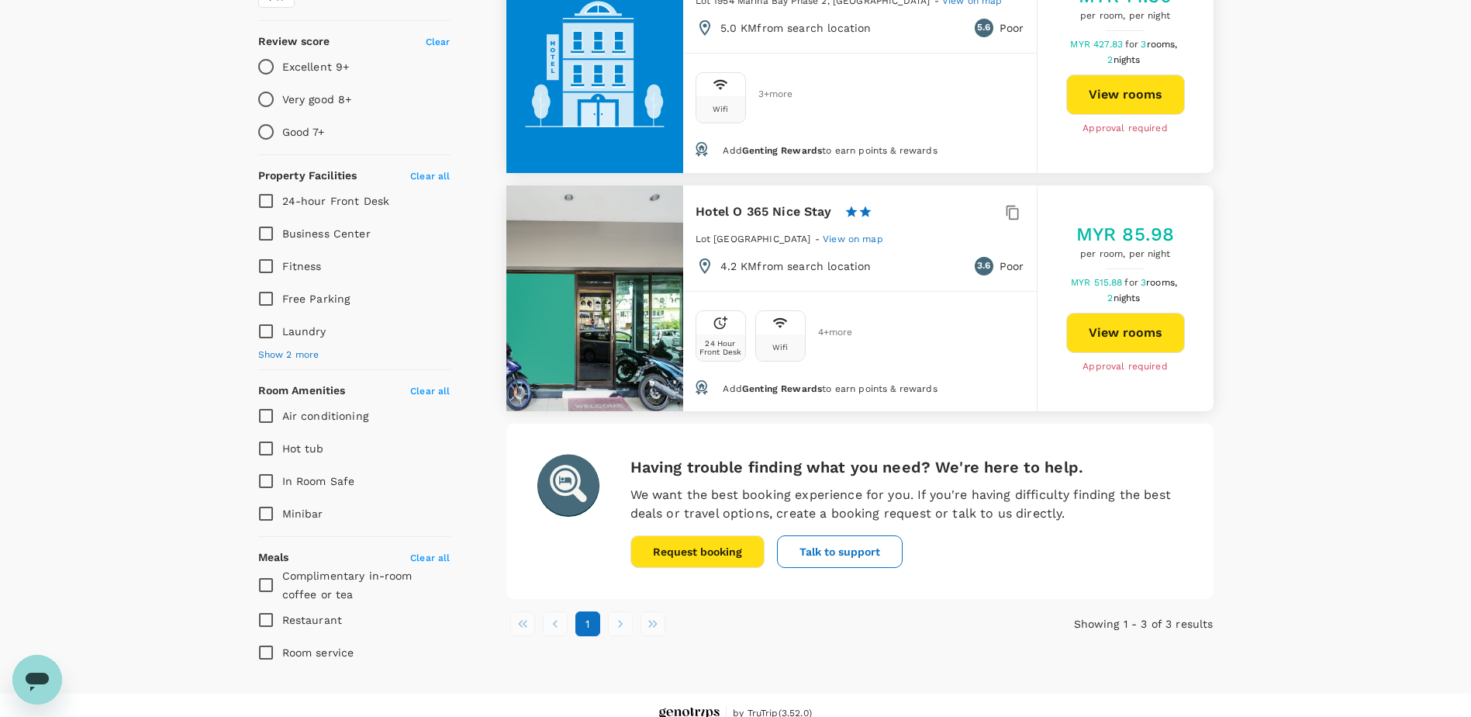
type input "405"
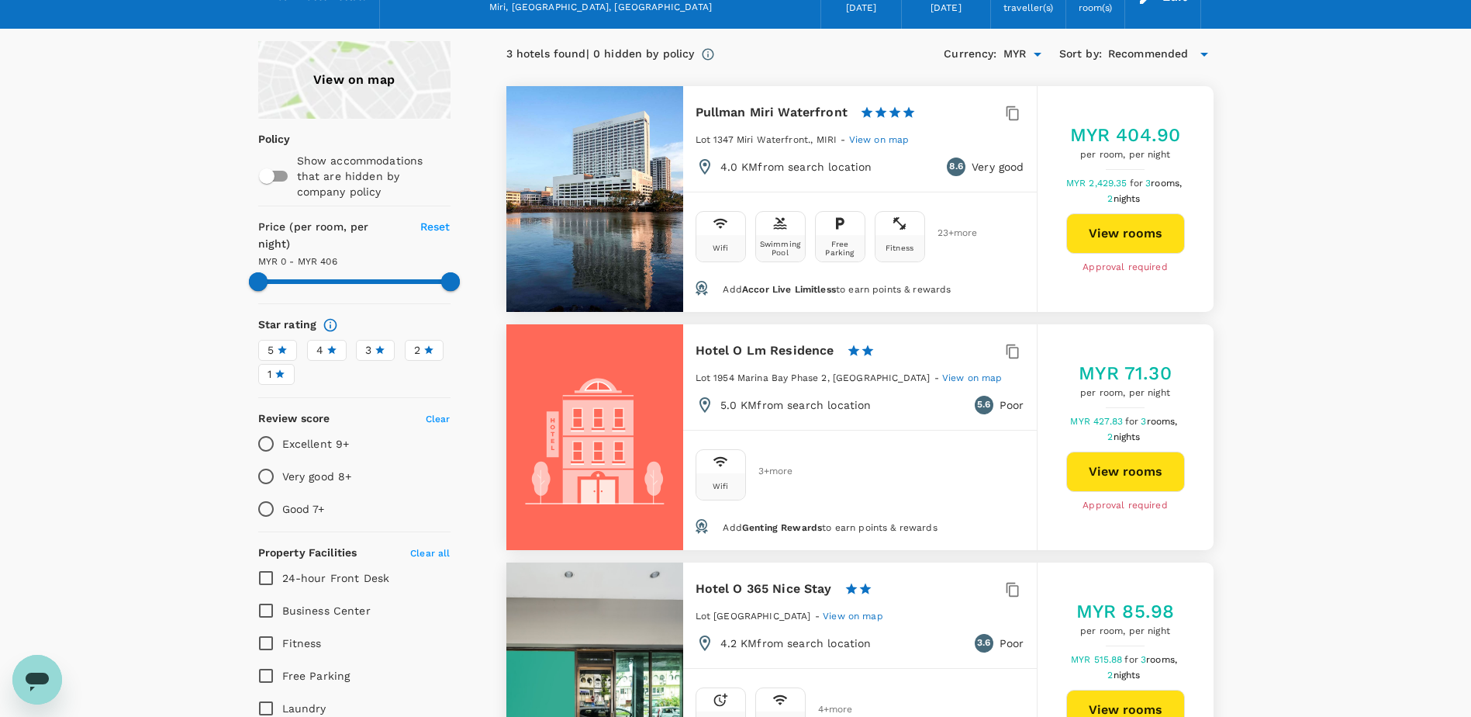
scroll to position [0, 0]
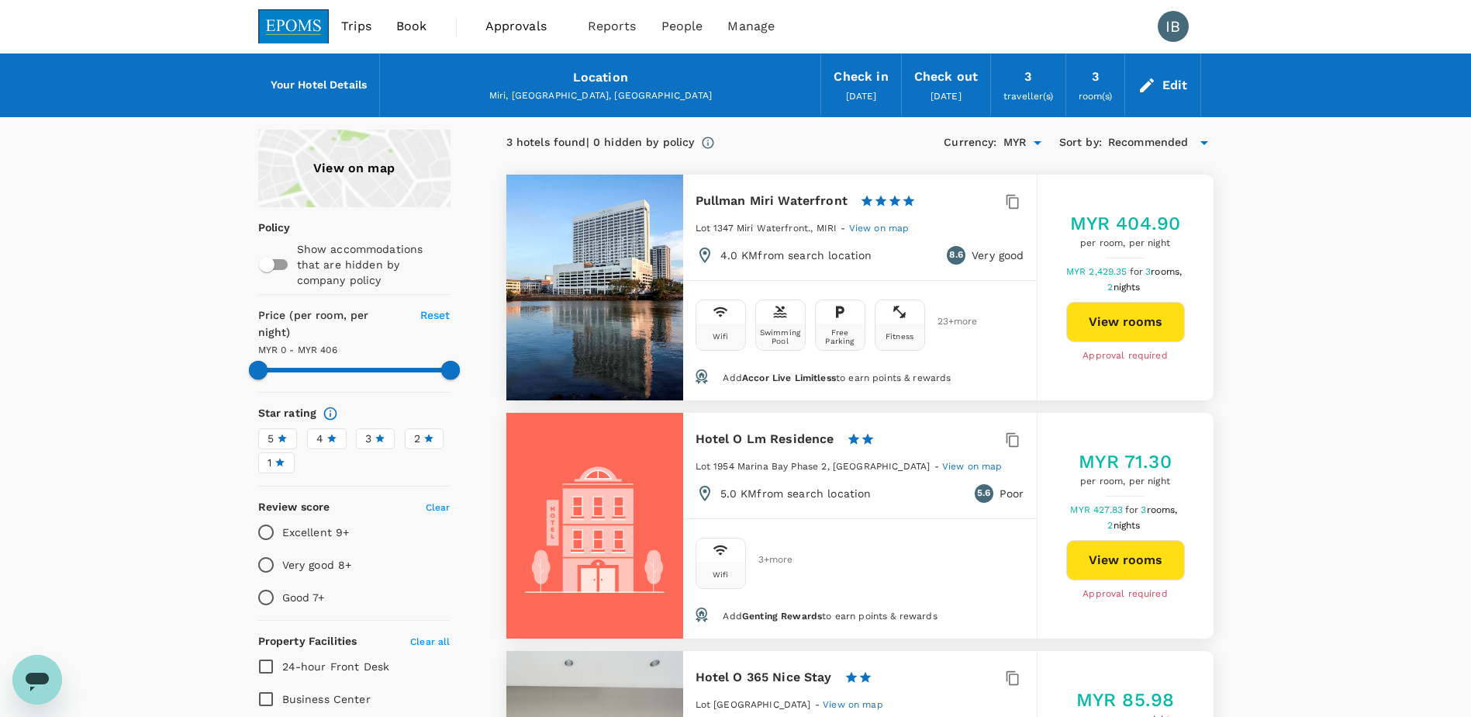
click at [1161, 81] on div "Edit" at bounding box center [1162, 85] width 75 height 54
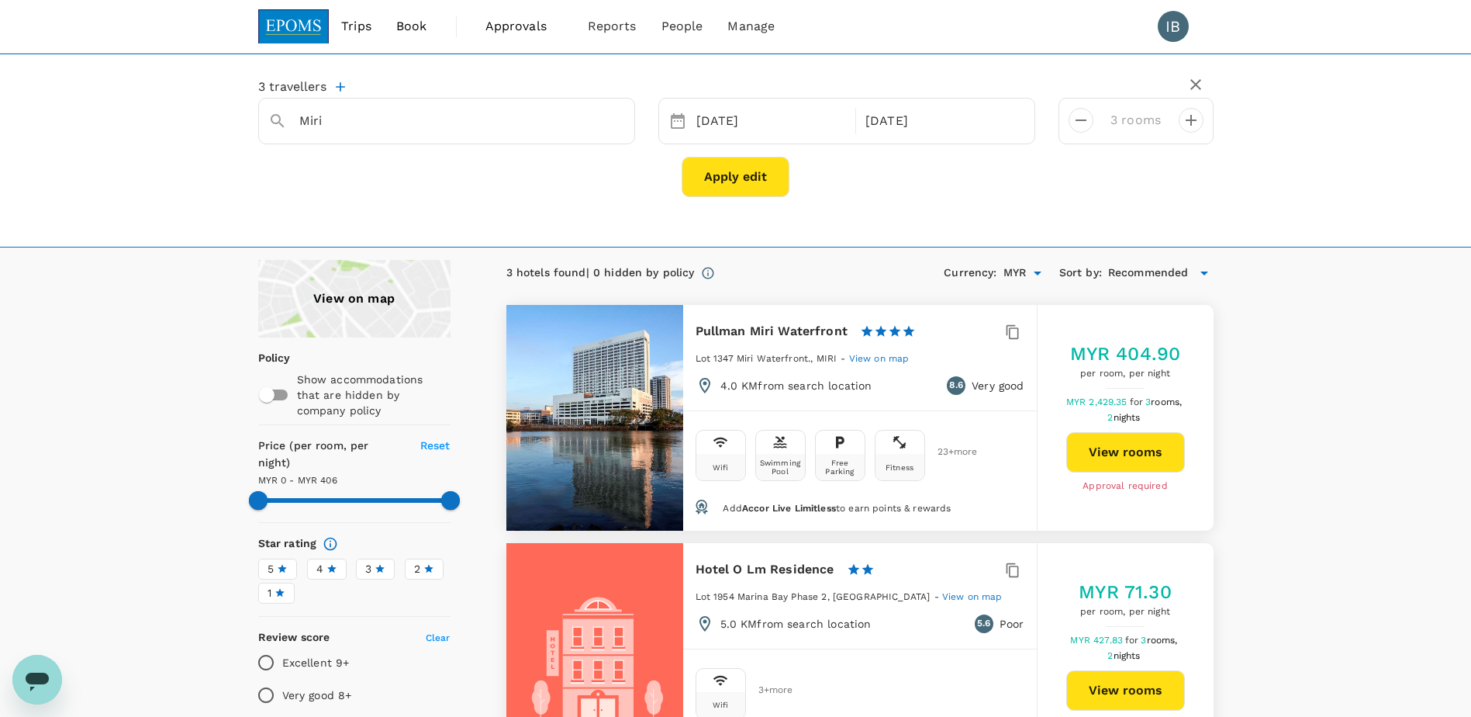
click at [1081, 120] on icon "decrease" at bounding box center [1081, 120] width 11 height 2
click at [739, 177] on button "Apply edit" at bounding box center [736, 177] width 108 height 40
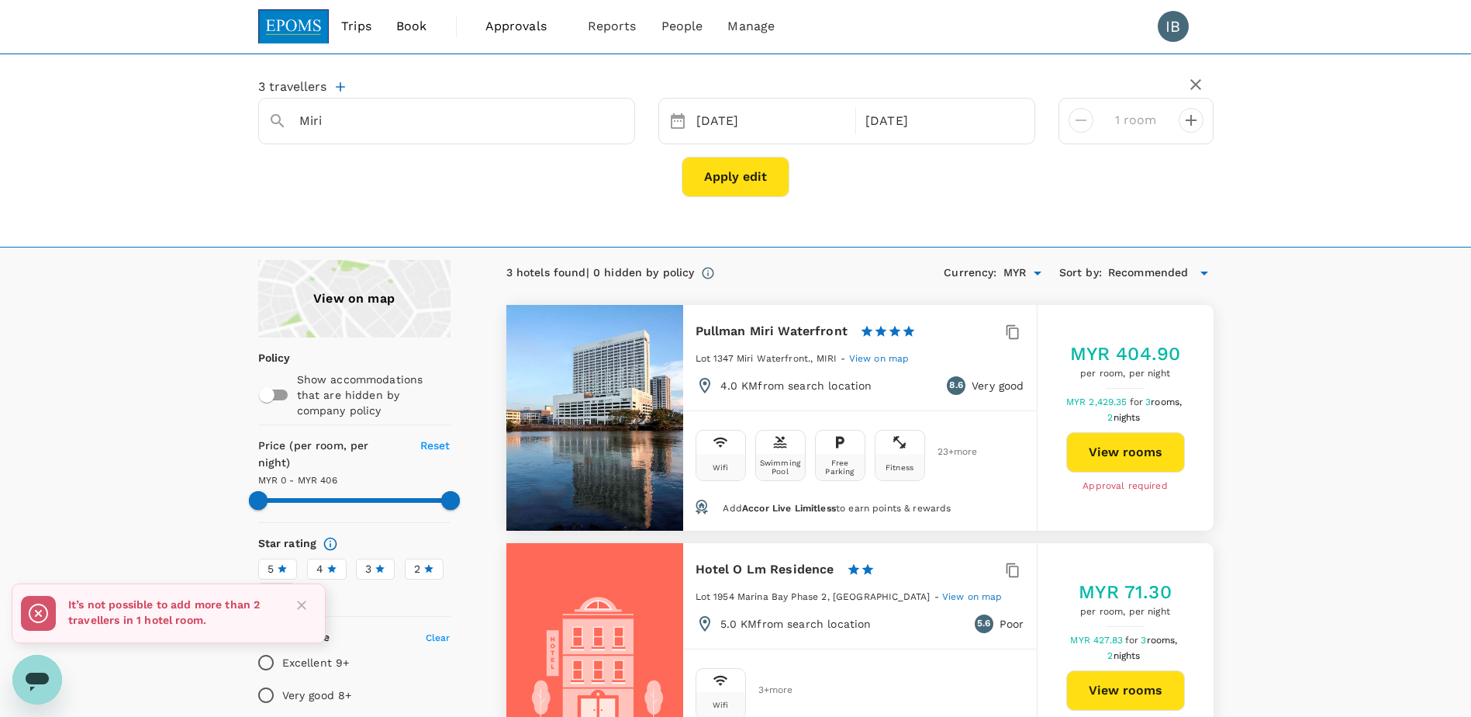
click at [562, 171] on div "Apply edit" at bounding box center [736, 177] width 956 height 40
click at [745, 180] on button "Apply edit" at bounding box center [736, 177] width 108 height 40
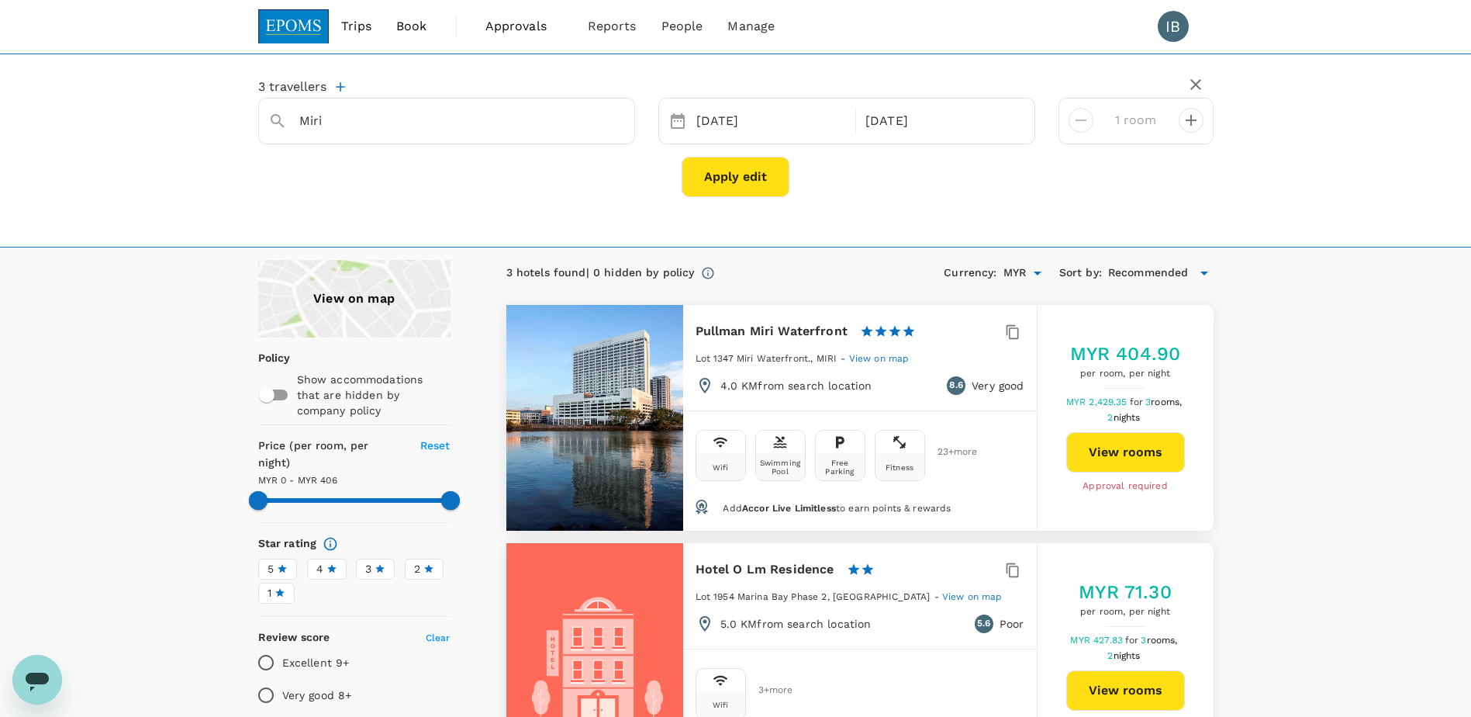
click at [1198, 123] on icon "decrease" at bounding box center [1191, 120] width 19 height 19
type input "3 rooms"
type input "405"
